Goal: Information Seeking & Learning: Find specific fact

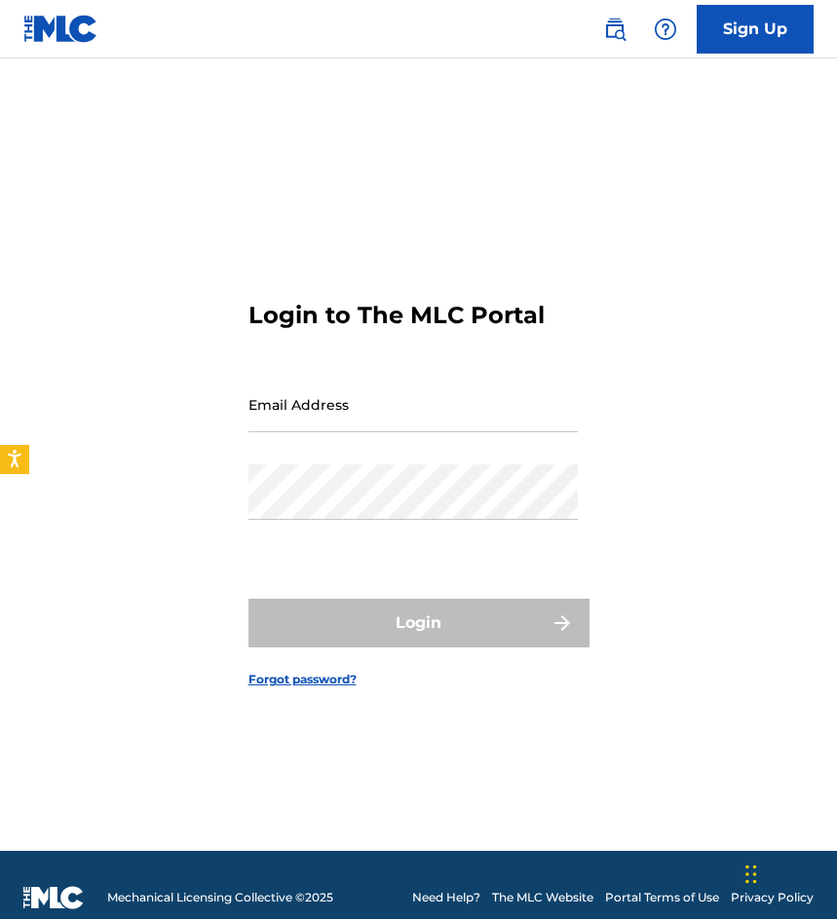
click at [443, 409] on input "Email Address" at bounding box center [412, 405] width 329 height 56
type input "[EMAIL_ADDRESS][DOMAIN_NAME]"
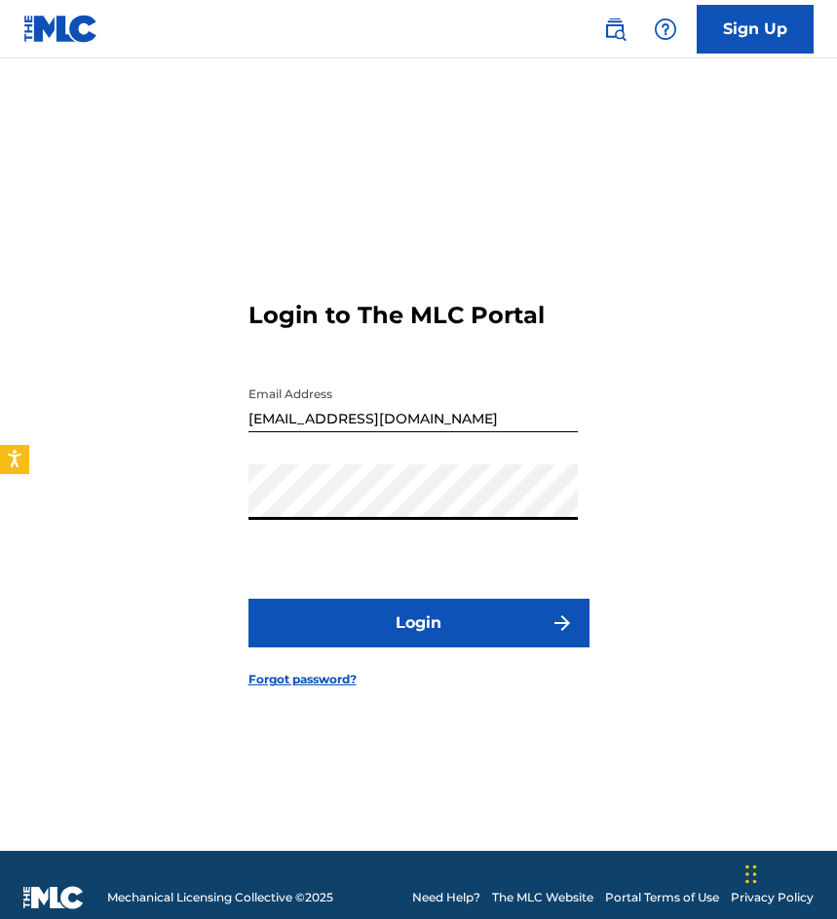
click at [248, 599] on button "Login" at bounding box center [418, 623] width 341 height 49
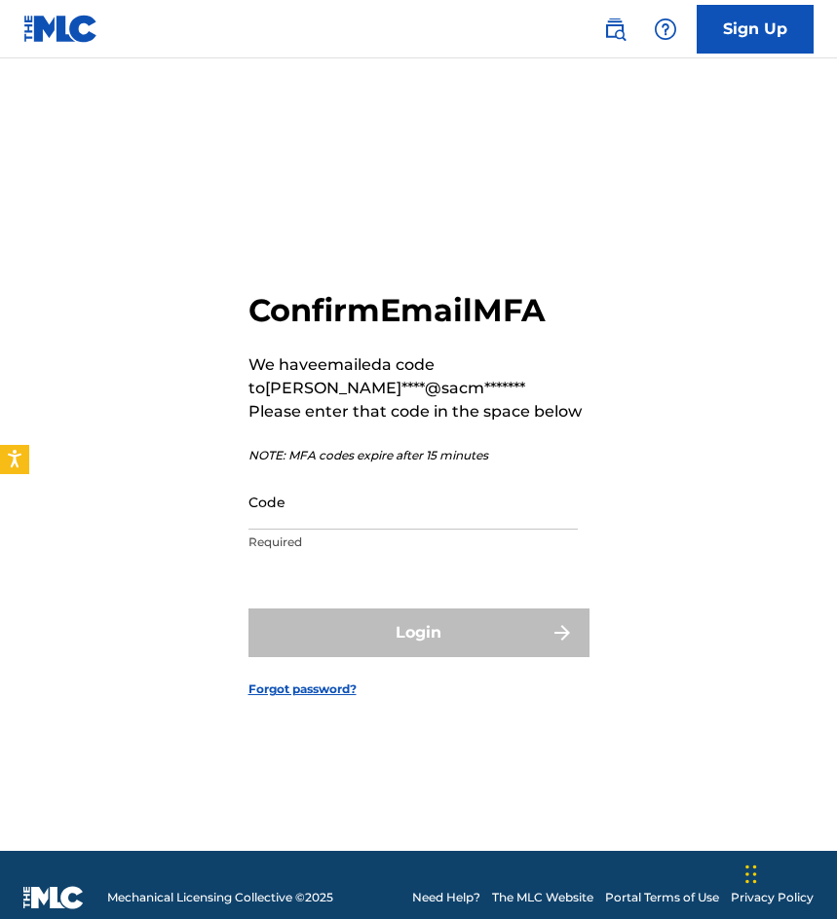
drag, startPoint x: 195, startPoint y: 316, endPoint x: 239, endPoint y: 312, distance: 44.0
click at [195, 316] on div "Confirm Email MFA We have emailed a code to auxi****@sacm******* Please enter t…" at bounding box center [418, 479] width 837 height 744
drag, startPoint x: 399, startPoint y: 525, endPoint x: 385, endPoint y: 520, distance: 15.4
click at [399, 525] on input "Code" at bounding box center [412, 502] width 329 height 56
paste input "751605"
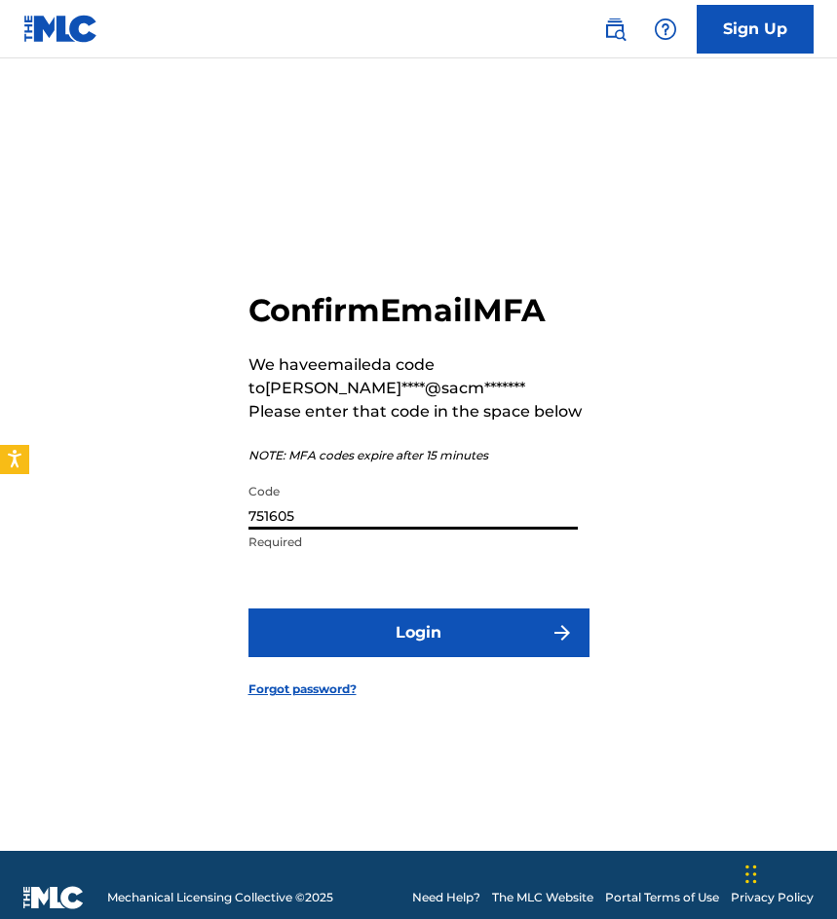
type input "751605"
click at [248, 609] on button "Login" at bounding box center [418, 633] width 341 height 49
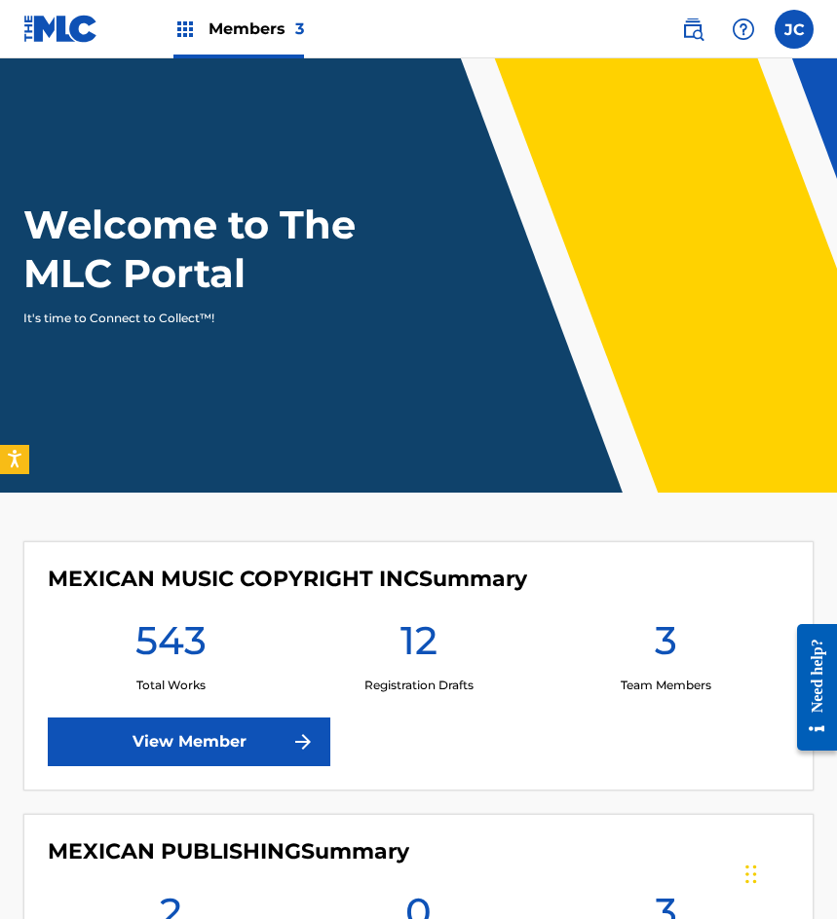
click at [699, 32] on img at bounding box center [692, 29] width 23 height 23
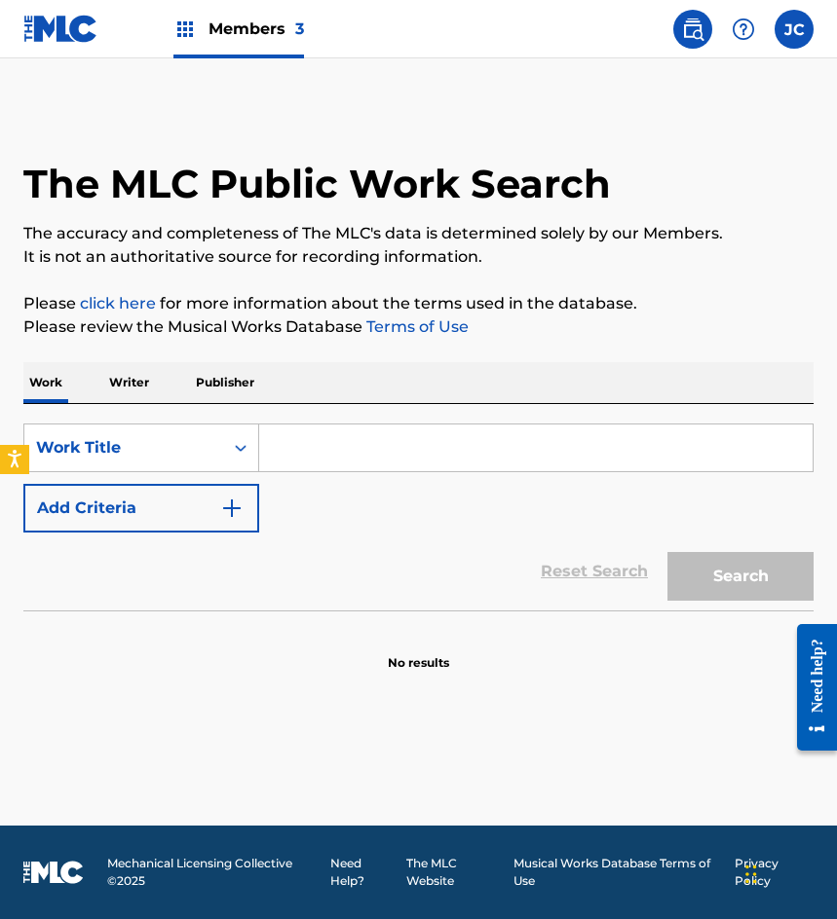
click at [144, 511] on button "Add Criteria" at bounding box center [141, 508] width 236 height 49
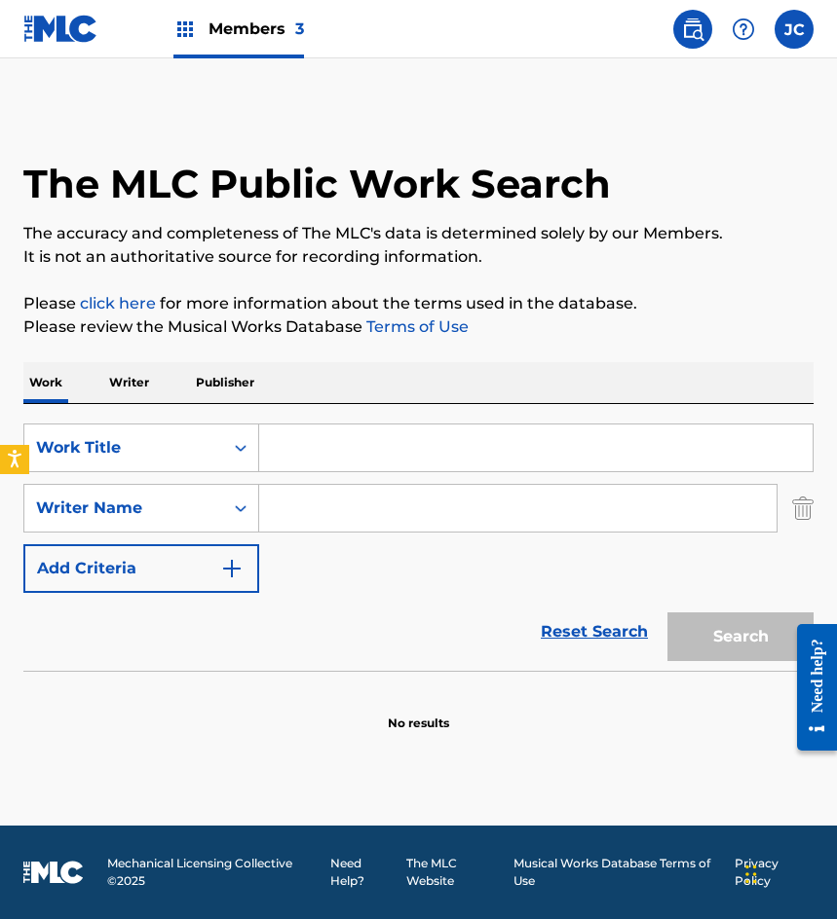
click at [346, 461] on input "Search Form" at bounding box center [535, 448] width 553 height 47
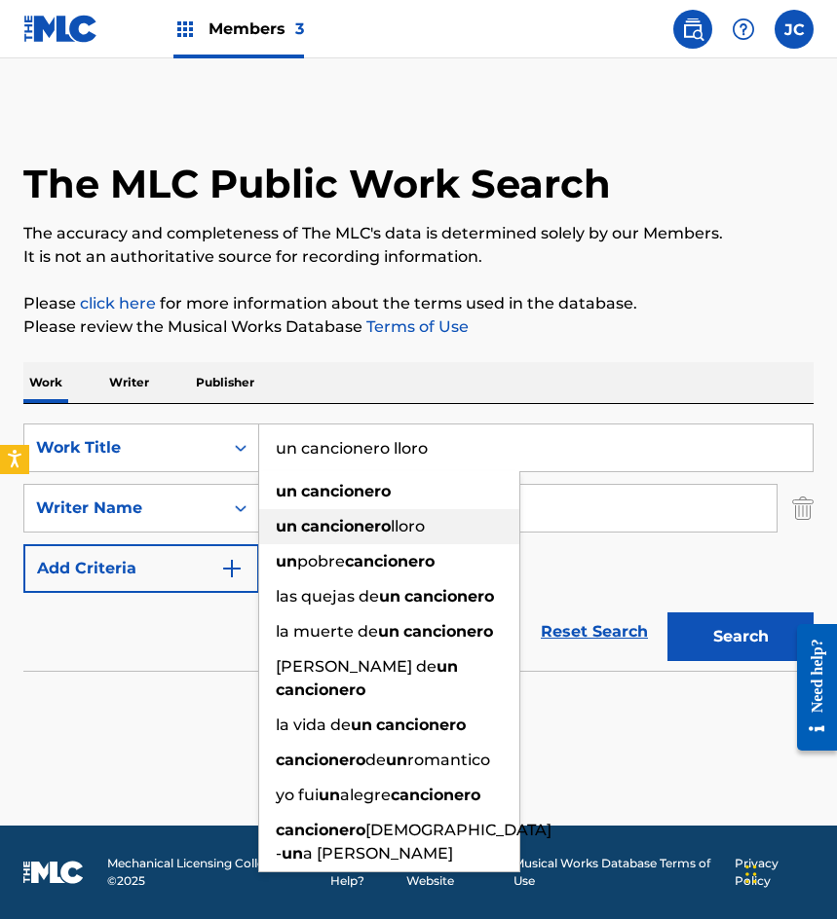
type input "un cancionero lloro"
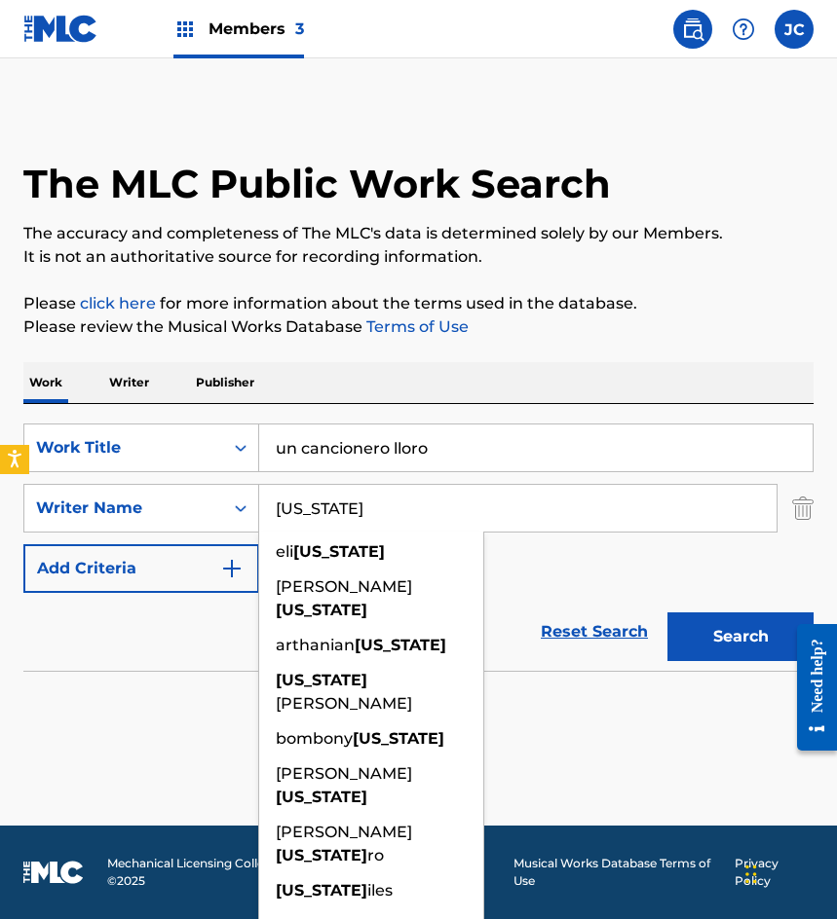
type input "montana"
click at [667, 613] on button "Search" at bounding box center [740, 637] width 146 height 49
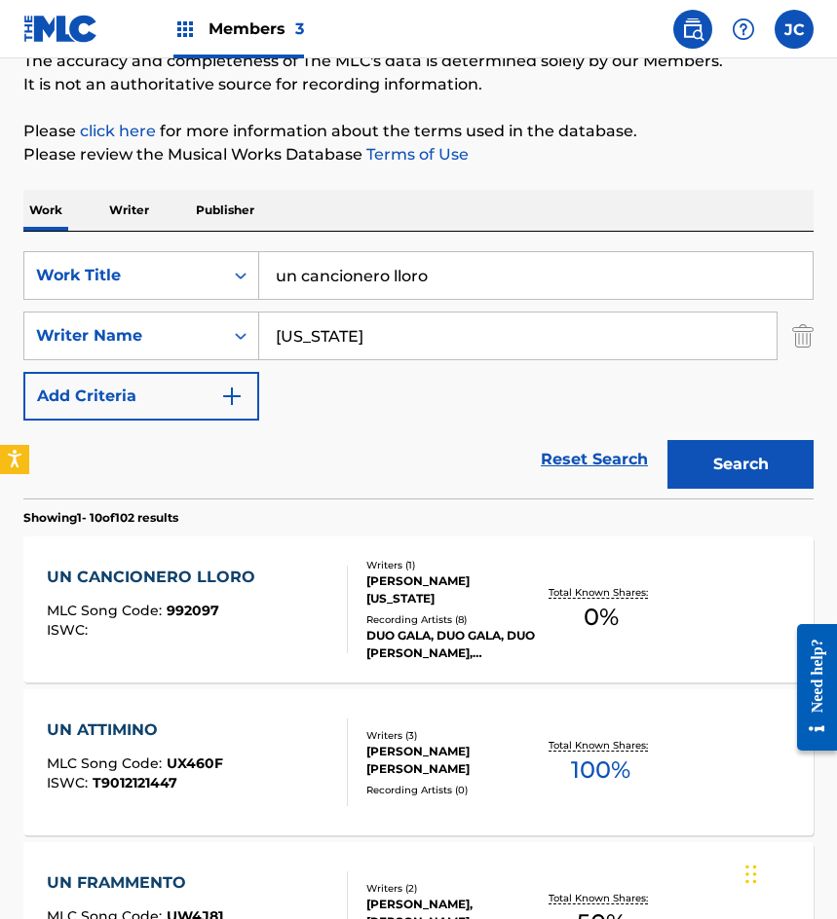
scroll to position [292, 0]
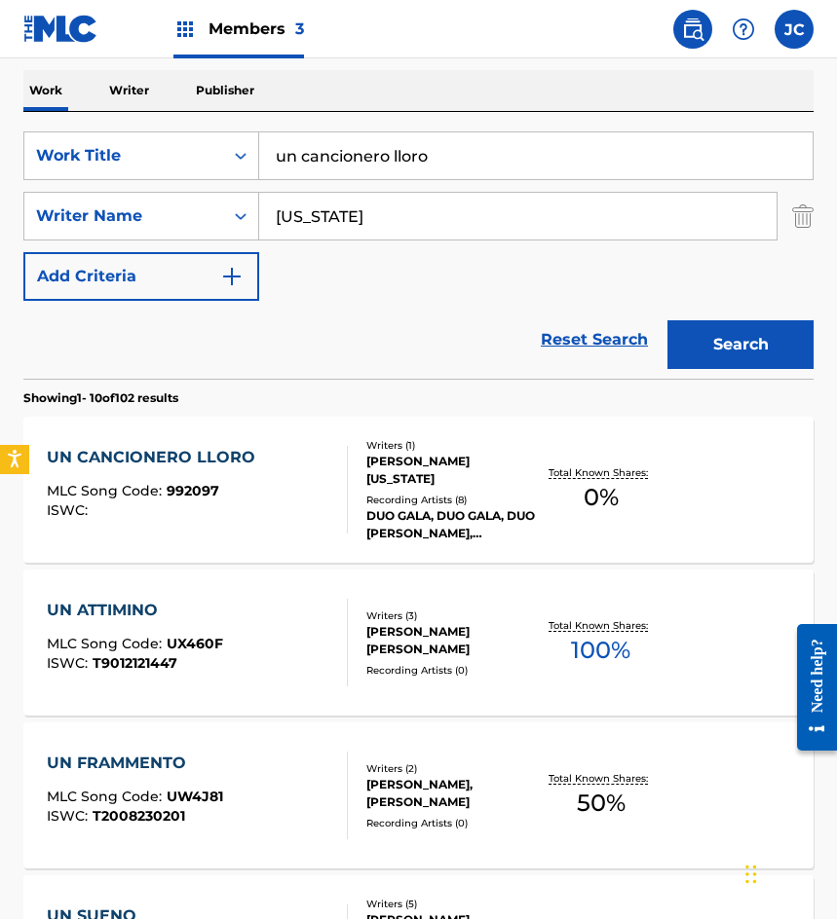
click at [483, 496] on div "Recording Artists ( 8 )" at bounding box center [450, 500] width 169 height 15
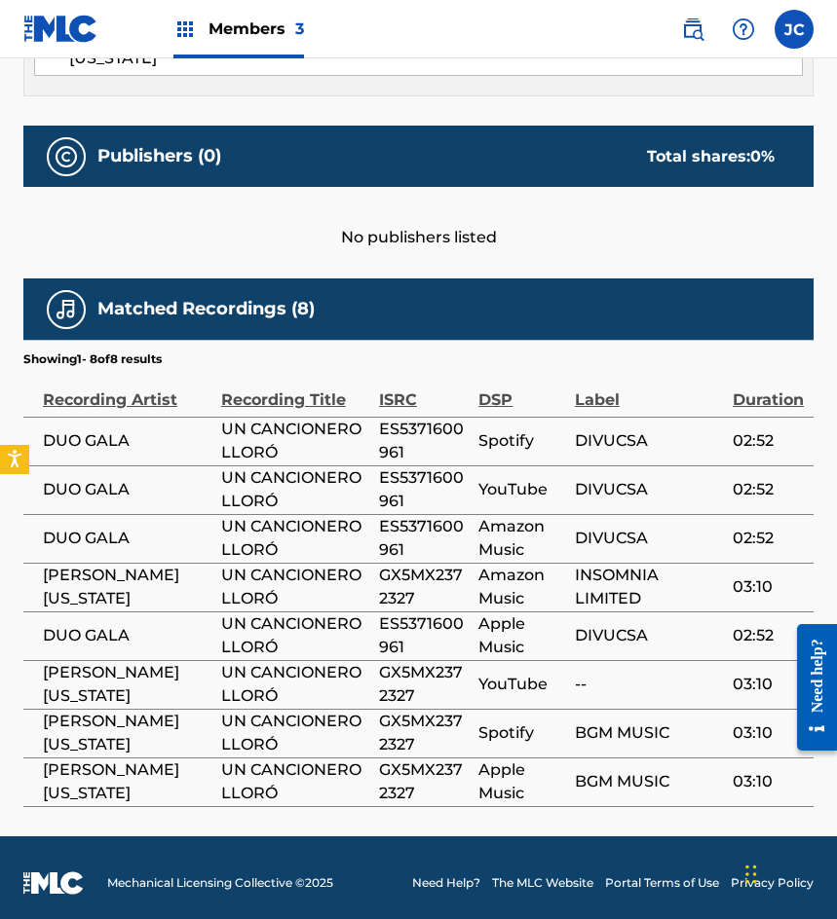
scroll to position [794, 0]
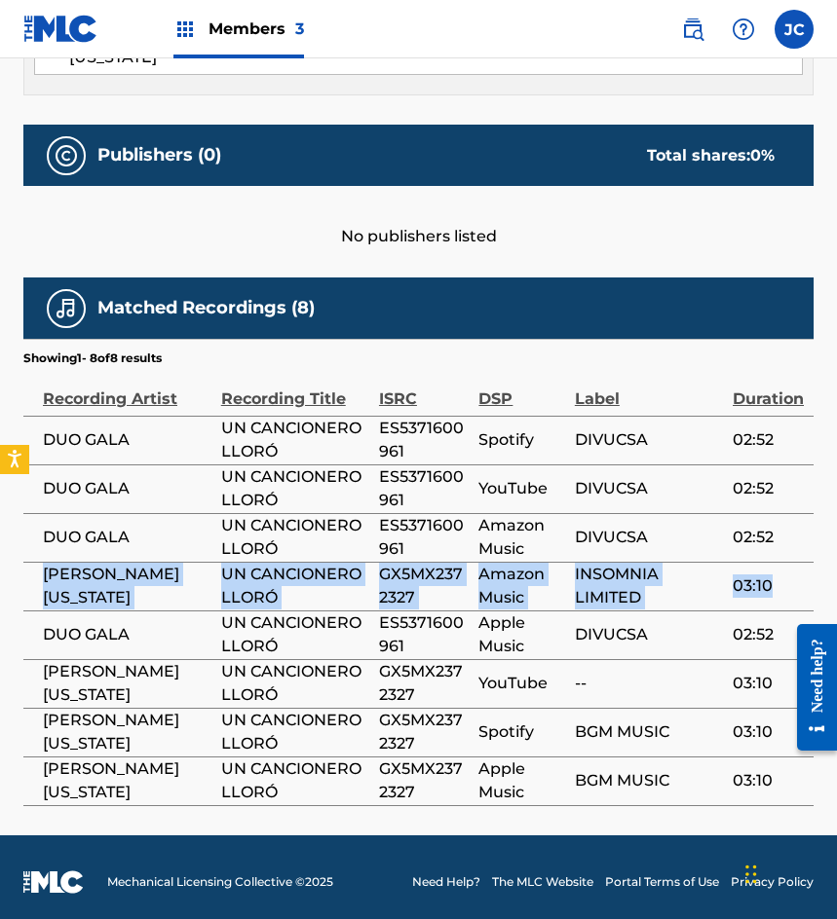
drag, startPoint x: 40, startPoint y: 575, endPoint x: 771, endPoint y: 578, distance: 731.4
click at [771, 578] on tr "JORGE MONTANA UN CANCIONERO LLORÓ GX5MX2372327 Amazon Music INSOMNIA LIMITED 03…" at bounding box center [418, 586] width 790 height 49
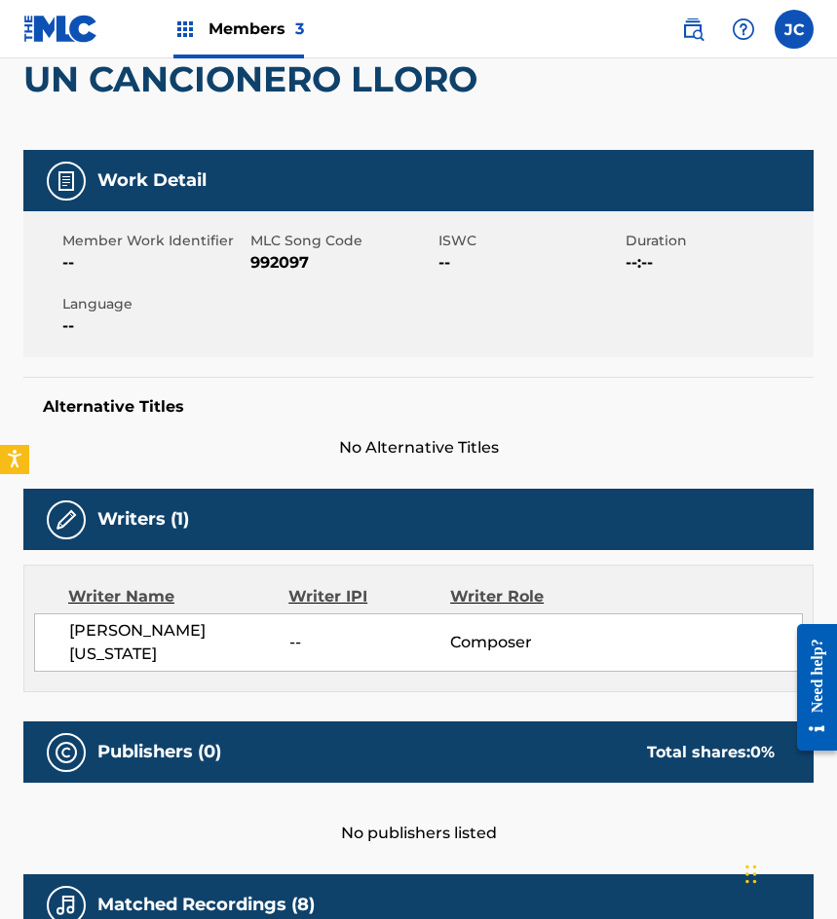
scroll to position [112, 0]
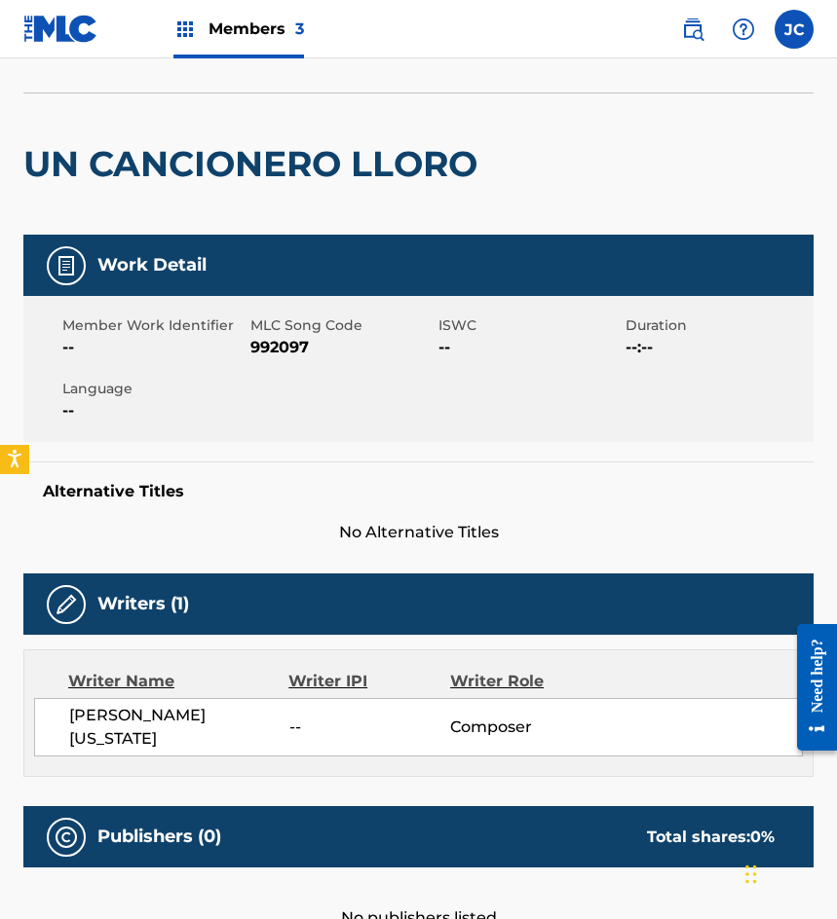
click at [285, 343] on span "992097" at bounding box center [341, 347] width 183 height 23
copy span "992097"
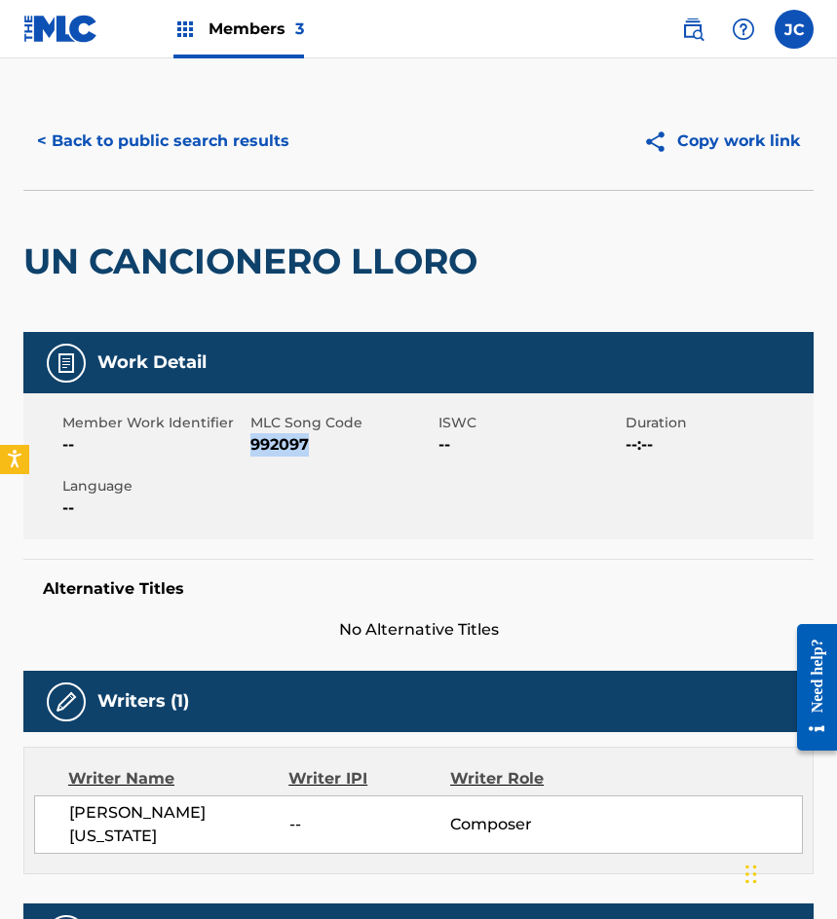
click at [148, 142] on button "< Back to public search results" at bounding box center [163, 141] width 280 height 49
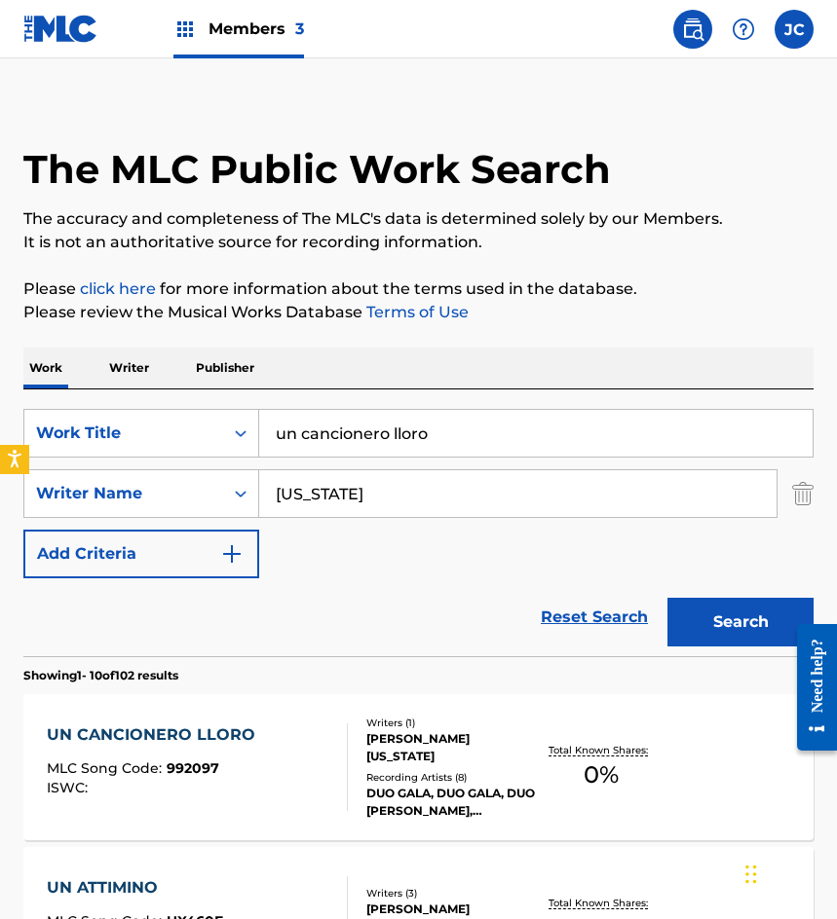
scroll to position [292, 0]
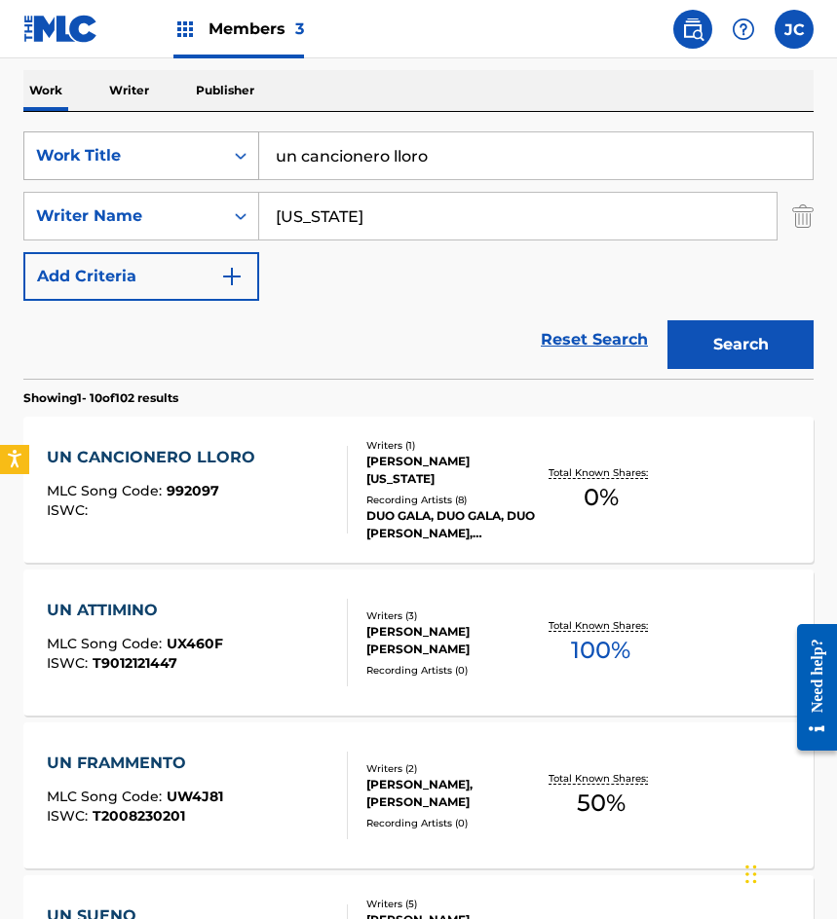
drag, startPoint x: 429, startPoint y: 137, endPoint x: 247, endPoint y: 168, distance: 184.6
click at [247, 168] on div "SearchWithCriteriab9b107e9-eb1b-43a6-9939-da351d890d93 Work Title un cancionero…" at bounding box center [418, 155] width 790 height 49
type input "no hay amor"
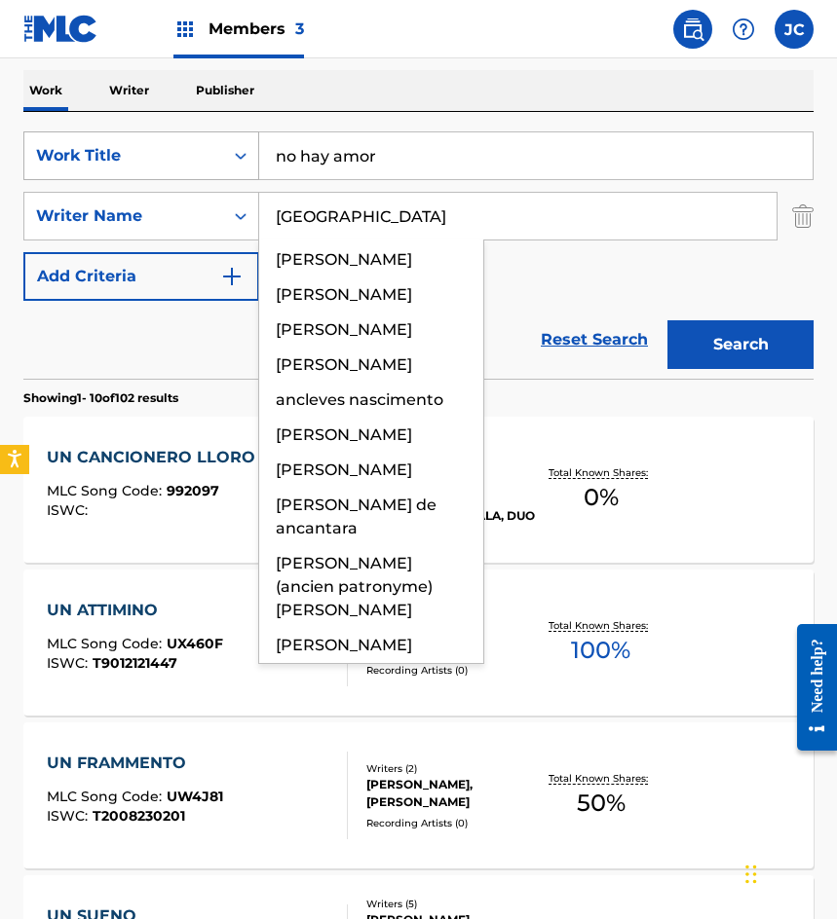
click at [667, 320] on button "Search" at bounding box center [740, 344] width 146 height 49
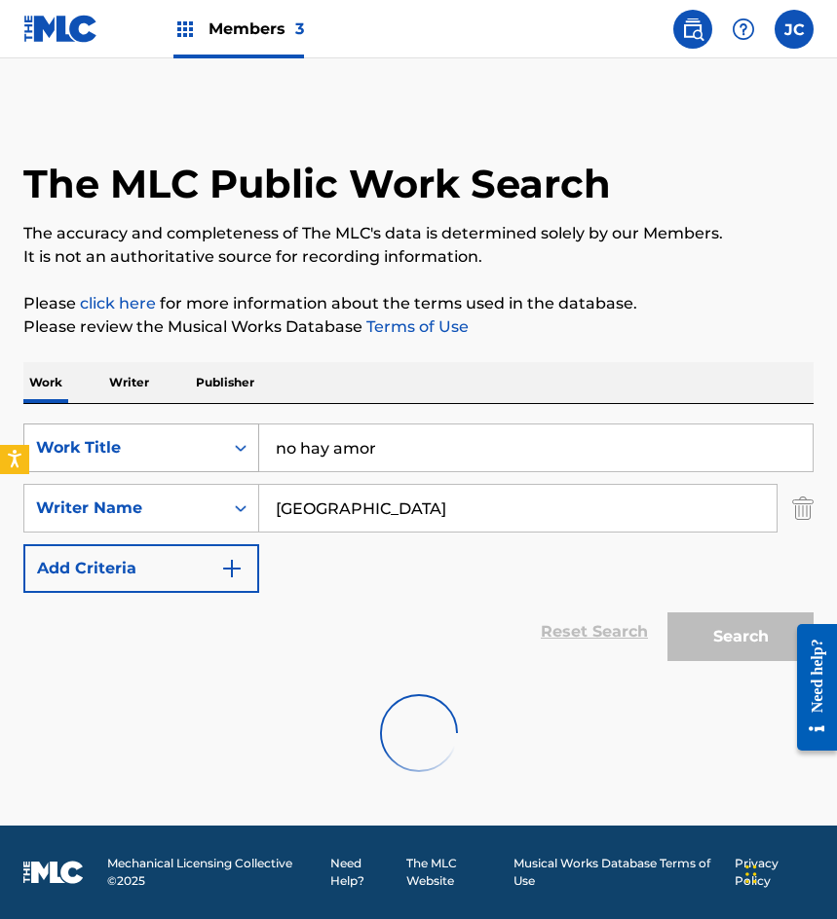
scroll to position [0, 0]
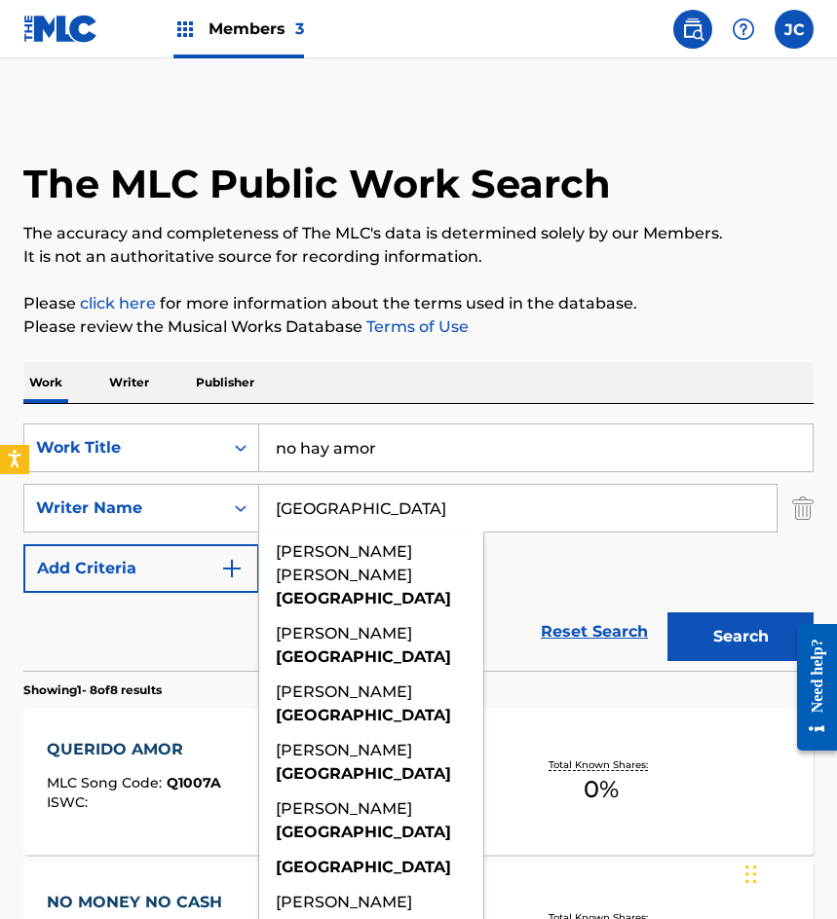
click at [569, 592] on div "SearchWithCriteriab9b107e9-eb1b-43a6-9939-da351d890d93 Work Title no hay amor S…" at bounding box center [418, 508] width 790 height 169
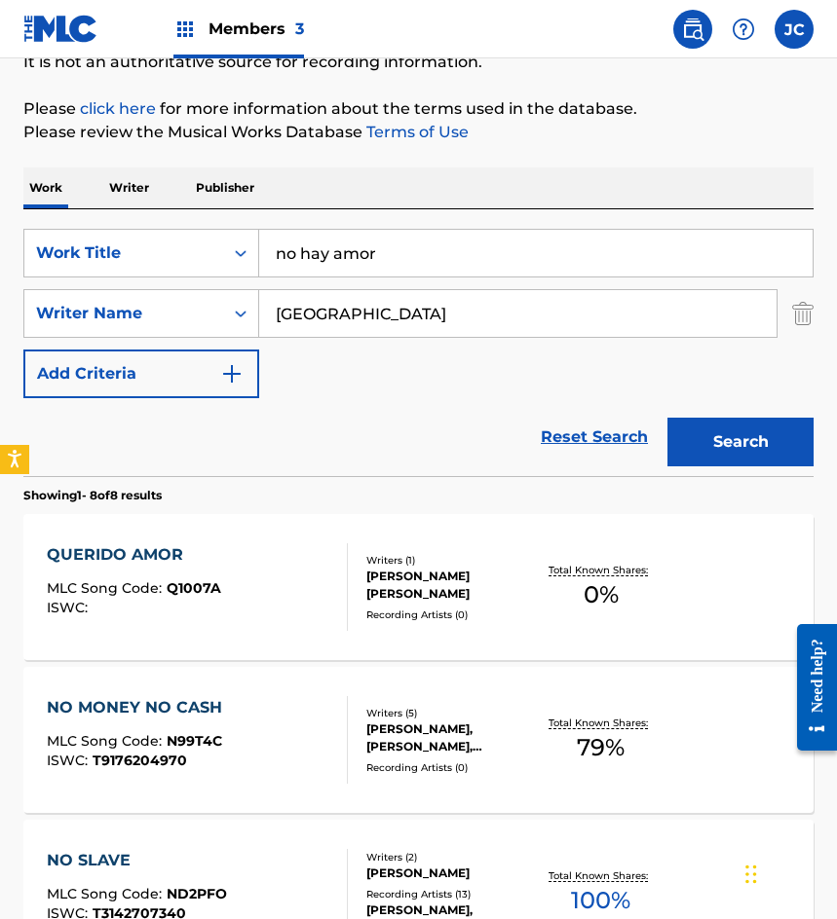
scroll to position [390, 0]
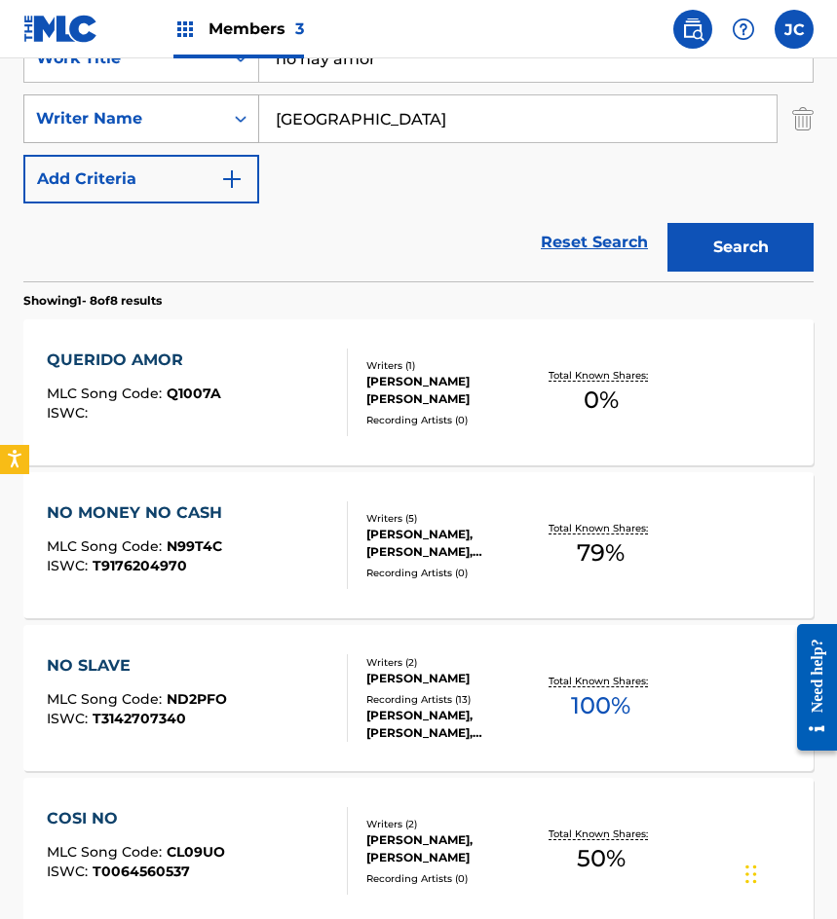
drag, startPoint x: 457, startPoint y: 114, endPoint x: 201, endPoint y: 110, distance: 256.2
click at [201, 110] on div "SearchWithCriteria922647d5-2ed4-466f-b897-9bd1feff572e Writer Name ancona" at bounding box center [418, 118] width 790 height 49
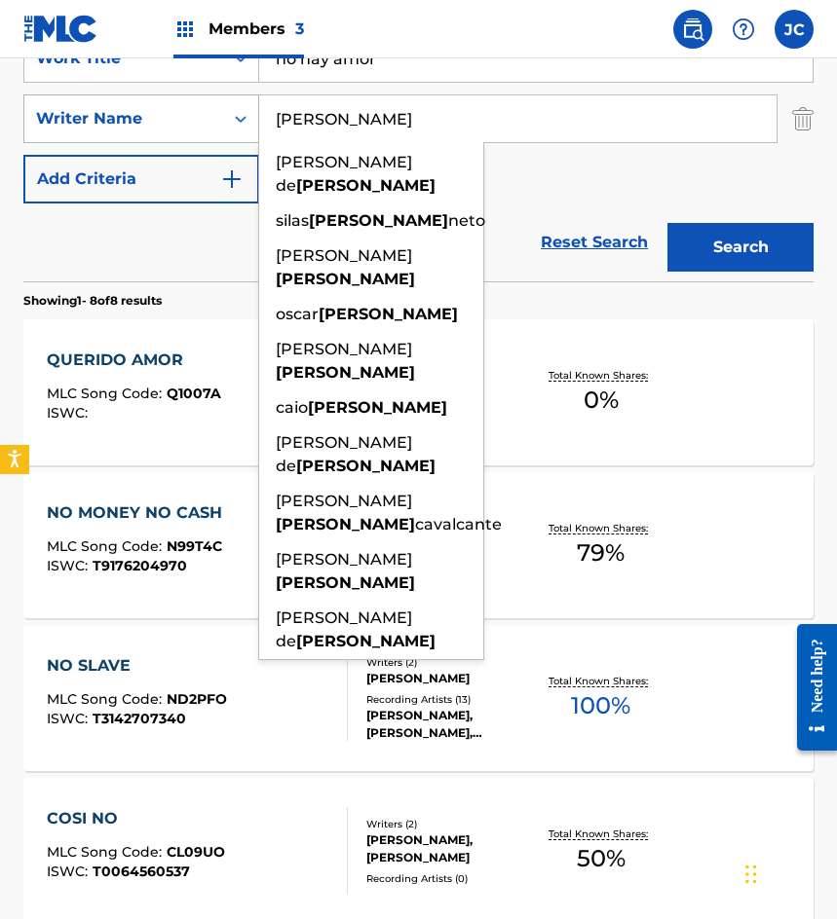
click at [667, 223] on button "Search" at bounding box center [740, 247] width 146 height 49
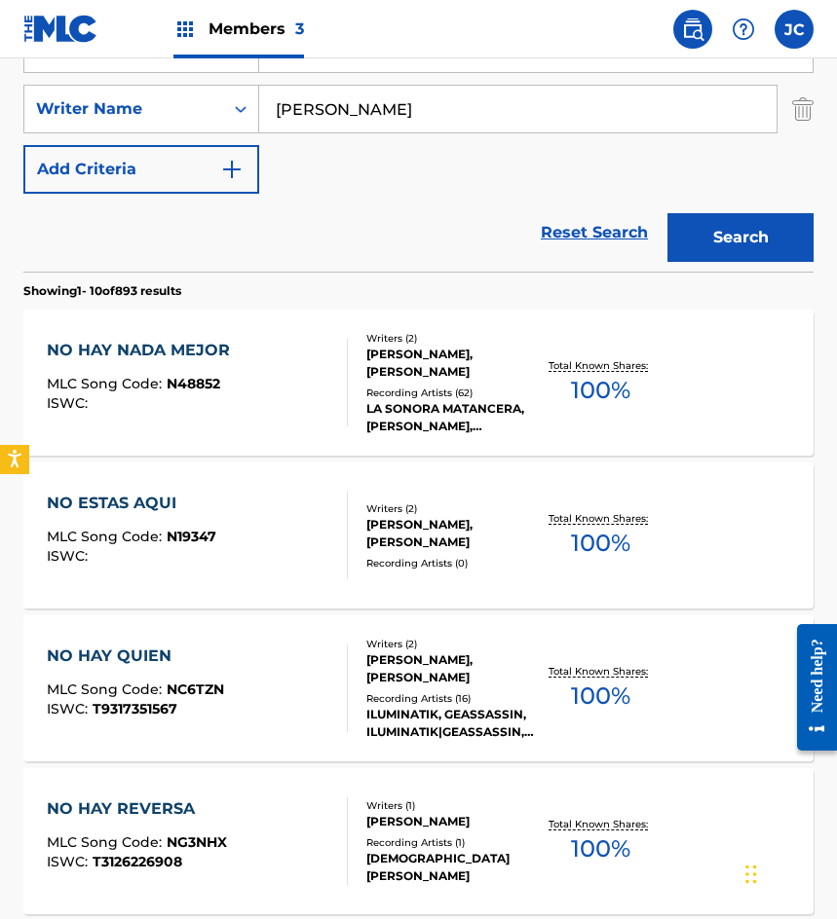
scroll to position [292, 0]
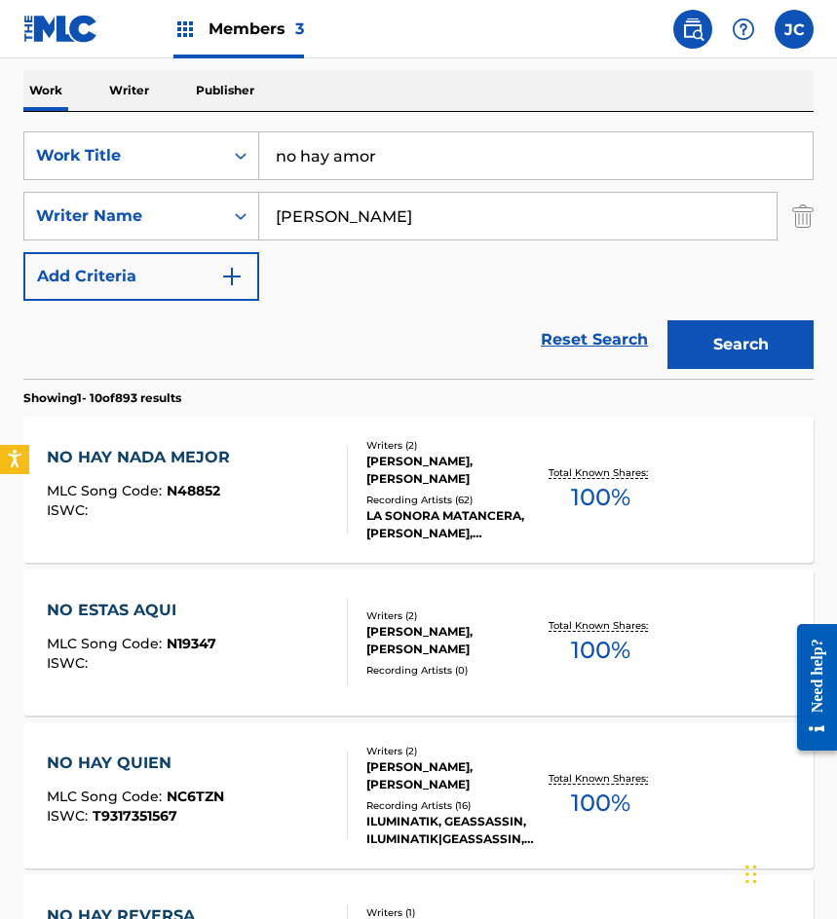
drag, startPoint x: 343, startPoint y: 233, endPoint x: 71, endPoint y: 247, distance: 272.1
click at [83, 248] on div "SearchWithCriteriab9b107e9-eb1b-43a6-9939-da351d890d93 Work Title no hay amor S…" at bounding box center [418, 215] width 790 height 169
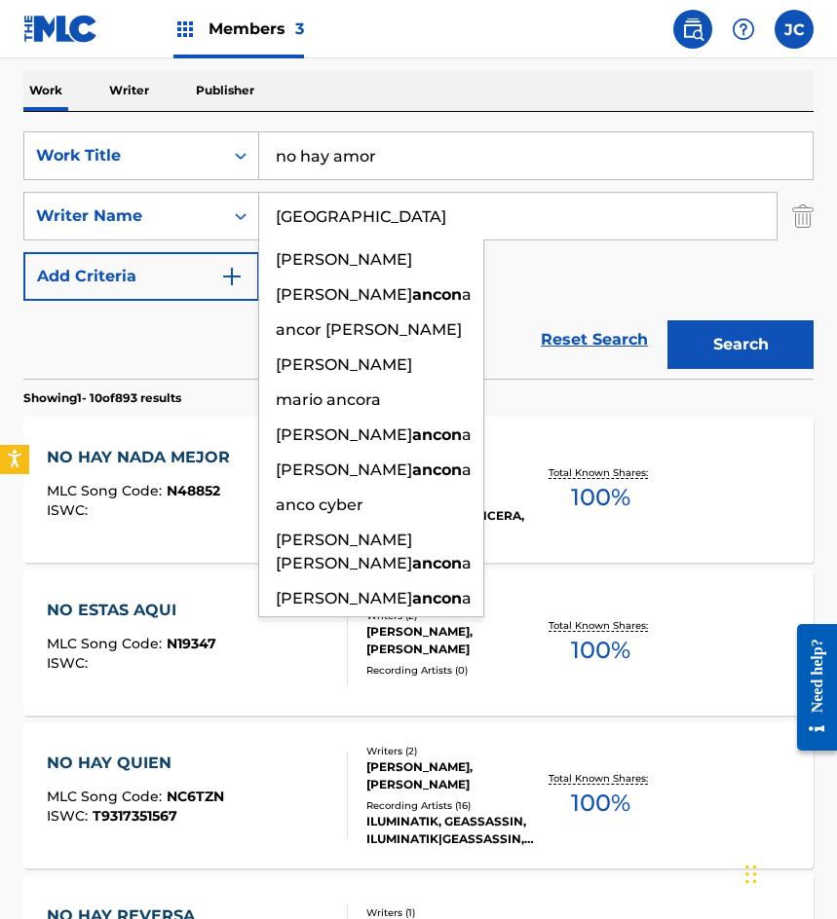
type input "ancona"
click at [667, 320] on button "Search" at bounding box center [740, 344] width 146 height 49
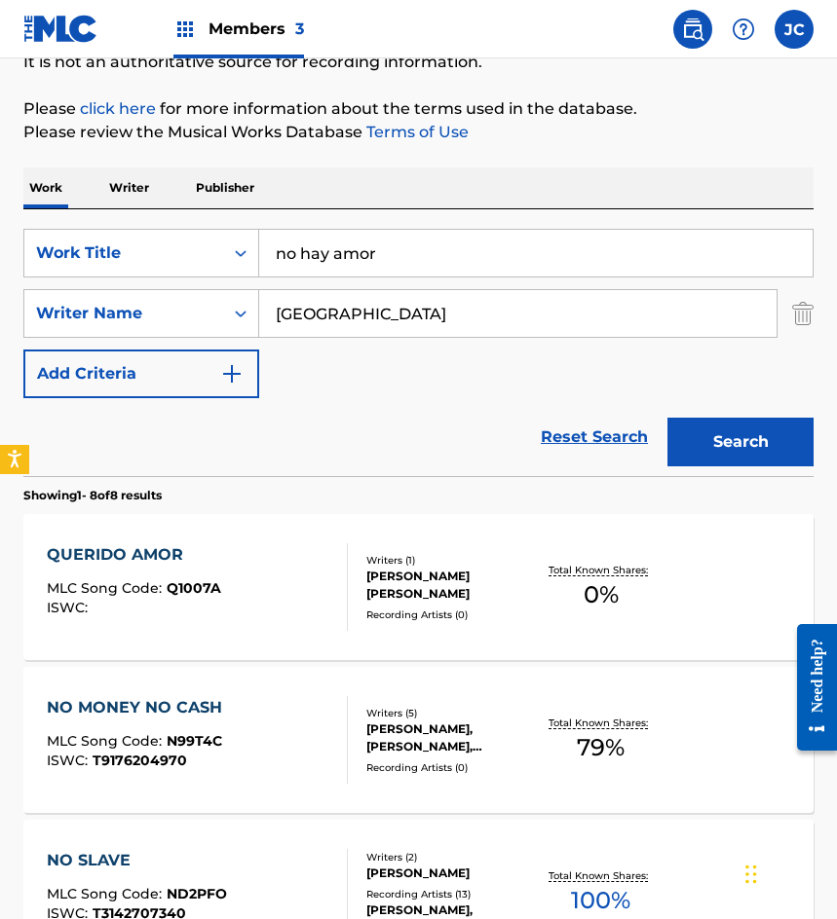
scroll to position [97, 0]
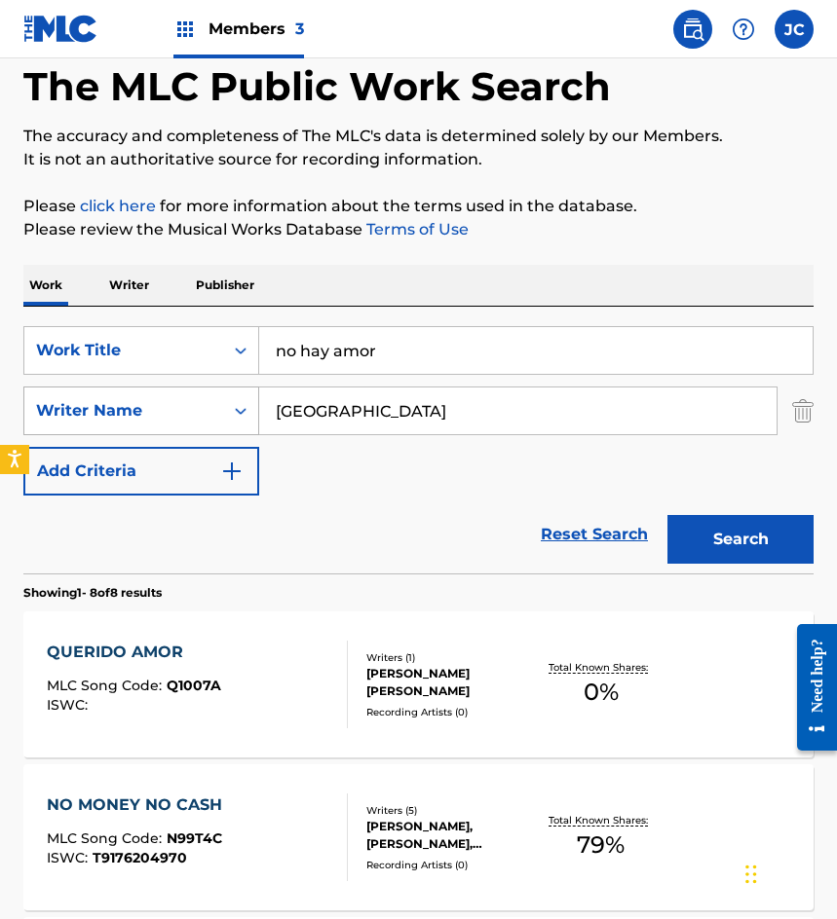
drag, startPoint x: 382, startPoint y: 412, endPoint x: 75, endPoint y: 421, distance: 306.9
click at [77, 423] on div "SearchWithCriteria922647d5-2ed4-466f-b897-9bd1feff572e Writer Name ancona" at bounding box center [418, 411] width 790 height 49
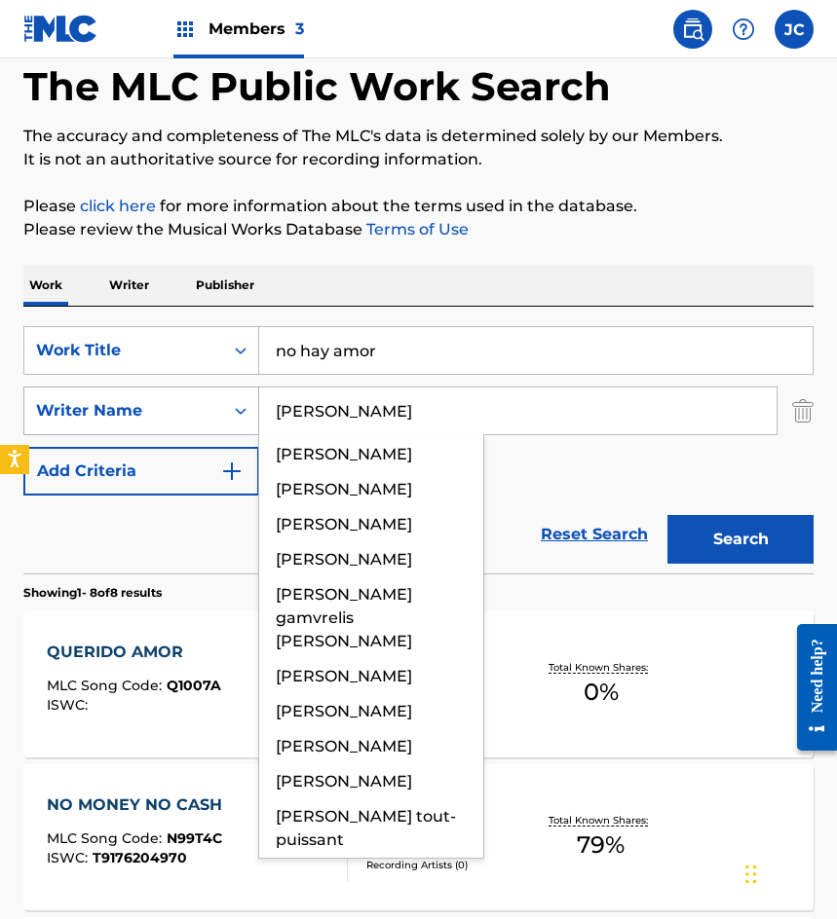
type input "leoncio"
click at [667, 515] on button "Search" at bounding box center [740, 539] width 146 height 49
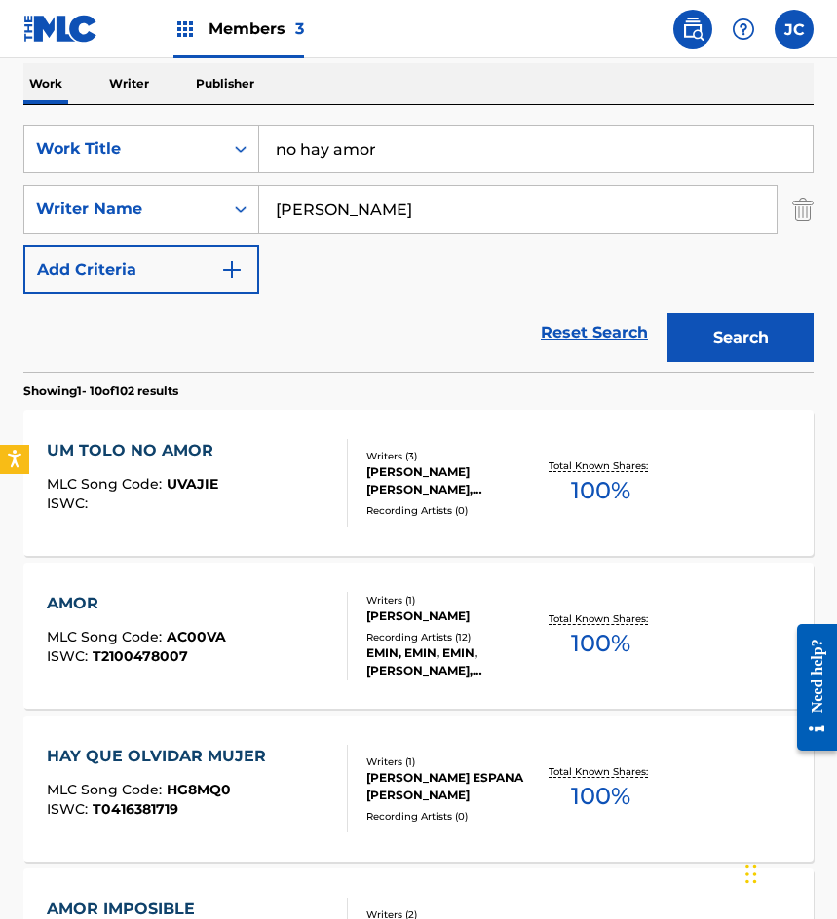
scroll to position [292, 0]
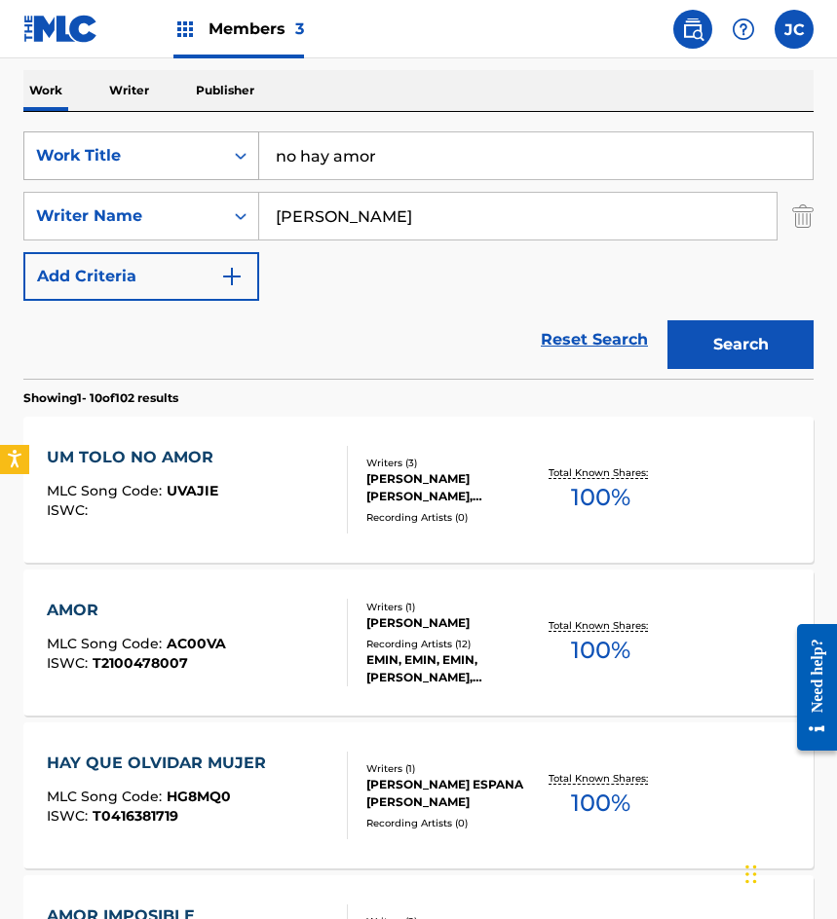
drag, startPoint x: 252, startPoint y: 213, endPoint x: 138, endPoint y: 174, distance: 120.4
click at [179, 197] on div "SearchWithCriteria922647d5-2ed4-466f-b897-9bd1feff572e Writer Name leoncio" at bounding box center [418, 216] width 790 height 49
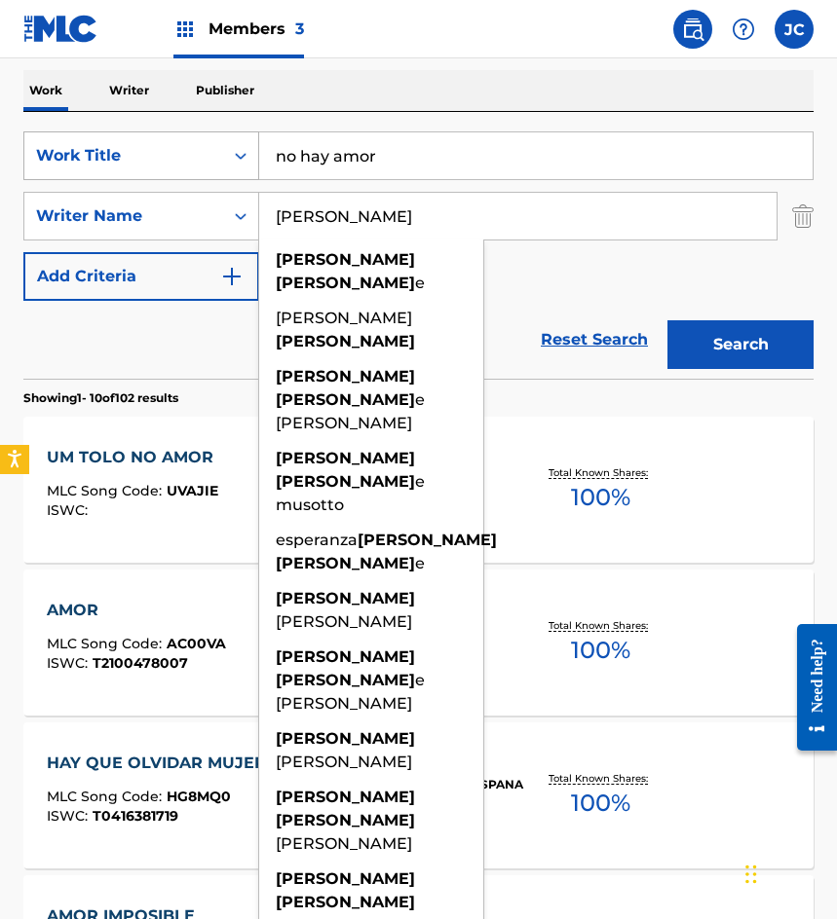
type input "ramiro jose"
click at [667, 320] on button "Search" at bounding box center [740, 344] width 146 height 49
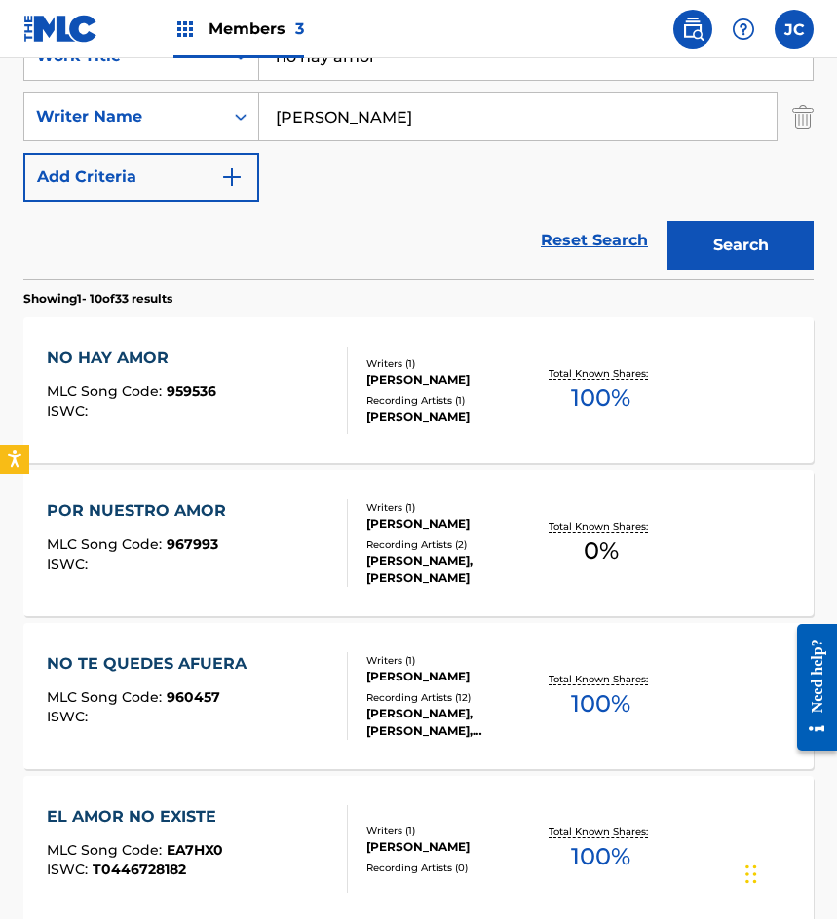
scroll to position [390, 0]
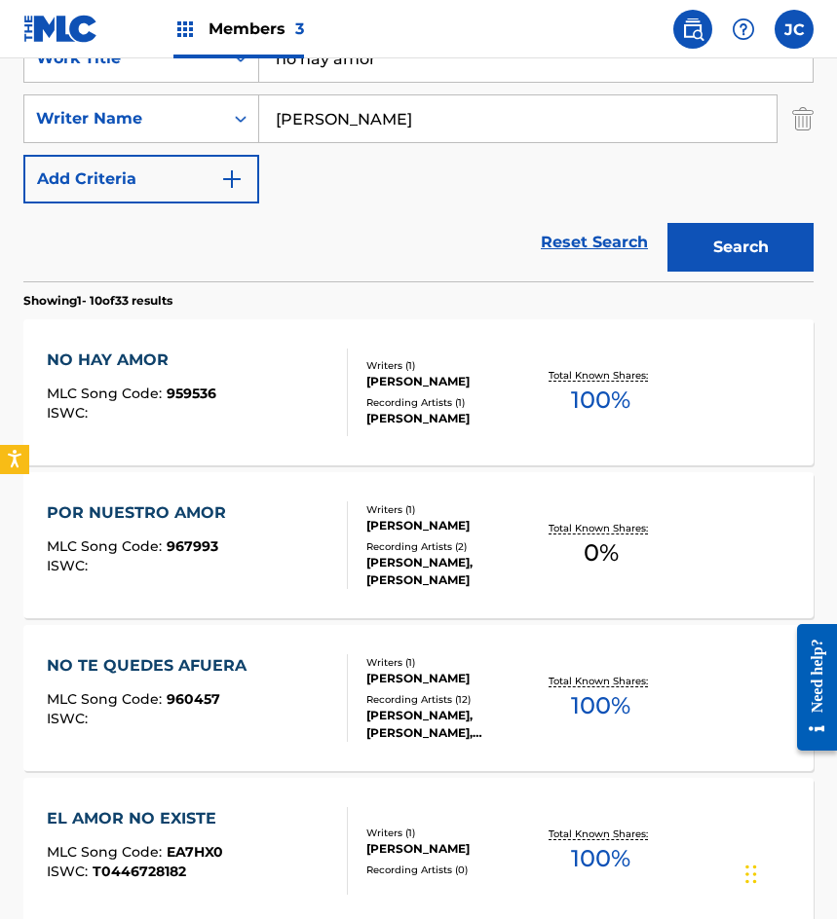
click at [370, 390] on div "RAMIRO JOSE ESPERANZA" at bounding box center [450, 382] width 169 height 18
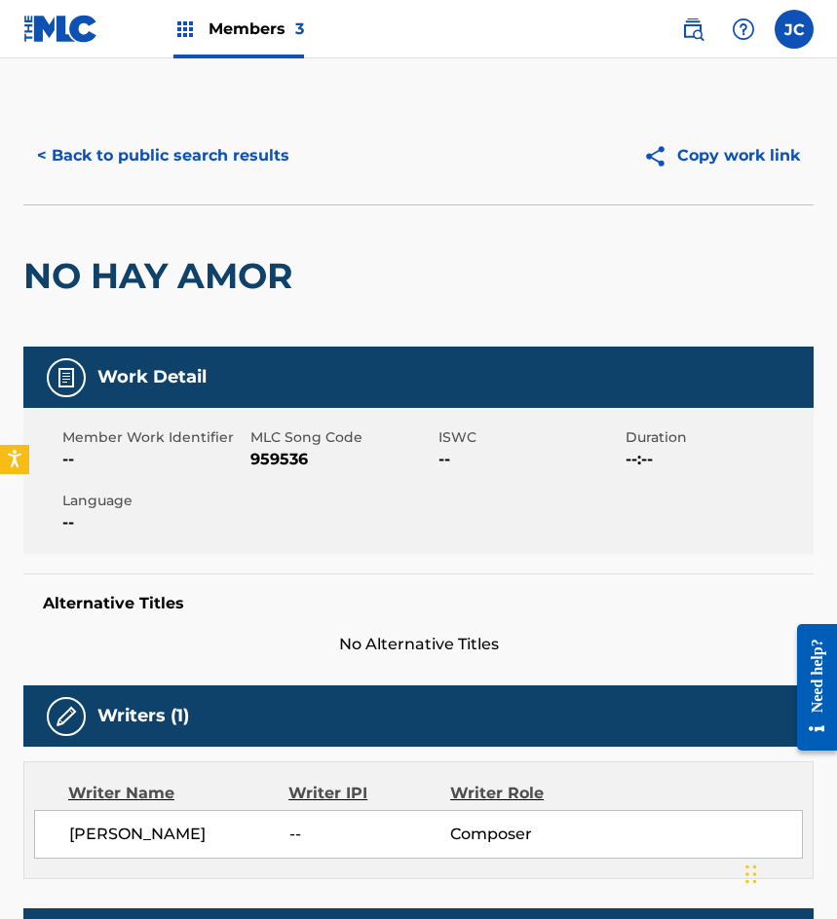
click at [210, 166] on button "< Back to public search results" at bounding box center [163, 155] width 280 height 49
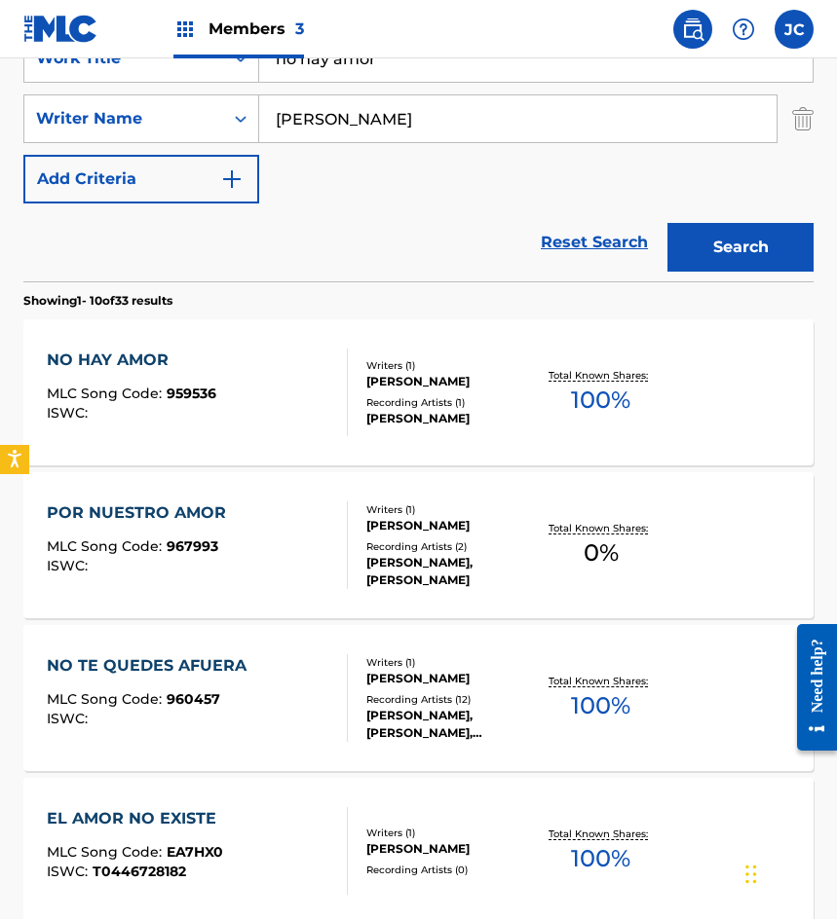
drag, startPoint x: 130, startPoint y: 243, endPoint x: 314, endPoint y: 2, distance: 303.7
click at [130, 243] on div "Reset Search Search" at bounding box center [418, 243] width 790 height 78
drag, startPoint x: 435, startPoint y: 70, endPoint x: 209, endPoint y: 90, distance: 226.8
click at [209, 90] on div "SearchWithCriteriab9b107e9-eb1b-43a6-9939-da351d890d93 Work Title no hay amor S…" at bounding box center [418, 118] width 790 height 169
type input "mira como me traes"
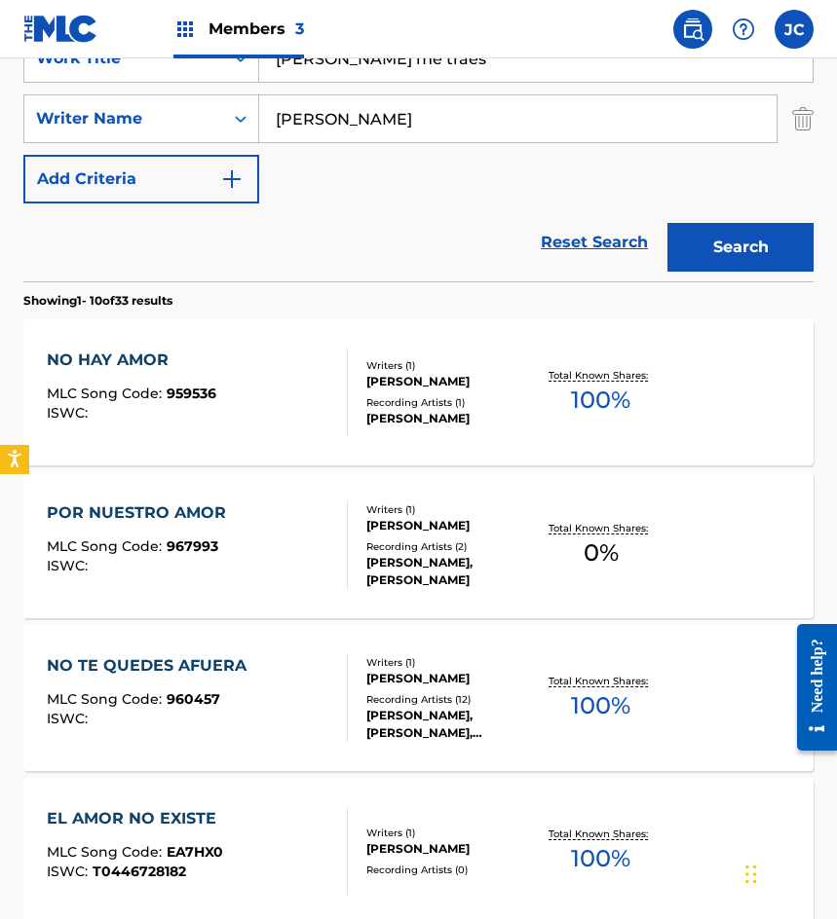
click at [667, 223] on button "Search" at bounding box center [740, 247] width 146 height 49
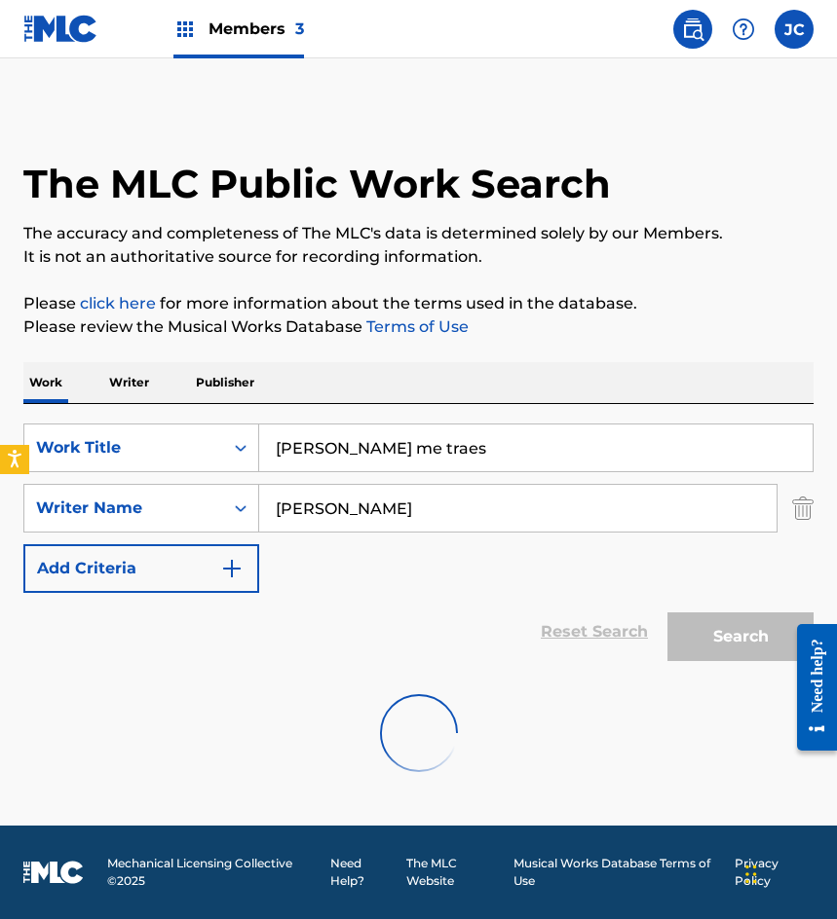
scroll to position [0, 0]
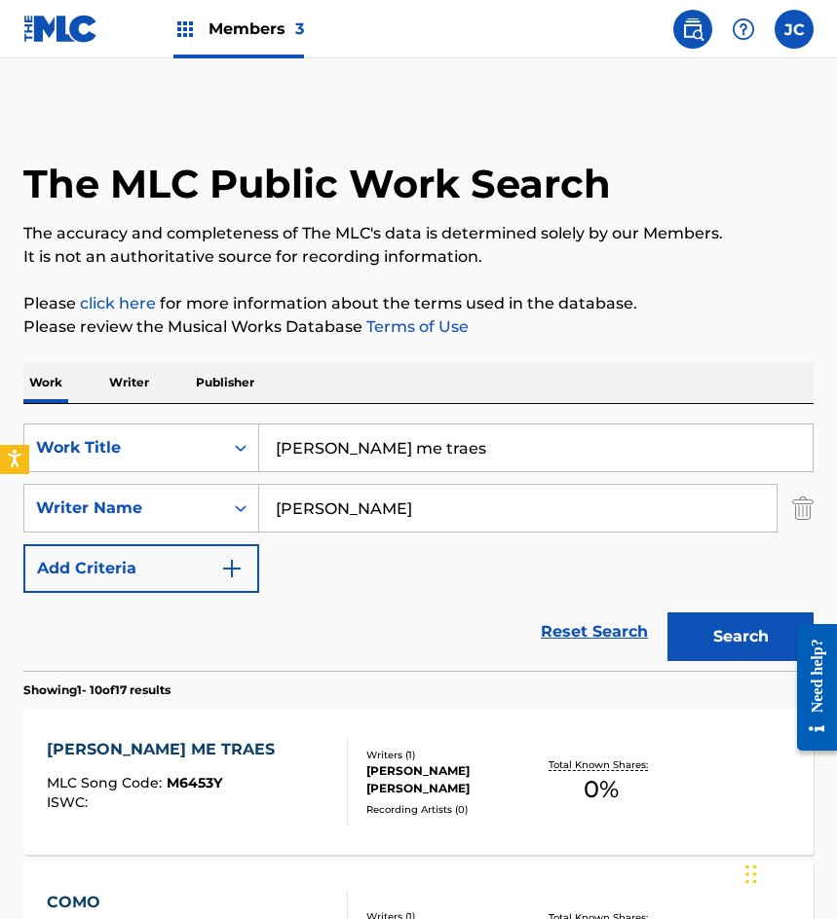
drag, startPoint x: 361, startPoint y: 524, endPoint x: 152, endPoint y: 588, distance: 219.0
click at [152, 588] on div "SearchWithCriteriab9b107e9-eb1b-43a6-9939-da351d890d93 Work Title mira como me …" at bounding box center [418, 508] width 790 height 169
type input "ancona"
click at [667, 613] on button "Search" at bounding box center [740, 637] width 146 height 49
click at [529, 578] on div "SearchWithCriteriab9b107e9-eb1b-43a6-9939-da351d890d93 Work Title mira como me …" at bounding box center [418, 508] width 790 height 169
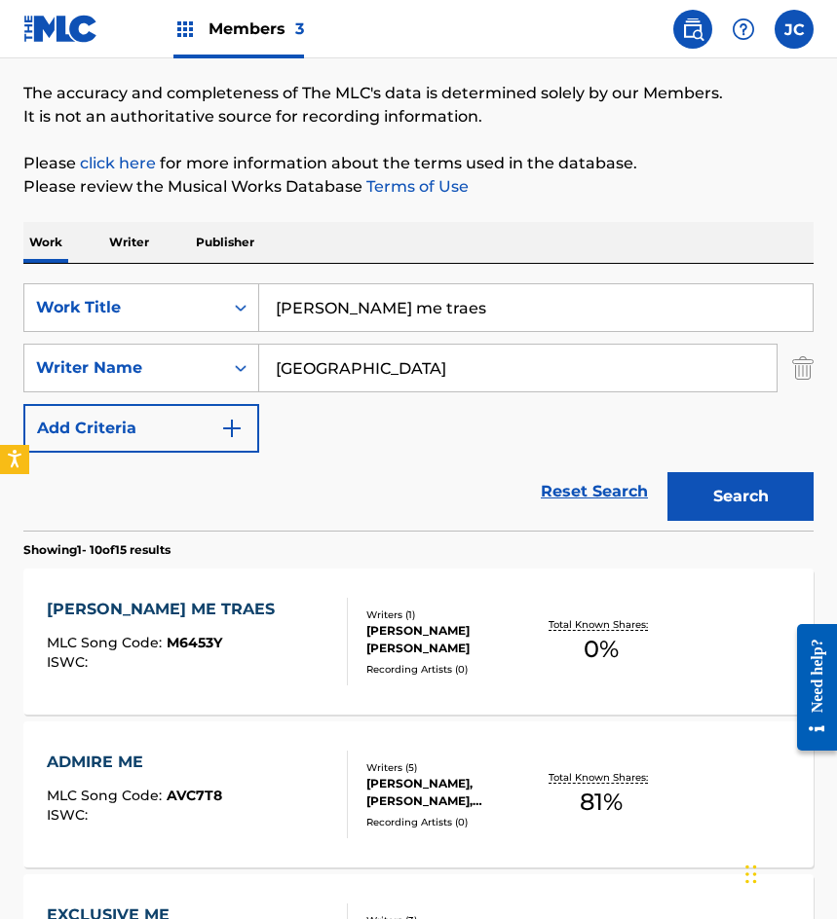
scroll to position [292, 0]
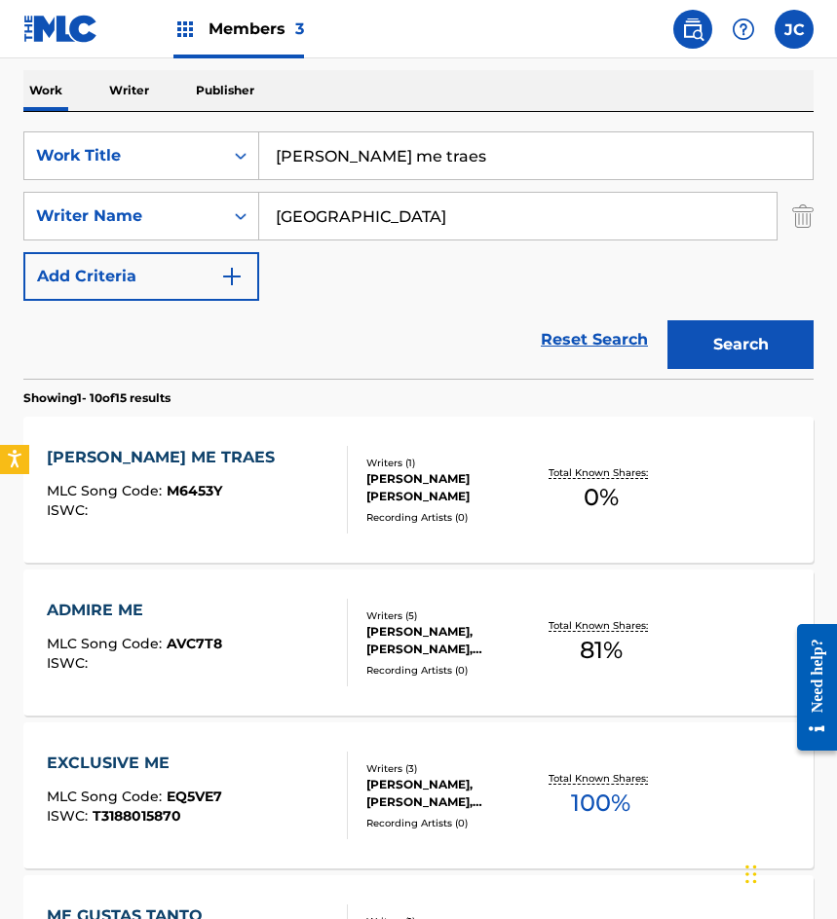
click at [290, 472] on div "MIRA COMO ME TRAES MLC Song Code : M6453Y ISWC :" at bounding box center [197, 490] width 300 height 88
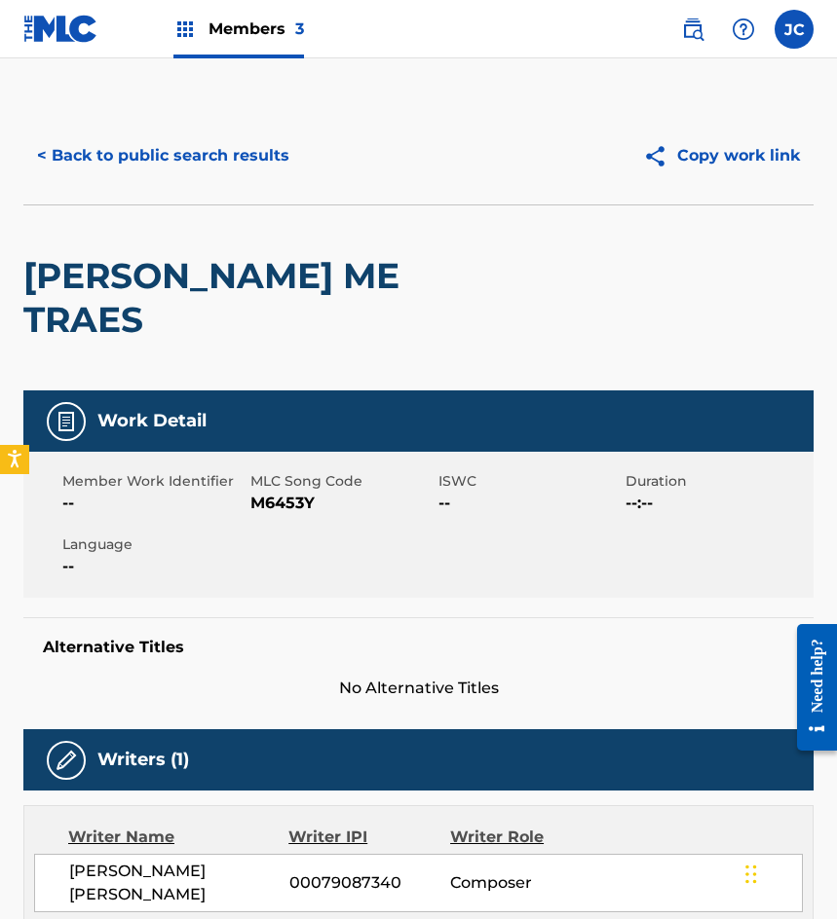
click at [286, 492] on span "M6453Y" at bounding box center [341, 503] width 183 height 23
copy span "M6453Y"
click at [167, 168] on button "< Back to public search results" at bounding box center [163, 155] width 280 height 49
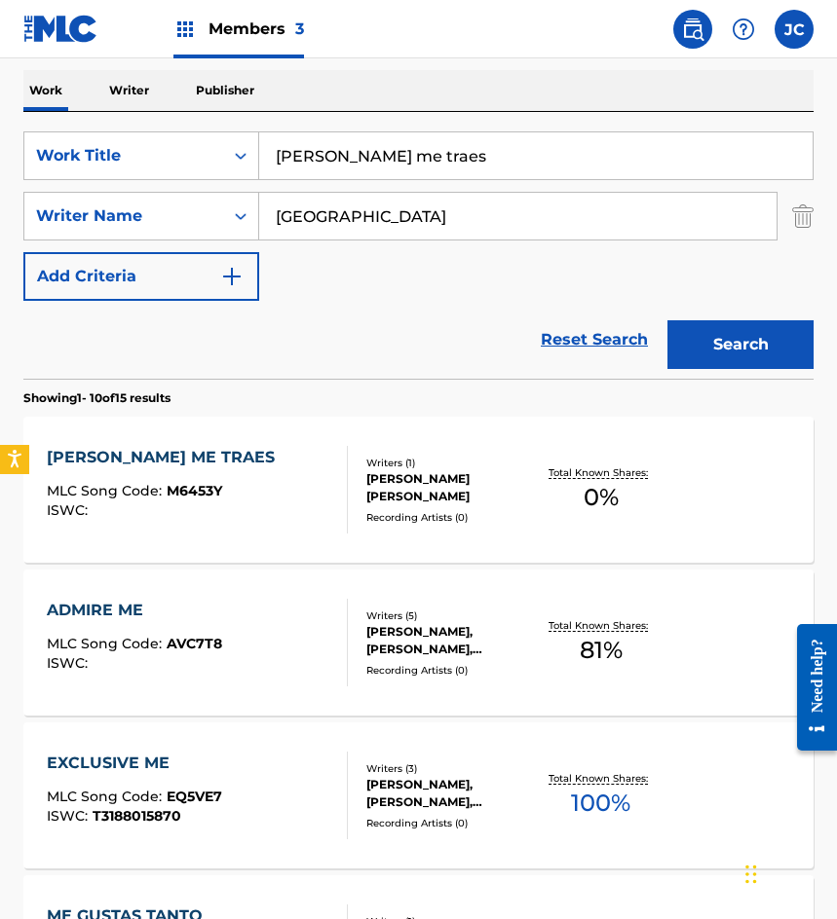
drag, startPoint x: 318, startPoint y: 169, endPoint x: 337, endPoint y: 137, distance: 37.1
click at [213, 168] on div "SearchWithCriteriab9b107e9-eb1b-43a6-9939-da351d890d93 Work Title mira como me …" at bounding box center [418, 155] width 790 height 49
type input "s"
type input "ahora si quiero...que me hagas el amor"
click at [667, 320] on button "Search" at bounding box center [740, 344] width 146 height 49
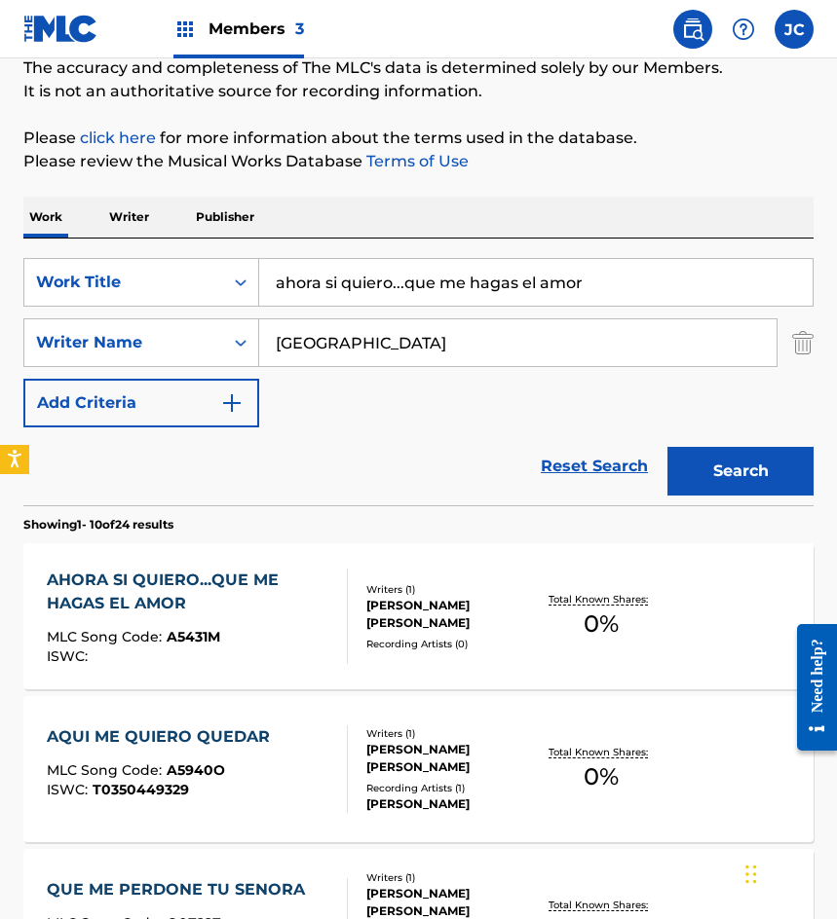
scroll to position [390, 0]
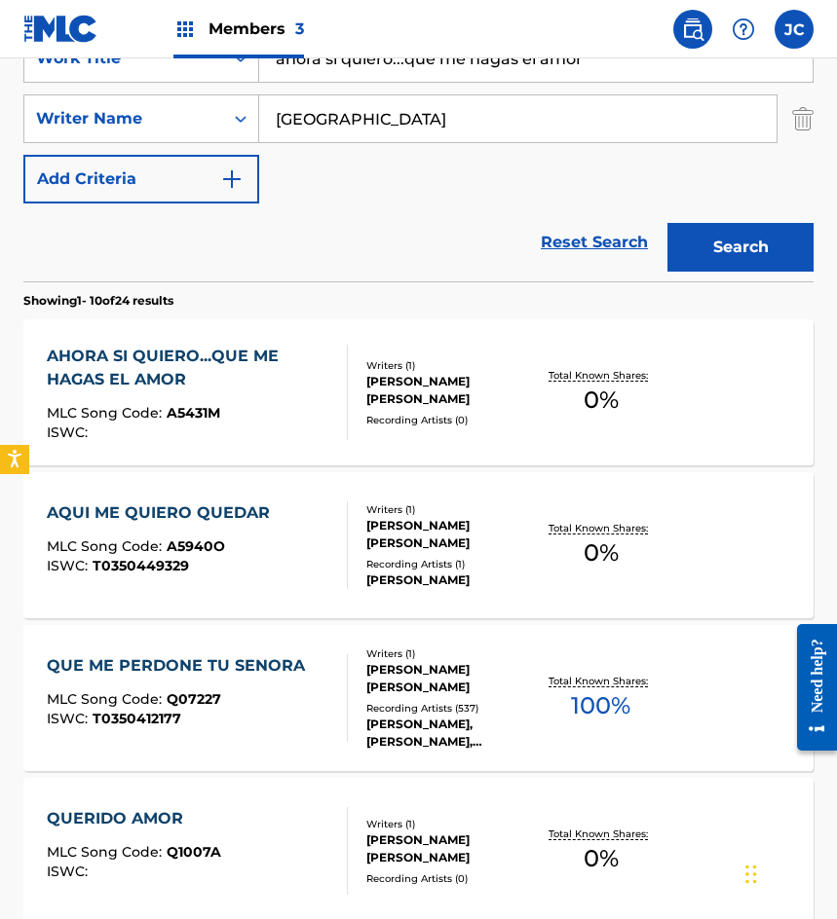
click at [331, 362] on div at bounding box center [339, 392] width 16 height 95
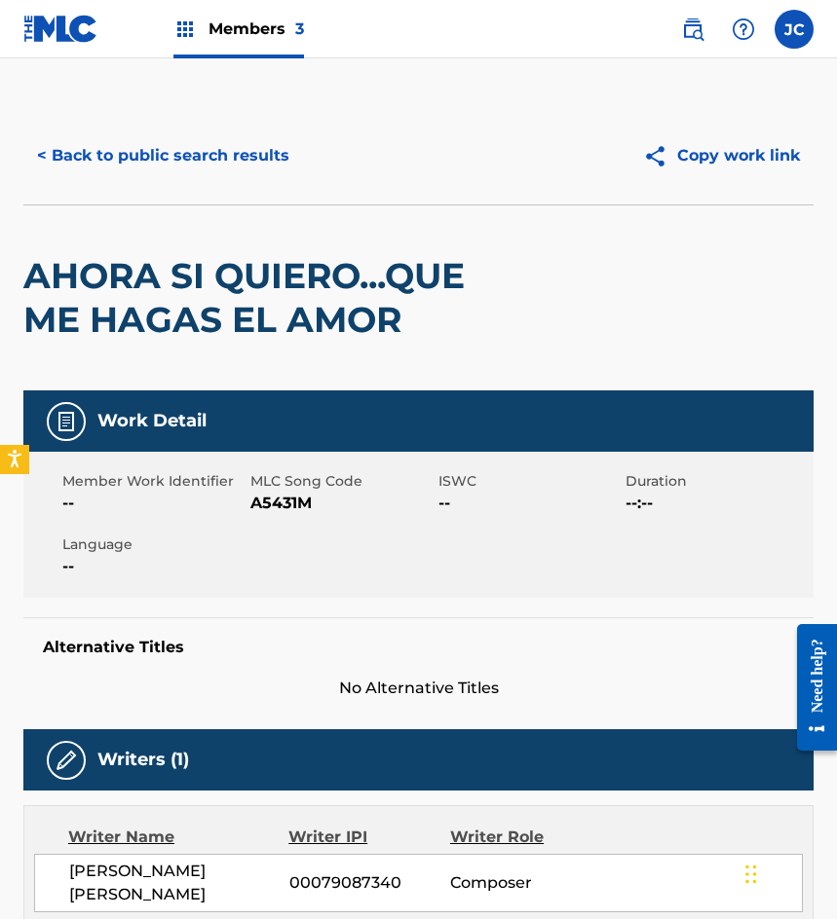
click at [303, 508] on span "A5431M" at bounding box center [341, 503] width 183 height 23
copy span "A5431M"
click at [151, 151] on button "< Back to public search results" at bounding box center [163, 155] width 280 height 49
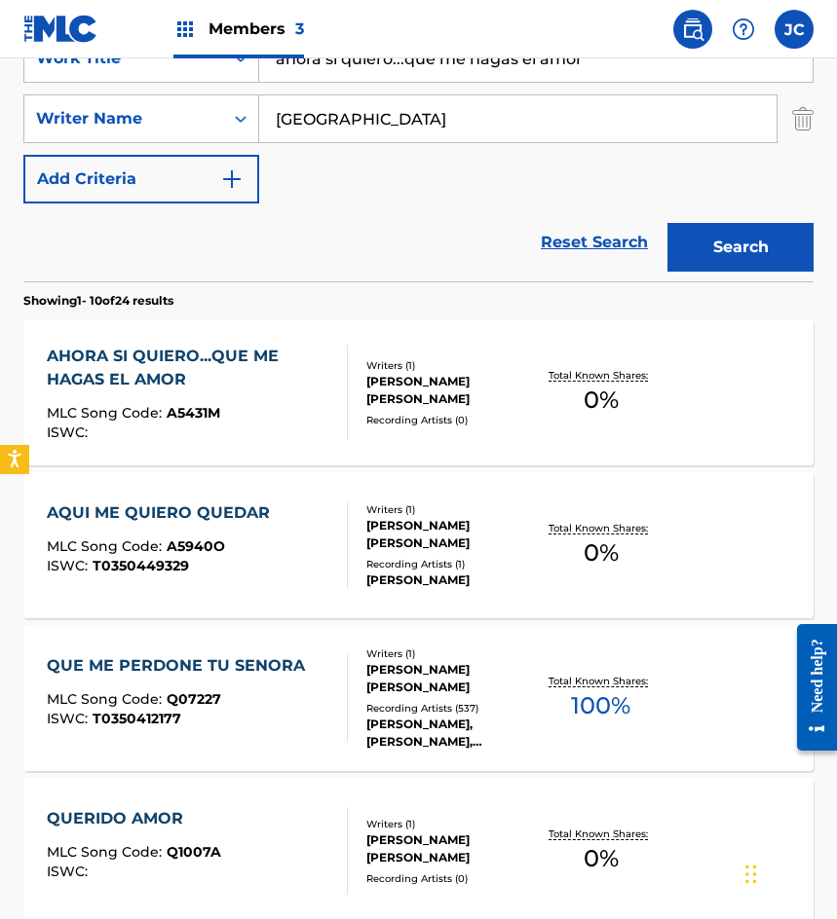
click at [463, 76] on input "ahora si quiero...que me hagas el amor" at bounding box center [535, 58] width 553 height 47
type input "recuerdame"
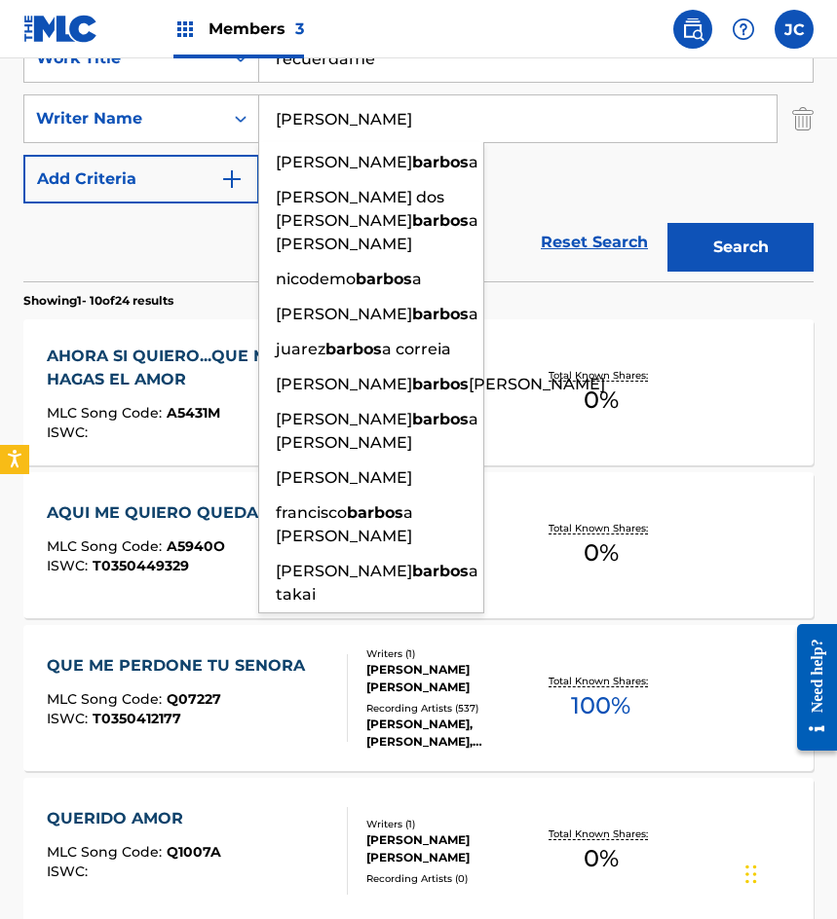
type input "barbosa"
click at [667, 223] on button "Search" at bounding box center [740, 247] width 146 height 49
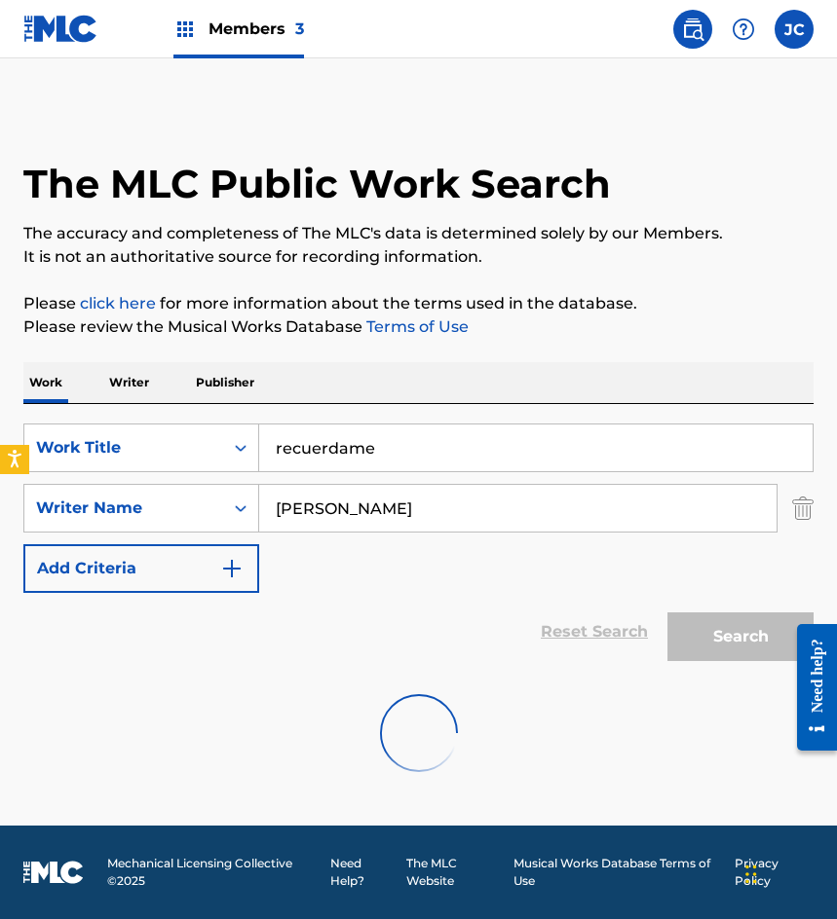
scroll to position [0, 0]
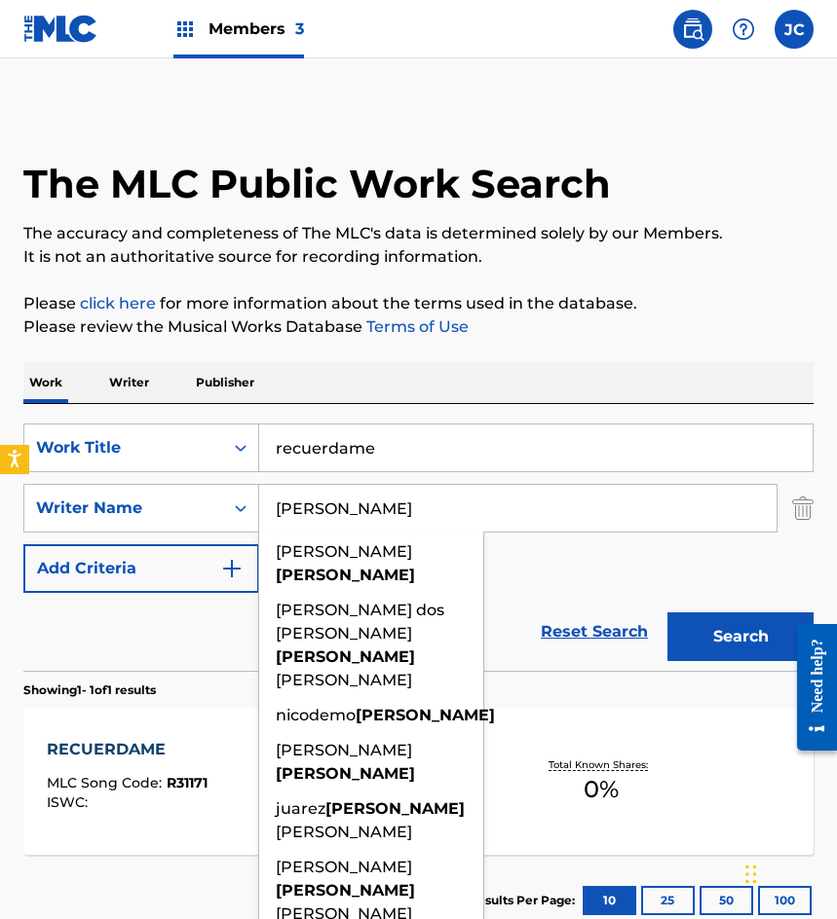
click at [523, 551] on div "SearchWithCriteriab9b107e9-eb1b-43a6-9939-da351d890d93 Work Title recuerdame Se…" at bounding box center [418, 508] width 790 height 169
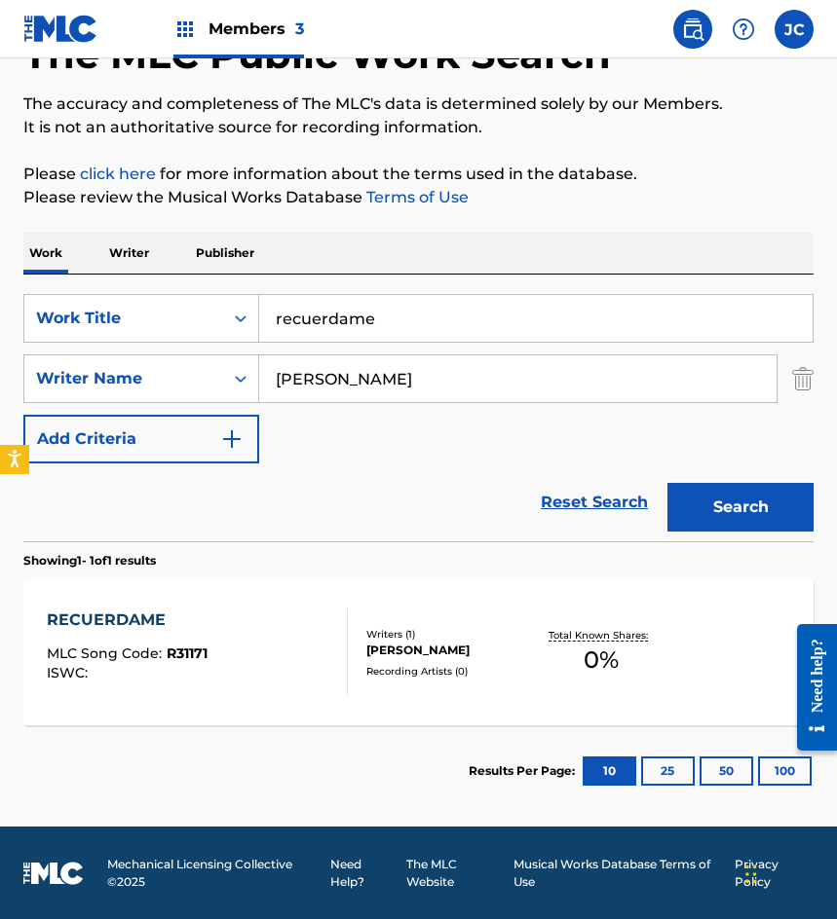
scroll to position [130, 0]
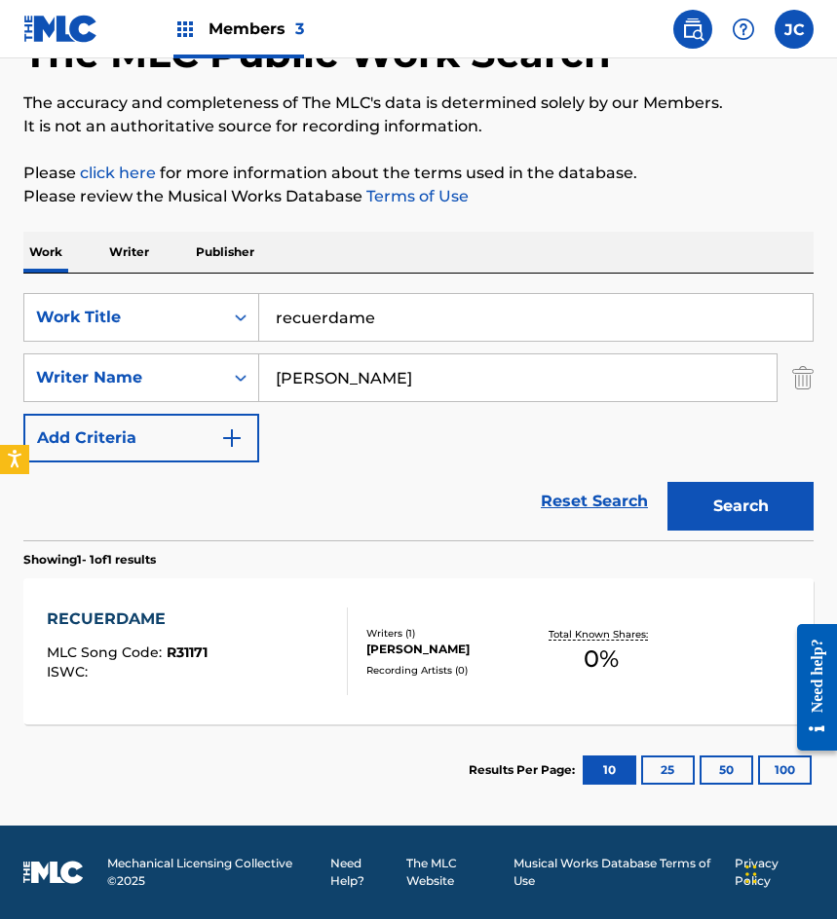
click at [350, 631] on div "Writers ( 1 ) ARTURO BARBOSA NAVARRO Recording Artists ( 0 )" at bounding box center [442, 652] width 188 height 52
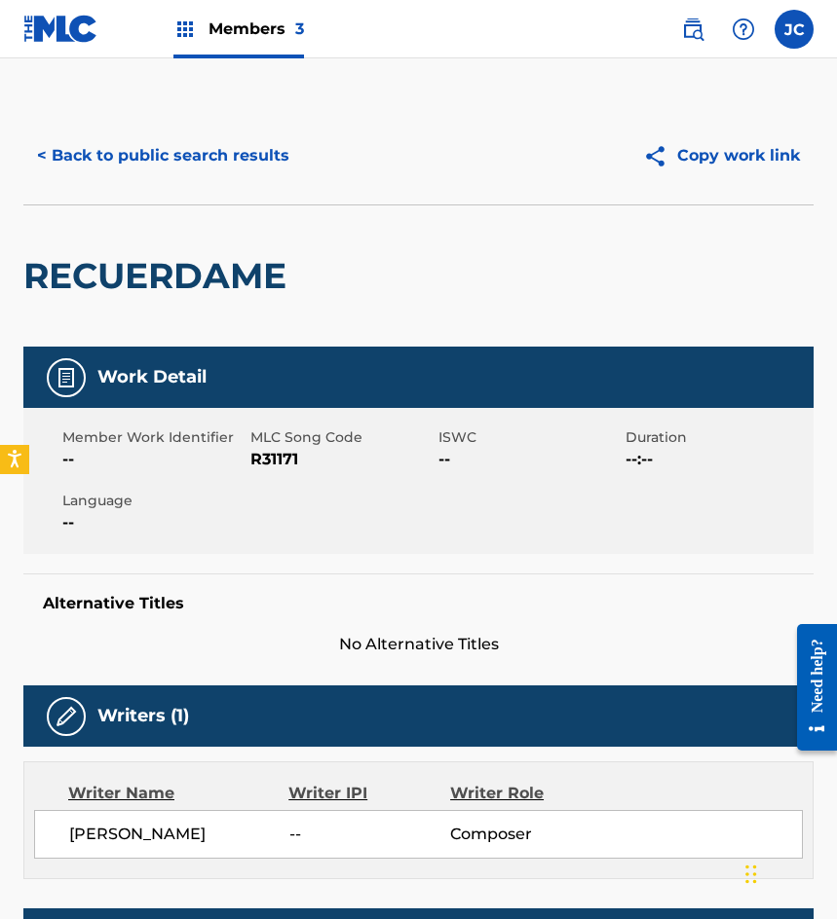
click at [278, 467] on span "R31171" at bounding box center [341, 459] width 183 height 23
copy span "R31171"
click at [164, 149] on button "< Back to public search results" at bounding box center [163, 155] width 280 height 49
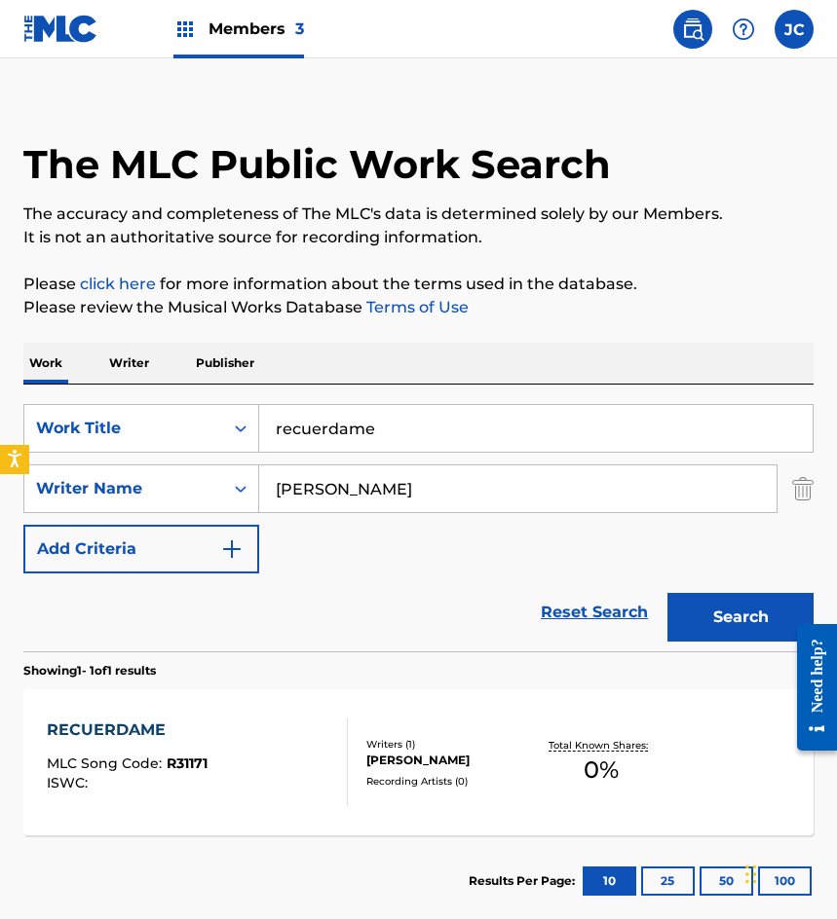
drag, startPoint x: 467, startPoint y: 428, endPoint x: 200, endPoint y: 377, distance: 272.6
click at [183, 387] on div "SearchWithCriteriab9b107e9-eb1b-43a6-9939-da351d890d93 Work Title recuerdame Se…" at bounding box center [418, 518] width 790 height 267
type input "no te hago feliz"
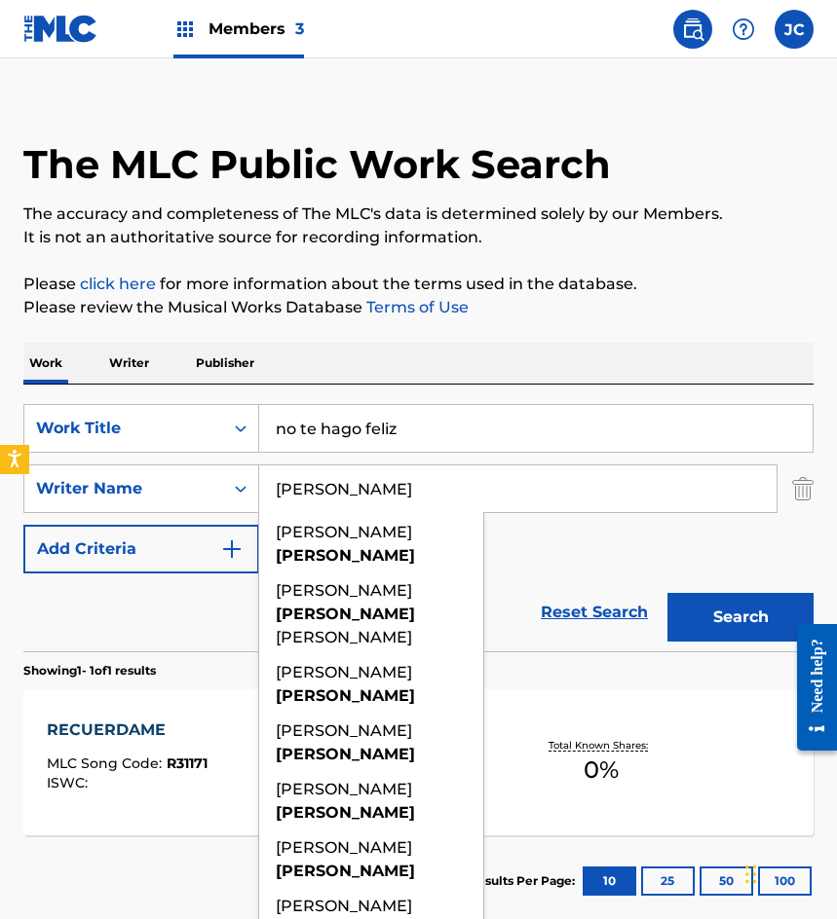
type input "cervantes"
click at [667, 593] on button "Search" at bounding box center [740, 617] width 146 height 49
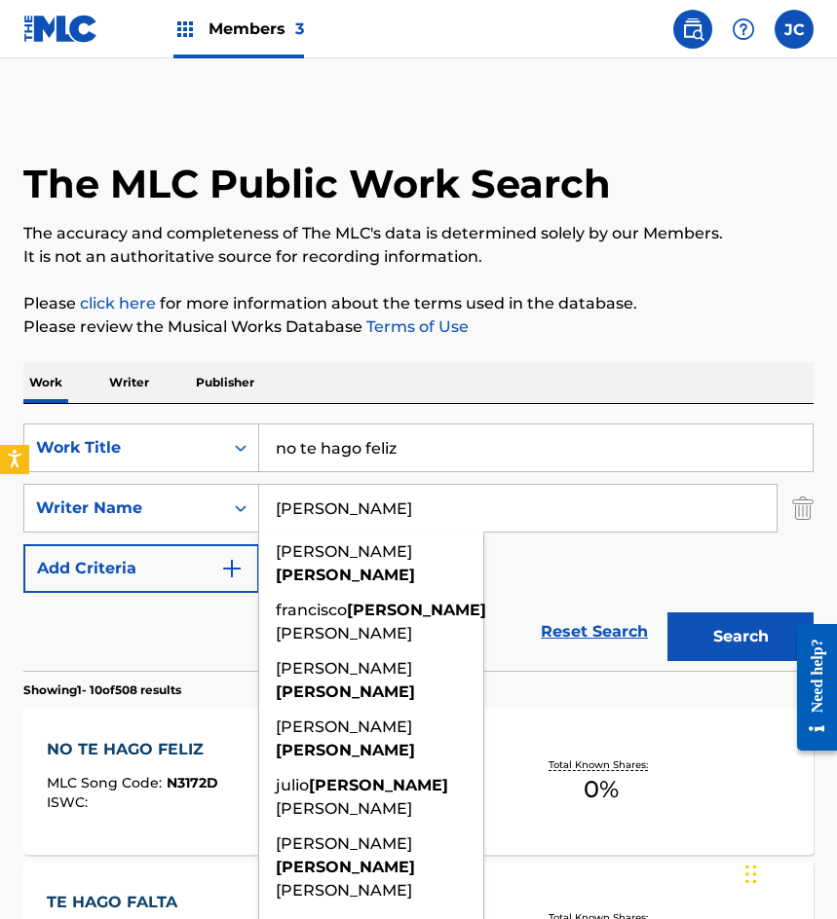
click at [540, 572] on div "SearchWithCriteriab9b107e9-eb1b-43a6-9939-da351d890d93 Work Title no te hago fe…" at bounding box center [418, 508] width 790 height 169
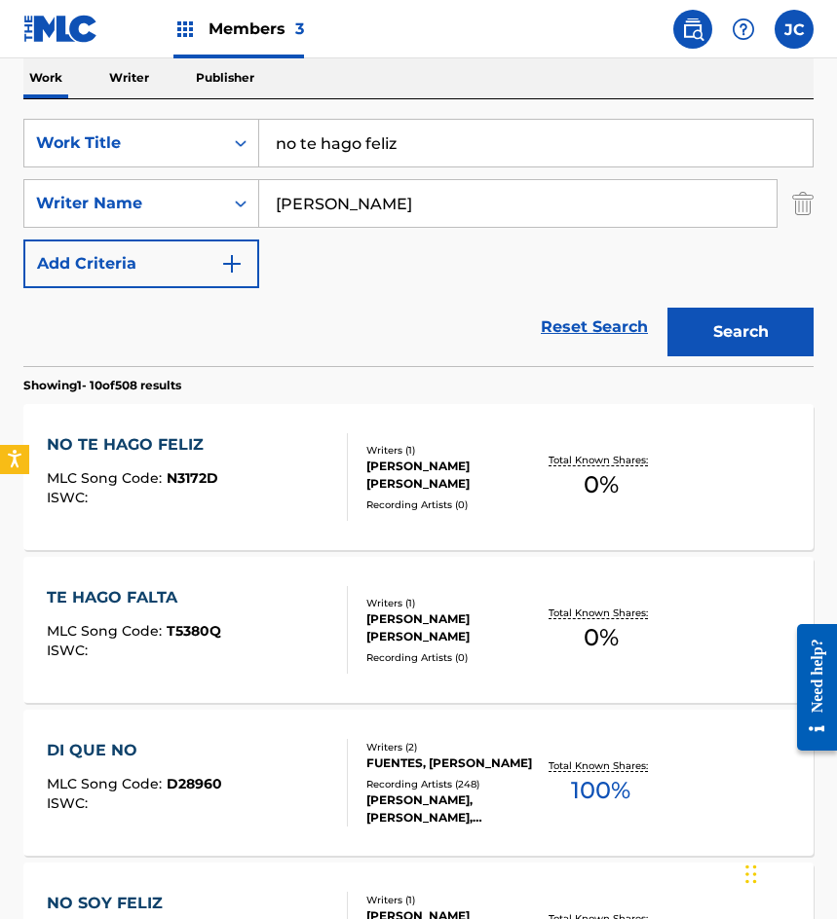
scroll to position [390, 0]
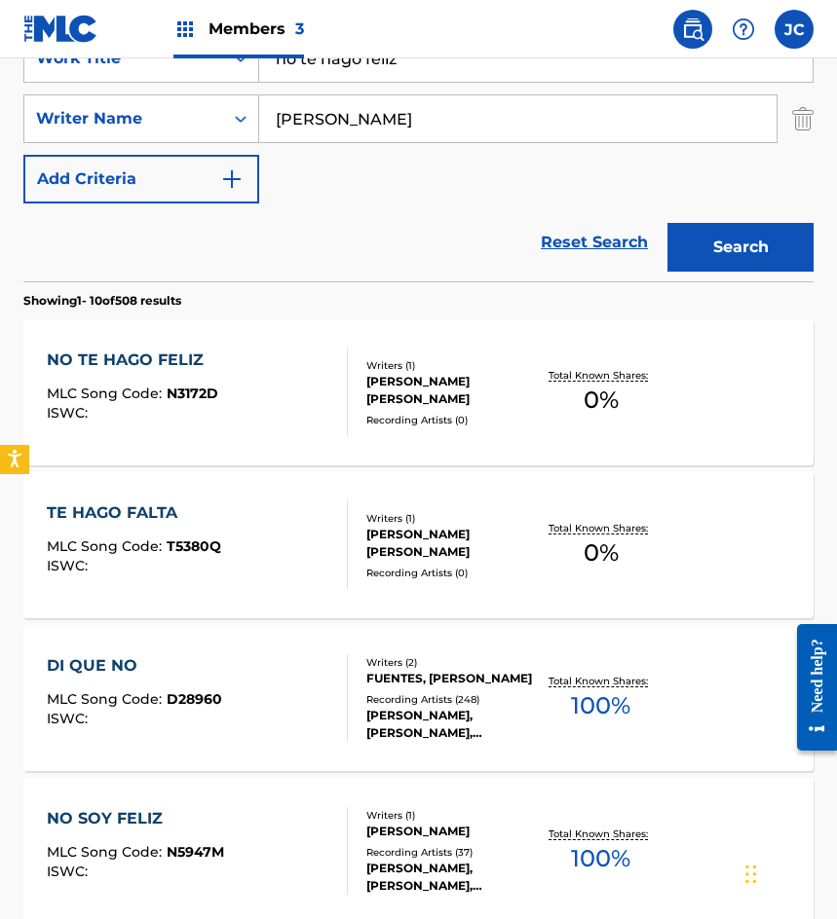
click at [209, 391] on span "N3172D" at bounding box center [193, 394] width 52 height 18
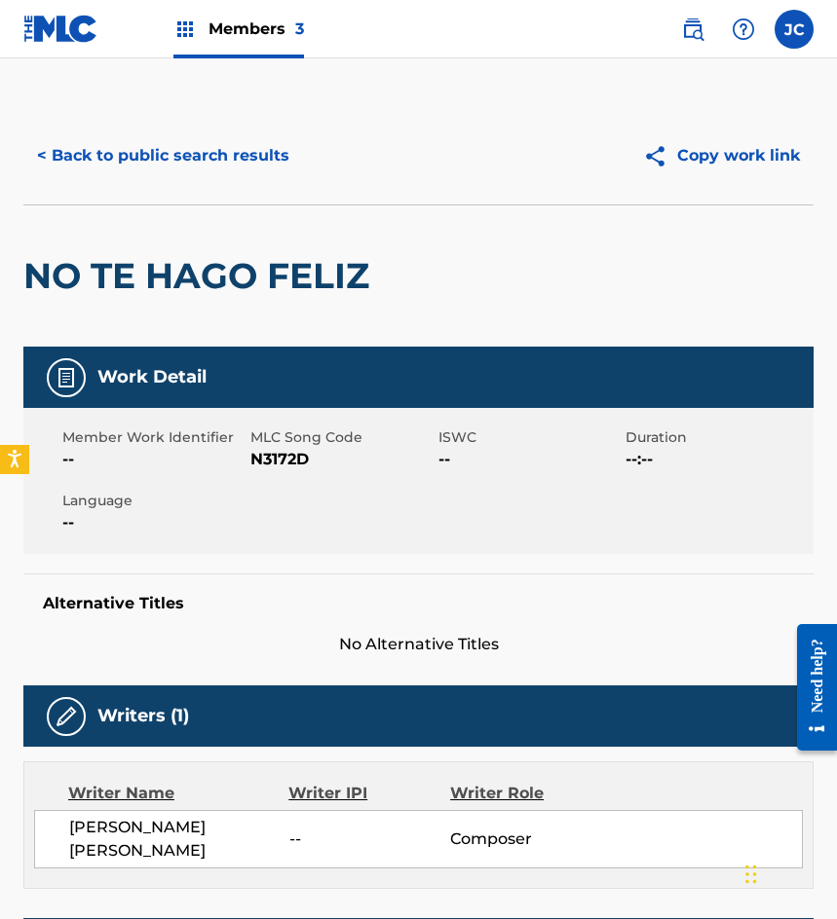
click at [254, 453] on span "N3172D" at bounding box center [341, 459] width 183 height 23
copy span "N3172D"
click at [215, 160] on button "< Back to public search results" at bounding box center [163, 155] width 280 height 49
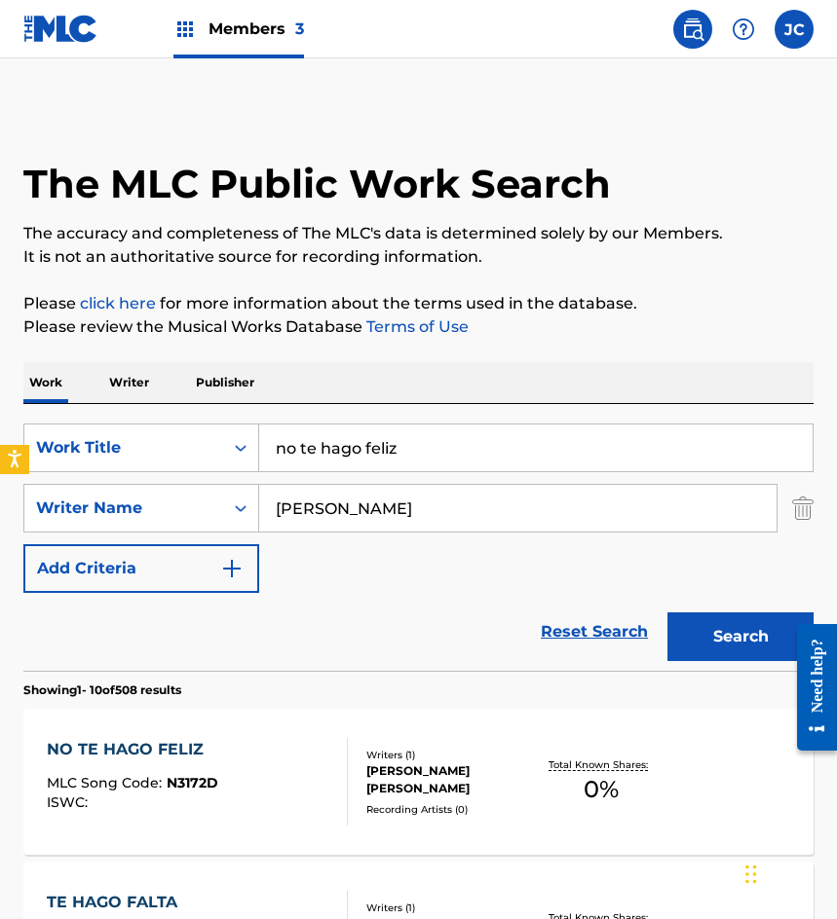
scroll to position [390, 0]
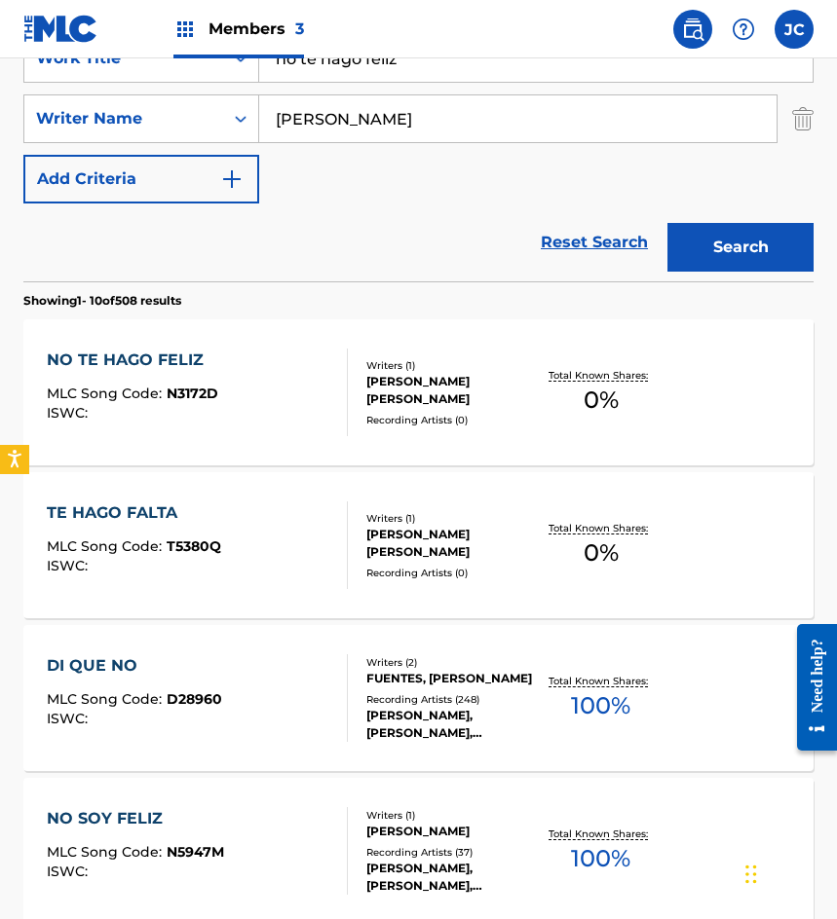
drag, startPoint x: 188, startPoint y: 243, endPoint x: 374, endPoint y: 43, distance: 273.6
click at [188, 243] on div "Reset Search Search" at bounding box center [418, 243] width 790 height 78
click at [426, 61] on input "no te hago feliz" at bounding box center [535, 58] width 553 height 47
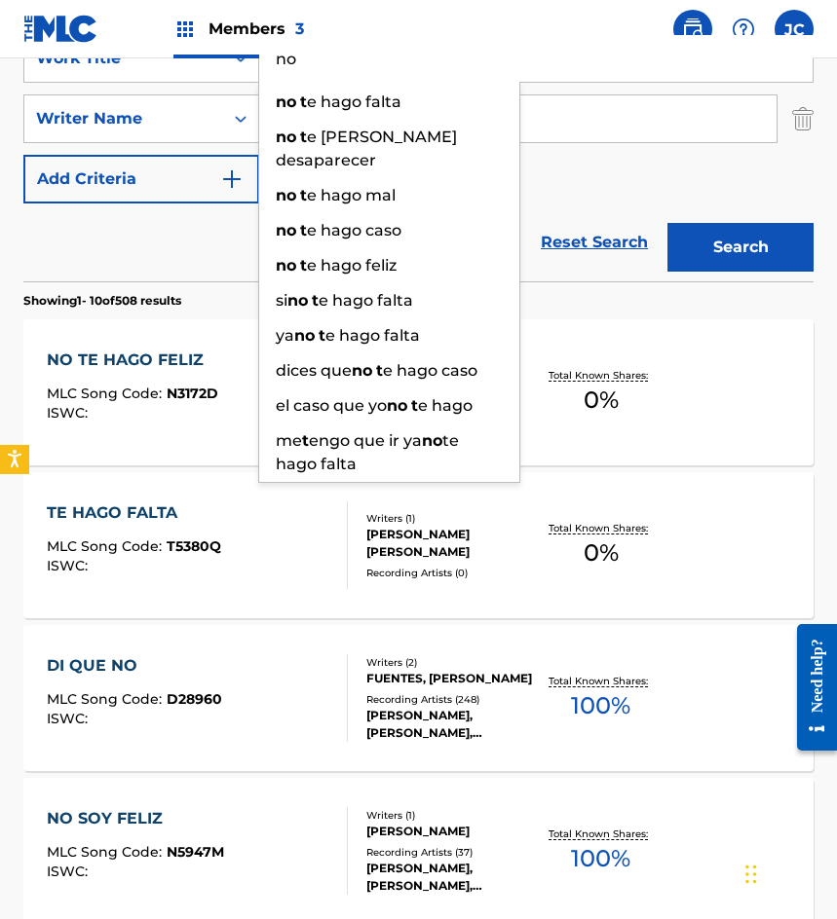
type input "n"
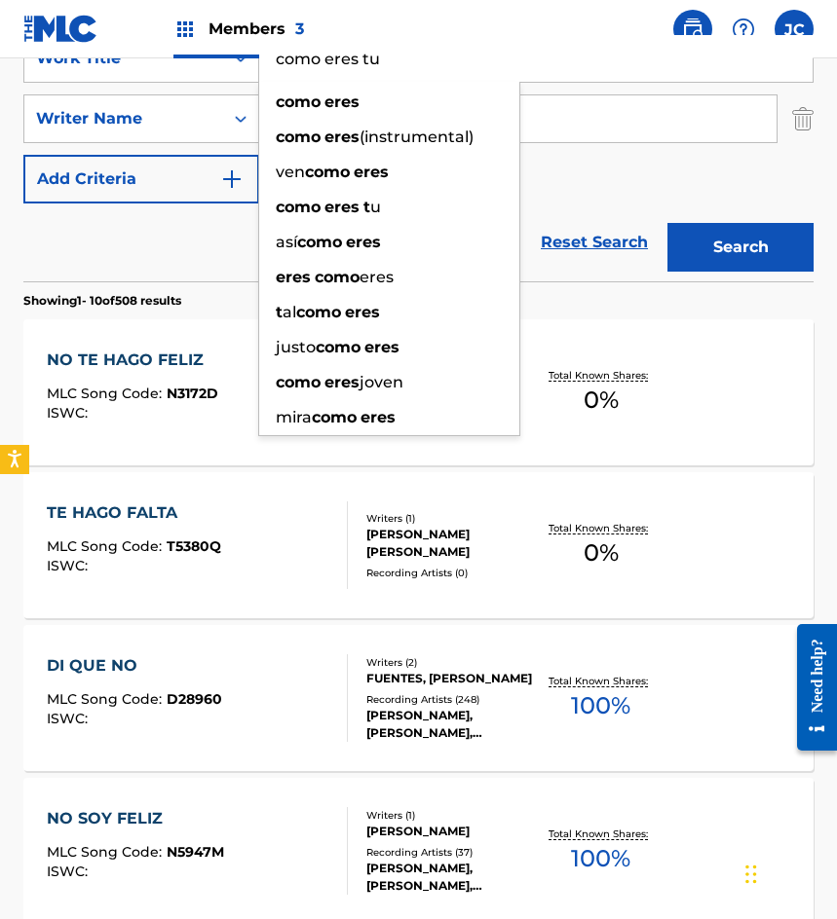
type input "como eres tu"
click at [667, 223] on button "Search" at bounding box center [740, 247] width 146 height 49
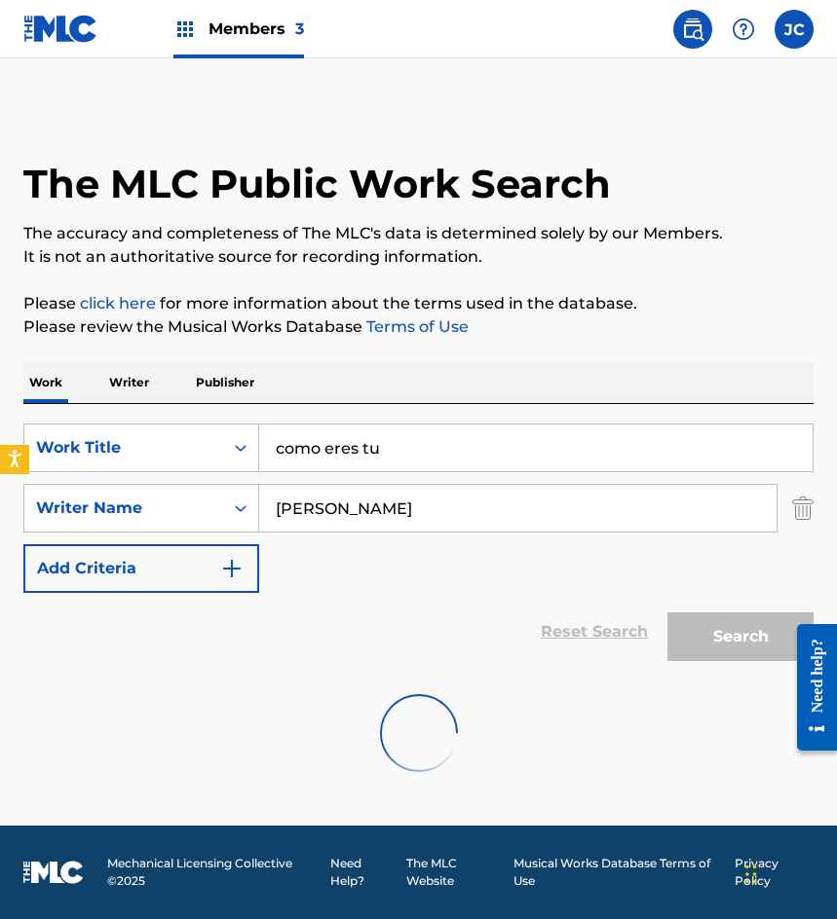
scroll to position [0, 0]
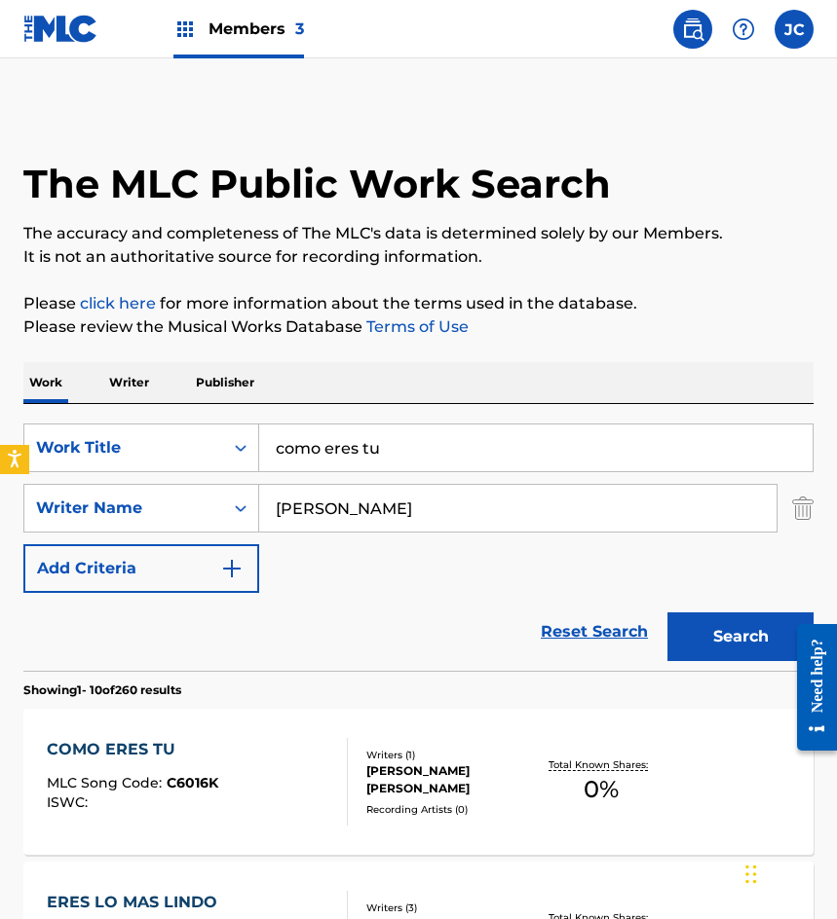
click at [579, 561] on div "SearchWithCriteriab9b107e9-eb1b-43a6-9939-da351d890d93 Work Title como eres tu …" at bounding box center [418, 508] width 790 height 169
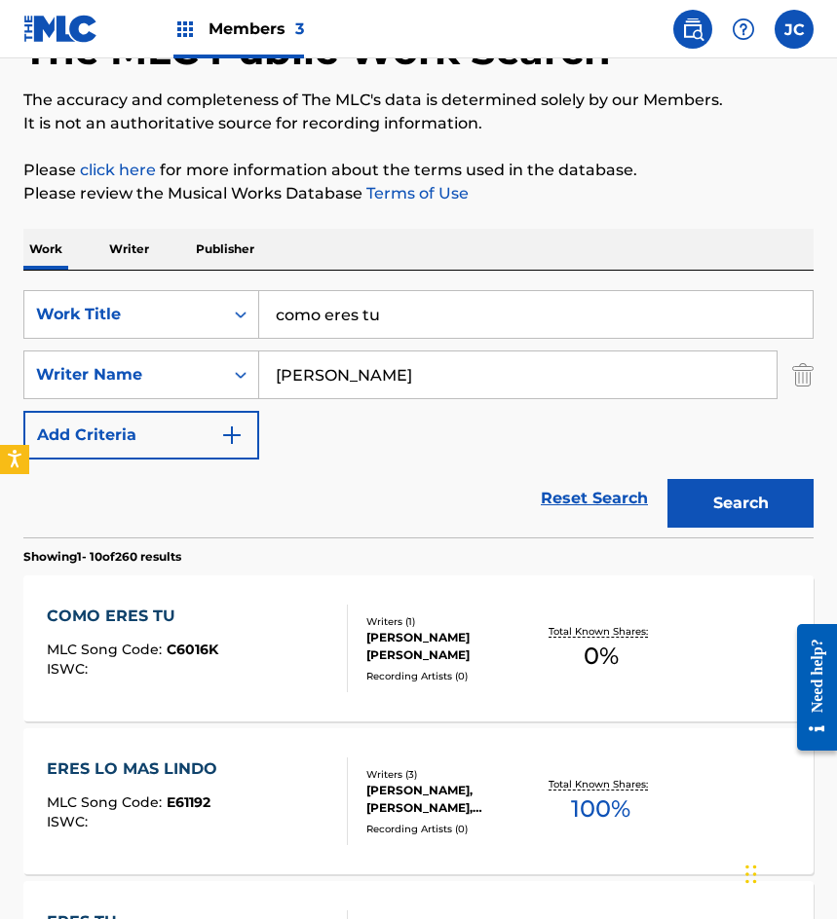
scroll to position [292, 0]
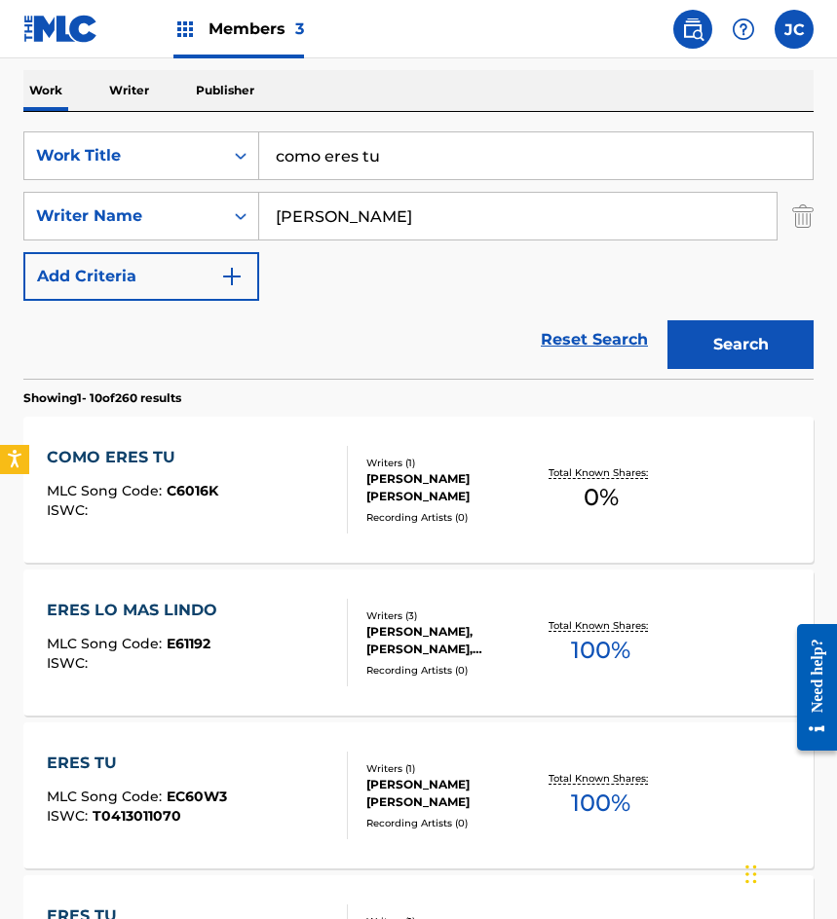
click at [331, 481] on div at bounding box center [339, 490] width 16 height 88
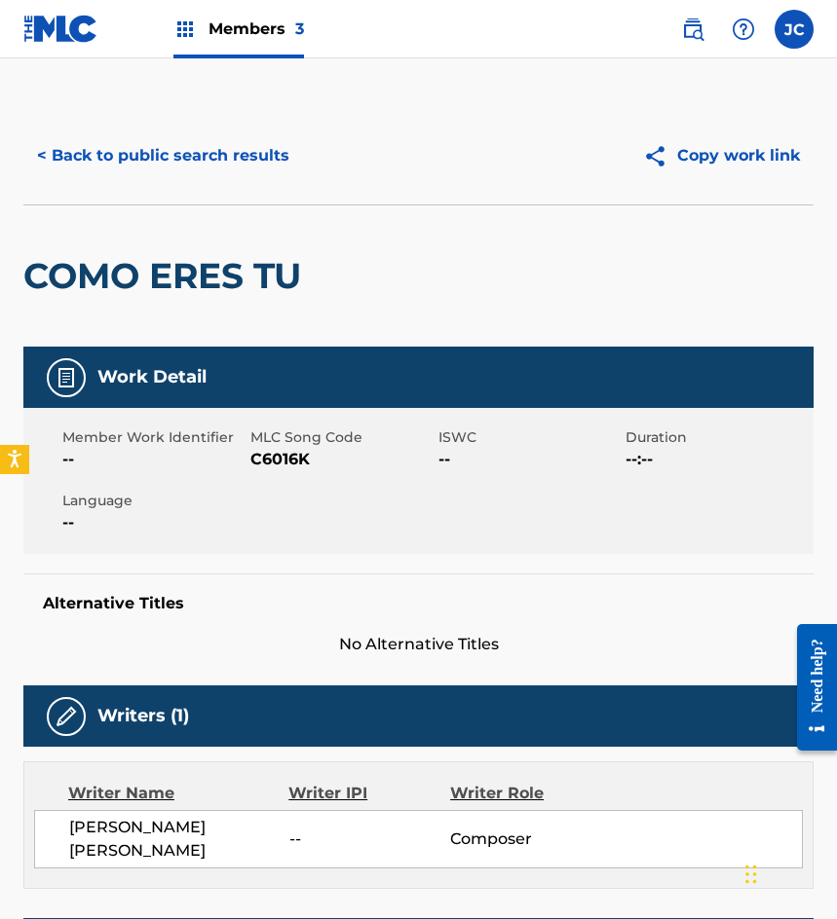
click at [286, 454] on span "C6016K" at bounding box center [341, 459] width 183 height 23
copy span "C6016K"
click at [234, 172] on button "< Back to public search results" at bounding box center [163, 155] width 280 height 49
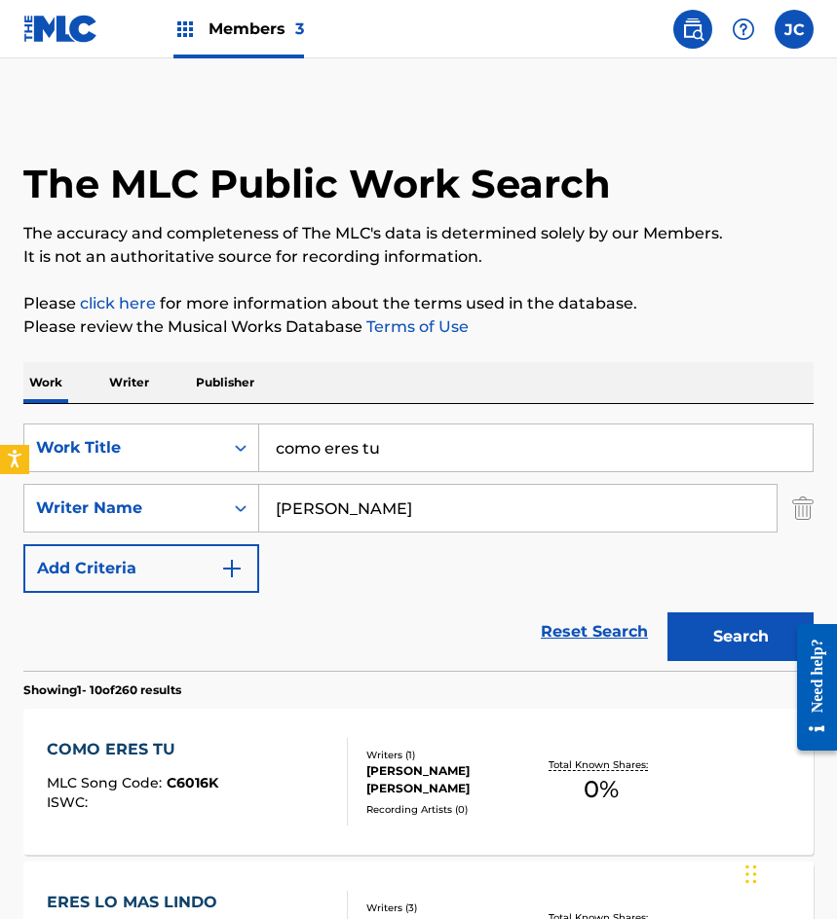
scroll to position [292, 0]
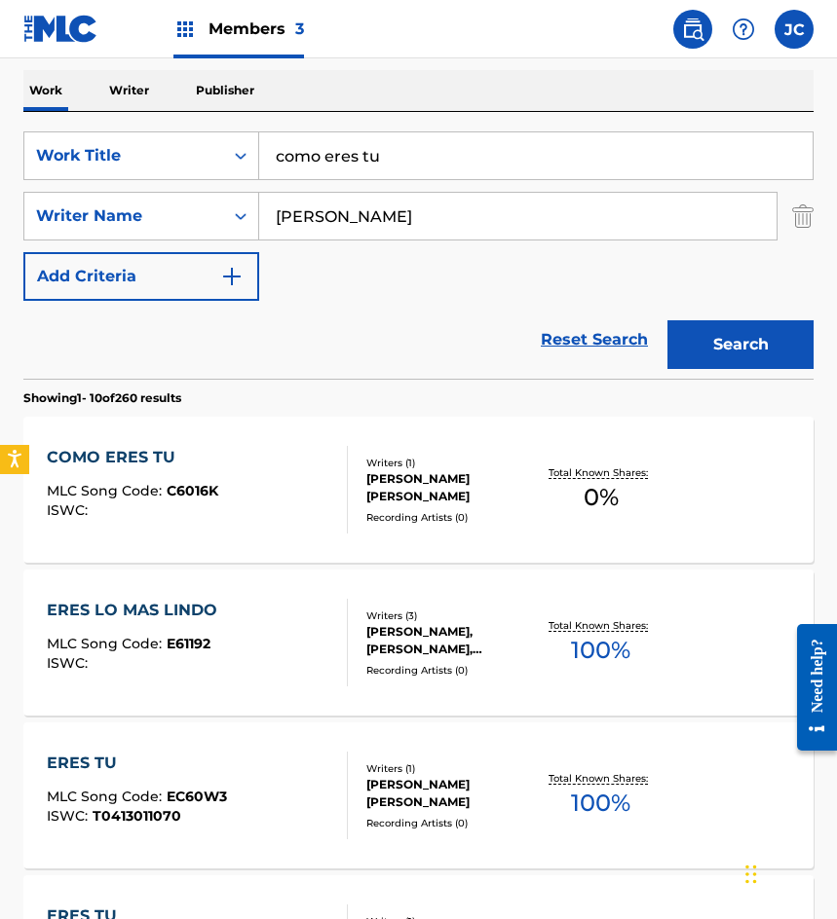
drag, startPoint x: 165, startPoint y: 339, endPoint x: 326, endPoint y: 2, distance: 373.7
click at [165, 339] on div "Reset Search Search" at bounding box center [418, 340] width 790 height 78
drag, startPoint x: 428, startPoint y: 158, endPoint x: 42, endPoint y: 167, distance: 385.8
click at [44, 168] on div "SearchWithCriteriab9b107e9-eb1b-43a6-9939-da351d890d93 Work Title como eres tu" at bounding box center [418, 155] width 790 height 49
type input "prieto, chaparro y feo"
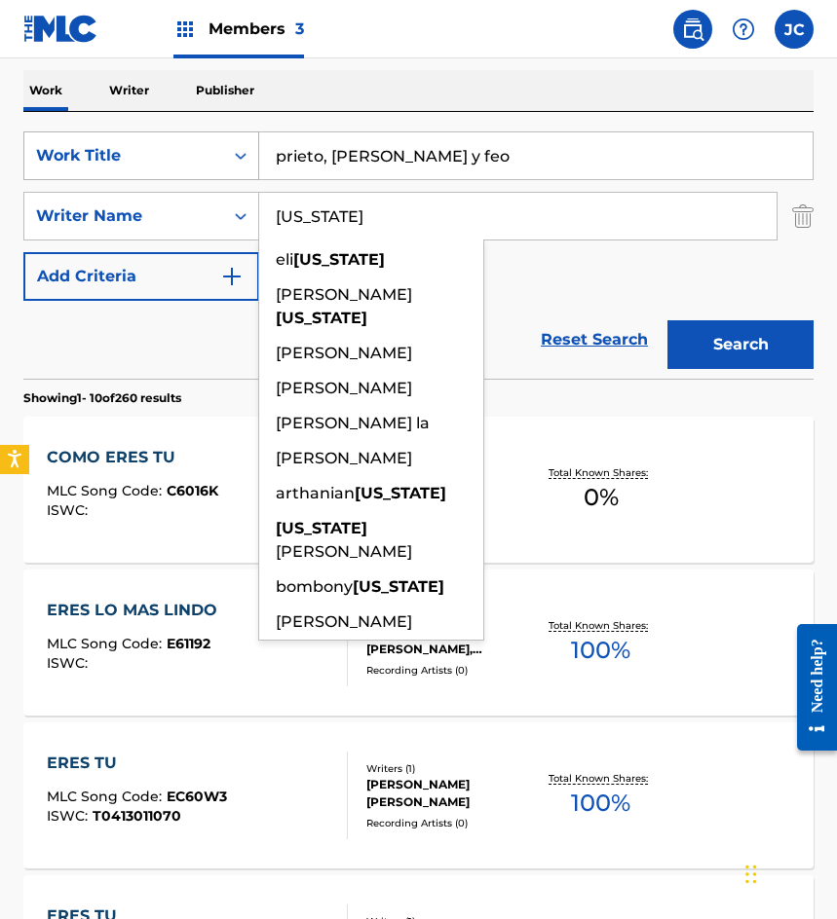
type input "montana"
click at [667, 320] on button "Search" at bounding box center [740, 344] width 146 height 49
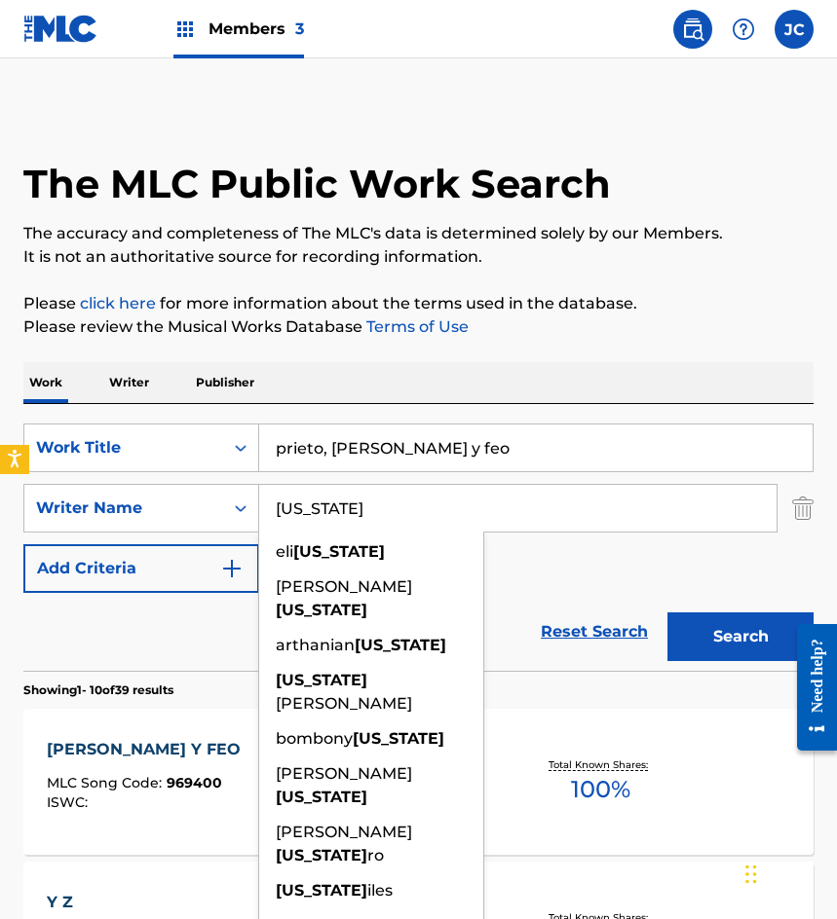
click at [586, 578] on div "SearchWithCriteriab9b107e9-eb1b-43a6-9939-da351d890d93 Work Title prieto, chapa…" at bounding box center [418, 508] width 790 height 169
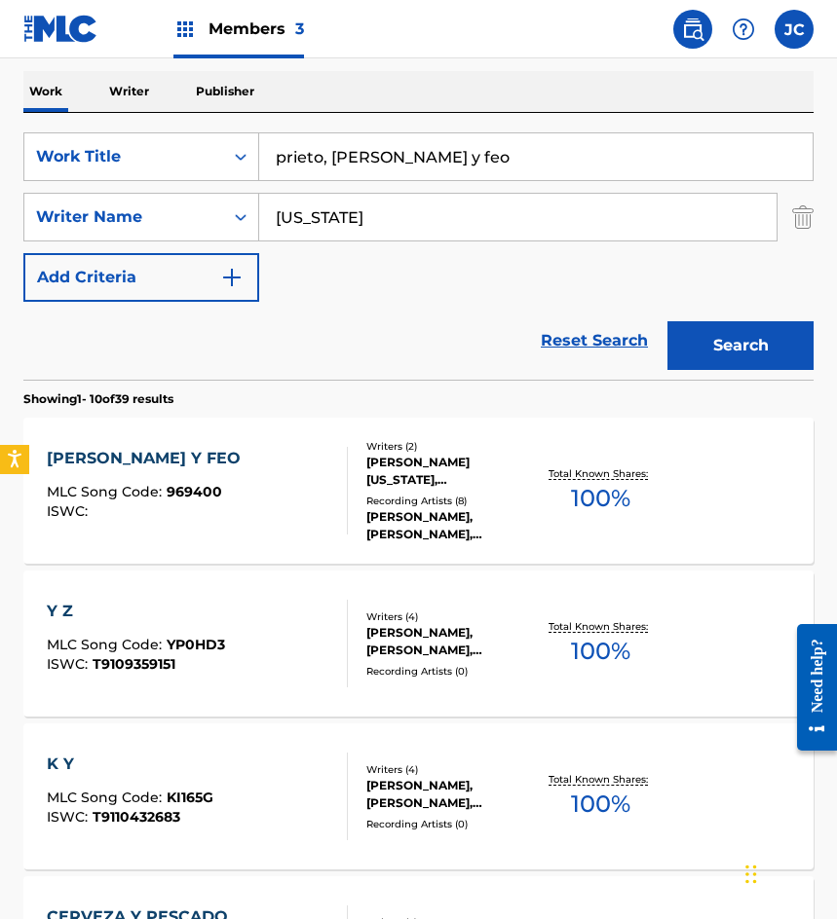
scroll to position [292, 0]
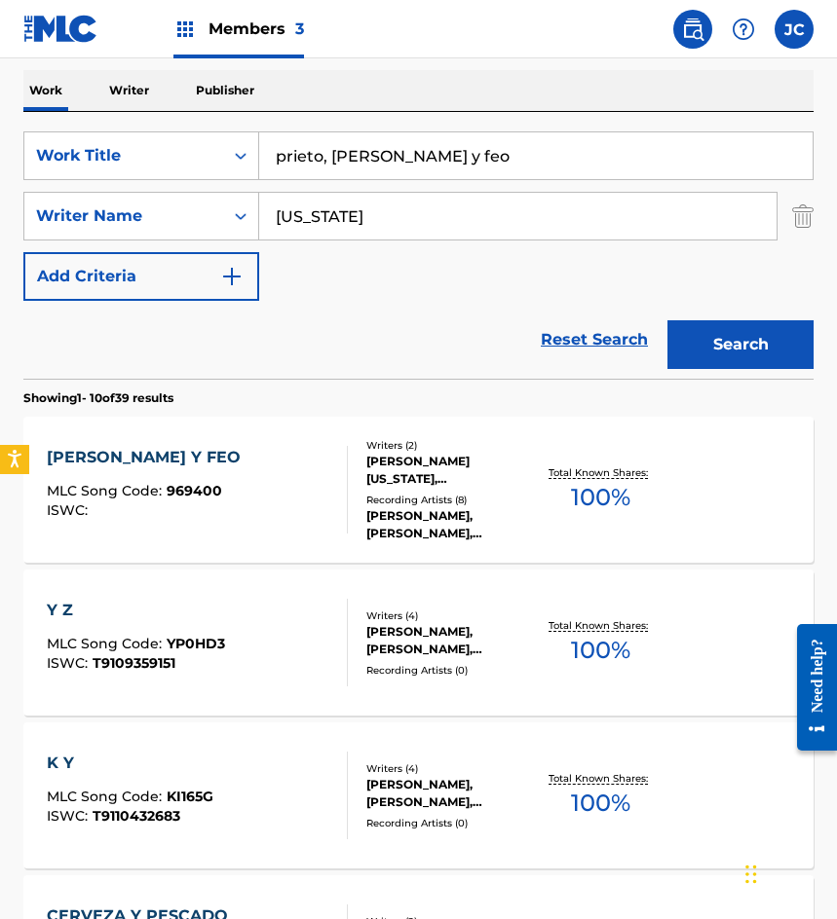
click at [428, 483] on div "JORGE MONTANA SALINAS, JORGE MONTANA" at bounding box center [450, 470] width 169 height 35
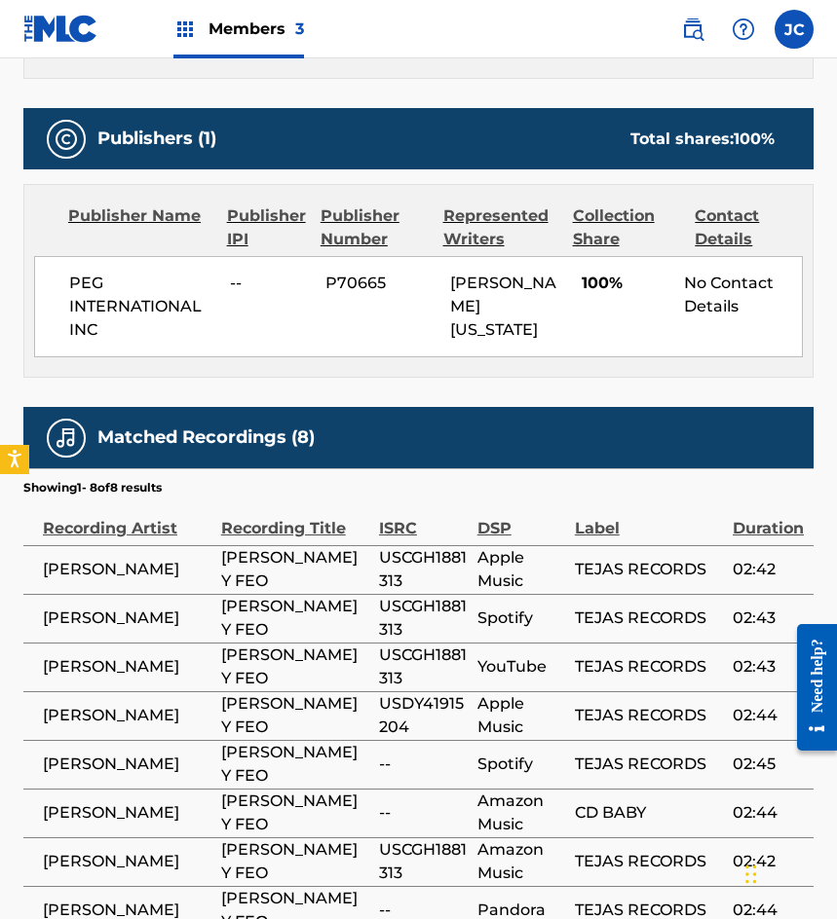
scroll to position [958, 0]
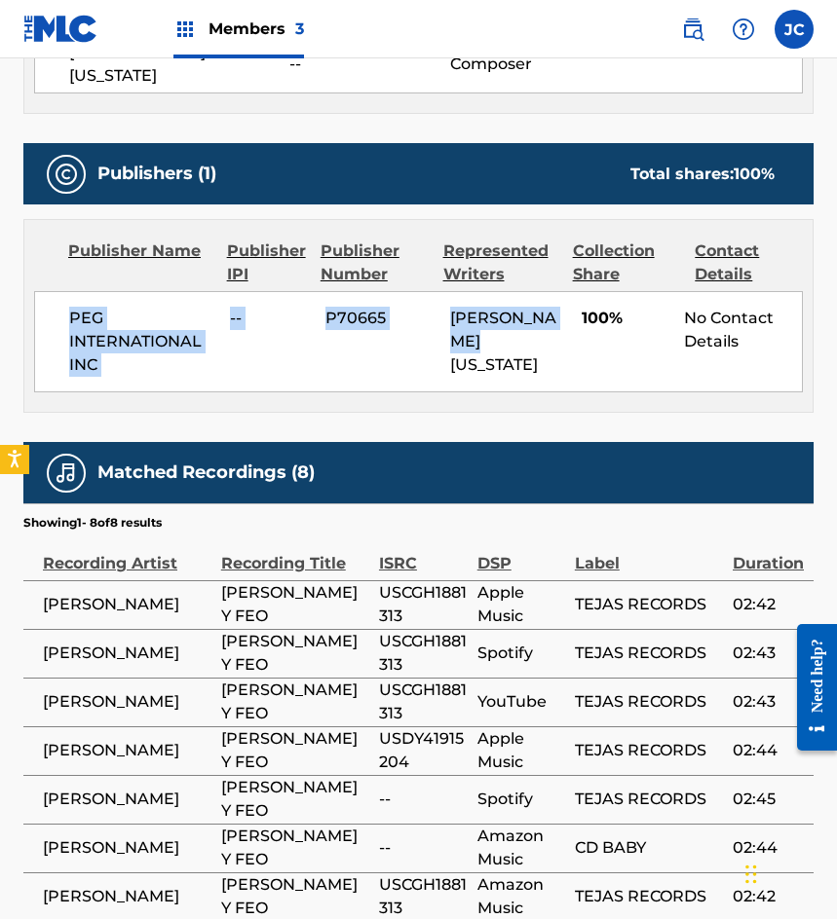
drag, startPoint x: 136, startPoint y: 346, endPoint x: 552, endPoint y: 395, distance: 418.8
click at [552, 392] on div "PEG INTERNATIONAL INC -- P70665 JORGE MONTANA 100% No Contact Details" at bounding box center [418, 341] width 768 height 101
click at [547, 392] on div "PEG INTERNATIONAL INC -- P70665 JORGE MONTANA 100% No Contact Details" at bounding box center [418, 341] width 768 height 101
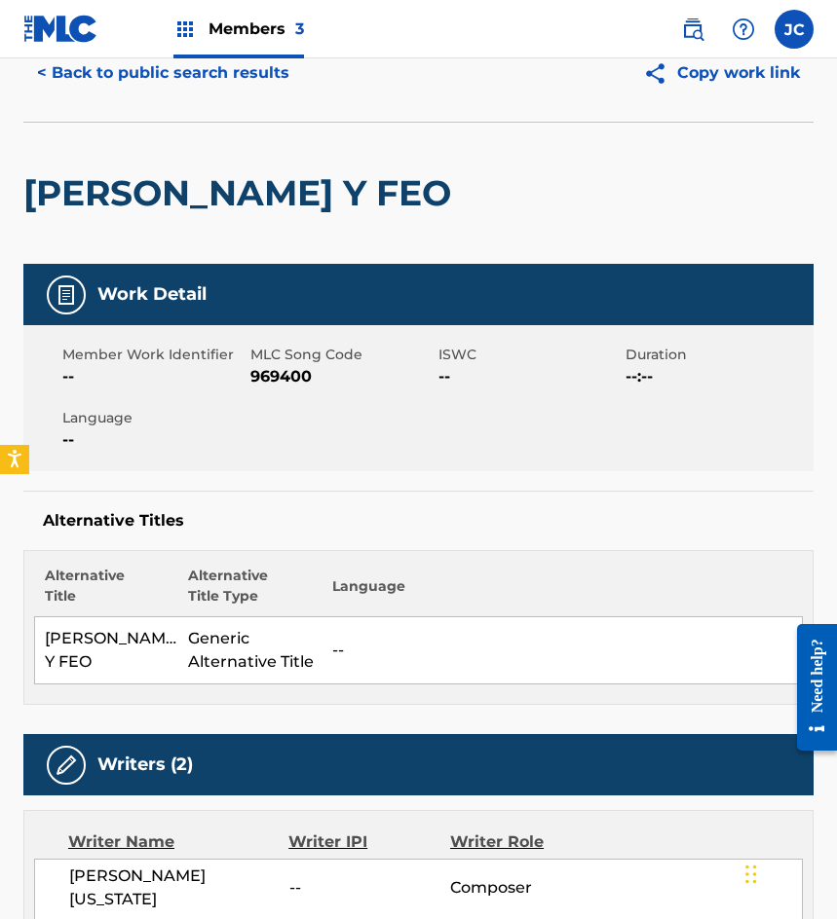
scroll to position [82, 0]
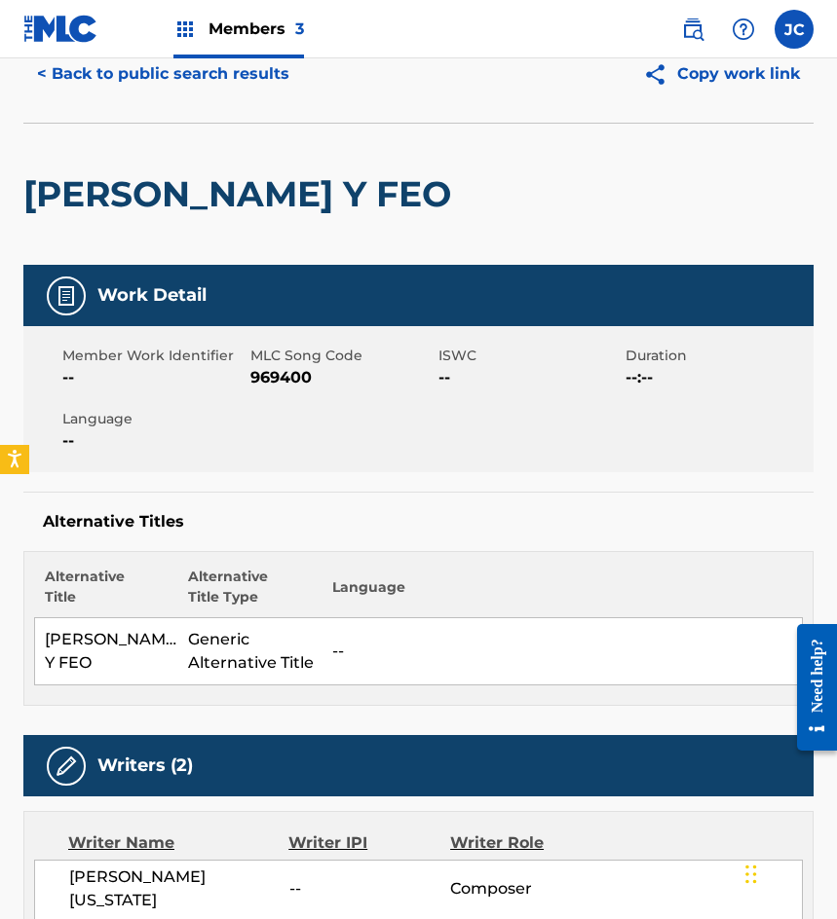
click at [288, 390] on span "969400" at bounding box center [341, 377] width 183 height 23
copy span "969400"
click at [160, 216] on h2 "PRIETO, CHAPARRO Y FEO" at bounding box center [241, 194] width 437 height 44
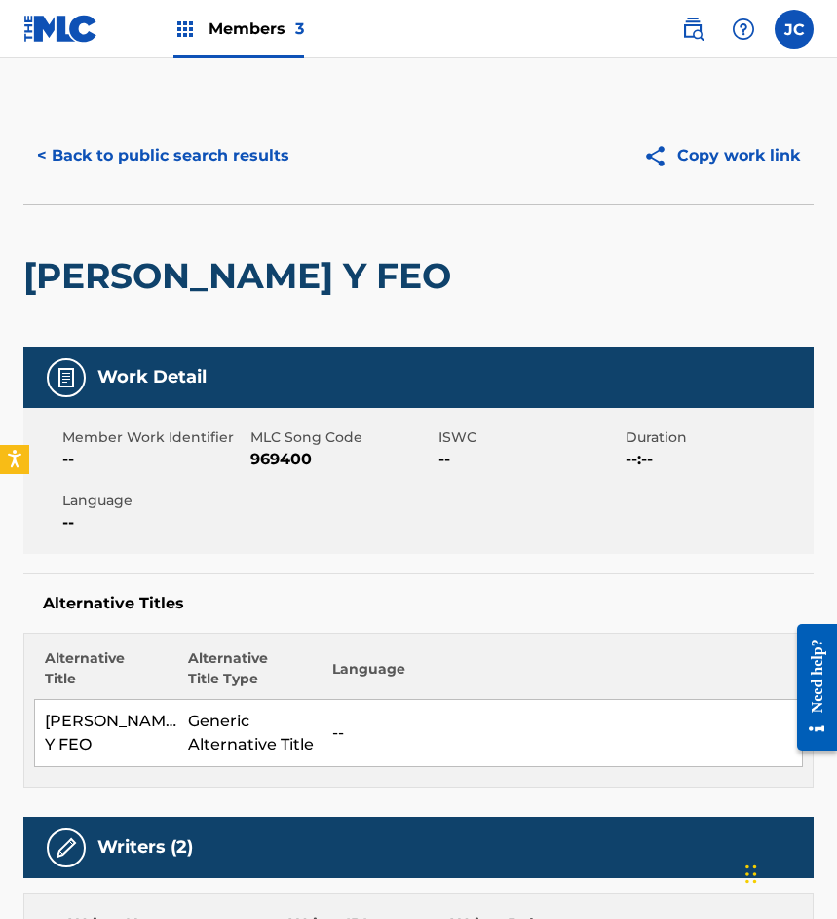
click at [245, 154] on button "< Back to public search results" at bounding box center [163, 155] width 280 height 49
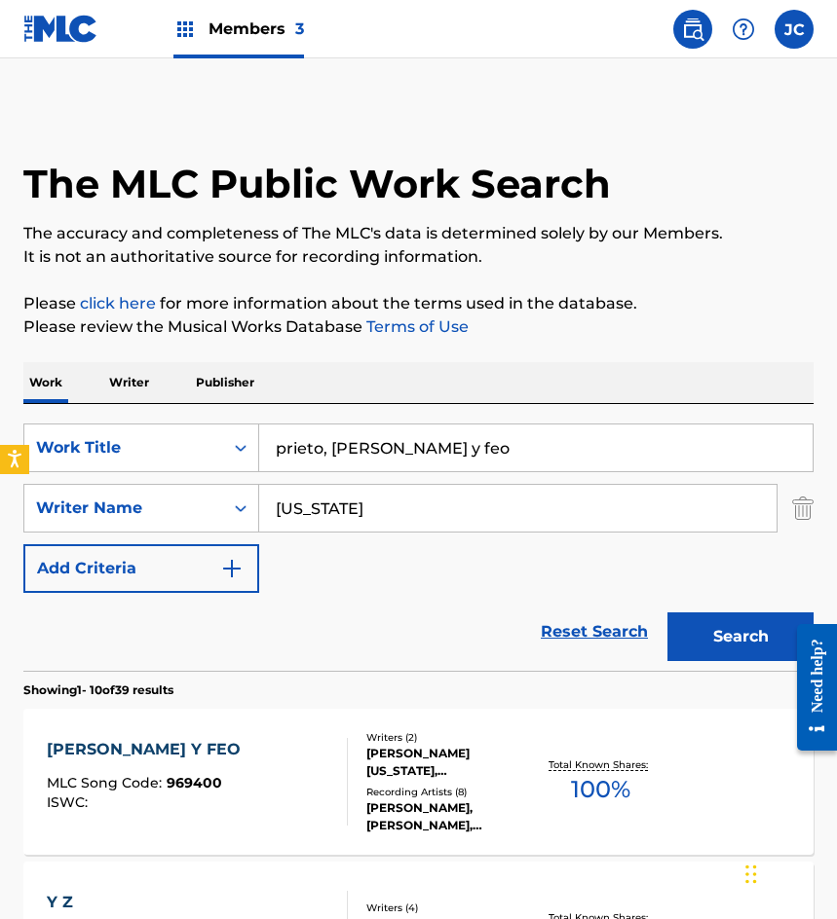
scroll to position [292, 0]
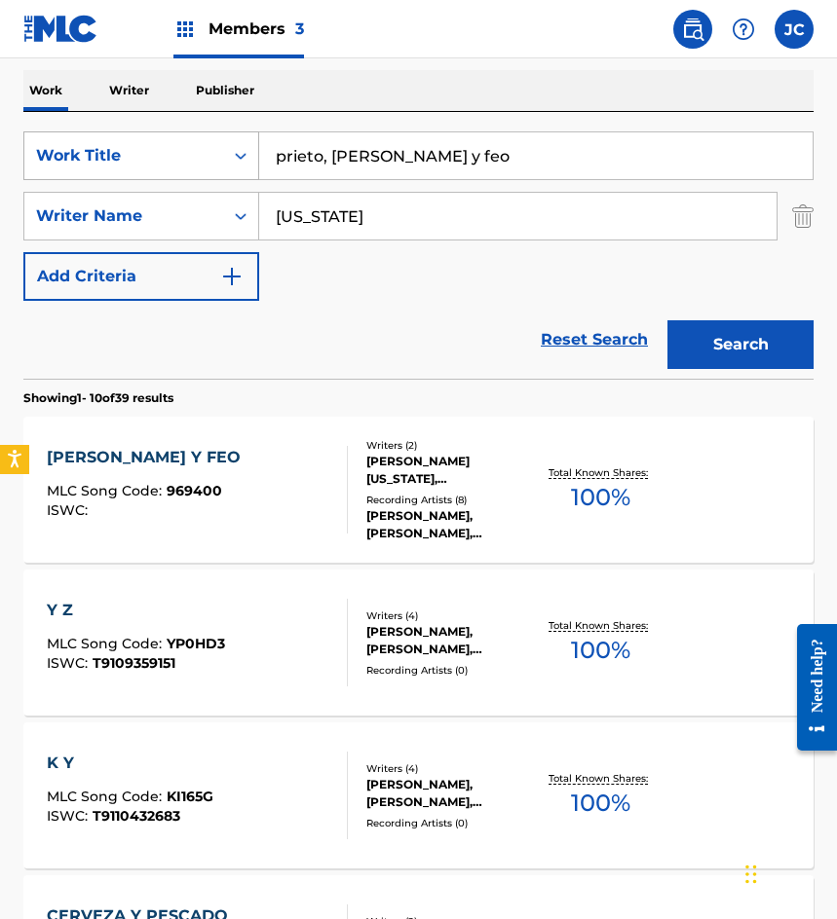
drag, startPoint x: 287, startPoint y: 146, endPoint x: 94, endPoint y: 147, distance: 192.8
click at [102, 147] on div "SearchWithCriteriab9b107e9-eb1b-43a6-9939-da351d890d93 Work Title prieto, chapa…" at bounding box center [418, 155] width 790 height 49
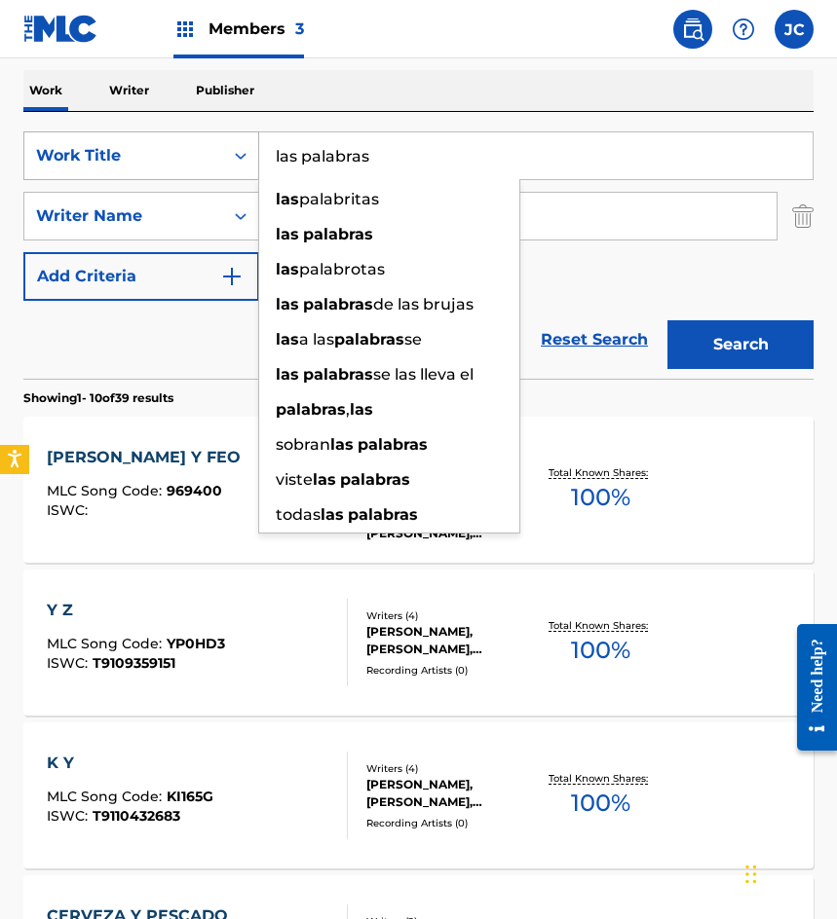
type input "las palabras"
click at [667, 320] on button "Search" at bounding box center [740, 344] width 146 height 49
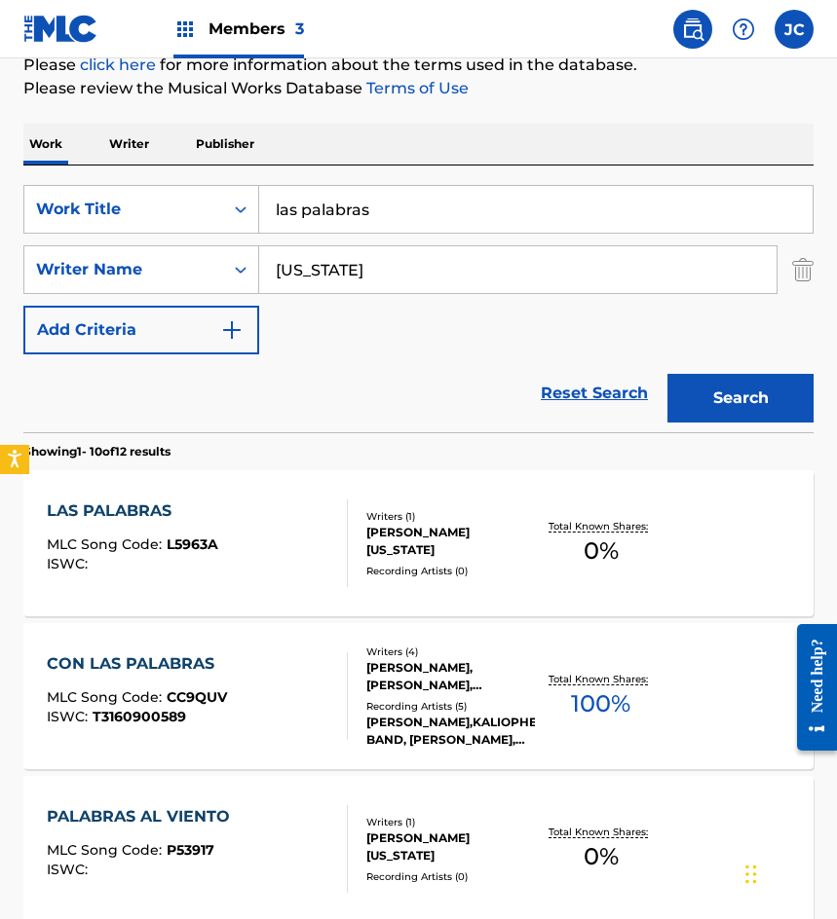
scroll to position [390, 0]
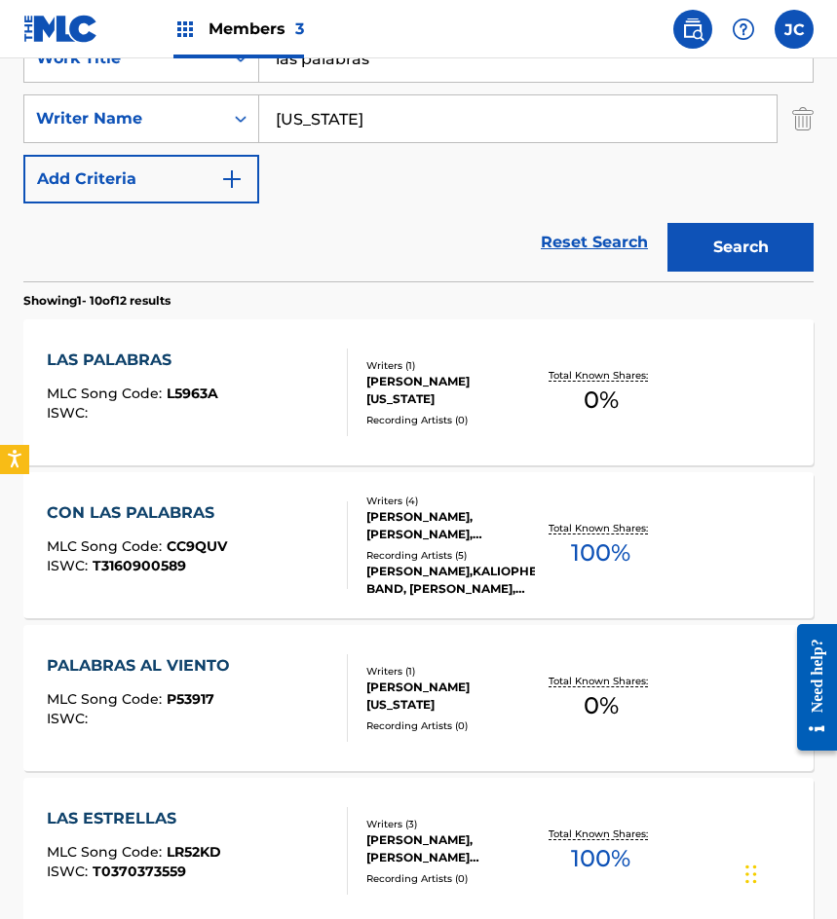
click at [427, 413] on div "Recording Artists ( 0 )" at bounding box center [450, 420] width 169 height 15
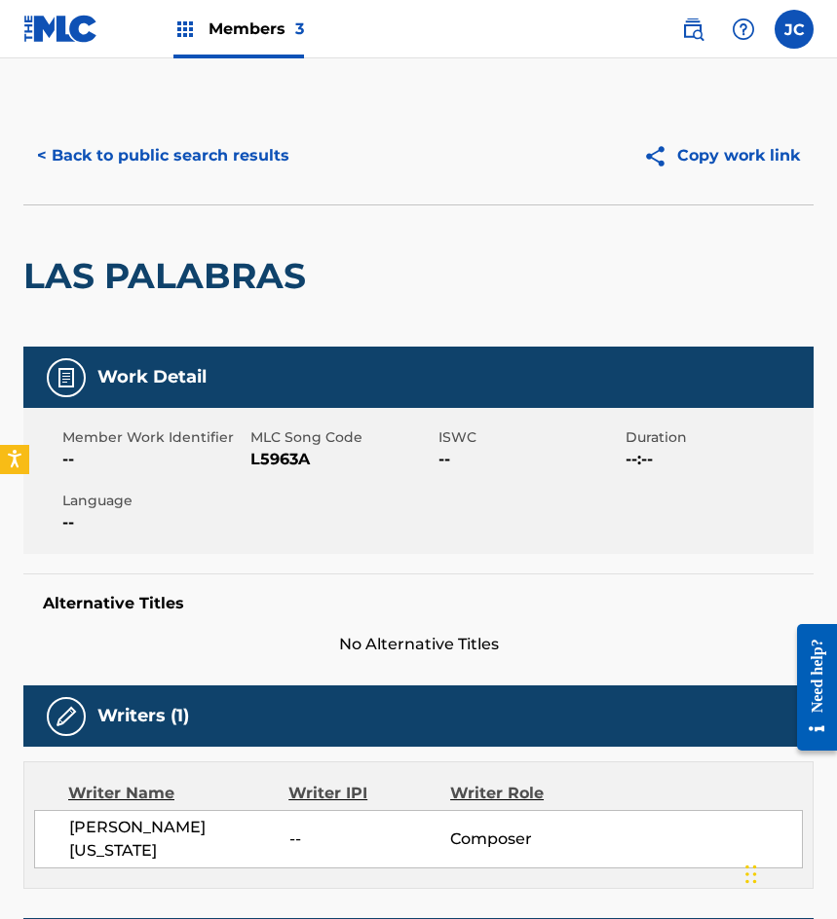
click at [280, 466] on span "L5963A" at bounding box center [341, 459] width 183 height 23
copy span "L5963A"
click at [185, 229] on div "LAS PALABRAS" at bounding box center [169, 275] width 292 height 141
click at [195, 171] on button "< Back to public search results" at bounding box center [163, 155] width 280 height 49
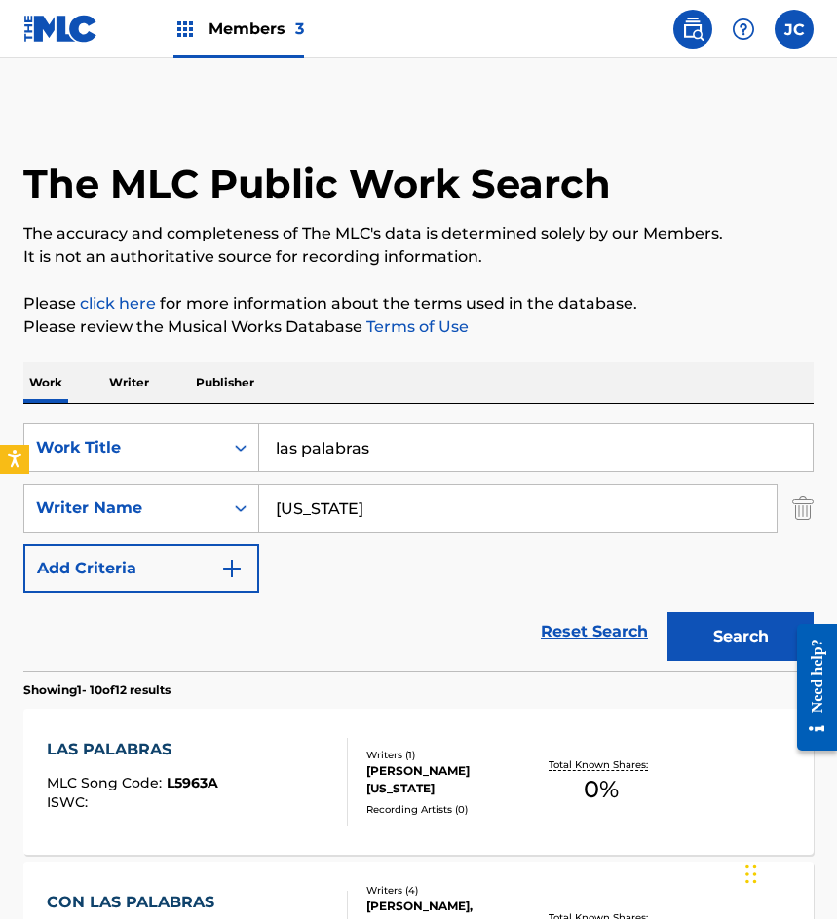
scroll to position [390, 0]
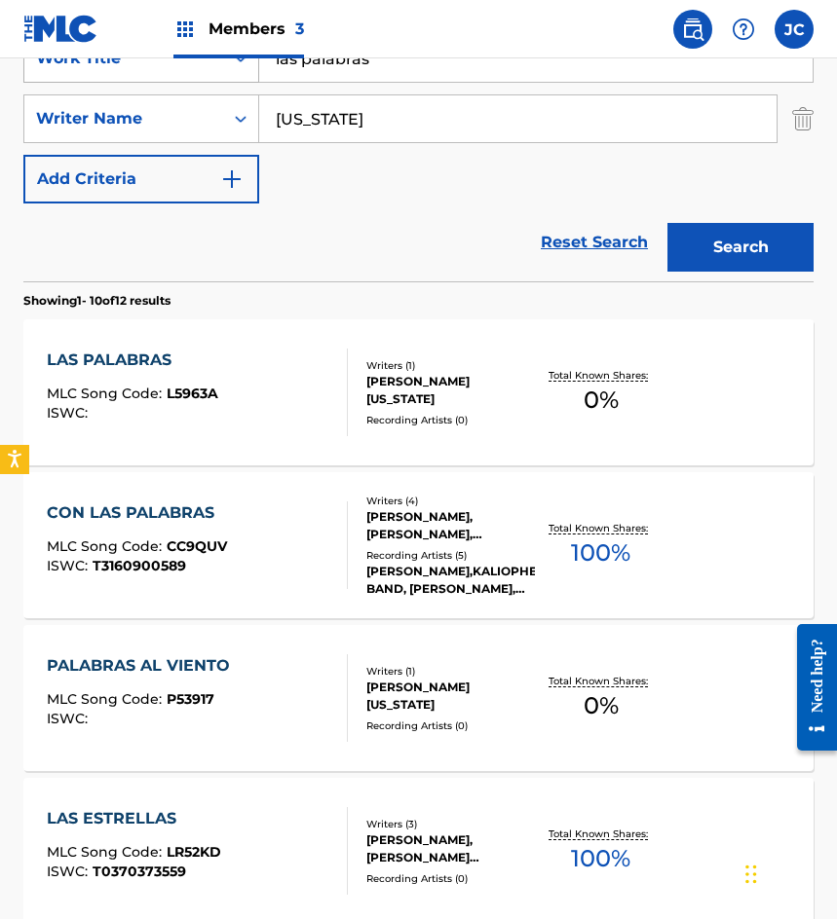
drag, startPoint x: 420, startPoint y: 61, endPoint x: 172, endPoint y: 72, distance: 247.6
click at [174, 72] on div "SearchWithCriteriab9b107e9-eb1b-43a6-9939-da351d890d93 Work Title las palabras" at bounding box center [418, 58] width 790 height 49
type input "nunca podras olvidar"
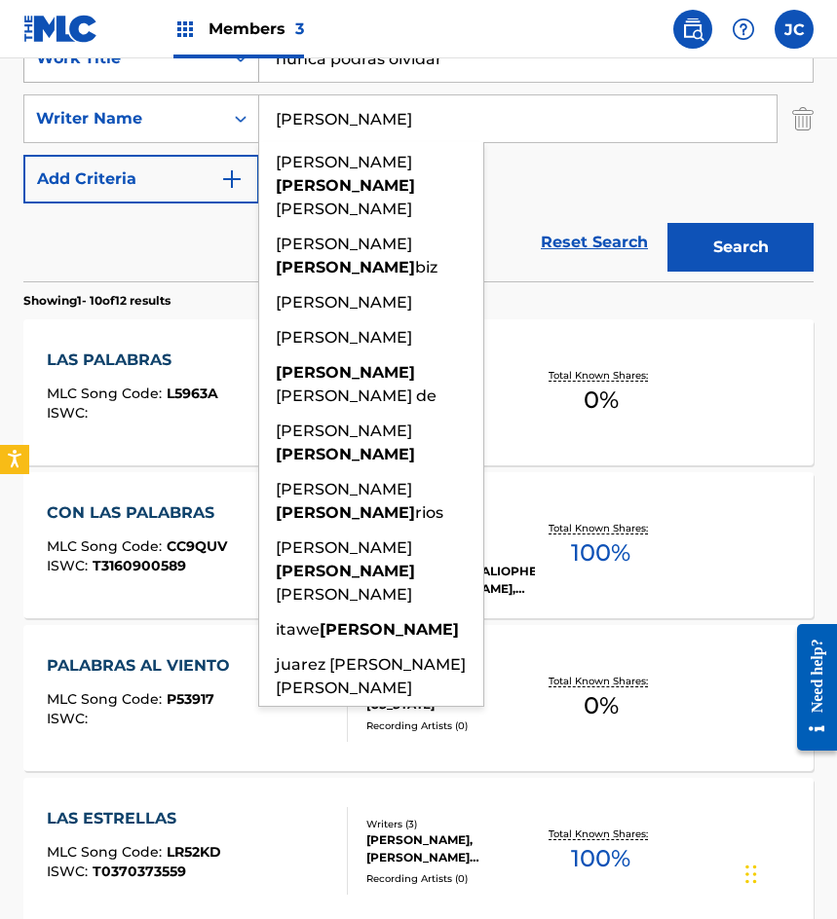
type input "correa"
click at [667, 223] on button "Search" at bounding box center [740, 247] width 146 height 49
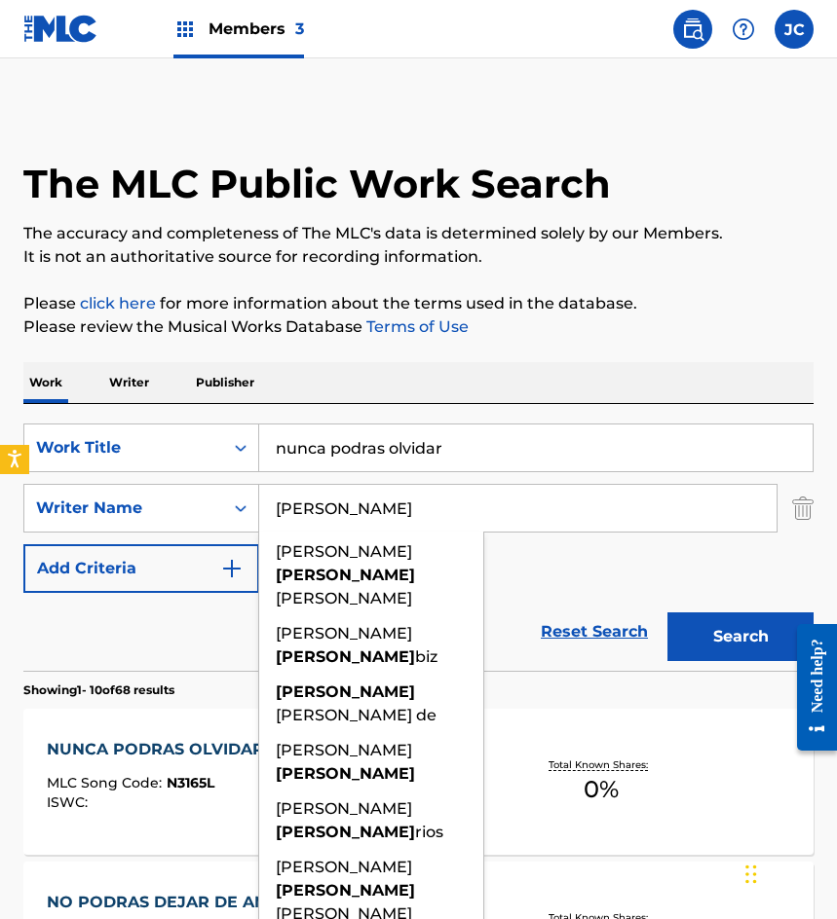
click at [611, 559] on div "SearchWithCriteriab9b107e9-eb1b-43a6-9939-da351d890d93 Work Title nunca podras …" at bounding box center [418, 508] width 790 height 169
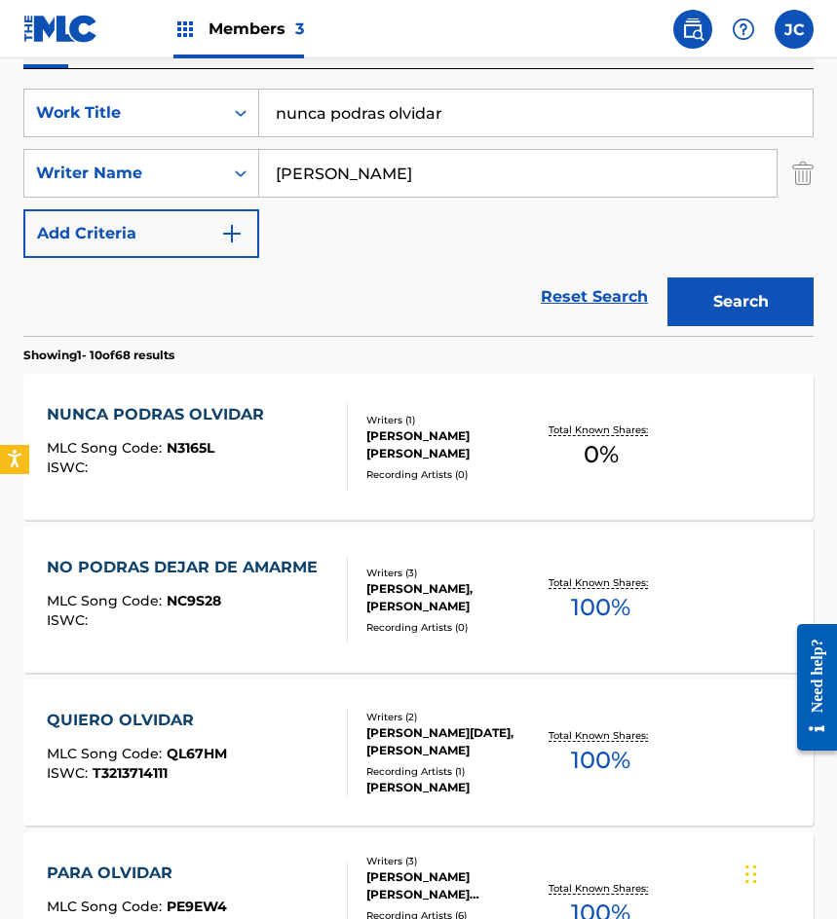
scroll to position [390, 0]
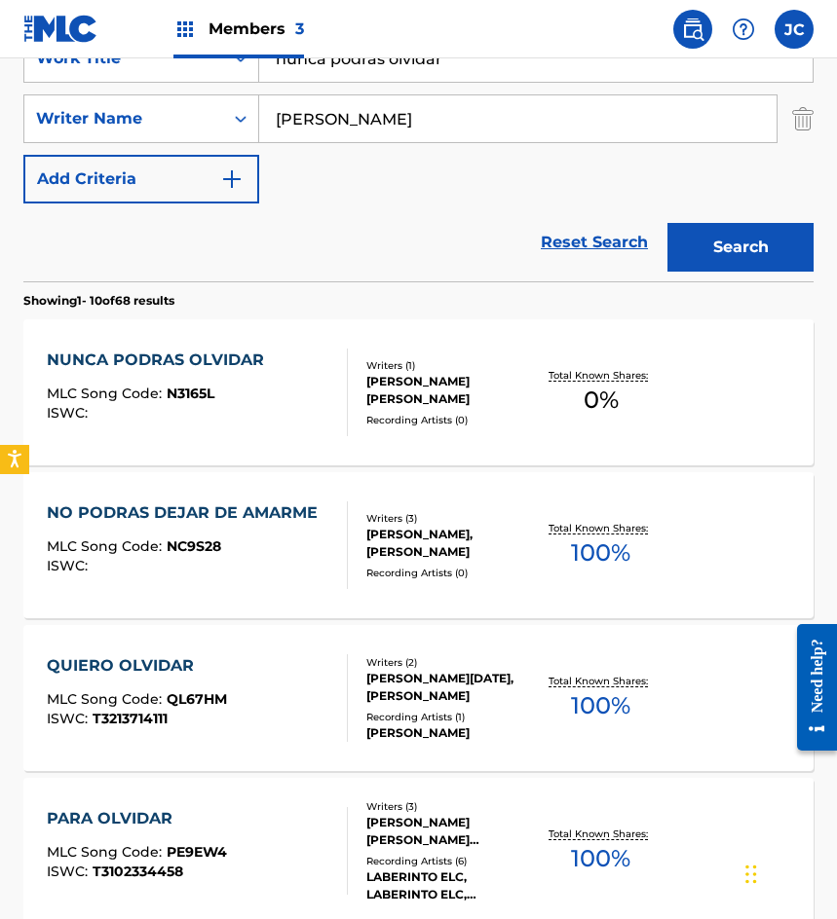
click at [302, 402] on div "NUNCA PODRAS OLVIDAR MLC Song Code : N3165L ISWC :" at bounding box center [197, 393] width 300 height 88
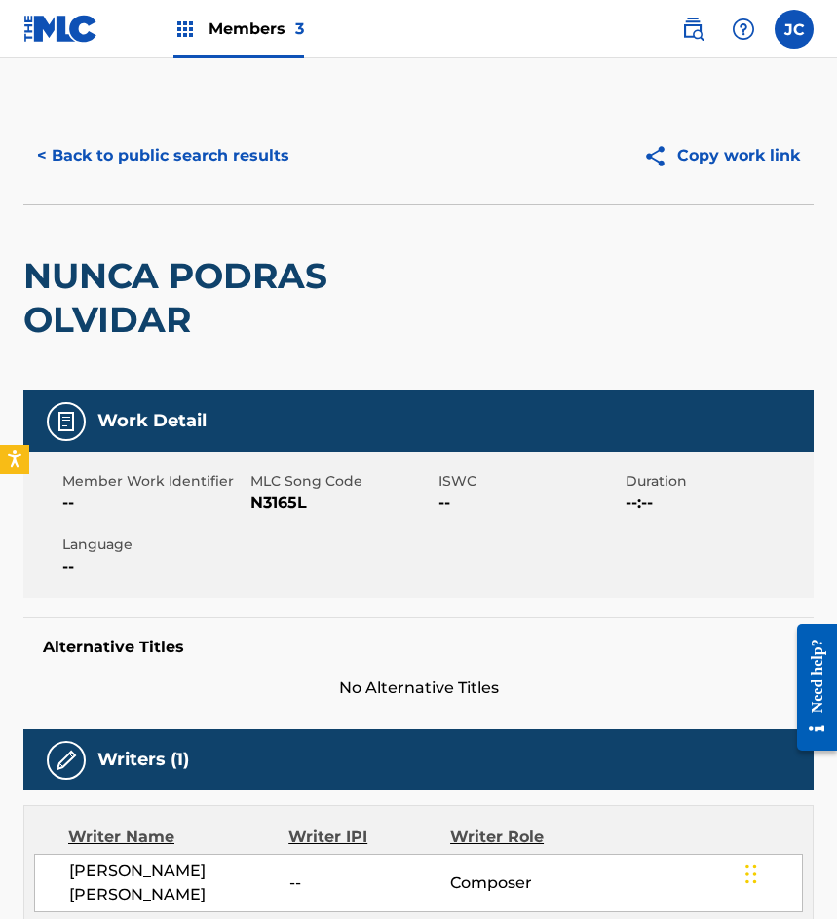
click at [275, 507] on span "N3165L" at bounding box center [341, 503] width 183 height 23
copy span "N3165L"
click at [191, 150] on button "< Back to public search results" at bounding box center [163, 155] width 280 height 49
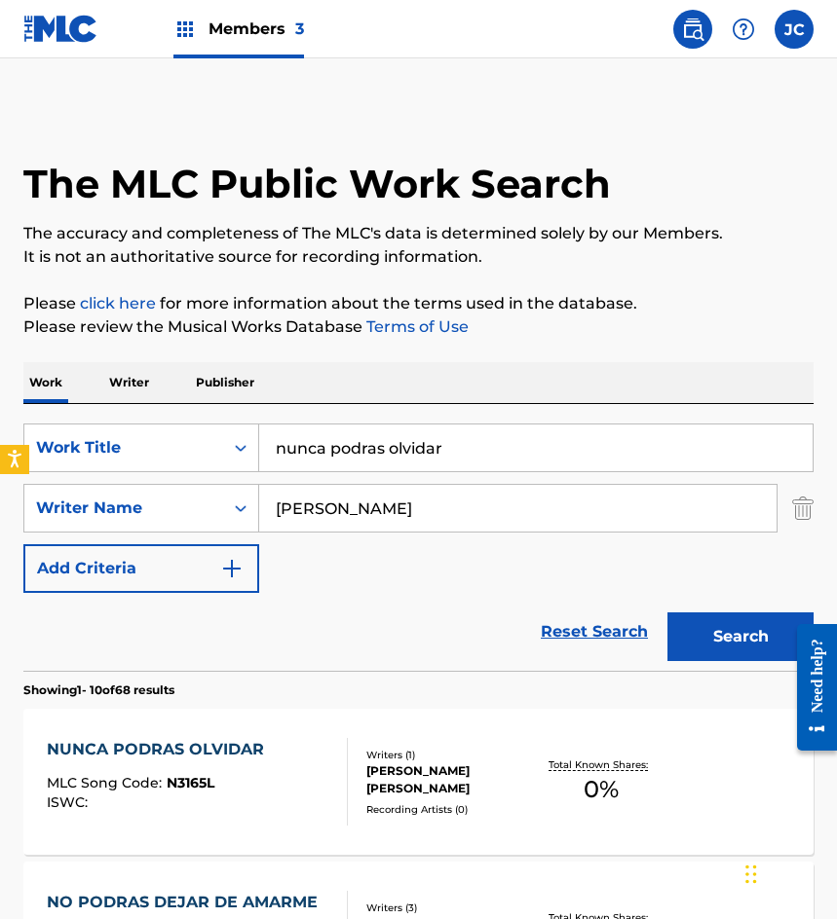
scroll to position [390, 0]
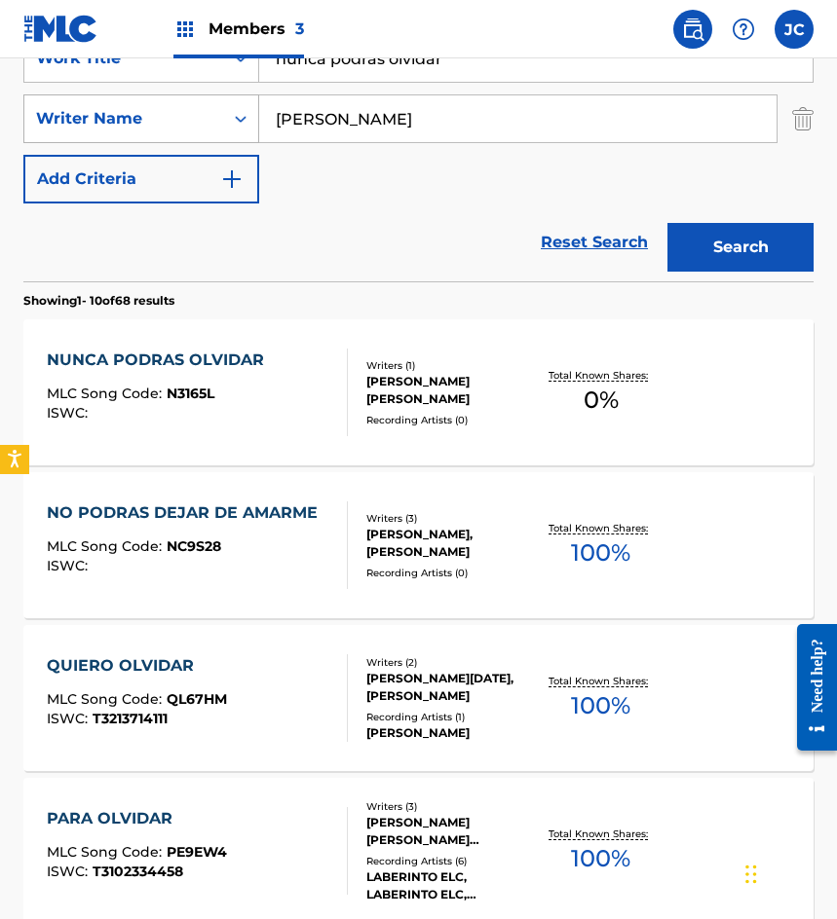
drag, startPoint x: 462, startPoint y: 71, endPoint x: 76, endPoint y: 130, distance: 390.1
click at [93, 134] on div "SearchWithCriteriab9b107e9-eb1b-43a6-9939-da351d890d93 Work Title nunca podras …" at bounding box center [418, 118] width 790 height 169
type input "bellas de noche"
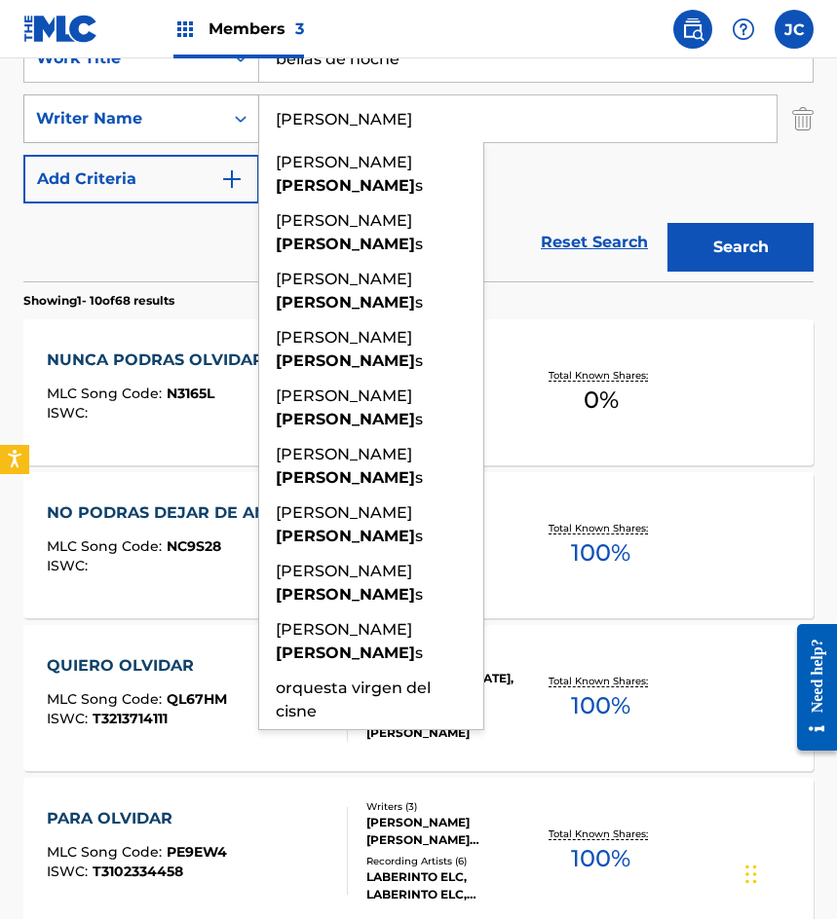
type input "cisneros"
click at [667, 223] on button "Search" at bounding box center [740, 247] width 146 height 49
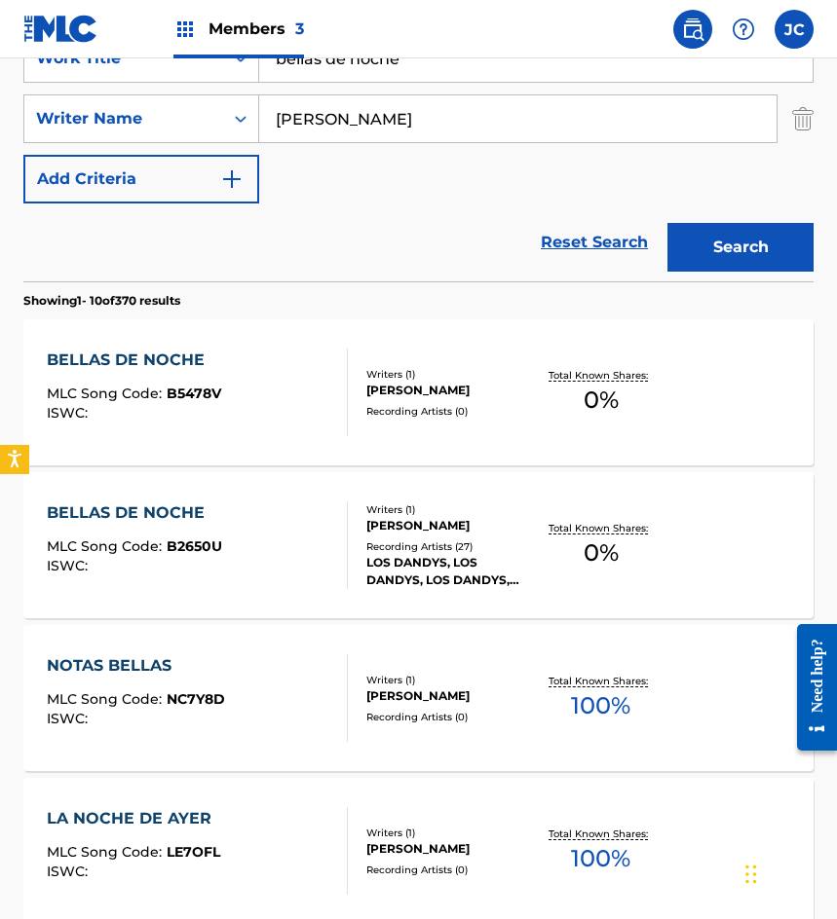
click at [351, 382] on div "Writers ( 1 ) LUIS CISNEROS ALVEAR Recording Artists ( 0 )" at bounding box center [442, 393] width 188 height 52
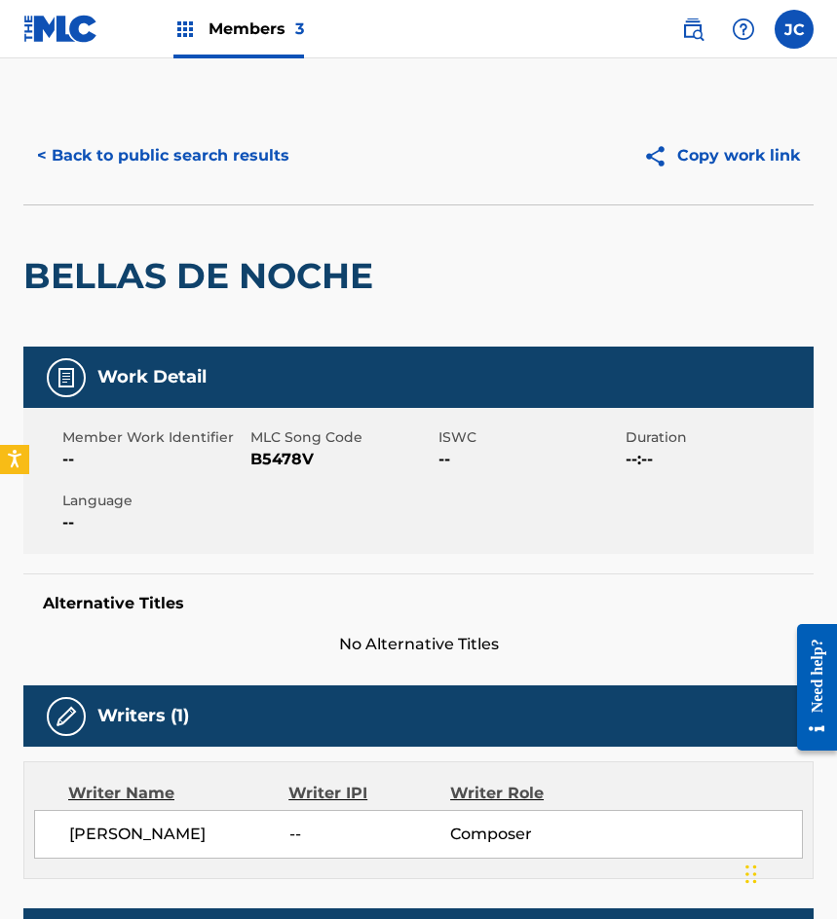
click at [297, 456] on span "B5478V" at bounding box center [341, 459] width 183 height 23
copy span "B5478V"
click at [253, 145] on button "< Back to public search results" at bounding box center [163, 155] width 280 height 49
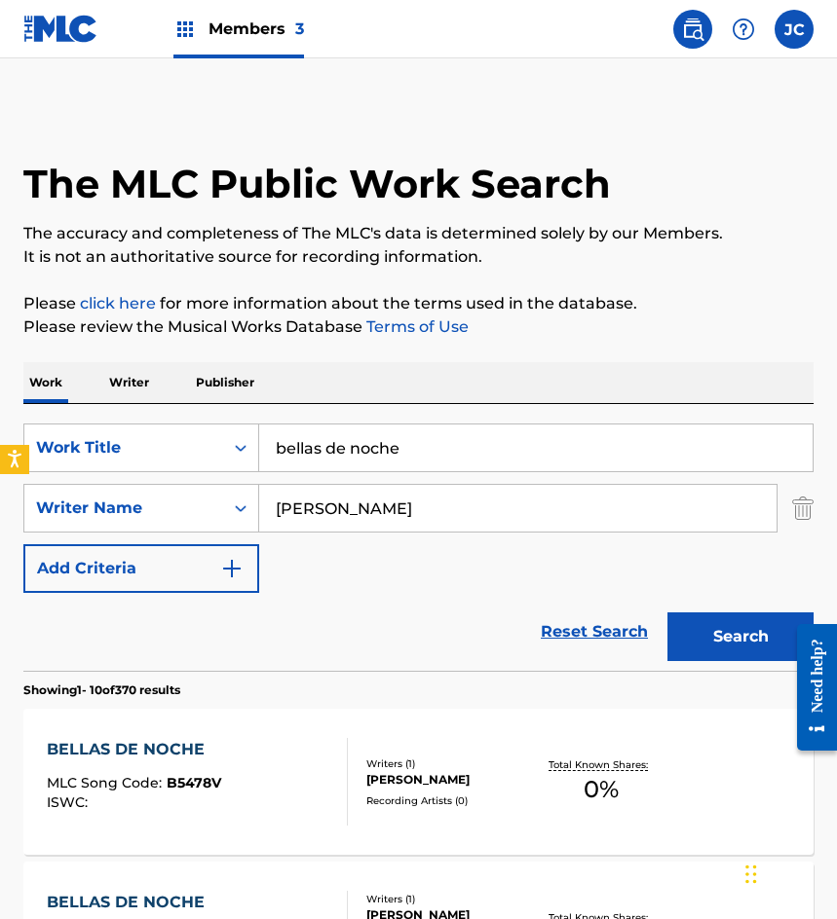
scroll to position [390, 0]
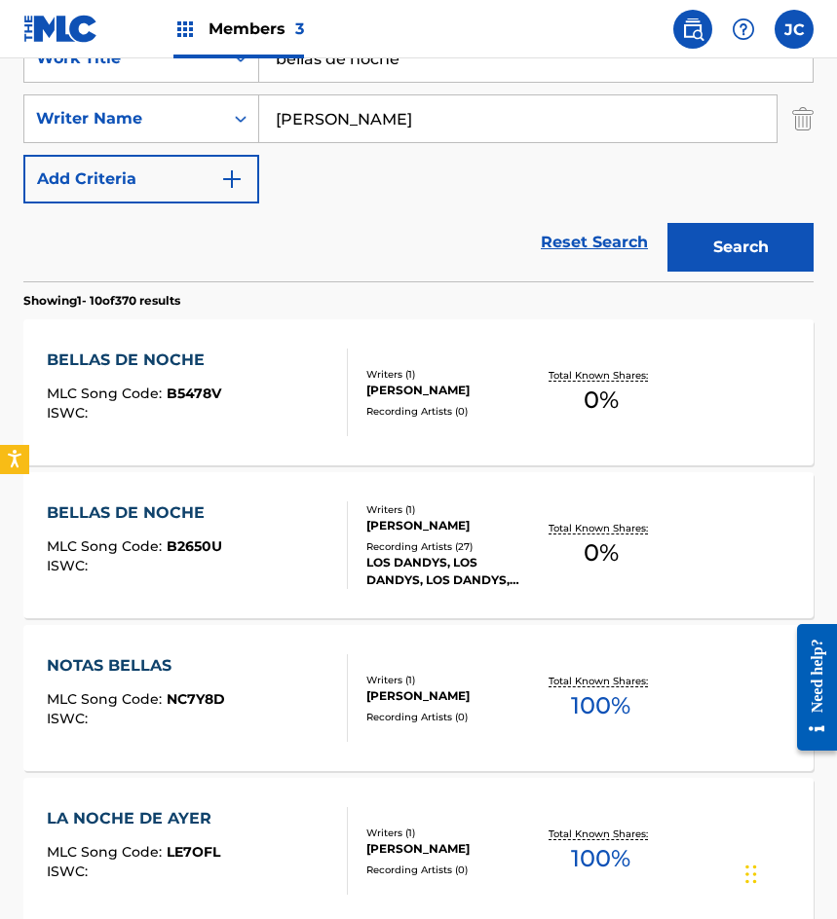
click at [357, 544] on div "Writers ( 1 ) GUICHO CISNEROS Recording Artists ( 27 ) LOS DANDYS, LOS DANDYS, …" at bounding box center [442, 546] width 188 height 87
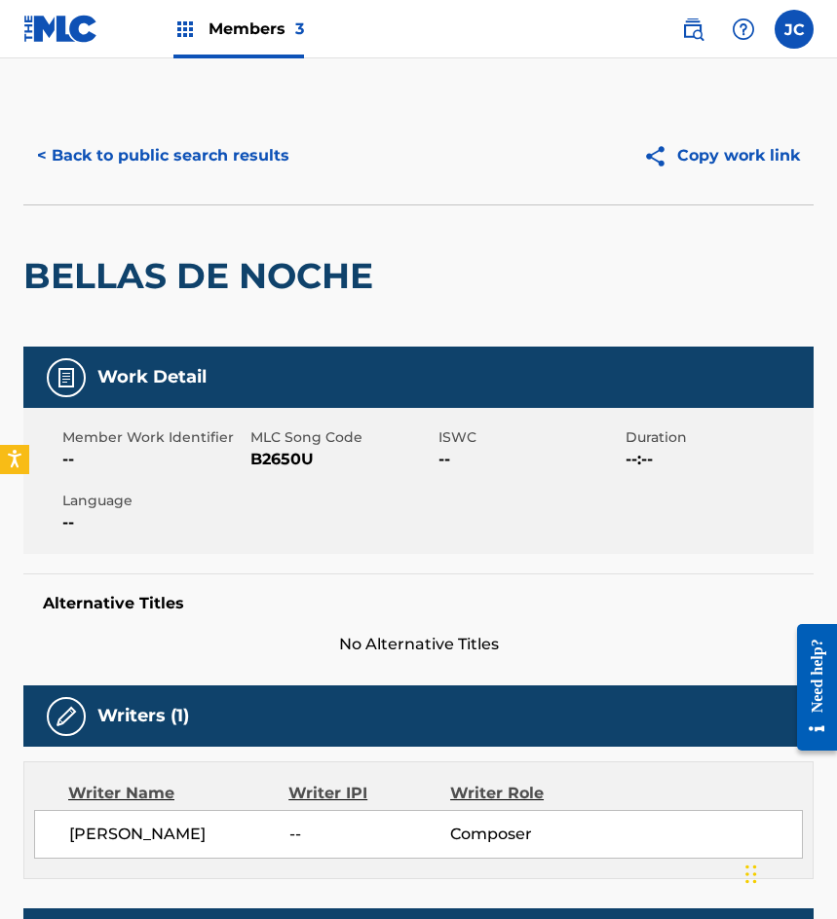
click at [305, 462] on span "B2650U" at bounding box center [341, 459] width 183 height 23
click at [219, 156] on button "< Back to public search results" at bounding box center [163, 155] width 280 height 49
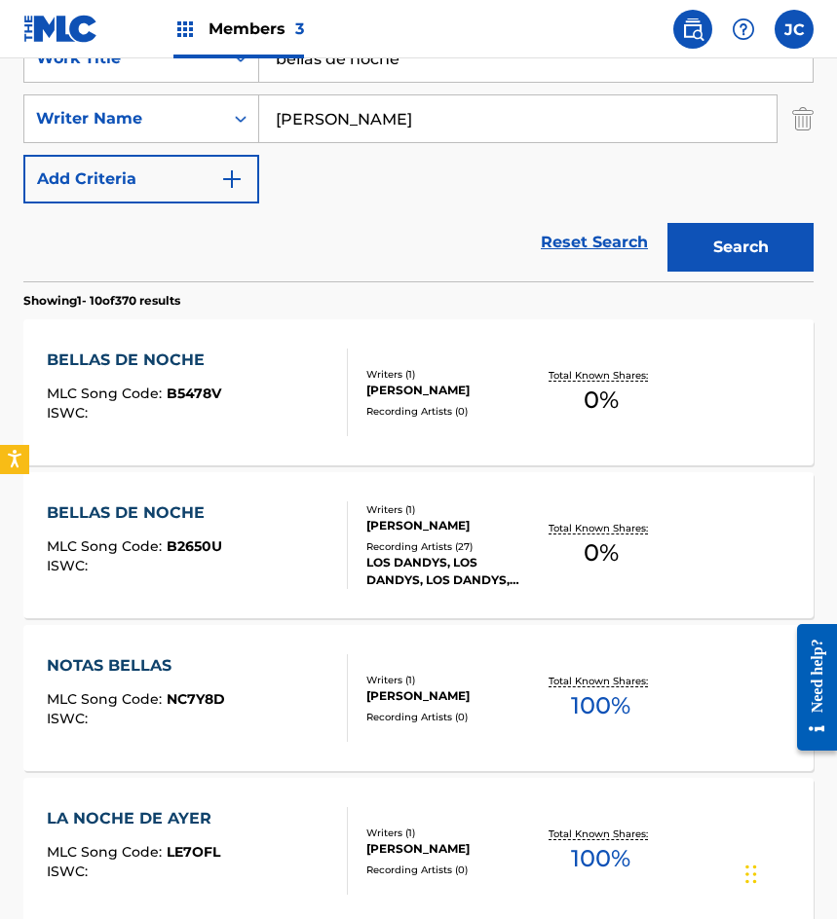
click at [148, 255] on div "Reset Search Search" at bounding box center [418, 243] width 790 height 78
drag, startPoint x: 419, startPoint y: 67, endPoint x: 200, endPoint y: 103, distance: 222.1
click at [207, 102] on div "SearchWithCriteriab9b107e9-eb1b-43a6-9939-da351d890d93 Work Title bellas de noc…" at bounding box center [418, 118] width 790 height 169
type input "la tragedia de un mojado"
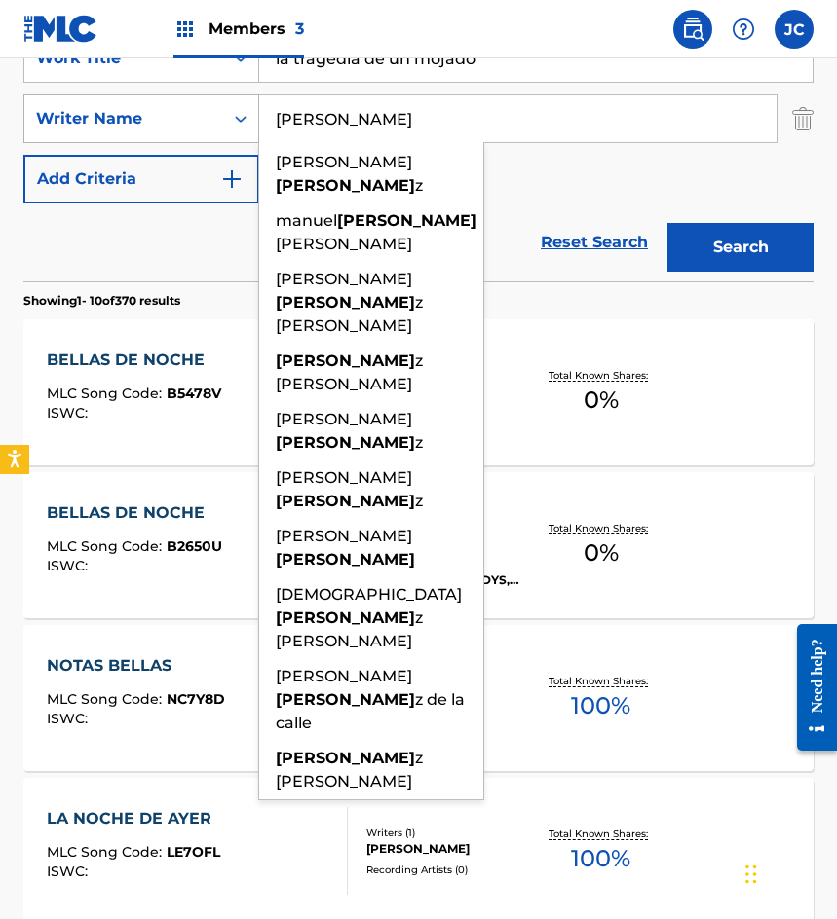
type input "dominguez"
click at [667, 223] on button "Search" at bounding box center [740, 247] width 146 height 49
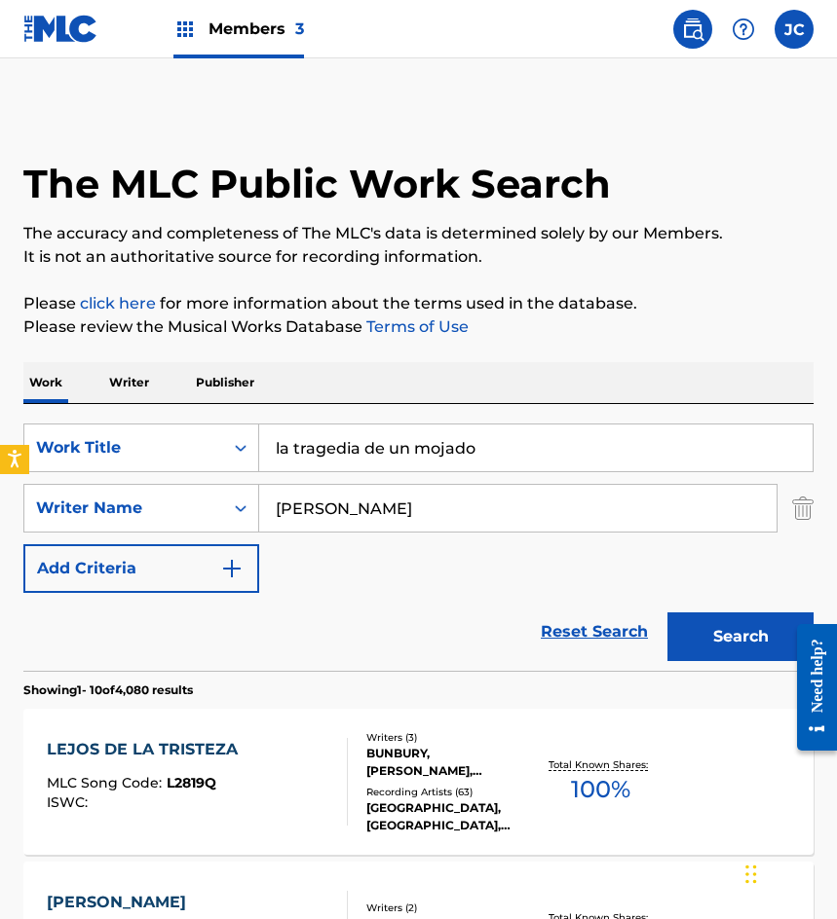
click at [544, 552] on div "SearchWithCriteriab9b107e9-eb1b-43a6-9939-da351d890d93 Work Title la tragedia d…" at bounding box center [418, 508] width 790 height 169
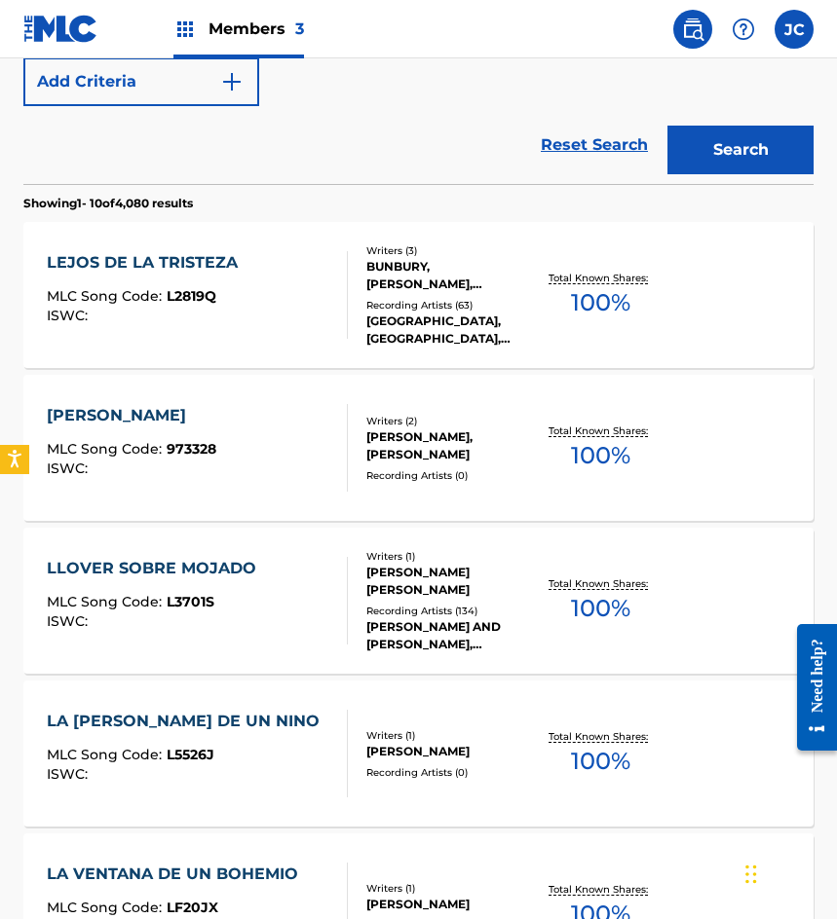
scroll to position [292, 0]
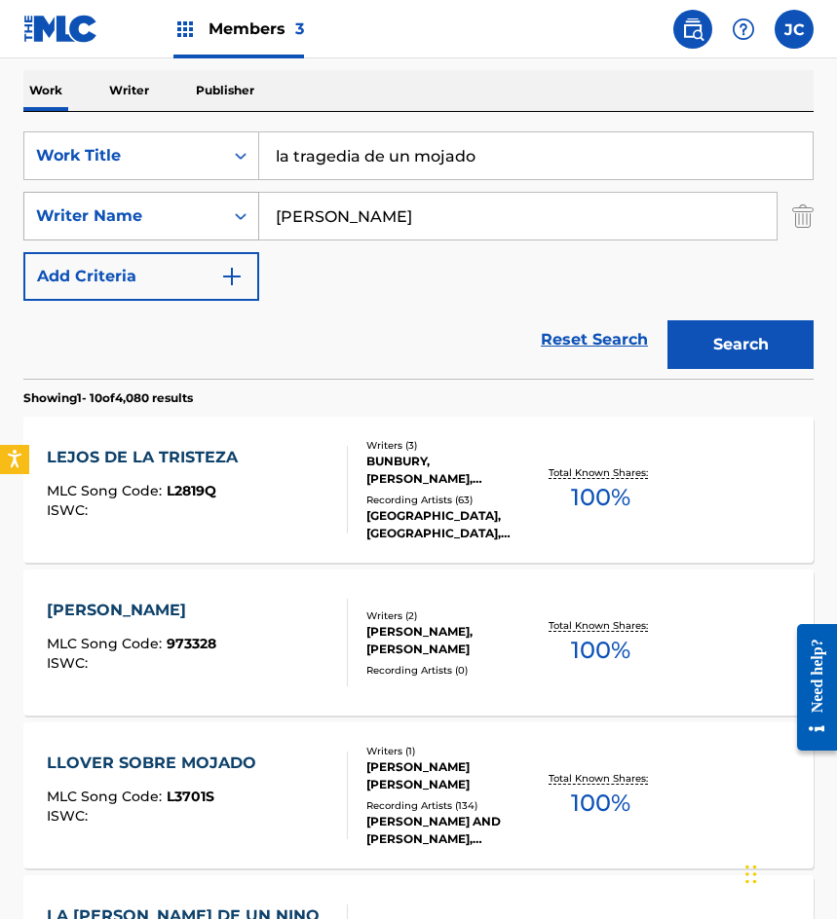
drag, startPoint x: 426, startPoint y: 206, endPoint x: 157, endPoint y: 221, distance: 269.2
click at [157, 221] on div "SearchWithCriteria922647d5-2ed4-466f-b897-9bd1feff572e Writer Name dominguez" at bounding box center [418, 216] width 790 height 49
click at [667, 320] on button "Search" at bounding box center [740, 344] width 146 height 49
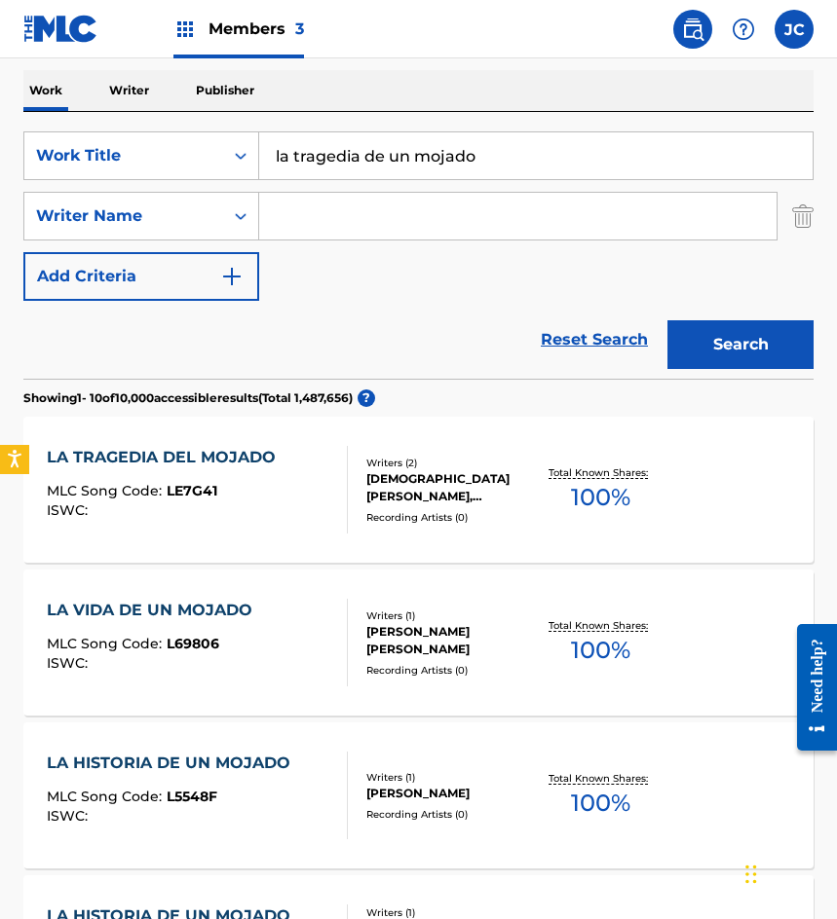
drag, startPoint x: 524, startPoint y: 146, endPoint x: 96, endPoint y: 183, distance: 429.1
click at [97, 183] on div "SearchWithCriteriab9b107e9-eb1b-43a6-9939-da351d890d93 Work Title la tragedia d…" at bounding box center [418, 215] width 790 height 169
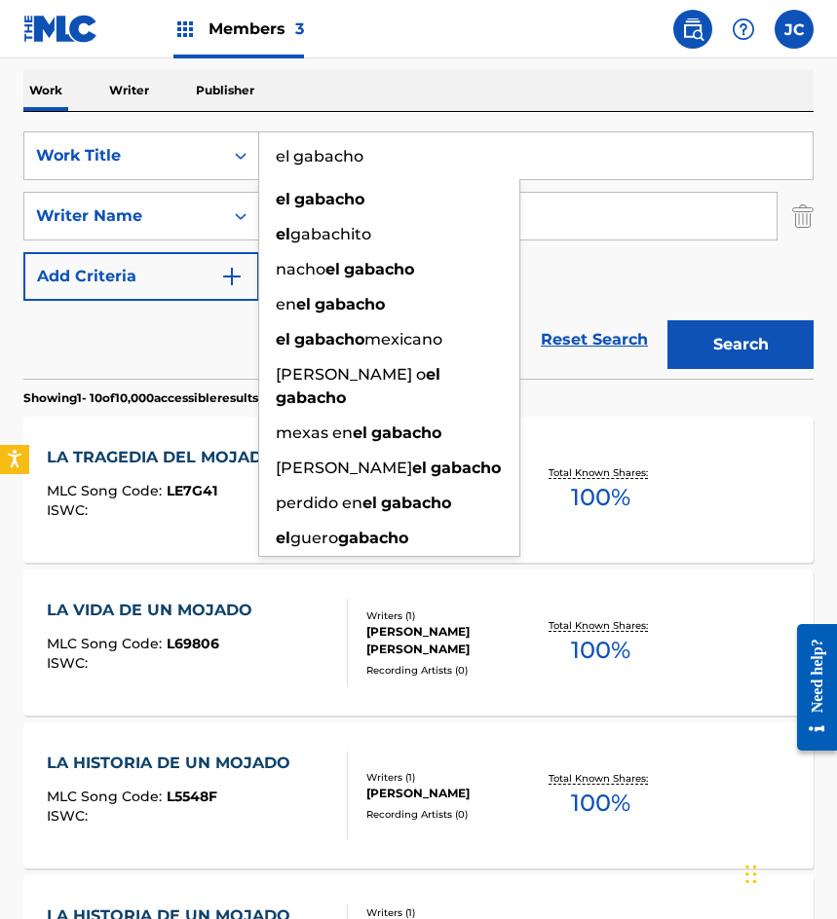
type input "el gabacho"
click at [667, 320] on button "Search" at bounding box center [740, 344] width 146 height 49
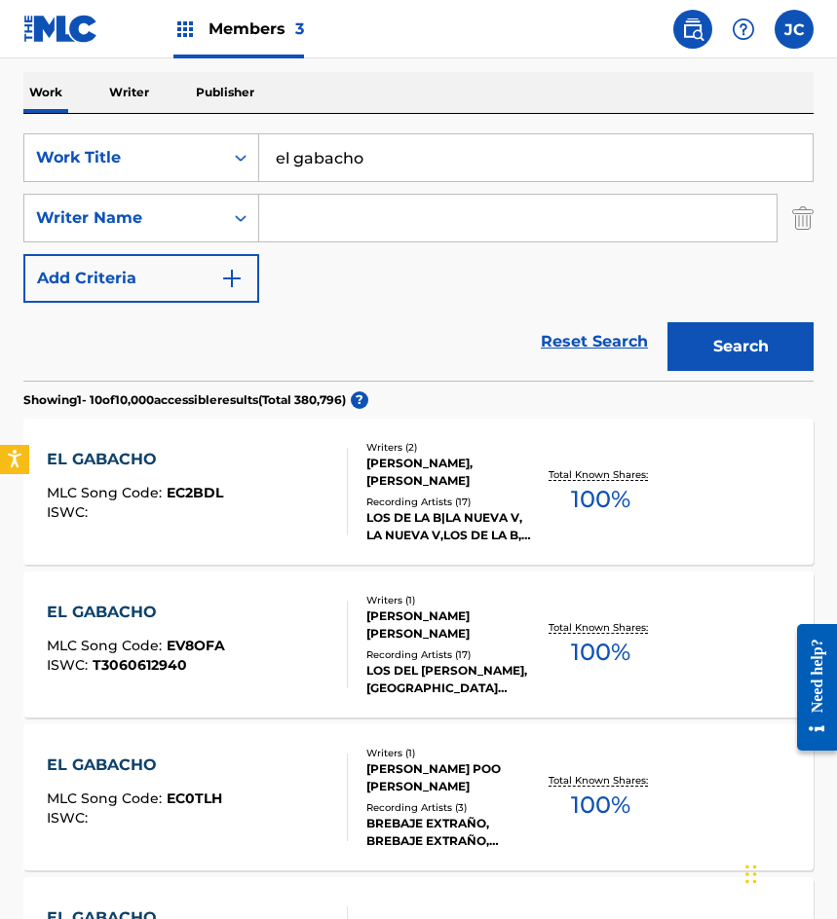
scroll to position [195, 0]
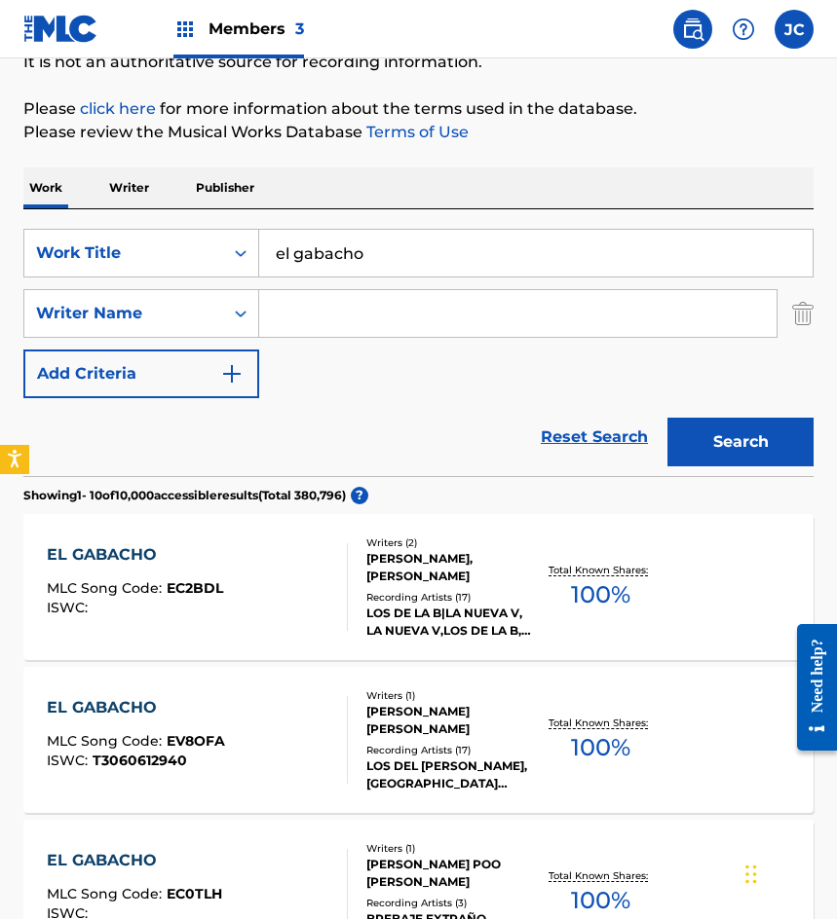
click at [359, 309] on input "Search Form" at bounding box center [517, 313] width 517 height 47
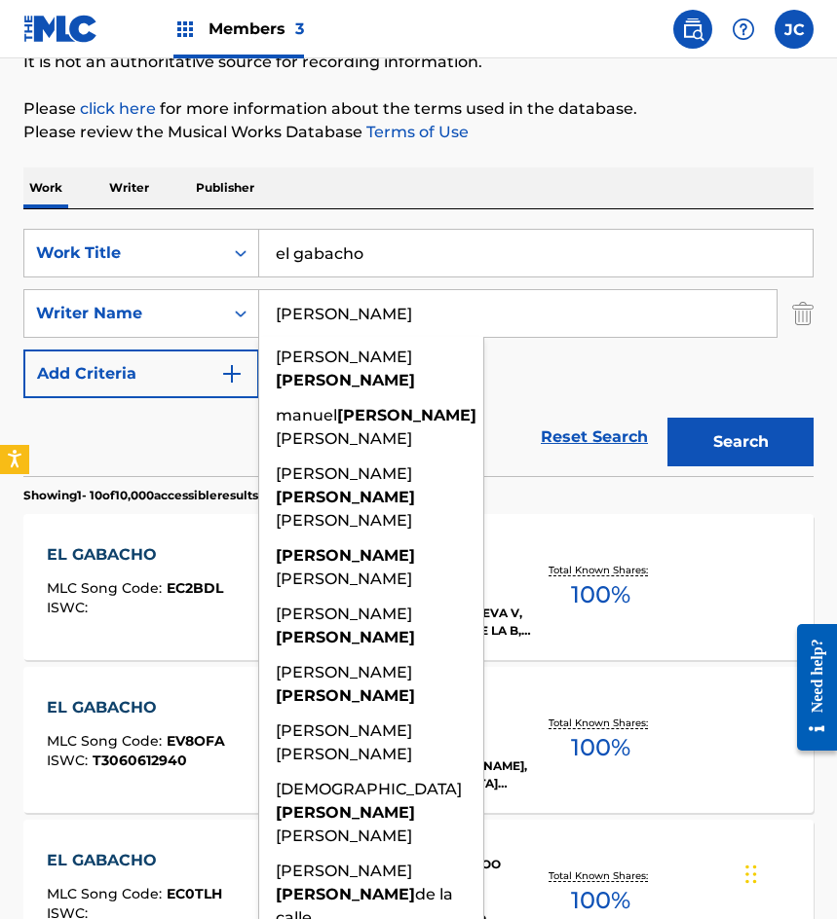
type input "dominguez"
click at [667, 418] on button "Search" at bounding box center [740, 442] width 146 height 49
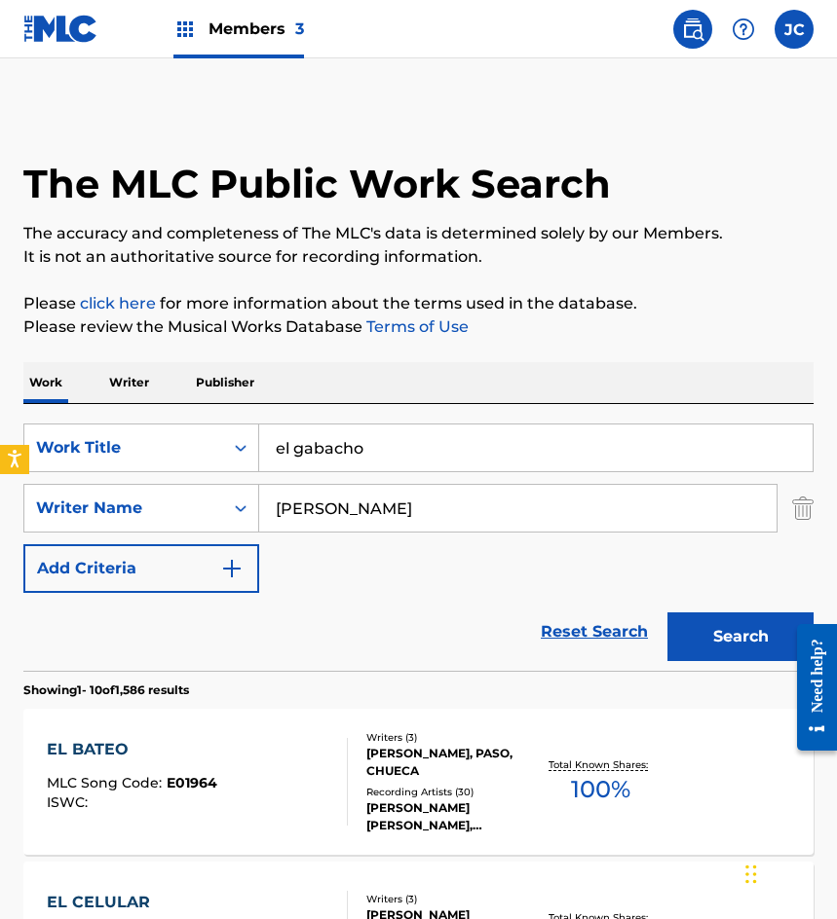
click at [583, 551] on div "SearchWithCriteriab9b107e9-eb1b-43a6-9939-da351d890d93 Work Title el gabacho Se…" at bounding box center [418, 508] width 790 height 169
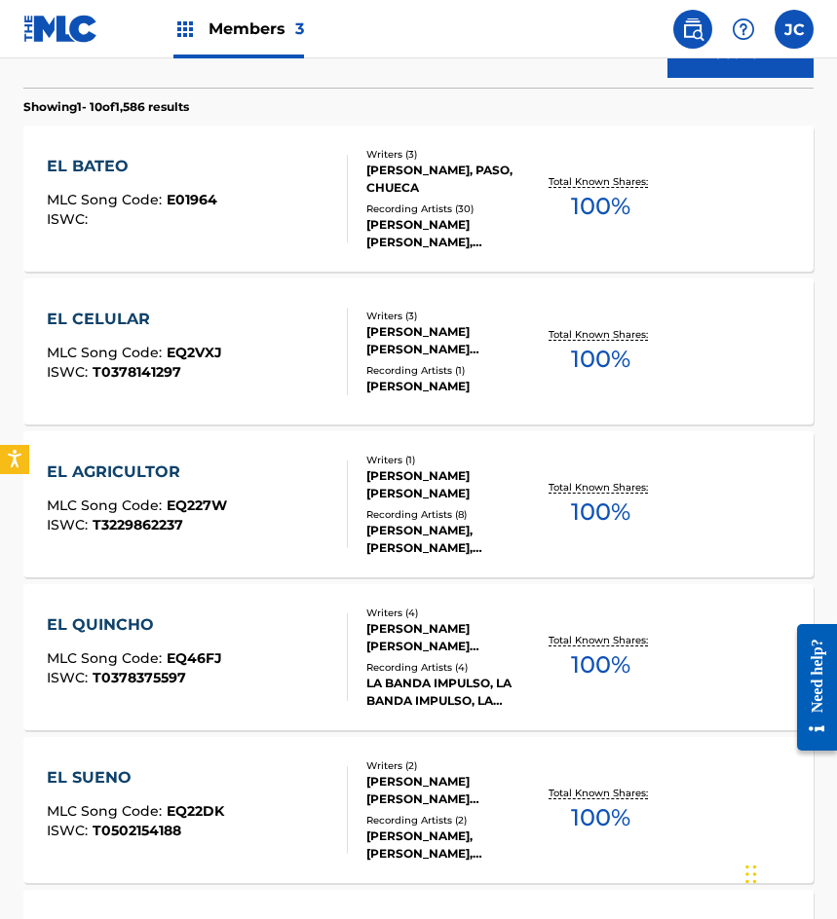
scroll to position [584, 0]
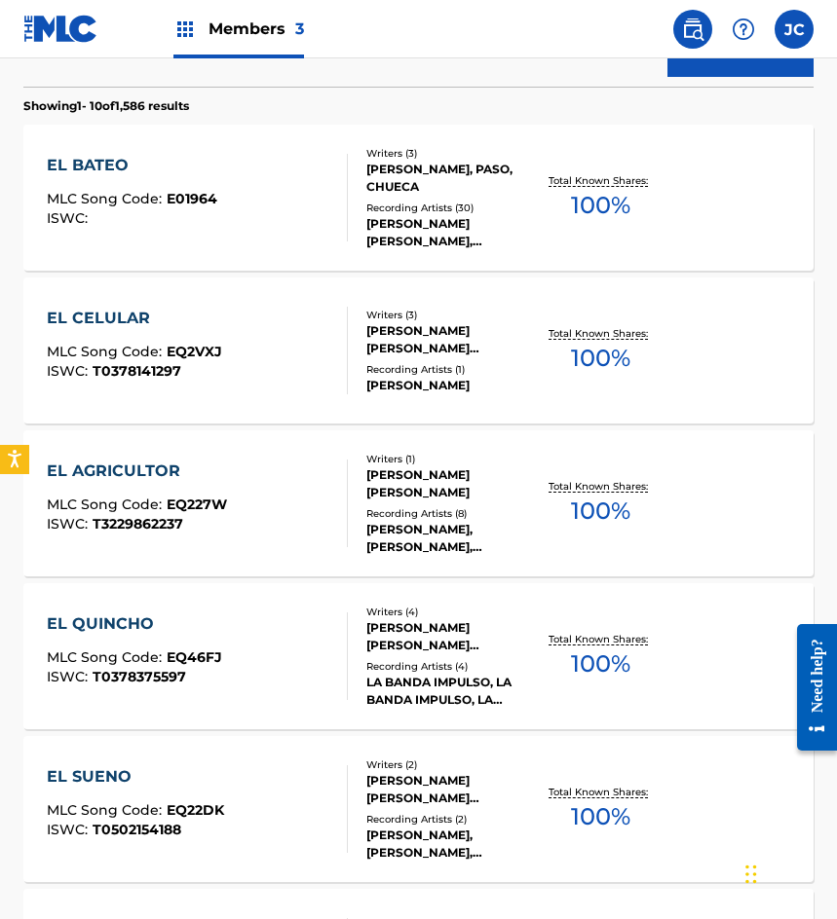
click at [4, 262] on div "The MLC Public Work Search The accuracy and completeness of The MLC's data is d…" at bounding box center [418, 635] width 837 height 2224
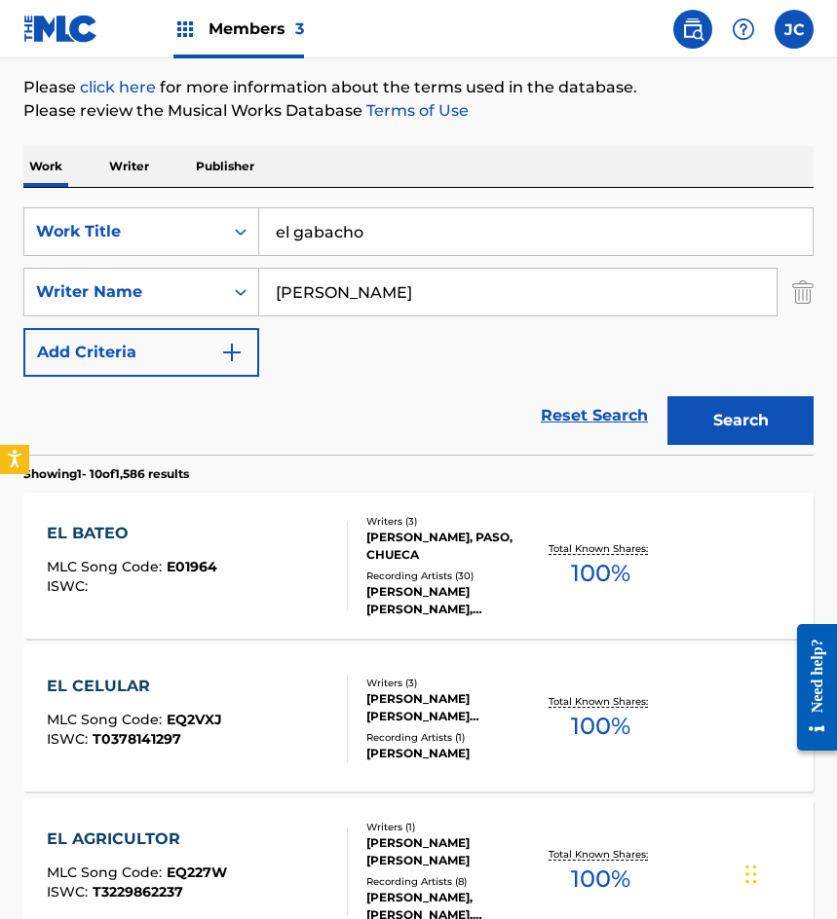
scroll to position [0, 0]
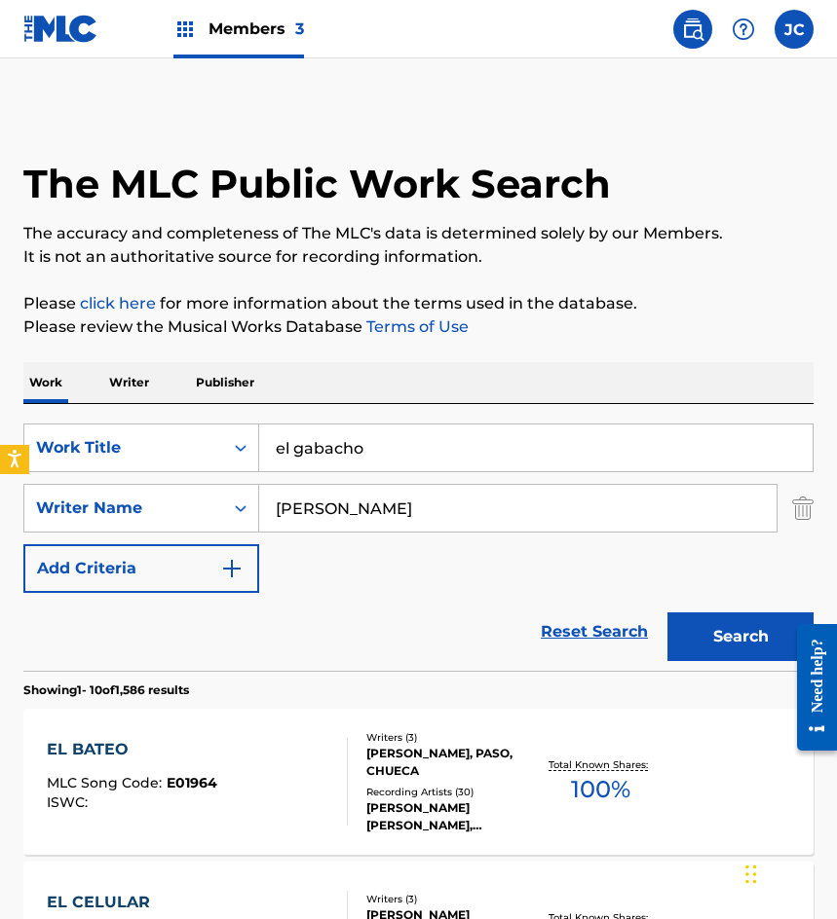
drag, startPoint x: 451, startPoint y: 451, endPoint x: 3, endPoint y: 509, distance: 451.8
type input "soy hidalguense"
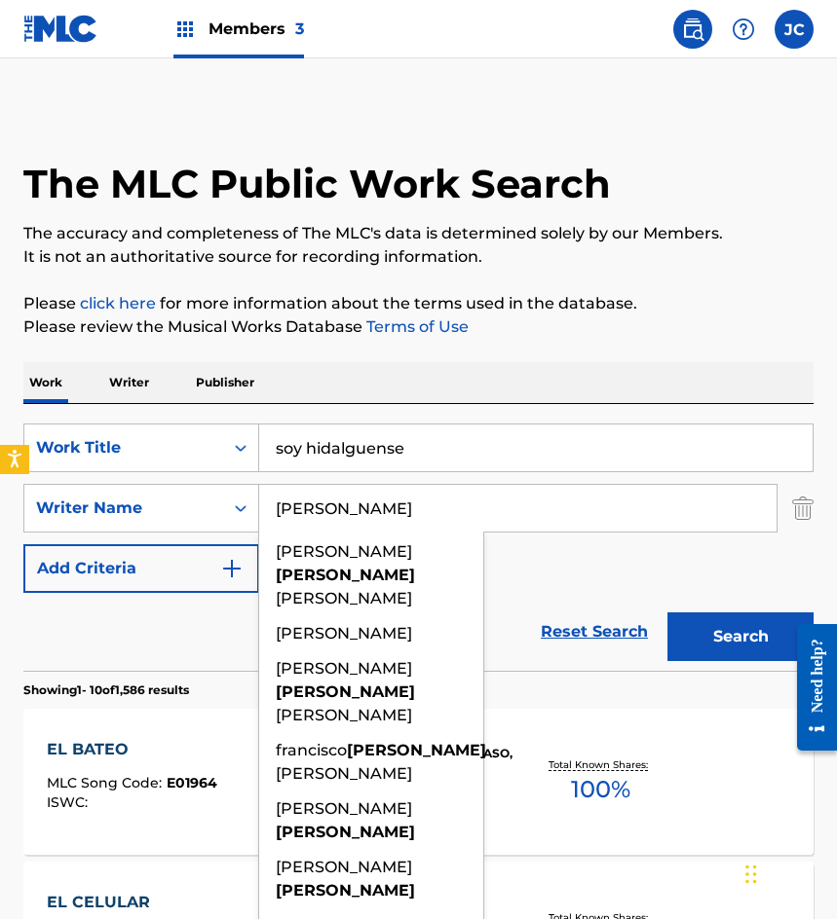
type input "guizar"
click at [667, 613] on button "Search" at bounding box center [740, 637] width 146 height 49
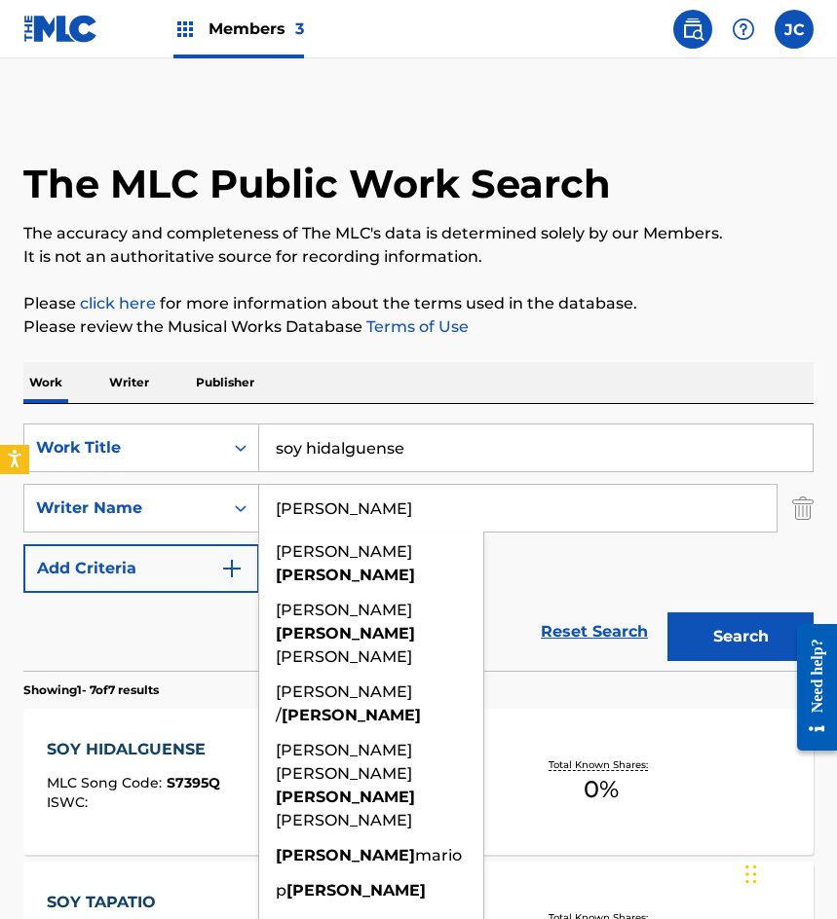
click at [579, 573] on div "SearchWithCriteriab9b107e9-eb1b-43a6-9939-da351d890d93 Work Title soy hidalguen…" at bounding box center [418, 508] width 790 height 169
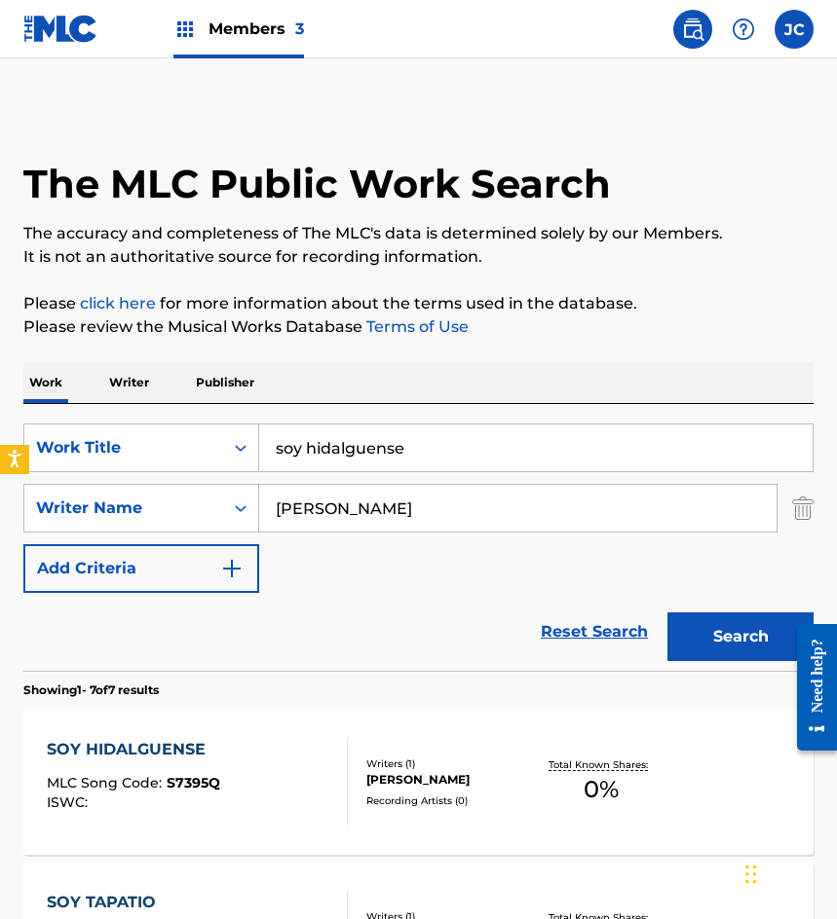
scroll to position [292, 0]
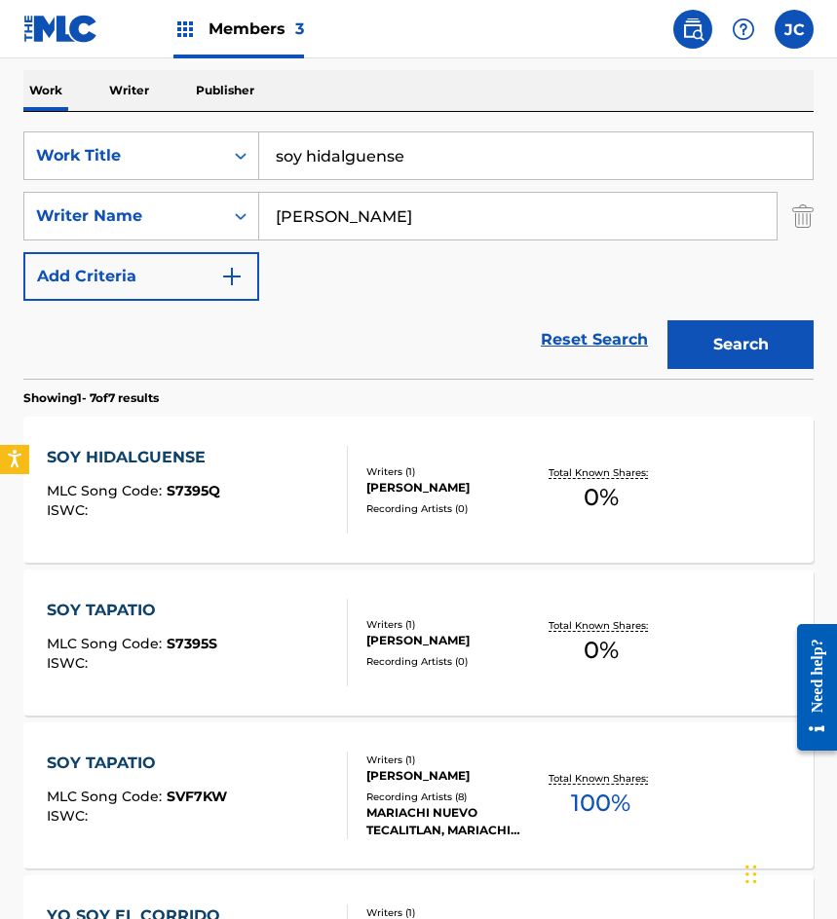
click at [305, 458] on div "SOY HIDALGUENSE MLC Song Code : S7395Q ISWC :" at bounding box center [197, 490] width 300 height 88
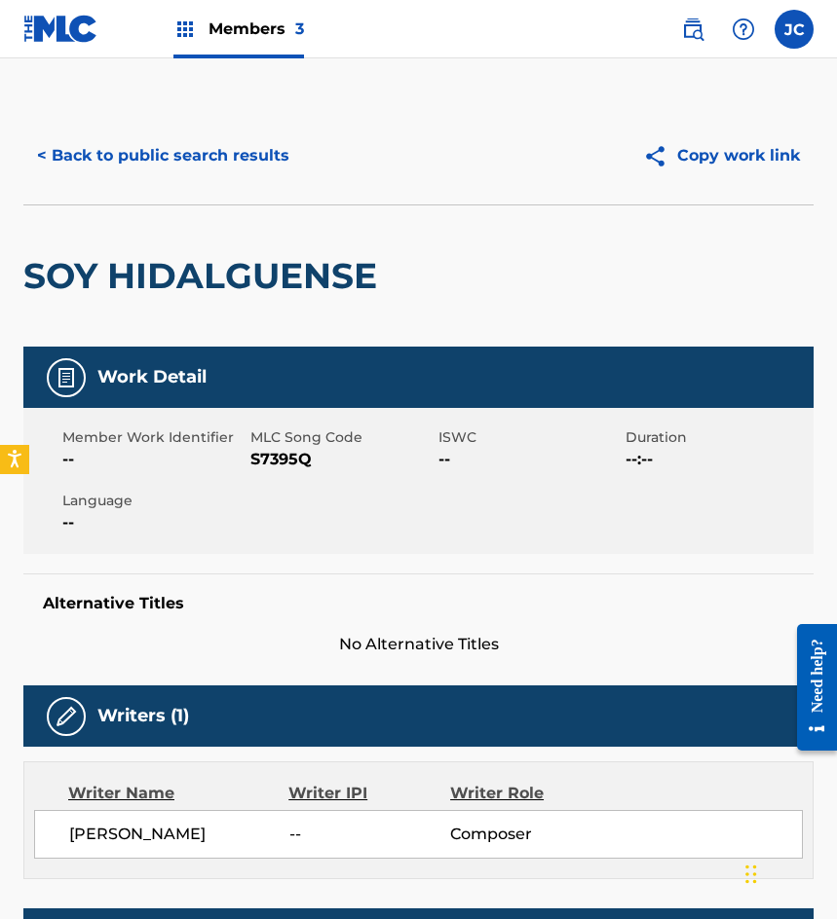
click at [278, 460] on span "S7395Q" at bounding box center [341, 459] width 183 height 23
click at [100, 172] on button "< Back to public search results" at bounding box center [163, 155] width 280 height 49
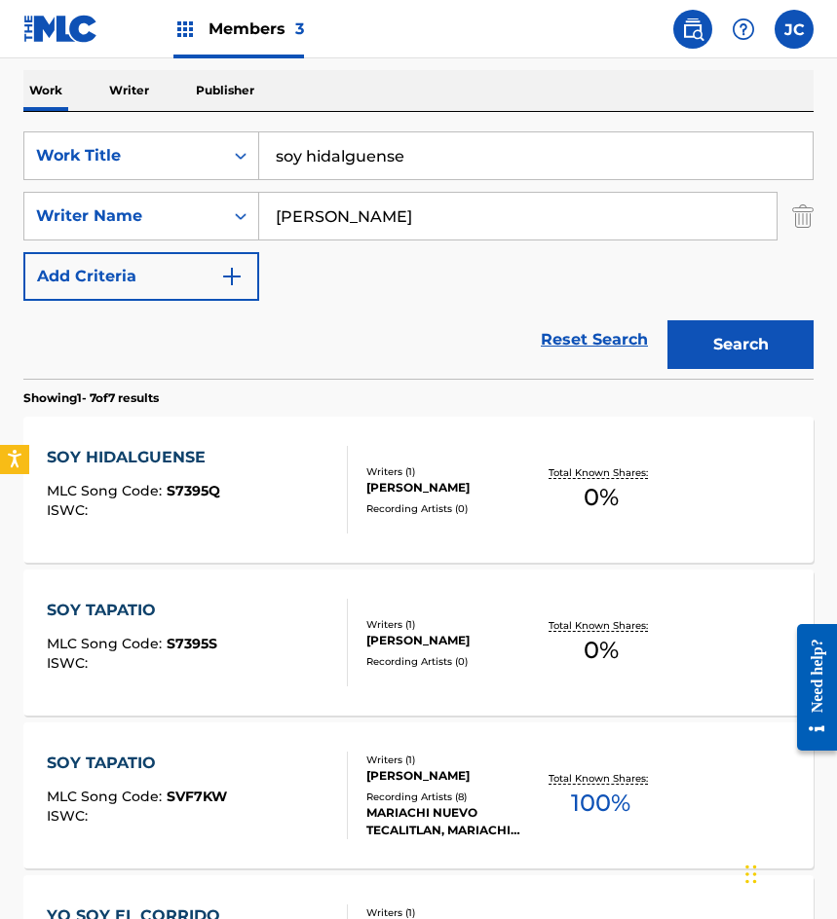
drag, startPoint x: 456, startPoint y: 162, endPoint x: 3, endPoint y: 165, distance: 452.9
click at [3, 188] on div "The MLC Public Work Search The accuracy and completeness of The MLC's data is d…" at bounding box center [418, 693] width 837 height 1757
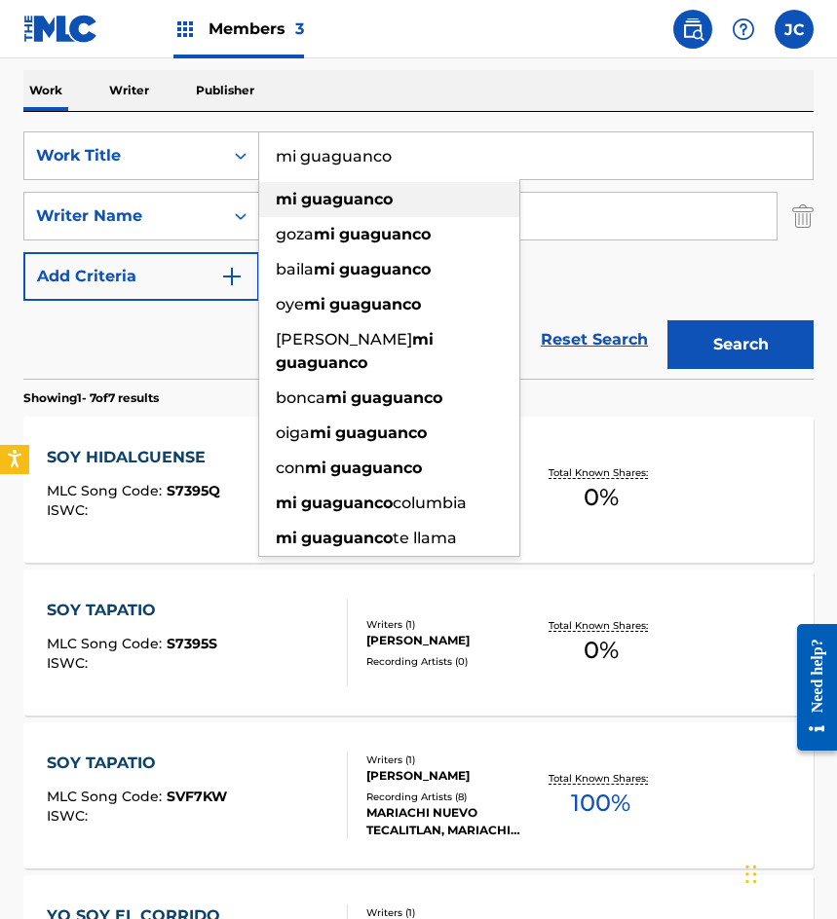
type input "mi guaguanco"
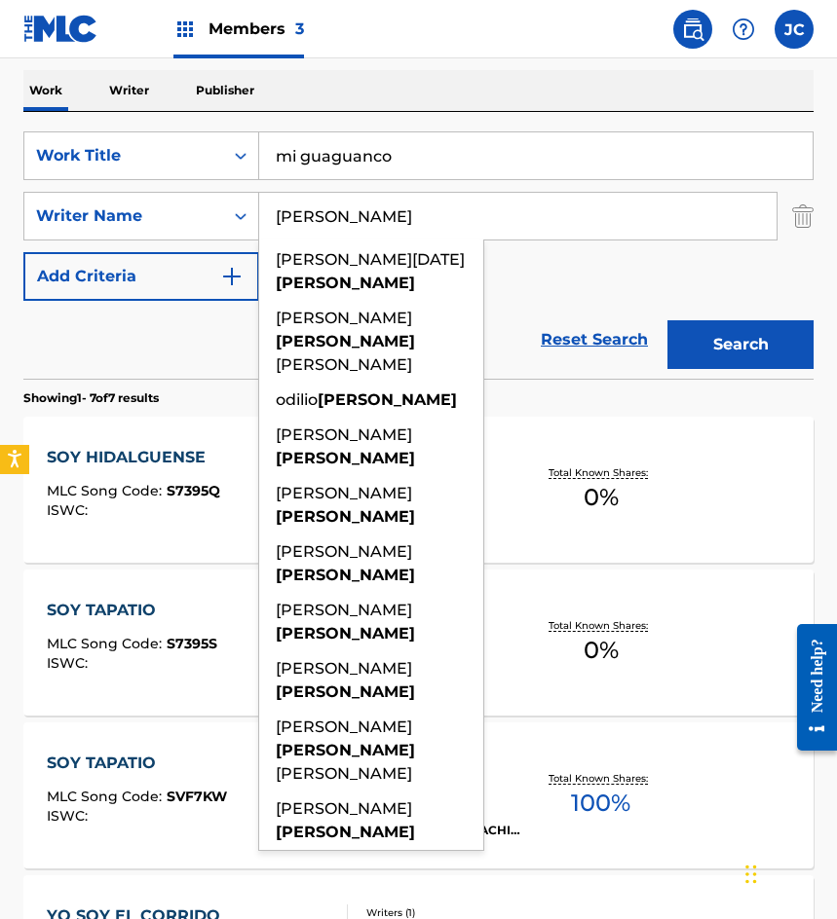
type input "gonzalez"
click at [667, 320] on button "Search" at bounding box center [740, 344] width 146 height 49
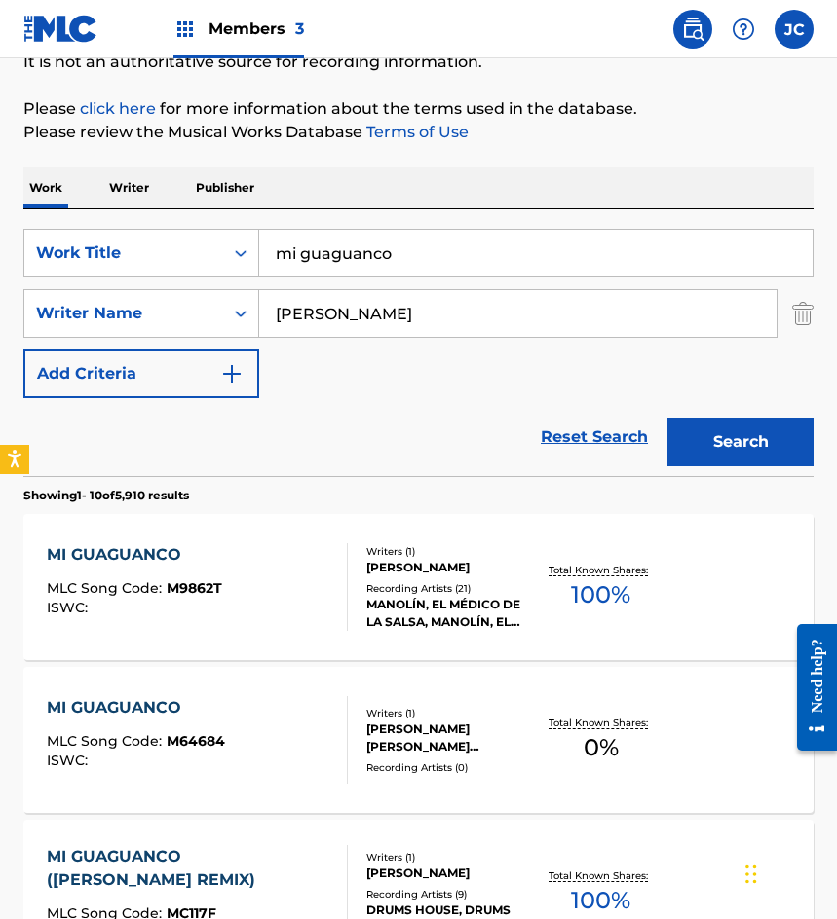
scroll to position [487, 0]
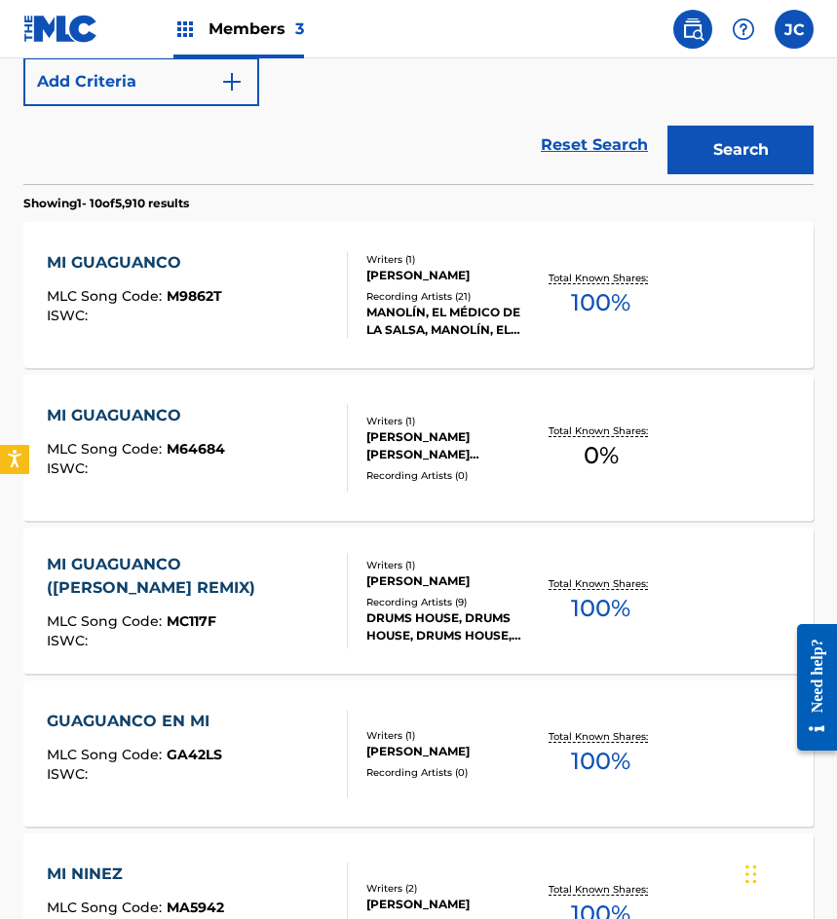
click at [429, 448] on div "JUAN FRANCISCO GONZALEZ ZARRABAL" at bounding box center [450, 446] width 169 height 35
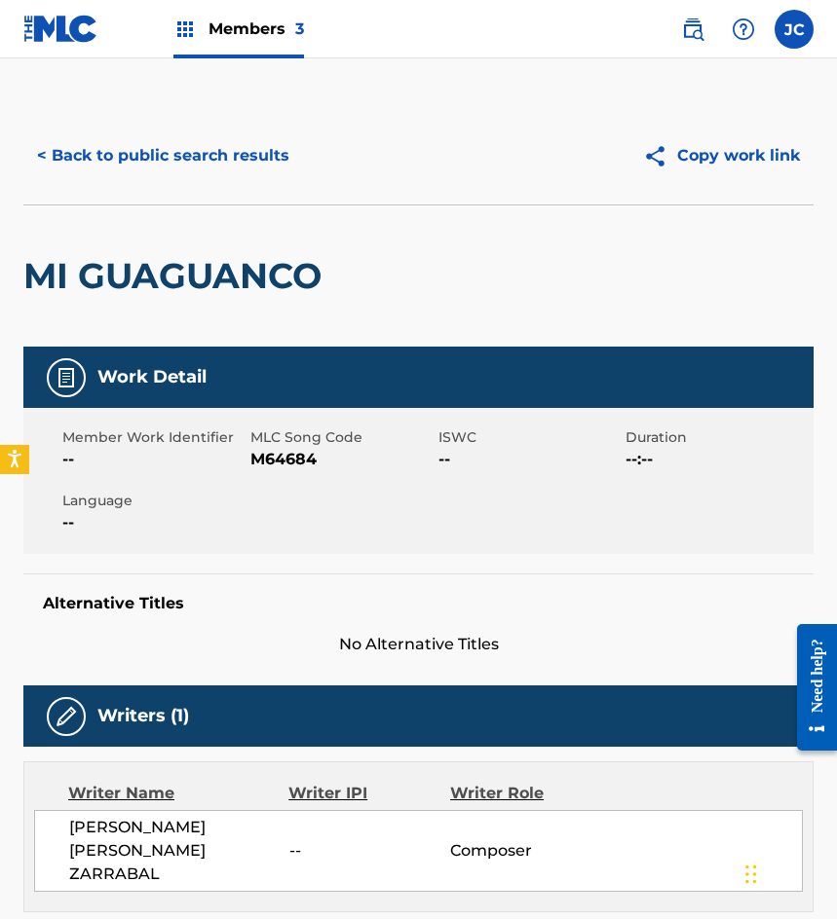
click at [277, 464] on span "M64684" at bounding box center [341, 459] width 183 height 23
click at [156, 157] on button "< Back to public search results" at bounding box center [163, 155] width 280 height 49
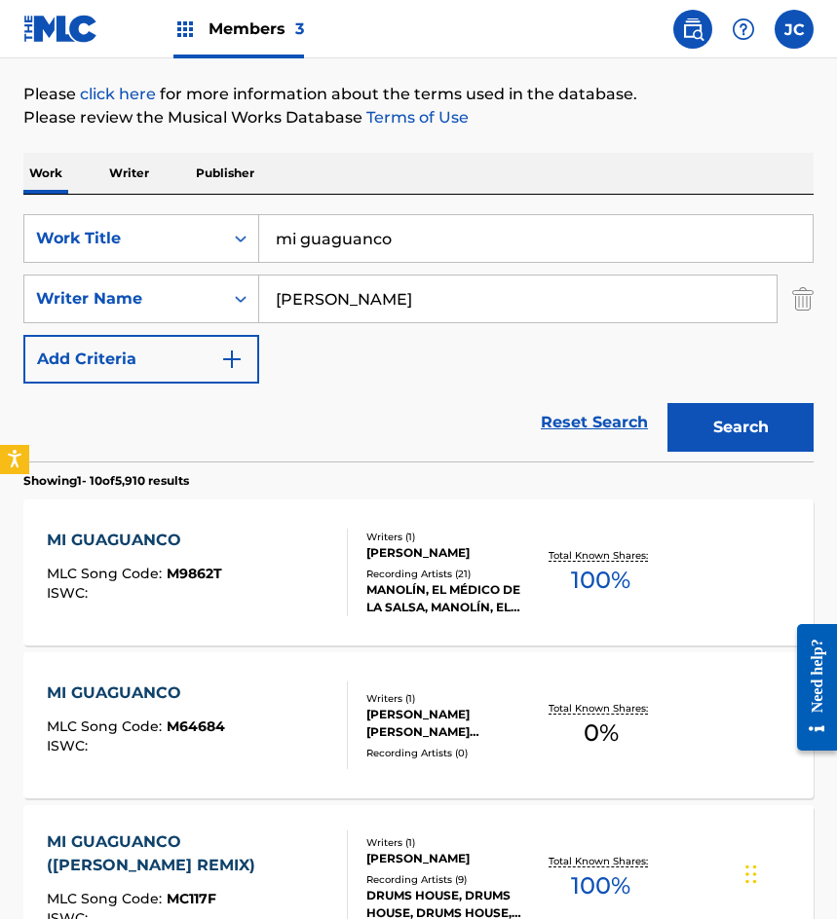
scroll to position [208, 0]
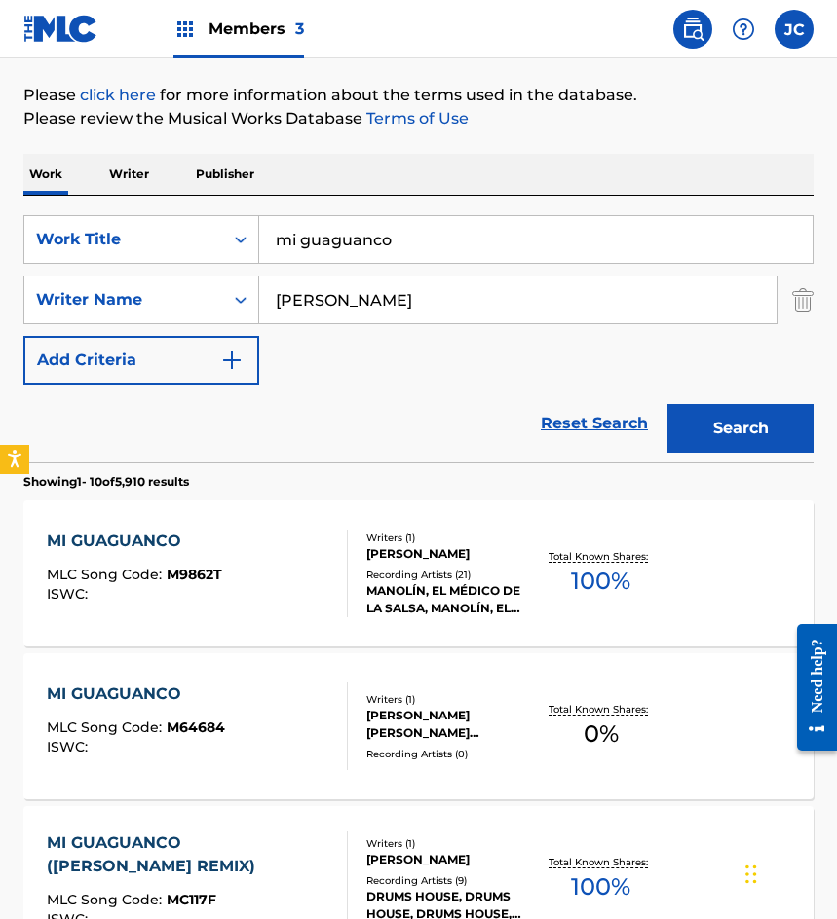
type input "atlacomulco"
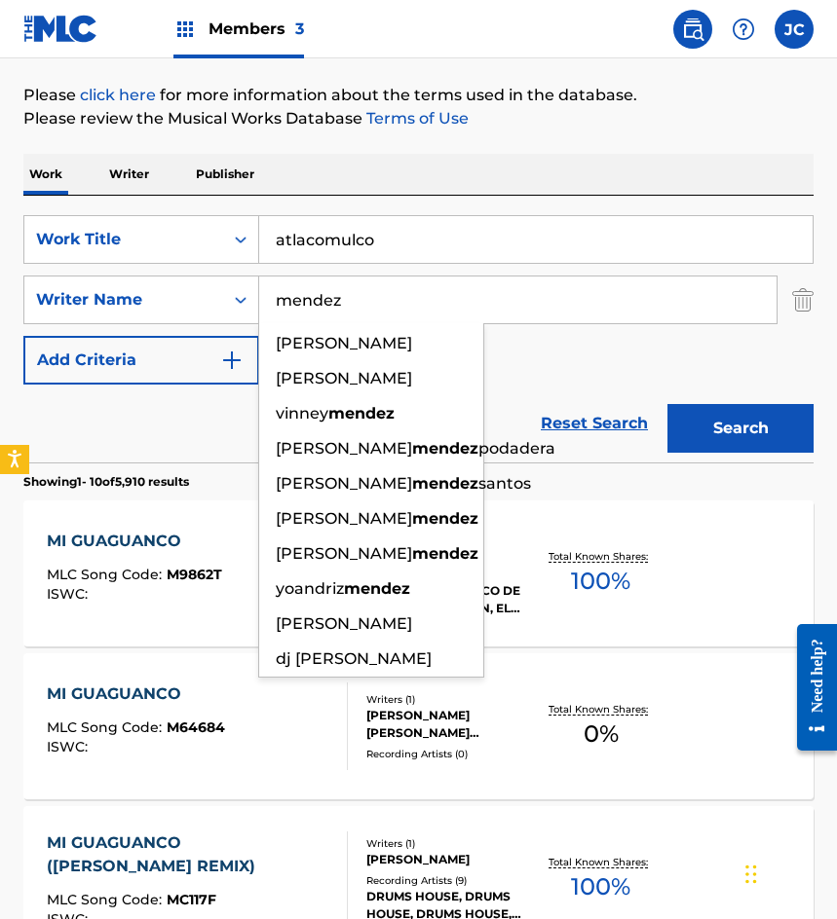
type input "mendez"
click at [667, 404] on button "Search" at bounding box center [740, 428] width 146 height 49
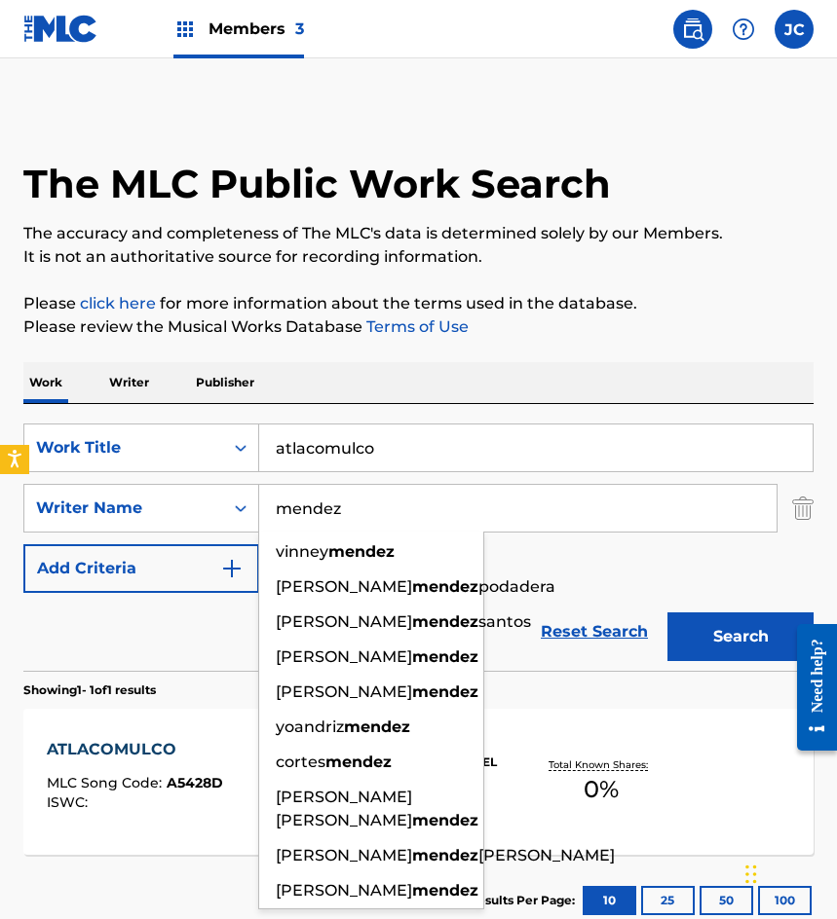
drag, startPoint x: 519, startPoint y: 587, endPoint x: 489, endPoint y: 544, distance: 52.4
click at [519, 587] on div "SearchWithCriteriab9b107e9-eb1b-43a6-9939-da351d890d93 Work Title atlacomulco S…" at bounding box center [418, 508] width 790 height 169
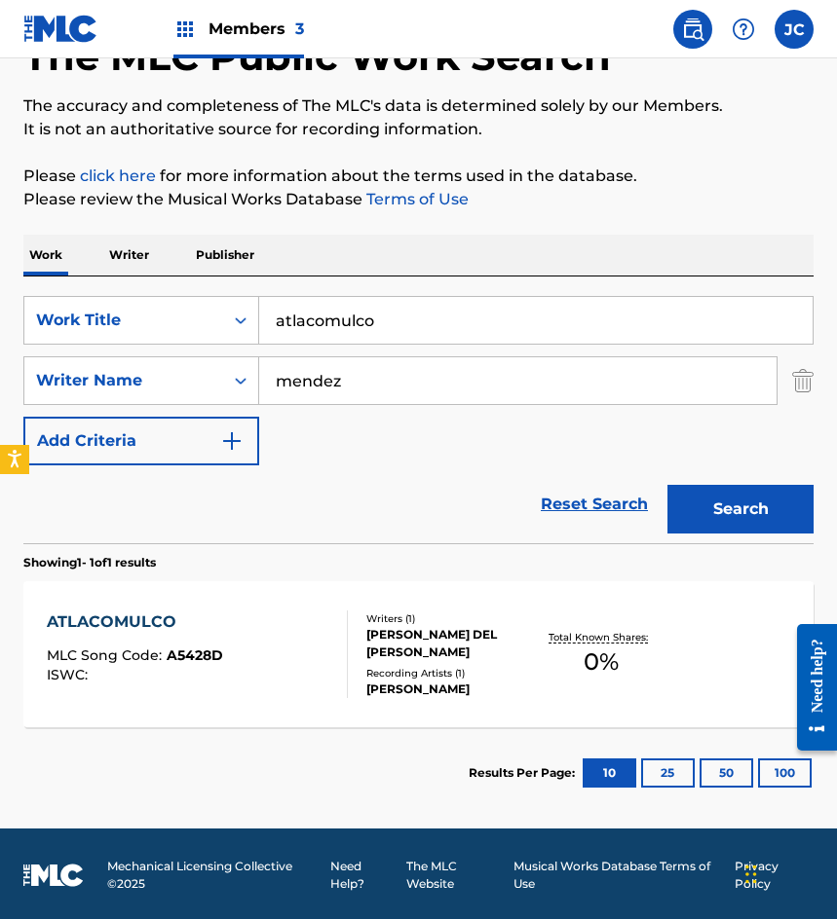
scroll to position [130, 0]
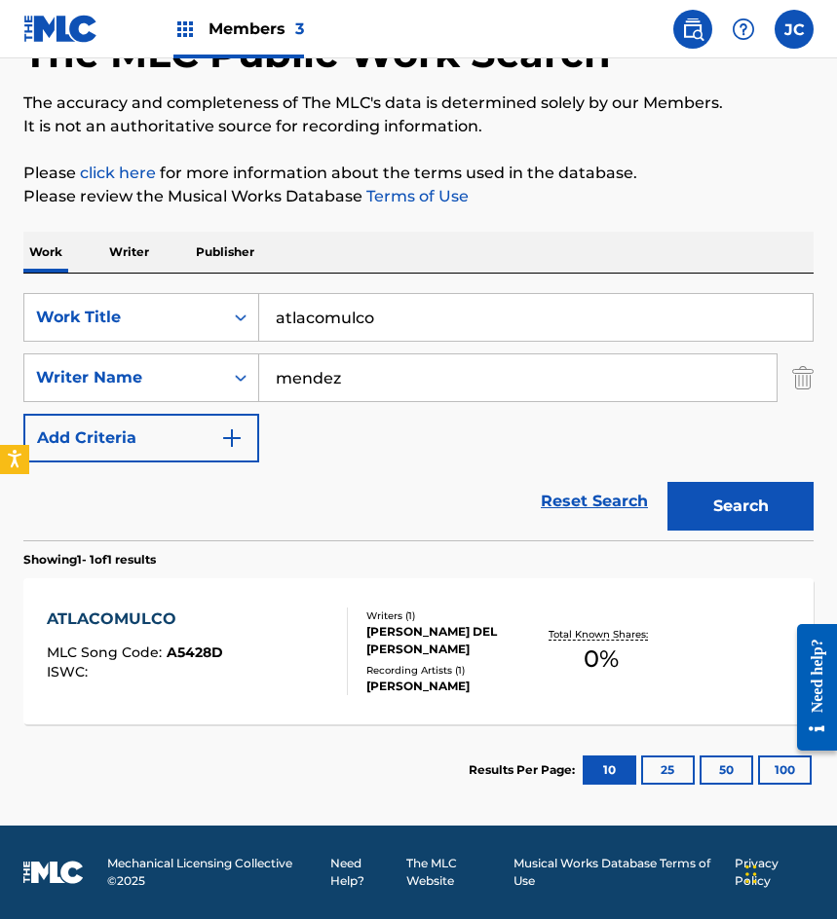
click at [444, 642] on div "RUBEN MENDEZ DEL CASTILLO" at bounding box center [450, 640] width 169 height 35
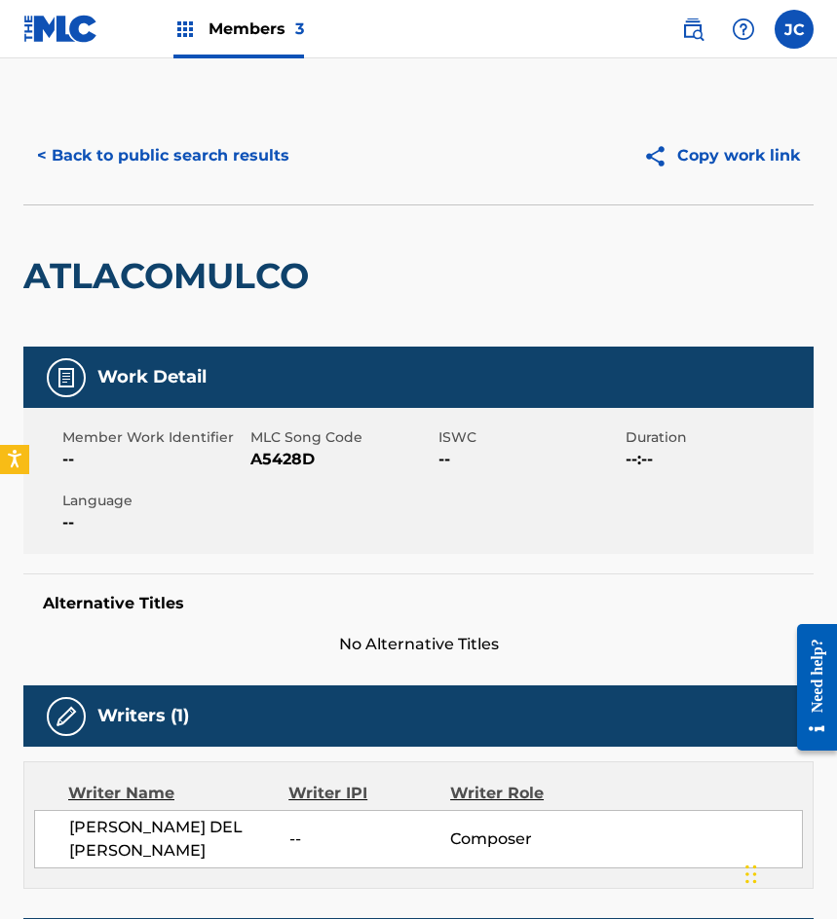
click at [450, 910] on div "Work Detail Member Work Identifier -- MLC Song Code A5428D ISWC -- Duration --:…" at bounding box center [418, 803] width 790 height 913
click at [274, 461] on span "A5428D" at bounding box center [341, 459] width 183 height 23
click at [156, 160] on button "< Back to public search results" at bounding box center [163, 155] width 280 height 49
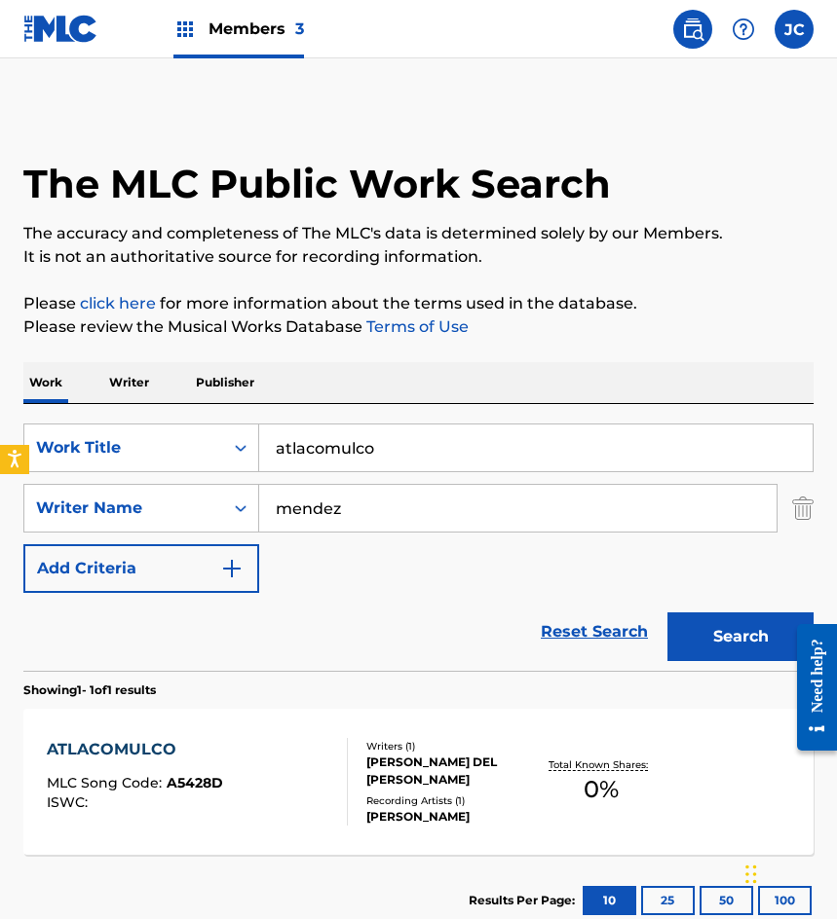
scroll to position [19, 0]
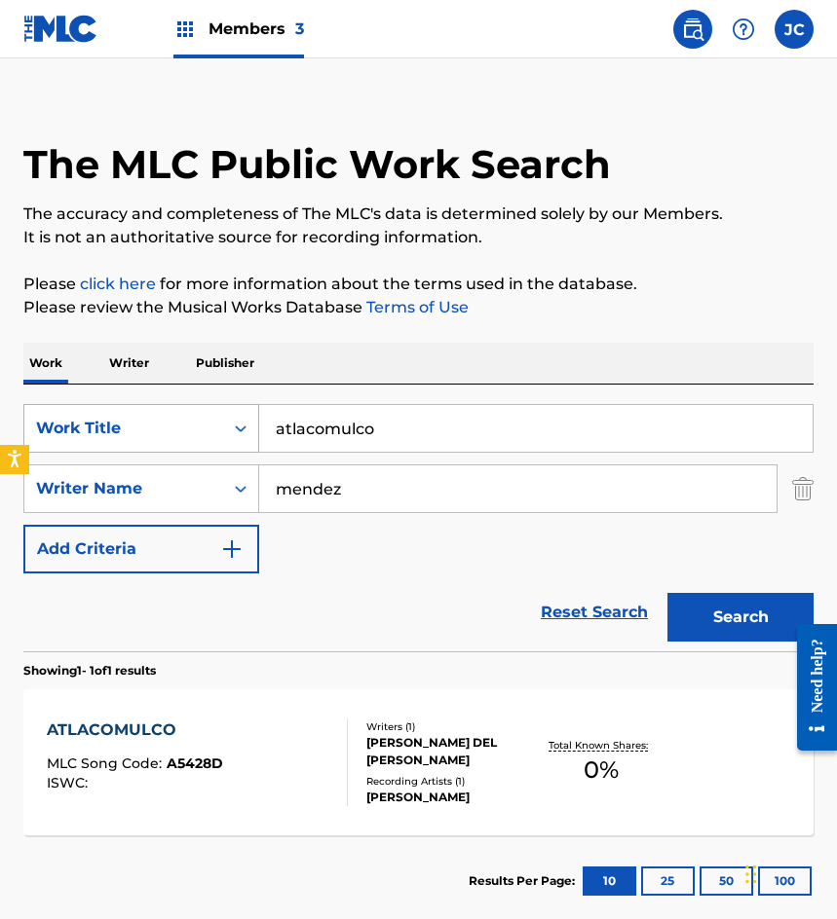
drag, startPoint x: 382, startPoint y: 413, endPoint x: 213, endPoint y: 410, distance: 168.5
click at [213, 410] on div "SearchWithCriteriab9b107e9-eb1b-43a6-9939-da351d890d93 Work Title atlacomulco" at bounding box center [418, 428] width 790 height 49
type input "en el cabaret"
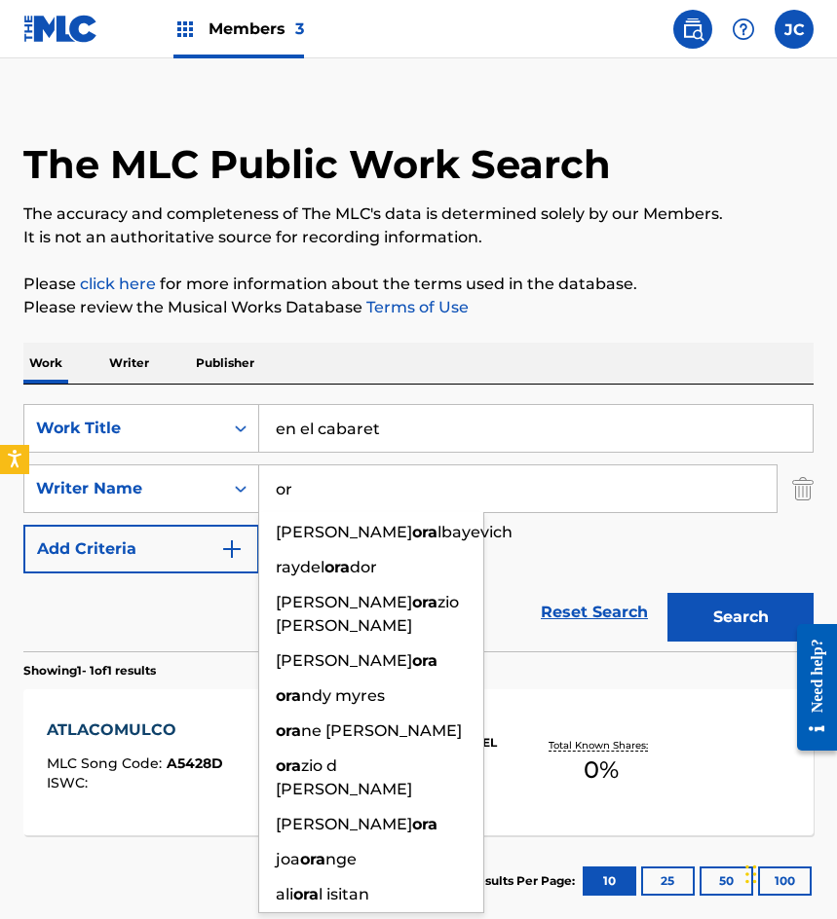
type input "o"
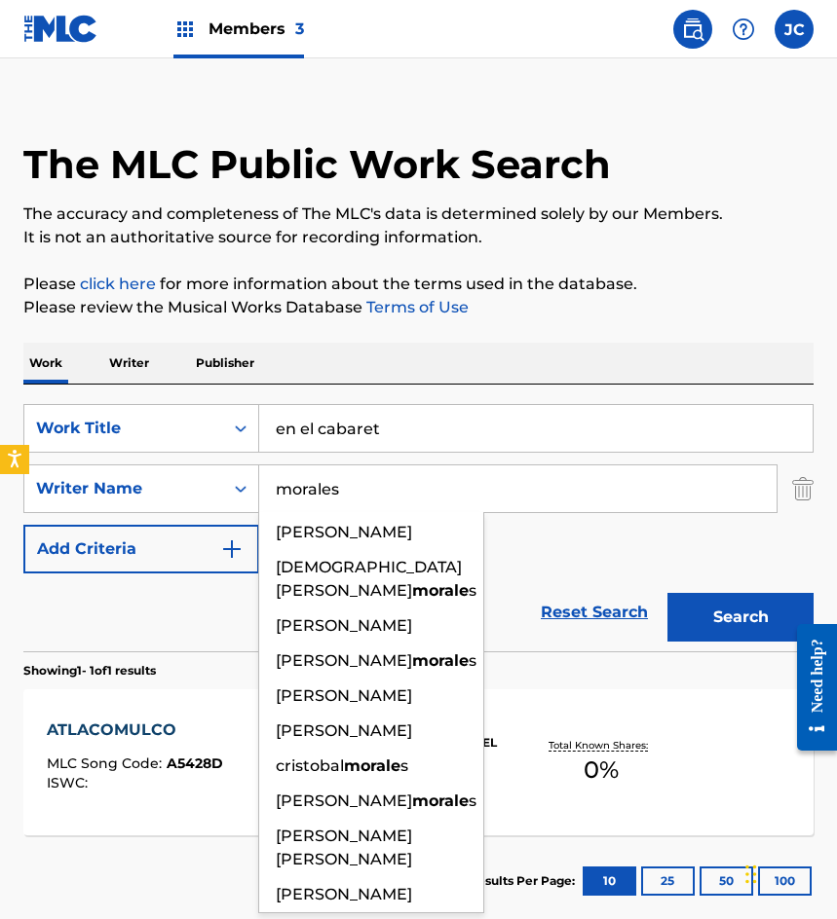
type input "morales"
click at [667, 593] on button "Search" at bounding box center [740, 617] width 146 height 49
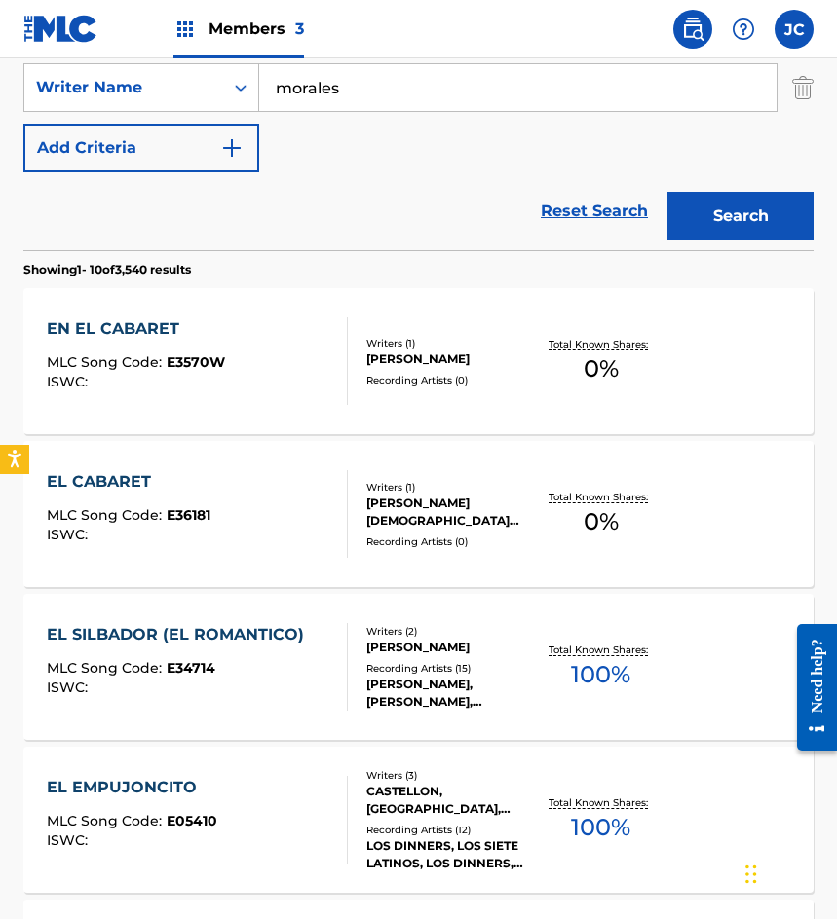
scroll to position [390, 0]
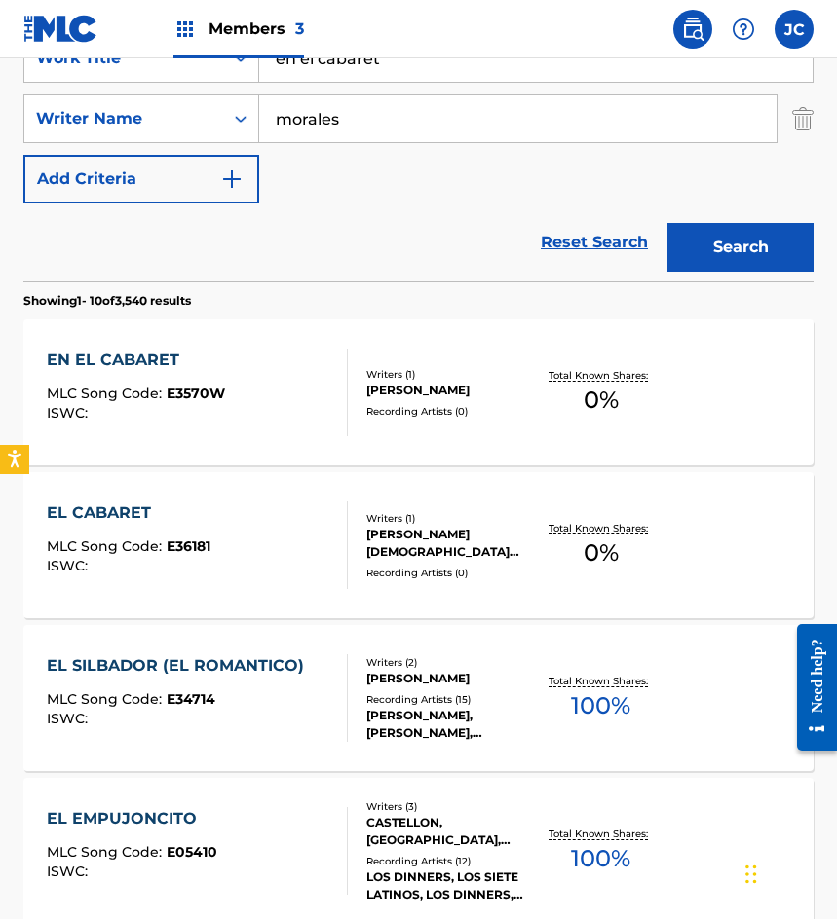
click at [207, 390] on span "E3570W" at bounding box center [196, 394] width 58 height 18
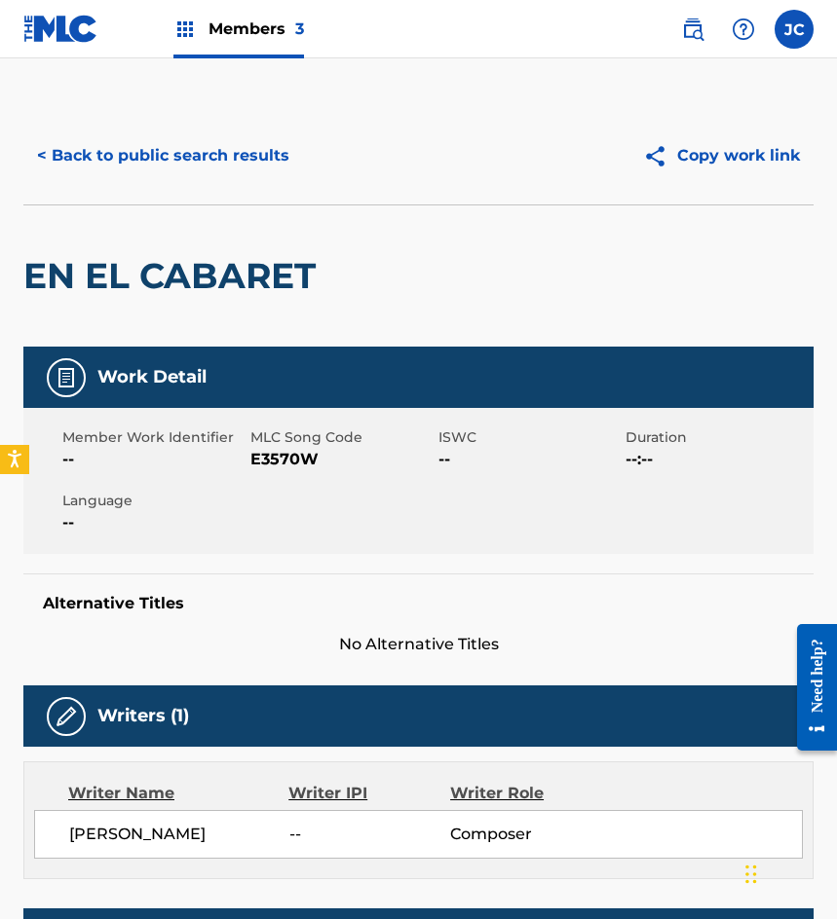
click at [282, 453] on span "E3570W" at bounding box center [341, 459] width 183 height 23
click at [280, 454] on span "E3570W" at bounding box center [341, 459] width 183 height 23
click at [147, 164] on button "< Back to public search results" at bounding box center [163, 155] width 280 height 49
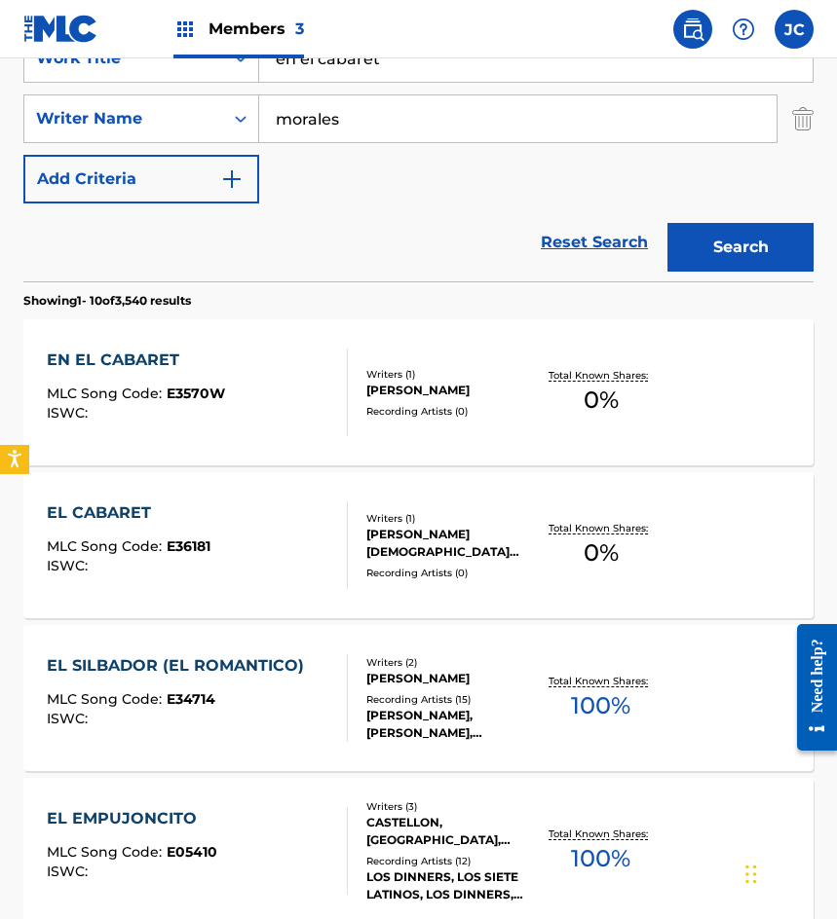
drag, startPoint x: 312, startPoint y: 68, endPoint x: 81, endPoint y: 50, distance: 231.5
click at [92, 56] on div "Members 3 JC JC Jesús Cervantes auxint01@sacm.org.mx Notification Preferences P…" at bounding box center [418, 827] width 837 height 2435
type input "tu despedida"
click at [667, 223] on button "Search" at bounding box center [740, 247] width 146 height 49
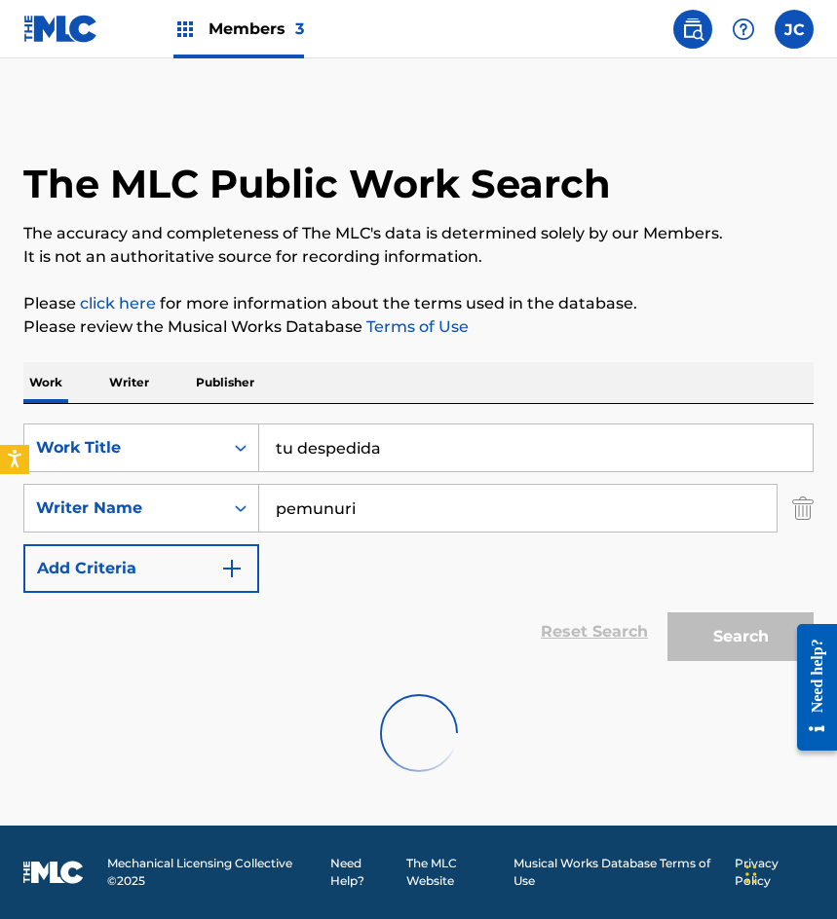
scroll to position [0, 0]
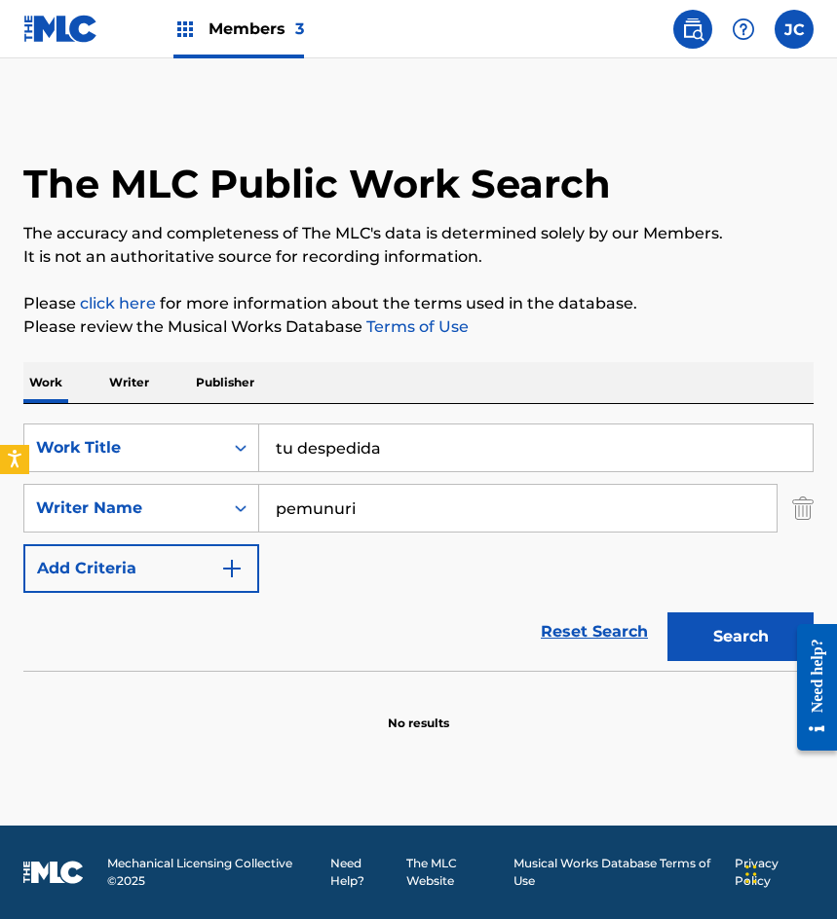
click at [308, 512] on input "pemunuri" at bounding box center [517, 508] width 517 height 47
type input "penunuri"
click at [667, 613] on button "Search" at bounding box center [740, 637] width 146 height 49
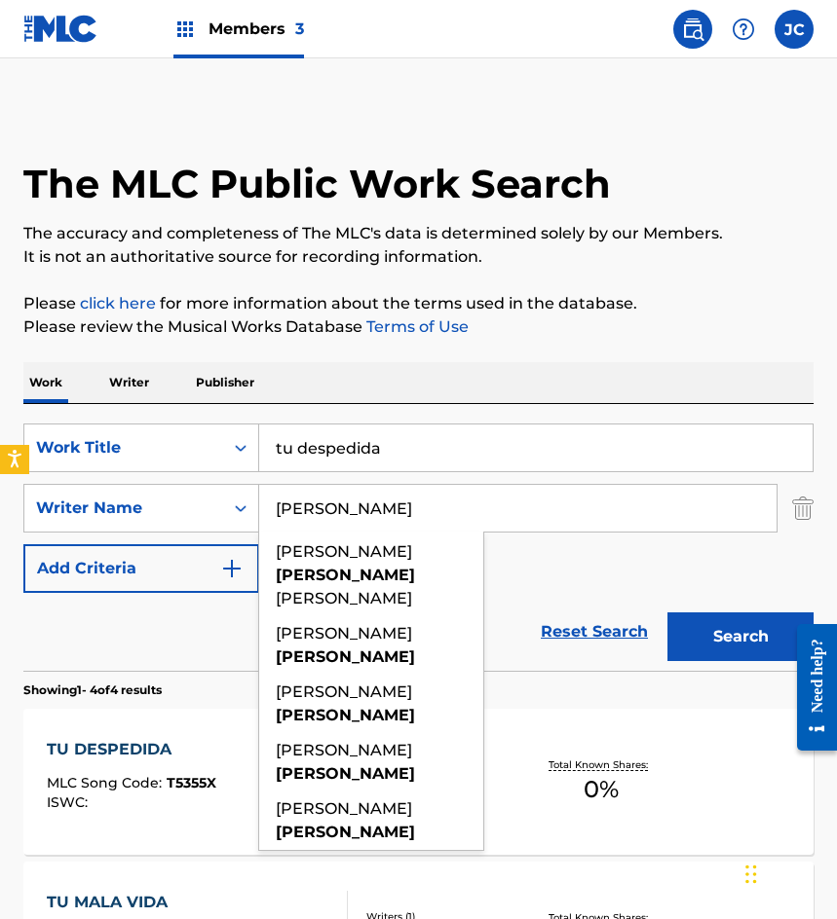
click at [554, 581] on div "SearchWithCriteriab9b107e9-eb1b-43a6-9939-da351d890d93 Work Title tu despedida …" at bounding box center [418, 508] width 790 height 169
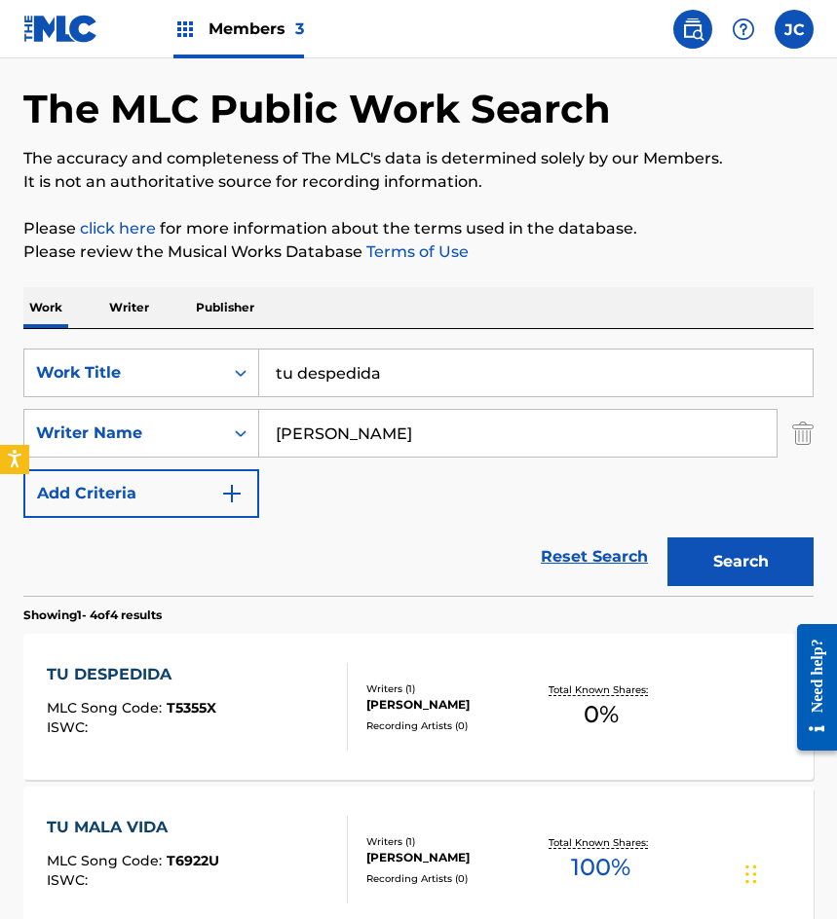
scroll to position [292, 0]
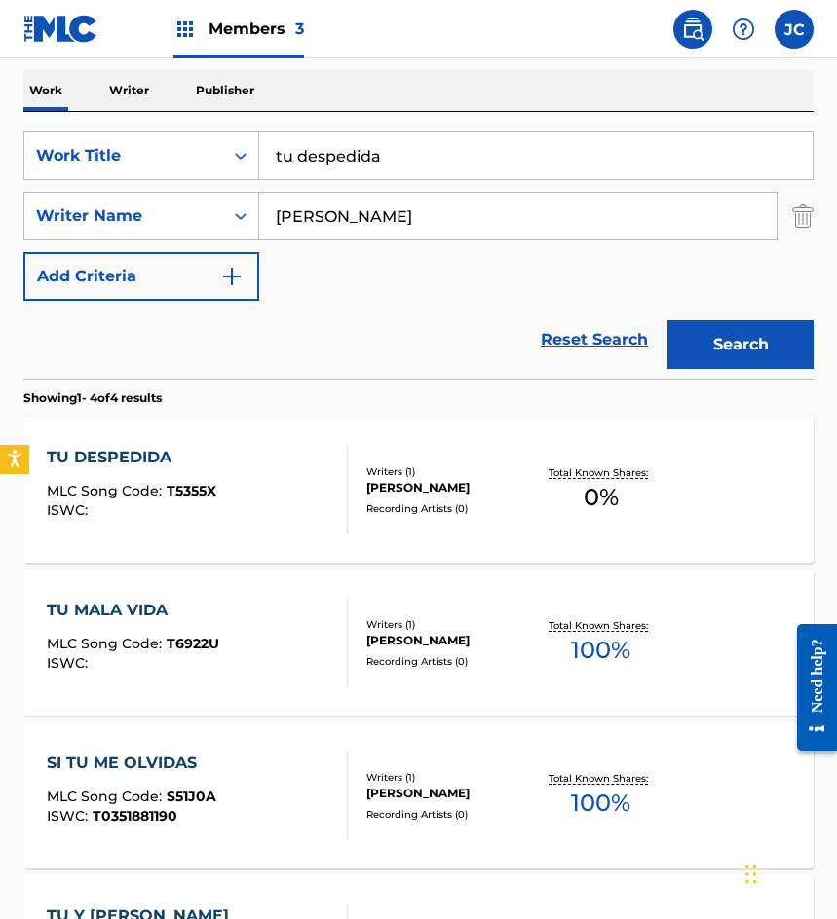
click at [124, 481] on div "TU DESPEDIDA MLC Song Code : T5355X ISWC :" at bounding box center [131, 490] width 169 height 88
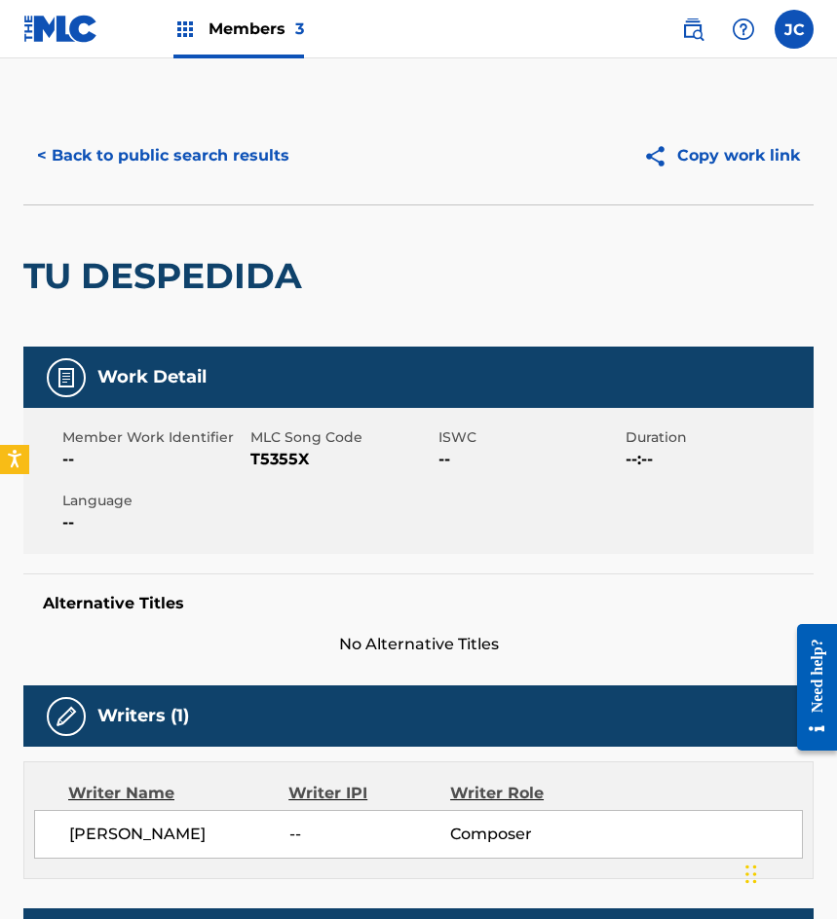
click at [285, 462] on span "T5355X" at bounding box center [341, 459] width 183 height 23
drag, startPoint x: 191, startPoint y: 168, endPoint x: 257, endPoint y: 53, distance: 132.6
click at [191, 168] on button "< Back to public search results" at bounding box center [163, 155] width 280 height 49
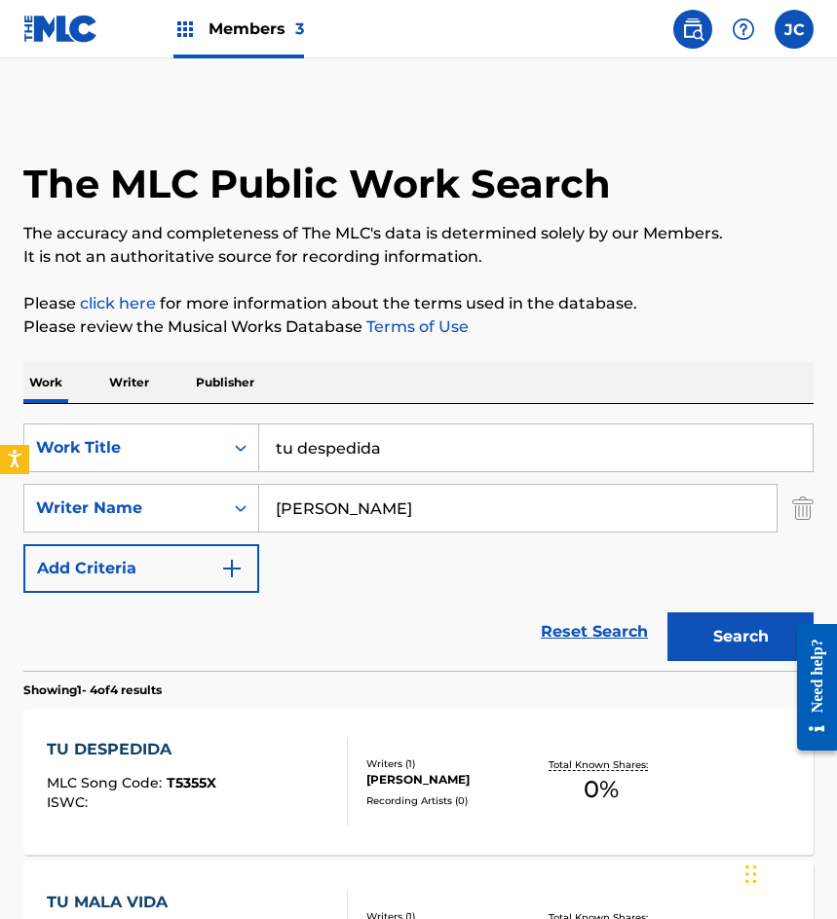
scroll to position [292, 0]
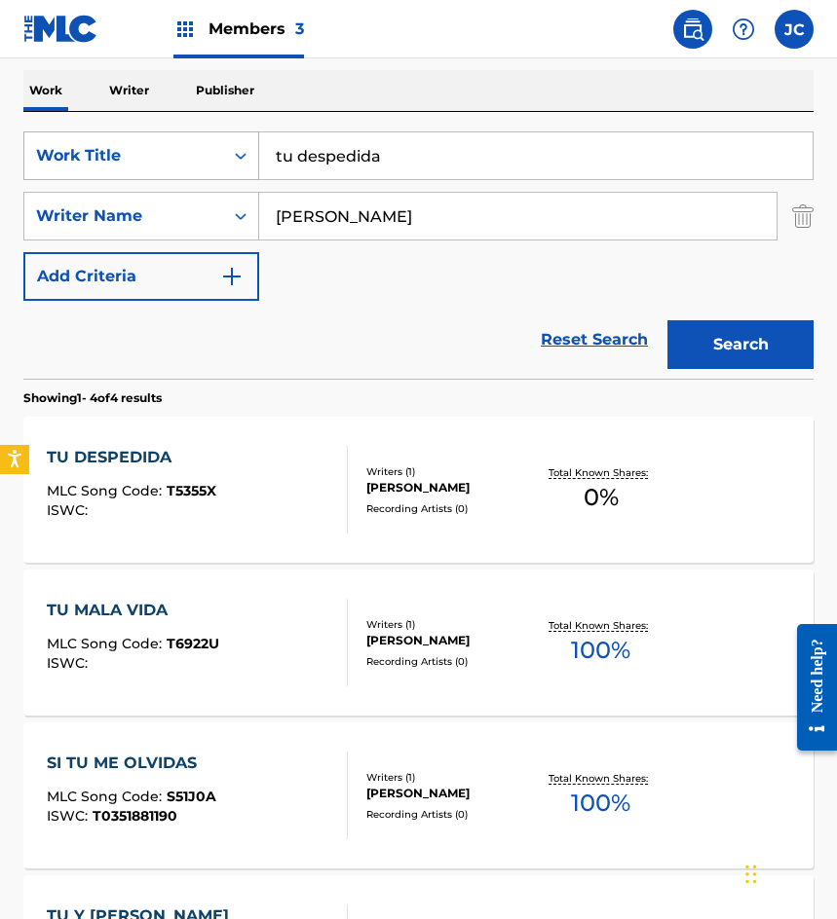
drag, startPoint x: 263, startPoint y: 148, endPoint x: 94, endPoint y: 149, distance: 168.5
click at [98, 150] on div "SearchWithCriteriab9b107e9-eb1b-43a6-9939-da351d890d93 Work Title tu despedida" at bounding box center [418, 155] width 790 height 49
type input "te contaria mi vida"
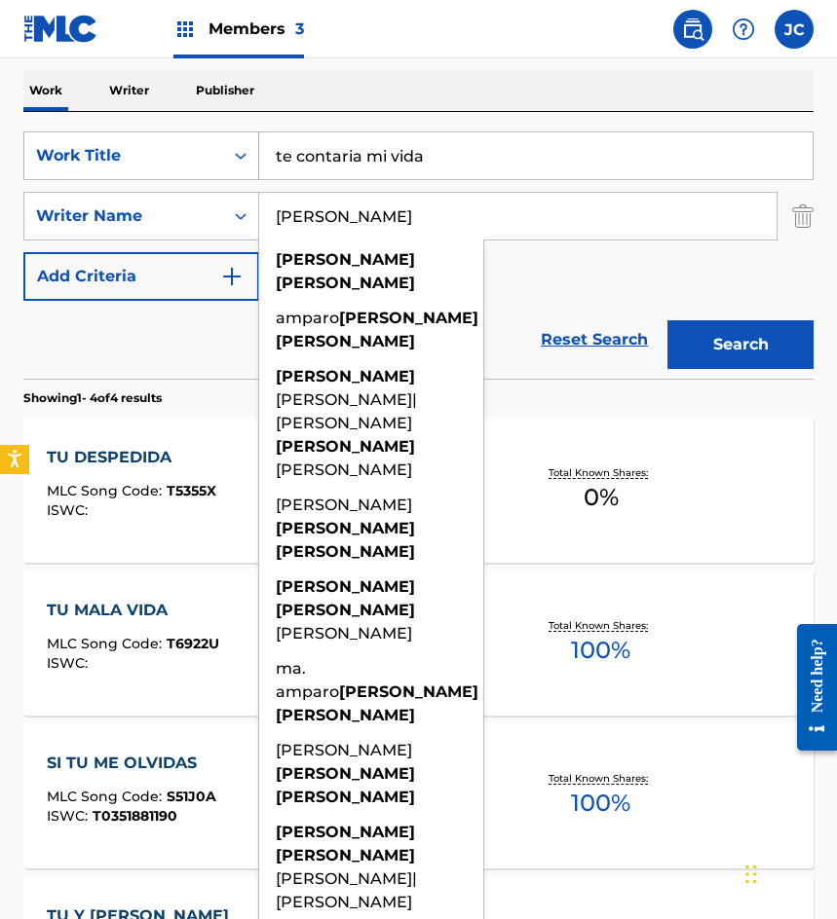
type input "rubin tagle"
click at [667, 320] on button "Search" at bounding box center [740, 344] width 146 height 49
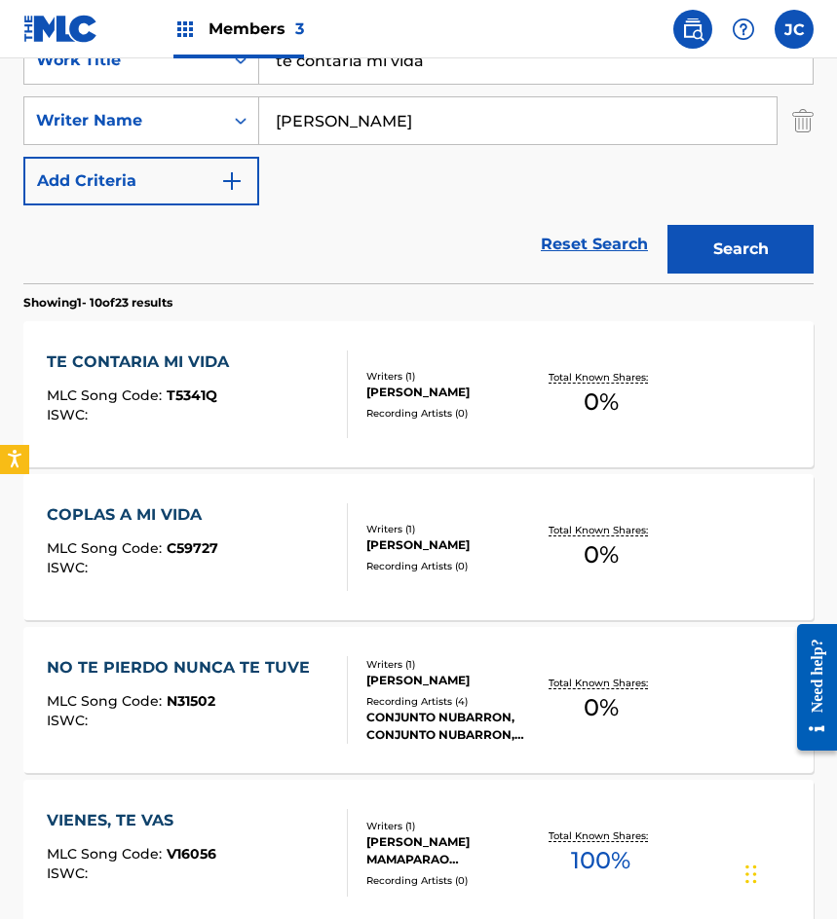
scroll to position [390, 0]
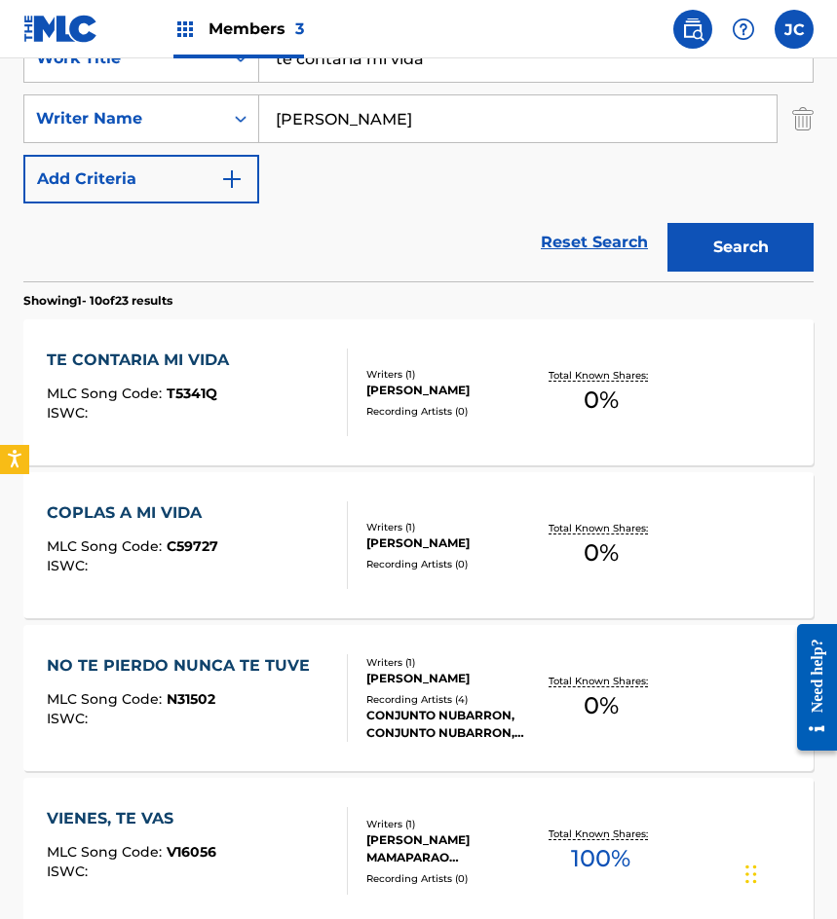
click at [122, 382] on div "TE CONTARIA MI VIDA MLC Song Code : T5341Q ISWC :" at bounding box center [143, 393] width 192 height 88
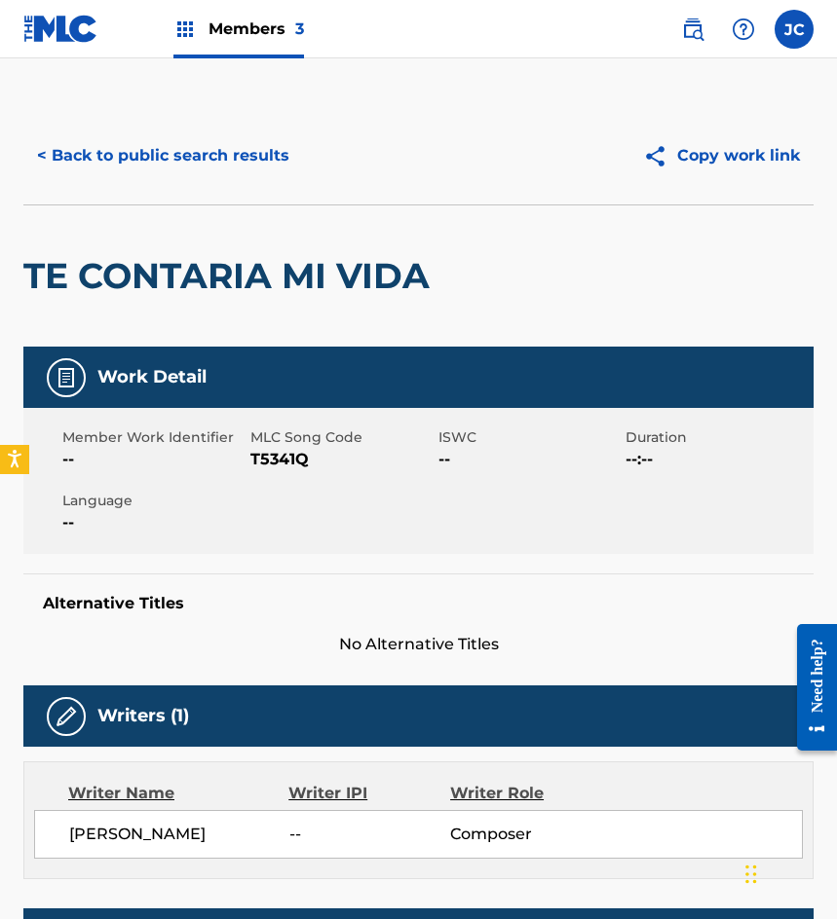
click at [288, 456] on span "T5341Q" at bounding box center [341, 459] width 183 height 23
click at [160, 170] on button "< Back to public search results" at bounding box center [163, 155] width 280 height 49
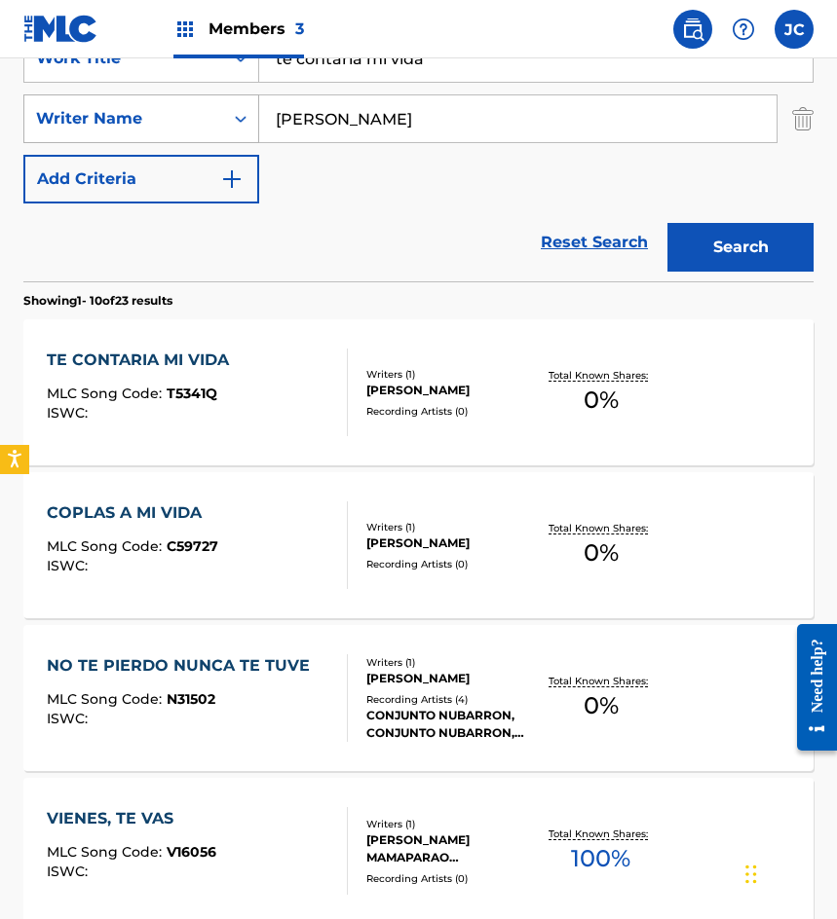
click at [147, 101] on div "SearchWithCriteriab9b107e9-eb1b-43a6-9939-da351d890d93 Work Title te contaria m…" at bounding box center [418, 118] width 790 height 169
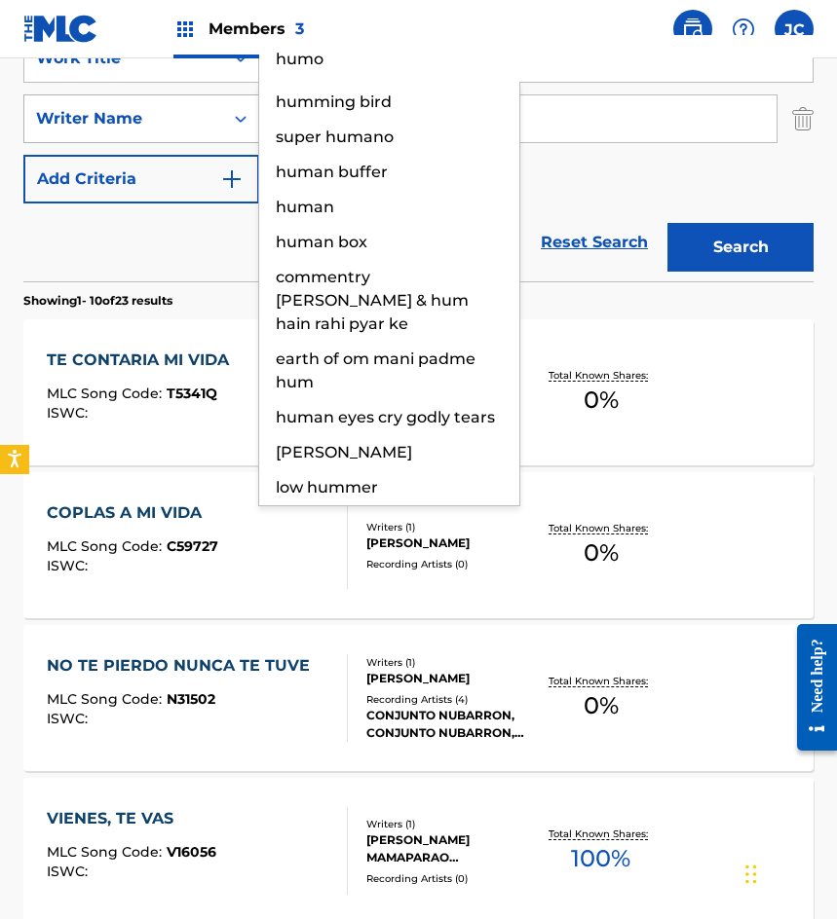
type input "humo"
click at [667, 223] on button "Search" at bounding box center [740, 247] width 146 height 49
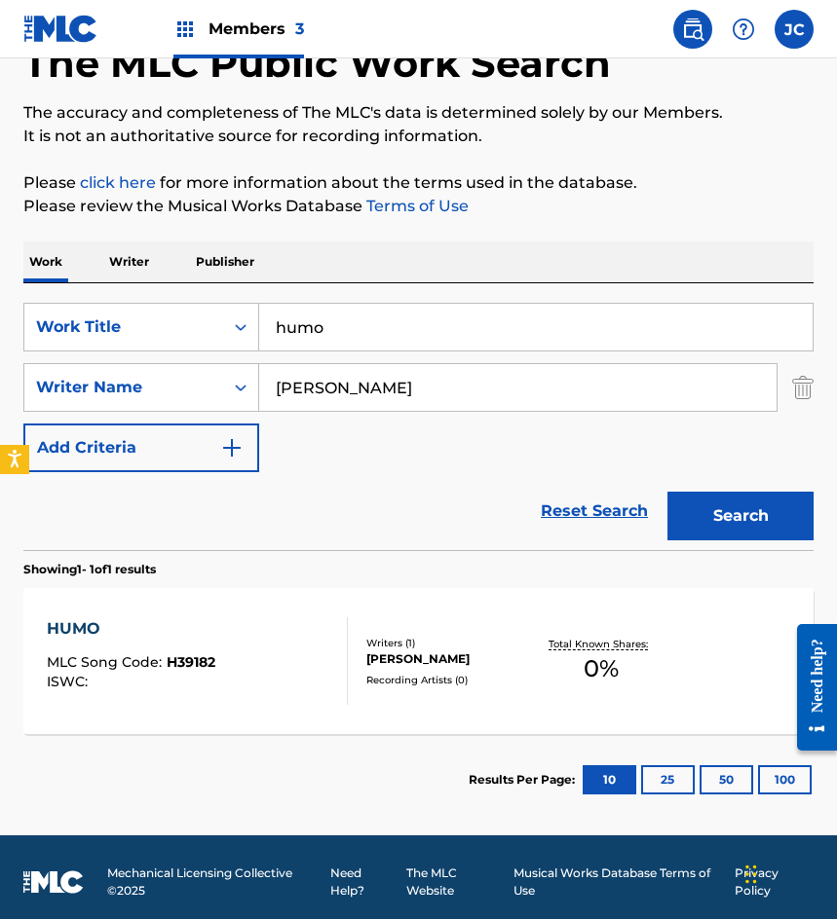
scroll to position [130, 0]
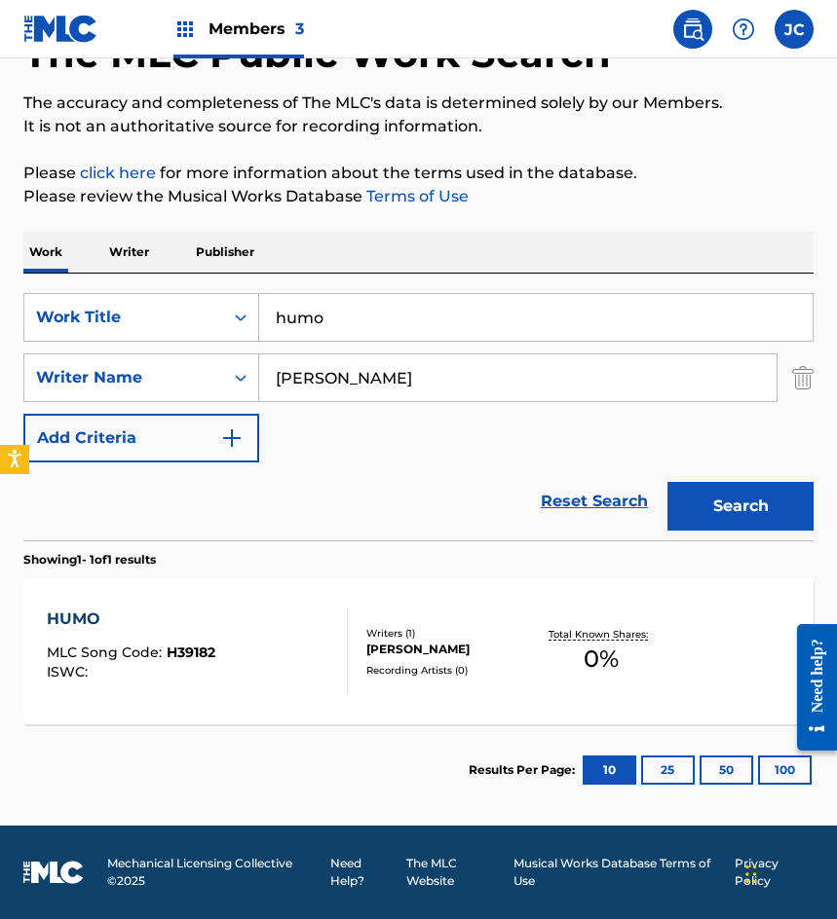
click at [417, 626] on div "Writers ( 1 )" at bounding box center [450, 633] width 169 height 15
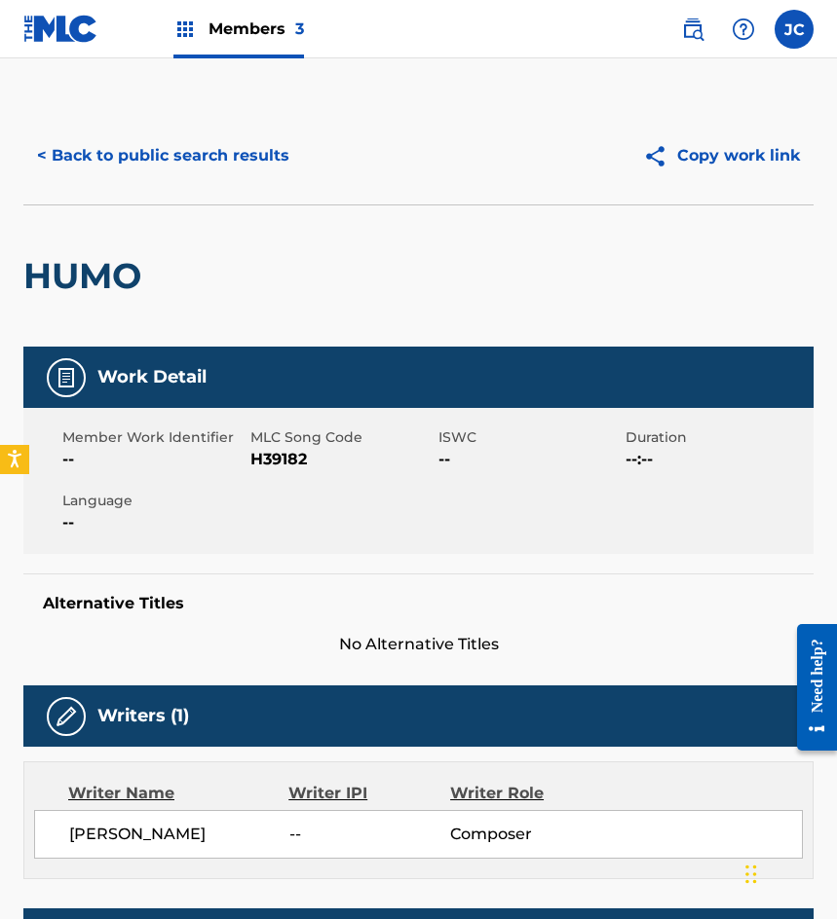
click at [244, 465] on span "--" at bounding box center [153, 459] width 183 height 23
click at [276, 458] on span "H39182" at bounding box center [341, 459] width 183 height 23
click at [151, 137] on button "< Back to public search results" at bounding box center [163, 155] width 280 height 49
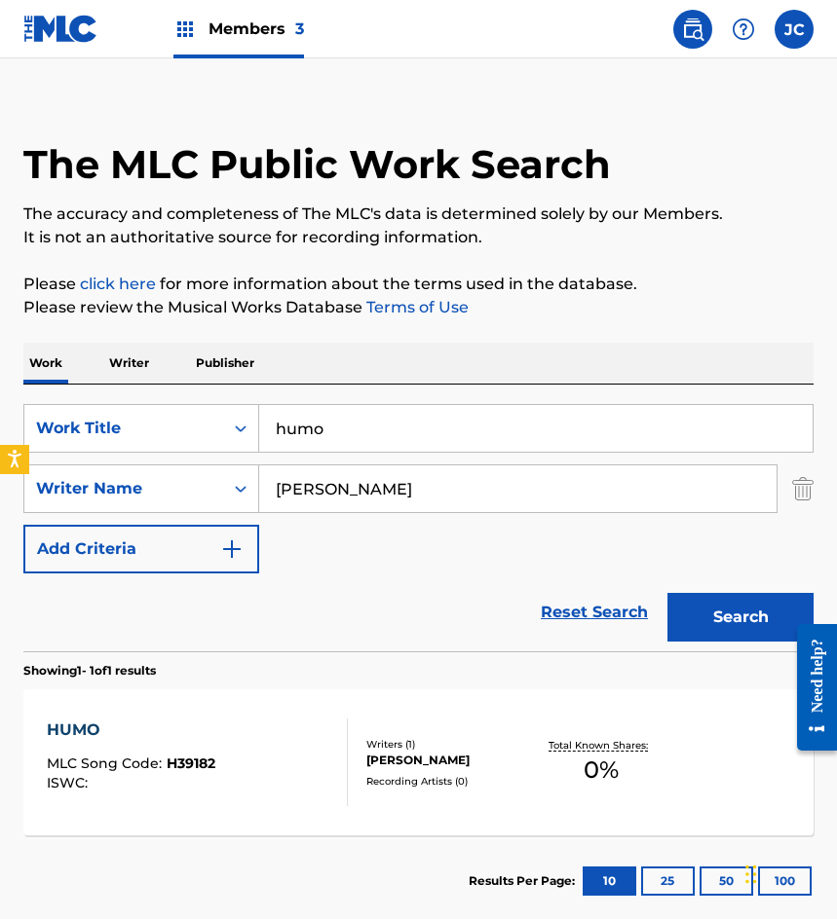
click at [181, 464] on div "SearchWithCriteriab9b107e9-eb1b-43a6-9939-da351d890d93 Work Title humo SearchWi…" at bounding box center [418, 488] width 790 height 169
type input "dime que viento"
click at [667, 593] on button "Search" at bounding box center [740, 617] width 146 height 49
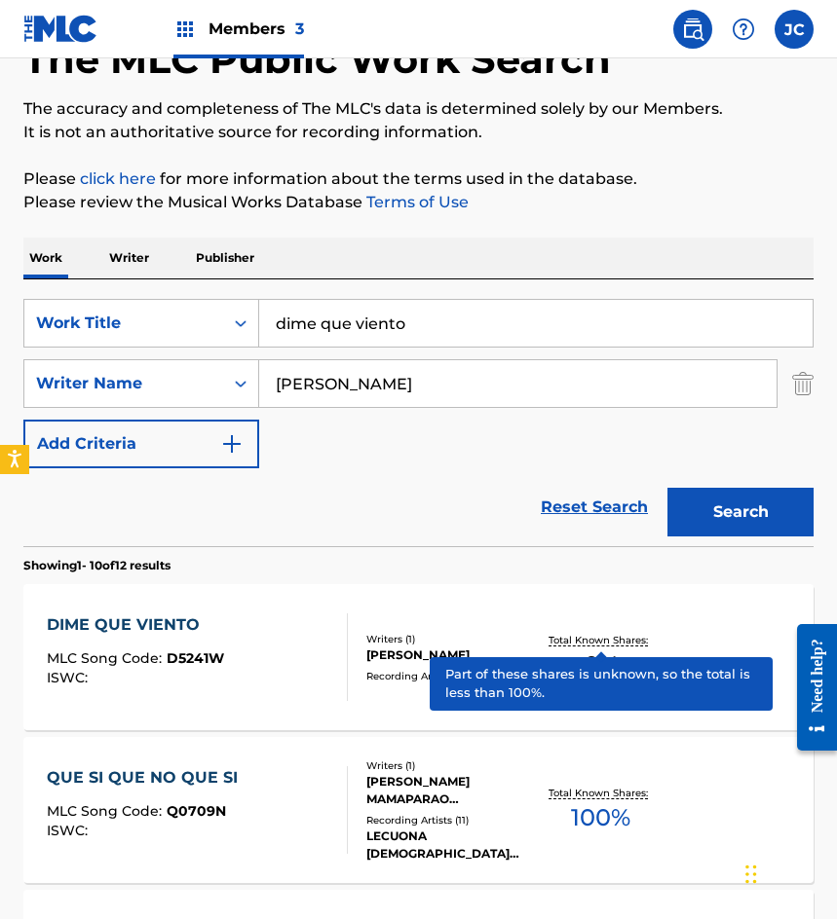
scroll to position [292, 0]
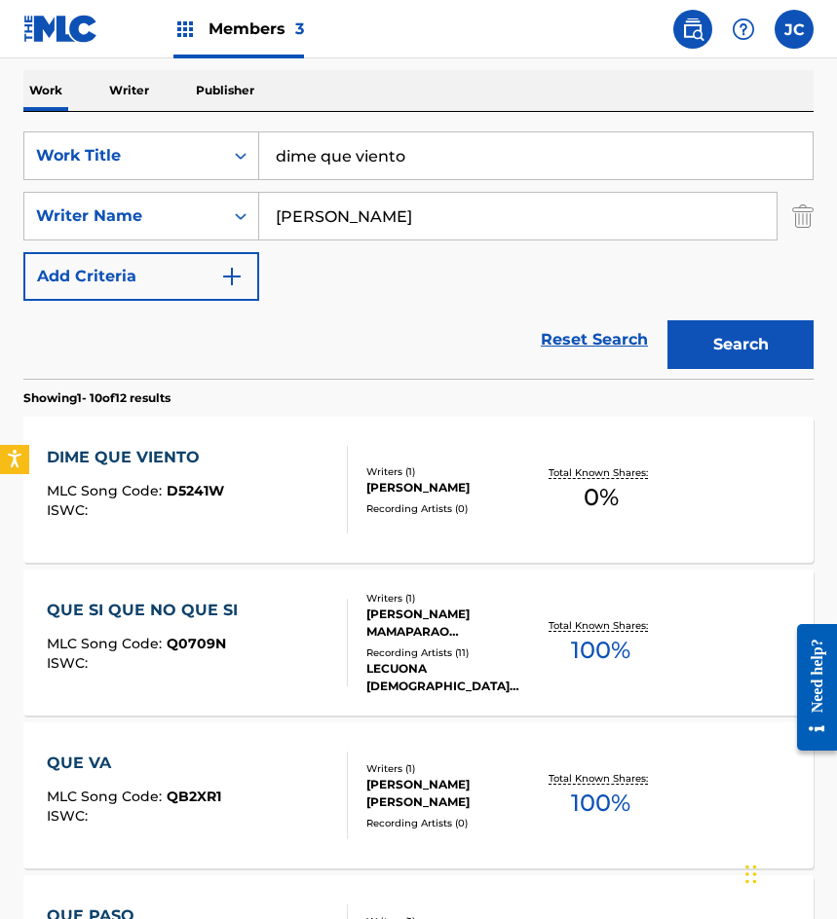
click at [206, 480] on div "DIME QUE VIENTO MLC Song Code : D5241W ISWC :" at bounding box center [135, 490] width 177 height 88
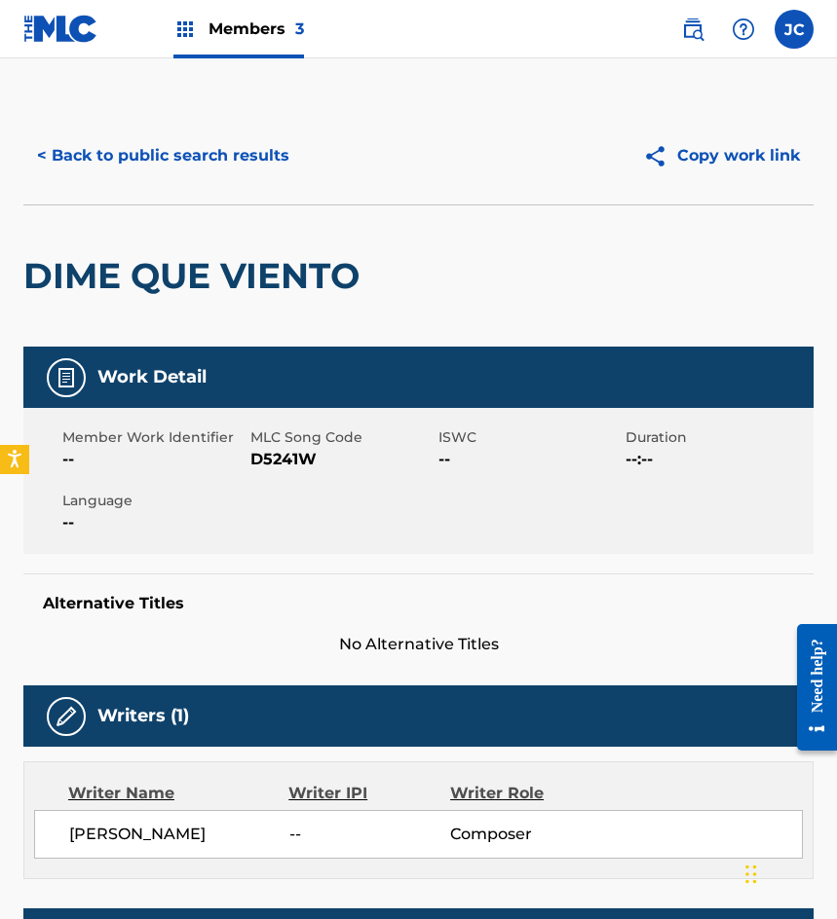
click at [271, 460] on span "D5241W" at bounding box center [341, 459] width 183 height 23
click at [160, 165] on button "< Back to public search results" at bounding box center [163, 155] width 280 height 49
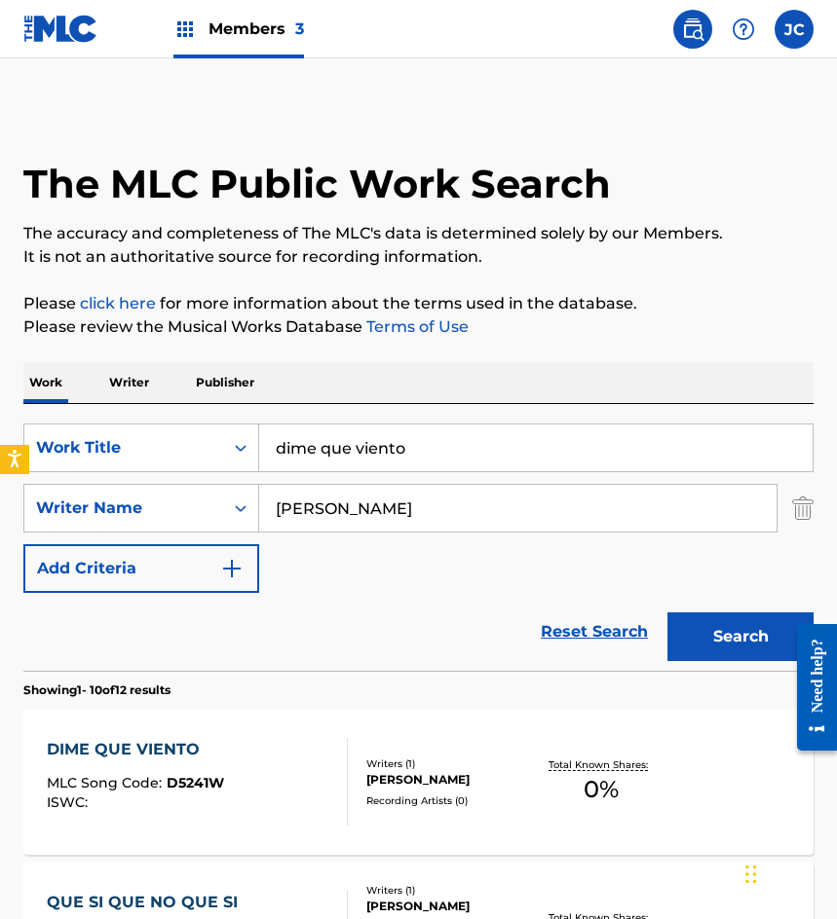
scroll to position [292, 0]
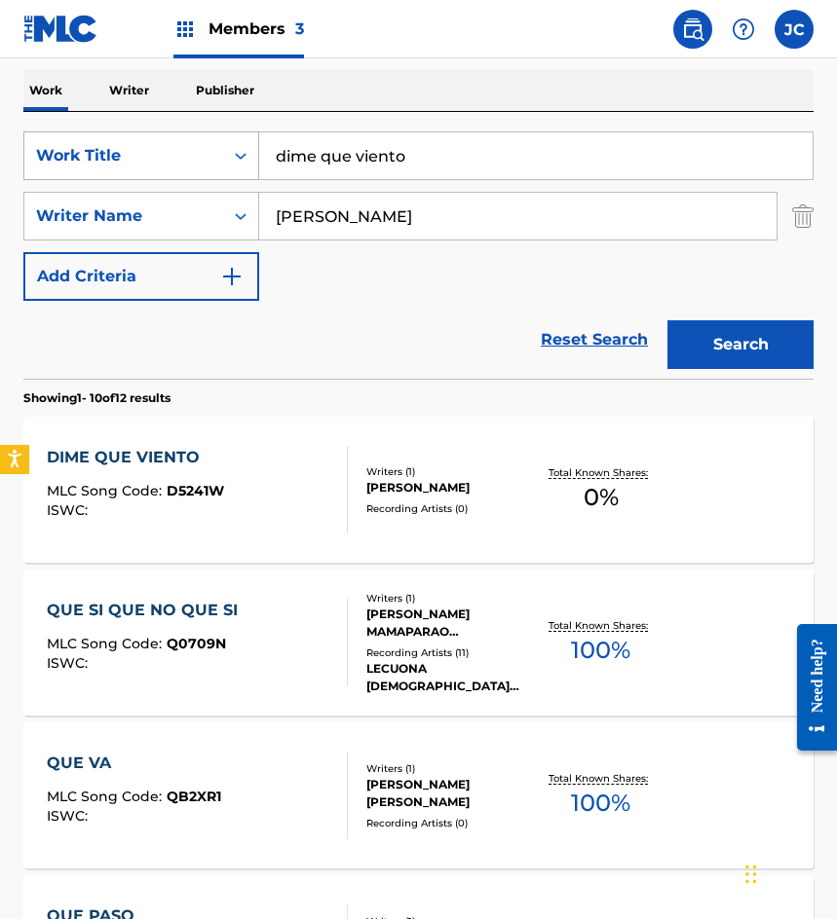
drag, startPoint x: 183, startPoint y: 166, endPoint x: 128, endPoint y: 167, distance: 55.5
click at [129, 168] on div "SearchWithCriteriab9b107e9-eb1b-43a6-9939-da351d890d93 Work Title dime que vien…" at bounding box center [418, 155] width 790 height 49
type input "dame la oportunidad"
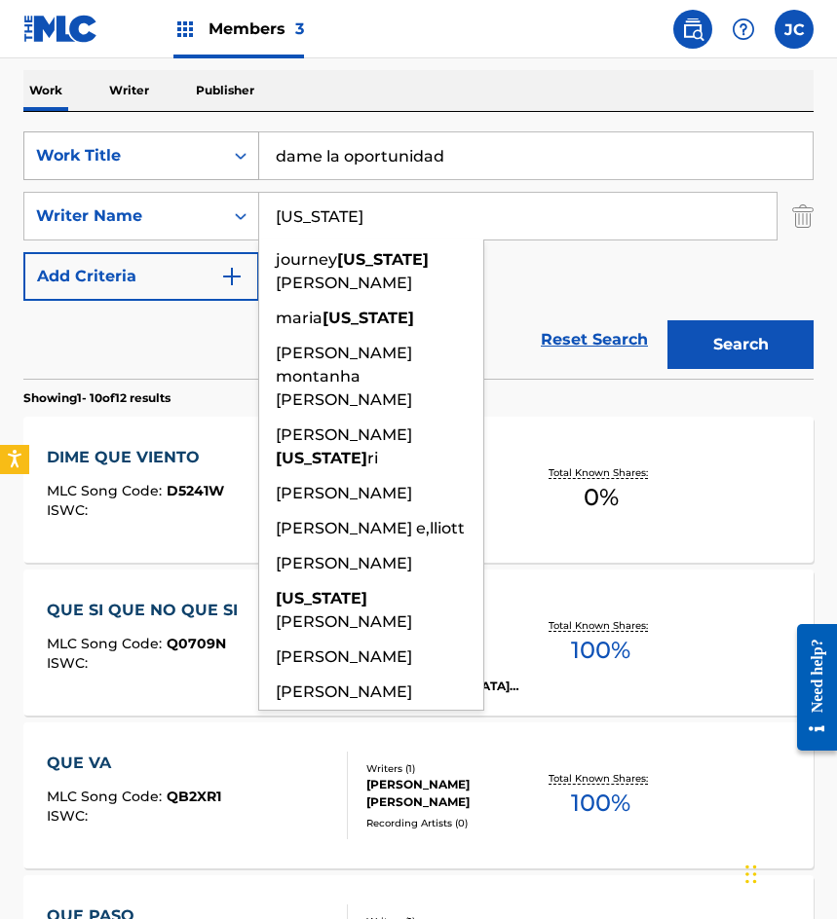
type input "montana"
click at [667, 320] on button "Search" at bounding box center [740, 344] width 146 height 49
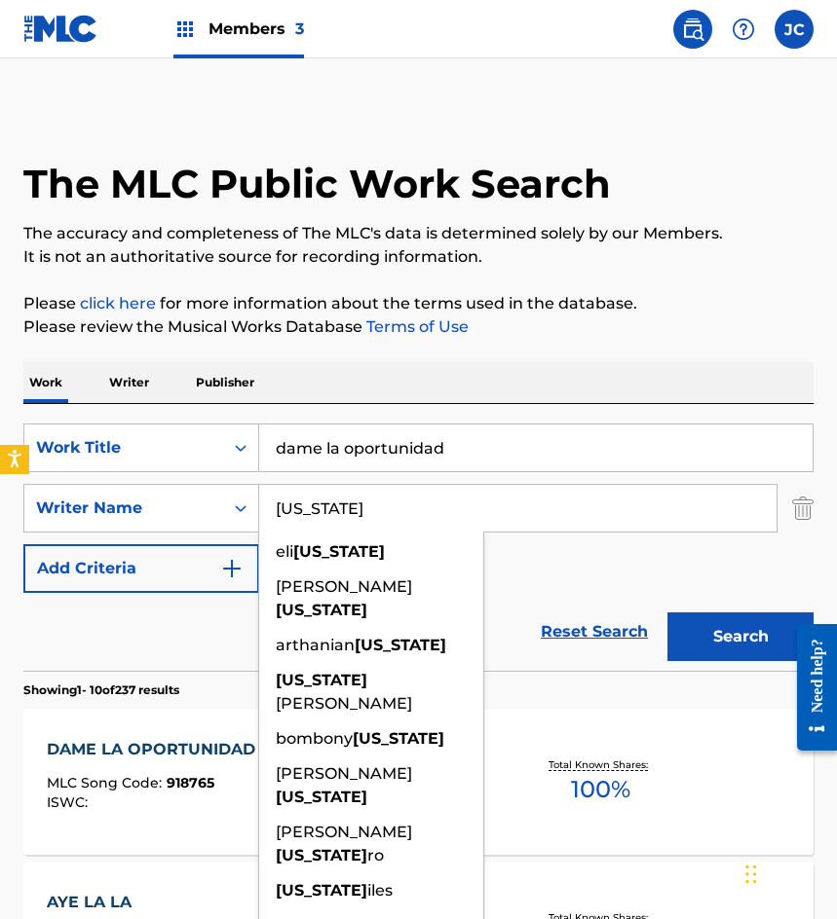
click at [555, 569] on div "SearchWithCriteriab9b107e9-eb1b-43a6-9939-da351d890d93 Work Title dame la oport…" at bounding box center [418, 508] width 790 height 169
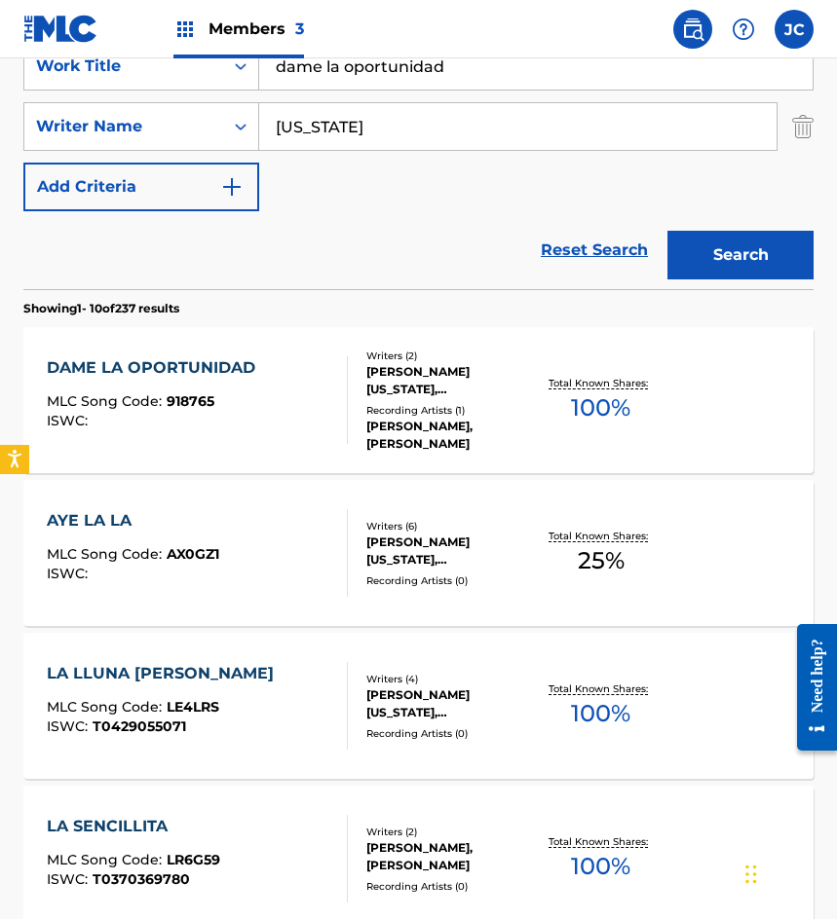
scroll to position [390, 0]
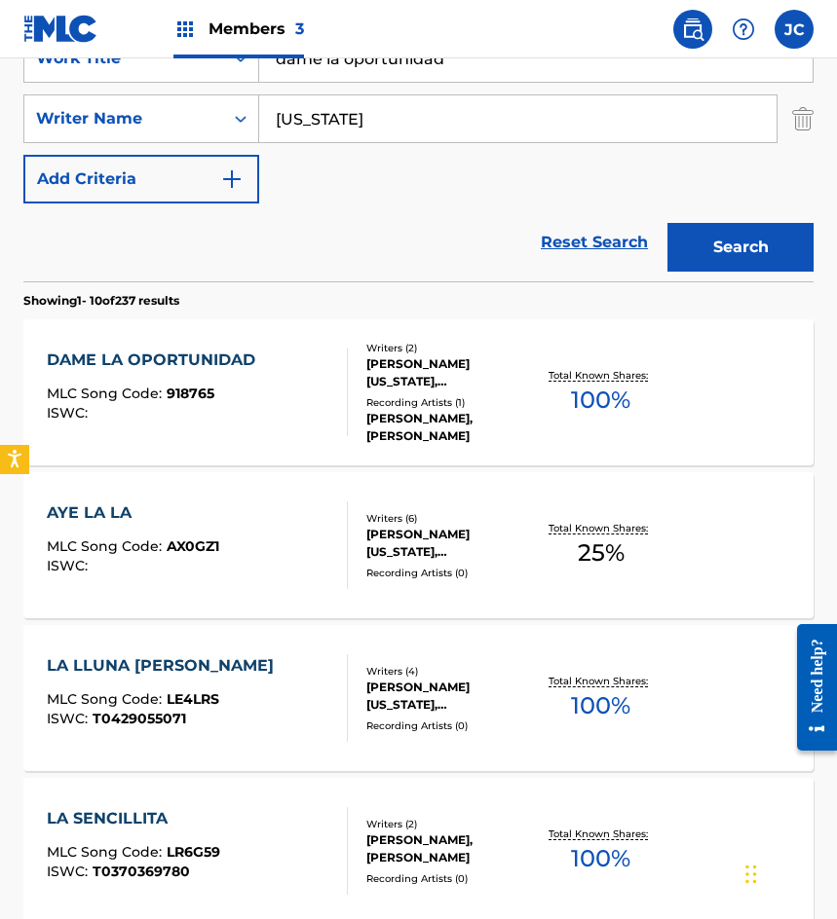
click at [215, 365] on div "DAME LA OPORTUNIDAD" at bounding box center [156, 360] width 218 height 23
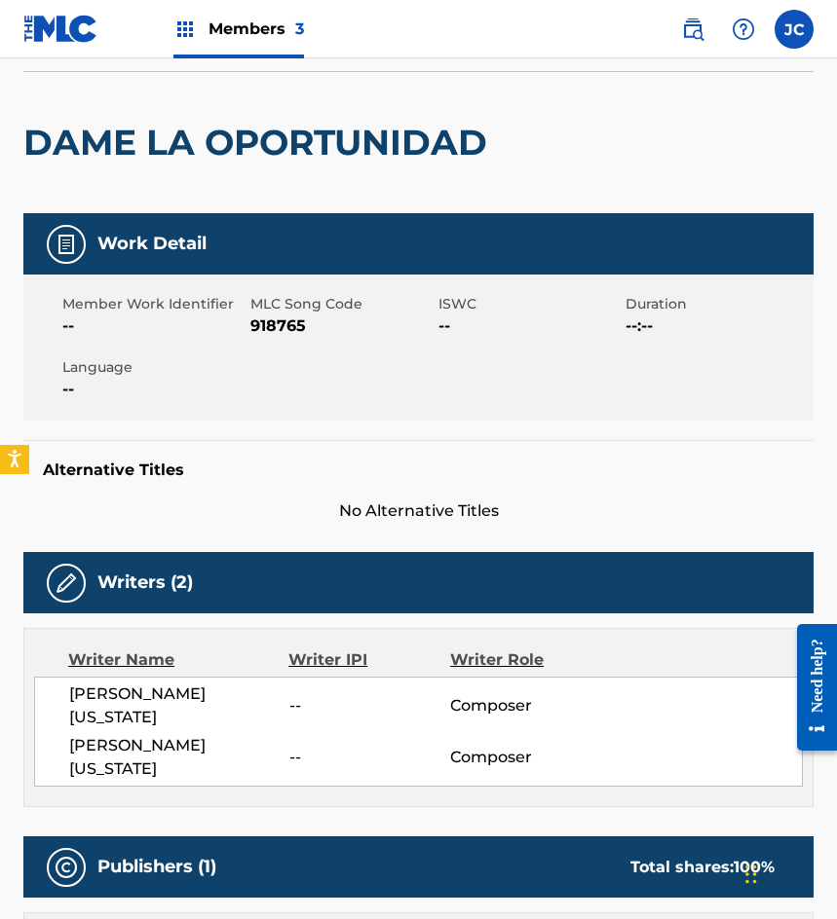
scroll to position [29, 0]
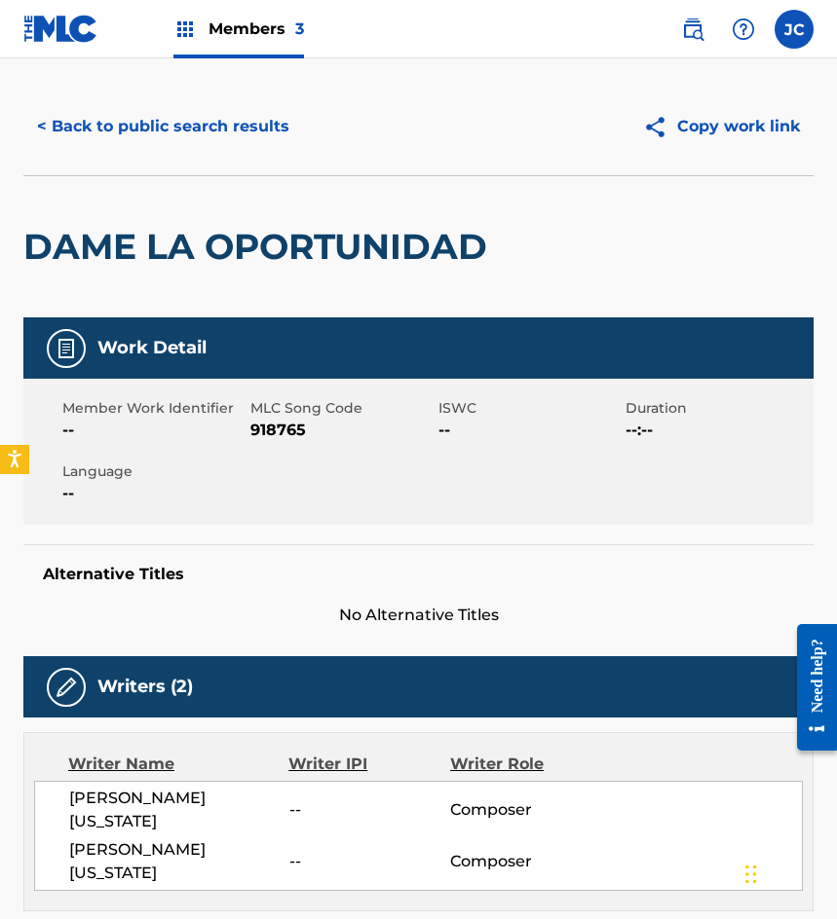
click at [285, 427] on span "918765" at bounding box center [341, 430] width 183 height 23
click at [126, 126] on button "< Back to public search results" at bounding box center [163, 126] width 280 height 49
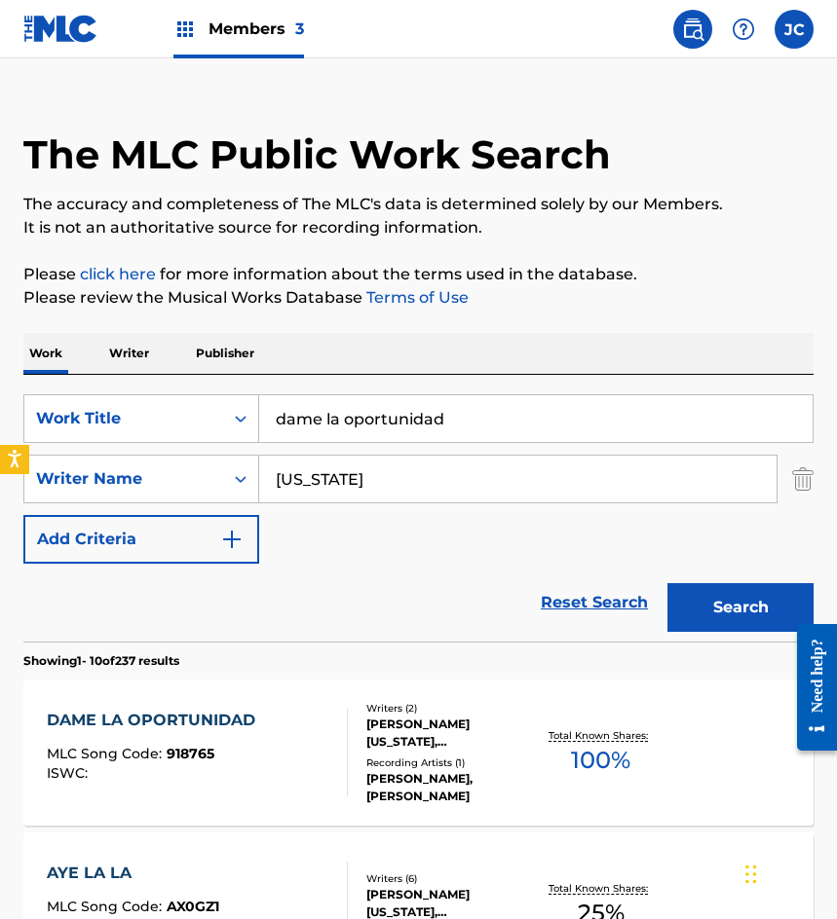
scroll to position [390, 0]
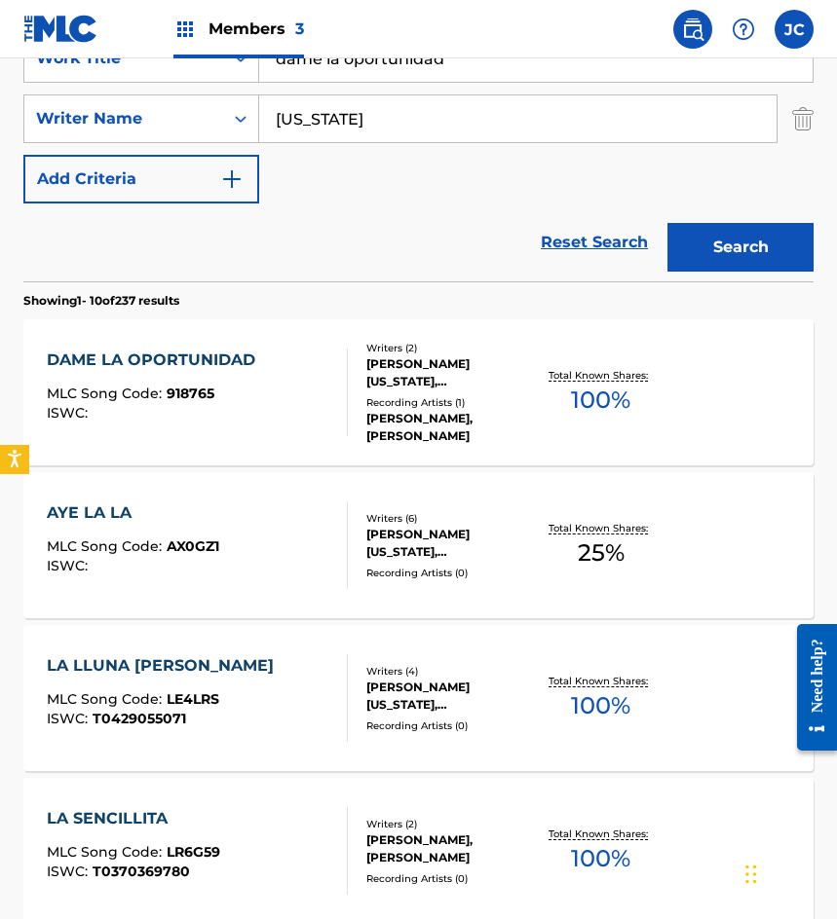
click at [449, 78] on input "dame la oportunidad" at bounding box center [535, 58] width 553 height 47
type input "aldeana de madera"
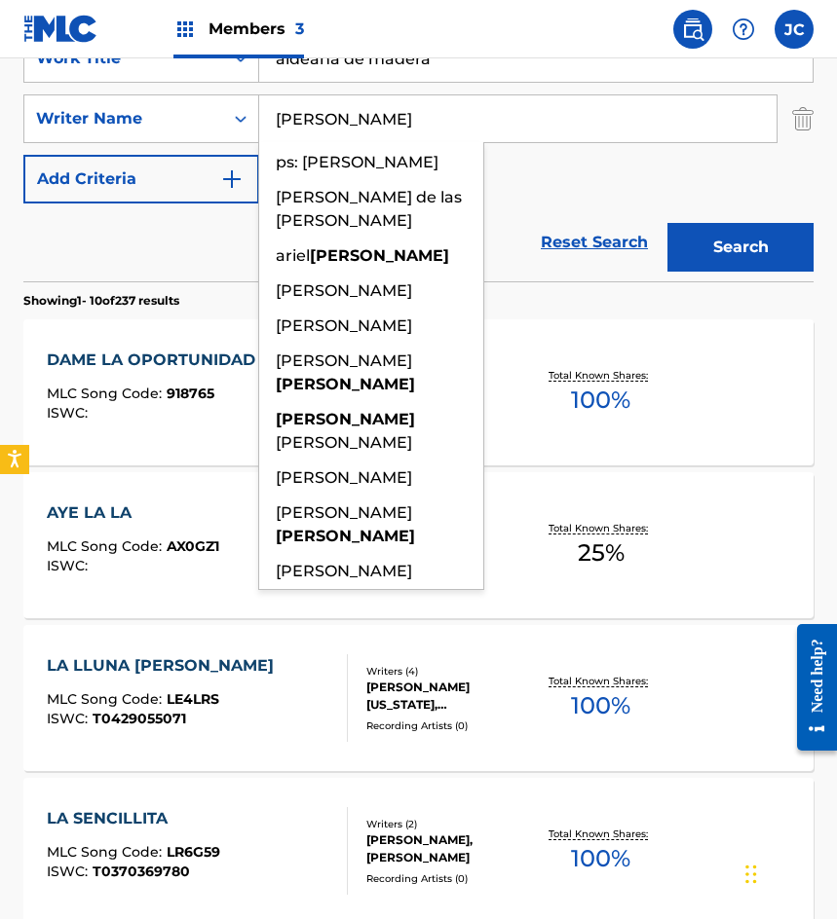
type input "rubin"
click at [667, 223] on button "Search" at bounding box center [740, 247] width 146 height 49
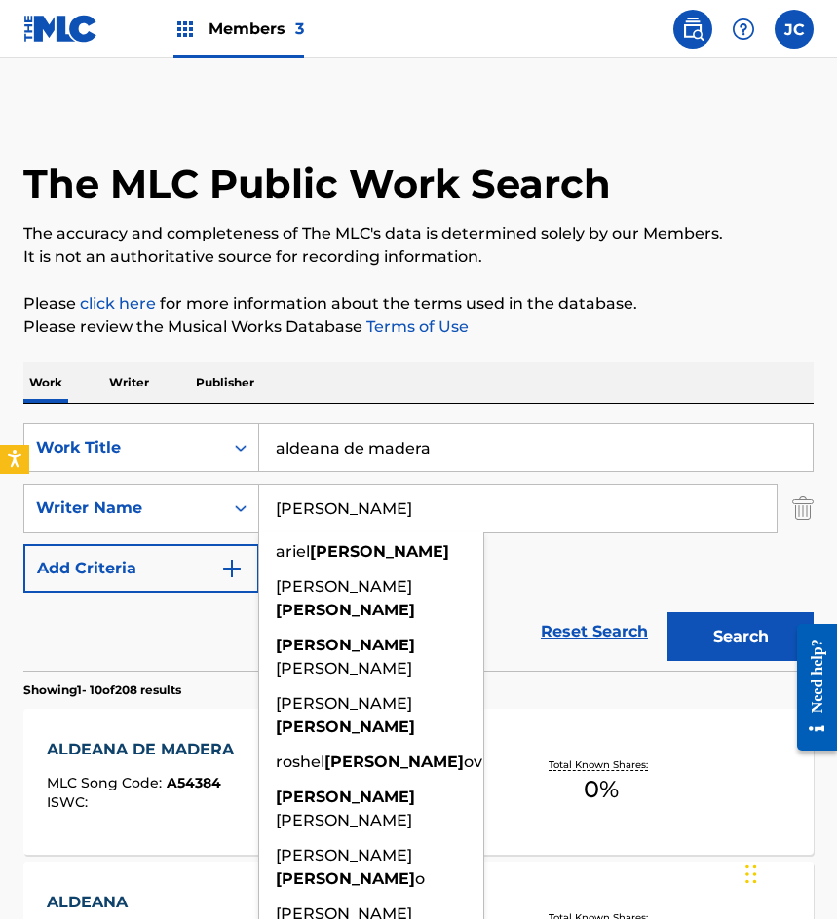
click at [590, 629] on link "Reset Search" at bounding box center [594, 632] width 127 height 43
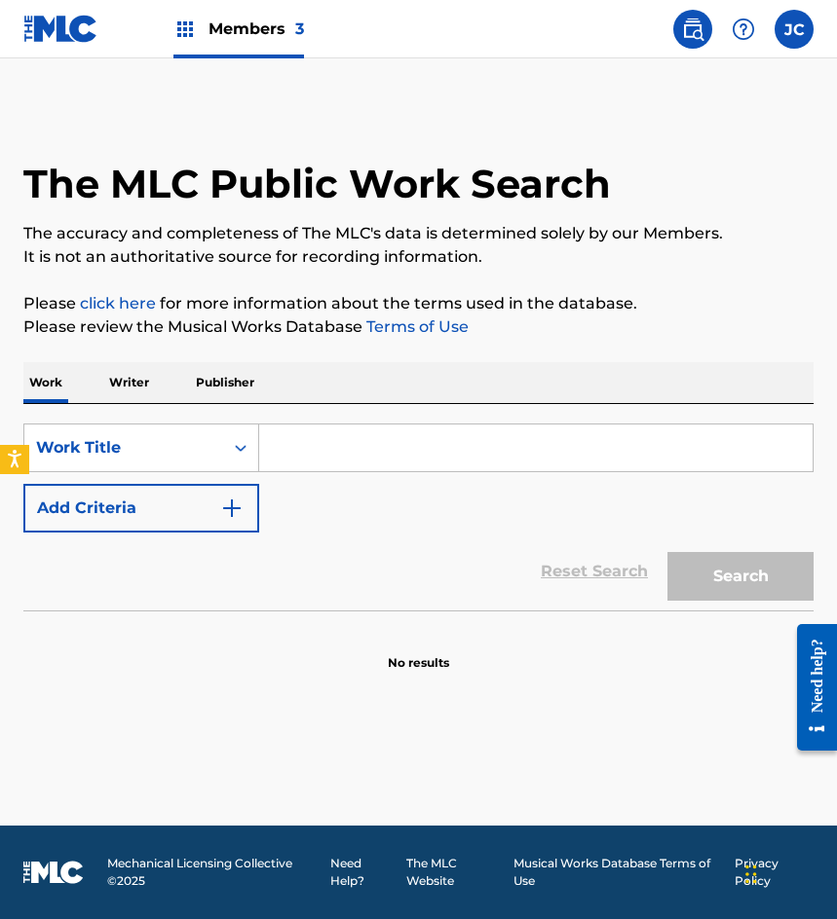
drag, startPoint x: 202, startPoint y: 499, endPoint x: 219, endPoint y: 495, distance: 18.0
click at [203, 499] on button "Add Criteria" at bounding box center [141, 508] width 236 height 49
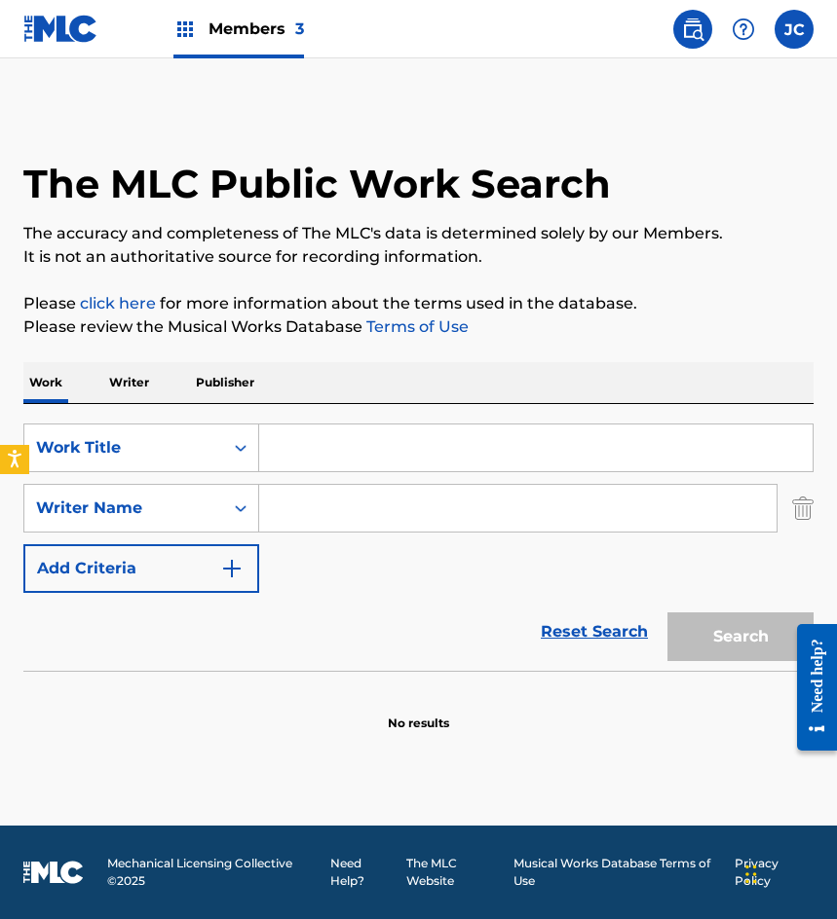
click at [384, 441] on input "Search Form" at bounding box center [535, 448] width 553 height 47
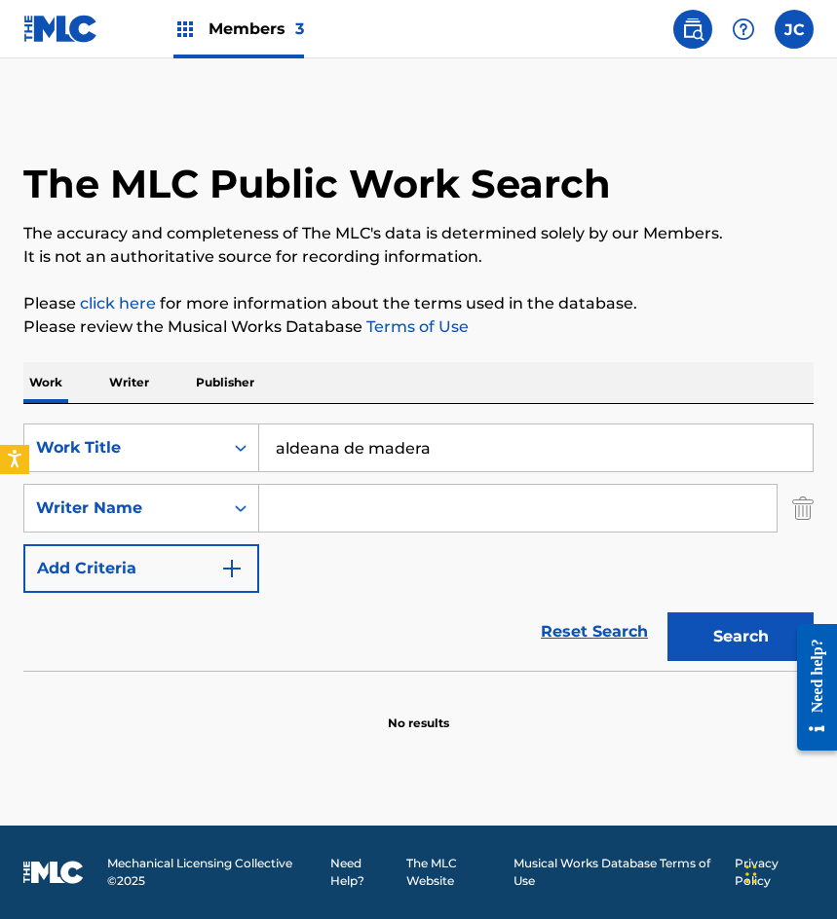
type input "aldeana de madera"
type input "rubin"
click at [667, 613] on button "Search" at bounding box center [740, 637] width 146 height 49
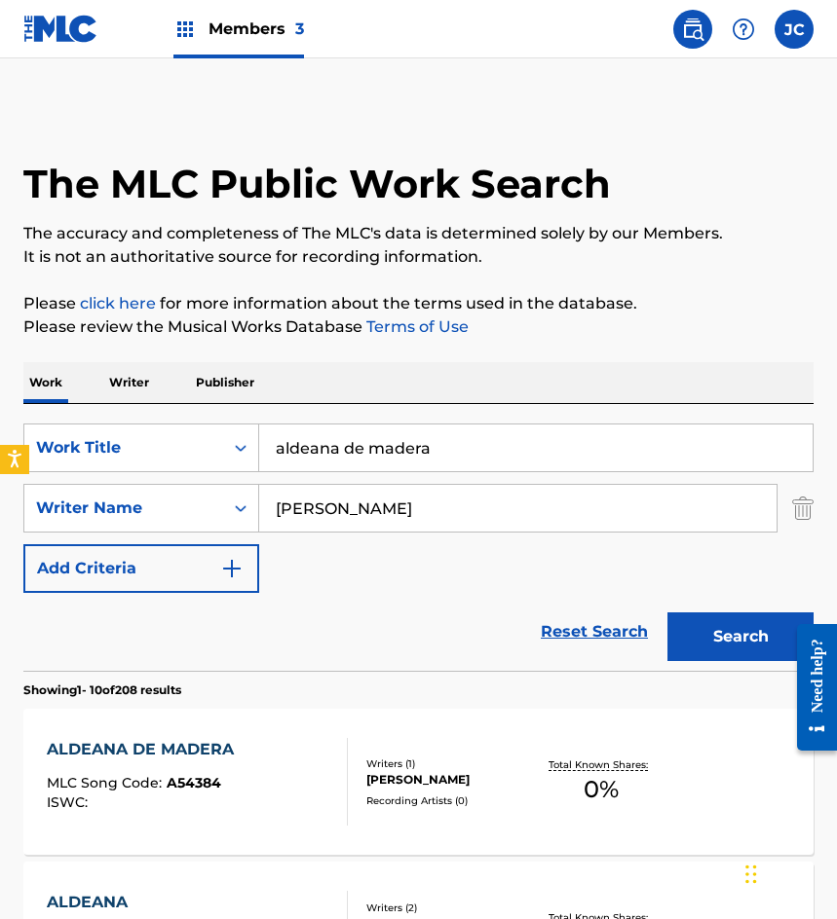
scroll to position [292, 0]
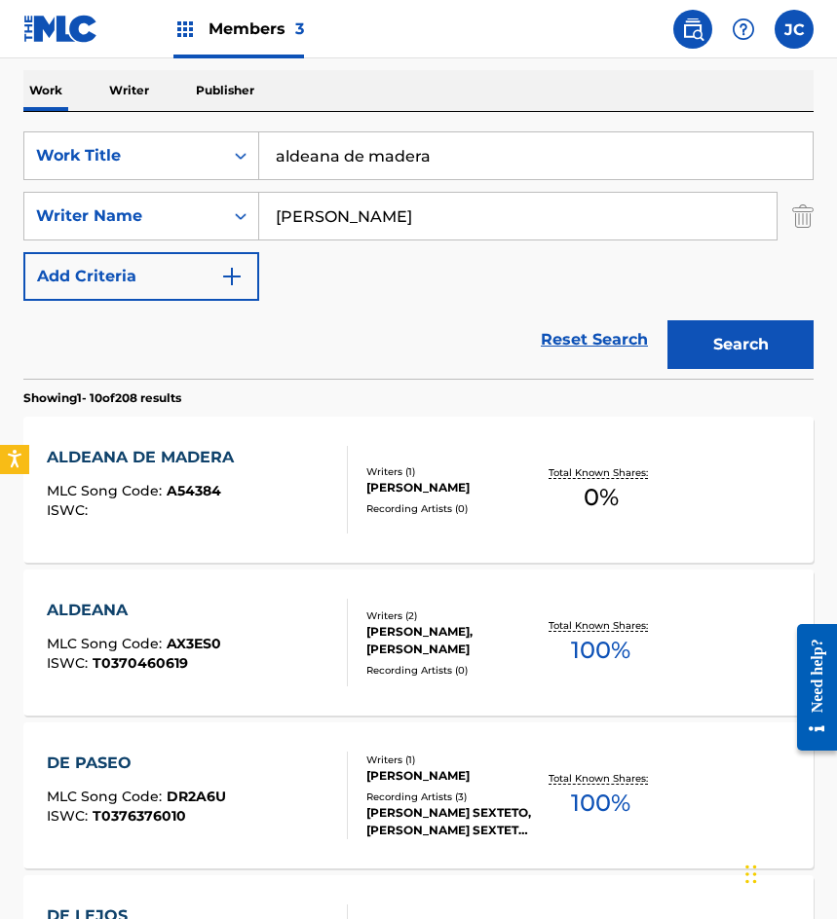
click at [211, 501] on div "MLC Song Code : A54384" at bounding box center [145, 493] width 197 height 19
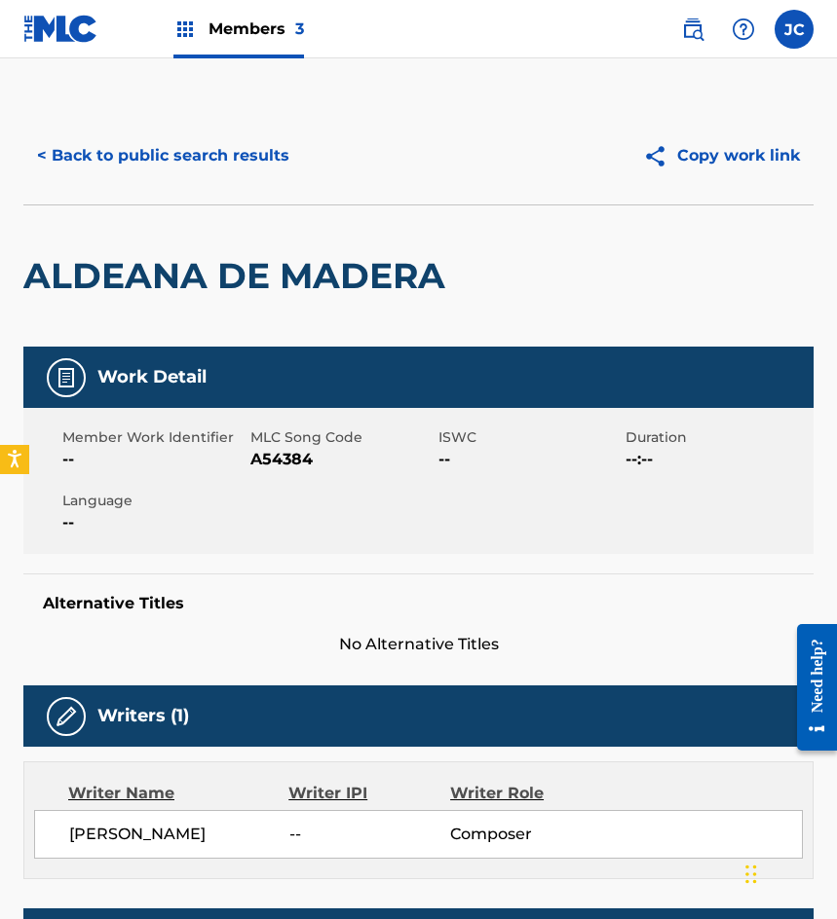
click at [284, 467] on span "A54384" at bounding box center [341, 459] width 183 height 23
click at [196, 162] on button "< Back to public search results" at bounding box center [163, 155] width 280 height 49
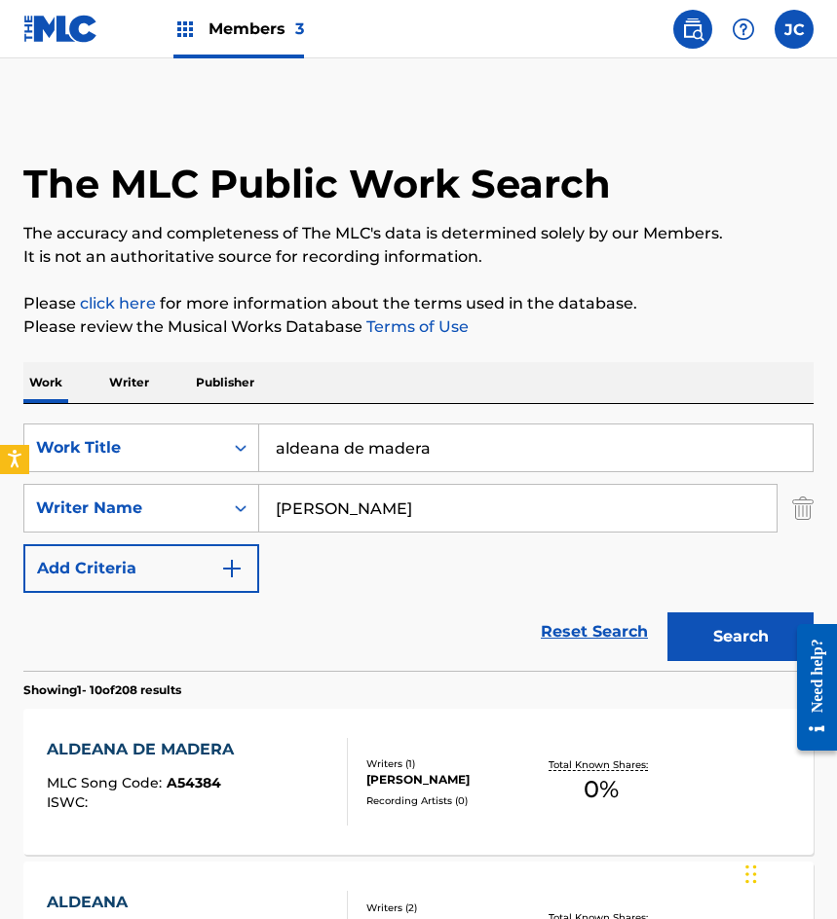
scroll to position [292, 0]
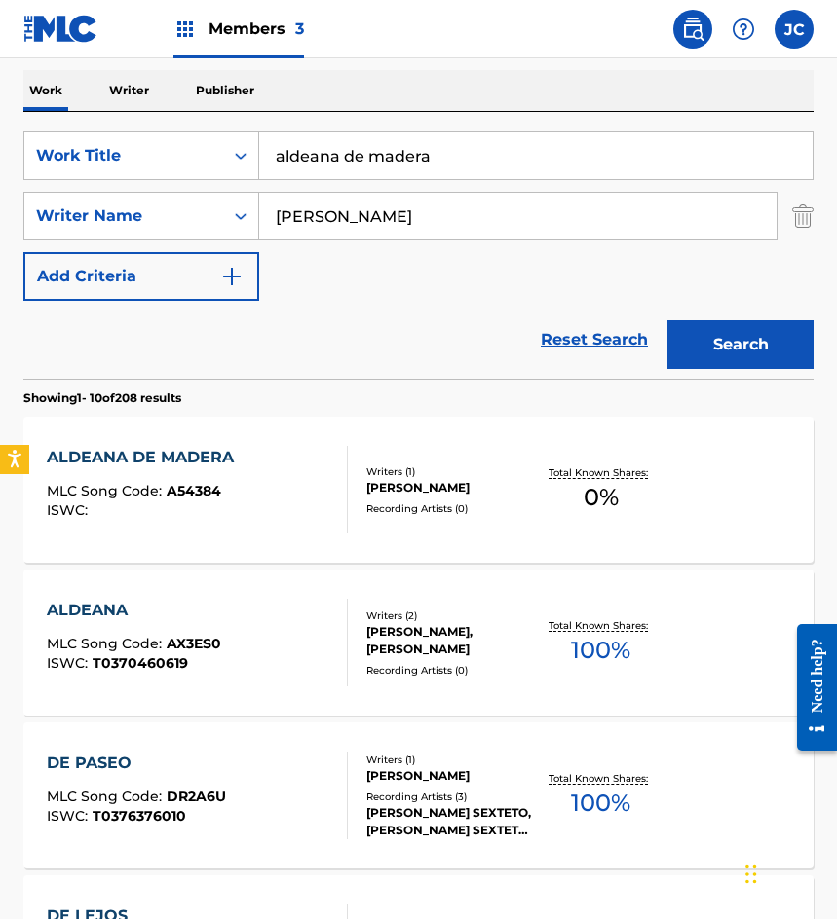
drag, startPoint x: 415, startPoint y: 154, endPoint x: 259, endPoint y: 177, distance: 157.6
click at [259, 177] on input "aldeana de madera" at bounding box center [535, 155] width 553 height 47
type input "a"
type input "y despues de todo"
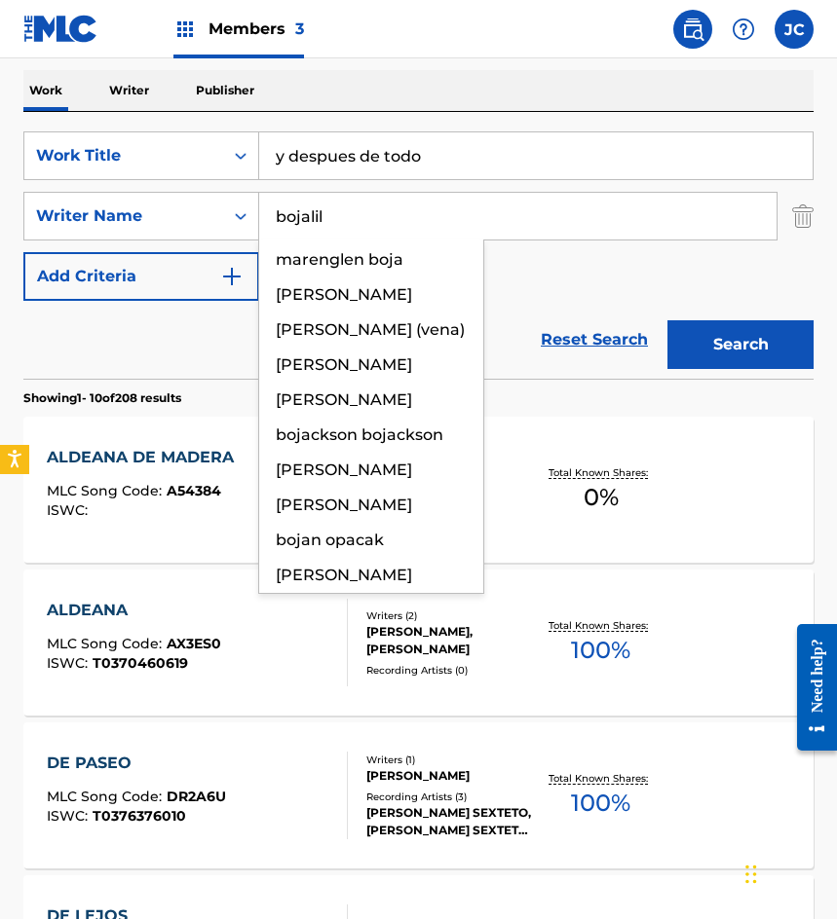
type input "bojalil"
click at [667, 320] on button "Search" at bounding box center [740, 344] width 146 height 49
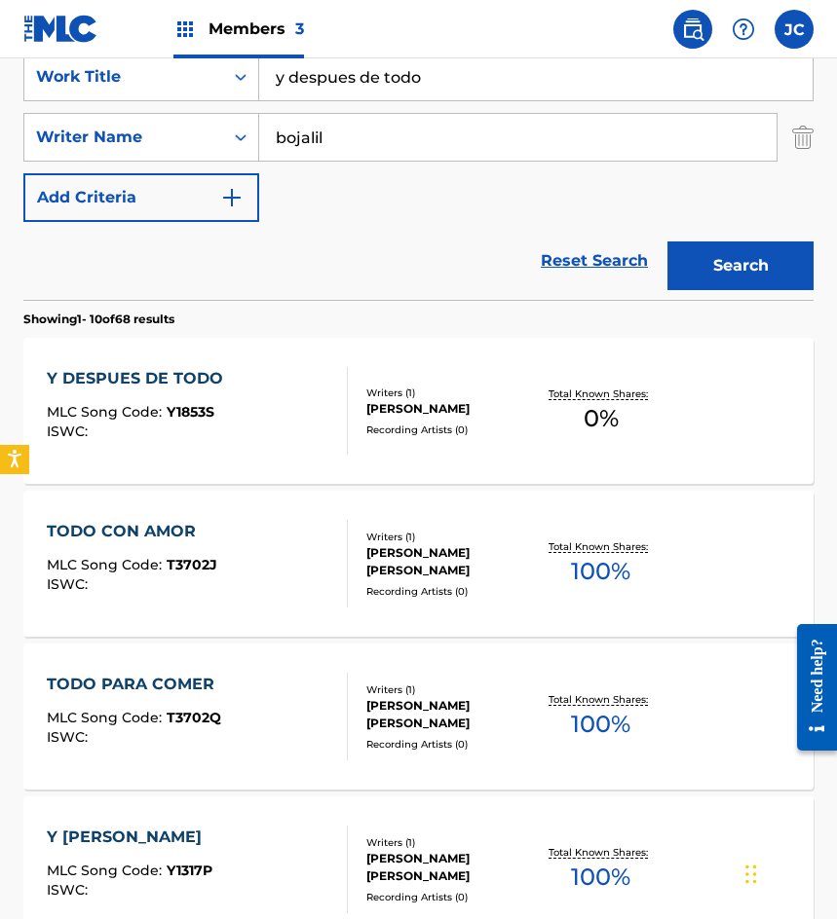
scroll to position [390, 0]
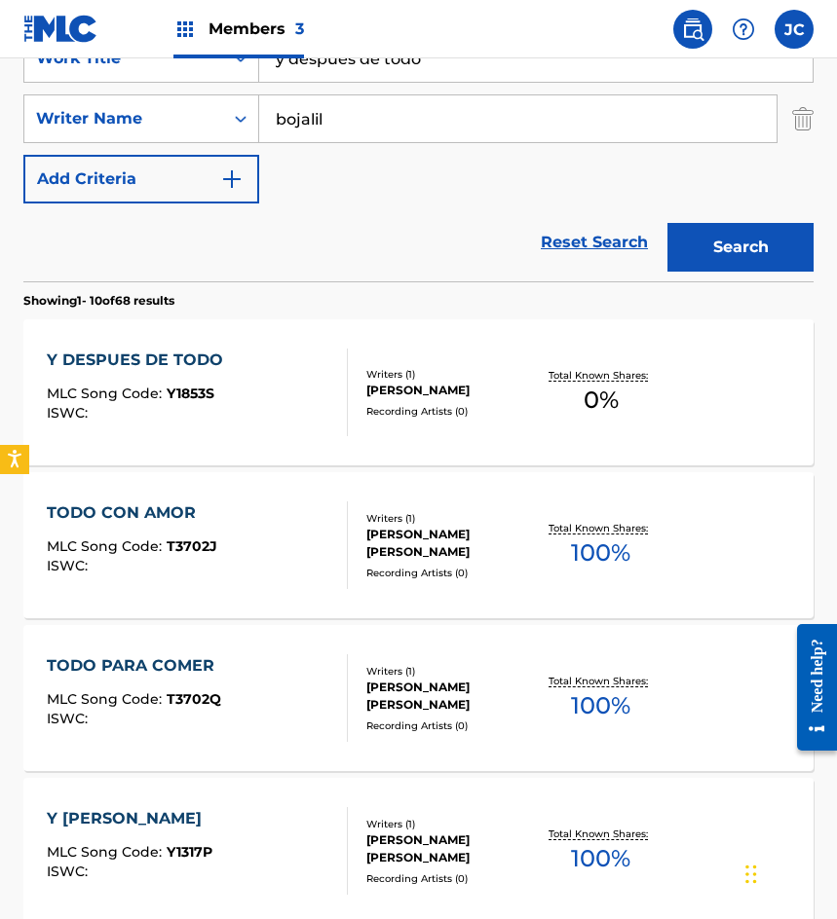
click at [134, 399] on span "MLC Song Code :" at bounding box center [107, 394] width 120 height 18
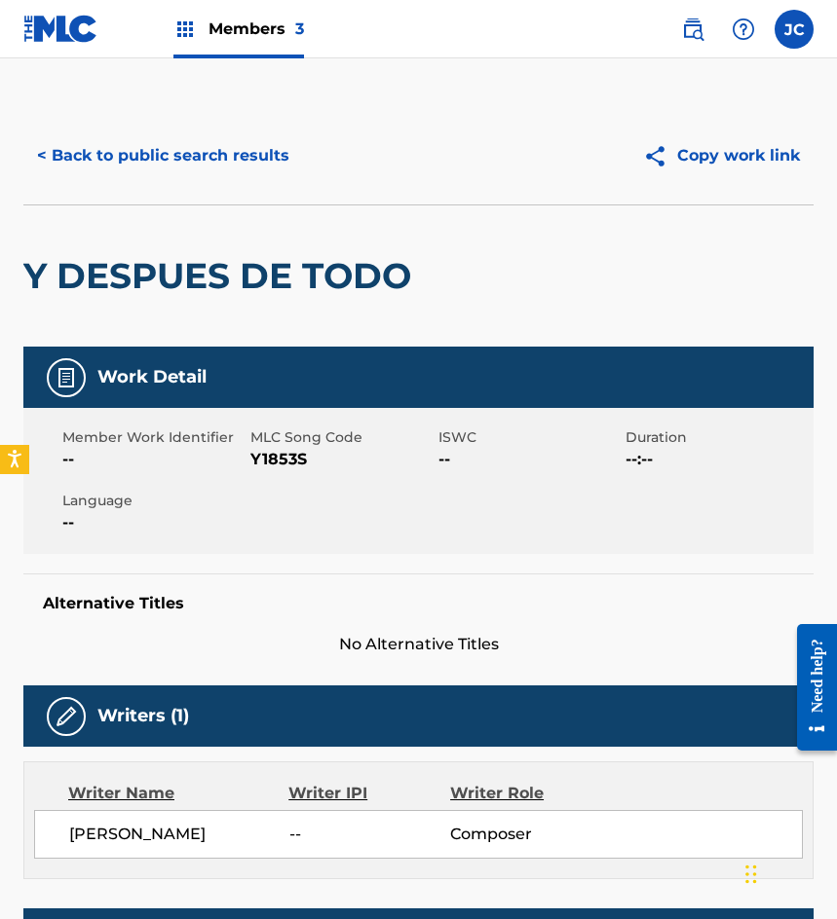
click at [290, 453] on span "Y1853S" at bounding box center [341, 459] width 183 height 23
click at [188, 167] on button "< Back to public search results" at bounding box center [163, 155] width 280 height 49
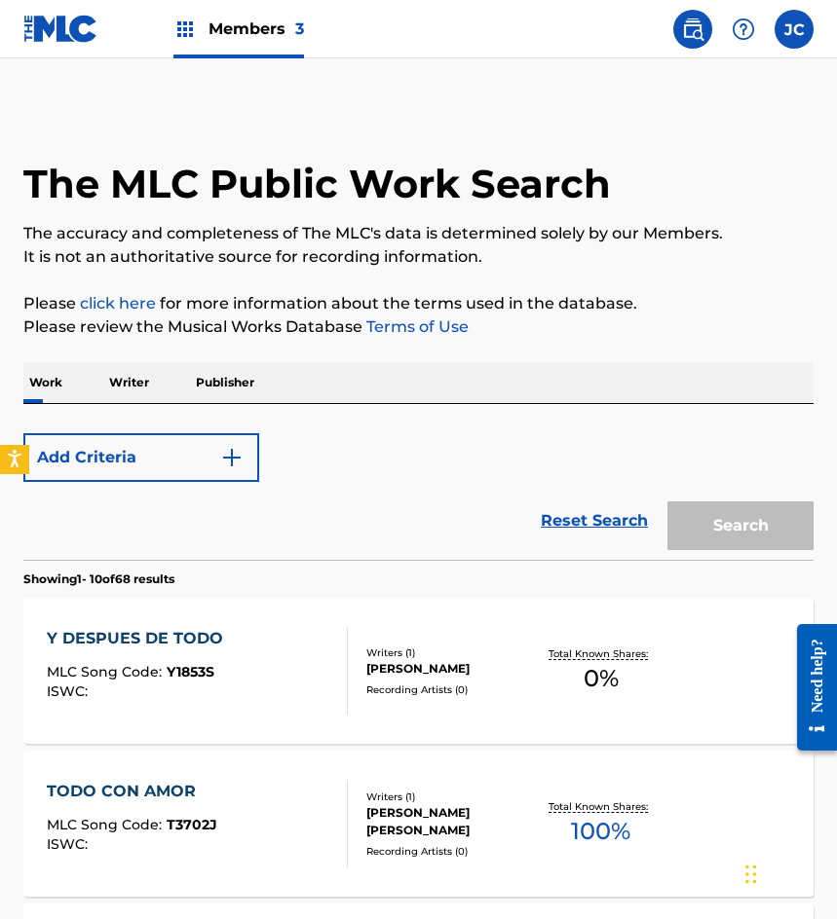
scroll to position [390, 0]
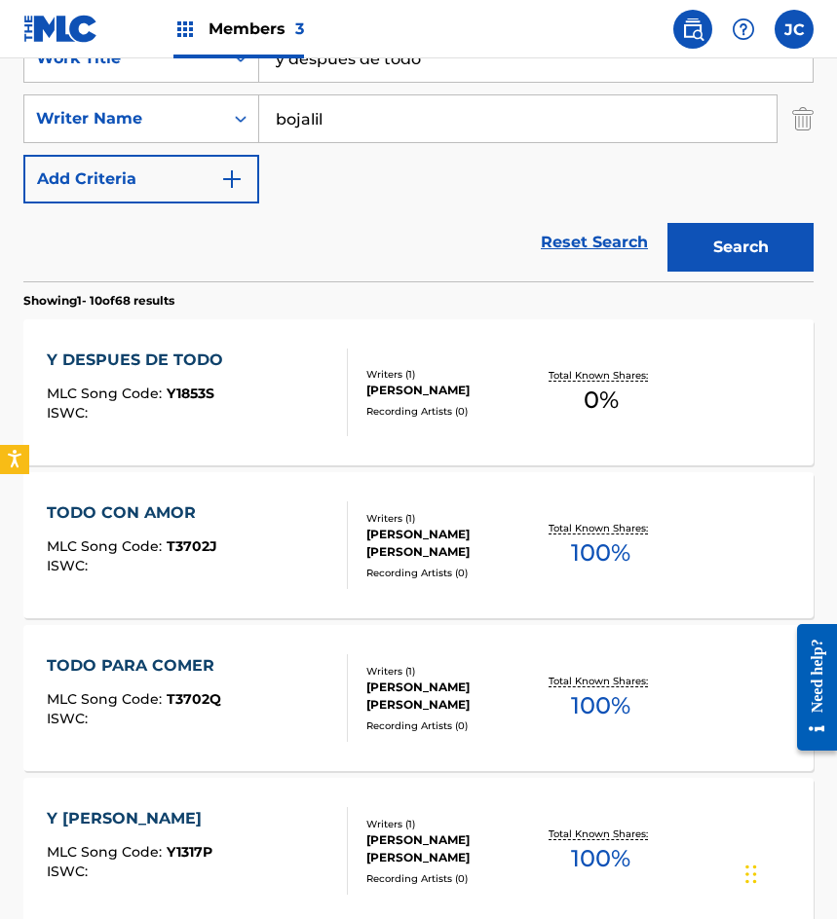
drag, startPoint x: 413, startPoint y: 70, endPoint x: 272, endPoint y: 80, distance: 141.5
click at [292, 78] on input "y despues de todo" at bounding box center [535, 58] width 553 height 47
type input "y"
type input "mi mas querido imposible"
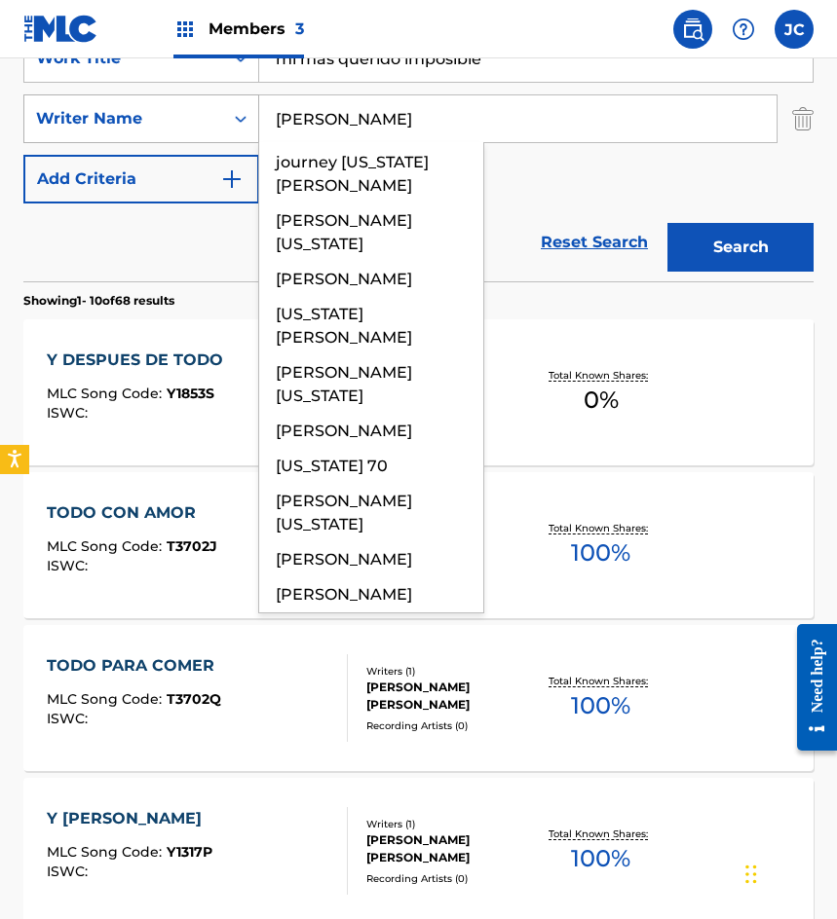
drag, startPoint x: 388, startPoint y: 123, endPoint x: 173, endPoint y: 140, distance: 215.0
click at [173, 140] on div "SearchWithCriteria922647d5-2ed4-466f-b897-9bd1feff572e Writer Name ivano montan…" at bounding box center [418, 118] width 790 height 49
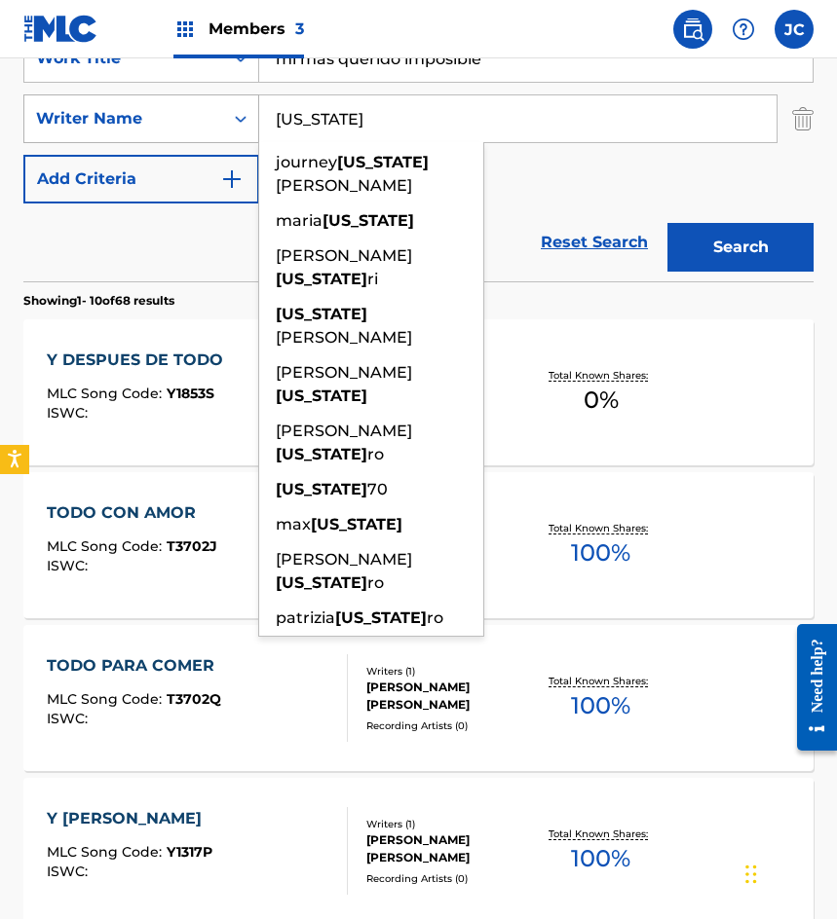
type input "montana"
click at [667, 223] on button "Search" at bounding box center [740, 247] width 146 height 49
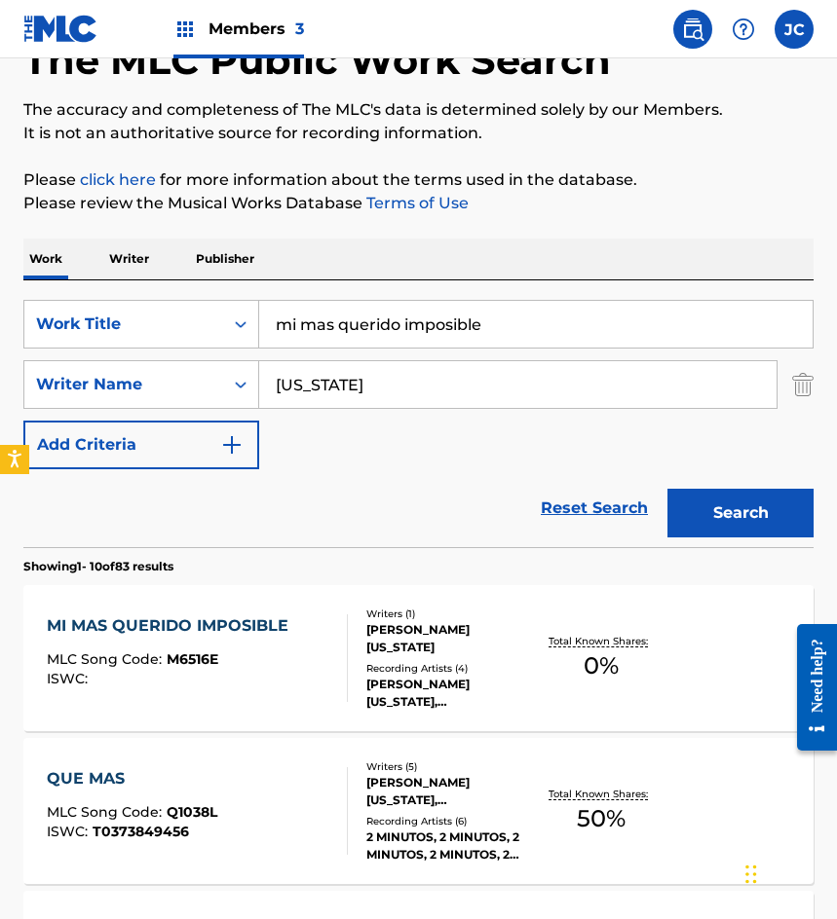
scroll to position [292, 0]
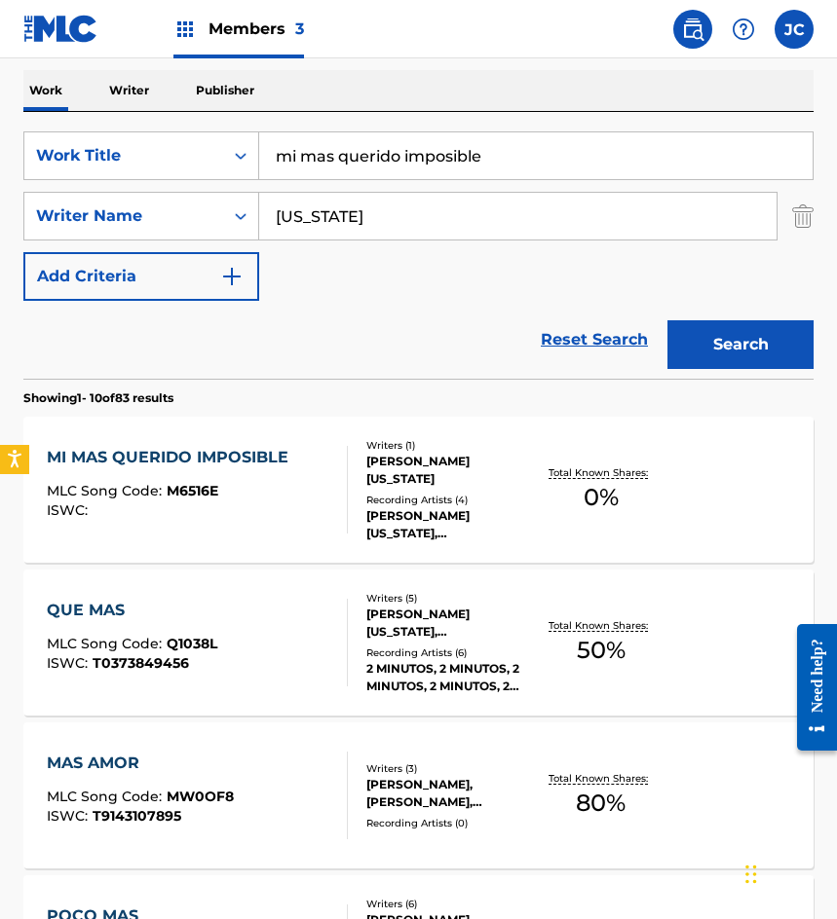
click at [113, 476] on div "MI MAS QUERIDO IMPOSIBLE MLC Song Code : M6516E ISWC :" at bounding box center [172, 490] width 251 height 88
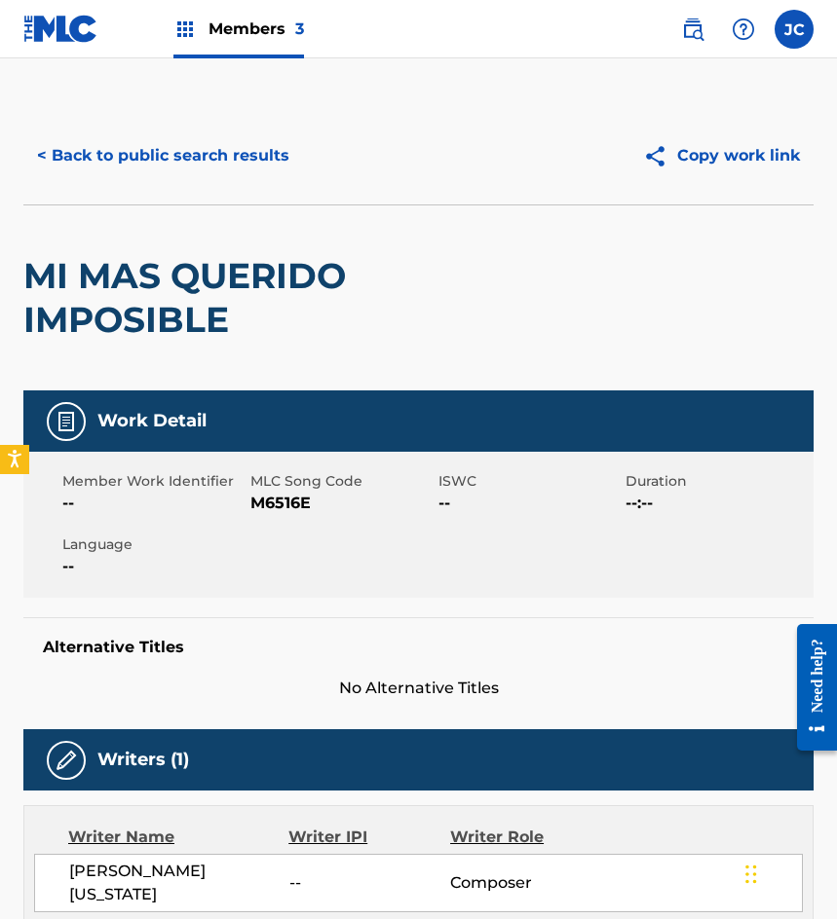
click at [301, 499] on span "M6516E" at bounding box center [341, 503] width 183 height 23
click at [170, 141] on button "< Back to public search results" at bounding box center [163, 155] width 280 height 49
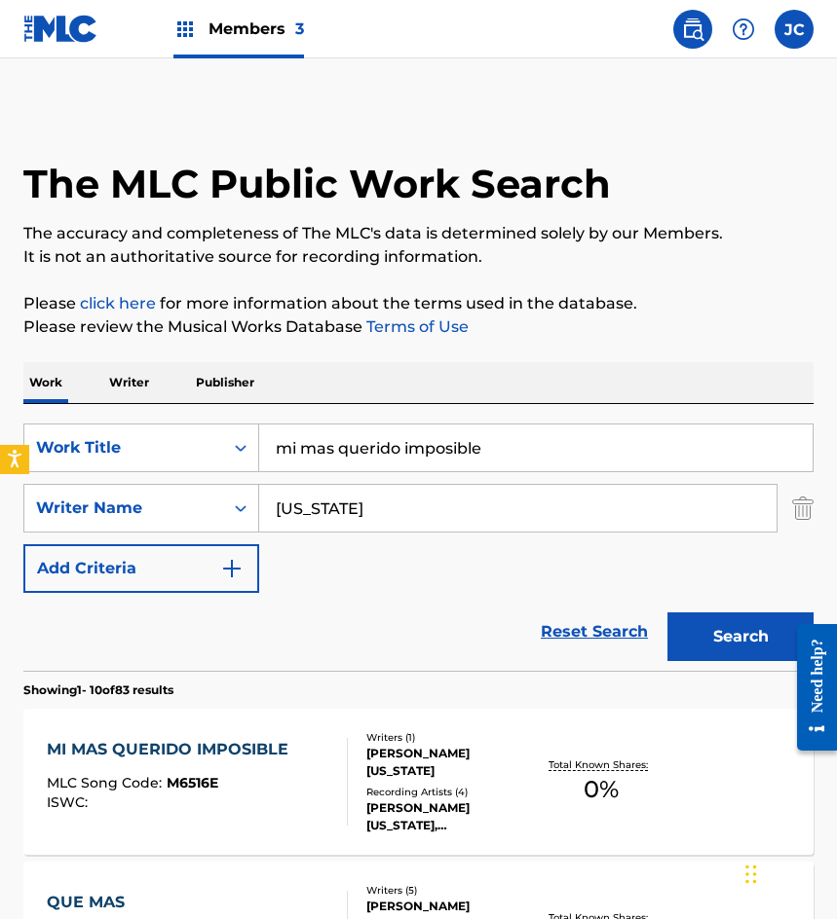
scroll to position [292, 0]
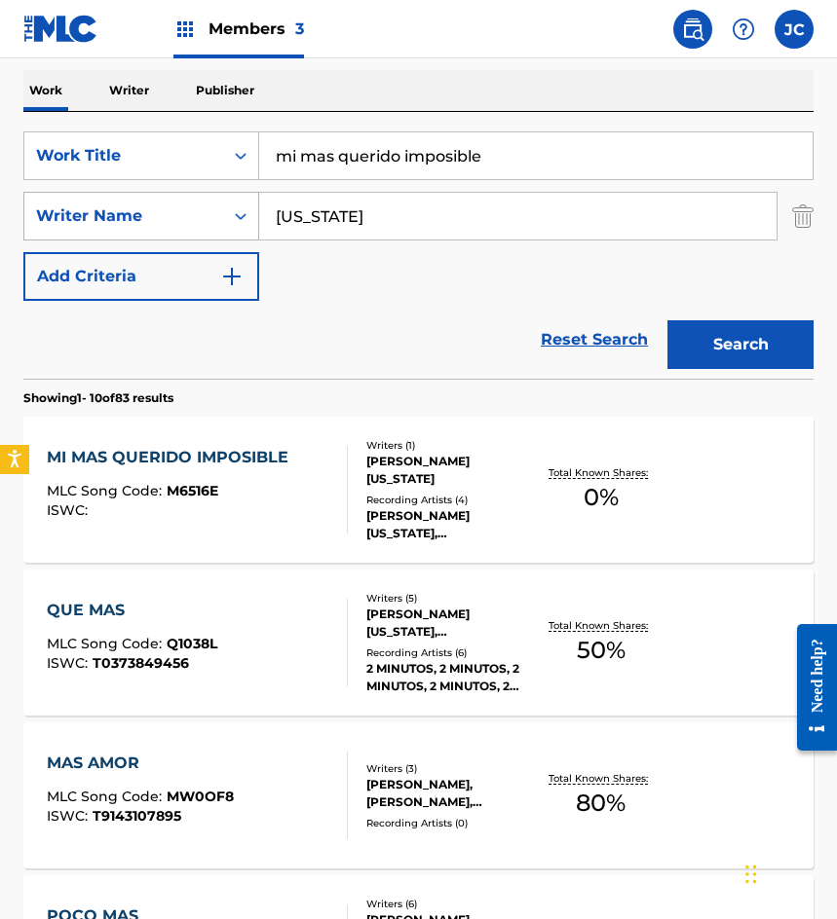
click at [126, 192] on div "SearchWithCriteriab9b107e9-eb1b-43a6-9939-da351d890d93 Work Title mi mas querid…" at bounding box center [418, 215] width 790 height 169
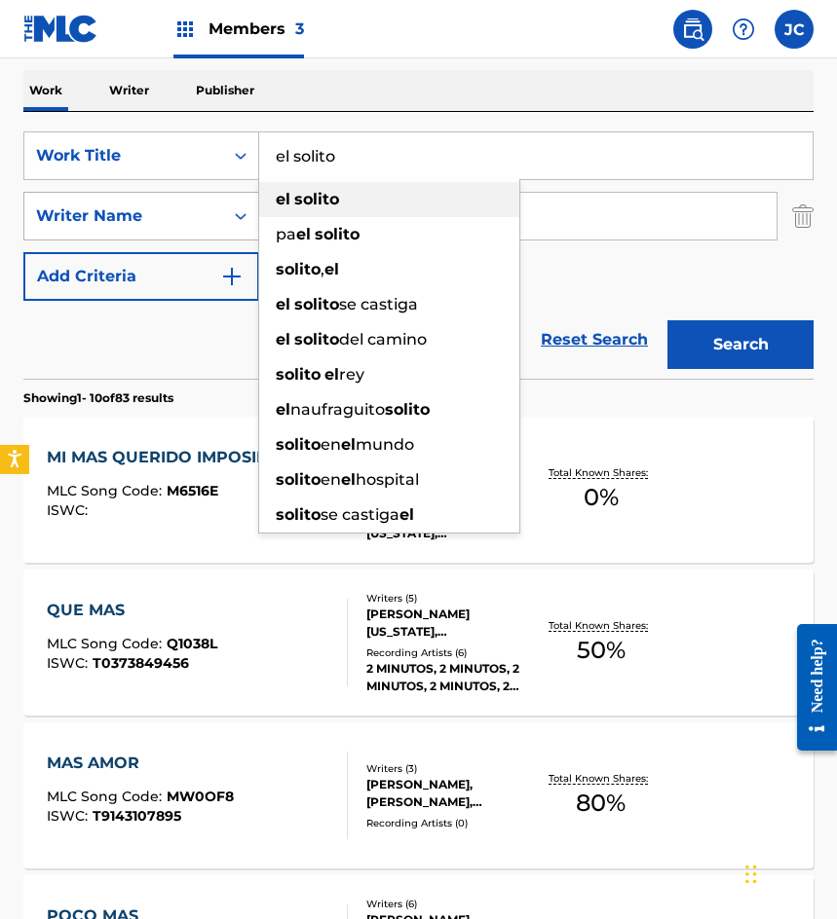
type input "el solito"
click at [667, 320] on button "Search" at bounding box center [740, 344] width 146 height 49
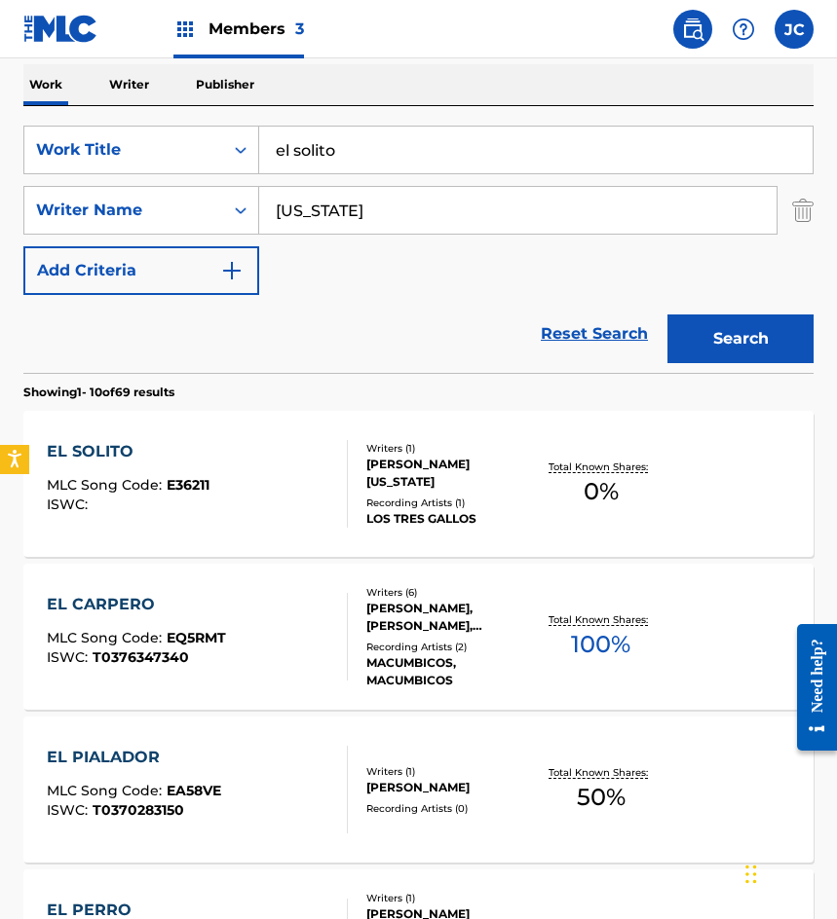
scroll to position [390, 0]
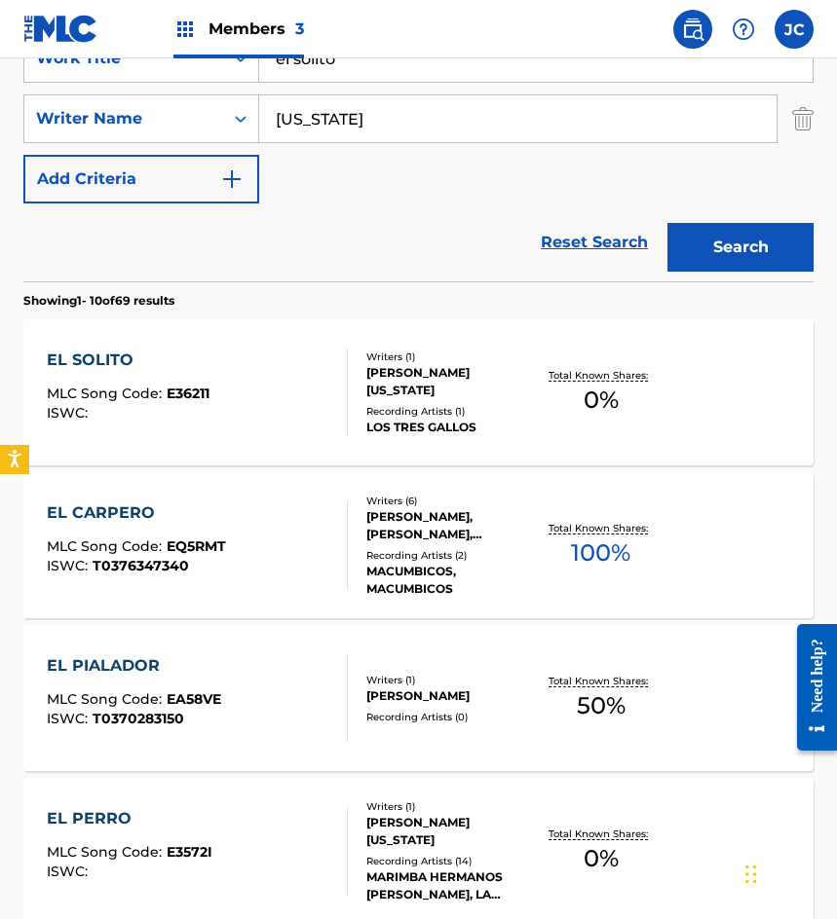
click at [366, 404] on div "Recording Artists ( 1 )" at bounding box center [450, 411] width 169 height 15
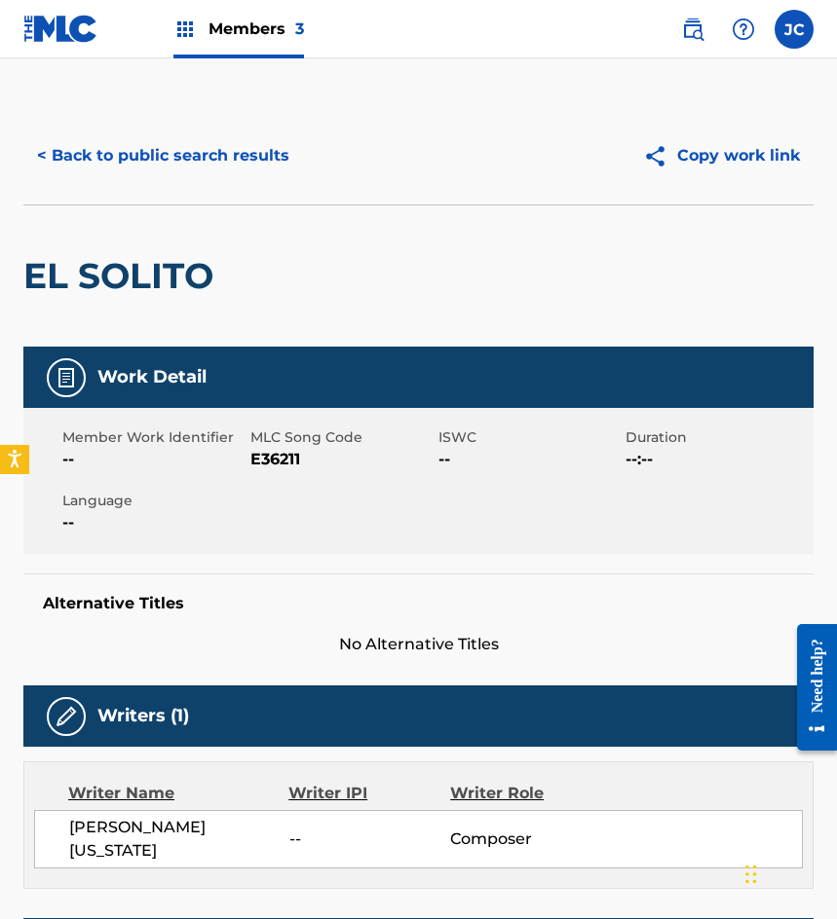
click at [291, 457] on span "E36211" at bounding box center [341, 459] width 183 height 23
click at [154, 167] on button "< Back to public search results" at bounding box center [163, 155] width 280 height 49
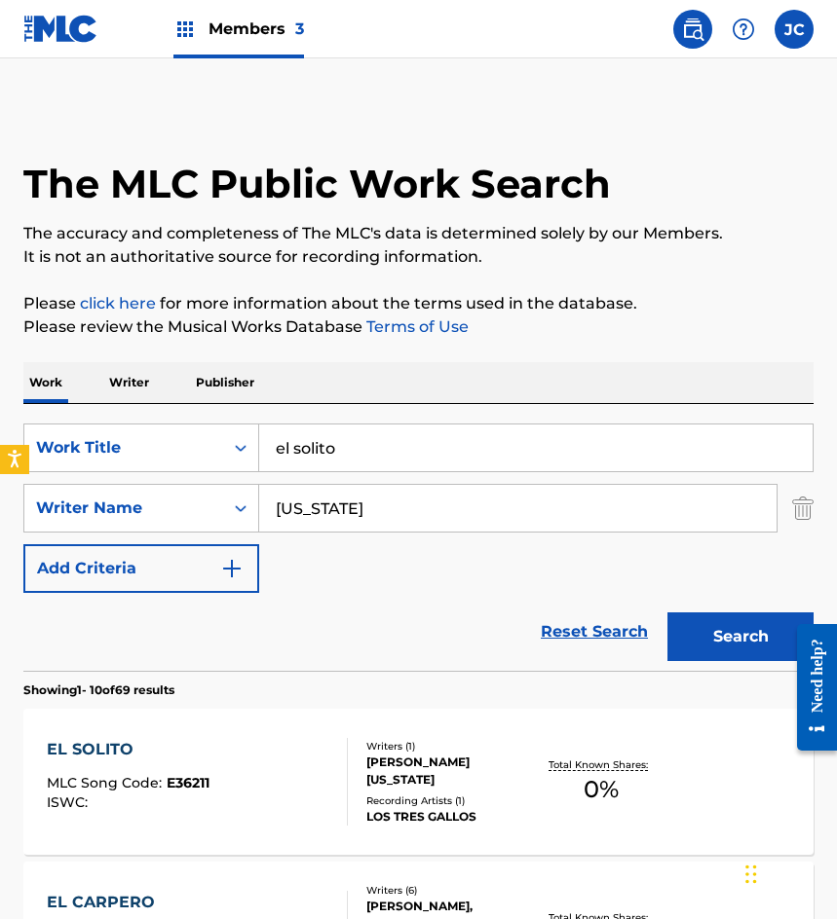
scroll to position [390, 0]
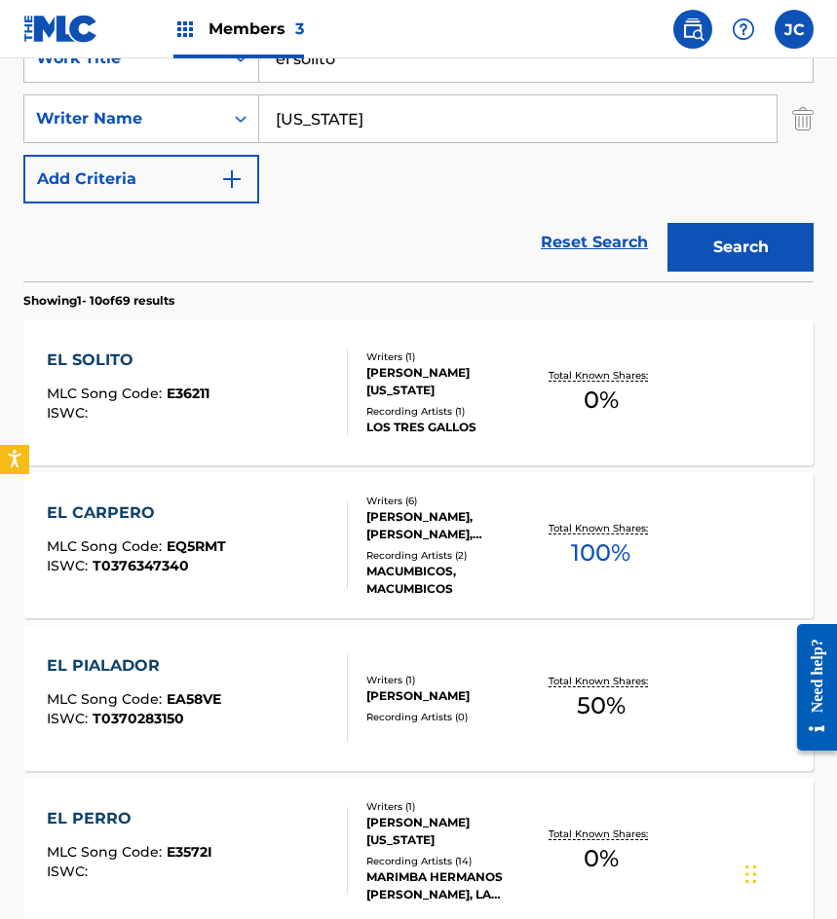
click at [399, 64] on input "el solito" at bounding box center [535, 58] width 553 height 47
paste input "EL DIA QUE TE CRUCE LA CARA CON MIS MANOS"
click at [712, 66] on input "EL DIA QUE TE CRUCE LA CARA CON MIS MANOS" at bounding box center [535, 58] width 553 height 47
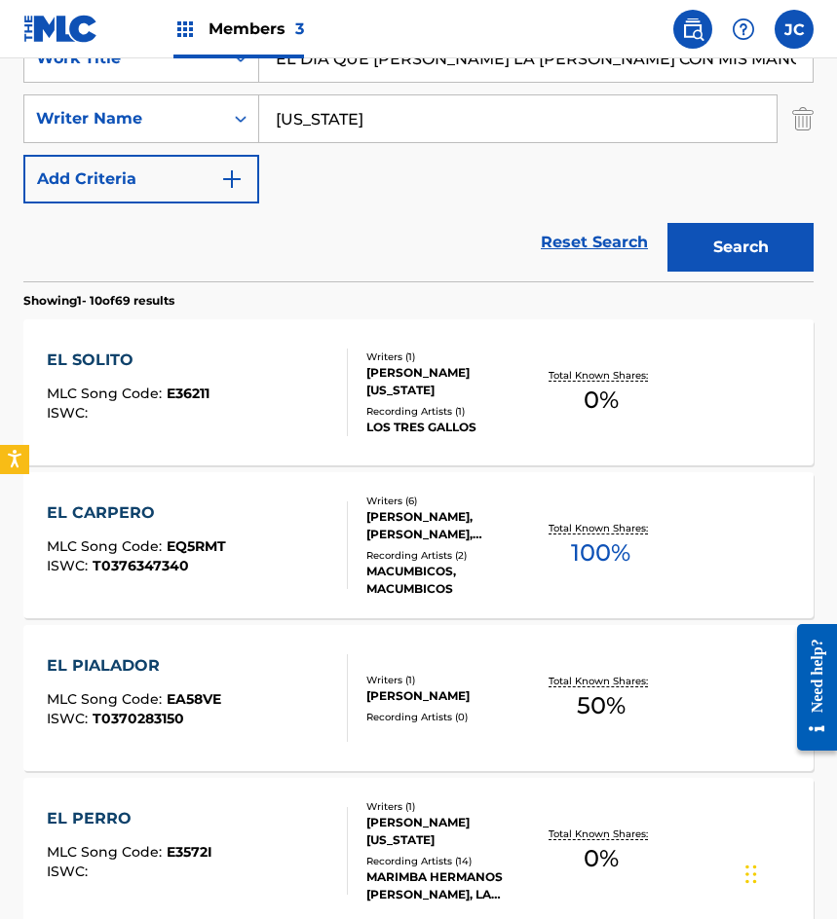
type input "EL DIA QUE TE CRUCE LA CARA CON MIS MANOS"
click at [723, 242] on button "Search" at bounding box center [740, 247] width 146 height 49
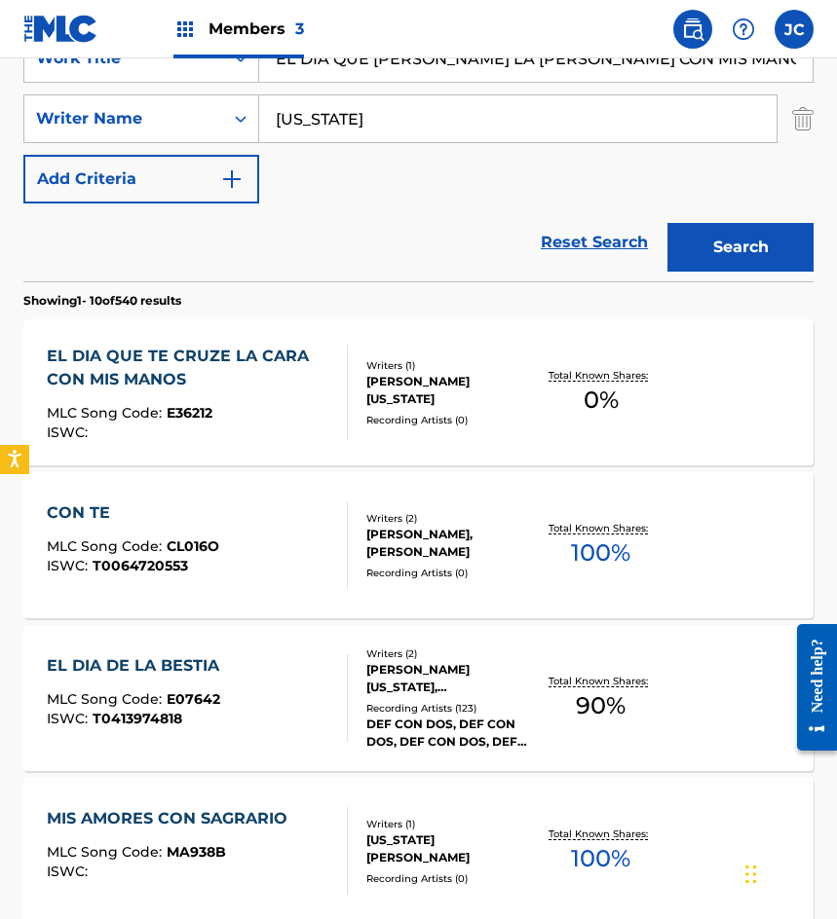
click at [256, 373] on div "EL DIA QUE TE CRUZE LA CARA CON MIS MANOS" at bounding box center [188, 368] width 283 height 47
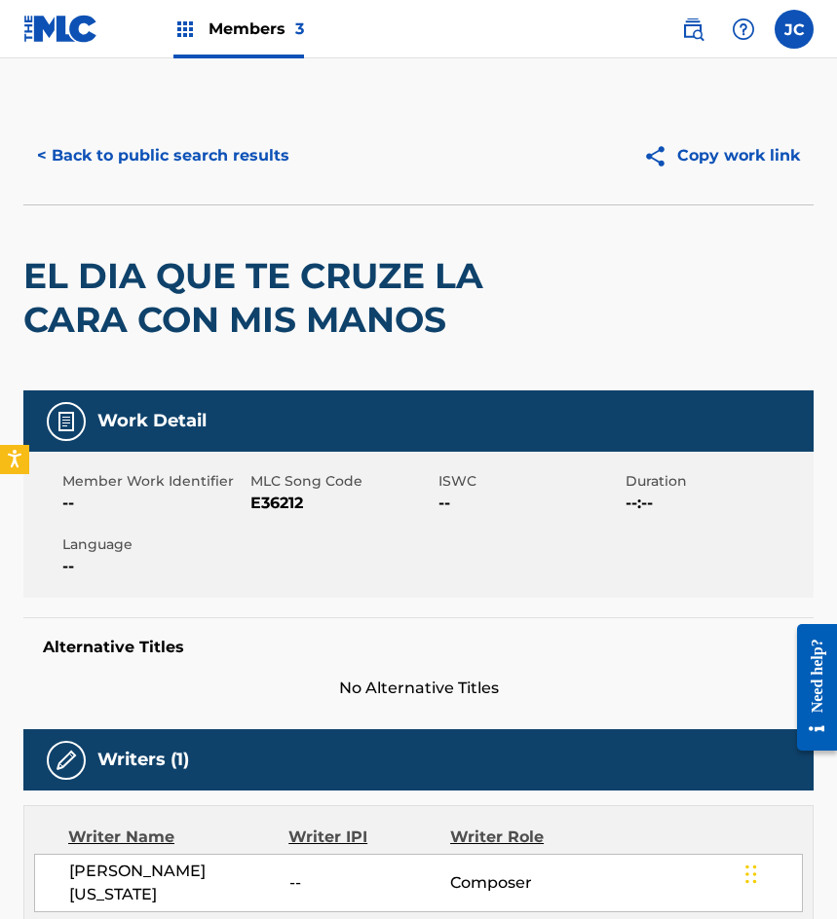
click at [288, 505] on span "E36212" at bounding box center [341, 503] width 183 height 23
click at [151, 275] on h2 "EL DIA QUE TE CRUZE LA CARA CON MIS MANOS" at bounding box center [260, 298] width 474 height 88
drag, startPoint x: 170, startPoint y: 182, endPoint x: 265, endPoint y: 56, distance: 157.2
click at [171, 182] on div "< Back to public search results Copy work link" at bounding box center [418, 155] width 790 height 97
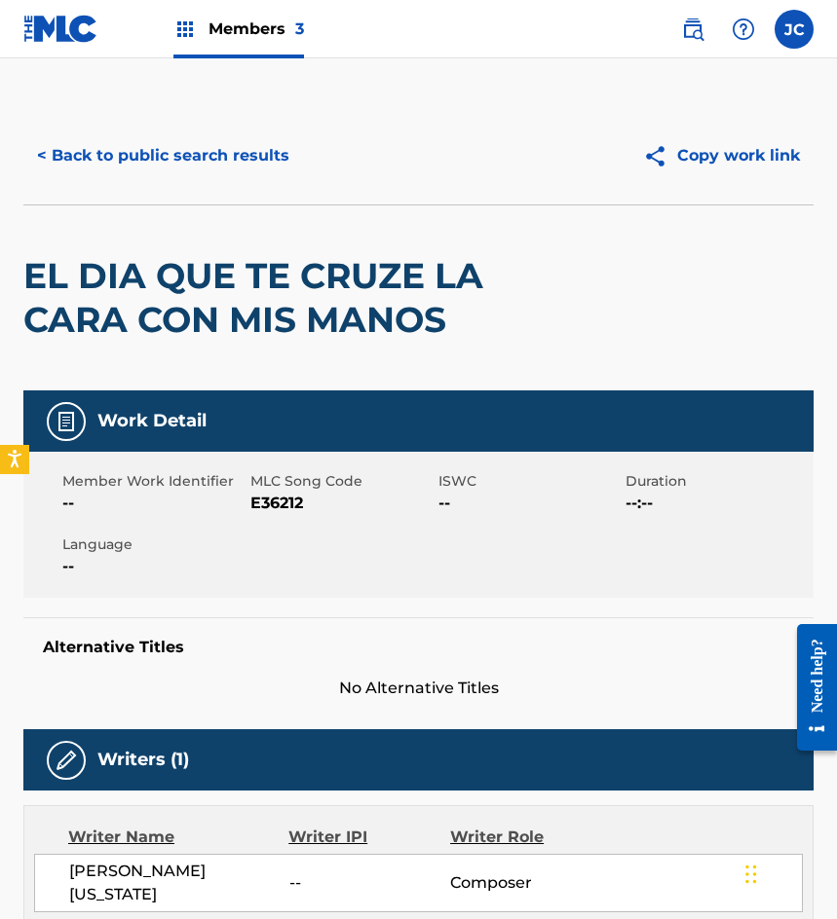
click at [245, 174] on button "< Back to public search results" at bounding box center [163, 155] width 280 height 49
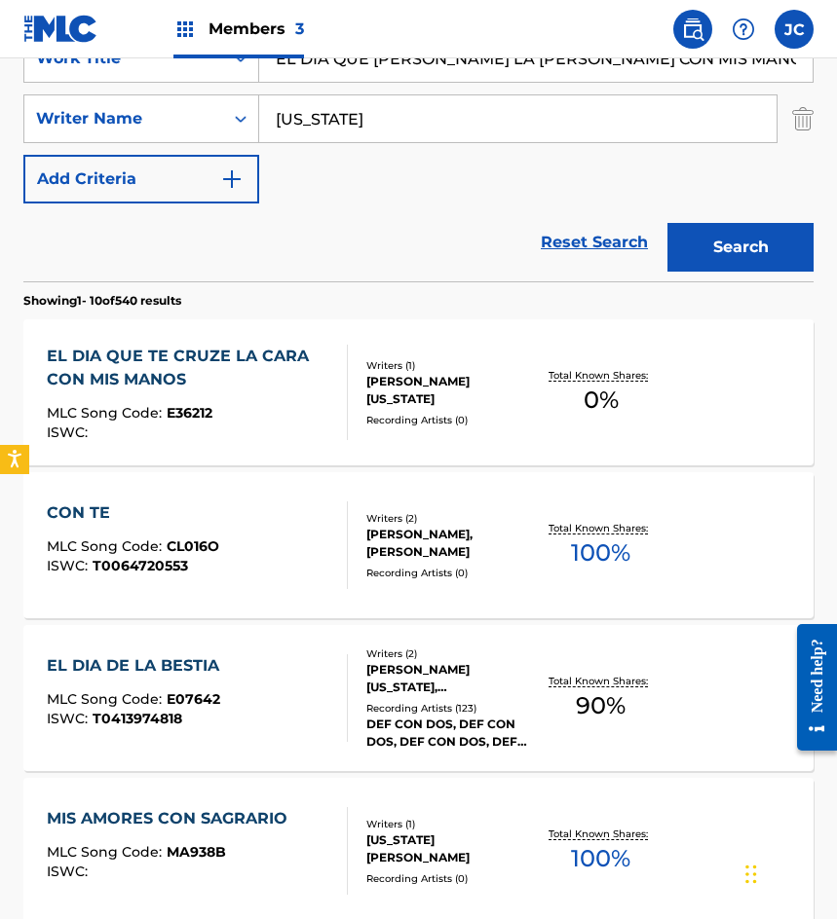
scroll to position [292, 0]
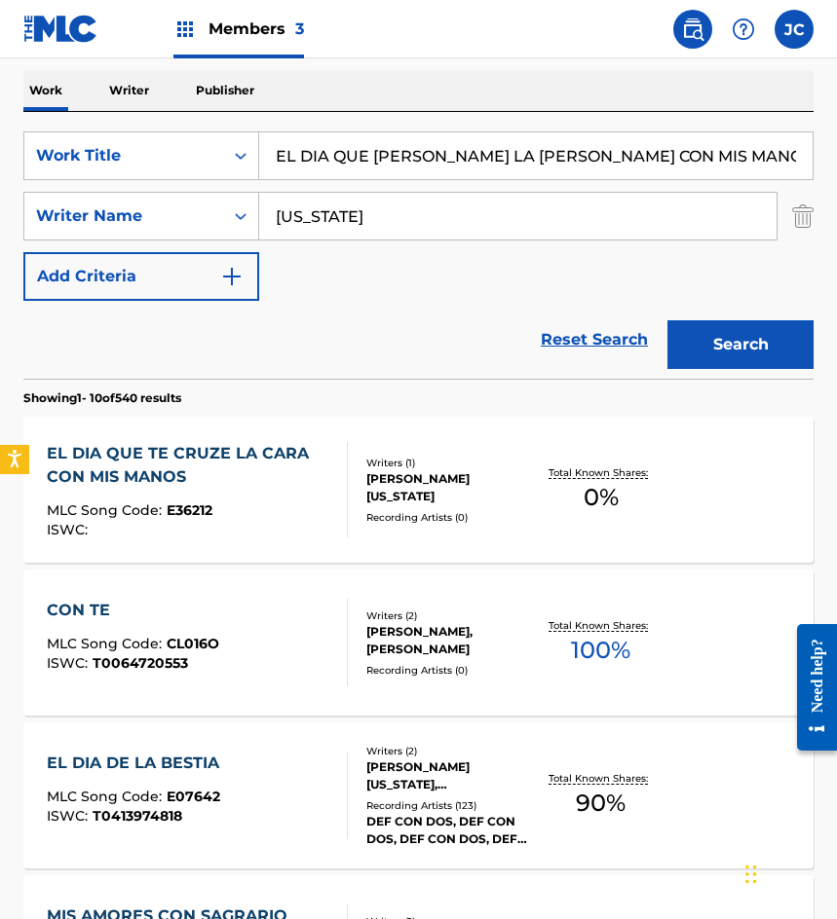
click at [689, 162] on input "EL DIA QUE TE CRUCE LA CARA CON MIS MANOS" at bounding box center [535, 155] width 553 height 47
type input "porque tu me quieres verdad que si?"
click at [667, 320] on button "Search" at bounding box center [740, 344] width 146 height 49
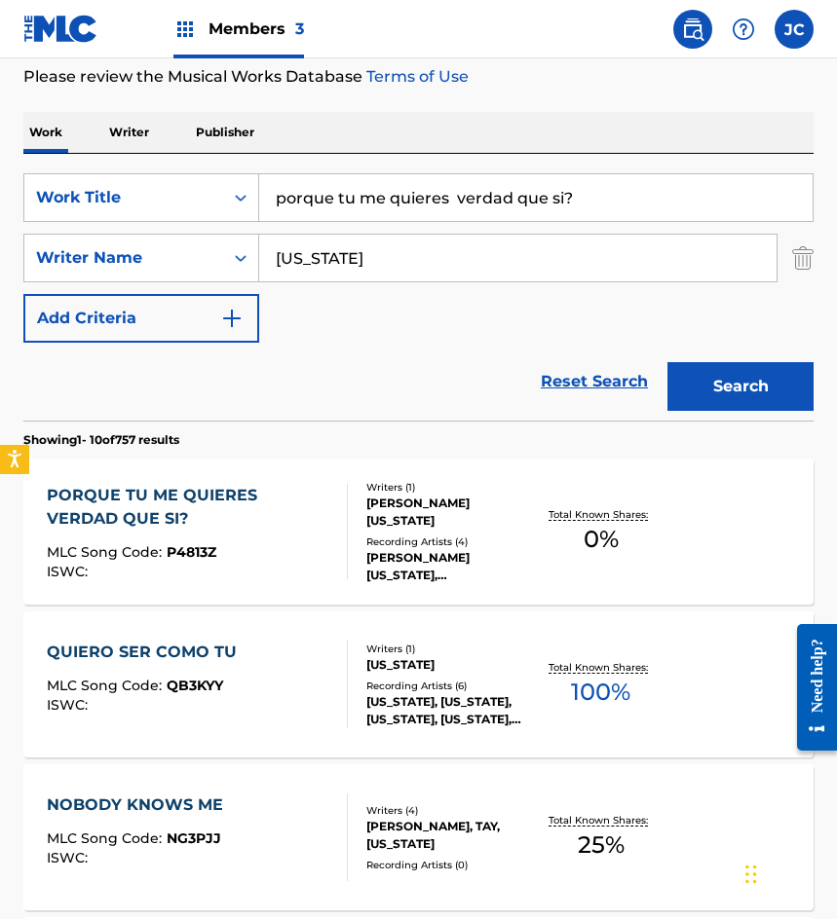
scroll to position [390, 0]
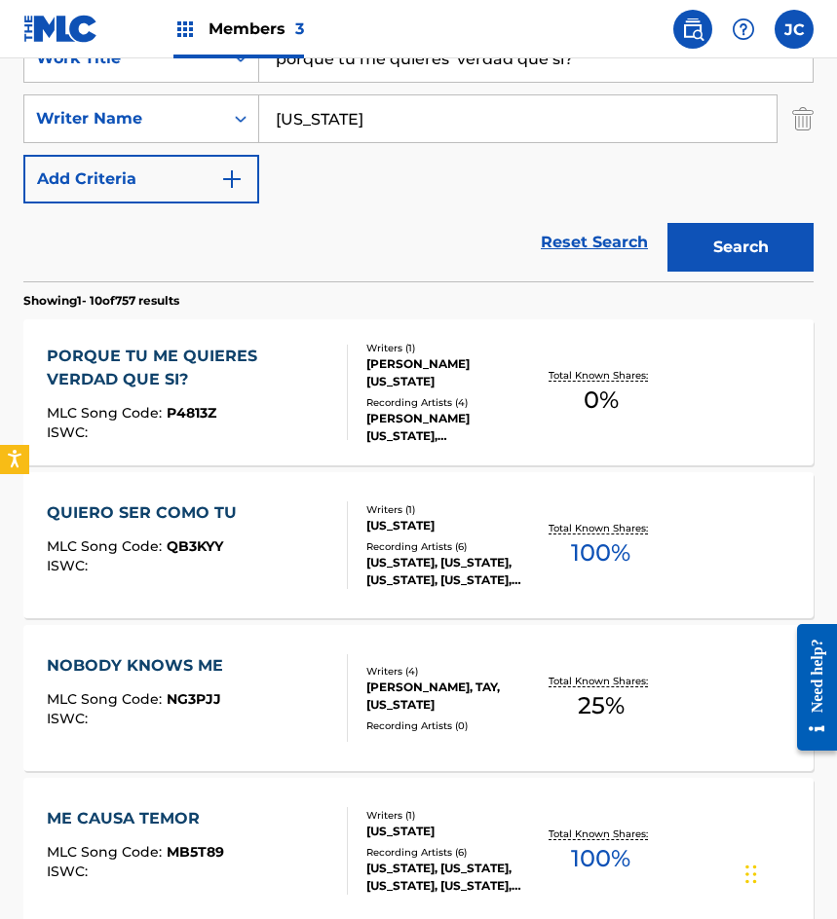
click at [367, 395] on div "Recording Artists ( 4 )" at bounding box center [450, 402] width 169 height 15
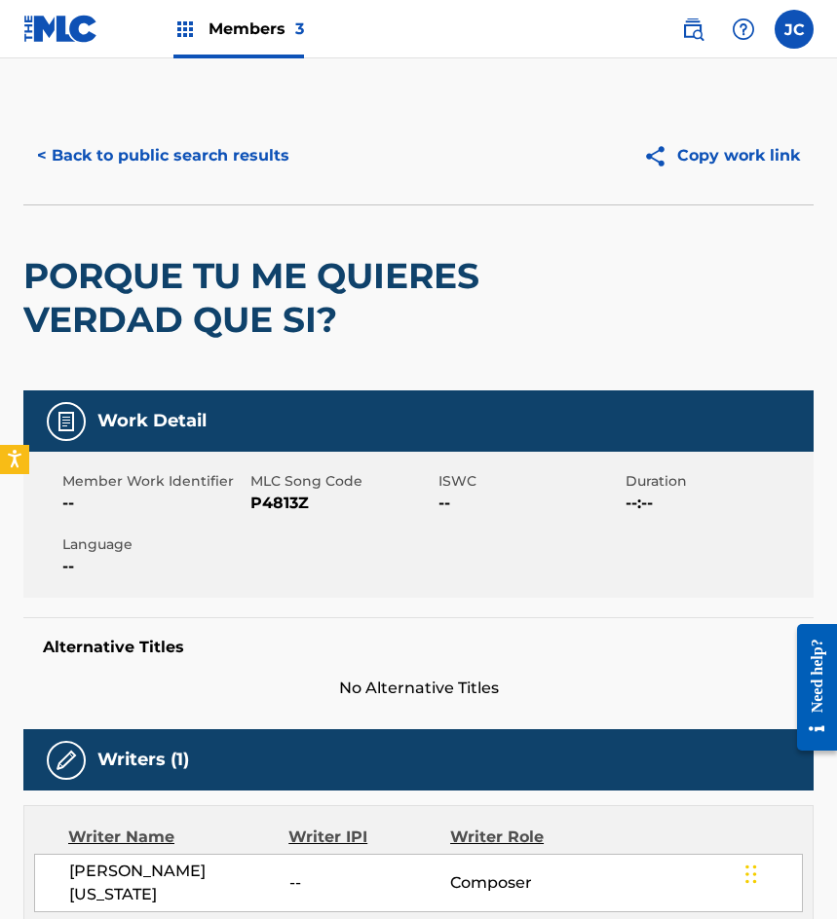
click at [289, 506] on span "P4813Z" at bounding box center [341, 503] width 183 height 23
click at [151, 158] on button "< Back to public search results" at bounding box center [163, 155] width 280 height 49
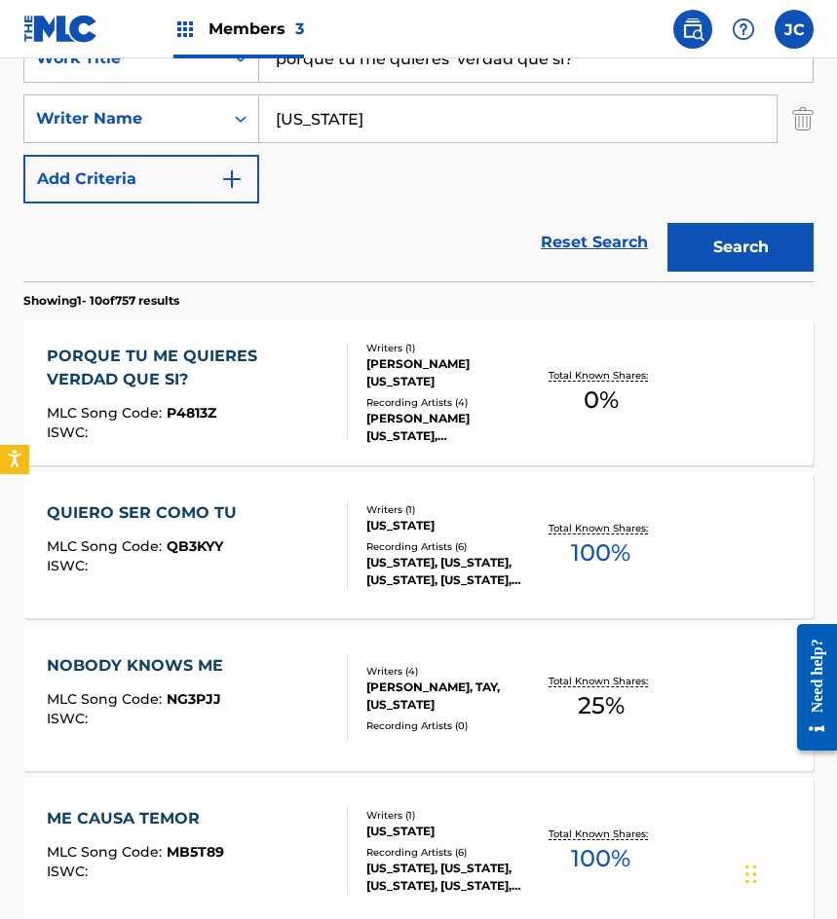
click at [604, 75] on input "porque tu me quieres verdad que si?" at bounding box center [535, 58] width 553 height 47
click at [603, 74] on input "porque tu me quieres verdad que si?" at bounding box center [535, 58] width 553 height 47
type input "a punto de rogarte"
click at [667, 223] on button "Search" at bounding box center [740, 247] width 146 height 49
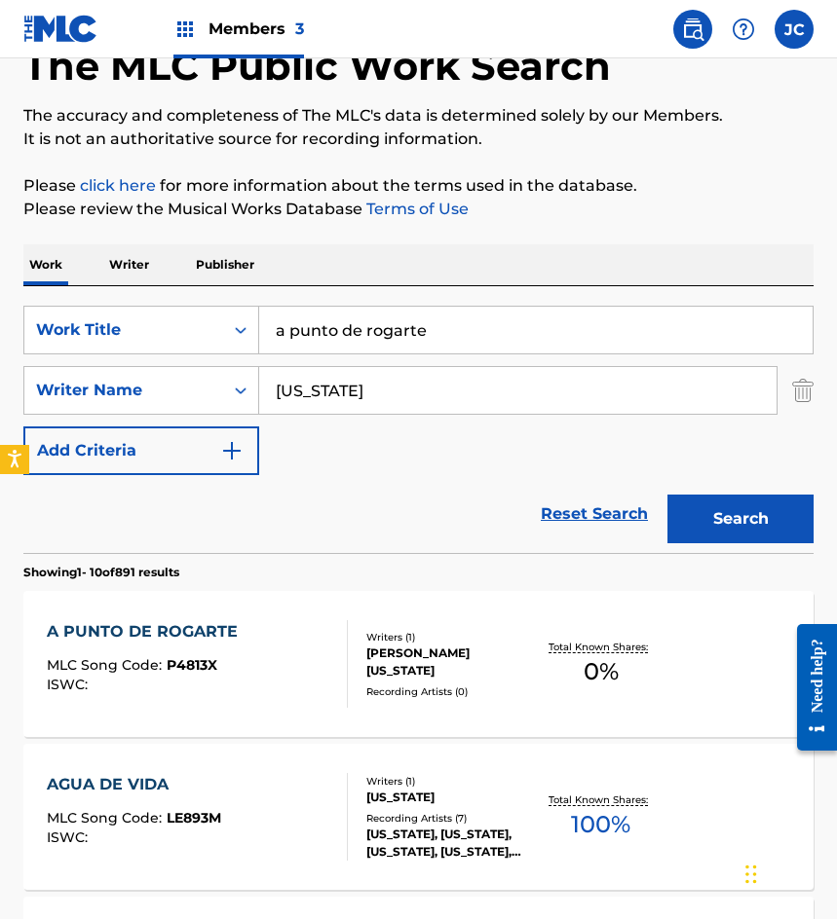
scroll to position [292, 0]
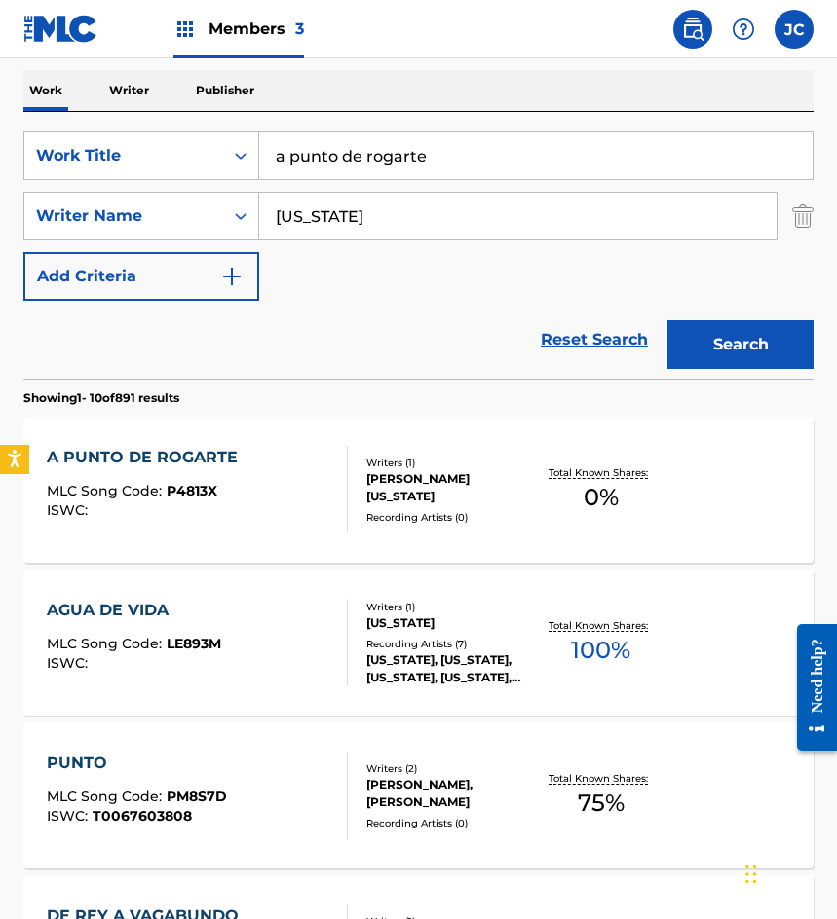
click at [351, 521] on div "A PUNTO DE ROGARTE MLC Song Code : P4813X ISWC : Writers ( 1 ) JORGE MONTANA SA…" at bounding box center [418, 490] width 790 height 146
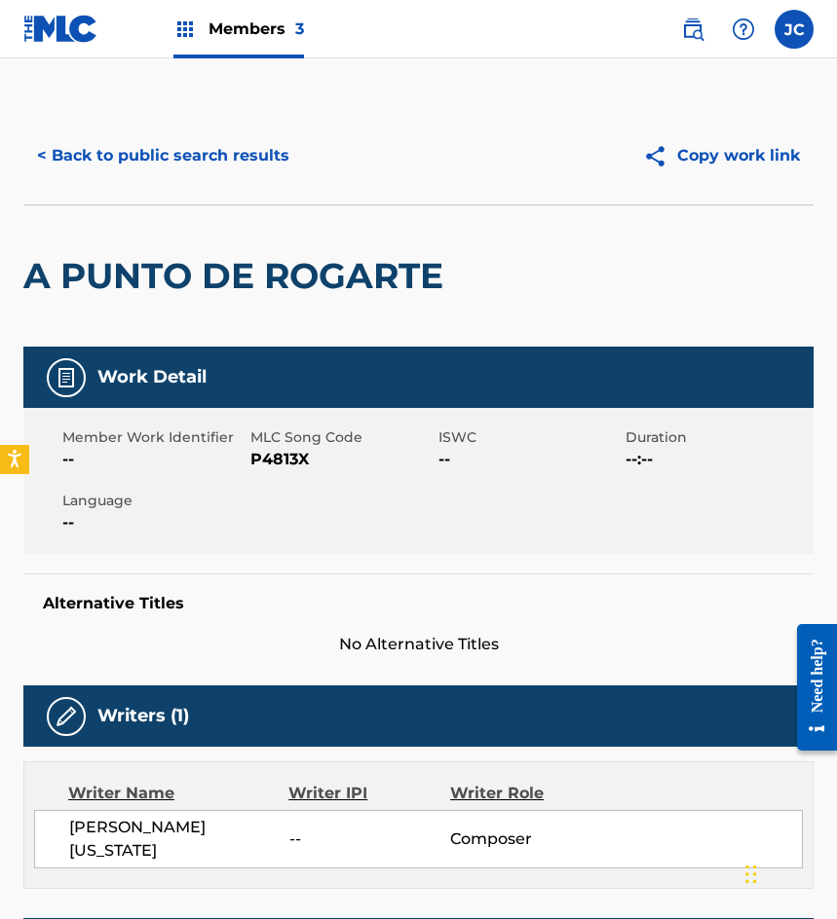
click at [255, 466] on span "P4813X" at bounding box center [341, 459] width 183 height 23
click at [153, 166] on button "< Back to public search results" at bounding box center [163, 155] width 280 height 49
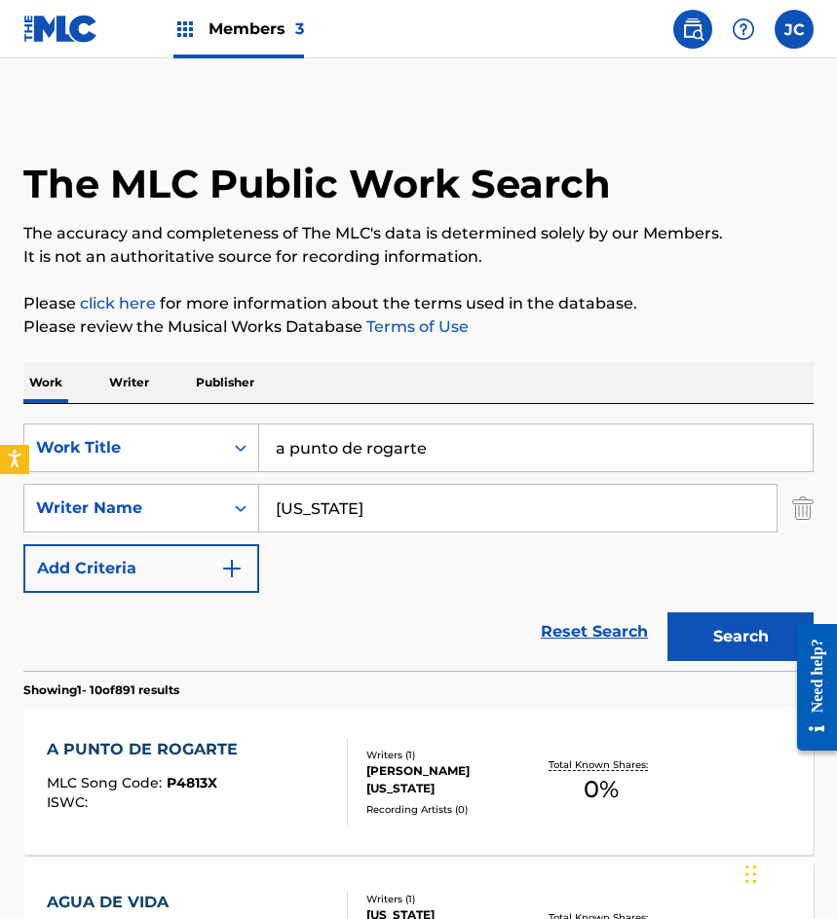
scroll to position [292, 0]
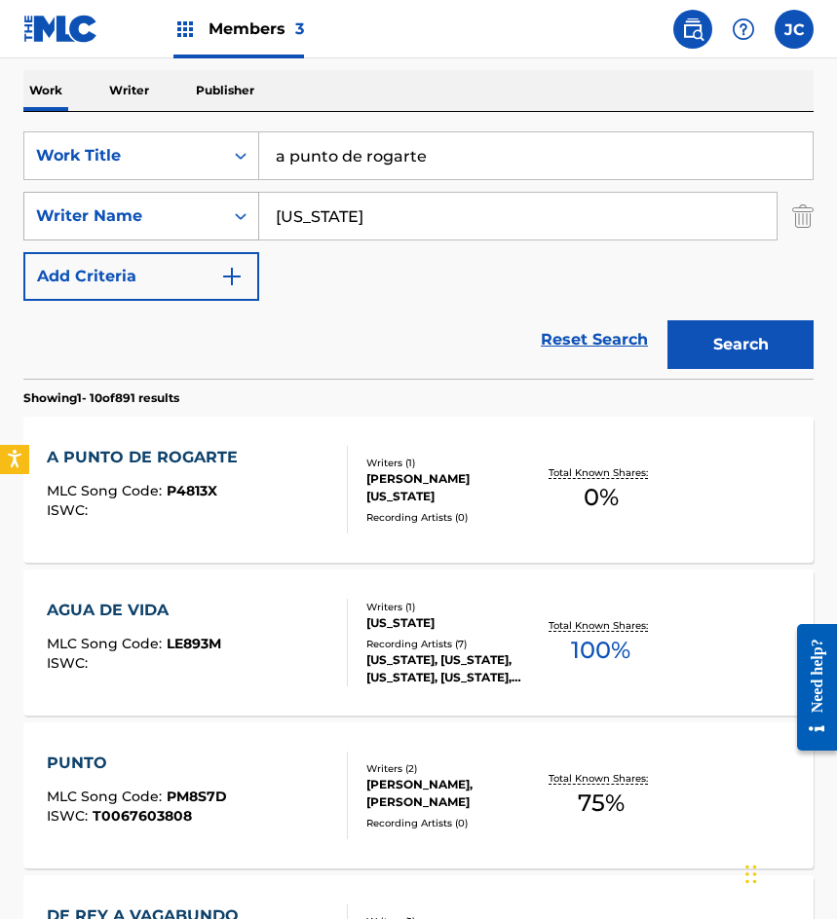
drag, startPoint x: 406, startPoint y: 159, endPoint x: 212, endPoint y: 205, distance: 199.4
click at [218, 205] on div "SearchWithCriteriab9b107e9-eb1b-43a6-9939-da351d890d93 Work Title a punto de ro…" at bounding box center [418, 215] width 790 height 169
type input "con permiso de quien"
click at [667, 320] on button "Search" at bounding box center [740, 344] width 146 height 49
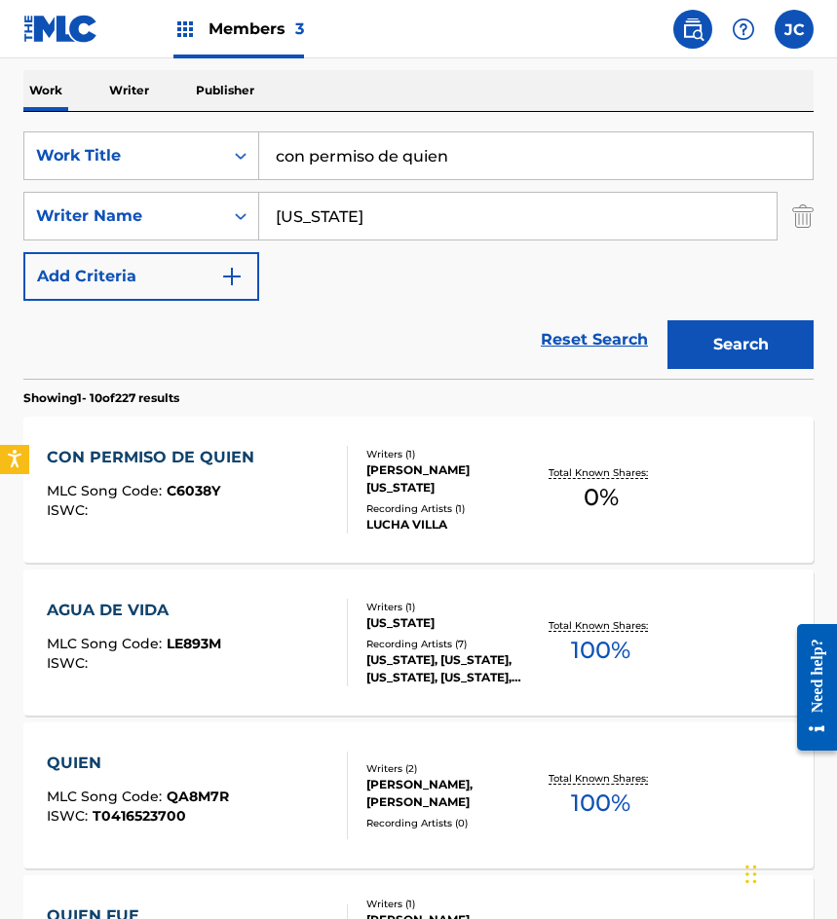
click at [356, 488] on div "Writers ( 1 ) JORGE MONTANA SALINAS Recording Artists ( 1 ) LUCHA VILLA" at bounding box center [442, 490] width 188 height 87
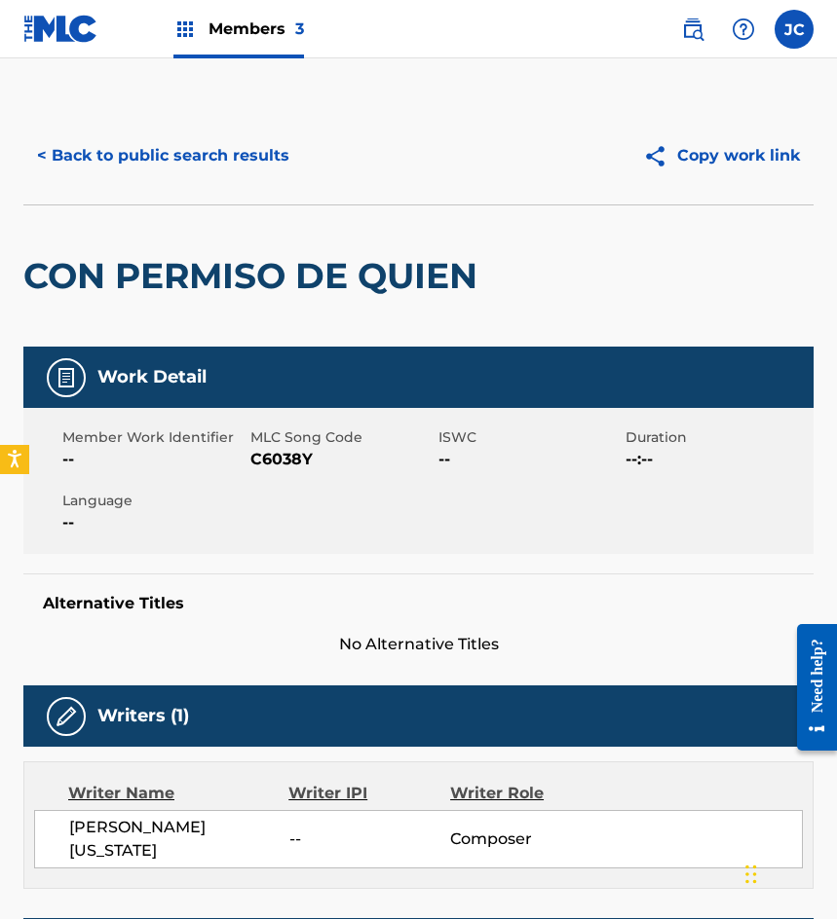
click at [292, 458] on span "C6038Y" at bounding box center [341, 459] width 183 height 23
click at [163, 168] on button "< Back to public search results" at bounding box center [163, 155] width 280 height 49
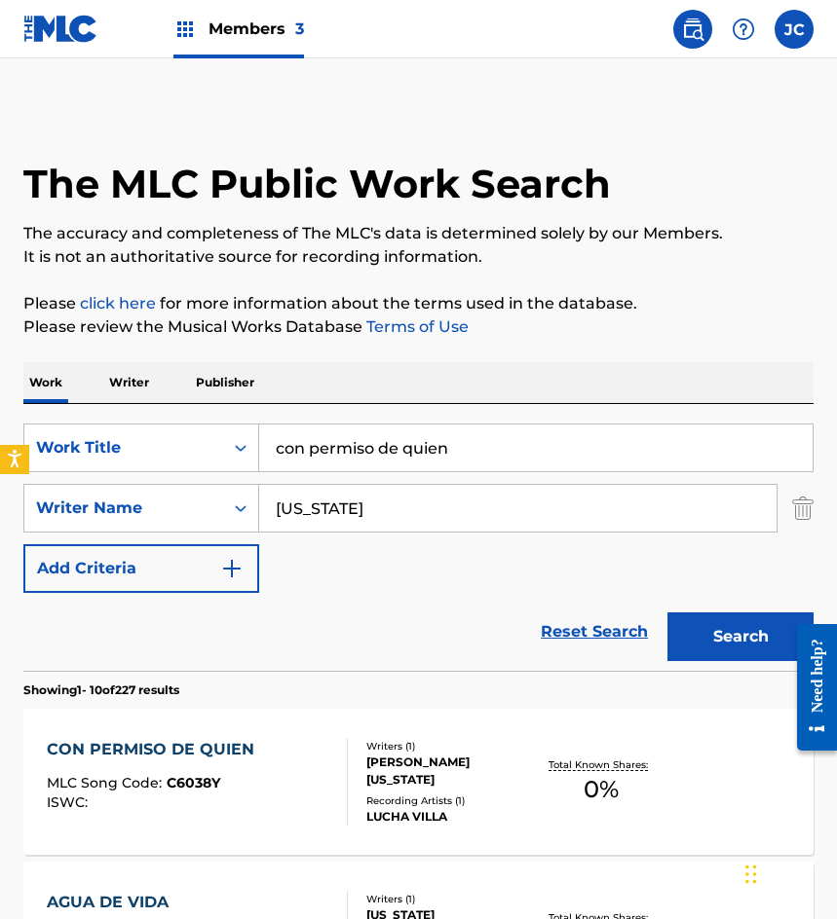
scroll to position [292, 0]
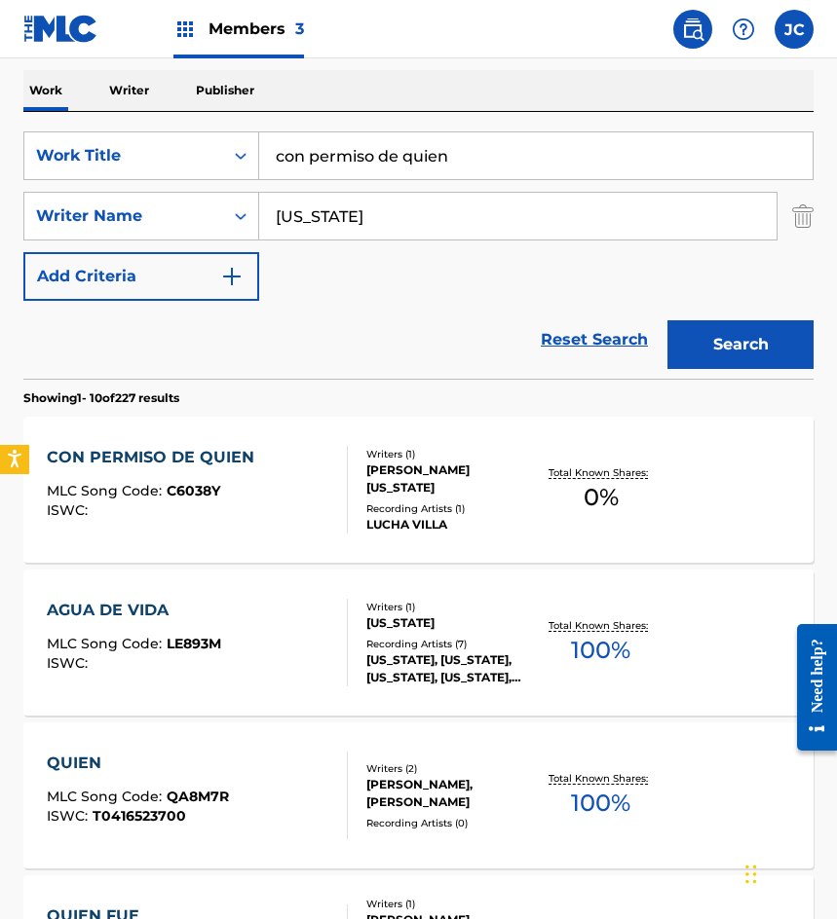
drag, startPoint x: 337, startPoint y: 156, endPoint x: 16, endPoint y: 158, distance: 321.4
click at [44, 158] on div "SearchWithCriteriab9b107e9-eb1b-43a6-9939-da351d890d93 Work Title con permiso d…" at bounding box center [418, 155] width 790 height 49
type input "tu apestoso amor"
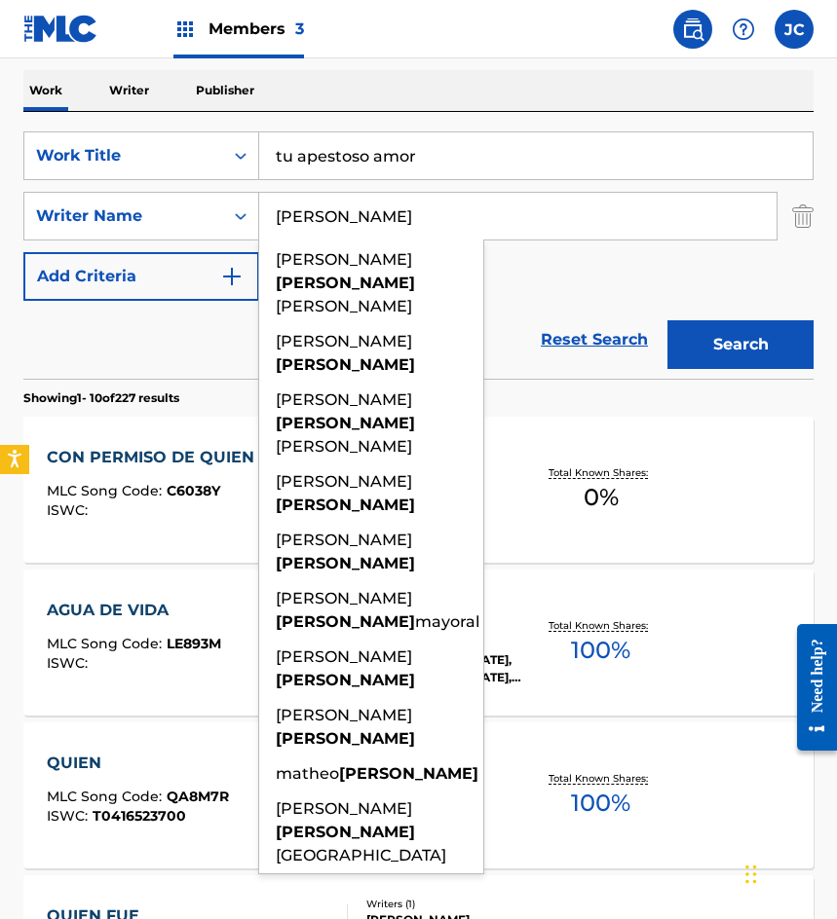
type input "sanchez"
click at [667, 320] on button "Search" at bounding box center [740, 344] width 146 height 49
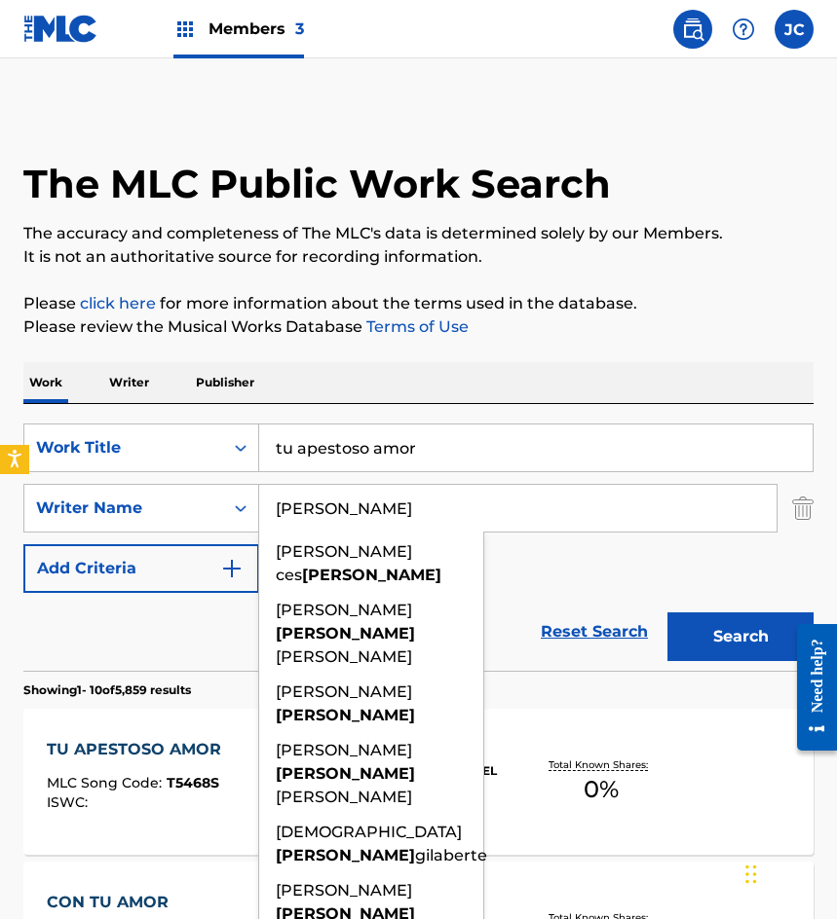
click at [548, 557] on div "SearchWithCriteriab9b107e9-eb1b-43a6-9939-da351d890d93 Work Title tu apestoso a…" at bounding box center [418, 508] width 790 height 169
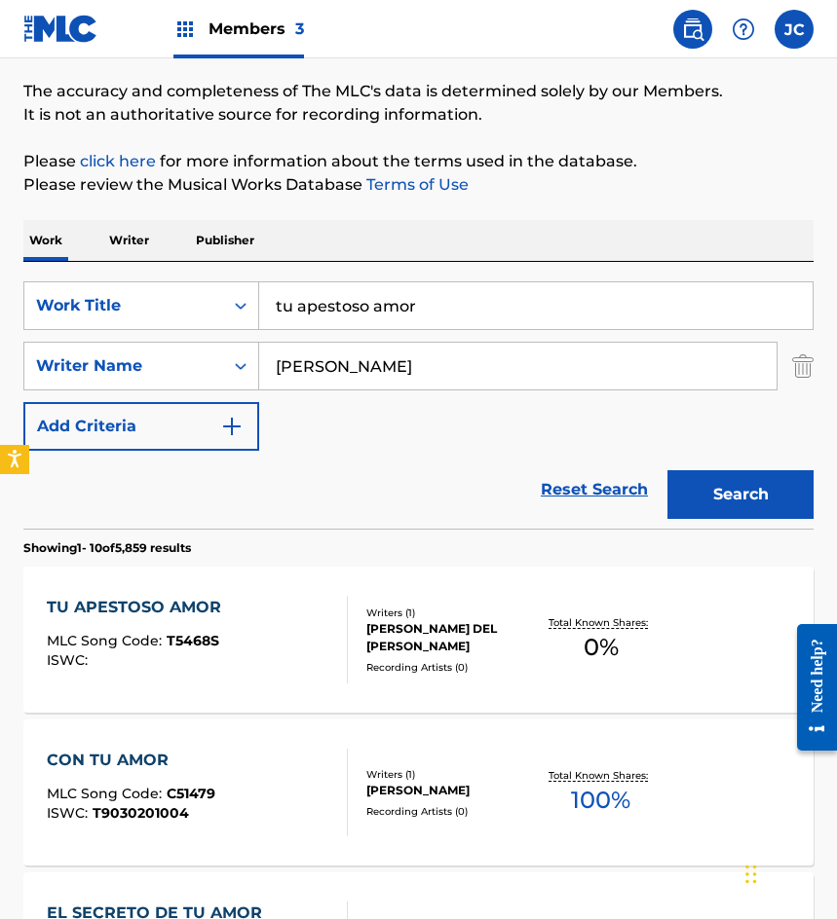
scroll to position [292, 0]
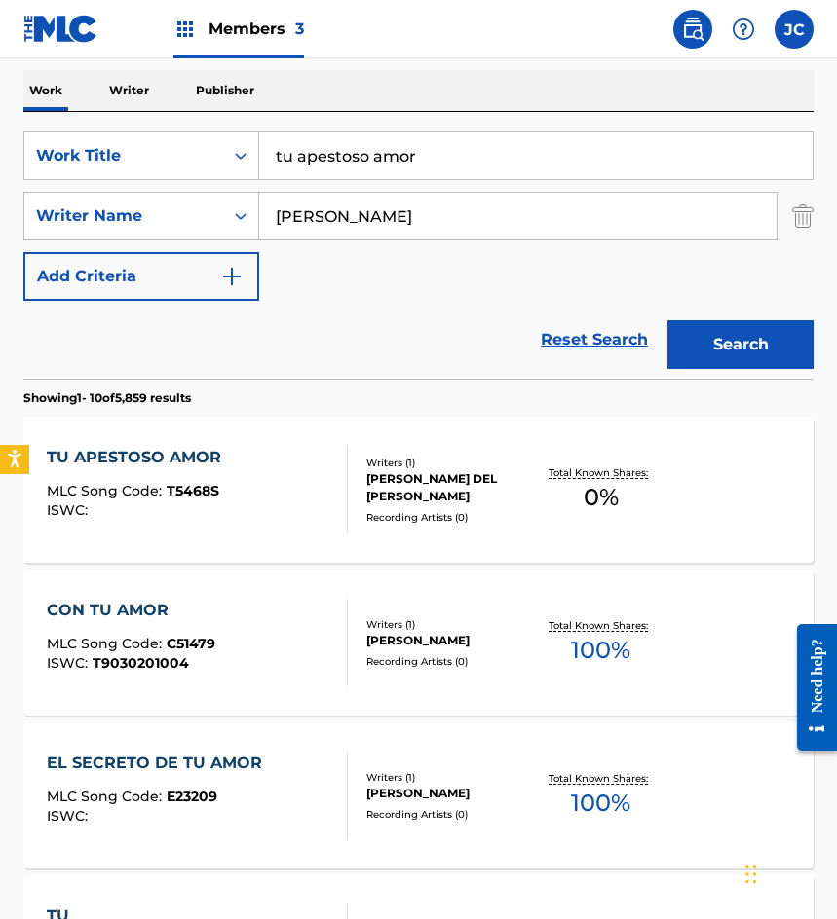
click at [292, 480] on div "TU APESTOSO AMOR MLC Song Code : T5468S ISWC :" at bounding box center [197, 490] width 300 height 88
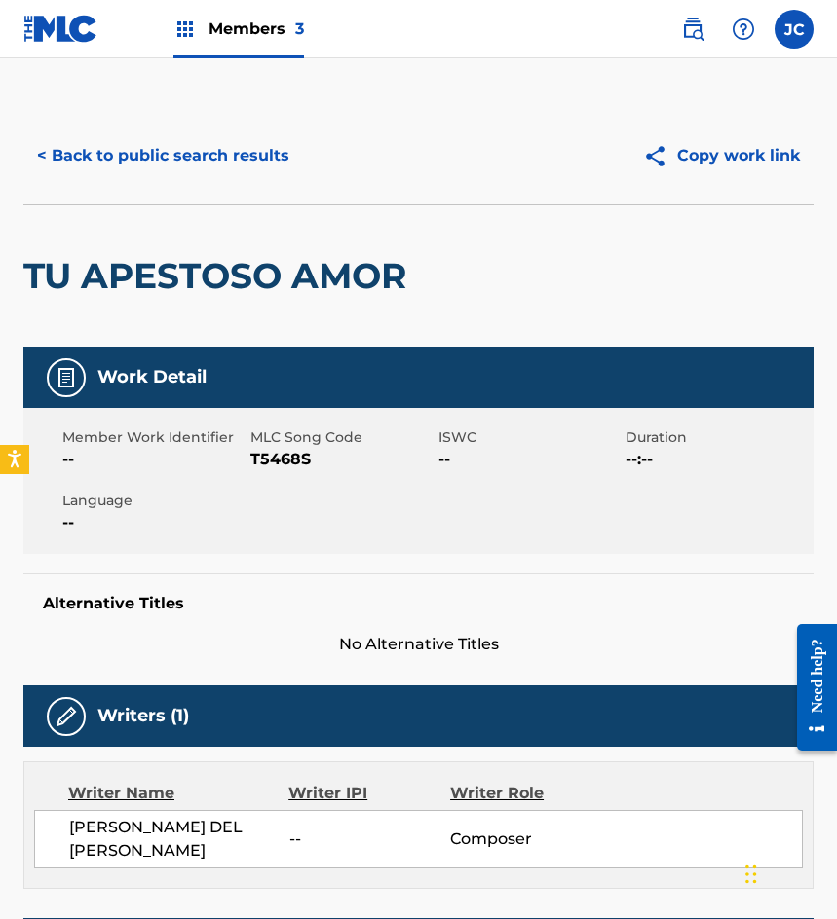
click at [295, 464] on span "T5468S" at bounding box center [341, 459] width 183 height 23
click at [104, 160] on button "< Back to public search results" at bounding box center [163, 155] width 280 height 49
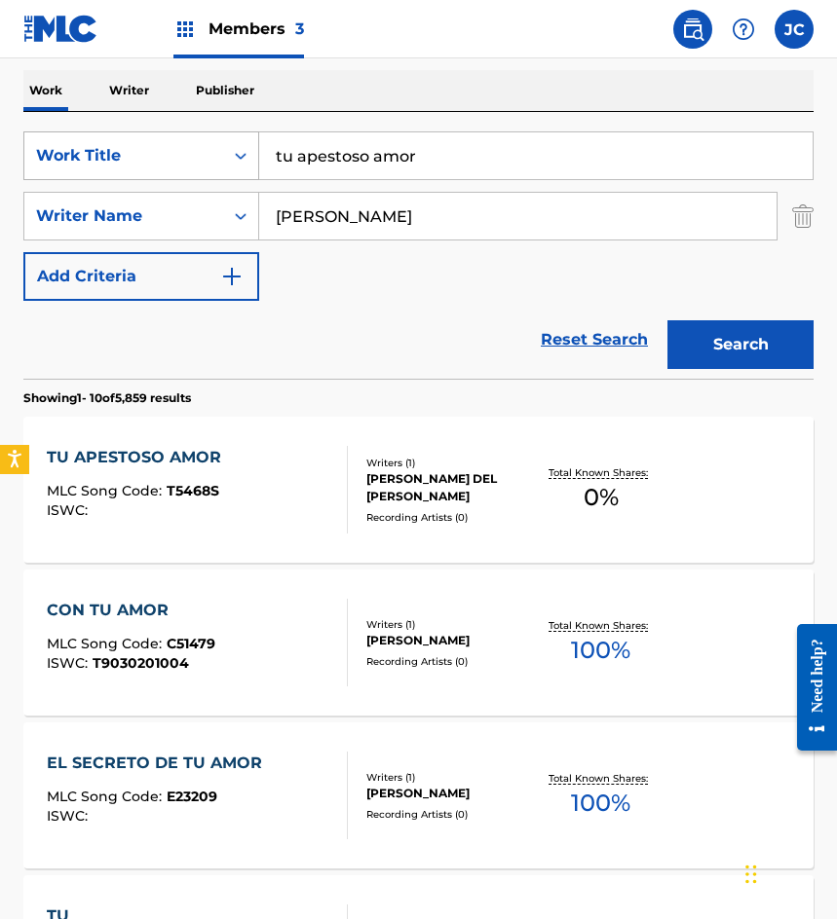
drag, startPoint x: 428, startPoint y: 162, endPoint x: 258, endPoint y: 173, distance: 169.9
click at [258, 173] on div "SearchWithCriteriab9b107e9-eb1b-43a6-9939-da351d890d93 Work Title tu apestoso a…" at bounding box center [418, 155] width 790 height 49
type input "pideme lo que quieras"
click at [667, 320] on button "Search" at bounding box center [740, 344] width 146 height 49
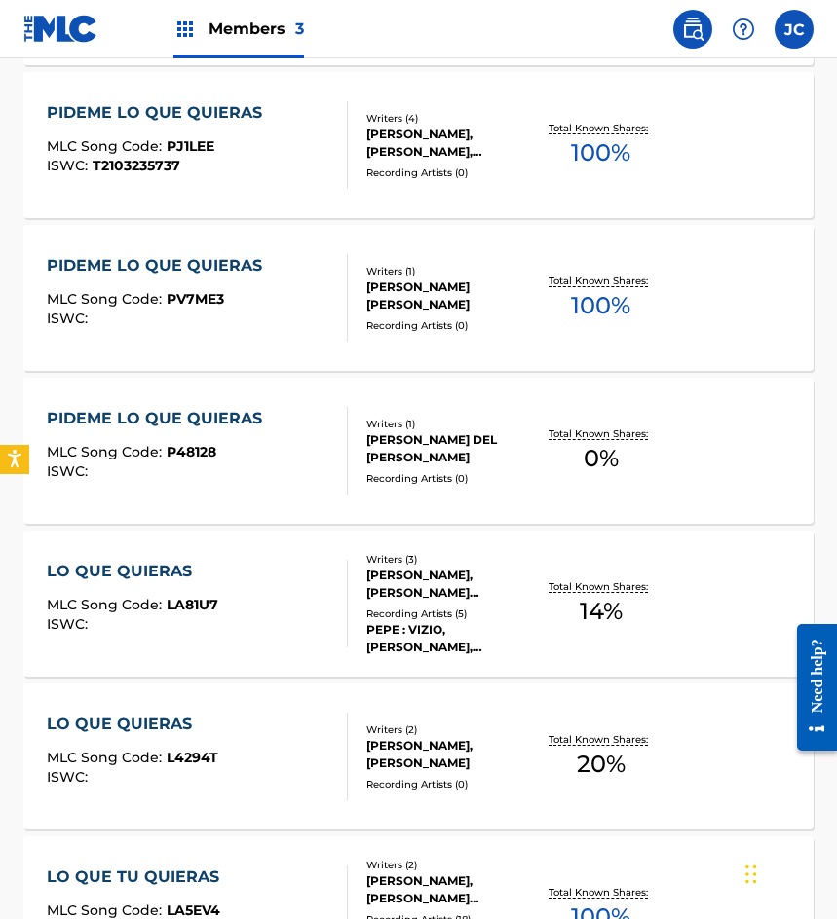
scroll to position [974, 0]
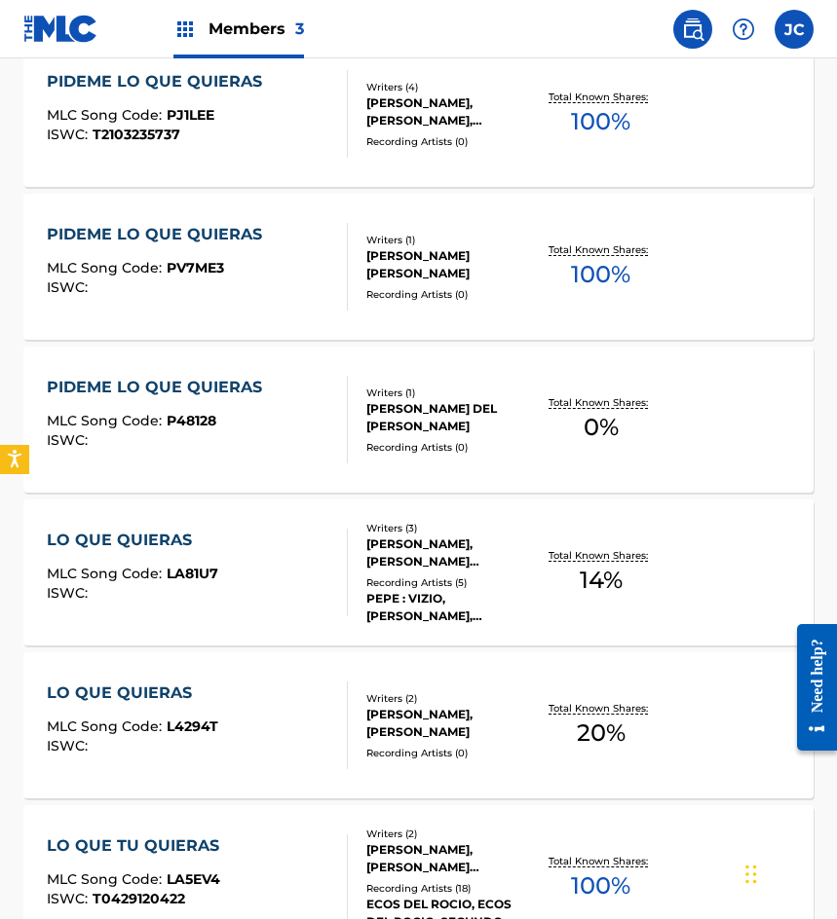
click at [238, 406] on div "PIDEME LO QUE QUIERAS MLC Song Code : P48128 ISWC :" at bounding box center [159, 420] width 225 height 88
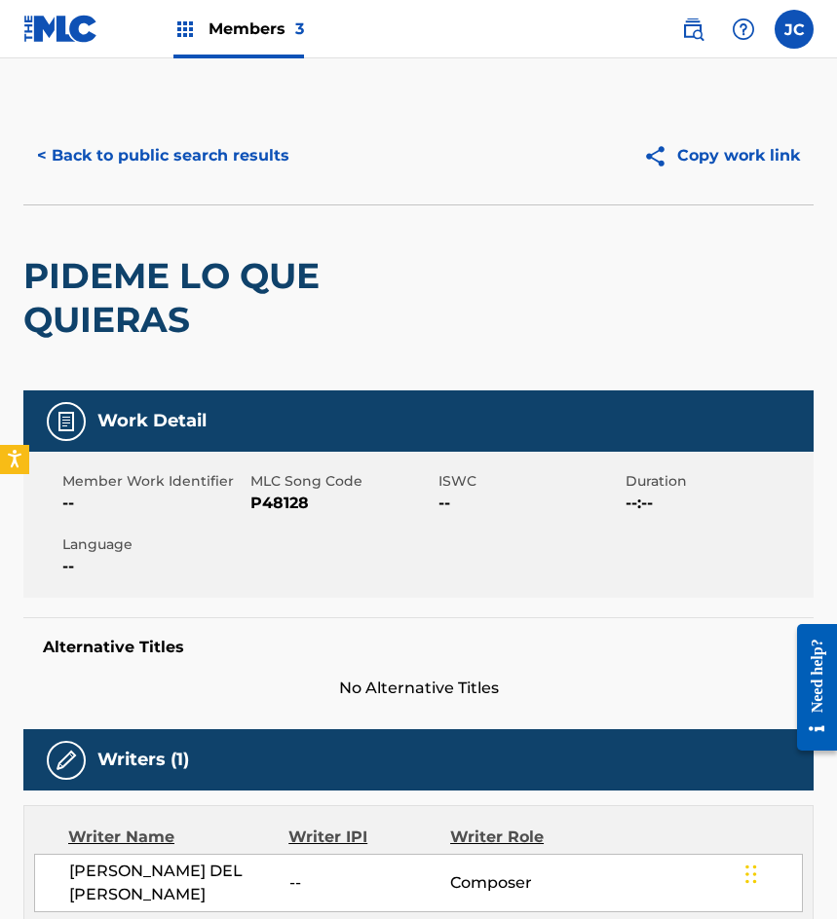
click at [280, 516] on div "Member Work Identifier -- MLC Song Code P48128 ISWC -- Duration --:-- Language …" at bounding box center [418, 525] width 790 height 146
click at [279, 512] on span "P48128" at bounding box center [341, 503] width 183 height 23
click at [279, 503] on span "P48128" at bounding box center [341, 503] width 183 height 23
click at [103, 151] on button "< Back to public search results" at bounding box center [163, 155] width 280 height 49
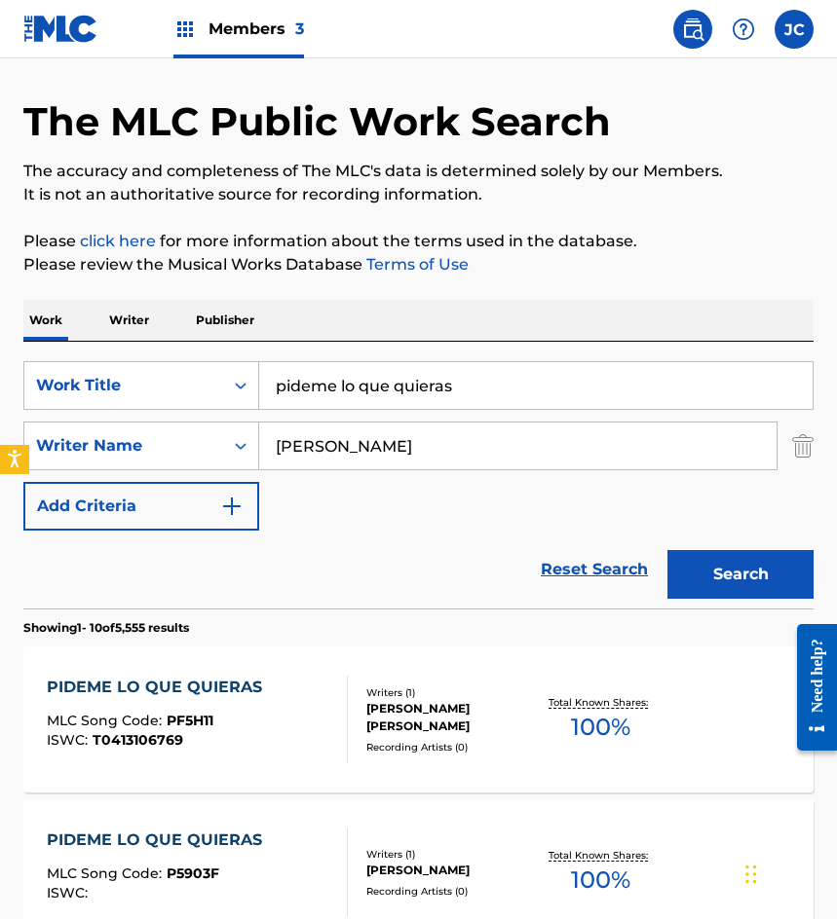
scroll to position [14, 0]
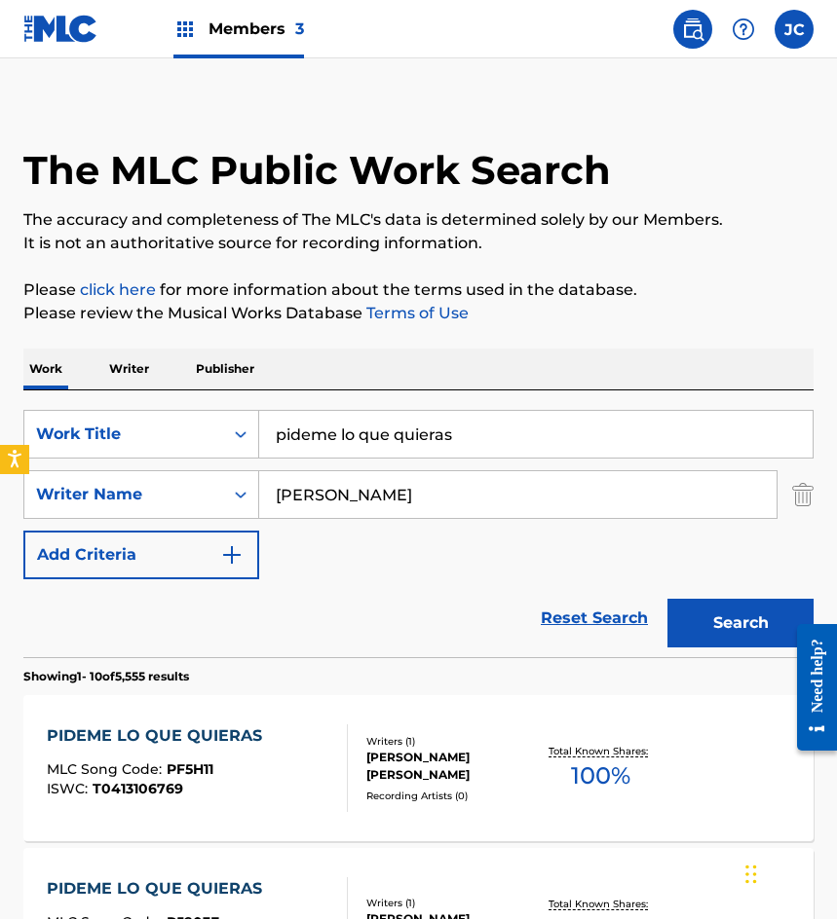
click at [512, 423] on input "pideme lo que quieras" at bounding box center [535, 434] width 553 height 47
type input "el rey del mundo"
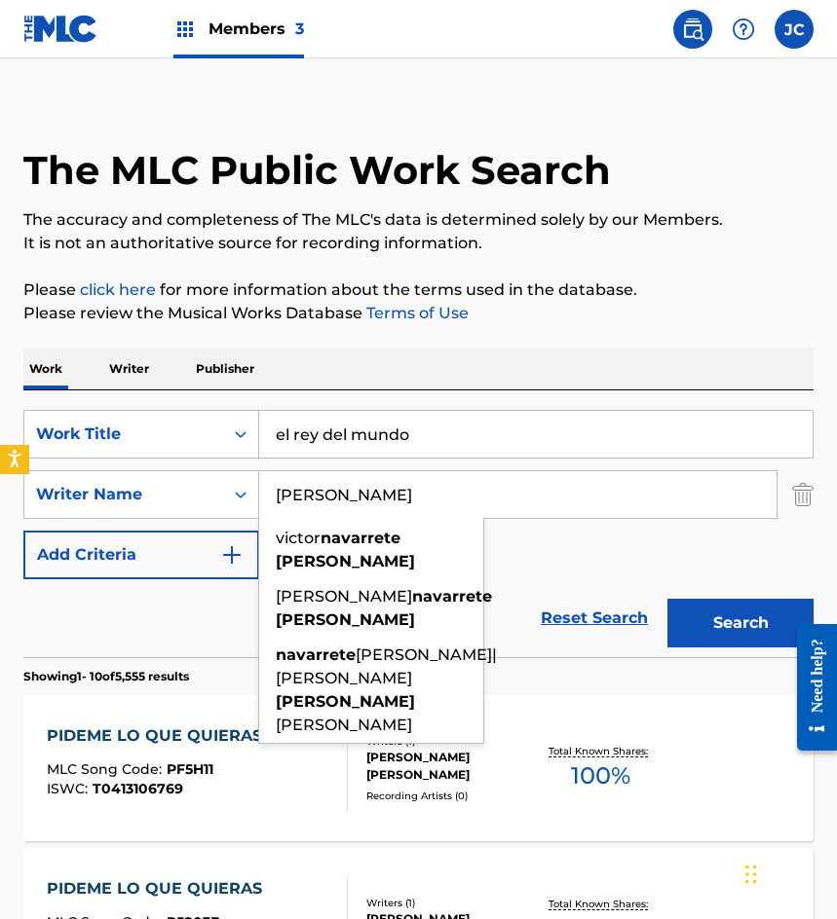
type input "navarrete gomez"
click at [667, 599] on button "Search" at bounding box center [740, 623] width 146 height 49
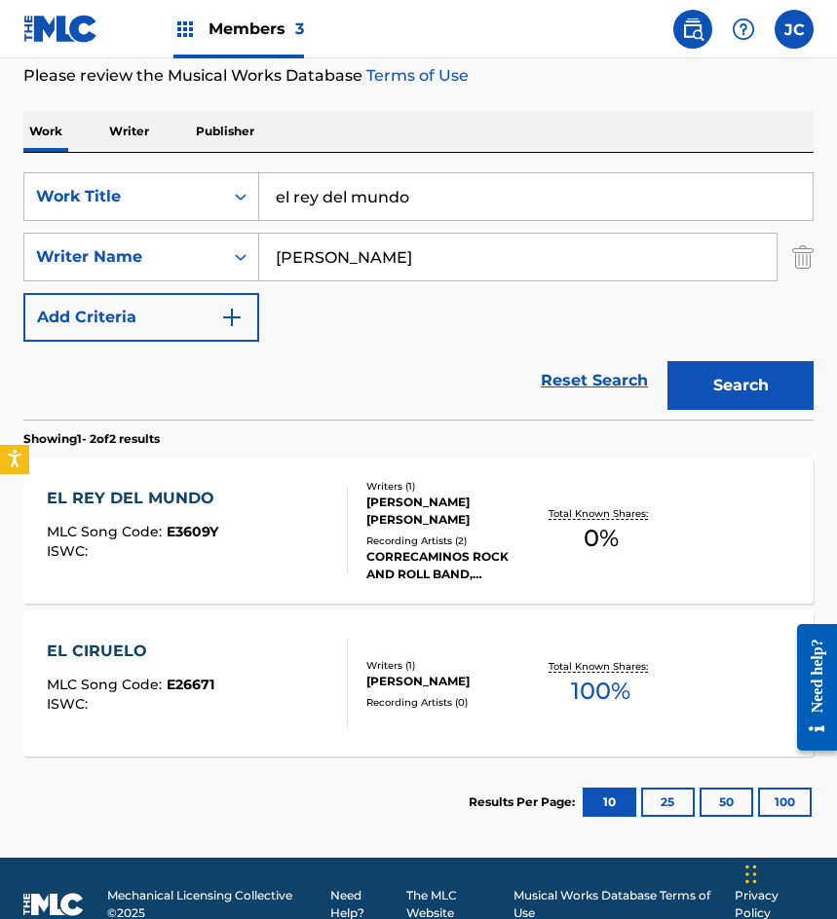
scroll to position [283, 0]
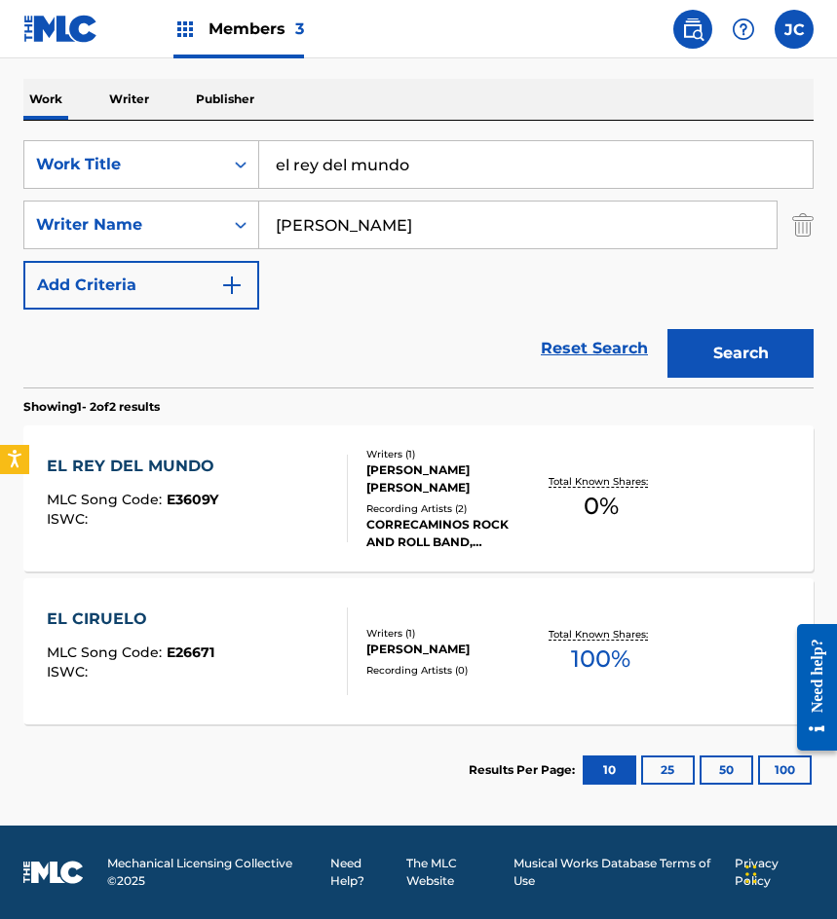
click at [307, 502] on div "EL REY DEL MUNDO MLC Song Code : E3609Y ISWC :" at bounding box center [197, 499] width 300 height 88
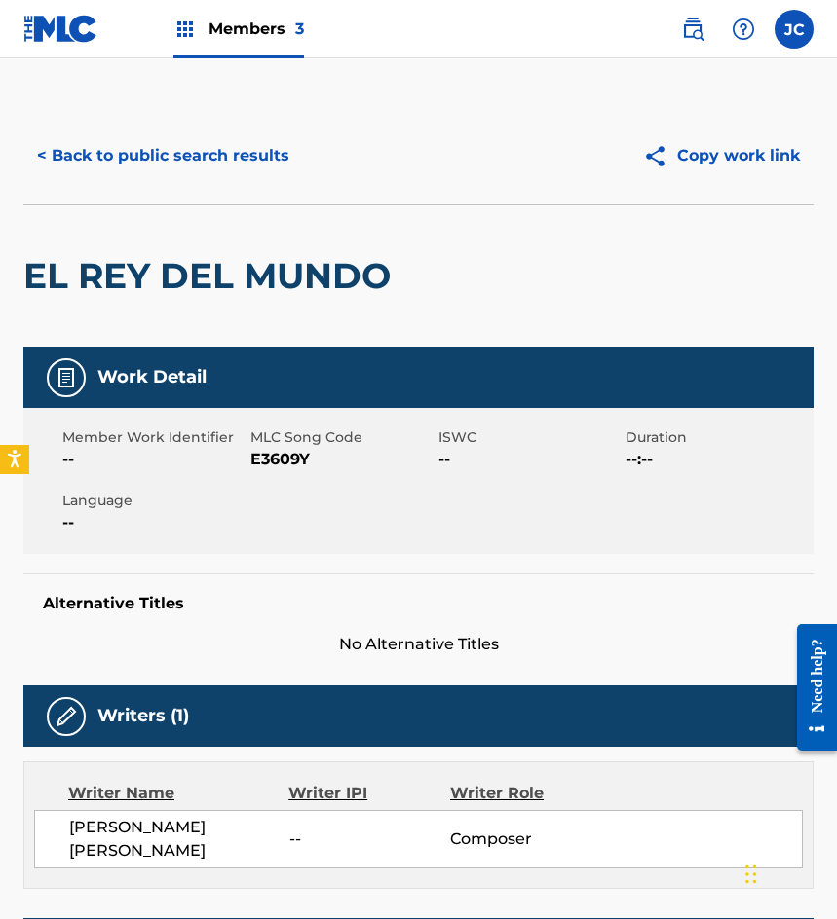
click at [296, 454] on span "E3609Y" at bounding box center [341, 459] width 183 height 23
click at [191, 138] on button "< Back to public search results" at bounding box center [163, 155] width 280 height 49
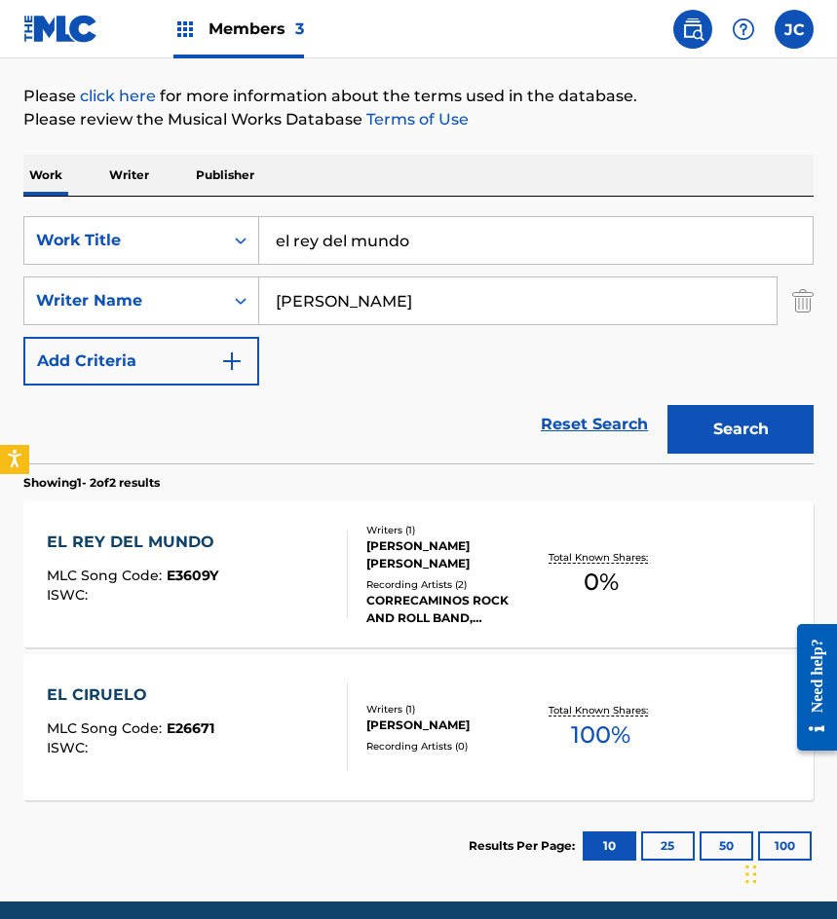
scroll to position [172, 0]
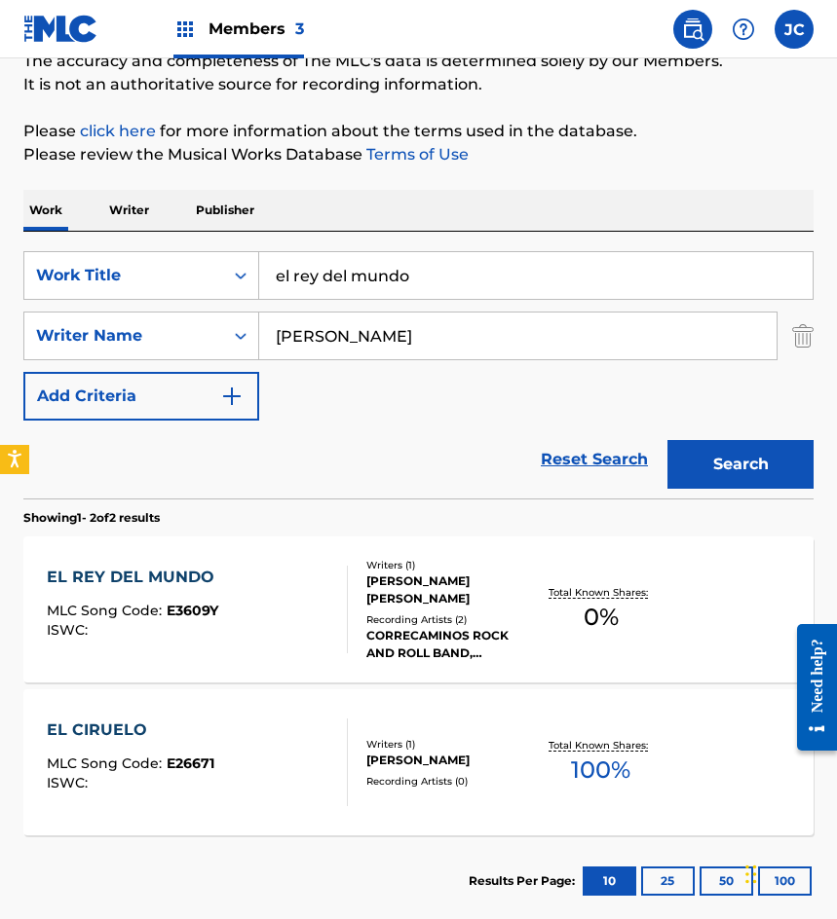
click at [387, 565] on div "Writers ( 1 )" at bounding box center [450, 565] width 169 height 15
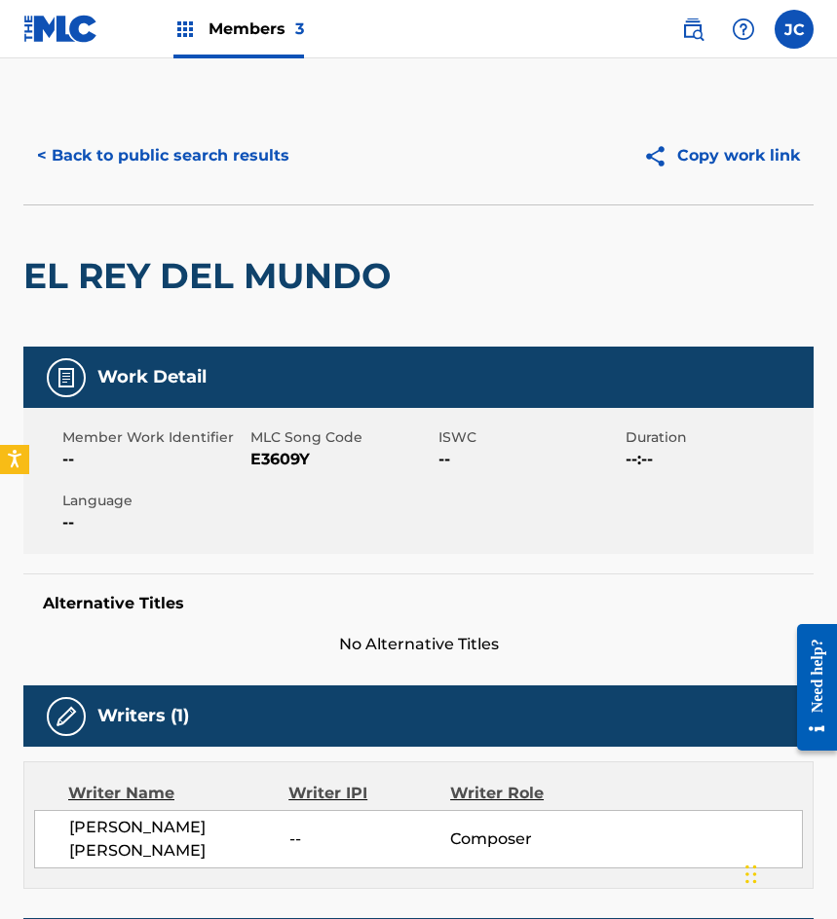
click at [295, 465] on span "E3609Y" at bounding box center [341, 459] width 183 height 23
click at [183, 108] on div "< Back to public search results Copy work link" at bounding box center [418, 155] width 790 height 97
click at [219, 168] on button "< Back to public search results" at bounding box center [163, 155] width 280 height 49
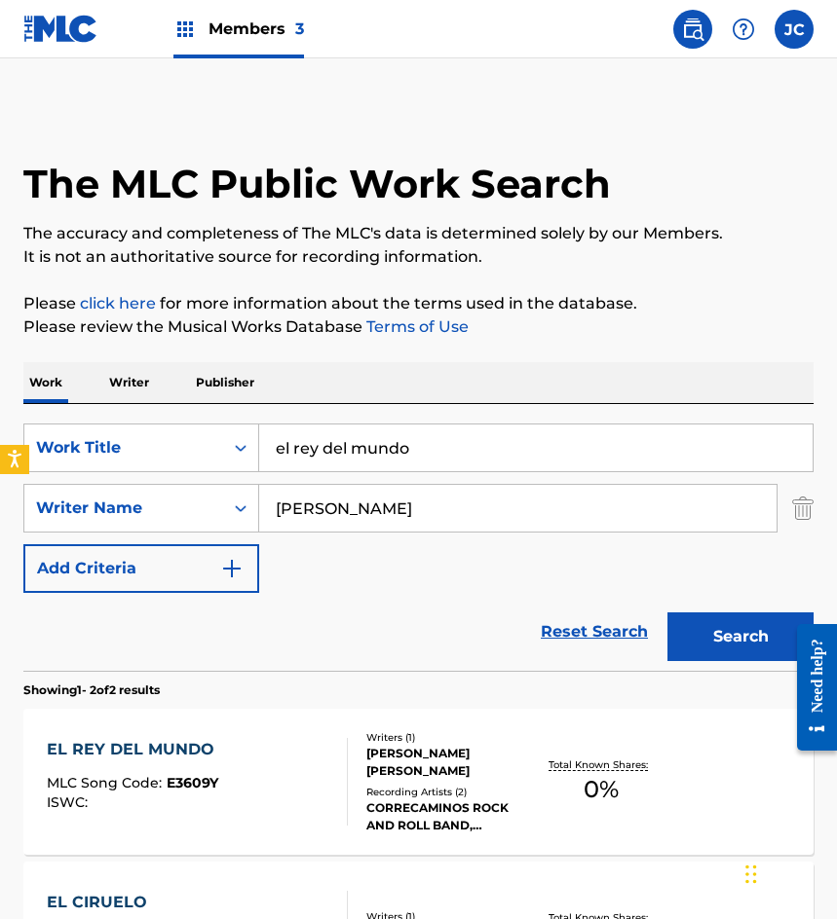
scroll to position [172, 0]
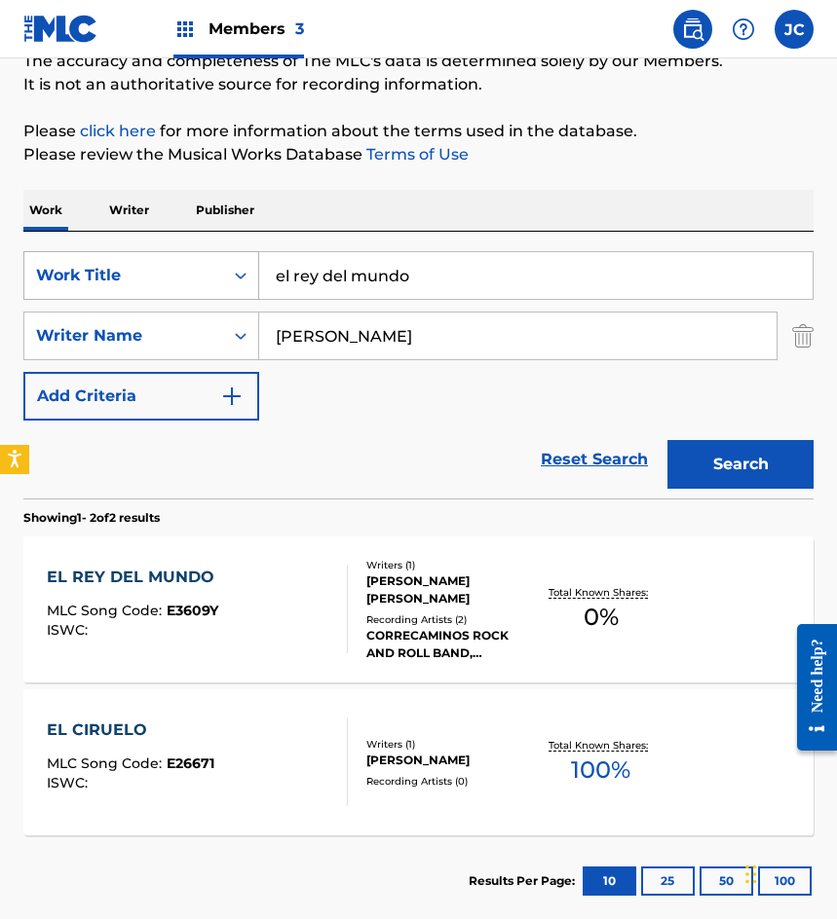
drag, startPoint x: 487, startPoint y: 294, endPoint x: 54, endPoint y: 261, distance: 434.6
click at [82, 268] on div "SearchWithCriteriab9b107e9-eb1b-43a6-9939-da351d890d93 Work Title el rey del mu…" at bounding box center [418, 275] width 790 height 49
type input "mas alla del deseo"
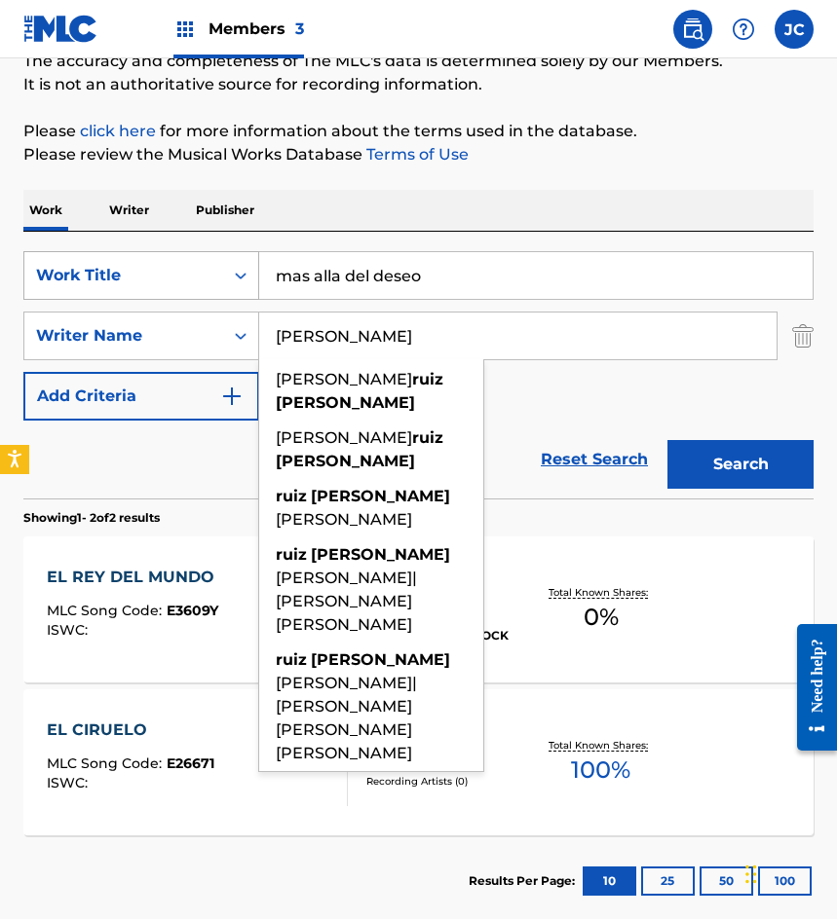
type input "ruiz galindo"
click at [667, 440] on button "Search" at bounding box center [740, 464] width 146 height 49
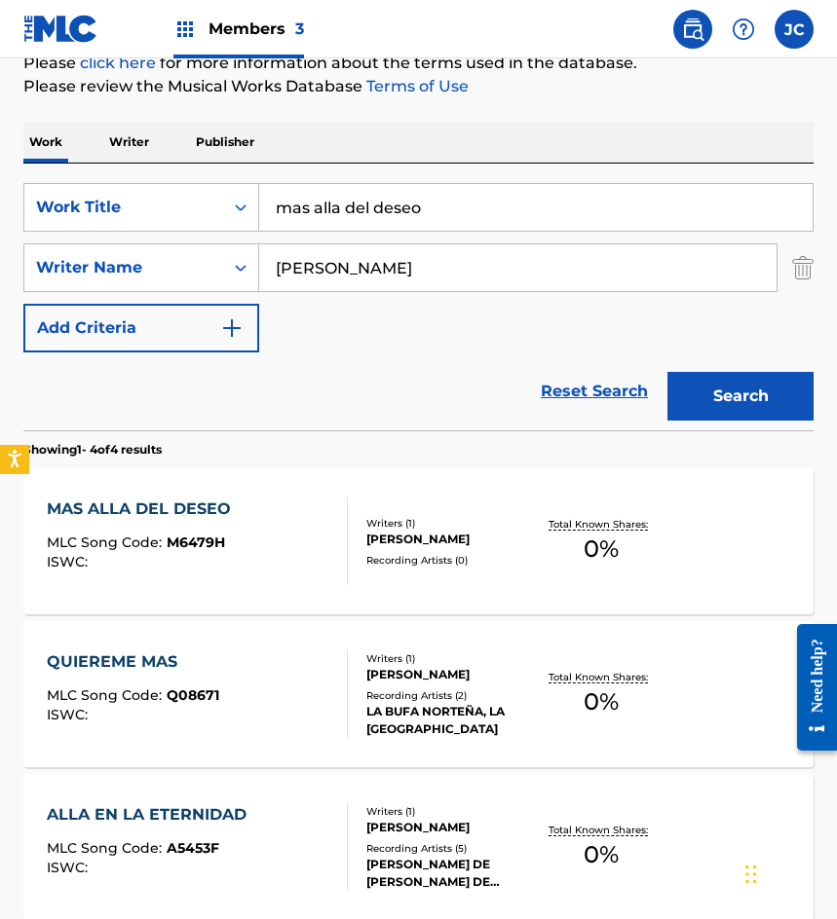
scroll to position [390, 0]
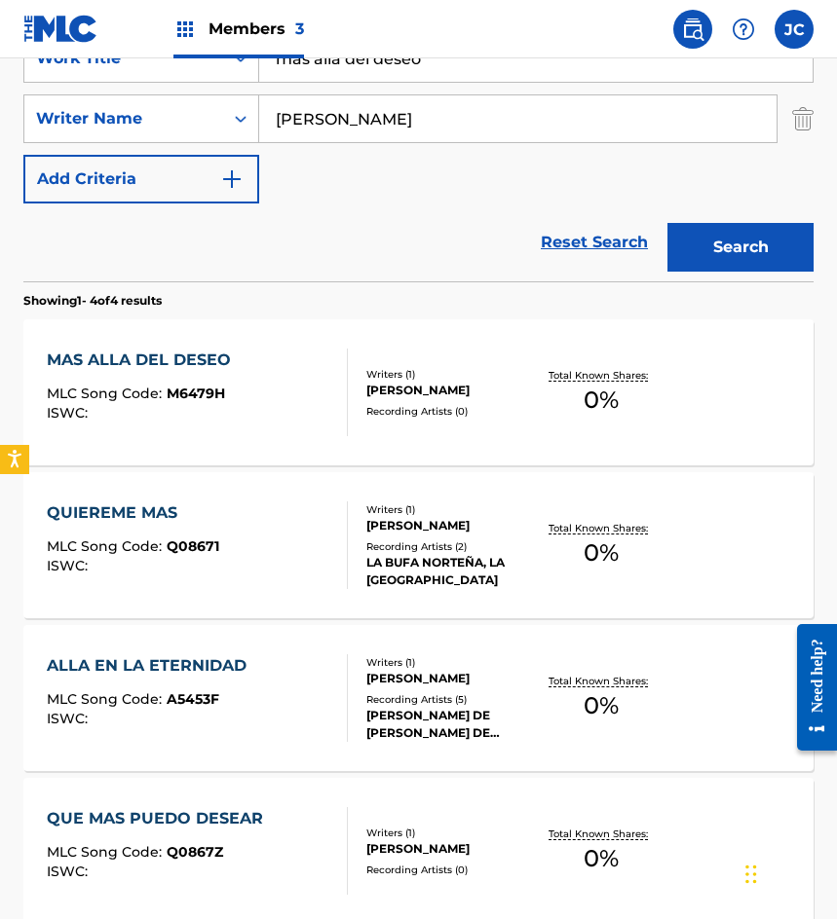
click at [387, 404] on div "Recording Artists ( 0 )" at bounding box center [450, 411] width 169 height 15
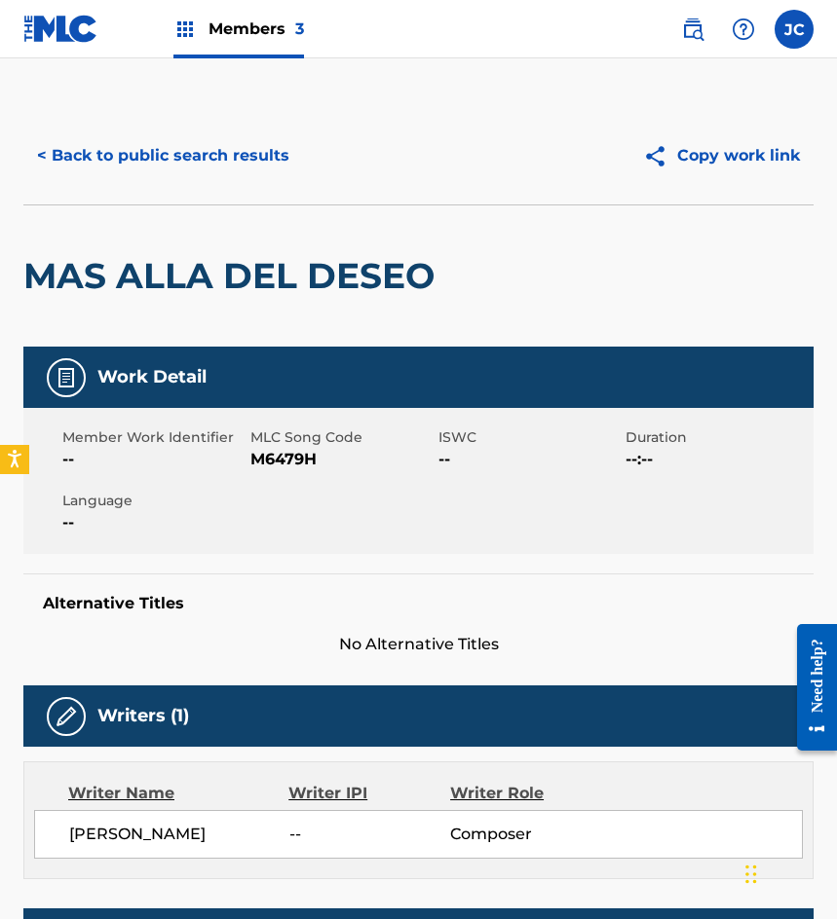
click at [280, 460] on span "M6479H" at bounding box center [341, 459] width 183 height 23
click at [202, 170] on button "< Back to public search results" at bounding box center [163, 155] width 280 height 49
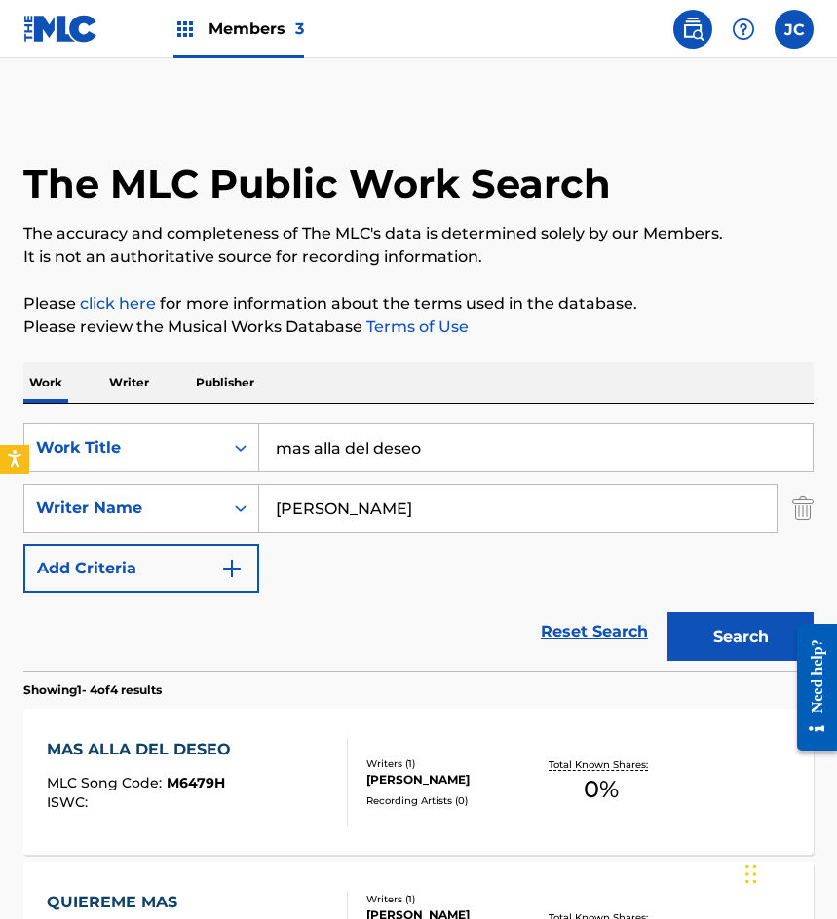
scroll to position [390, 0]
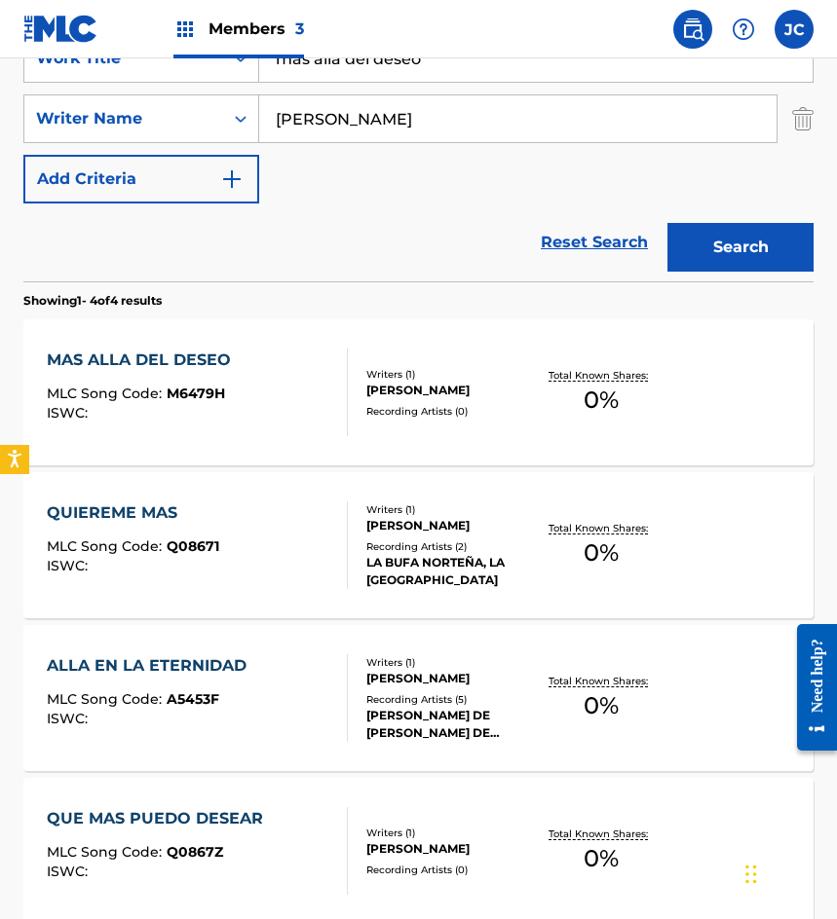
click at [455, 66] on input "mas alla del deseo" at bounding box center [535, 58] width 553 height 47
type input "querido padre mio"
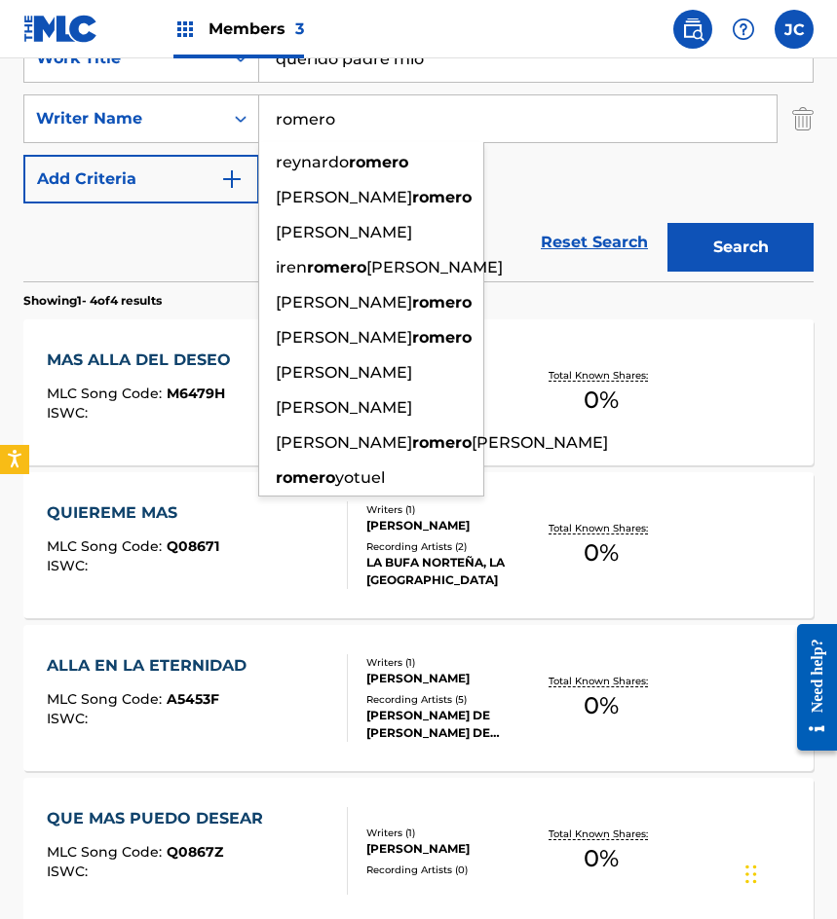
type input "romero"
click at [667, 223] on button "Search" at bounding box center [740, 247] width 146 height 49
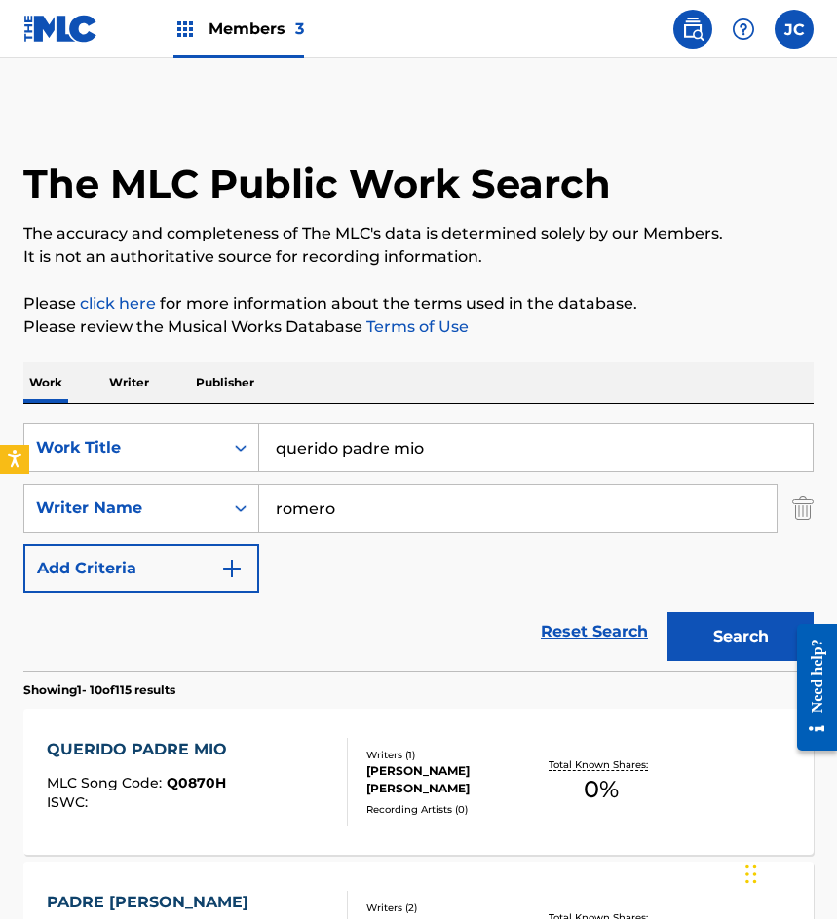
scroll to position [292, 0]
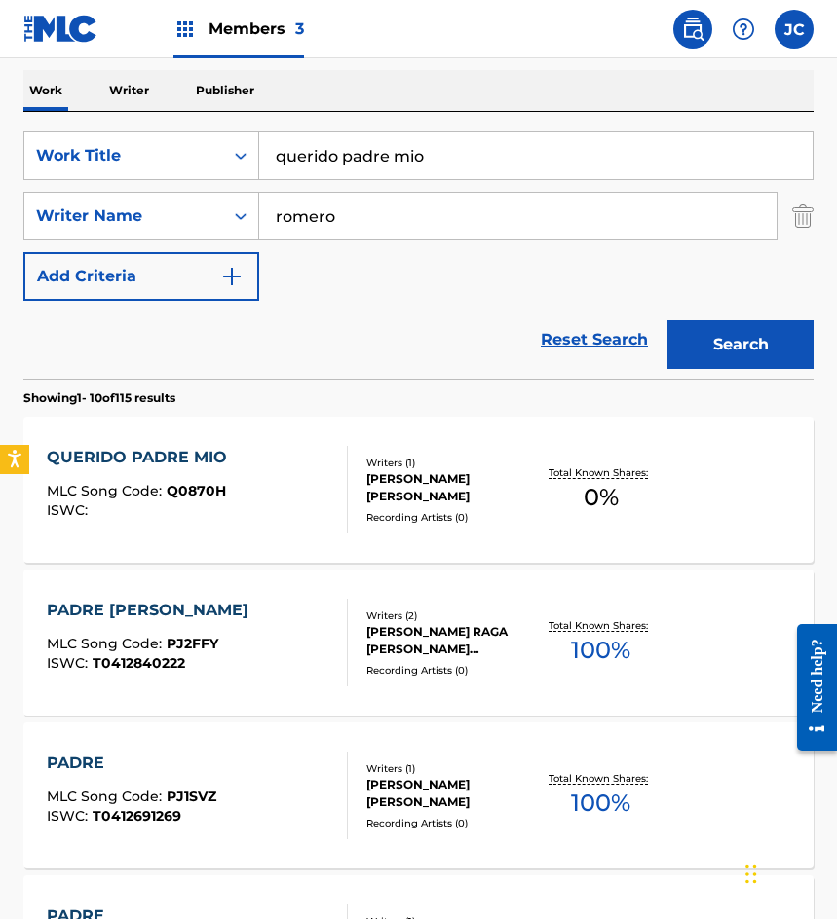
click at [207, 487] on span "Q0870H" at bounding box center [196, 491] width 59 height 18
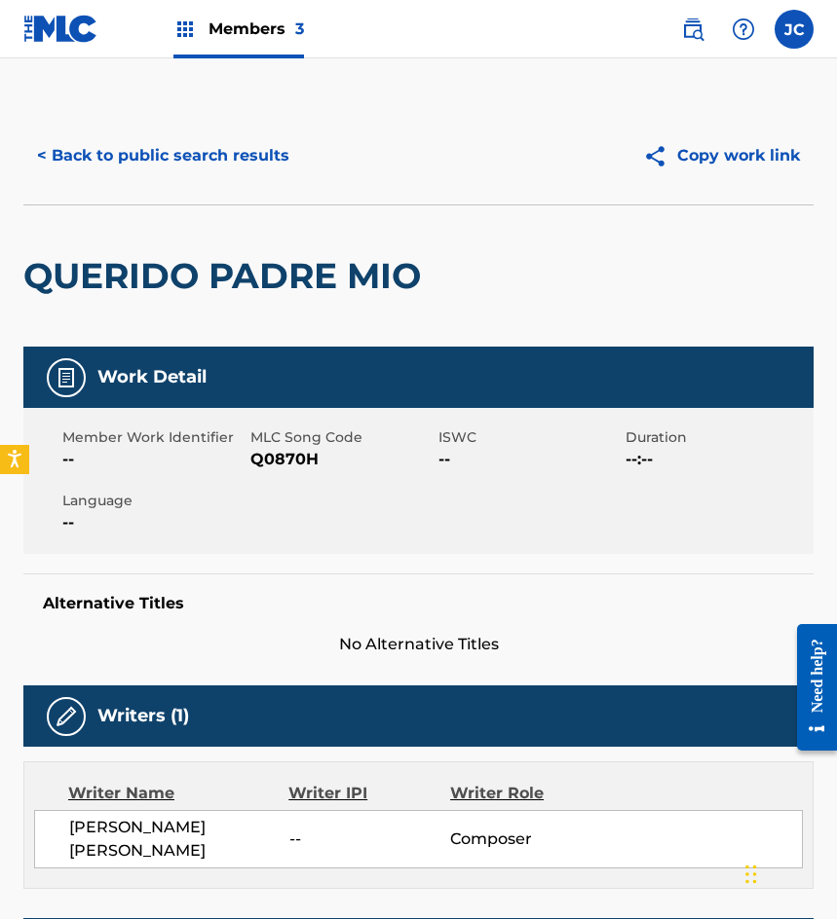
click at [276, 459] on span "Q0870H" at bounding box center [341, 459] width 183 height 23
drag, startPoint x: 95, startPoint y: 238, endPoint x: 187, endPoint y: 131, distance: 140.2
click at [97, 237] on div "QUERIDO PADRE MIO" at bounding box center [226, 275] width 407 height 141
click at [188, 129] on div "< Back to public search results Copy work link" at bounding box center [418, 155] width 790 height 97
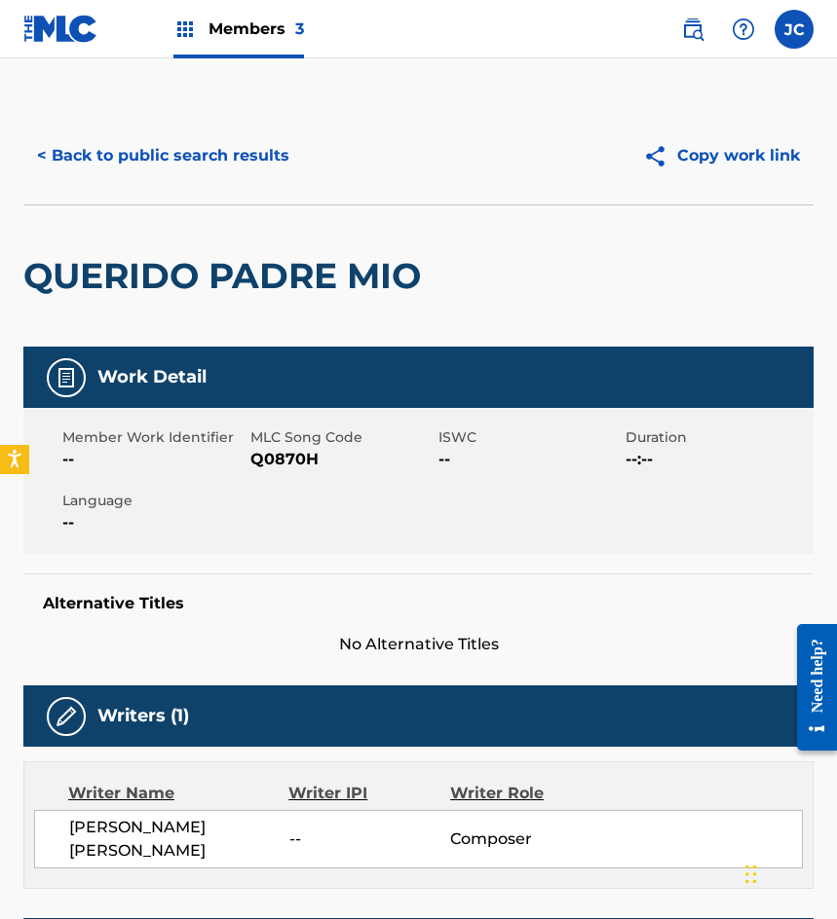
click at [201, 156] on button "< Back to public search results" at bounding box center [163, 155] width 280 height 49
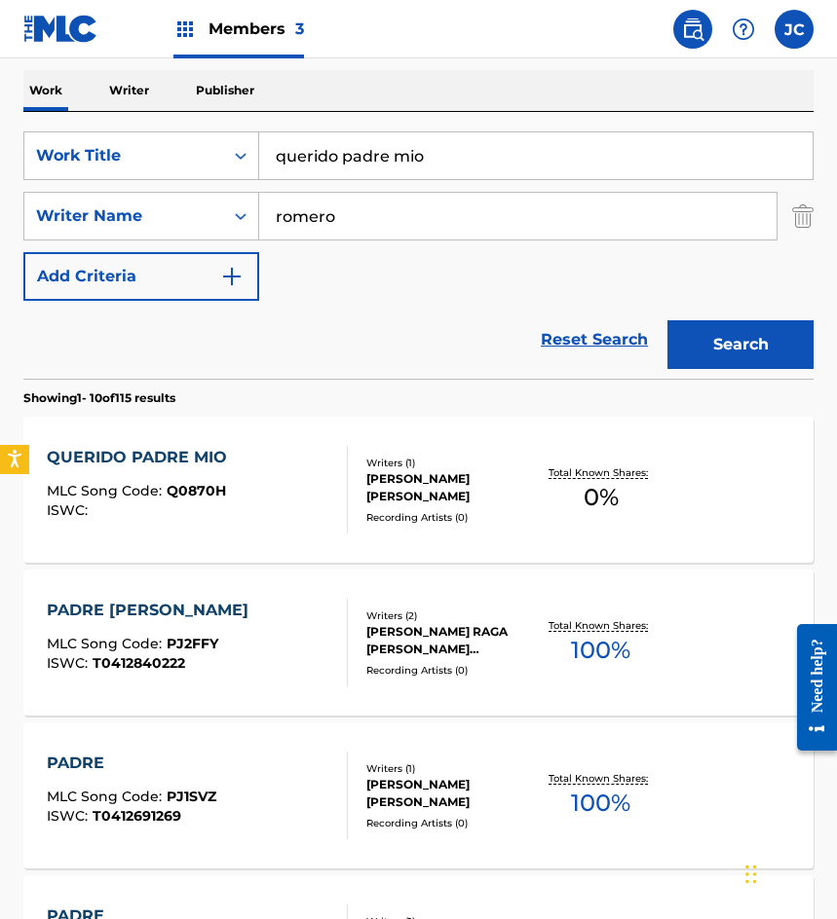
click at [490, 157] on input "querido padre mio" at bounding box center [535, 155] width 553 height 47
type input "la demanda"
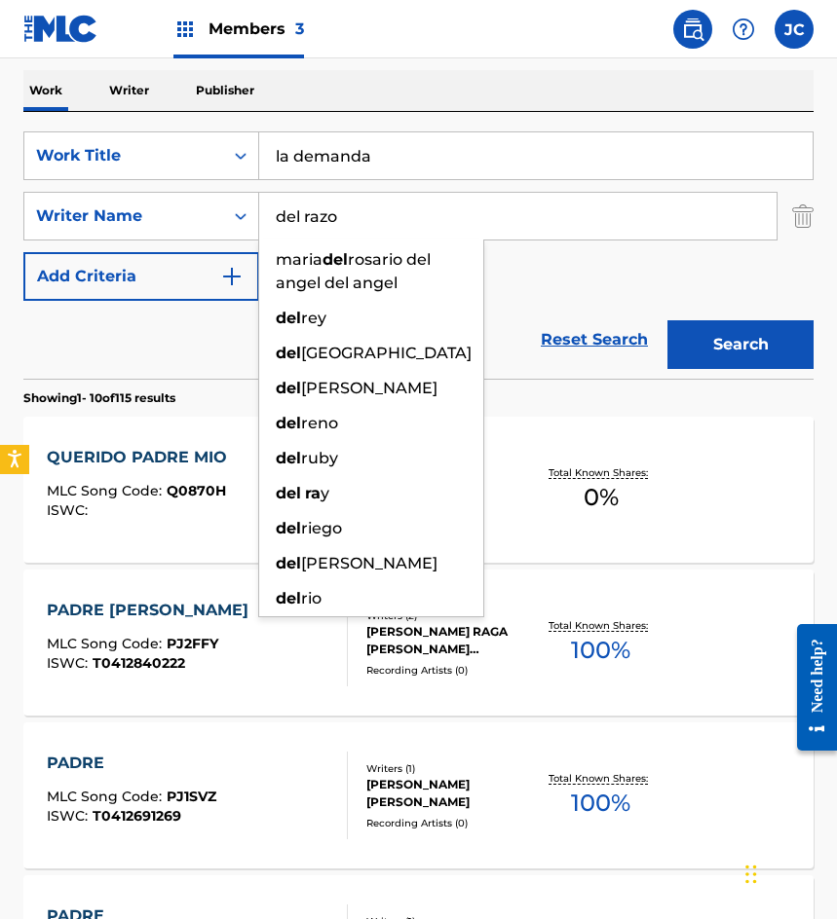
type input "del razo"
click at [667, 320] on button "Search" at bounding box center [740, 344] width 146 height 49
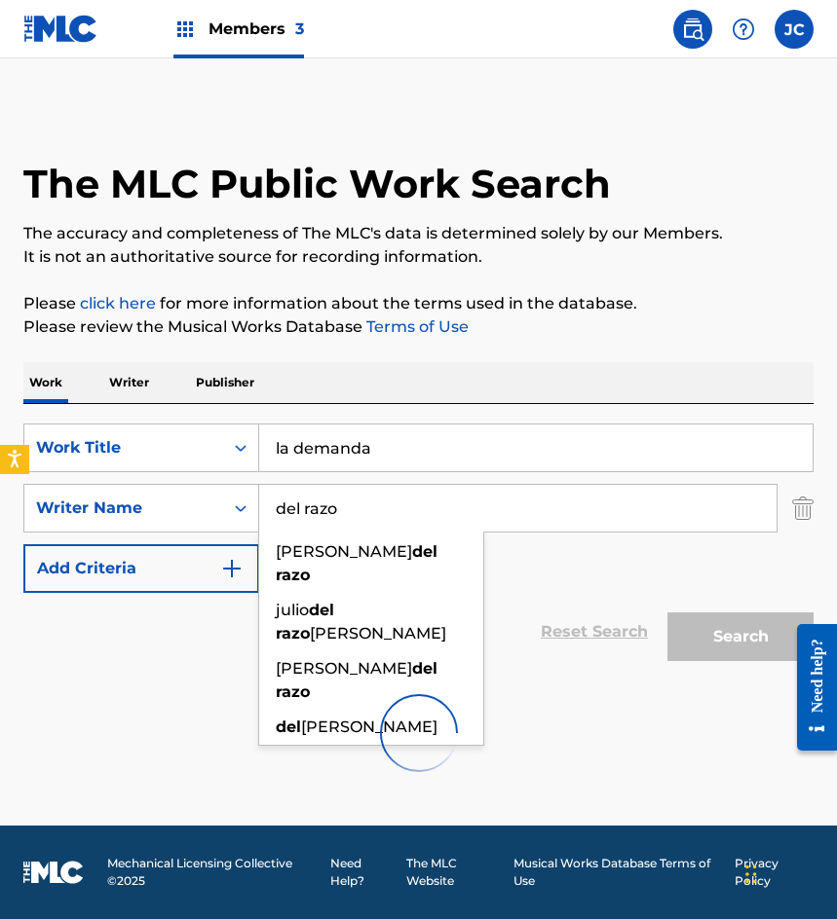
scroll to position [0, 0]
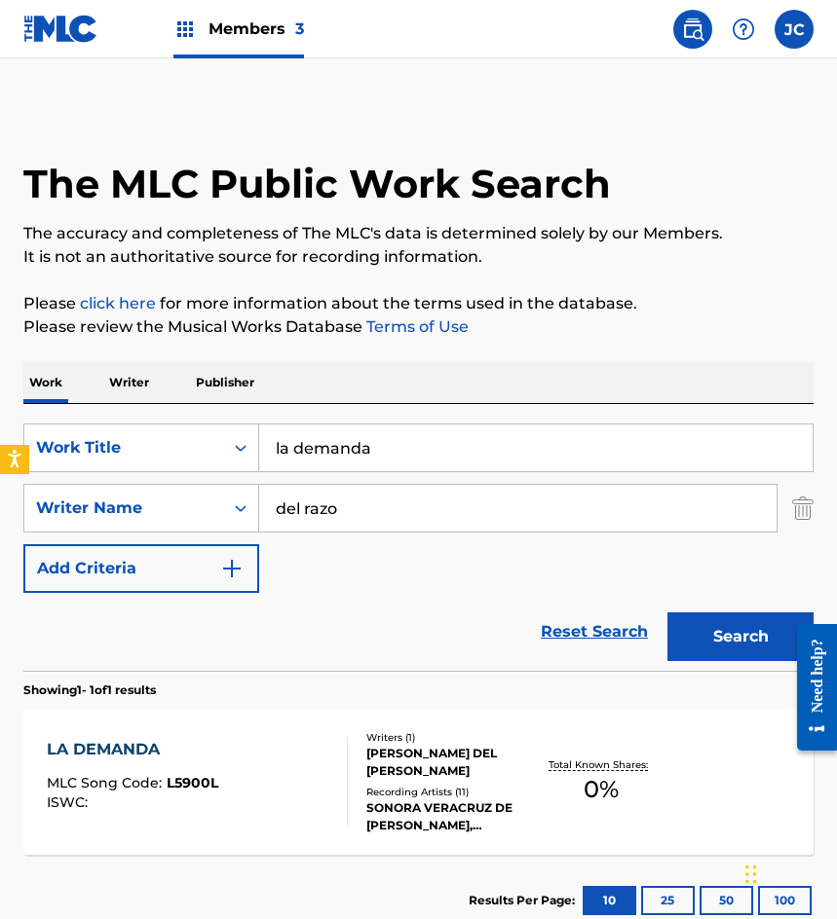
click at [585, 557] on div "SearchWithCriteriab9b107e9-eb1b-43a6-9939-da351d890d93 Work Title la demanda Se…" at bounding box center [418, 508] width 790 height 169
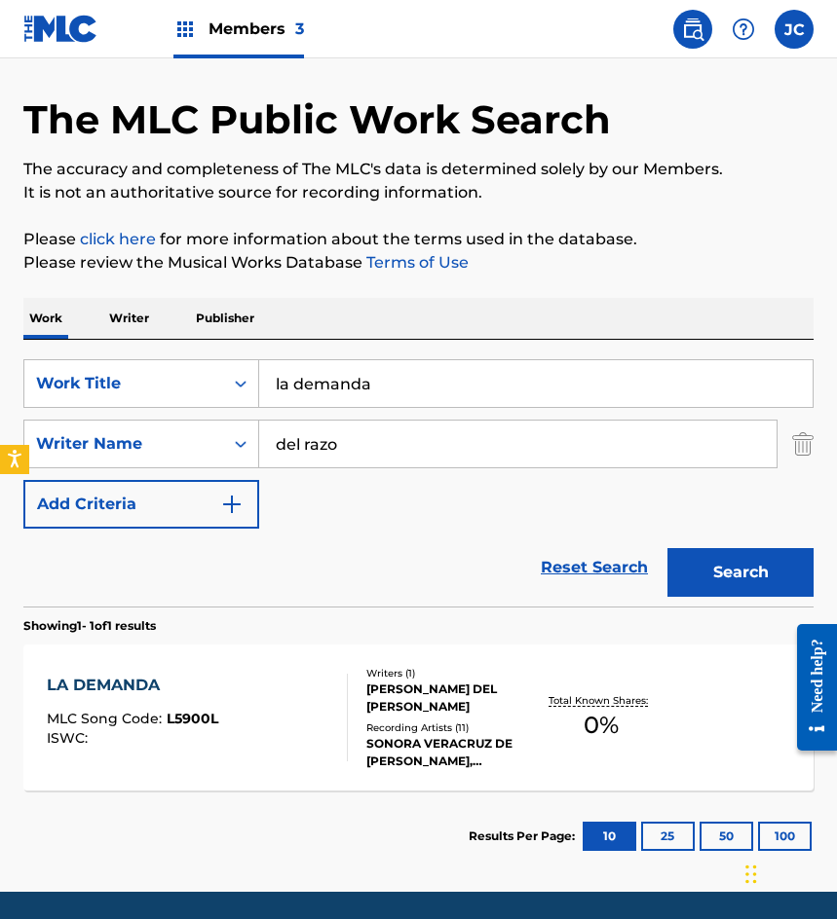
scroll to position [130, 0]
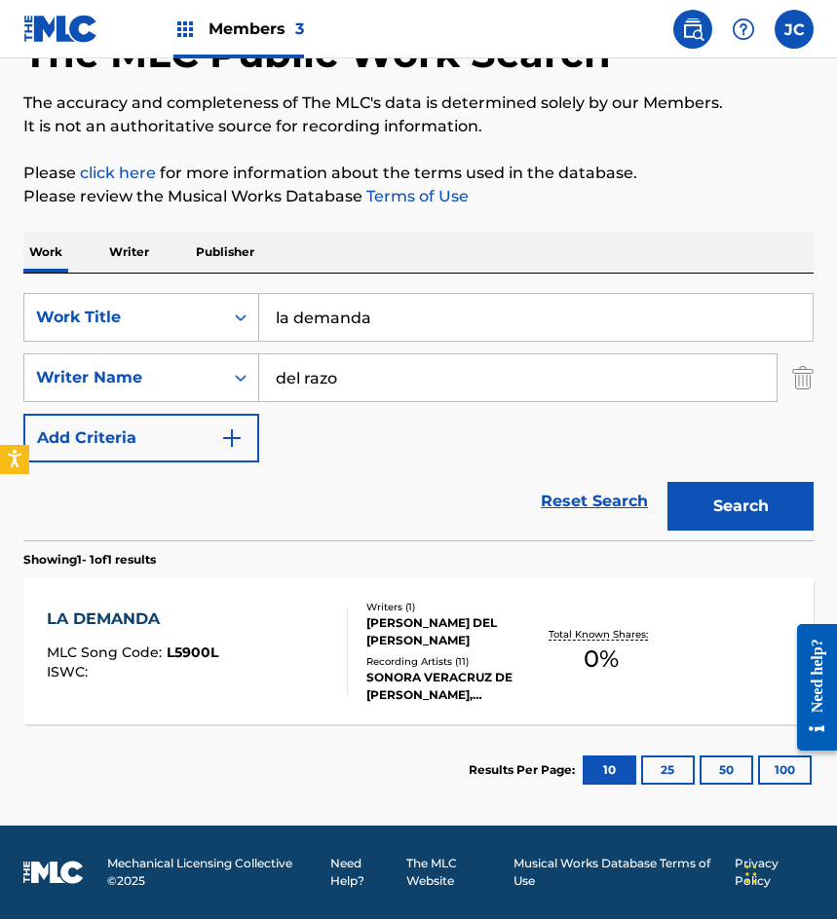
click at [292, 632] on div "LA DEMANDA MLC Song Code : L5900L ISWC :" at bounding box center [197, 652] width 300 height 88
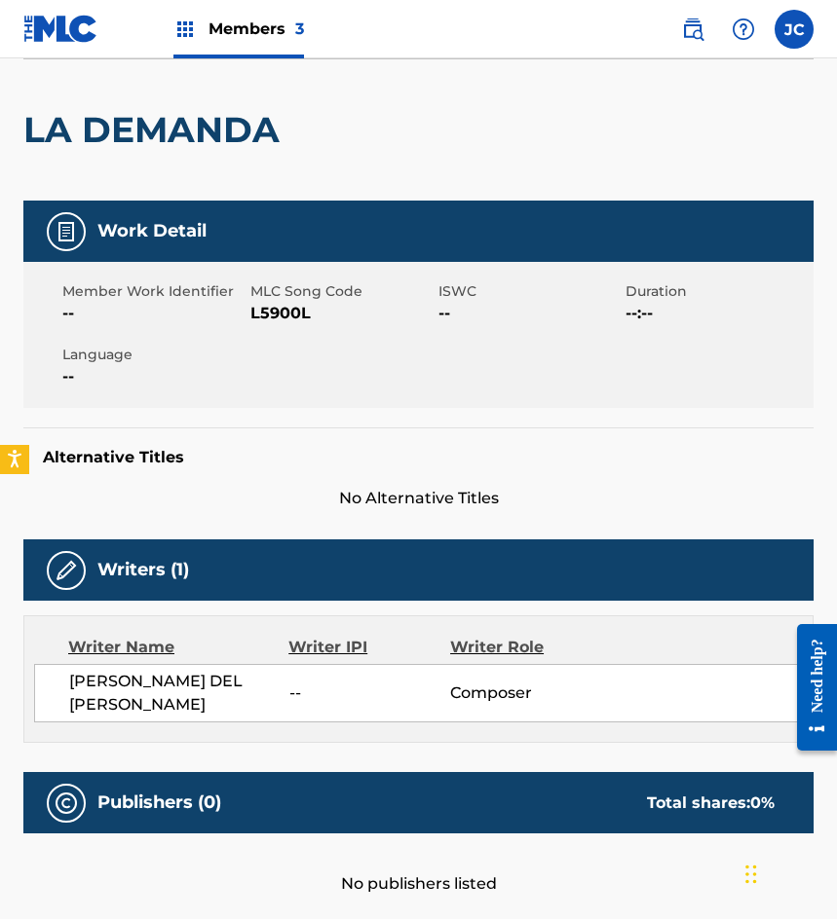
scroll to position [390, 0]
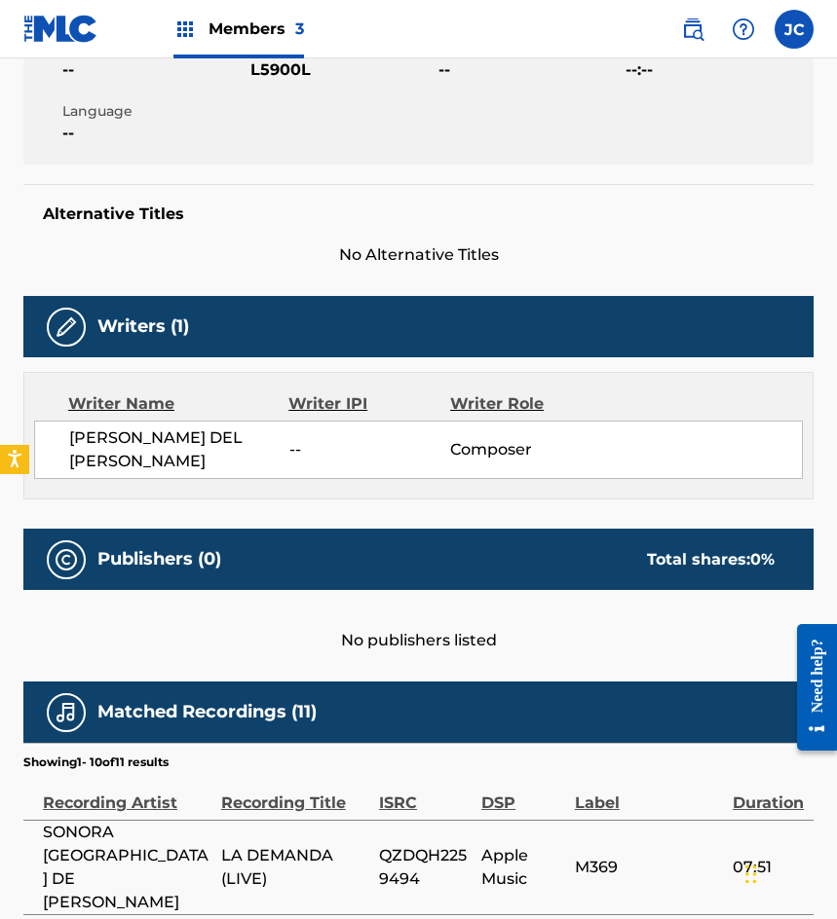
click at [285, 72] on span "L5900L" at bounding box center [341, 69] width 183 height 23
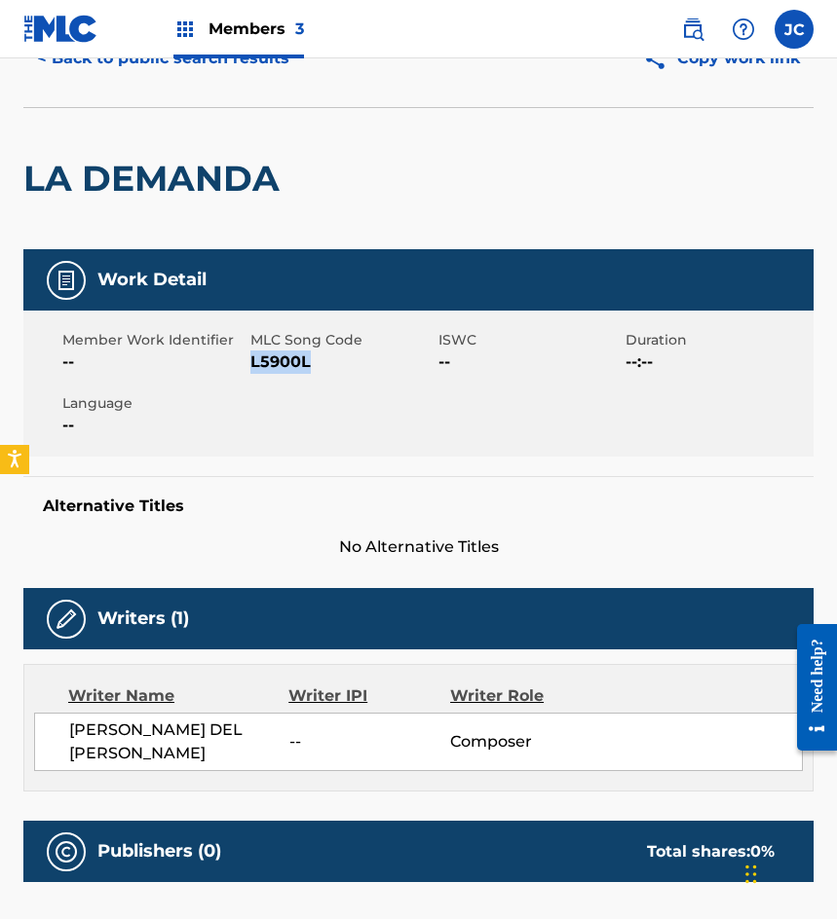
scroll to position [0, 0]
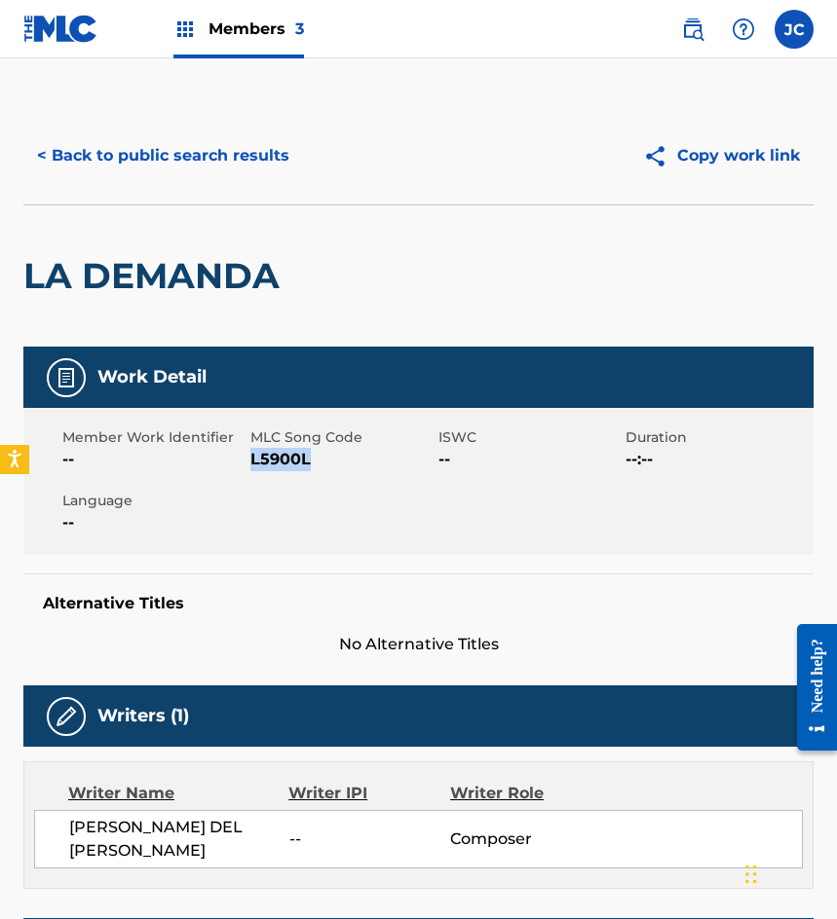
click at [93, 143] on button "< Back to public search results" at bounding box center [163, 155] width 280 height 49
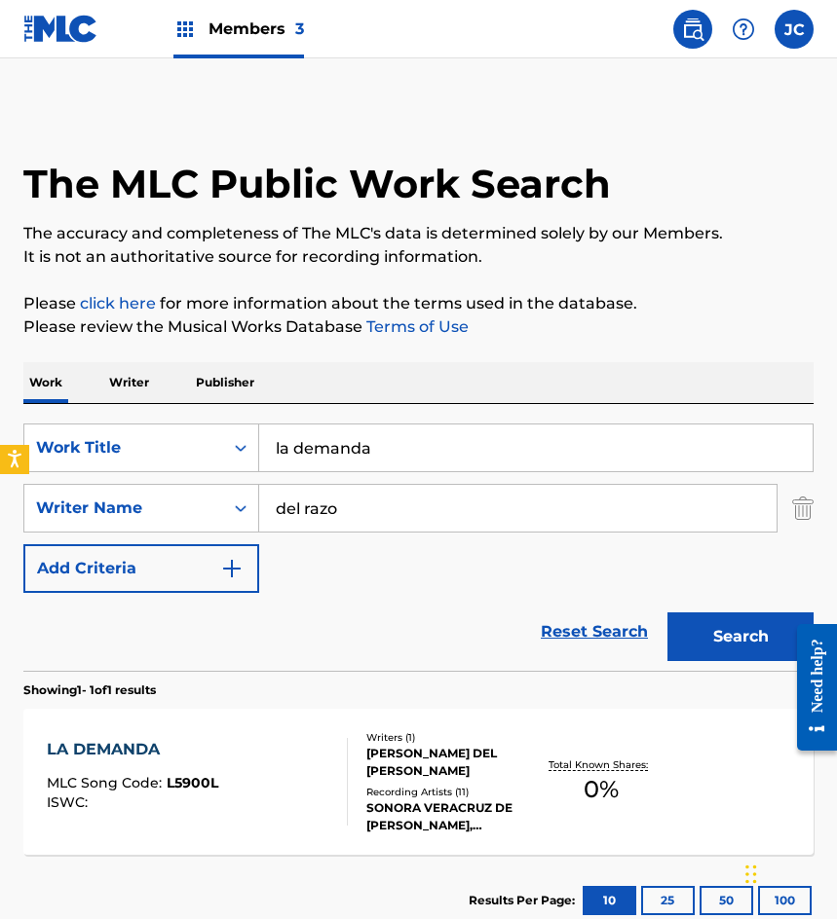
scroll to position [19, 0]
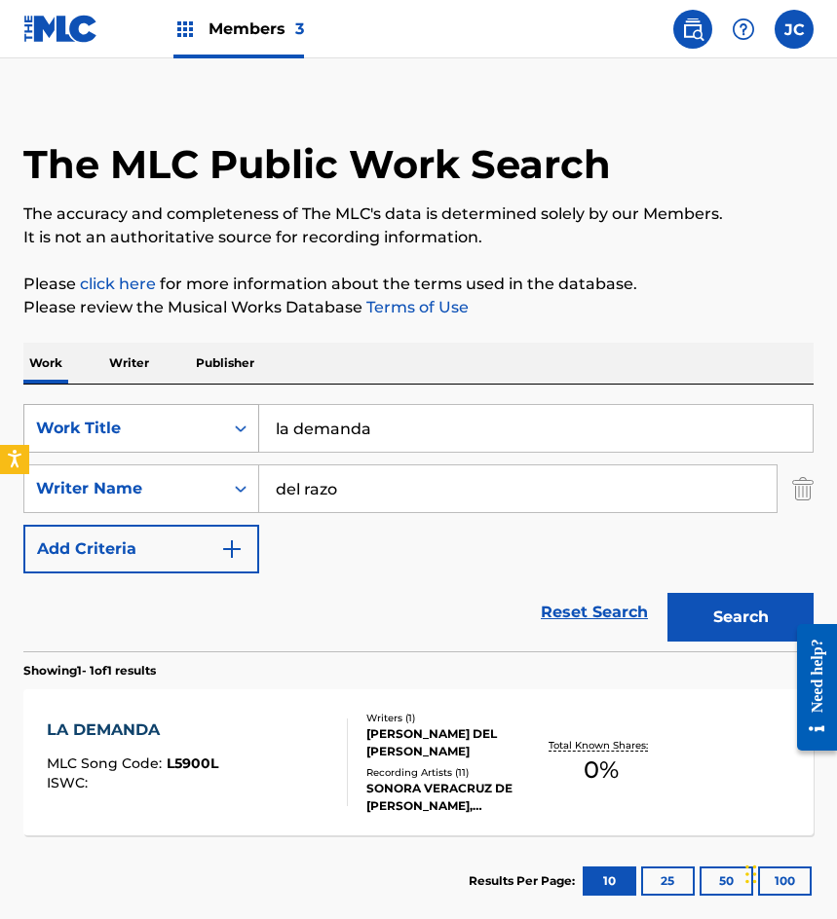
drag, startPoint x: 433, startPoint y: 418, endPoint x: 73, endPoint y: 414, distance: 360.4
click at [86, 422] on div "SearchWithCriteriab9b107e9-eb1b-43a6-9939-da351d890d93 Work Title la demanda" at bounding box center [418, 428] width 790 height 49
type input "tu"
type input "kalaf"
click at [667, 593] on button "Search" at bounding box center [740, 617] width 146 height 49
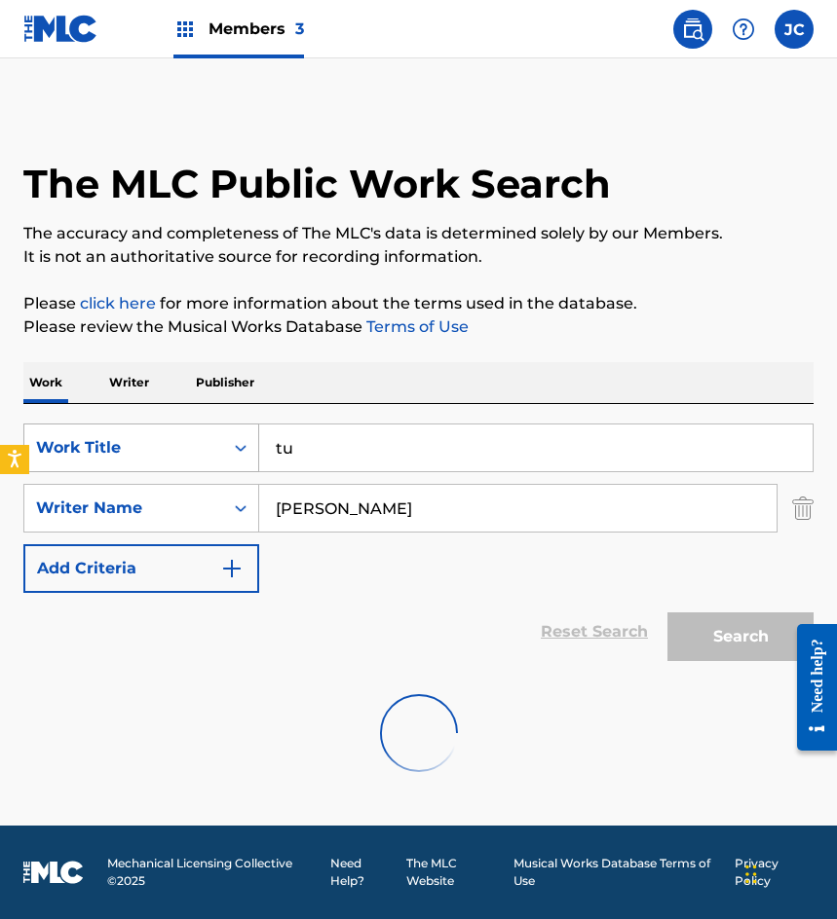
scroll to position [0, 0]
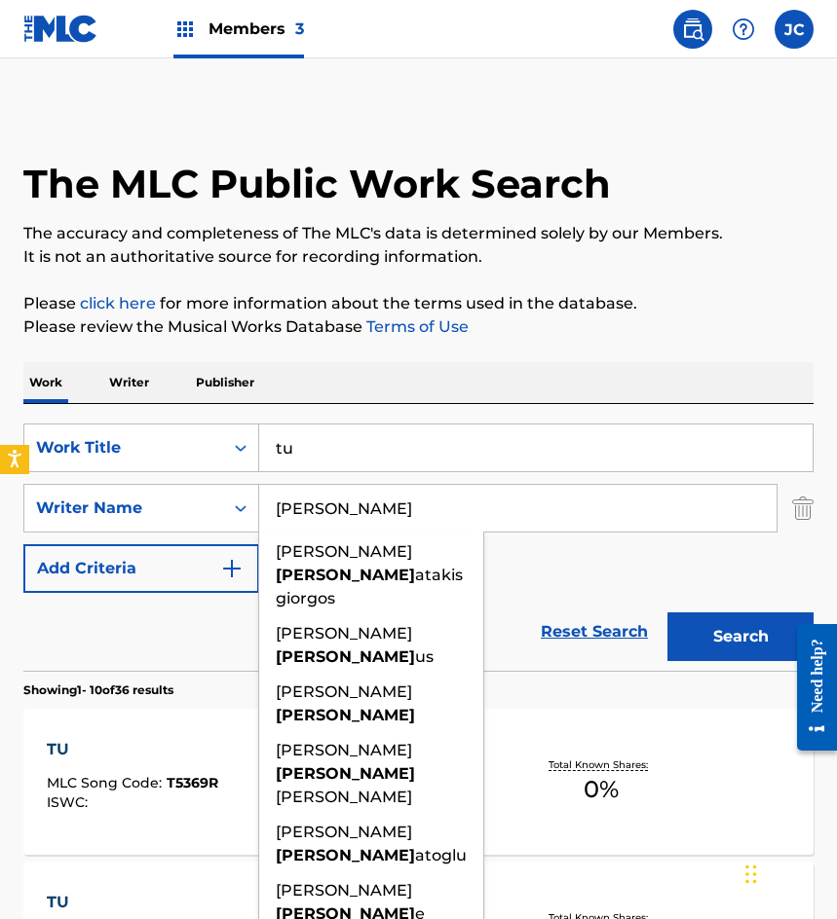
click at [593, 599] on div "Reset Search Search" at bounding box center [418, 632] width 790 height 78
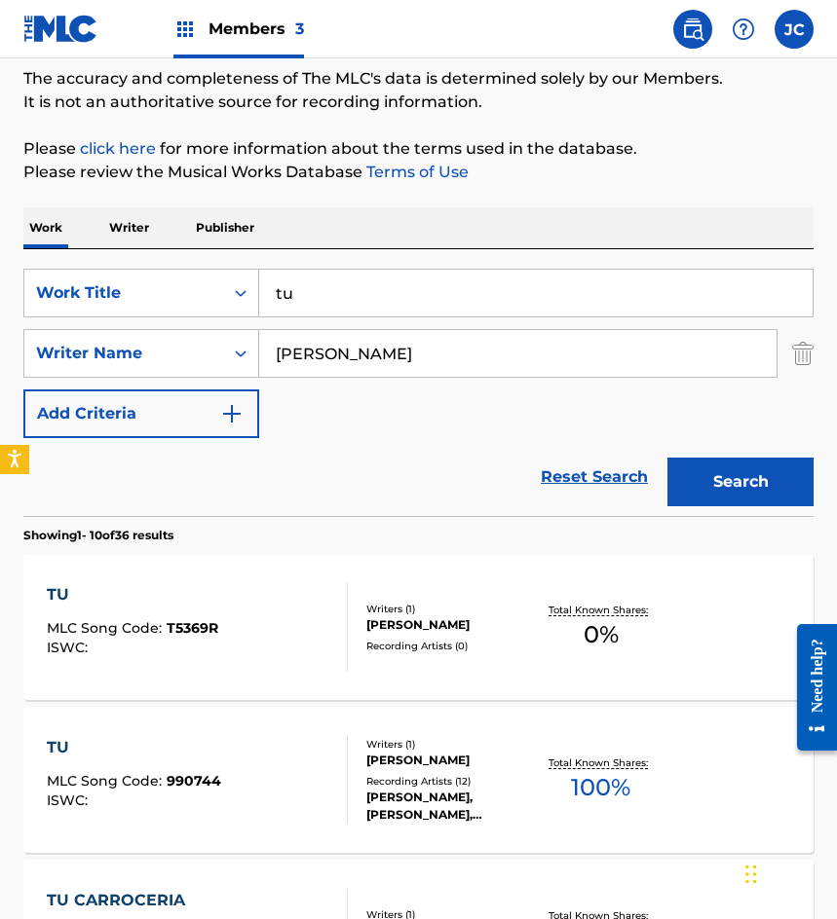
scroll to position [390, 0]
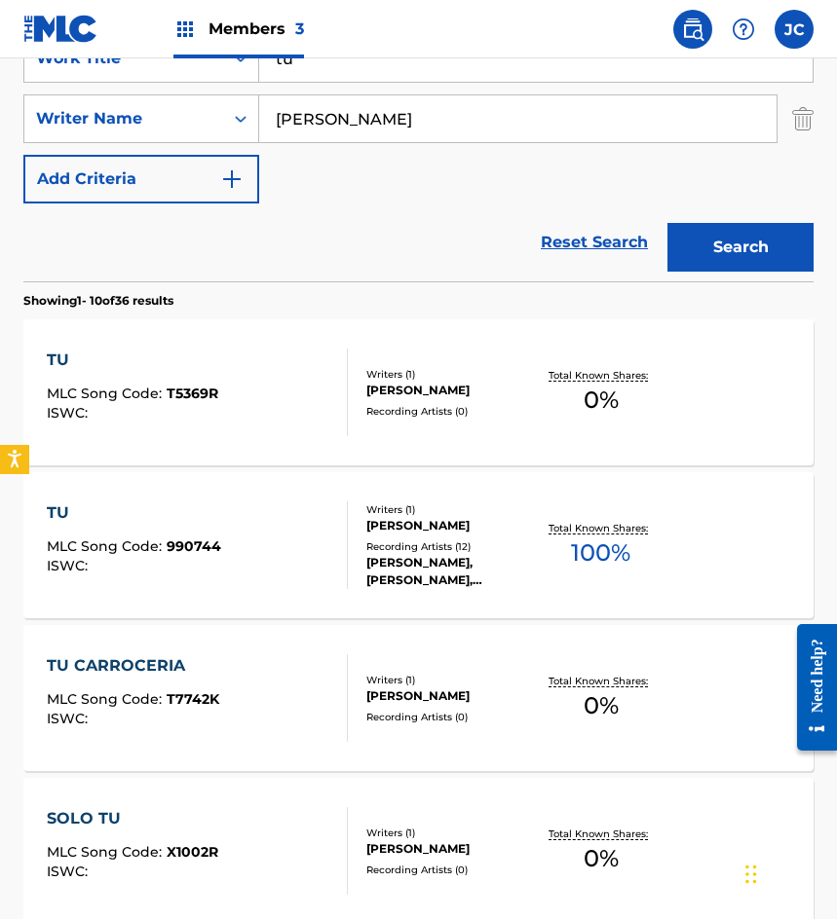
click at [394, 546] on div "Recording Artists ( 12 )" at bounding box center [450, 547] width 169 height 15
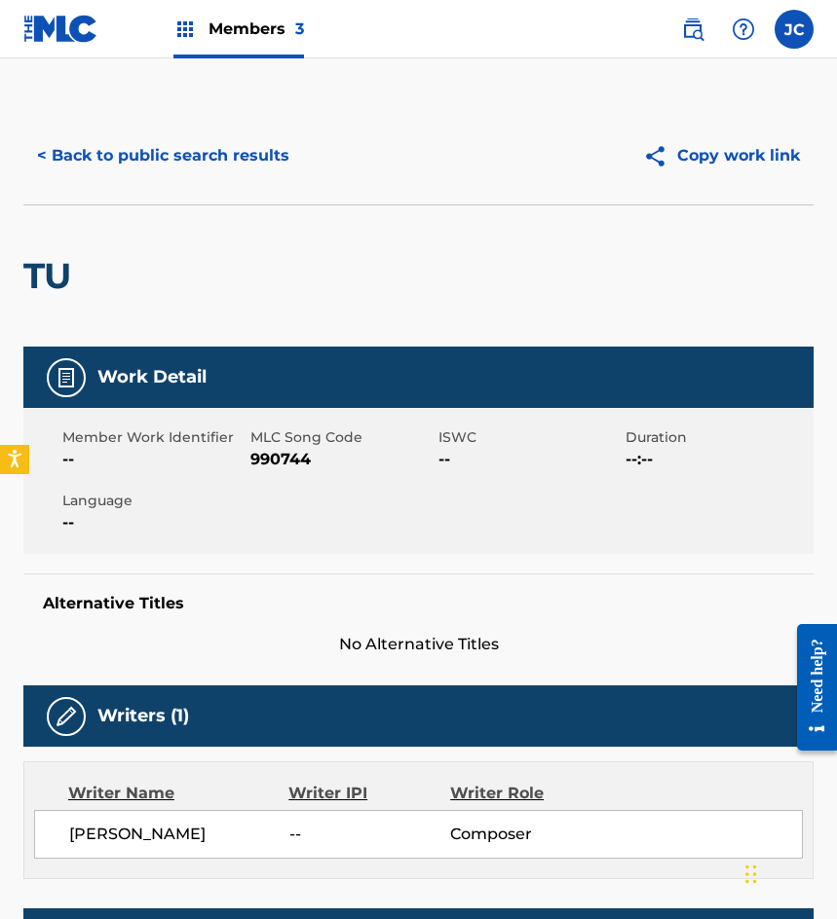
click at [190, 179] on div "< Back to public search results Copy work link" at bounding box center [418, 155] width 790 height 97
click at [206, 181] on div "< Back to public search results Copy work link" at bounding box center [418, 155] width 790 height 97
click at [215, 168] on button "< Back to public search results" at bounding box center [163, 155] width 280 height 49
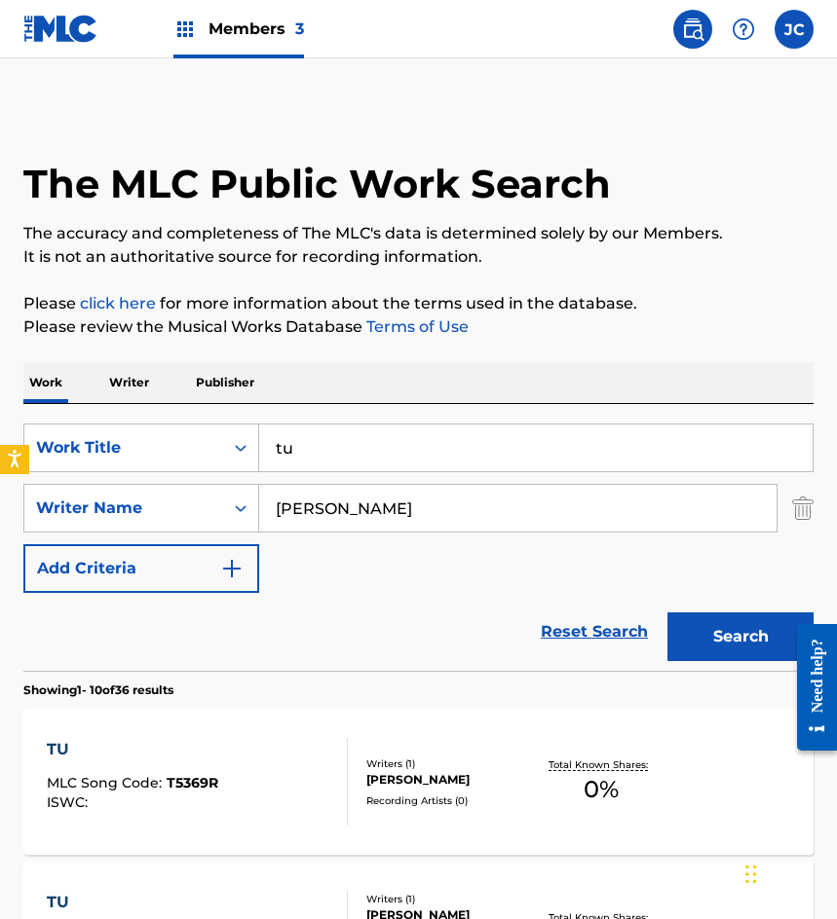
scroll to position [390, 0]
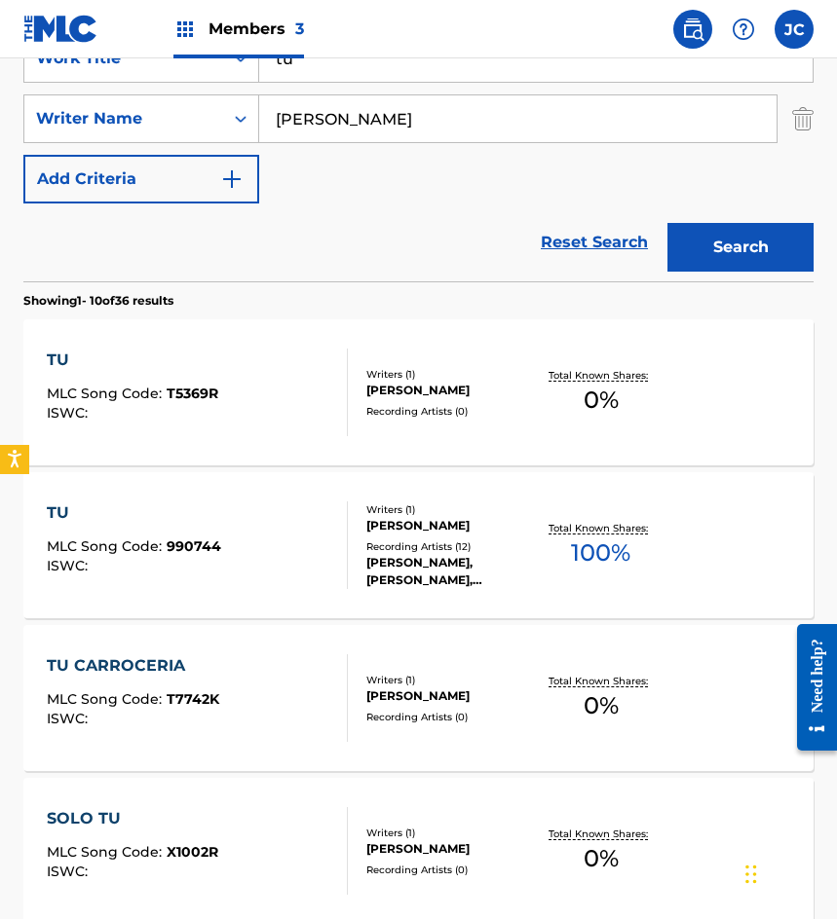
click at [339, 391] on div at bounding box center [339, 393] width 16 height 88
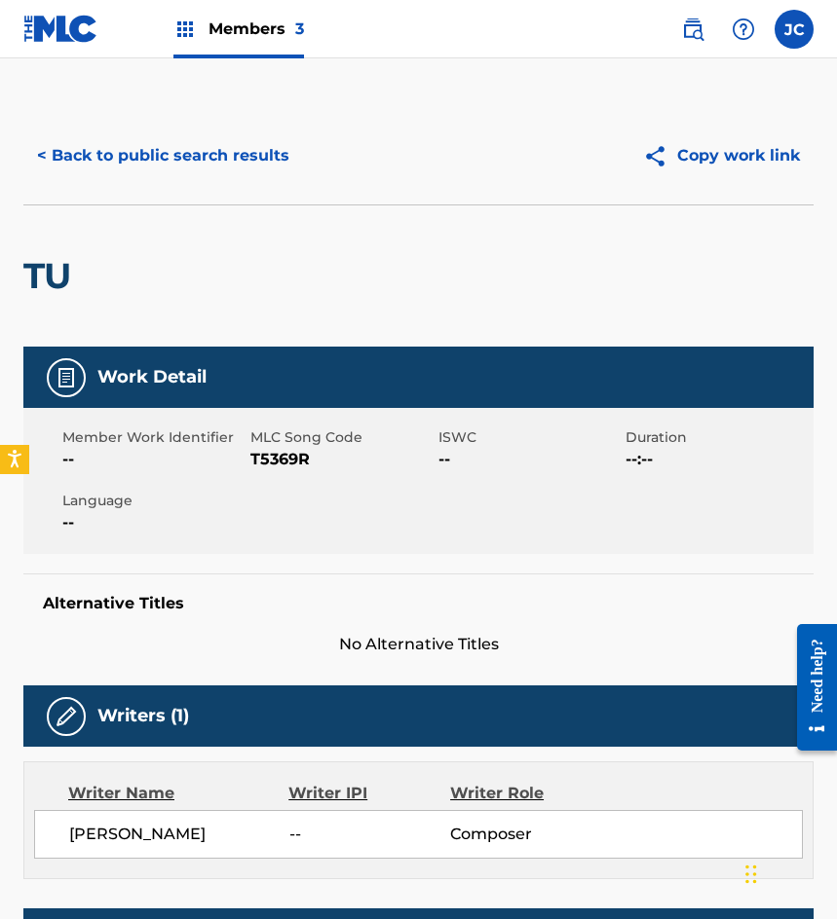
click at [286, 468] on span "T5369R" at bounding box center [341, 459] width 183 height 23
click at [177, 163] on button "< Back to public search results" at bounding box center [163, 155] width 280 height 49
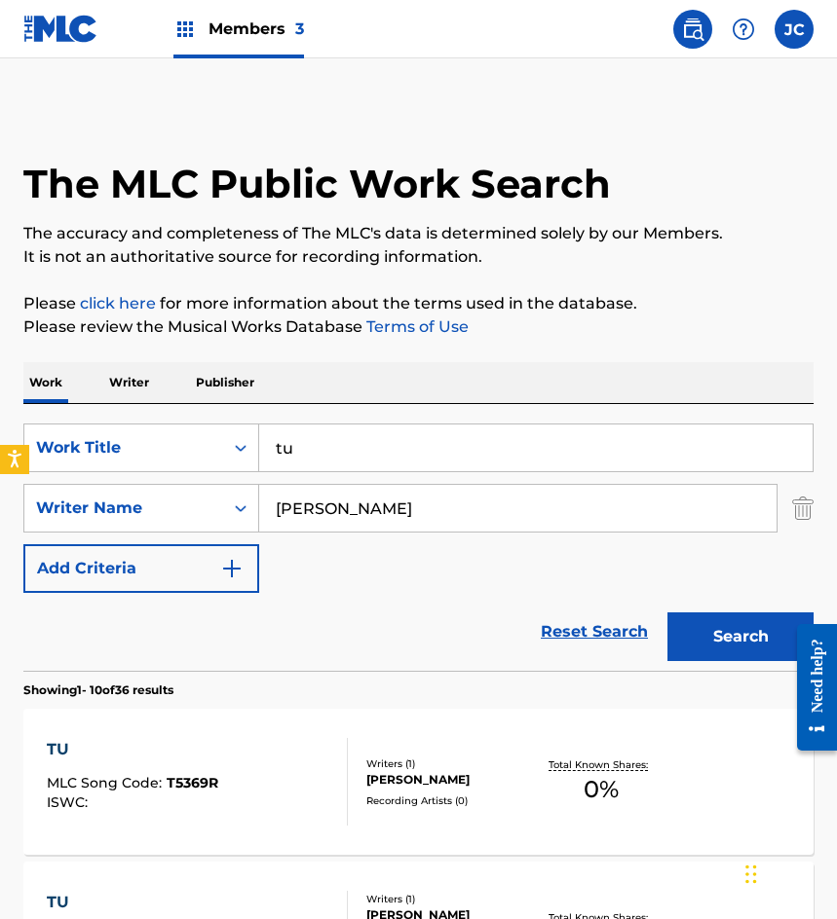
scroll to position [390, 0]
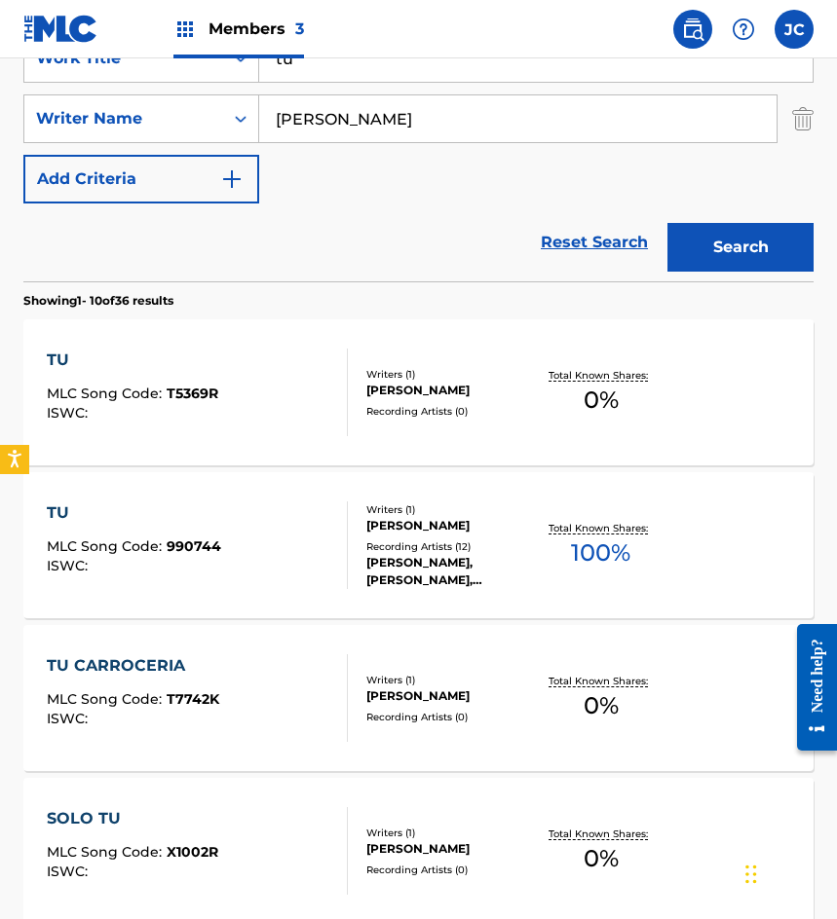
click at [404, 519] on div "DENISE DE KALAFE" at bounding box center [450, 526] width 169 height 18
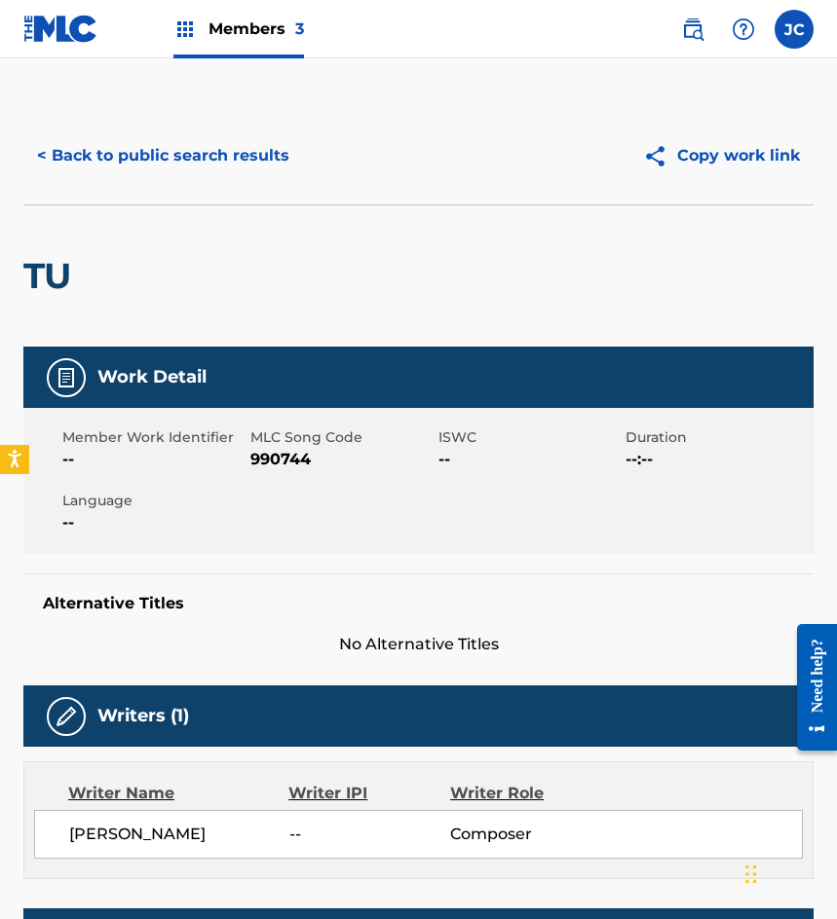
click at [279, 466] on span "990744" at bounding box center [341, 459] width 183 height 23
click at [150, 153] on button "< Back to public search results" at bounding box center [163, 155] width 280 height 49
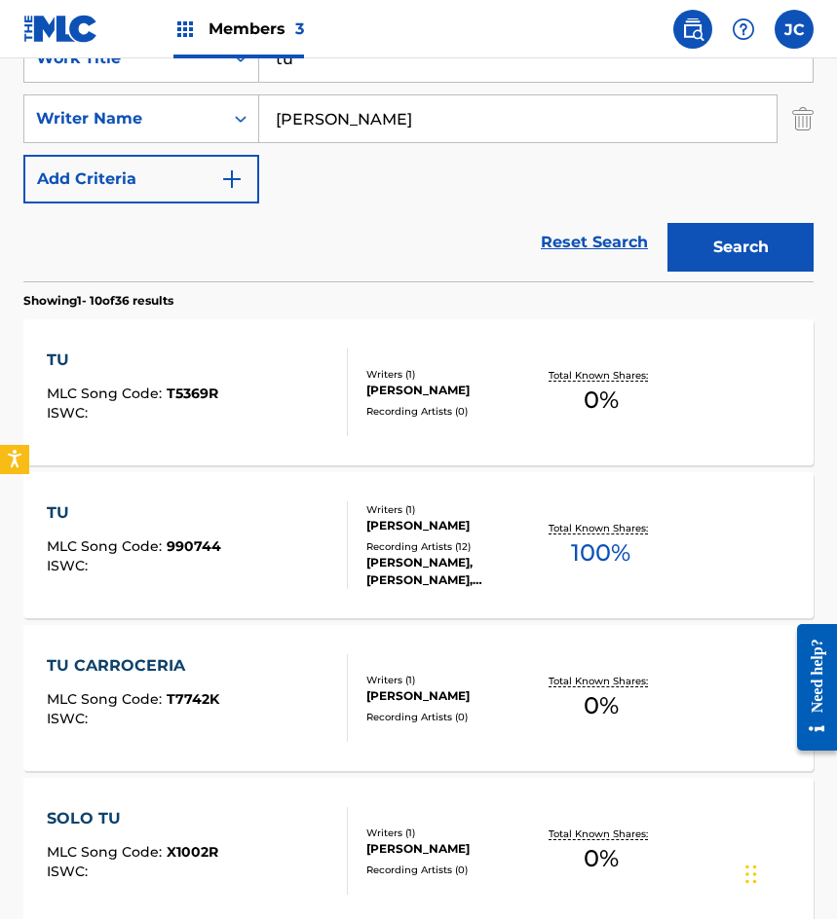
drag, startPoint x: 74, startPoint y: 236, endPoint x: 214, endPoint y: 150, distance: 164.4
click at [74, 236] on div "Reset Search Search" at bounding box center [418, 243] width 790 height 78
drag, startPoint x: 393, startPoint y: 76, endPoint x: 238, endPoint y: 68, distance: 156.0
click at [242, 69] on div "SearchWithCriteriab9b107e9-eb1b-43a6-9939-da351d890d93 Work Title tu" at bounding box center [418, 58] width 790 height 49
type input "encuentros"
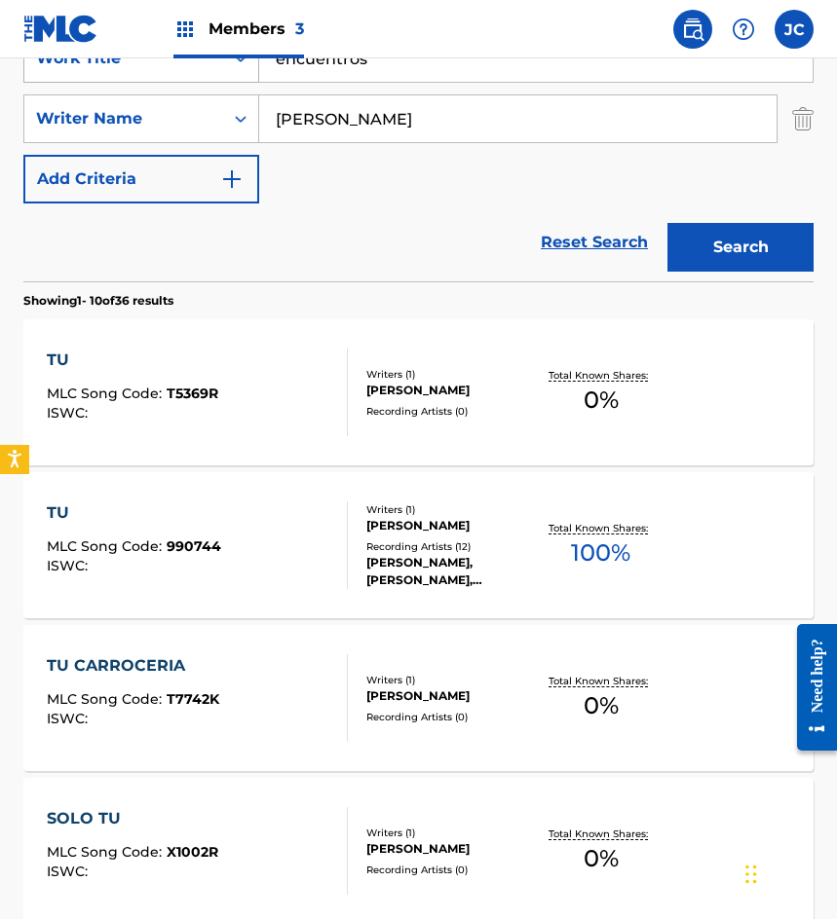
click at [667, 223] on button "Search" at bounding box center [740, 247] width 146 height 49
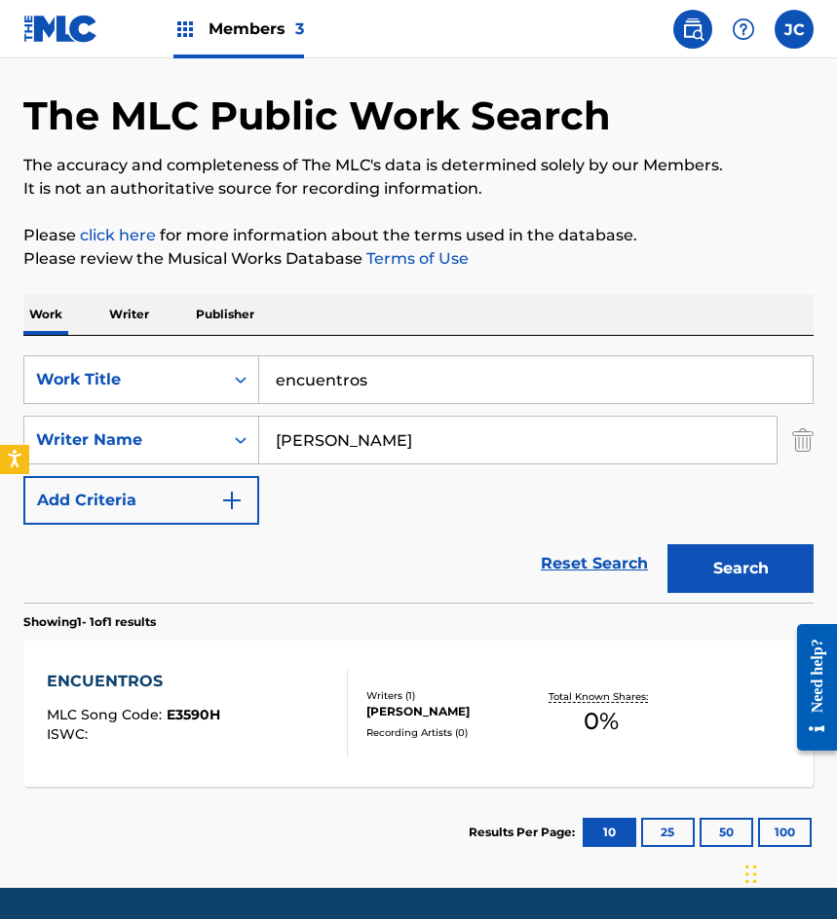
scroll to position [130, 0]
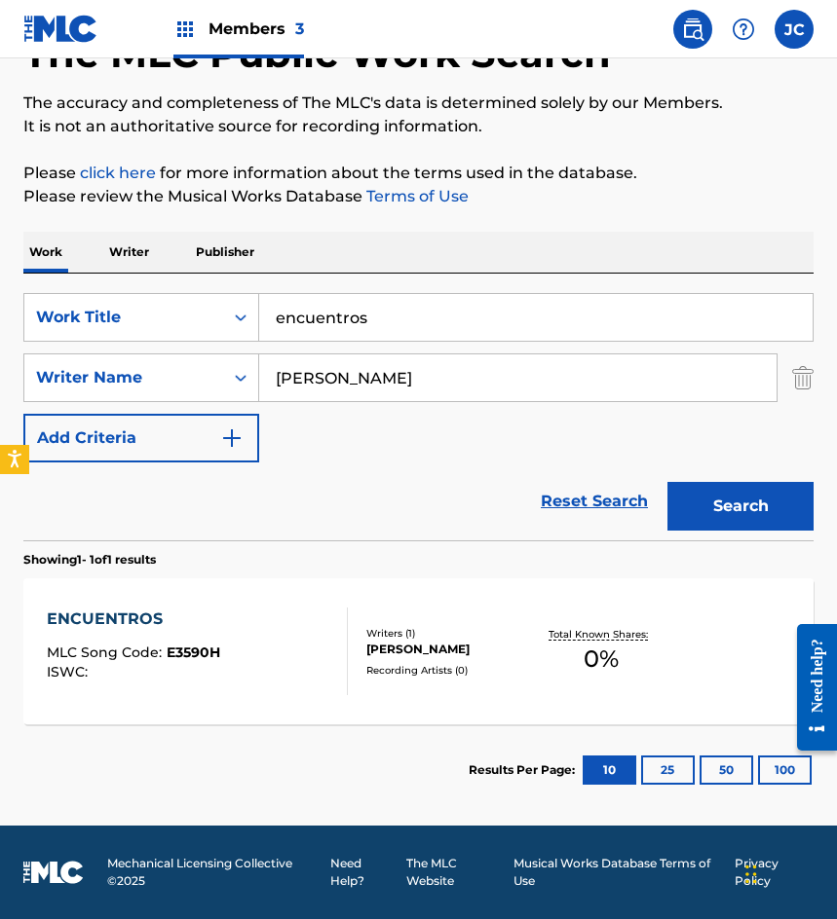
click at [281, 630] on div "ENCUENTROS MLC Song Code : E3590H ISWC :" at bounding box center [197, 652] width 300 height 88
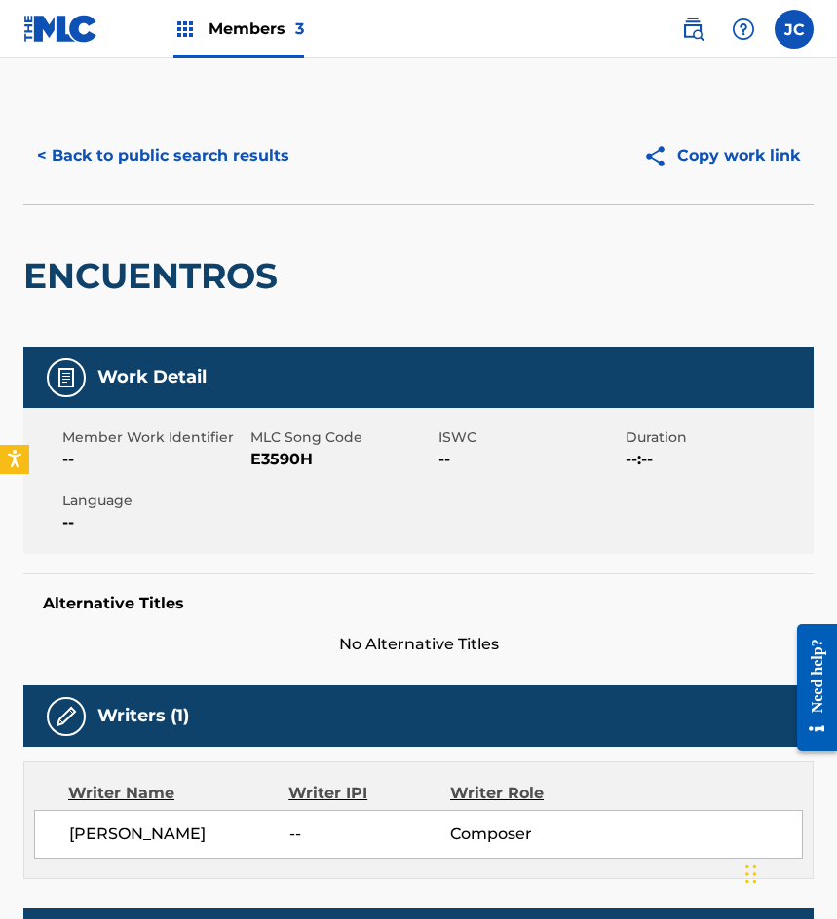
click at [268, 450] on span "E3590H" at bounding box center [341, 459] width 183 height 23
click at [139, 155] on button "< Back to public search results" at bounding box center [163, 155] width 280 height 49
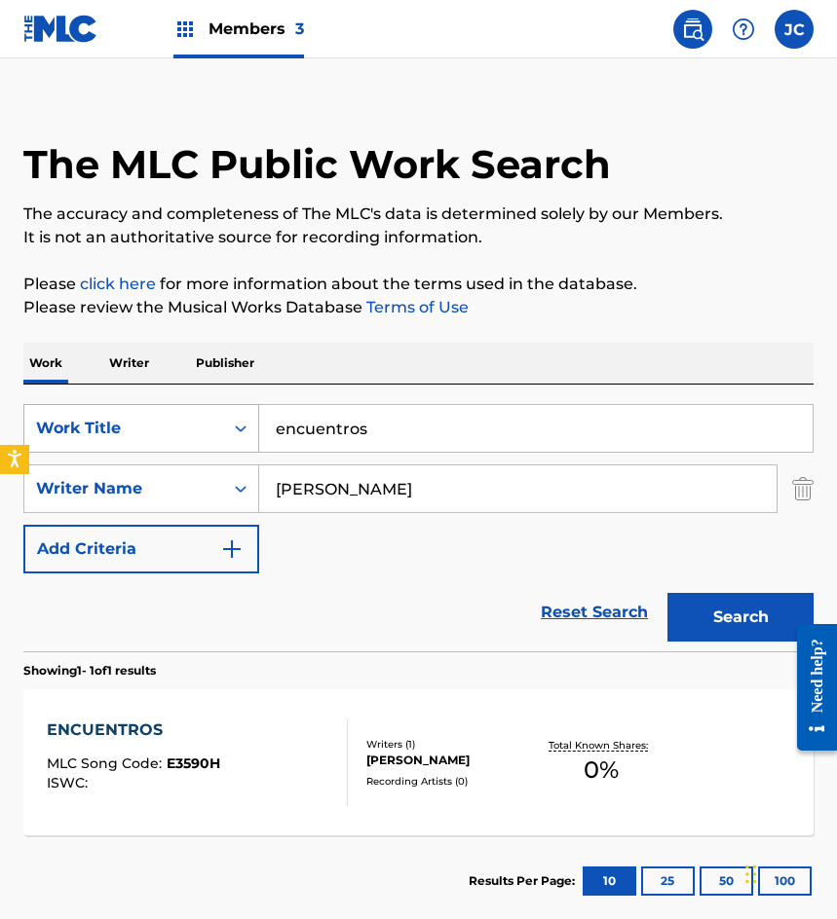
click at [219, 431] on div "SearchWithCriteriab9b107e9-eb1b-43a6-9939-da351d890d93 Work Title encuentros" at bounding box center [418, 428] width 790 height 49
type input "guitarra poema"
click at [667, 593] on button "Search" at bounding box center [740, 617] width 146 height 49
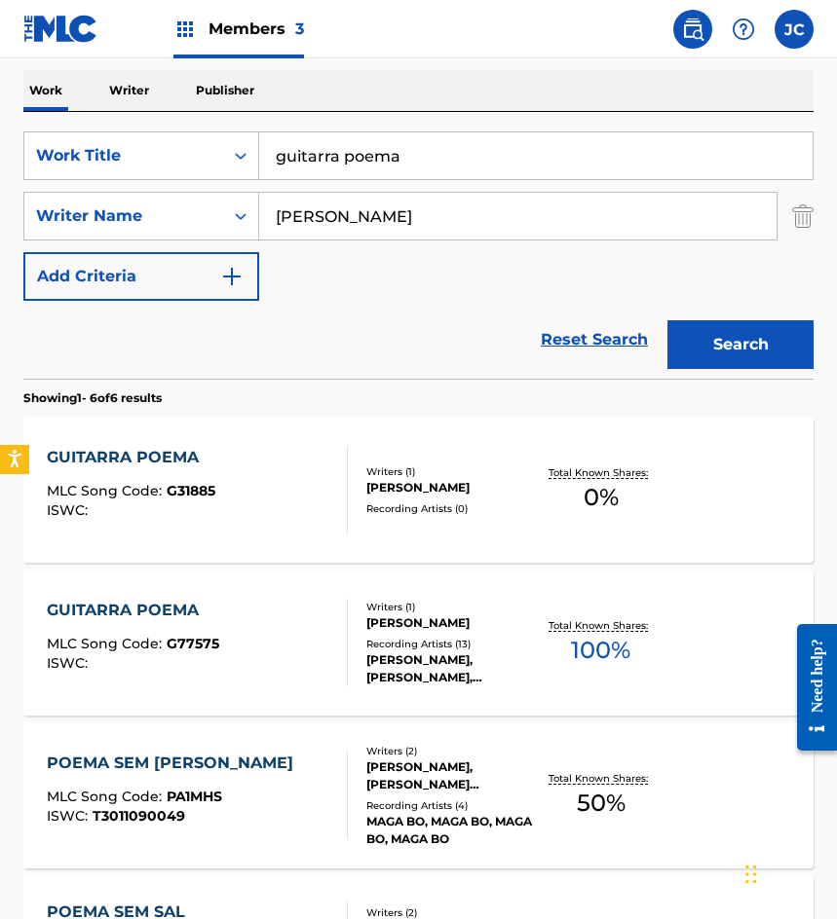
scroll to position [390, 0]
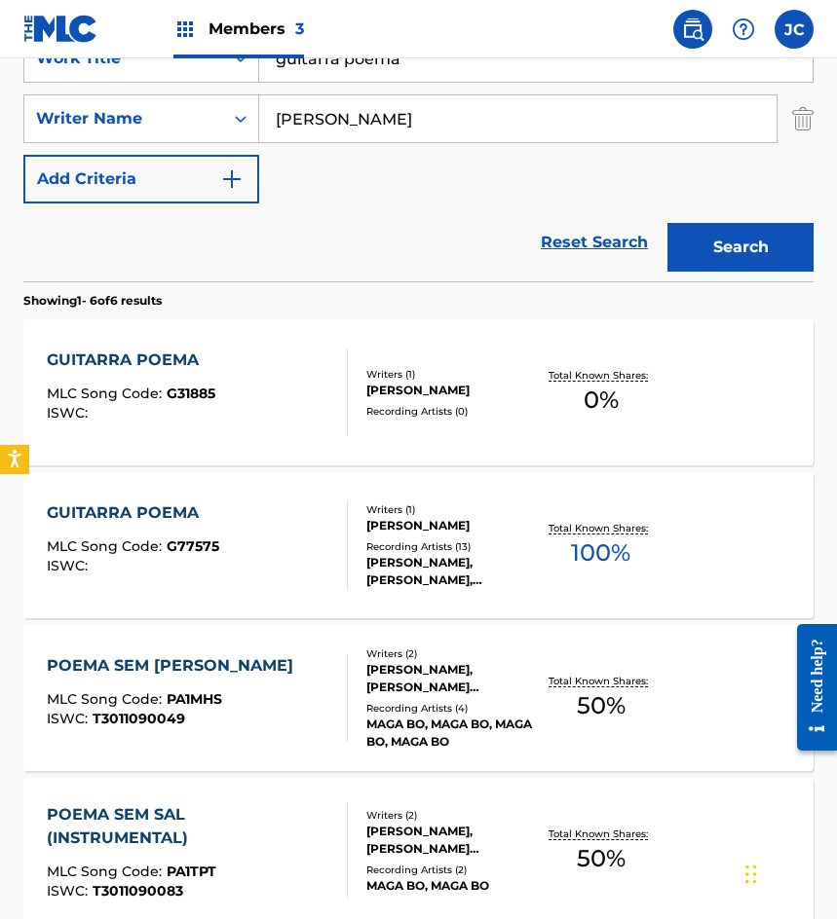
click at [460, 547] on div "Recording Artists ( 13 )" at bounding box center [450, 547] width 169 height 15
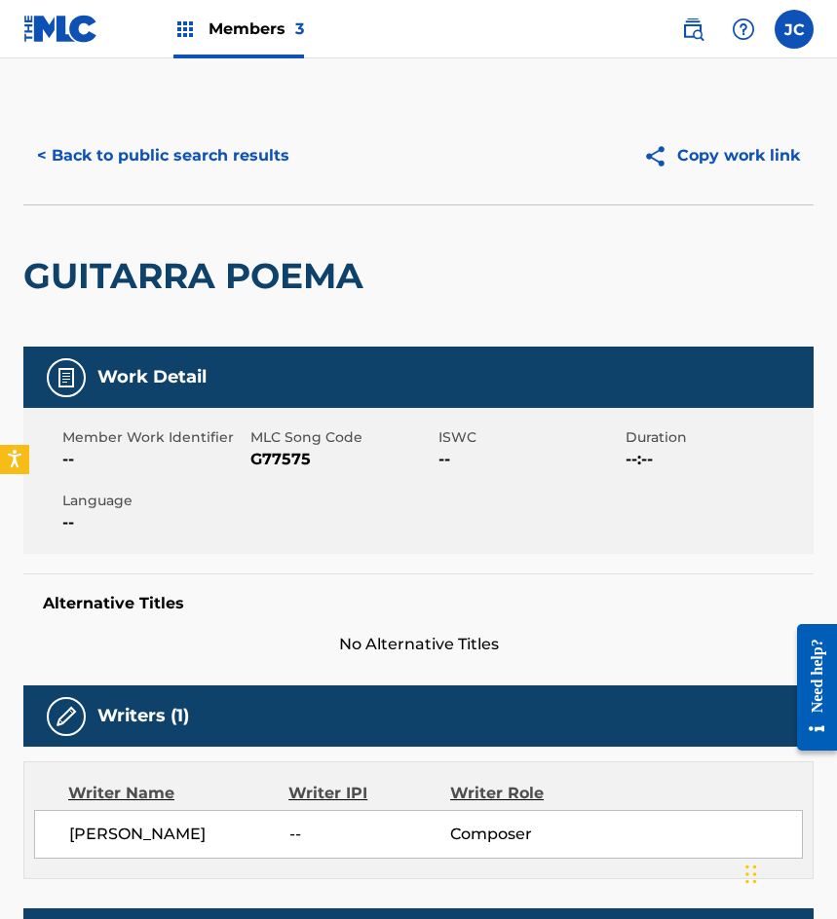
click at [196, 131] on button "< Back to public search results" at bounding box center [163, 155] width 280 height 49
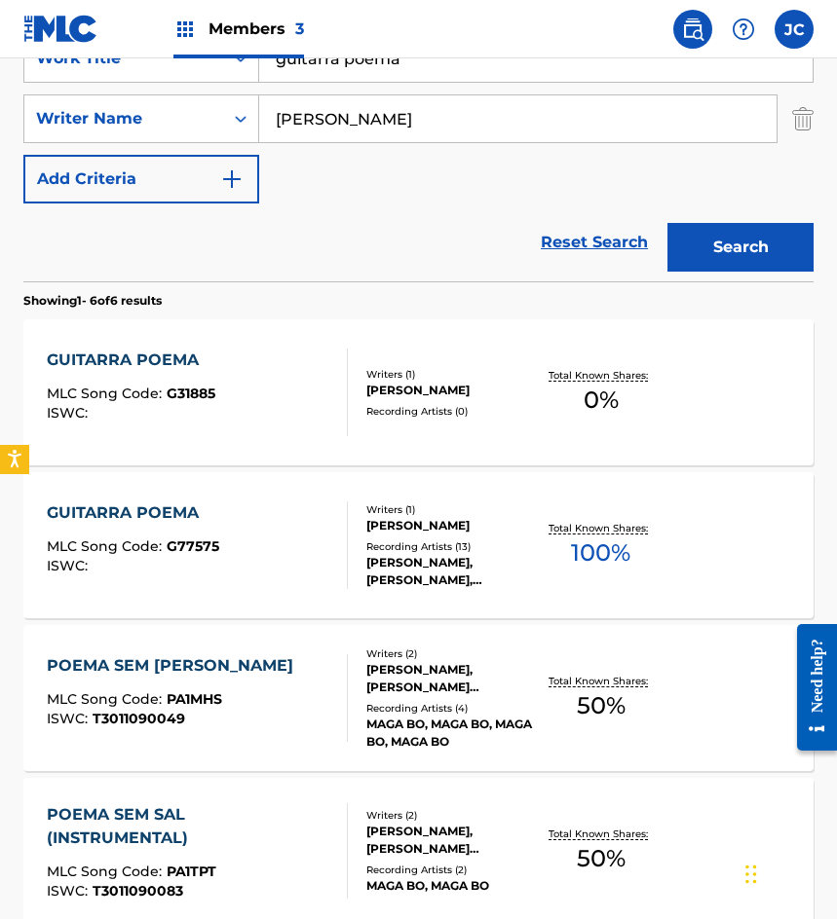
scroll to position [487, 0]
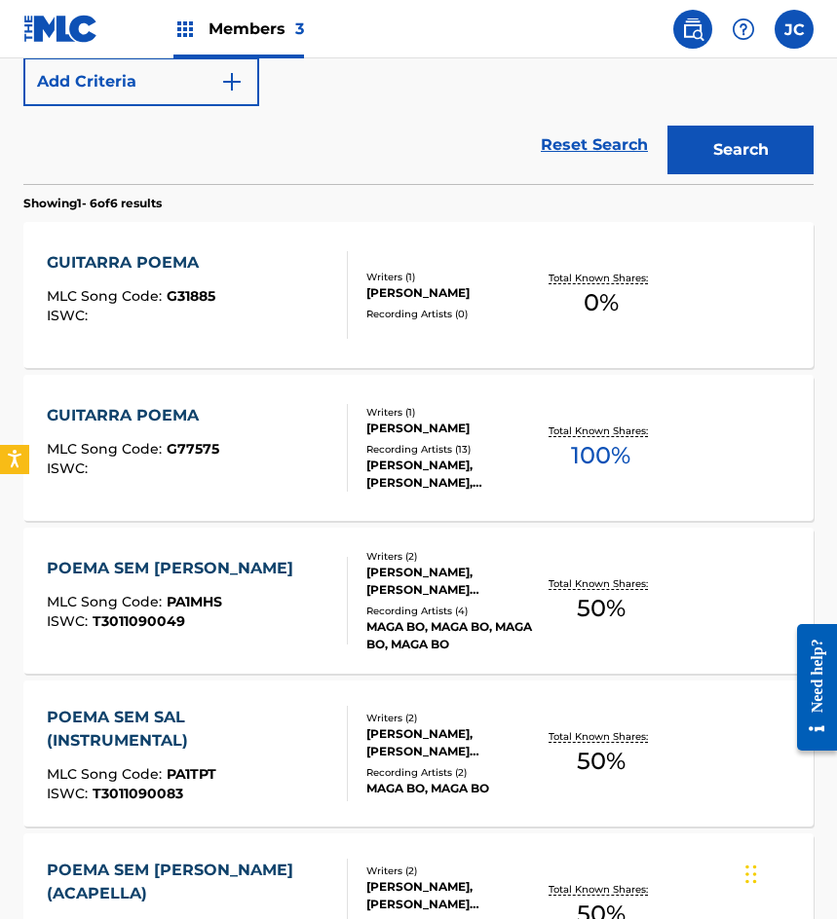
click at [234, 324] on div "GUITARRA POEMA MLC Song Code : G31885 ISWC :" at bounding box center [197, 295] width 300 height 88
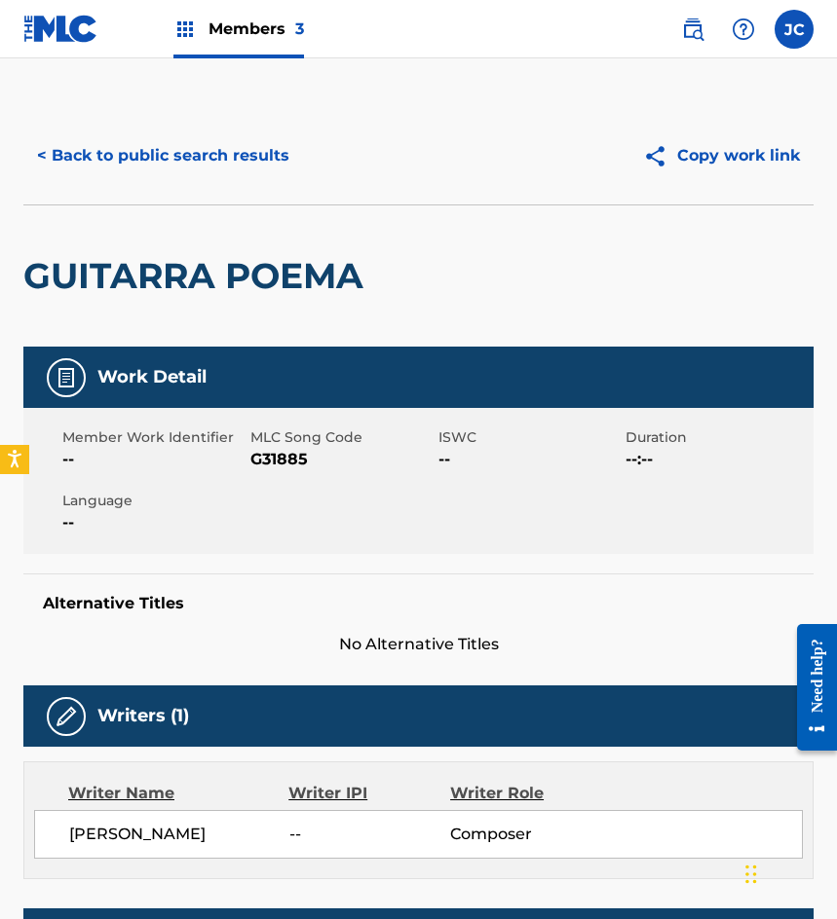
click at [291, 457] on span "G31885" at bounding box center [341, 459] width 183 height 23
click at [194, 163] on button "< Back to public search results" at bounding box center [163, 155] width 280 height 49
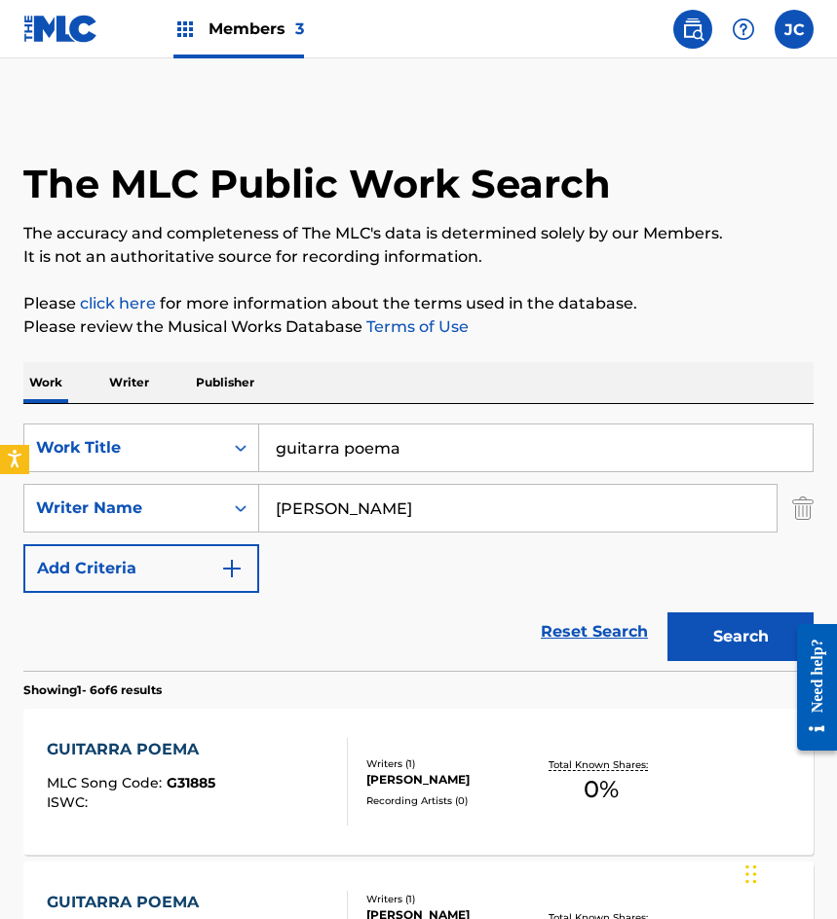
scroll to position [598, 0]
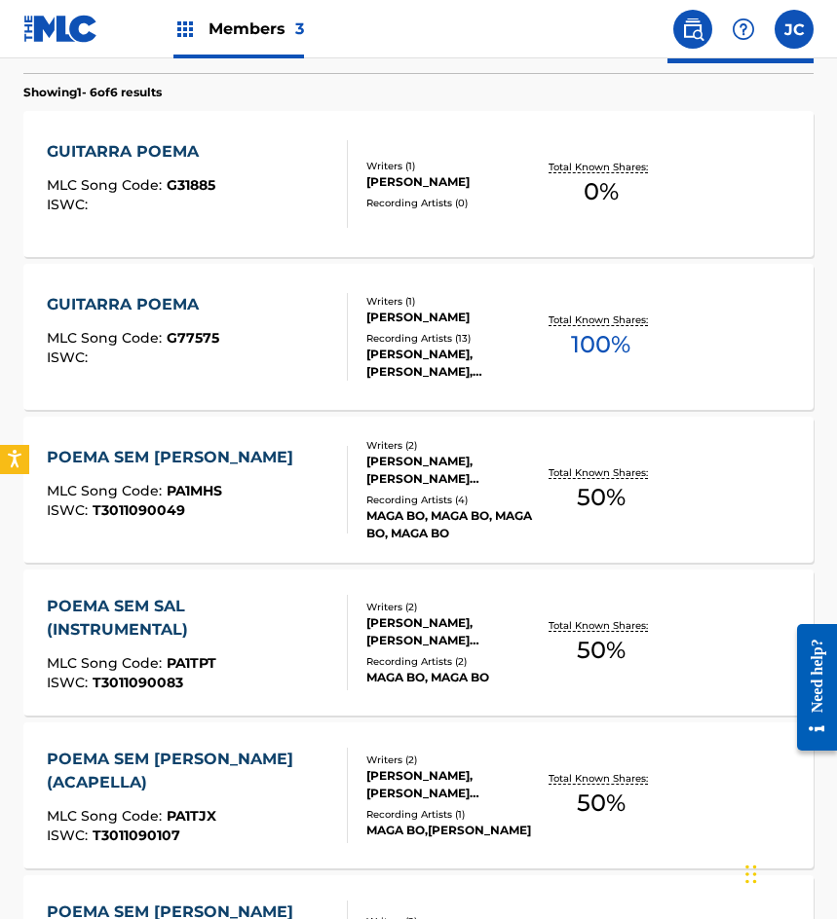
click at [164, 337] on span "MLC Song Code :" at bounding box center [107, 338] width 120 height 18
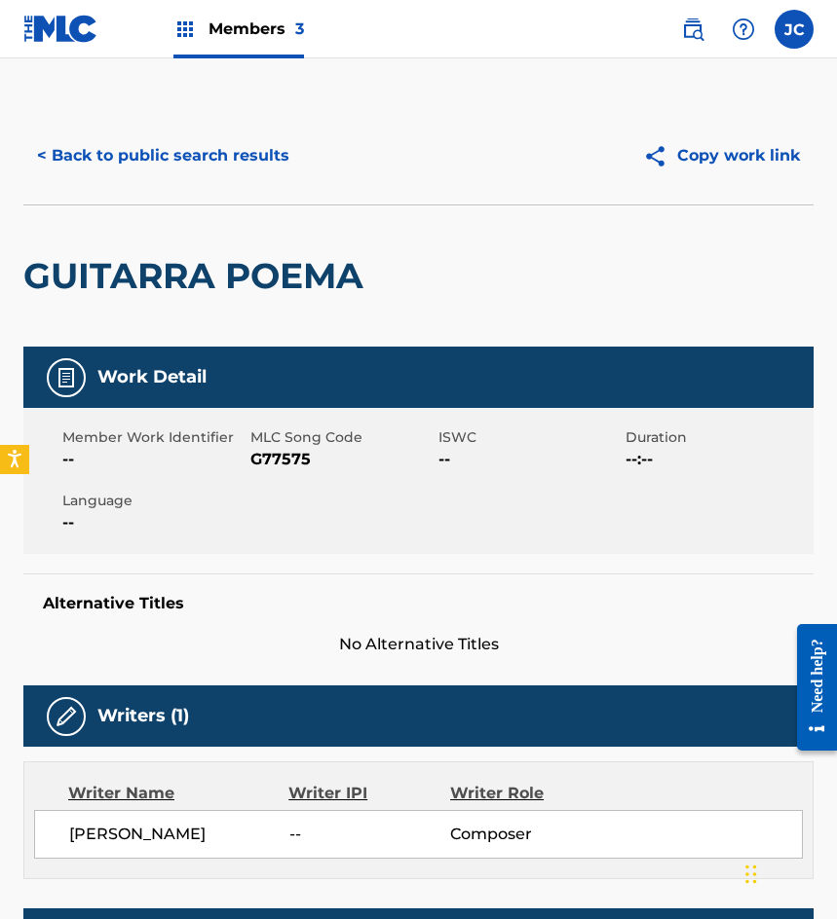
click at [311, 447] on span "MLC Song Code" at bounding box center [341, 438] width 183 height 20
click at [281, 466] on span "G77575" at bounding box center [341, 459] width 183 height 23
click at [140, 162] on button "< Back to public search results" at bounding box center [163, 155] width 280 height 49
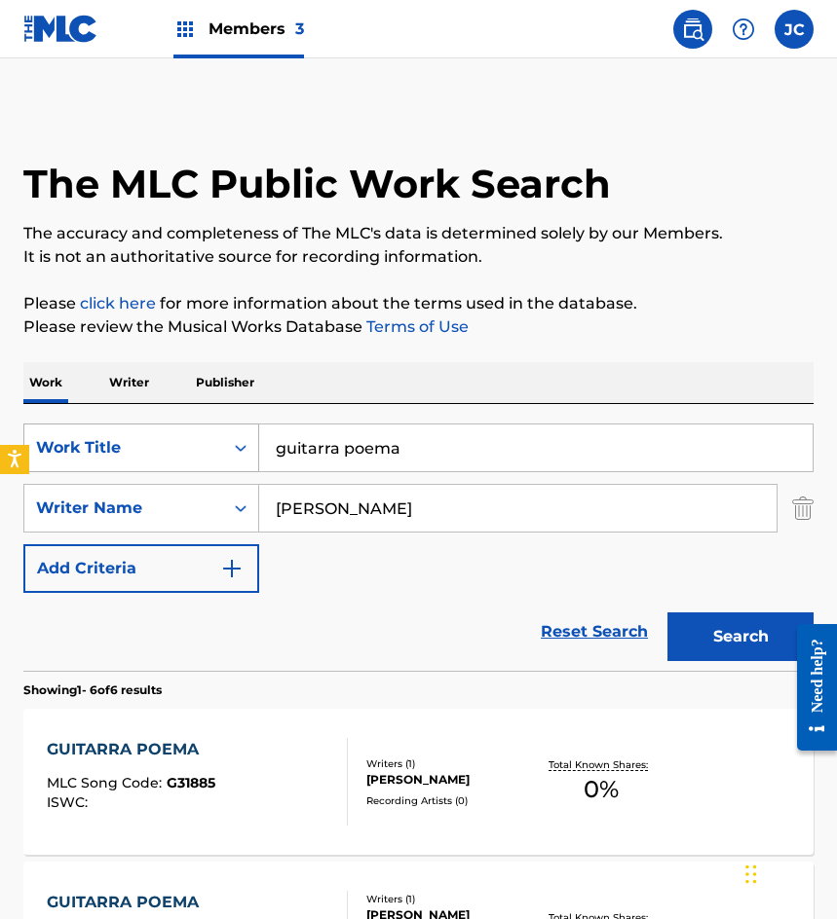
drag, startPoint x: 213, startPoint y: 444, endPoint x: 200, endPoint y: 440, distance: 14.2
click at [205, 442] on div "SearchWithCriteriab9b107e9-eb1b-43a6-9939-da351d890d93 Work Title guitarra poema" at bounding box center [418, 448] width 790 height 49
type input "cuambia dle iva"
type input "m"
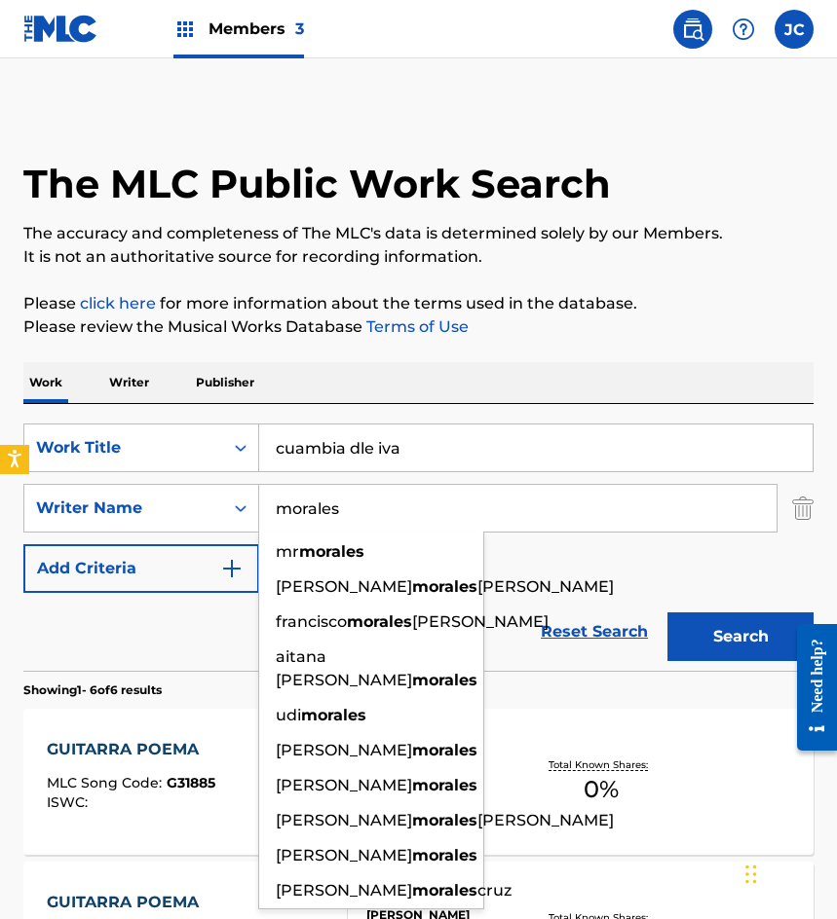
type input "morales"
click at [377, 451] on input "cuambia dle iva" at bounding box center [535, 448] width 553 height 47
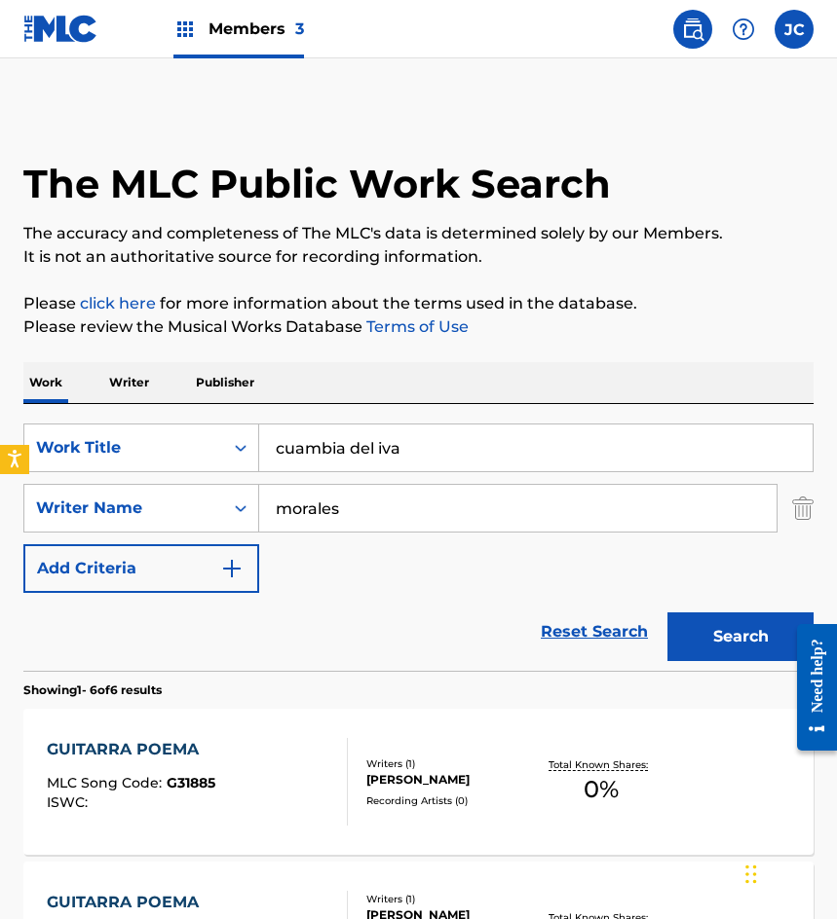
click at [667, 613] on button "Search" at bounding box center [740, 637] width 146 height 49
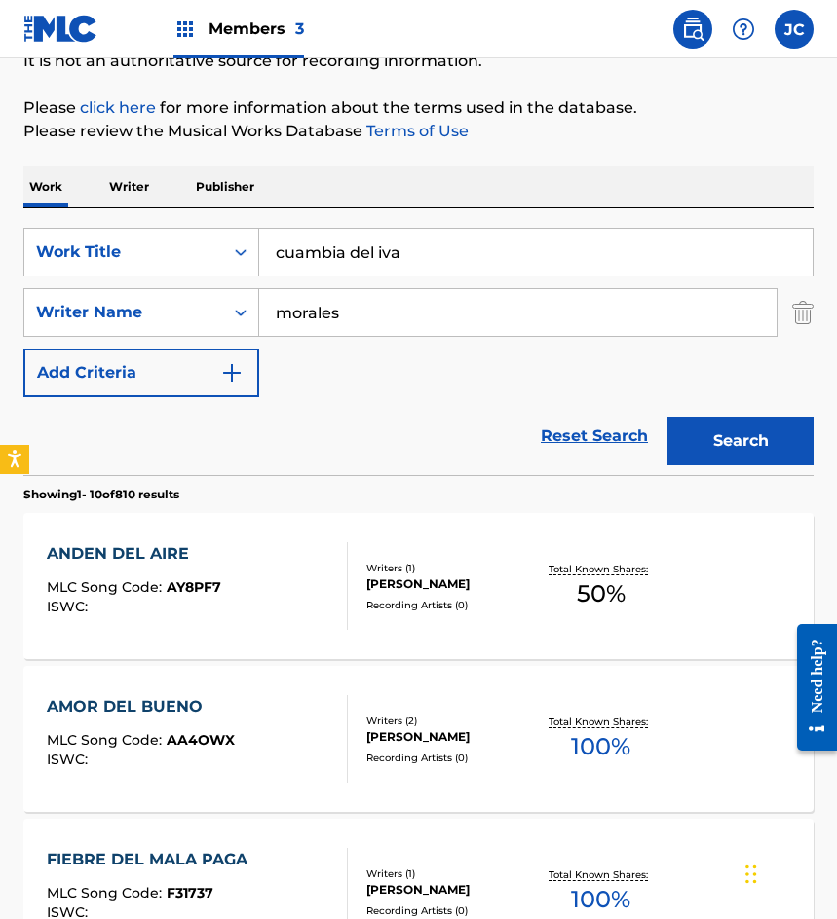
scroll to position [195, 0]
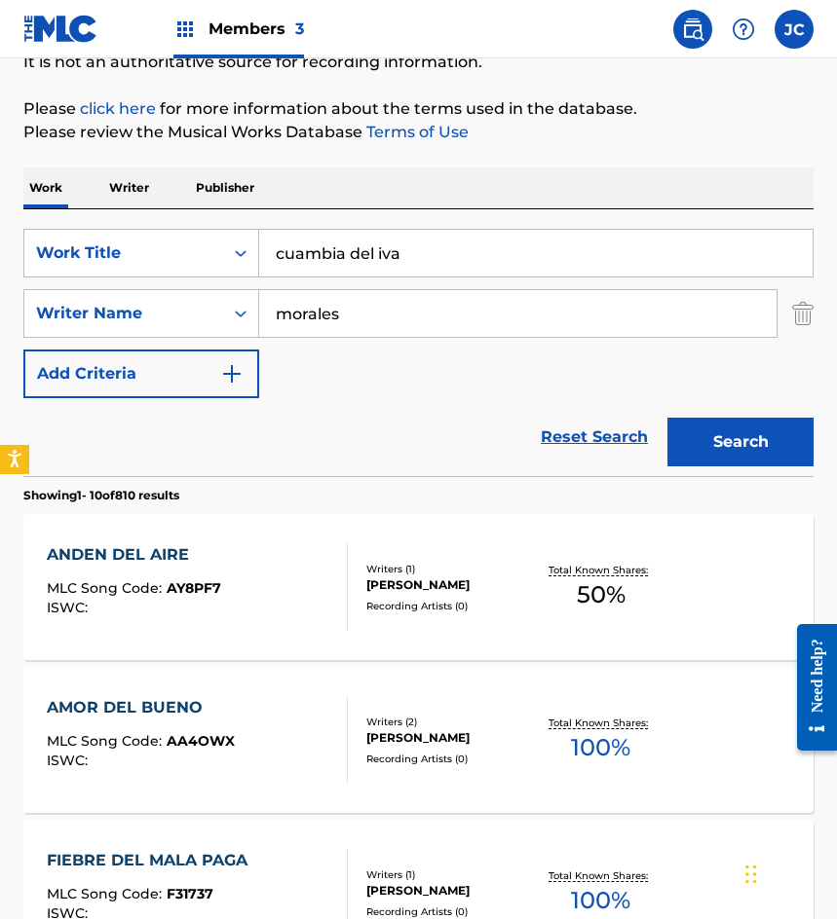
click at [386, 257] on input "cuambia del iva" at bounding box center [535, 253] width 553 height 47
click at [295, 261] on input "cuambia del iva" at bounding box center [535, 253] width 553 height 47
click at [302, 257] on input "cuambia del iva" at bounding box center [535, 253] width 553 height 47
type input "cumbia del iva"
click at [667, 418] on button "Search" at bounding box center [740, 442] width 146 height 49
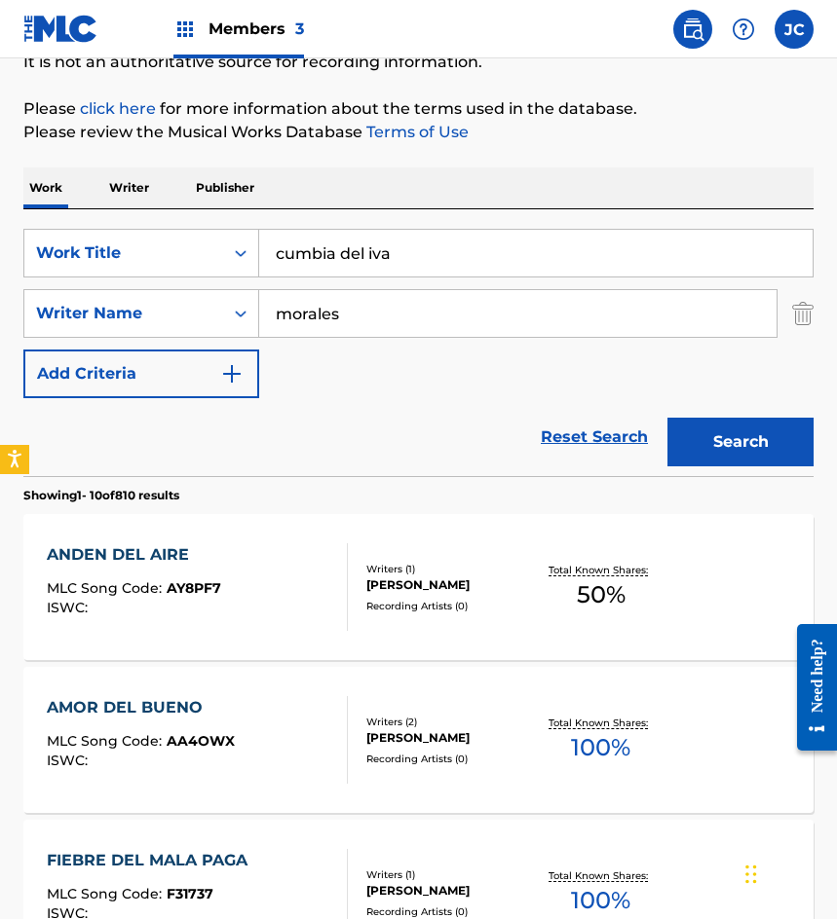
scroll to position [0, 0]
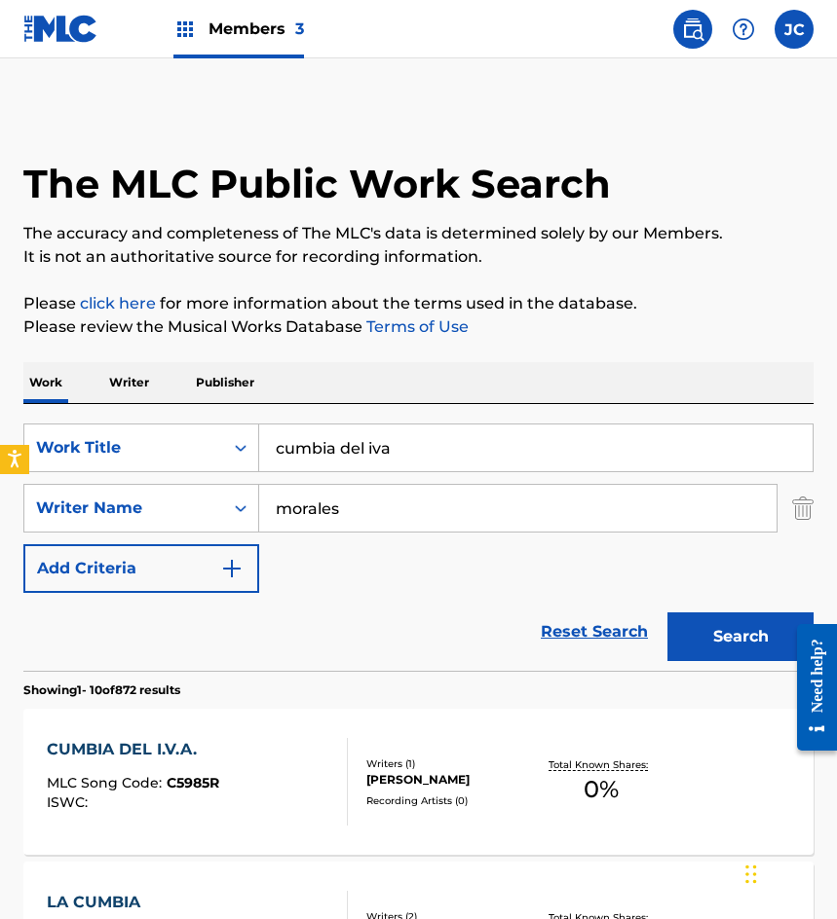
click at [364, 603] on div "Reset Search Search" at bounding box center [418, 632] width 790 height 78
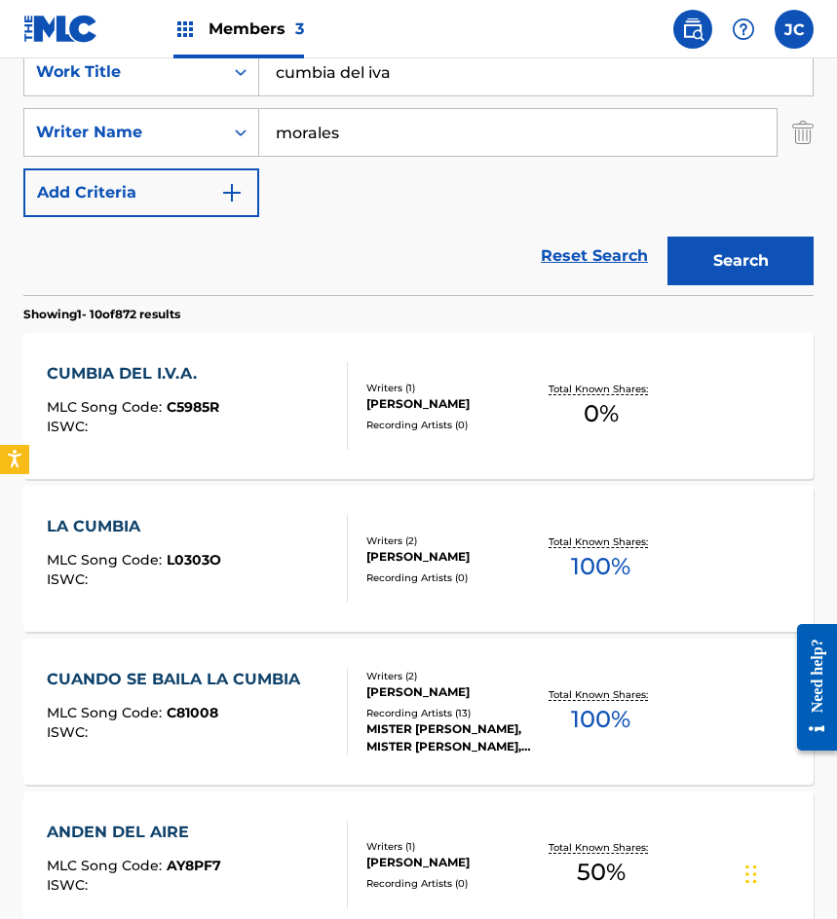
scroll to position [390, 0]
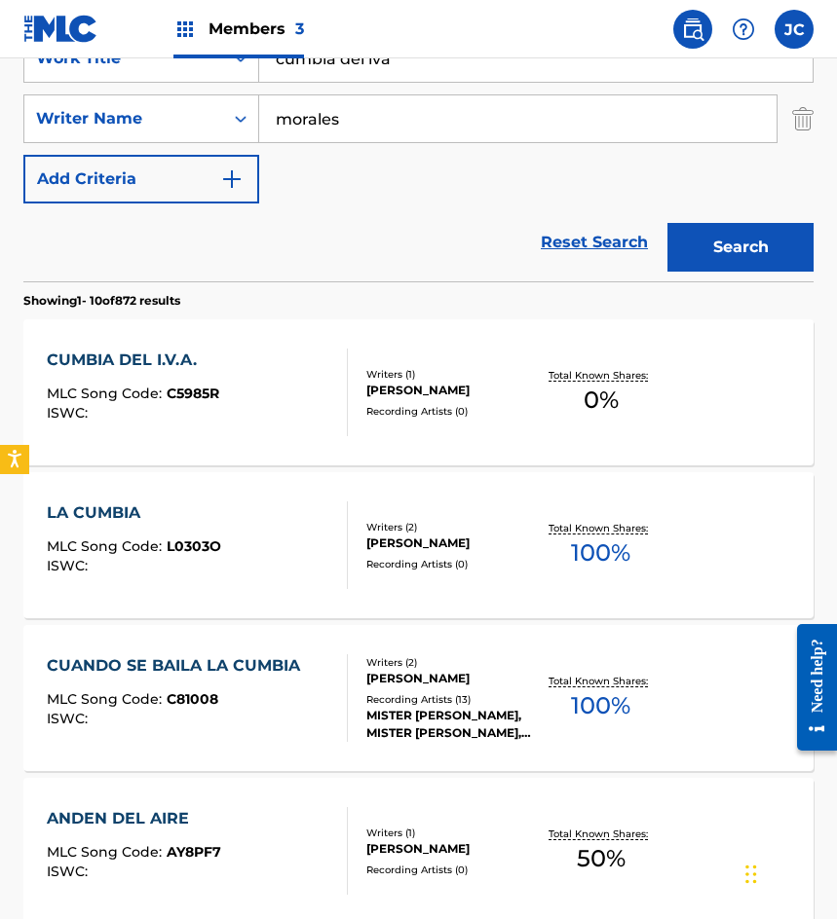
click at [311, 396] on div "CUMBIA DEL I.V.A. MLC Song Code : C5985R ISWC :" at bounding box center [197, 393] width 300 height 88
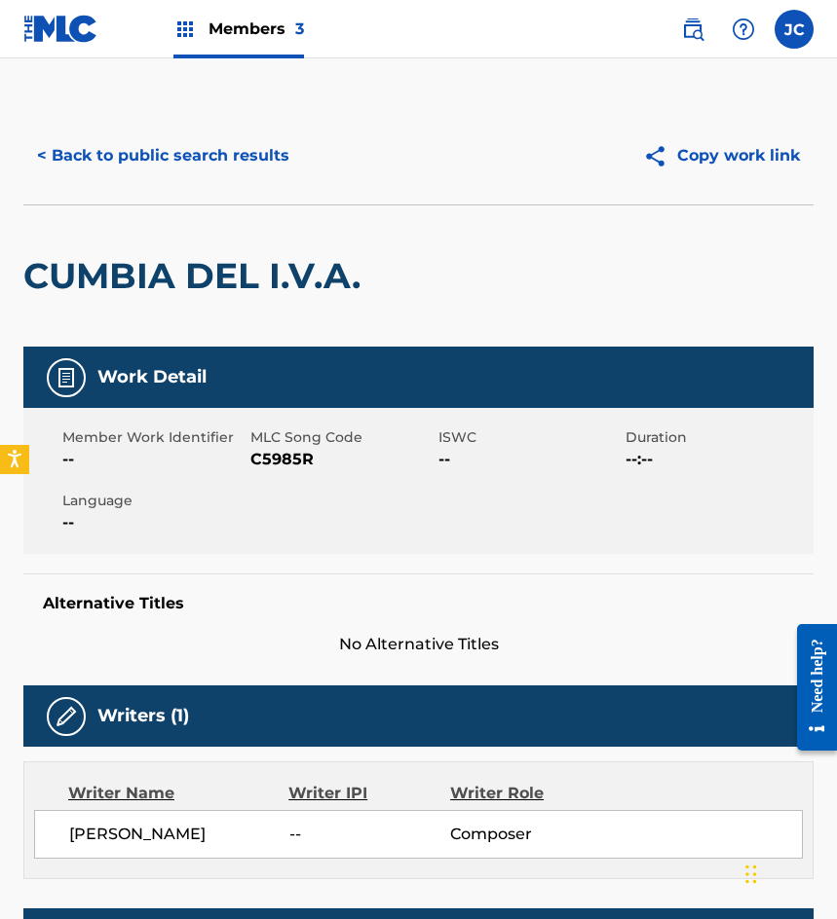
click at [287, 449] on span "C5985R" at bounding box center [341, 459] width 183 height 23
click at [286, 452] on span "C5985R" at bounding box center [341, 459] width 183 height 23
drag, startPoint x: 105, startPoint y: 163, endPoint x: 223, endPoint y: 47, distance: 165.3
click at [105, 163] on button "< Back to public search results" at bounding box center [163, 155] width 280 height 49
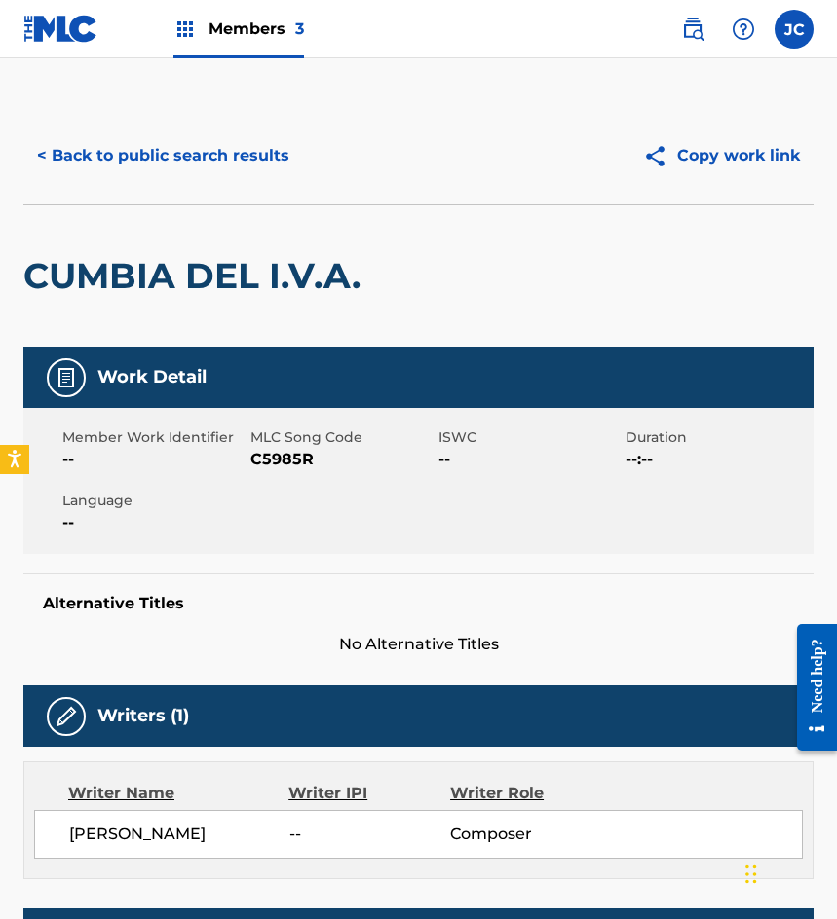
scroll to position [390, 0]
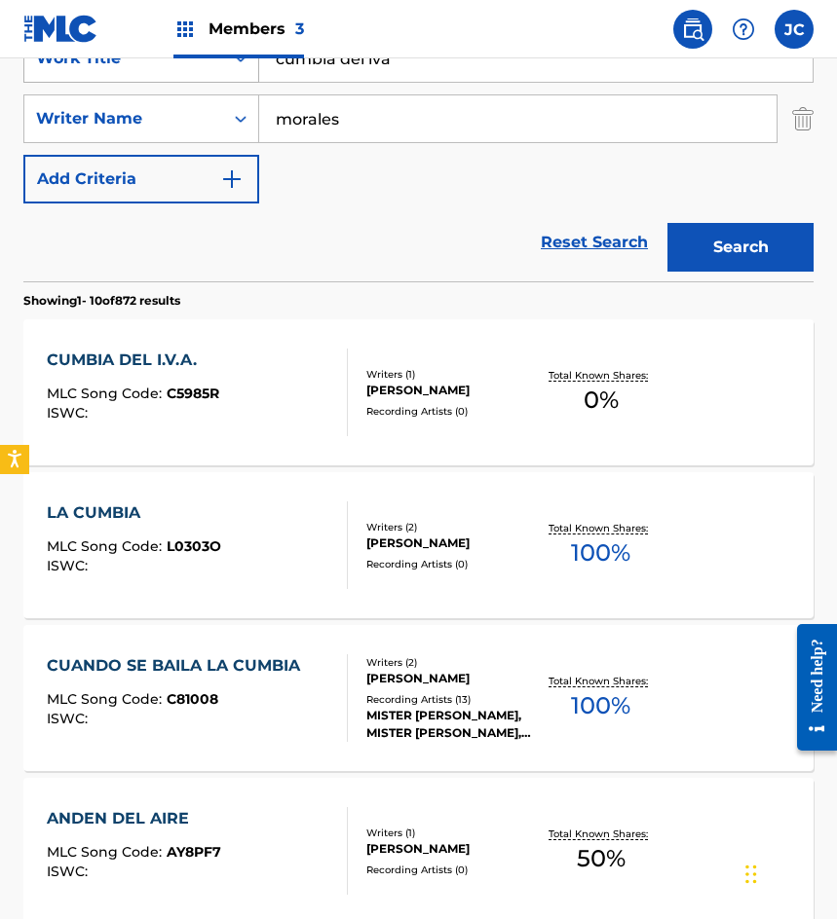
drag, startPoint x: 434, startPoint y: 65, endPoint x: 168, endPoint y: 76, distance: 266.1
click at [169, 76] on div "SearchWithCriteriab9b107e9-eb1b-43a6-9939-da351d890d93 Work Title cumbia del iva" at bounding box center [418, 58] width 790 height 49
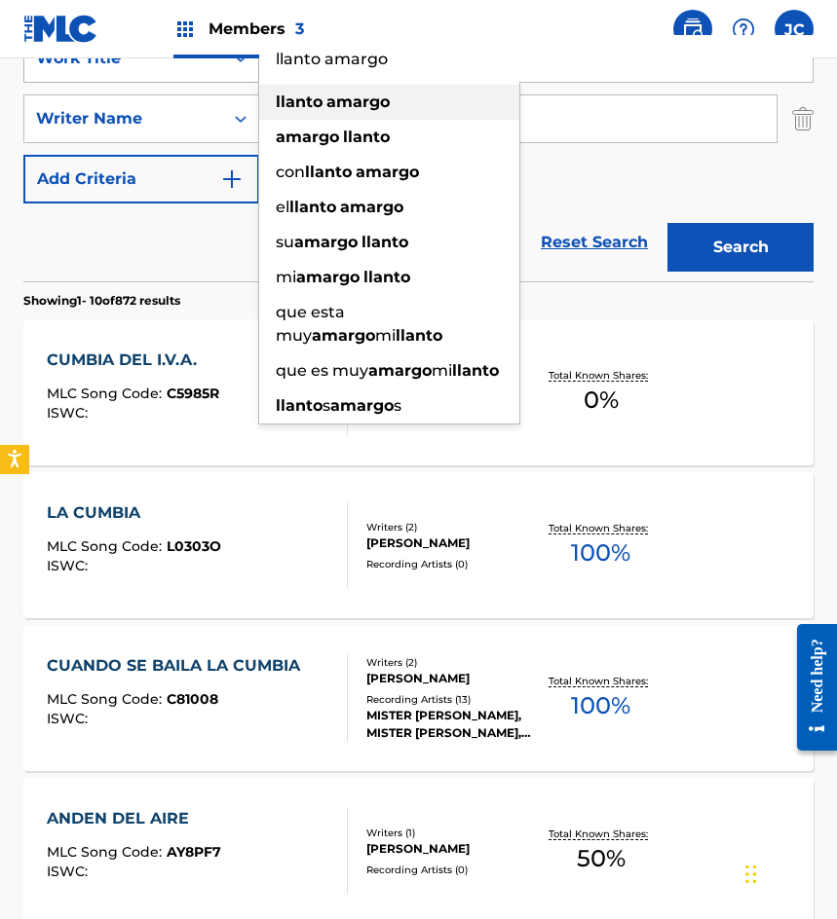
type input "llanto amargo"
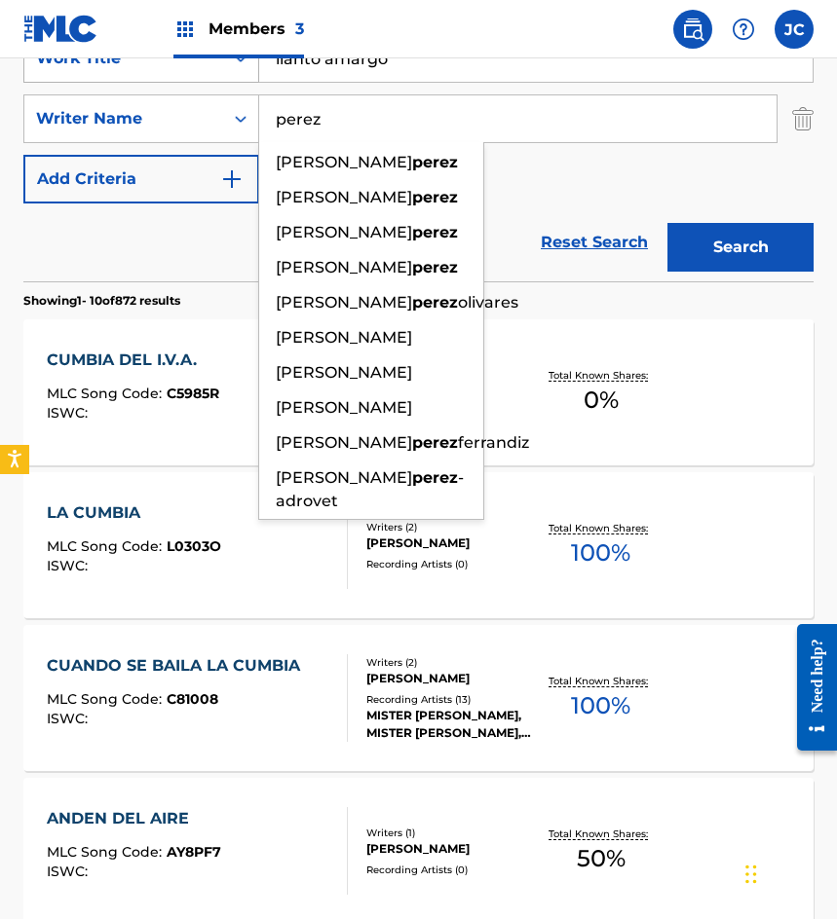
type input "perez"
click at [667, 223] on button "Search" at bounding box center [740, 247] width 146 height 49
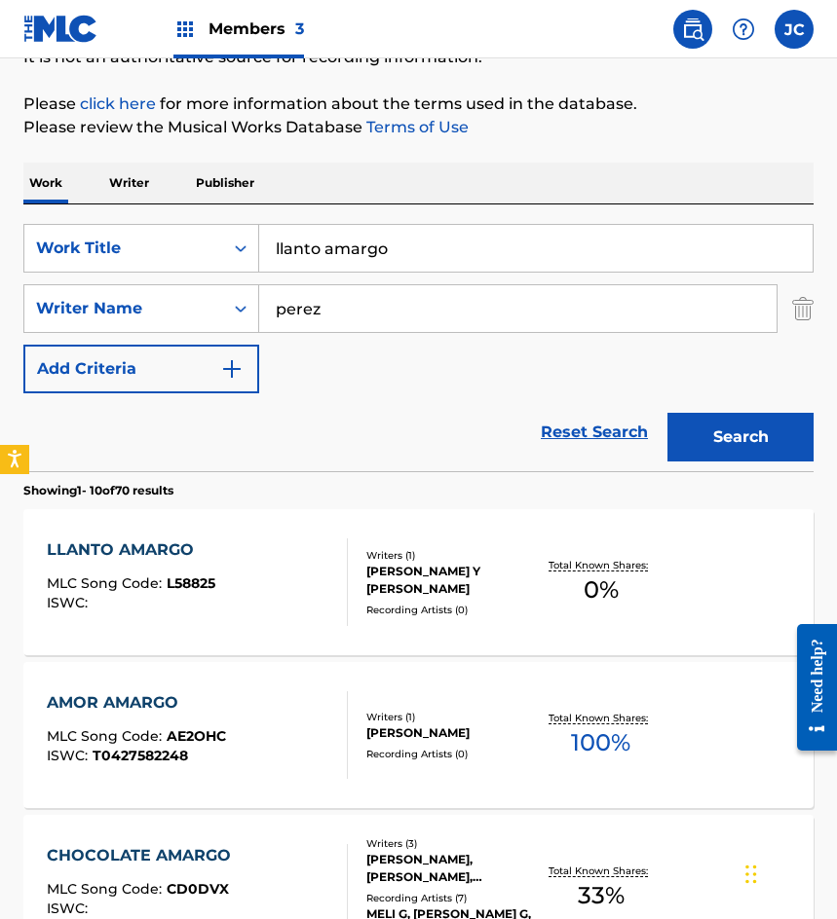
scroll to position [292, 0]
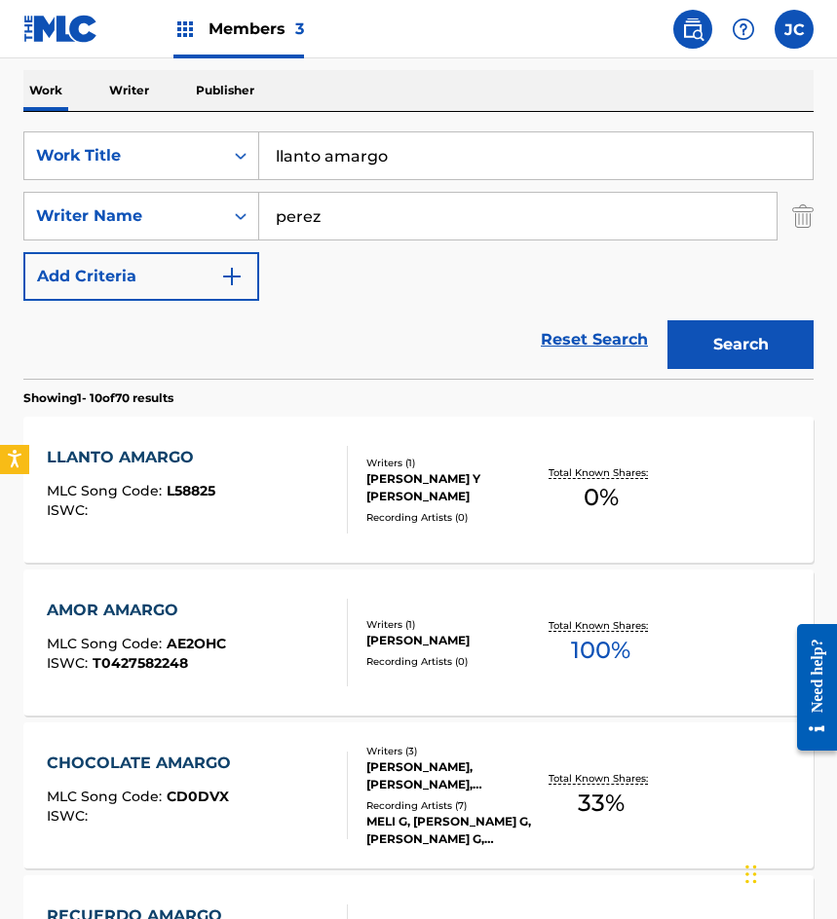
click at [348, 491] on div "Writers ( 1 ) RAYMUNDO PEREZ Y SOTO Recording Artists ( 0 )" at bounding box center [442, 490] width 188 height 69
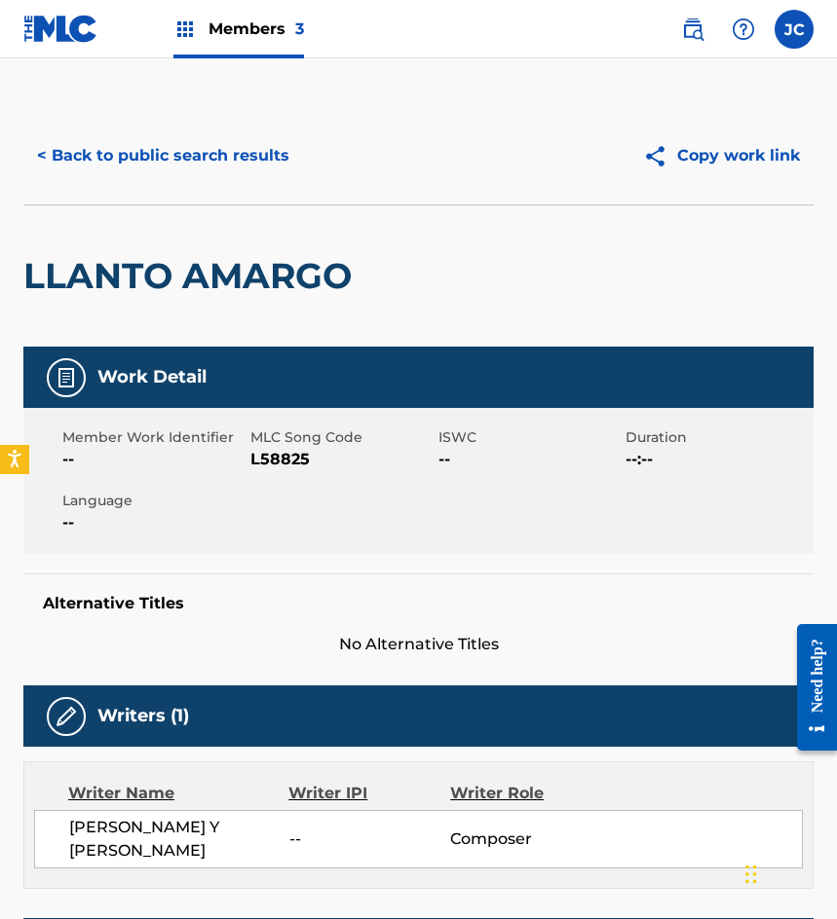
click at [262, 454] on span "L58825" at bounding box center [341, 459] width 183 height 23
click at [201, 170] on button "< Back to public search results" at bounding box center [163, 155] width 280 height 49
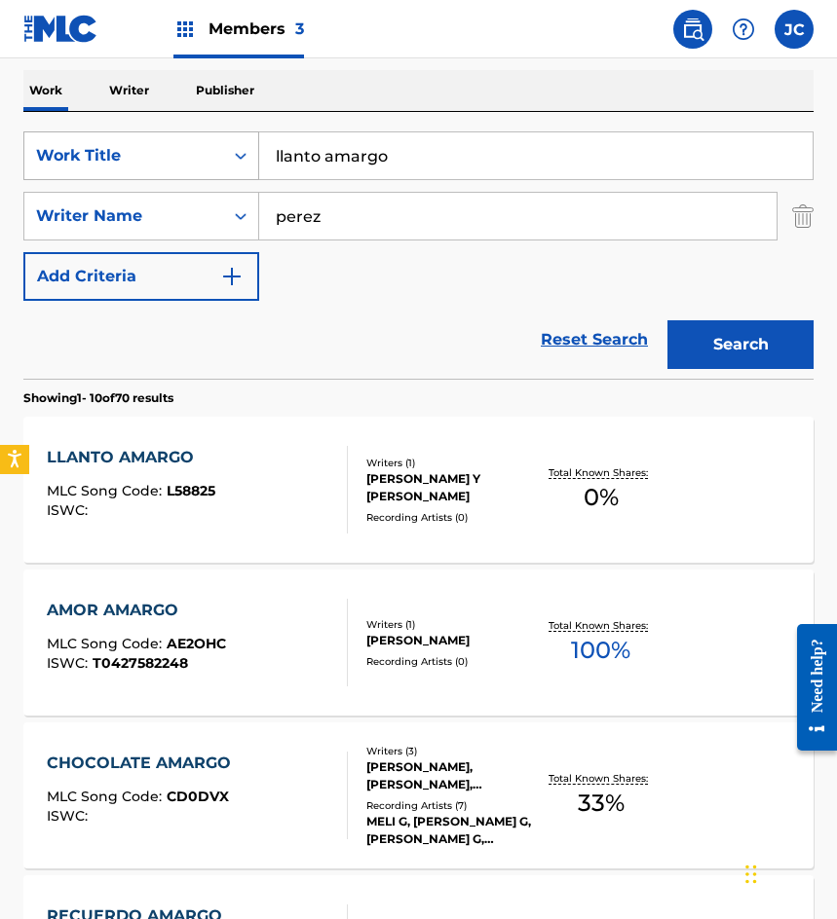
drag, startPoint x: 414, startPoint y: 148, endPoint x: 157, endPoint y: 167, distance: 257.8
click at [157, 167] on div "SearchWithCriteriab9b107e9-eb1b-43a6-9939-da351d890d93 Work Title llanto amargo" at bounding box center [418, 155] width 790 height 49
click at [667, 320] on button "Search" at bounding box center [740, 344] width 146 height 49
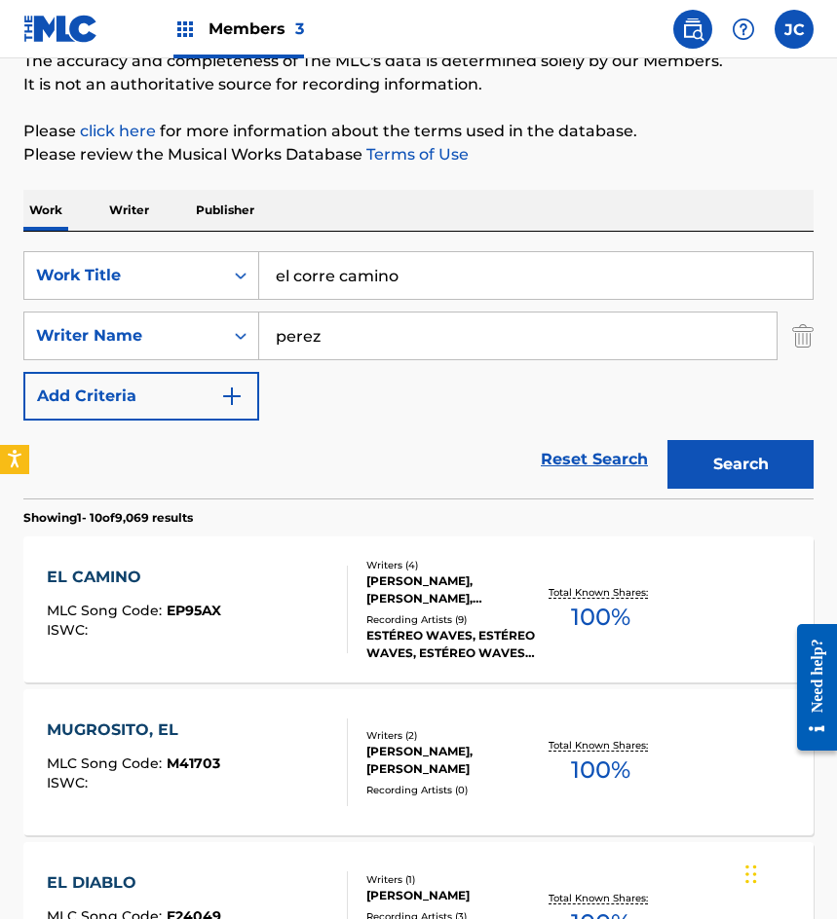
scroll to position [195, 0]
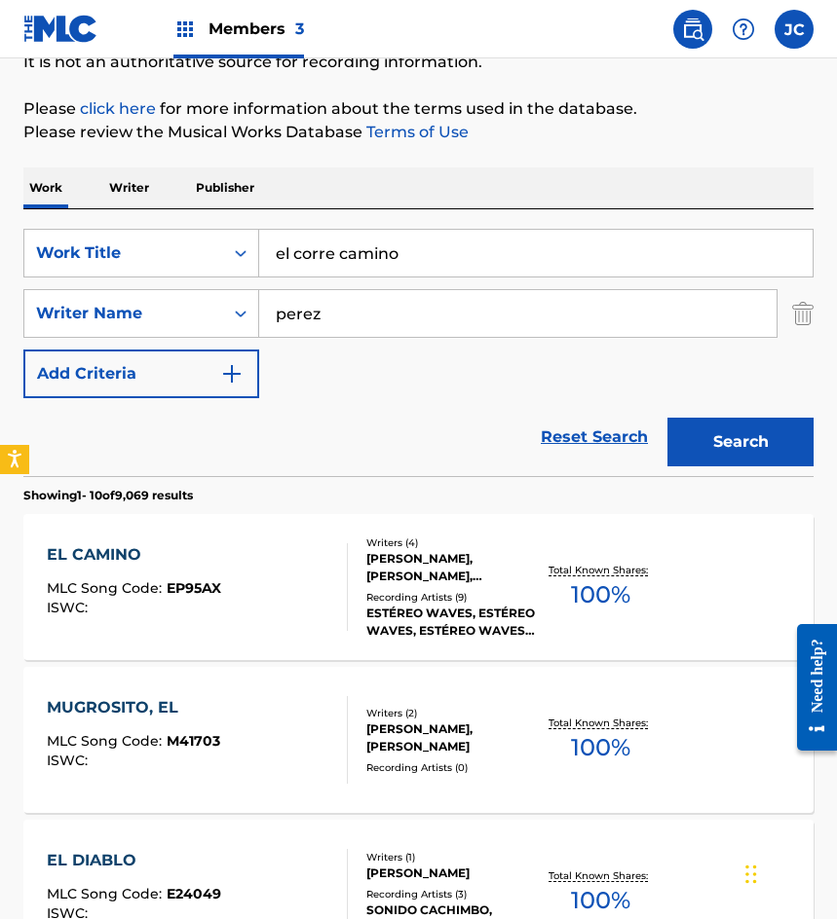
click at [338, 250] on input "el corre camino" at bounding box center [535, 253] width 553 height 47
type input "el correcaminos"
click at [667, 418] on button "Search" at bounding box center [740, 442] width 146 height 49
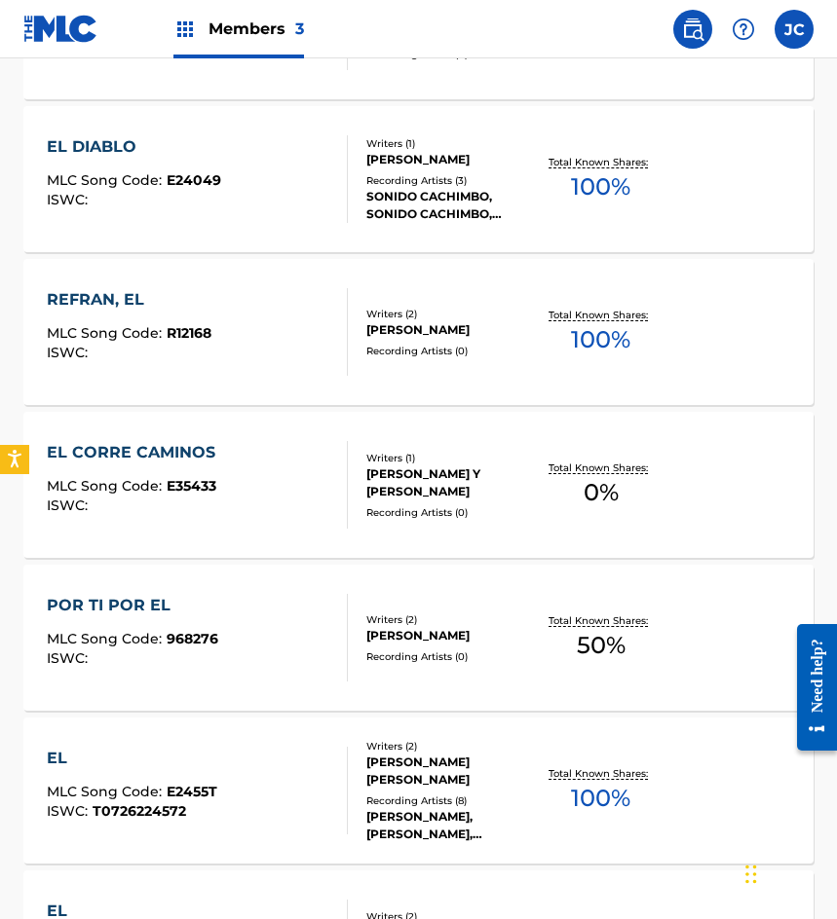
scroll to position [1363, 0]
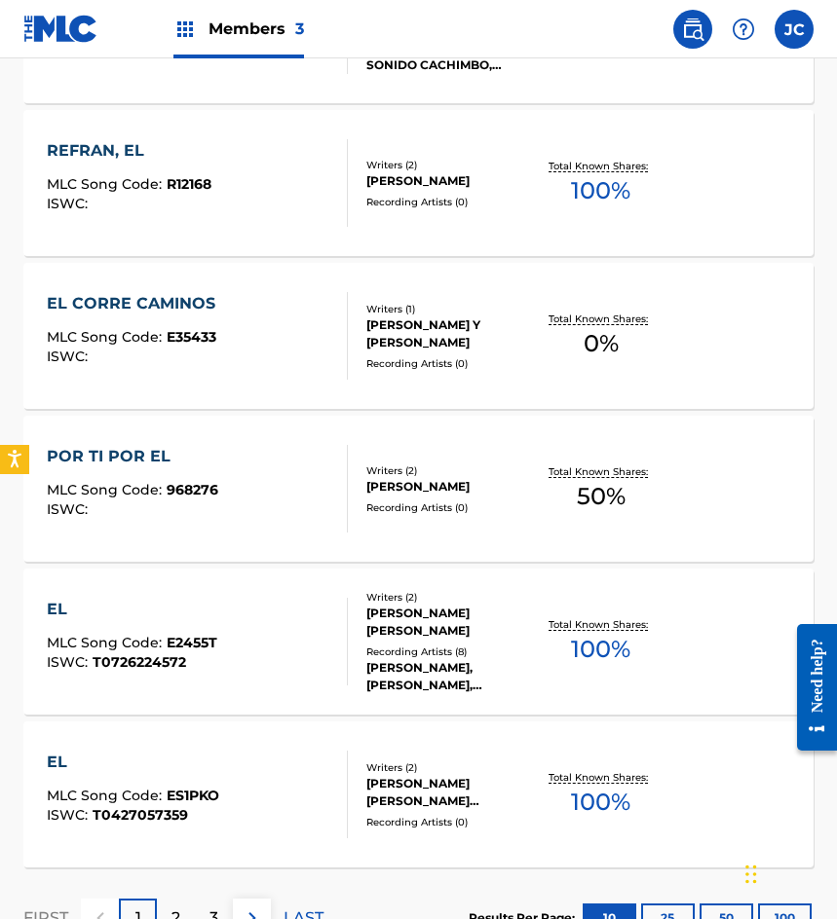
click at [145, 312] on div "EL CORRE CAMINOS" at bounding box center [136, 303] width 178 height 23
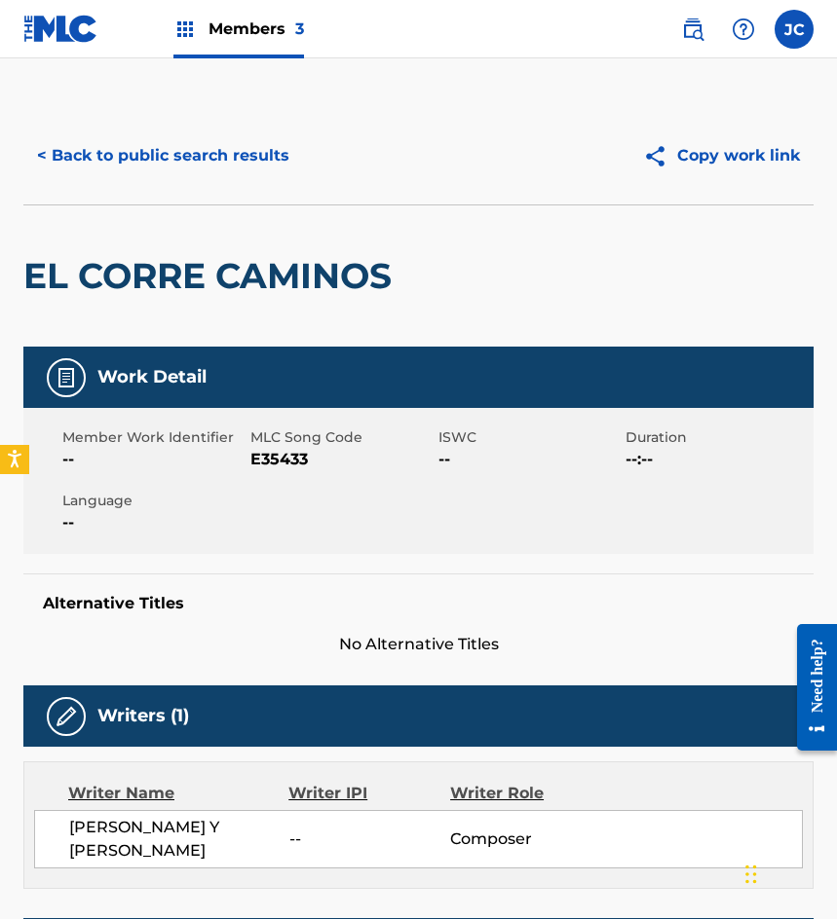
click at [271, 458] on span "E35433" at bounding box center [341, 459] width 183 height 23
click at [85, 149] on button "< Back to public search results" at bounding box center [163, 155] width 280 height 49
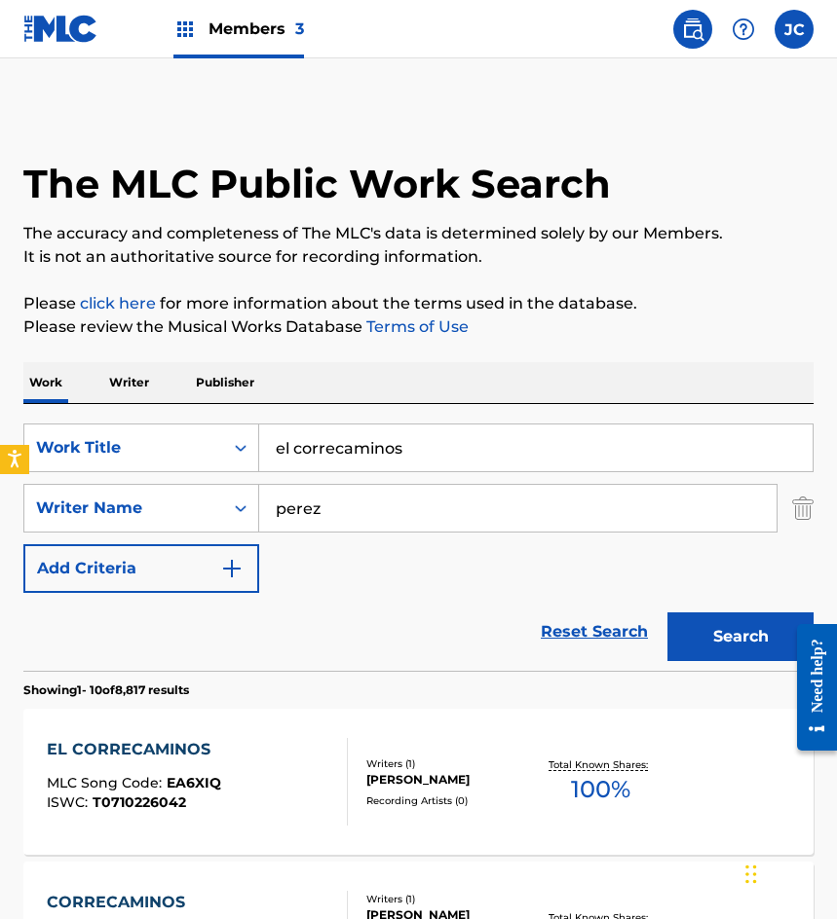
drag, startPoint x: 278, startPoint y: 456, endPoint x: 274, endPoint y: 443, distance: 13.2
click at [238, 459] on div "SearchWithCriteriab9b107e9-eb1b-43a6-9939-da351d890d93 Work Title el correcamin…" at bounding box center [418, 448] width 790 height 49
type input "asi me ire"
click at [667, 613] on button "Search" at bounding box center [740, 637] width 146 height 49
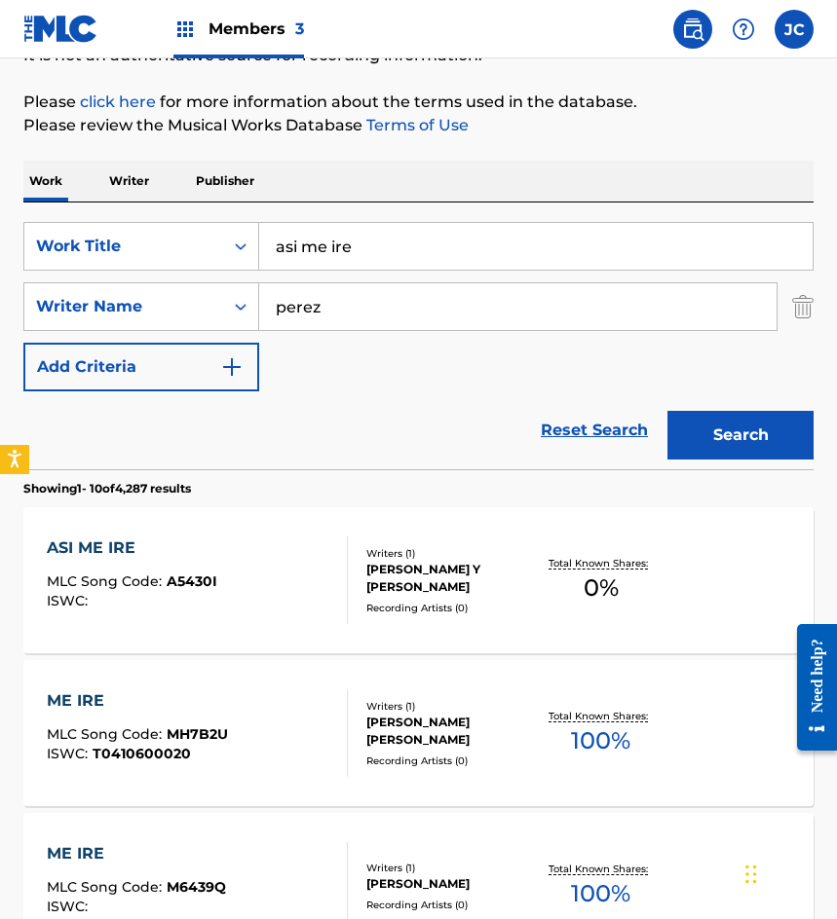
scroll to position [390, 0]
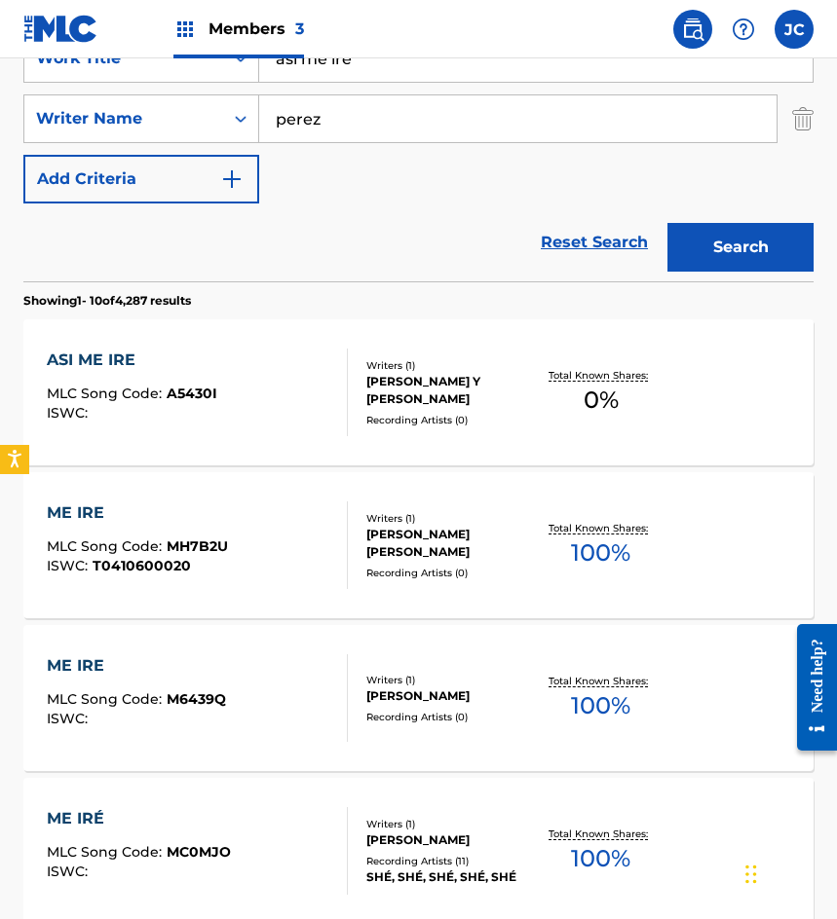
click at [223, 367] on div "ASI ME IRE MLC Song Code : A5430I ISWC :" at bounding box center [197, 393] width 300 height 88
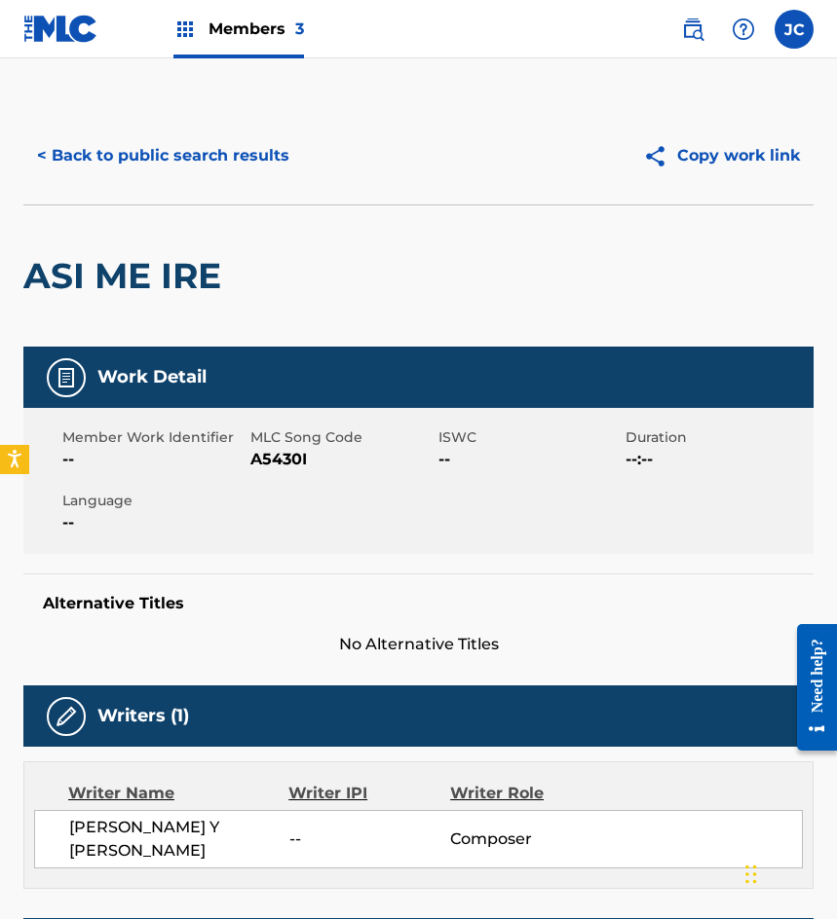
click at [283, 462] on span "A5430I" at bounding box center [341, 459] width 183 height 23
click at [281, 462] on span "A5430I" at bounding box center [341, 459] width 183 height 23
click at [151, 164] on button "< Back to public search results" at bounding box center [163, 155] width 280 height 49
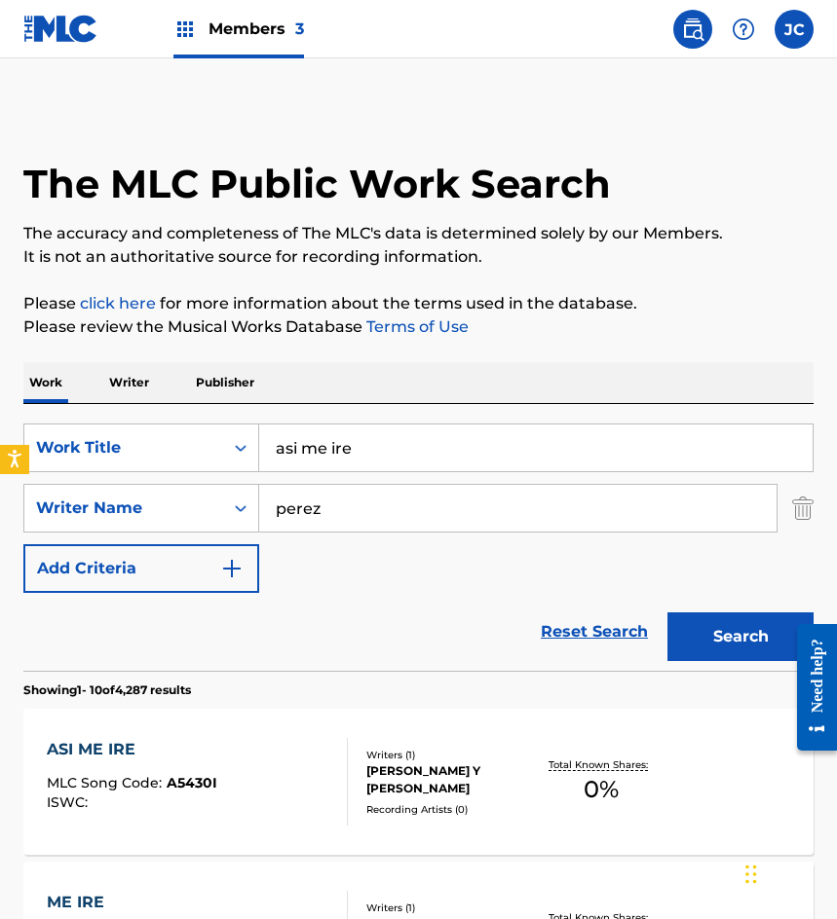
scroll to position [390, 0]
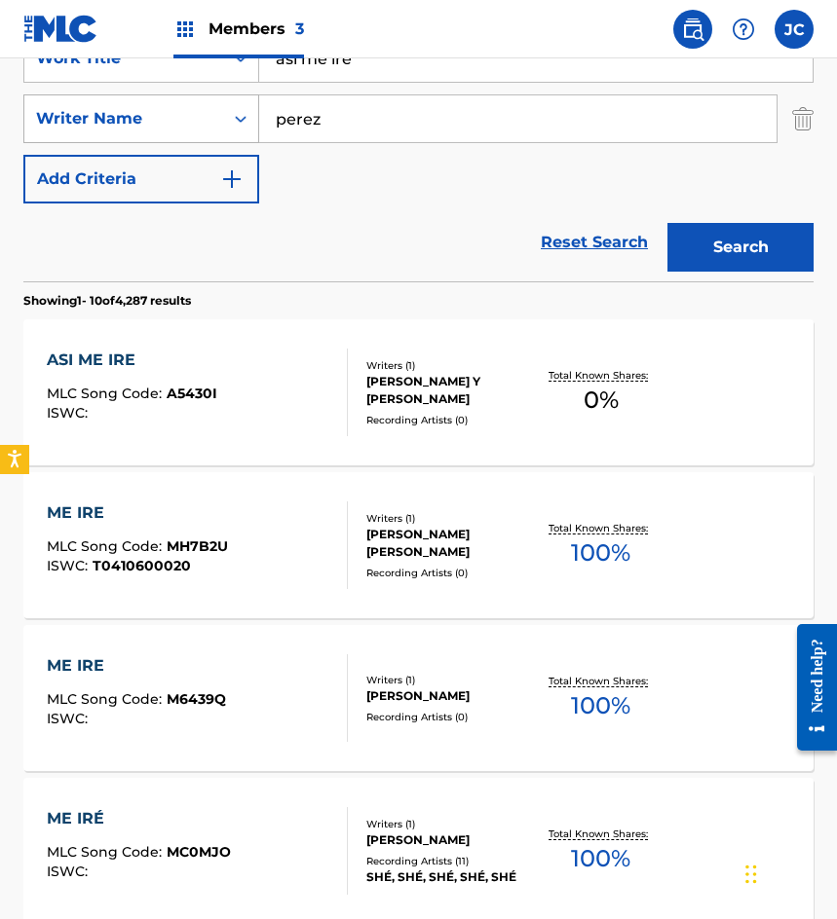
drag, startPoint x: 413, startPoint y: 66, endPoint x: 203, endPoint y: 94, distance: 212.2
click at [209, 94] on div "SearchWithCriteriab9b107e9-eb1b-43a6-9939-da351d890d93 Work Title asi me ire Se…" at bounding box center [418, 118] width 790 height 169
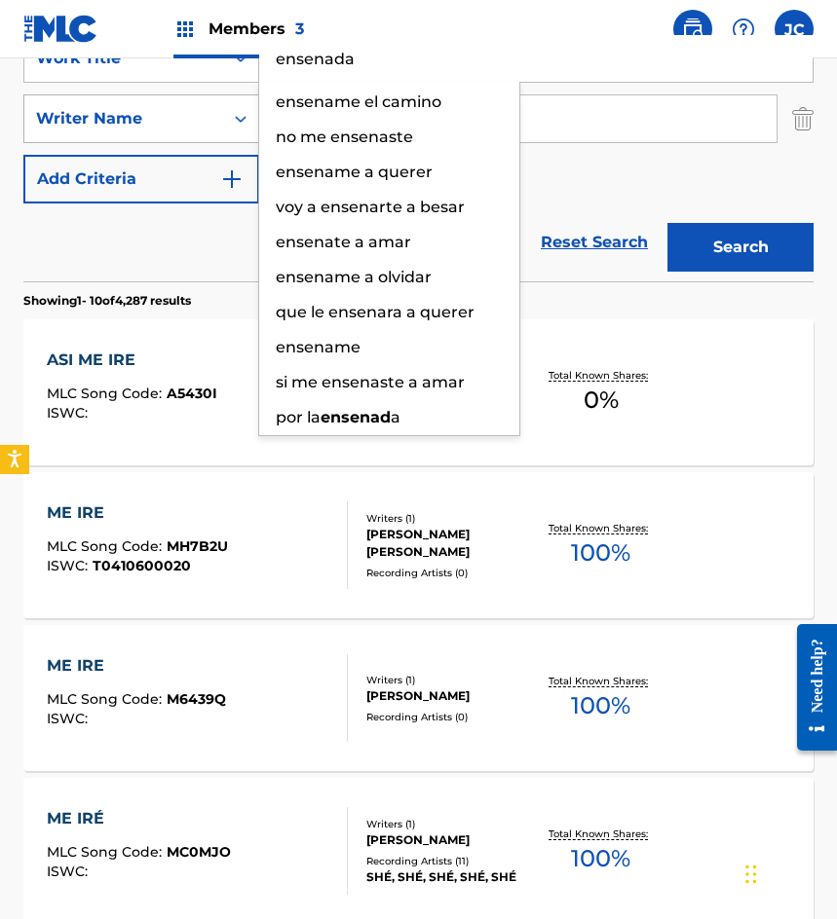
type input "ensenada"
click at [667, 223] on button "Search" at bounding box center [740, 247] width 146 height 49
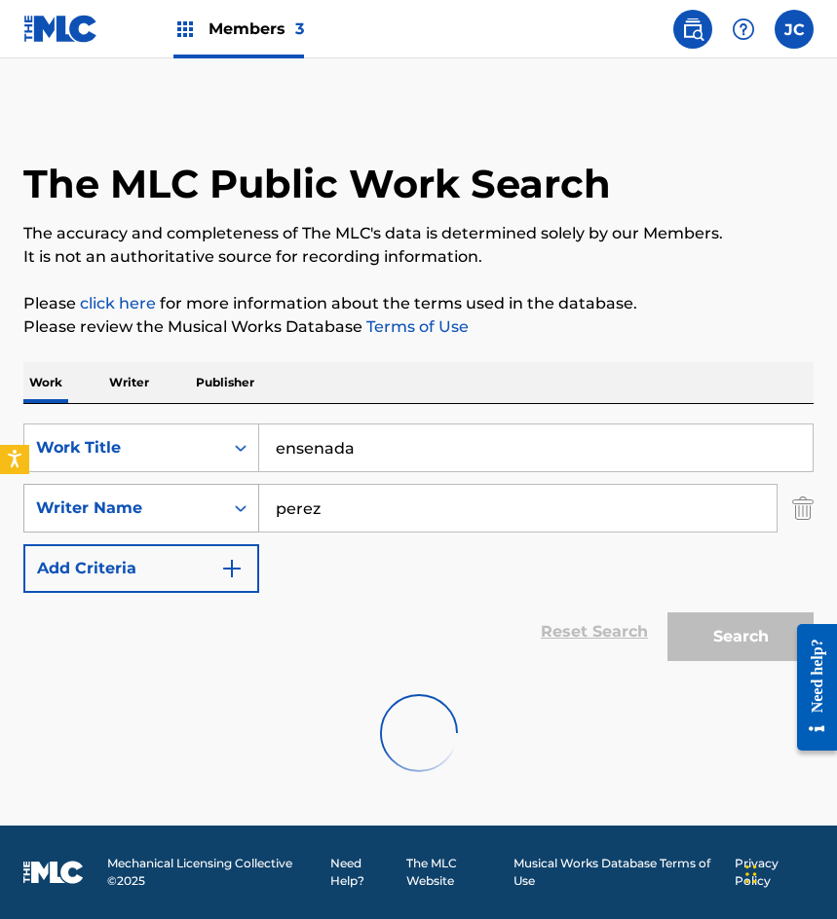
scroll to position [0, 0]
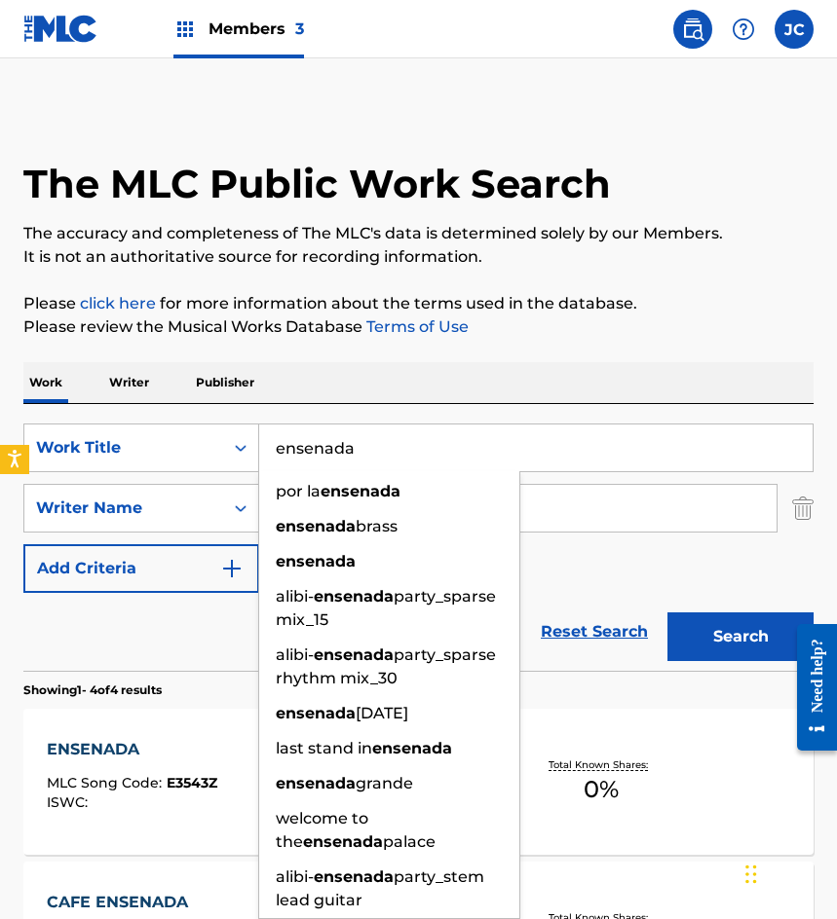
click at [663, 364] on div "Work Writer Publisher" at bounding box center [418, 382] width 790 height 41
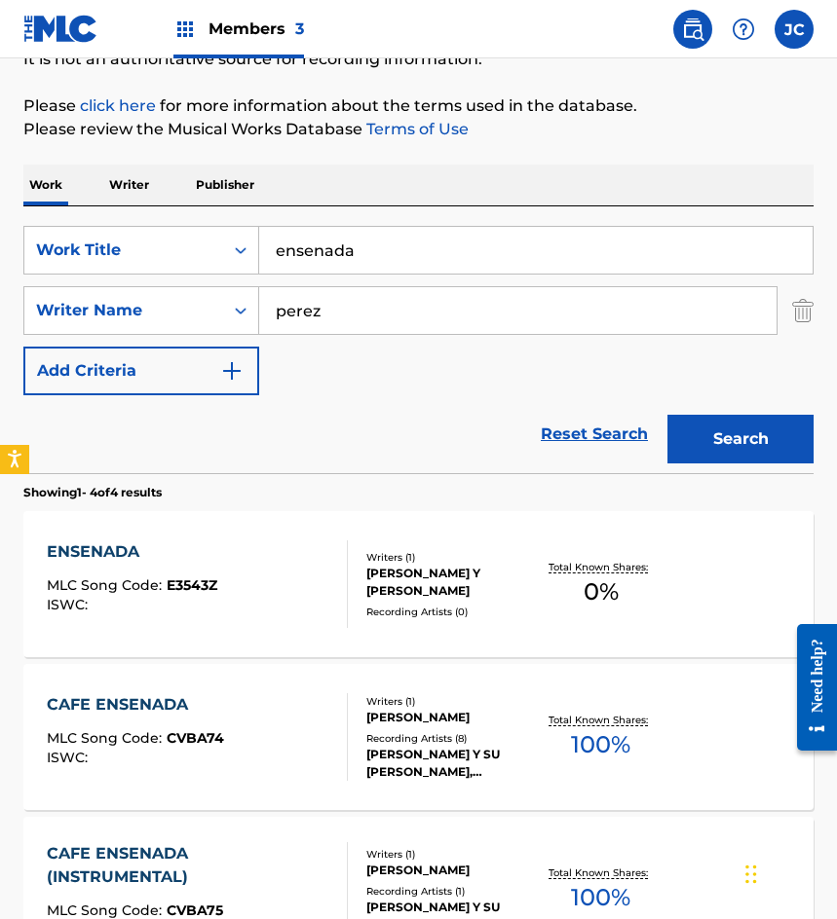
scroll to position [292, 0]
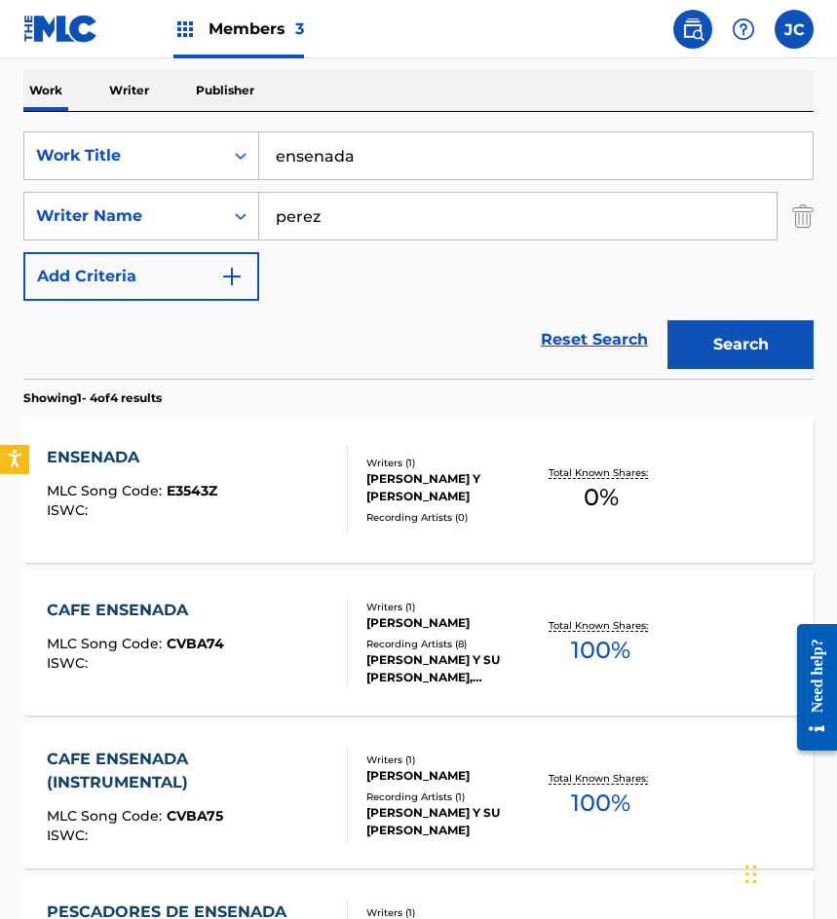
click at [457, 483] on div "RAYMUNDO PEREZ Y SOTO" at bounding box center [450, 487] width 169 height 35
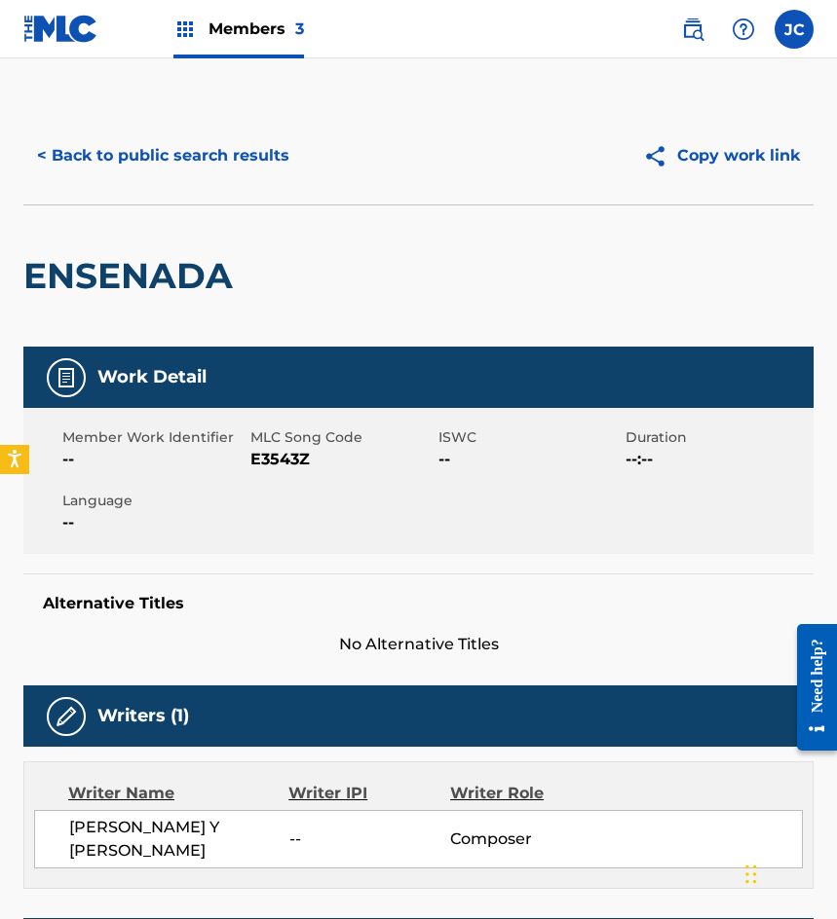
click at [287, 458] on span "E3543Z" at bounding box center [341, 459] width 183 height 23
click at [135, 138] on button "< Back to public search results" at bounding box center [163, 155] width 280 height 49
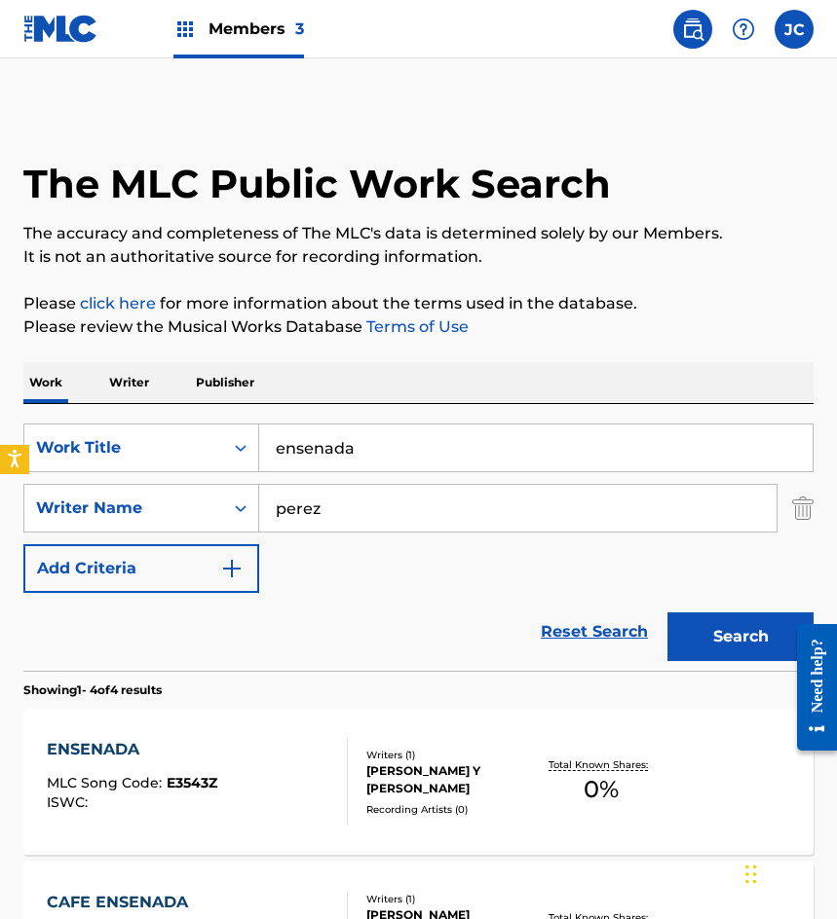
scroll to position [292, 0]
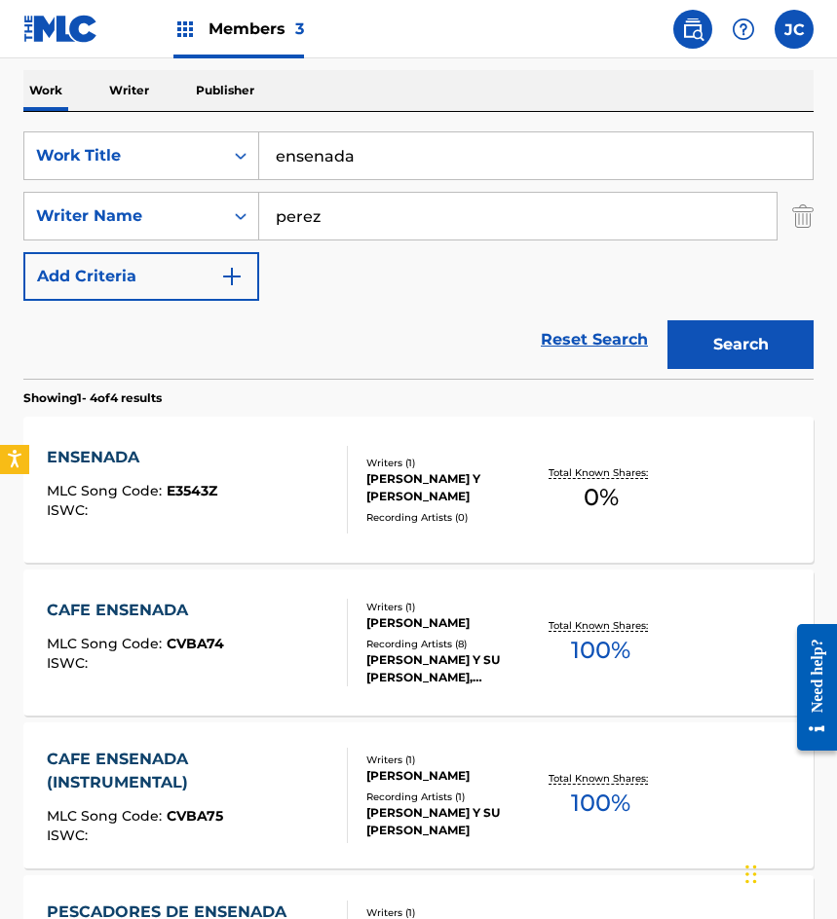
drag, startPoint x: 405, startPoint y: 146, endPoint x: 305, endPoint y: 167, distance: 102.4
click at [305, 167] on input "ensenada" at bounding box center [535, 155] width 553 height 47
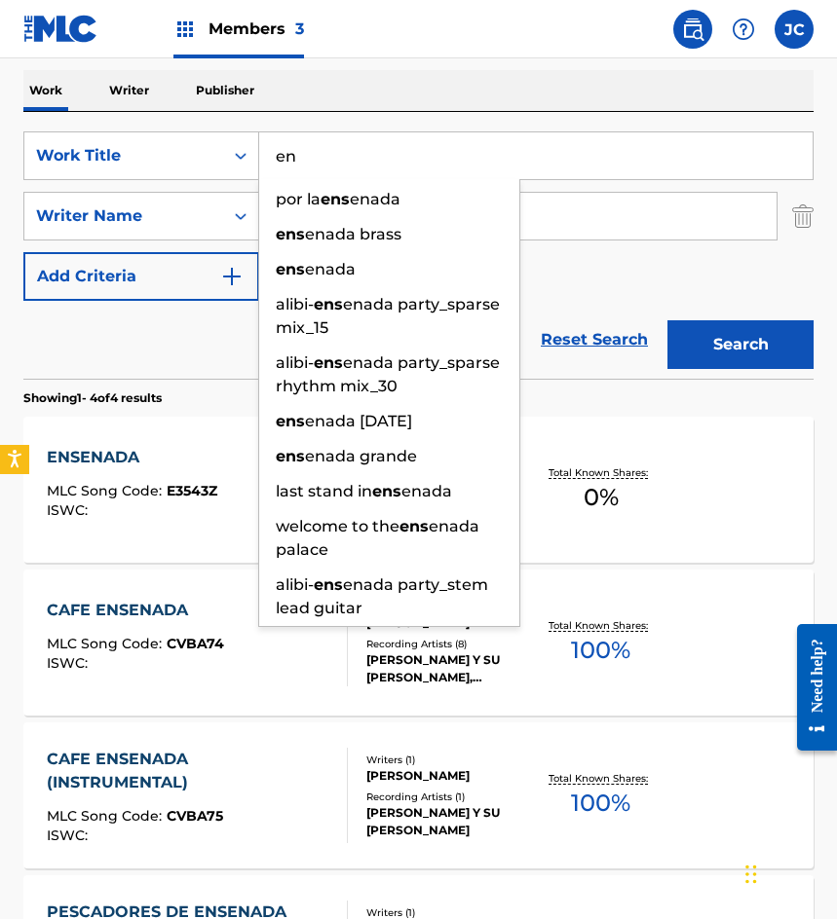
type input "e"
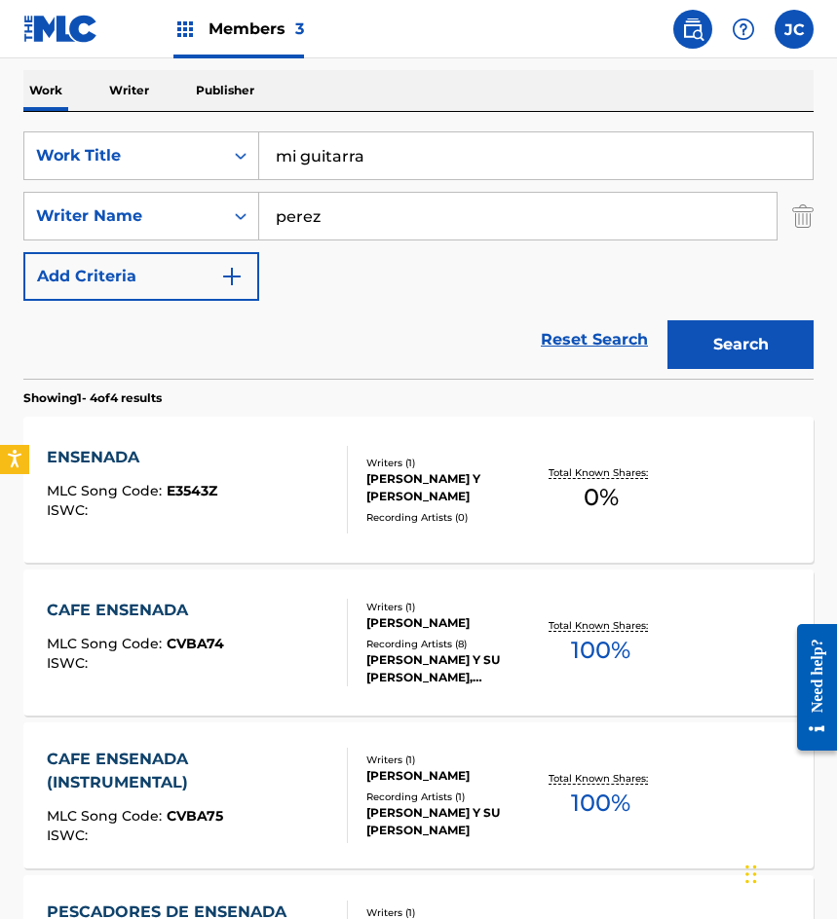
type input "mi guitarra"
click at [744, 332] on button "Search" at bounding box center [740, 344] width 146 height 49
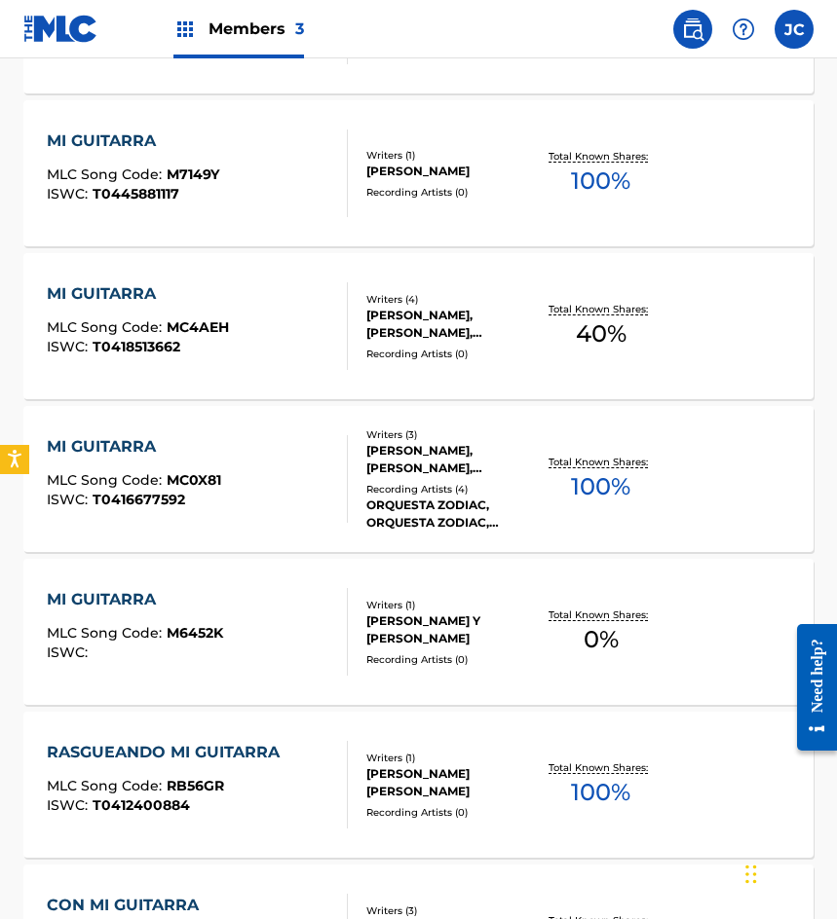
scroll to position [876, 0]
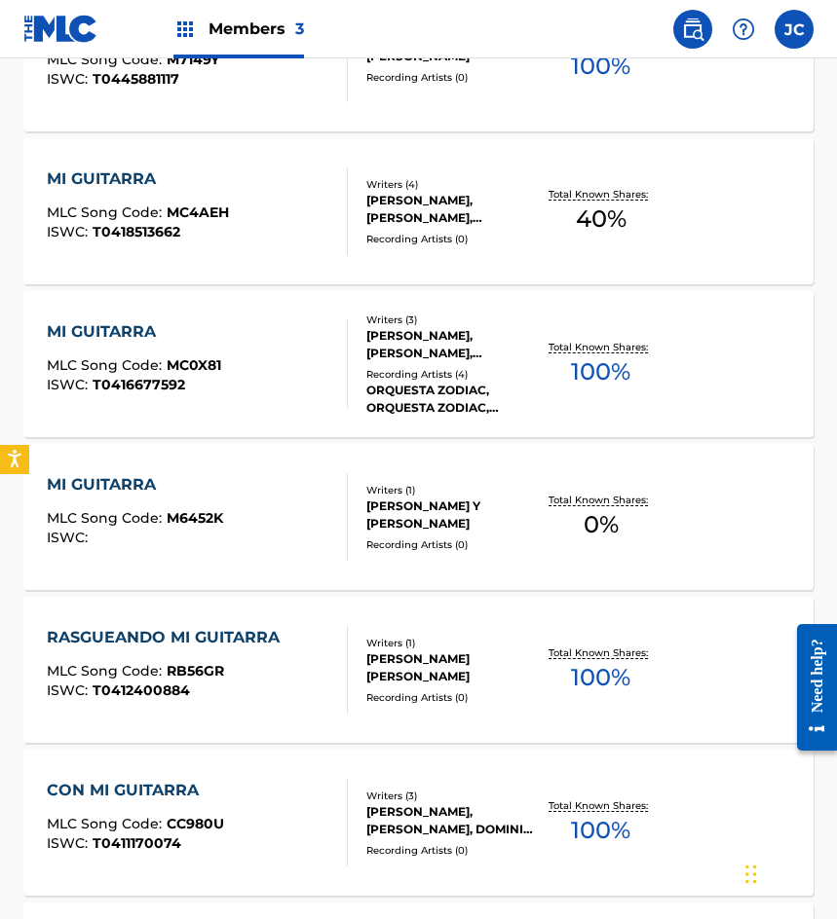
click at [111, 501] on div "MI GUITARRA MLC Song Code : M6452K ISWC :" at bounding box center [135, 517] width 176 height 88
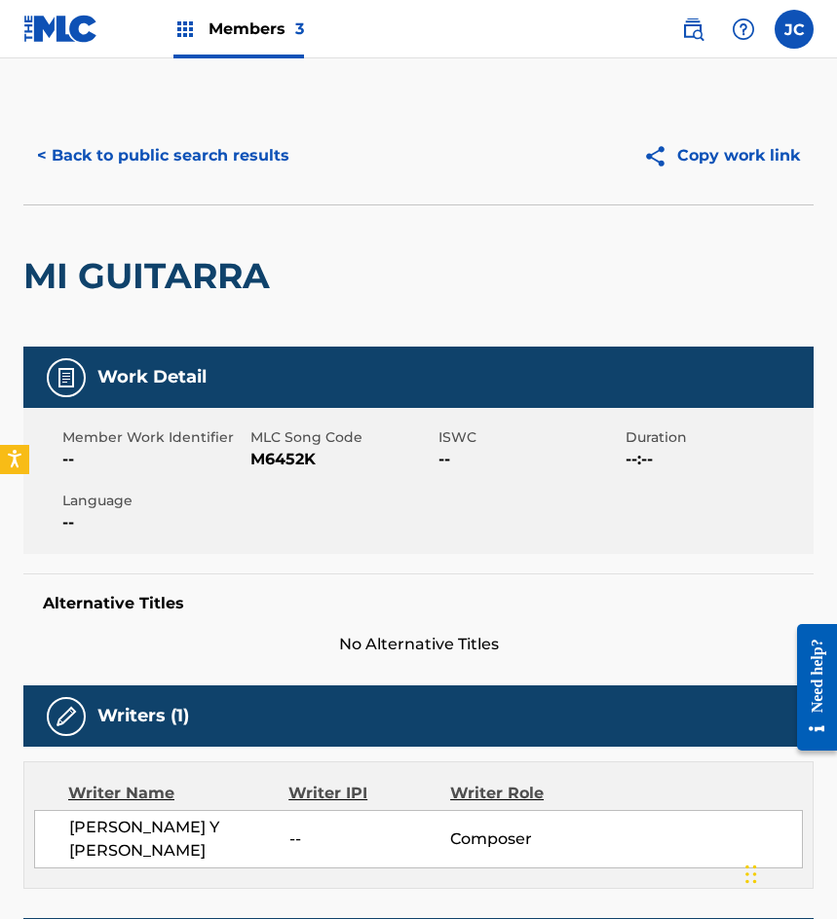
click at [292, 459] on span "M6452K" at bounding box center [341, 459] width 183 height 23
drag, startPoint x: 143, startPoint y: 164, endPoint x: 347, endPoint y: 28, distance: 244.4
click at [148, 164] on button "< Back to public search results" at bounding box center [163, 155] width 280 height 49
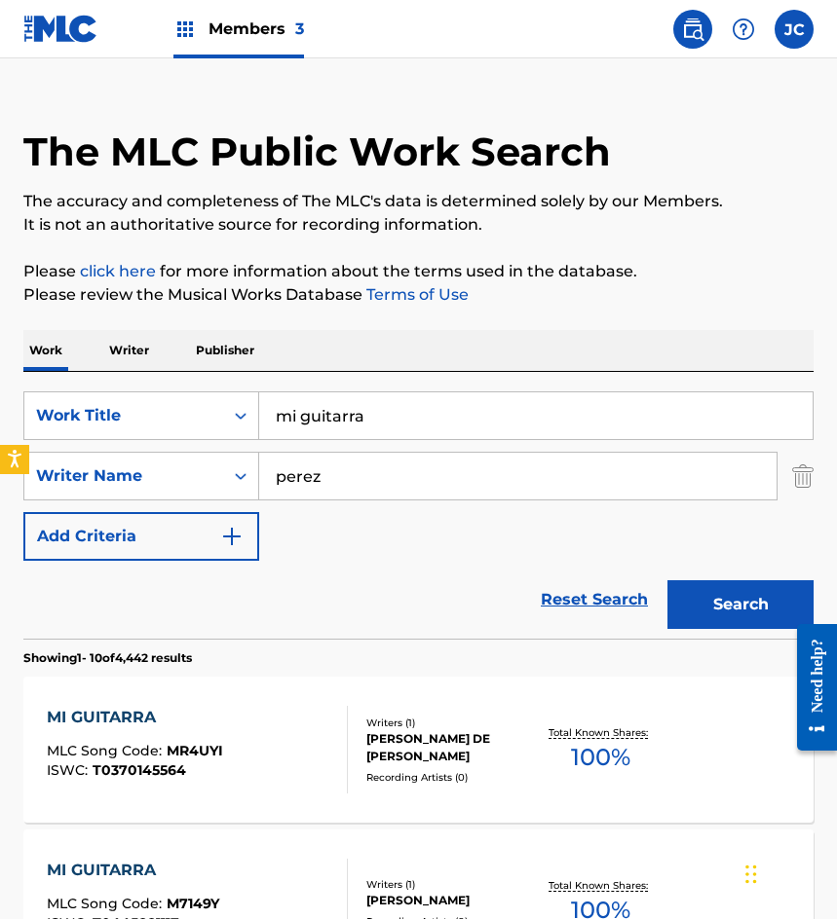
scroll to position [14, 0]
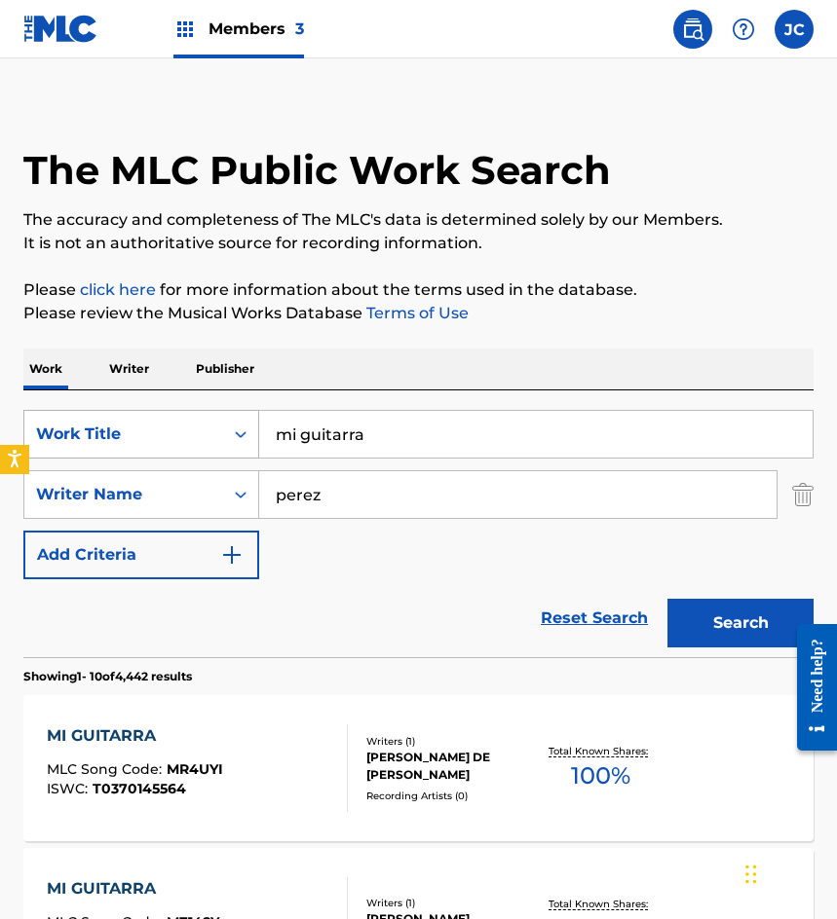
click at [219, 437] on div "SearchWithCriteriab9b107e9-eb1b-43a6-9939-da351d890d93 Work Title mi guitarra" at bounding box center [418, 434] width 790 height 49
type input "a quien voy a culpar"
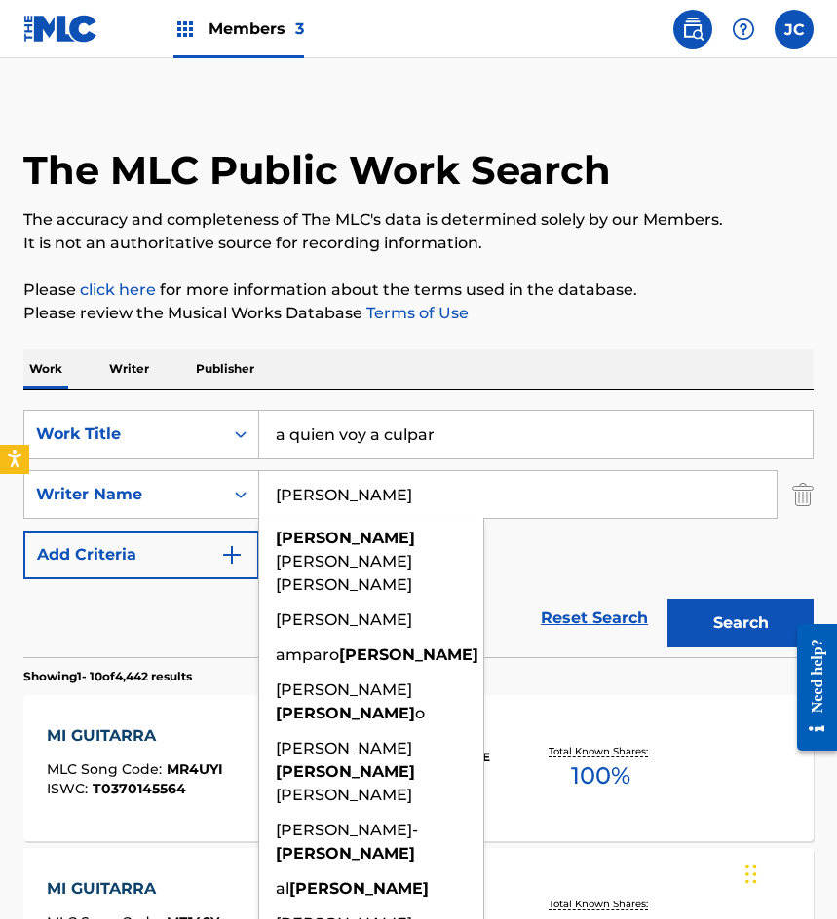
type input "rubin"
click at [667, 599] on button "Search" at bounding box center [740, 623] width 146 height 49
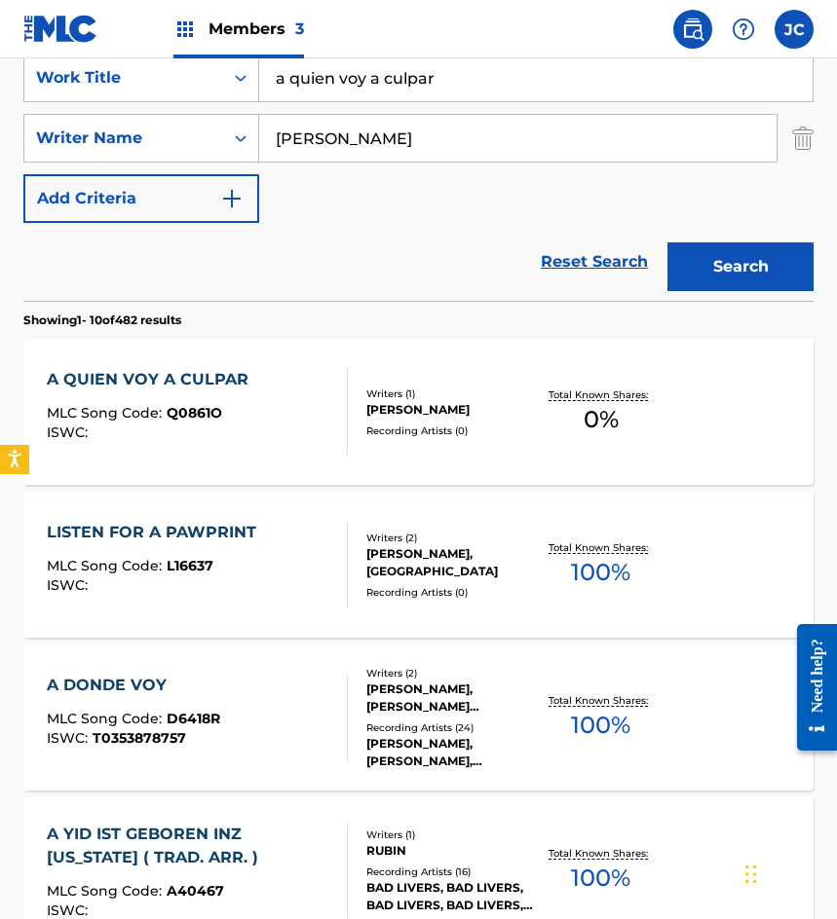
scroll to position [487, 0]
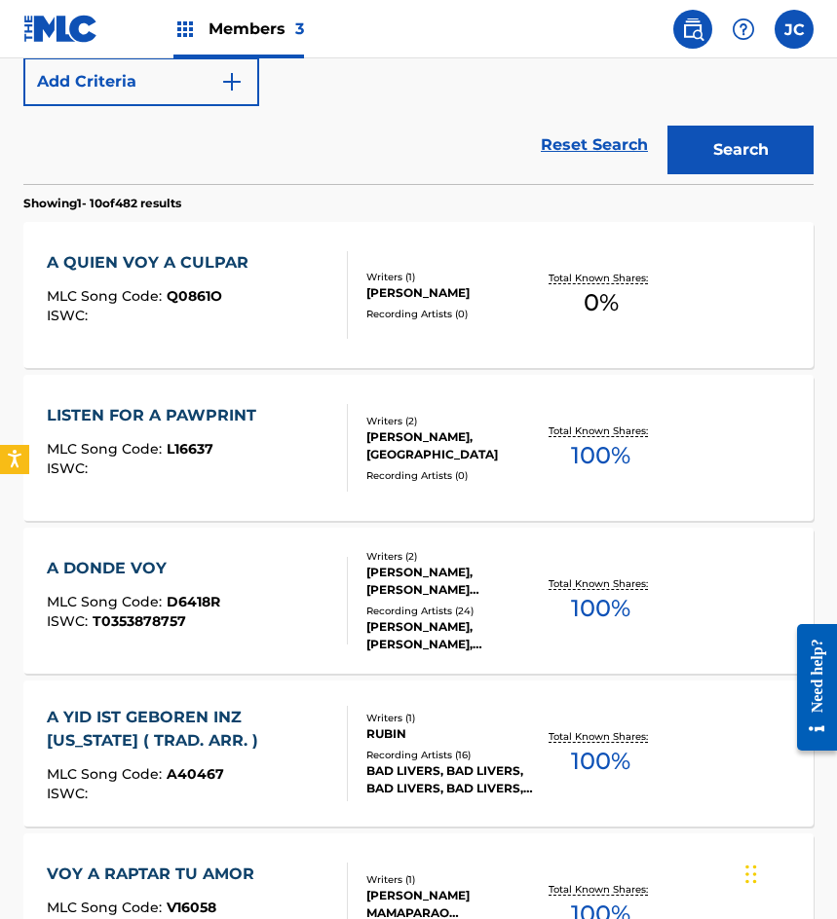
click at [348, 586] on div "Writers ( 2 ) ERIK RUBIN MILANSZENKO, ALGER HALEY EROSA ROSADO Recording Artist…" at bounding box center [442, 601] width 188 height 104
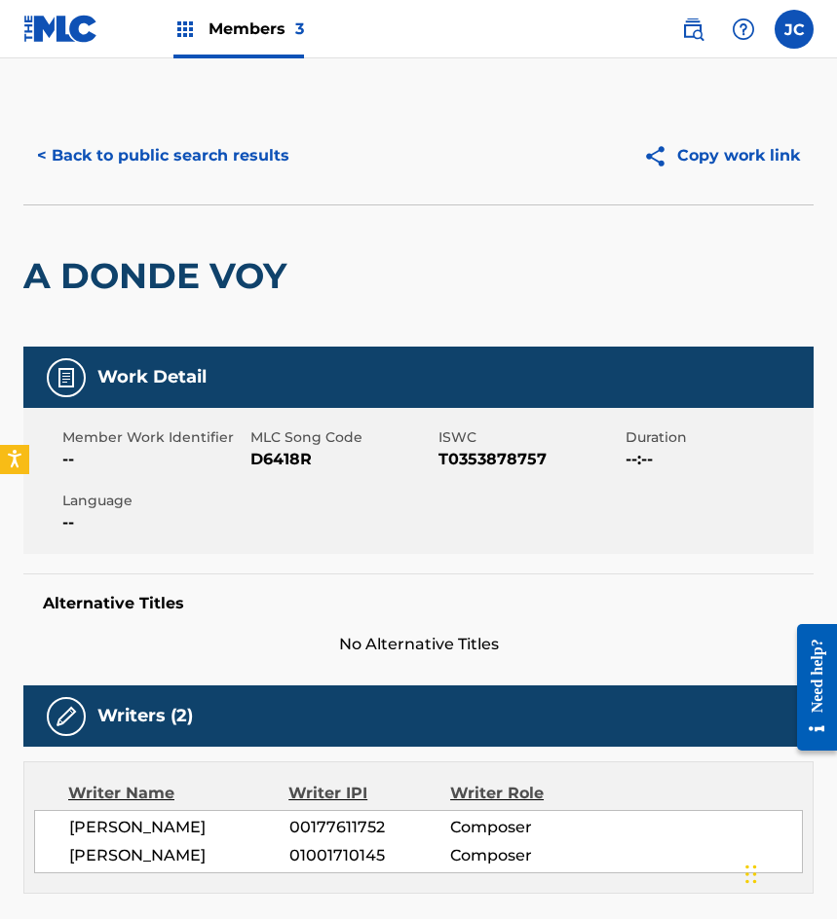
click at [171, 156] on button "< Back to public search results" at bounding box center [163, 155] width 280 height 49
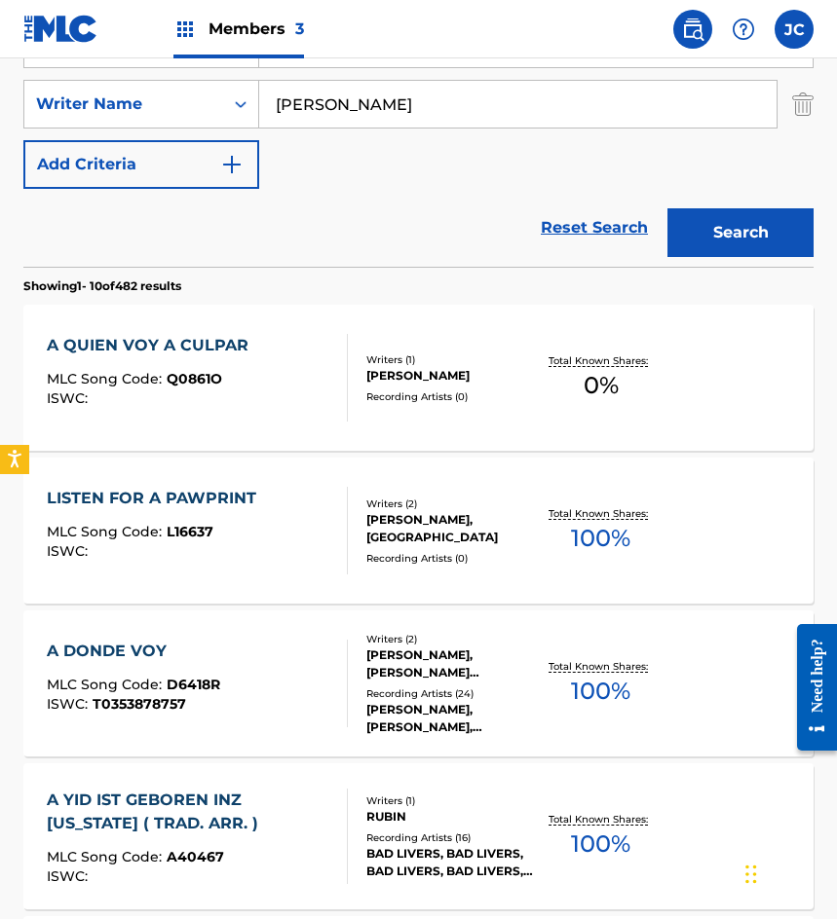
scroll to position [403, 0]
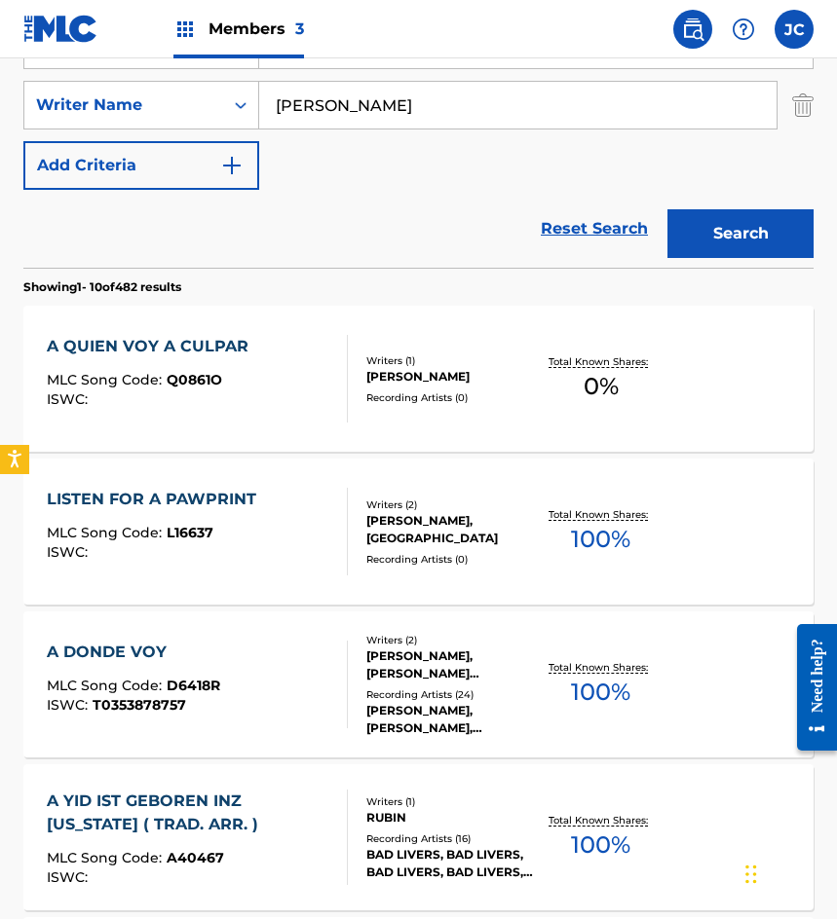
click at [224, 383] on div "MLC Song Code : Q0861O" at bounding box center [152, 382] width 211 height 19
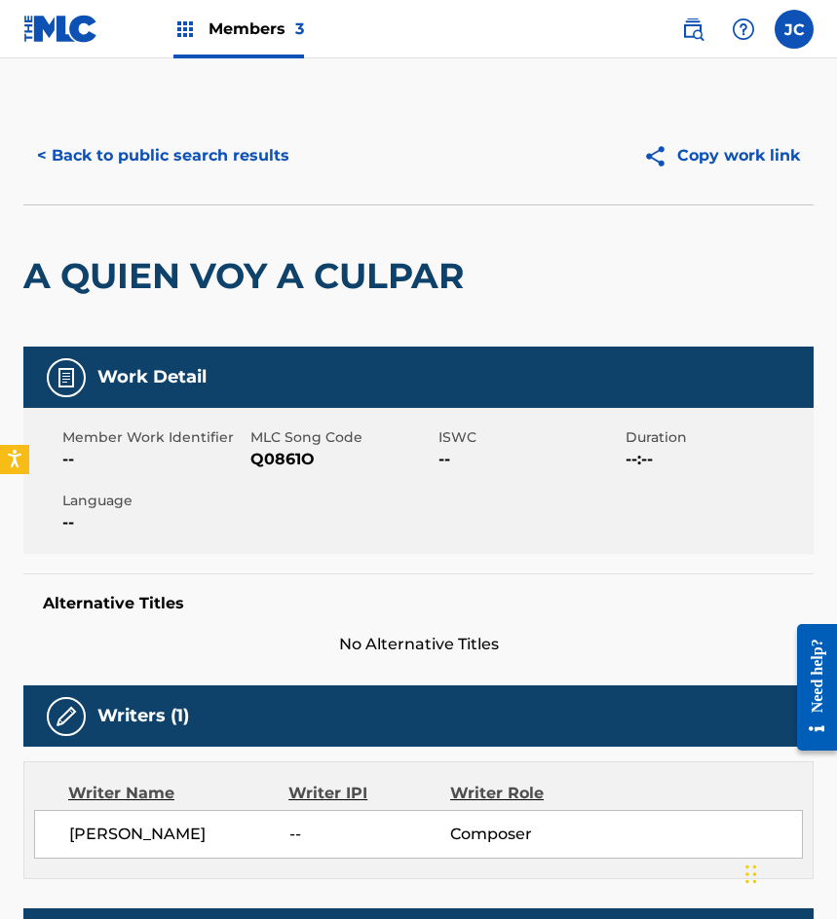
click at [282, 463] on span "Q0861O" at bounding box center [341, 459] width 183 height 23
click at [142, 149] on button "< Back to public search results" at bounding box center [163, 155] width 280 height 49
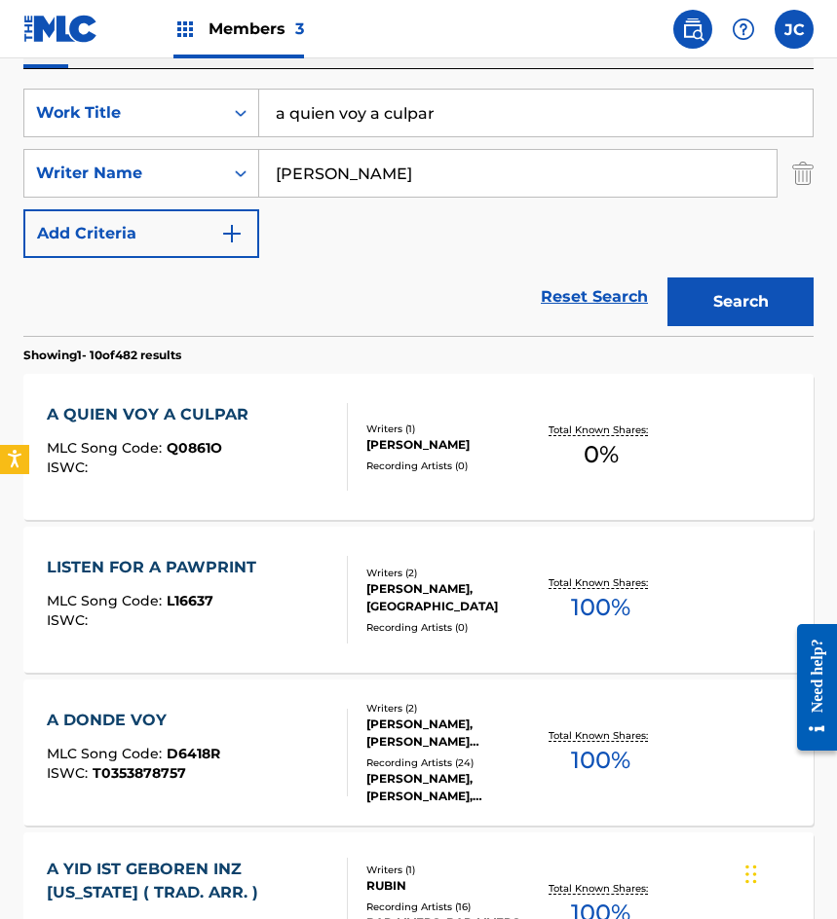
scroll to position [306, 0]
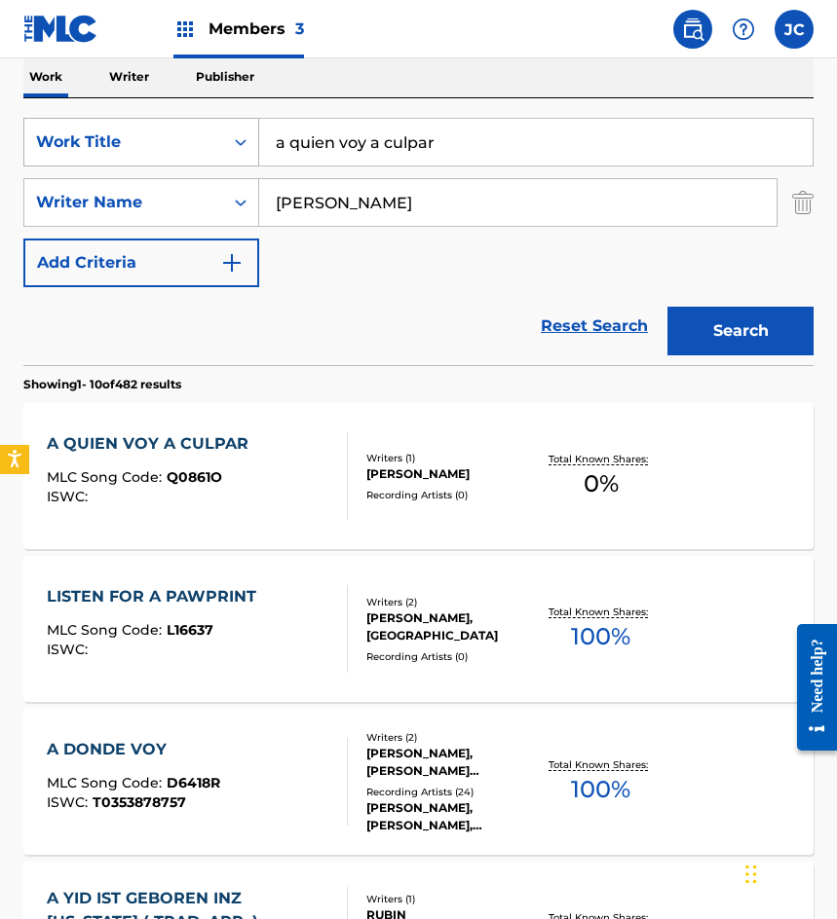
drag, startPoint x: 349, startPoint y: 148, endPoint x: 168, endPoint y: 151, distance: 181.2
click at [169, 150] on div "SearchWithCriteriab9b107e9-eb1b-43a6-9939-da351d890d93 Work Title a quien voy a…" at bounding box center [418, 142] width 790 height 49
type input "la acapulquena"
type input "a"
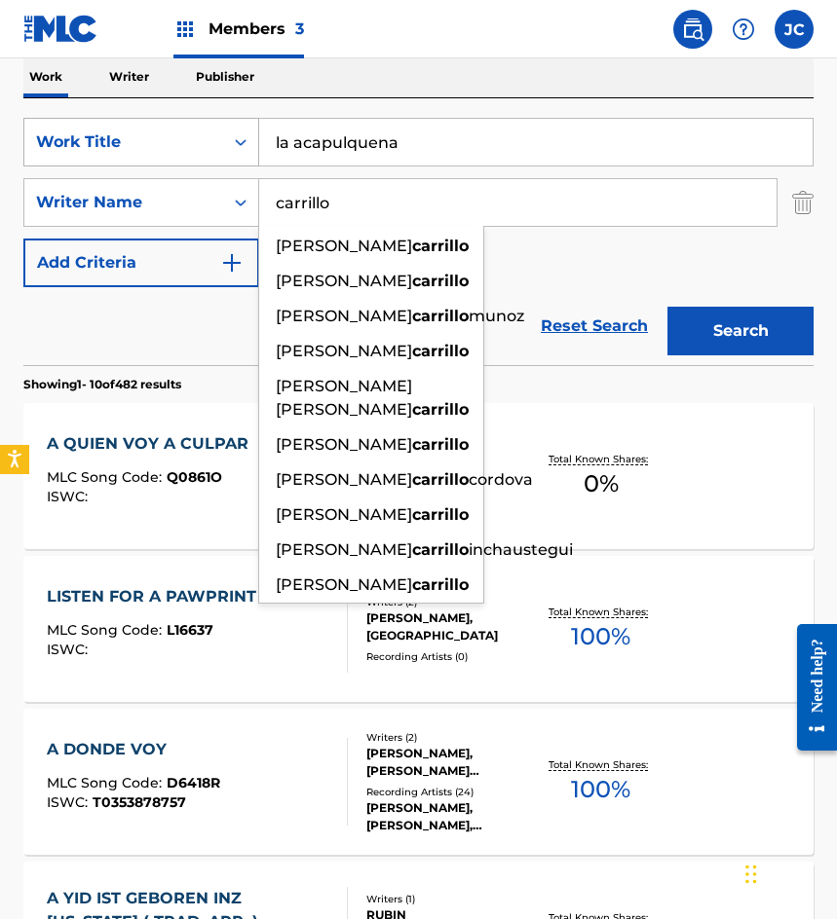
type input "carrillo"
click at [667, 307] on button "Search" at bounding box center [740, 331] width 146 height 49
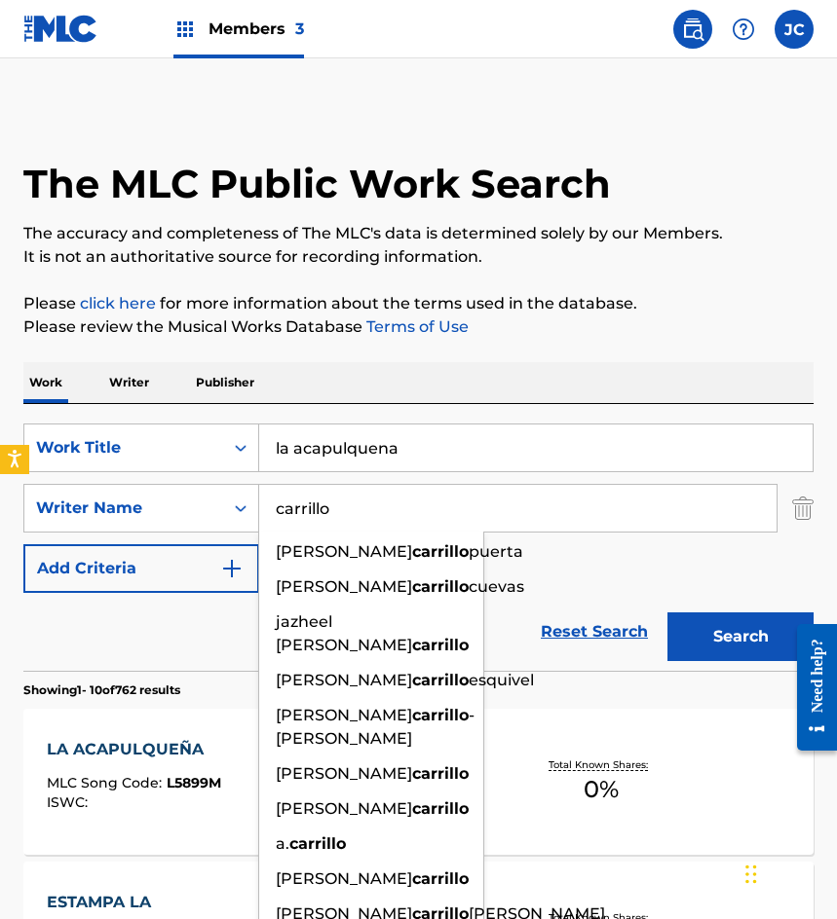
click at [540, 570] on div "SearchWithCriteriab9b107e9-eb1b-43a6-9939-da351d890d93 Work Title la acapulquen…" at bounding box center [418, 508] width 790 height 169
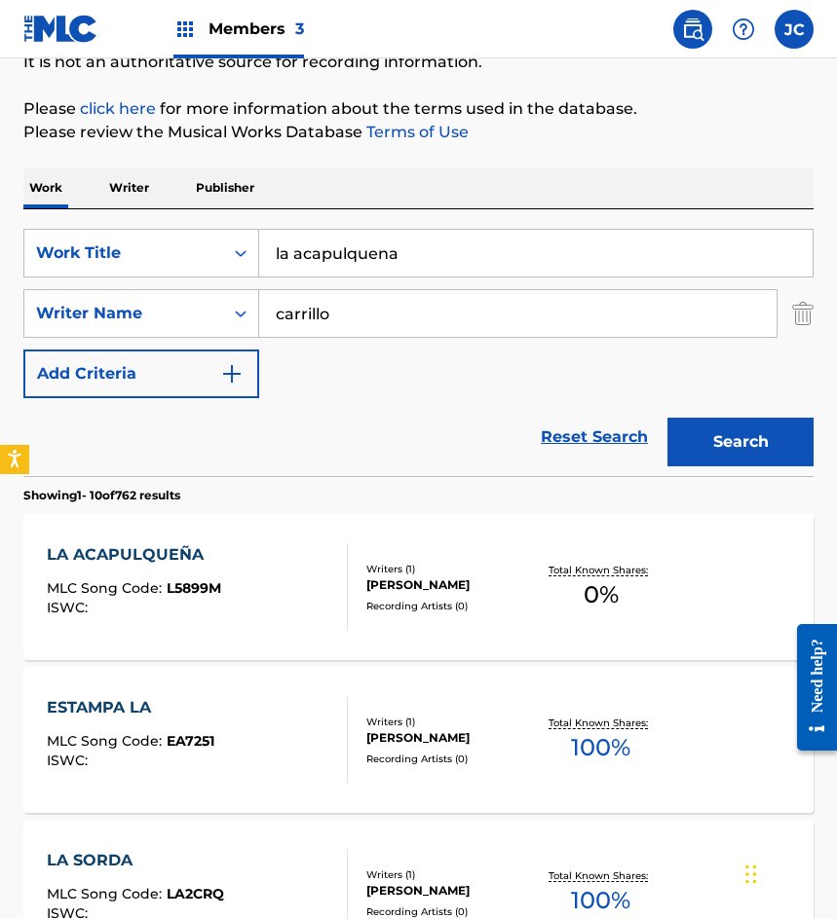
scroll to position [292, 0]
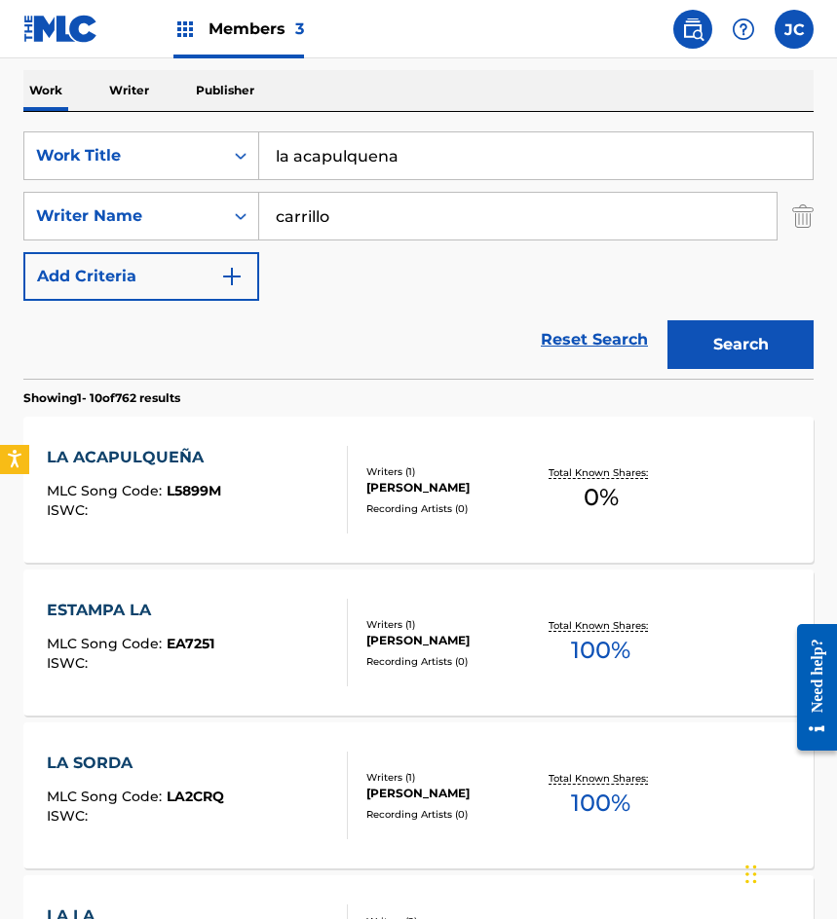
click at [158, 471] on div "LA ACAPULQUEÑA MLC Song Code : L5899M ISWC :" at bounding box center [134, 490] width 174 height 88
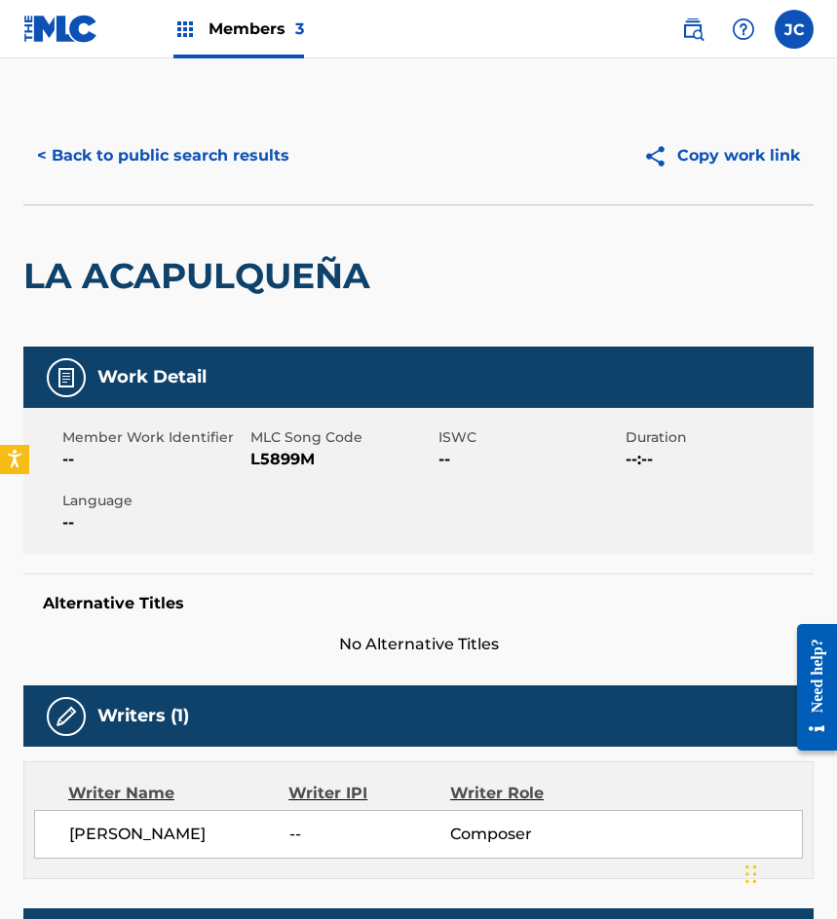
click at [268, 449] on span "L5899M" at bounding box center [341, 459] width 183 height 23
click at [132, 233] on div "LA ACAPULQUEÑA" at bounding box center [201, 275] width 356 height 141
click at [170, 165] on button "< Back to public search results" at bounding box center [163, 155] width 280 height 49
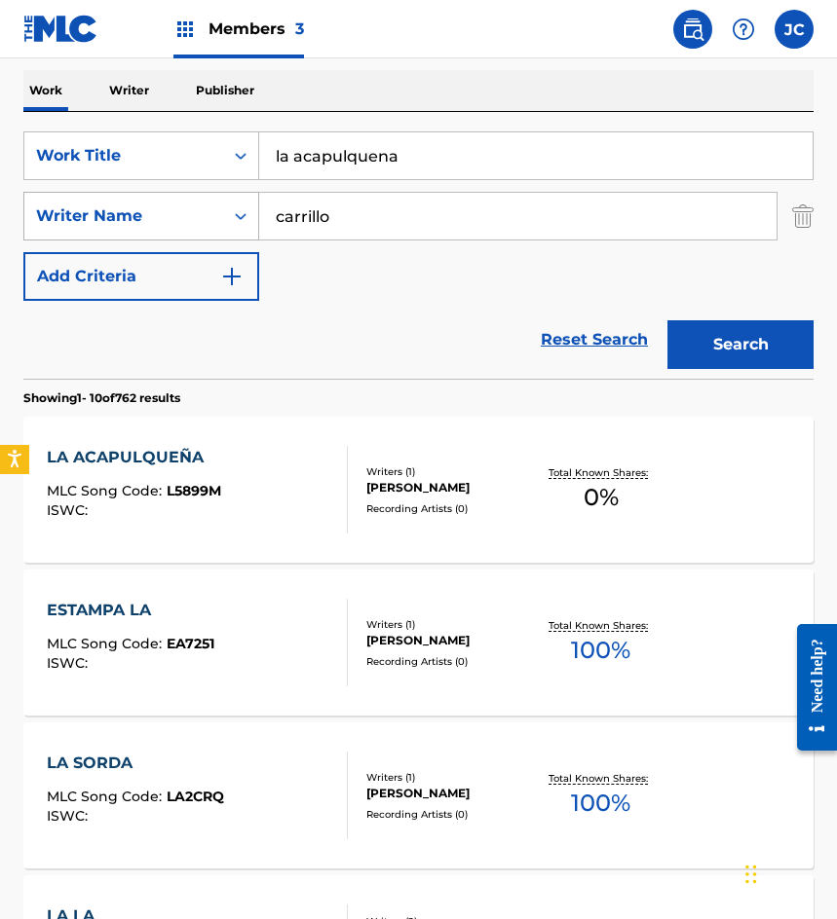
drag, startPoint x: 466, startPoint y: 165, endPoint x: 148, endPoint y: 199, distance: 320.3
click at [177, 191] on div "SearchWithCriteriab9b107e9-eb1b-43a6-9939-da351d890d93 Work Title la acapulquen…" at bounding box center [418, 215] width 790 height 169
type input "la calentura"
click at [667, 320] on button "Search" at bounding box center [740, 344] width 146 height 49
click at [159, 456] on div "LA CALENTURA" at bounding box center [131, 457] width 169 height 23
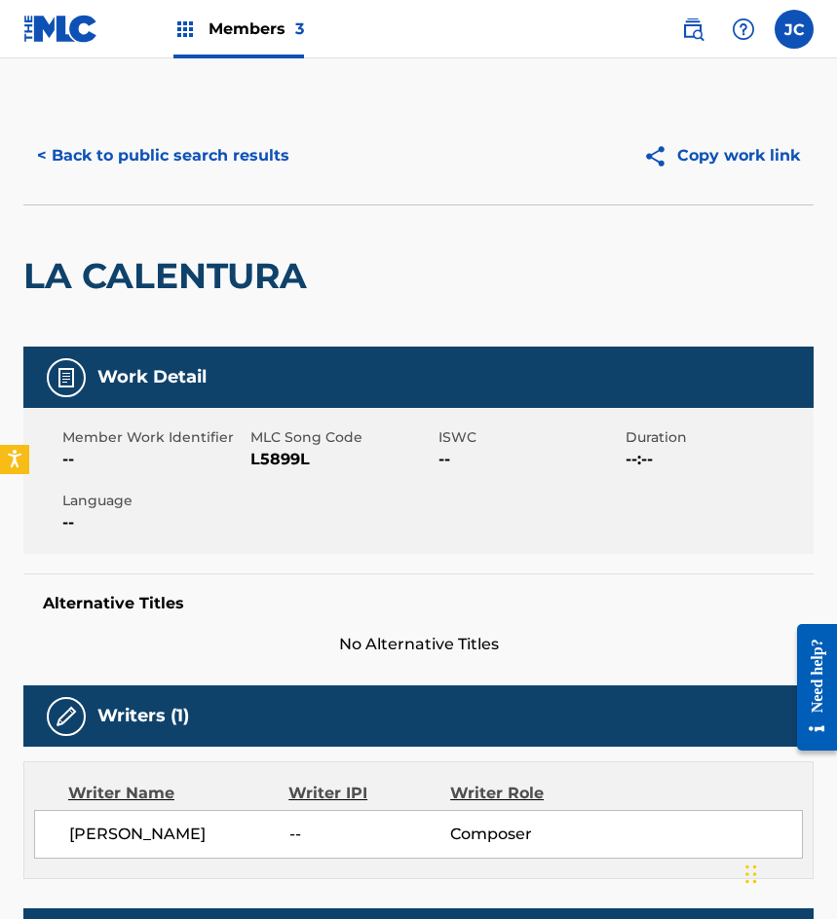
click at [297, 454] on span "L5899L" at bounding box center [341, 459] width 183 height 23
click at [106, 171] on button "< Back to public search results" at bounding box center [163, 155] width 280 height 49
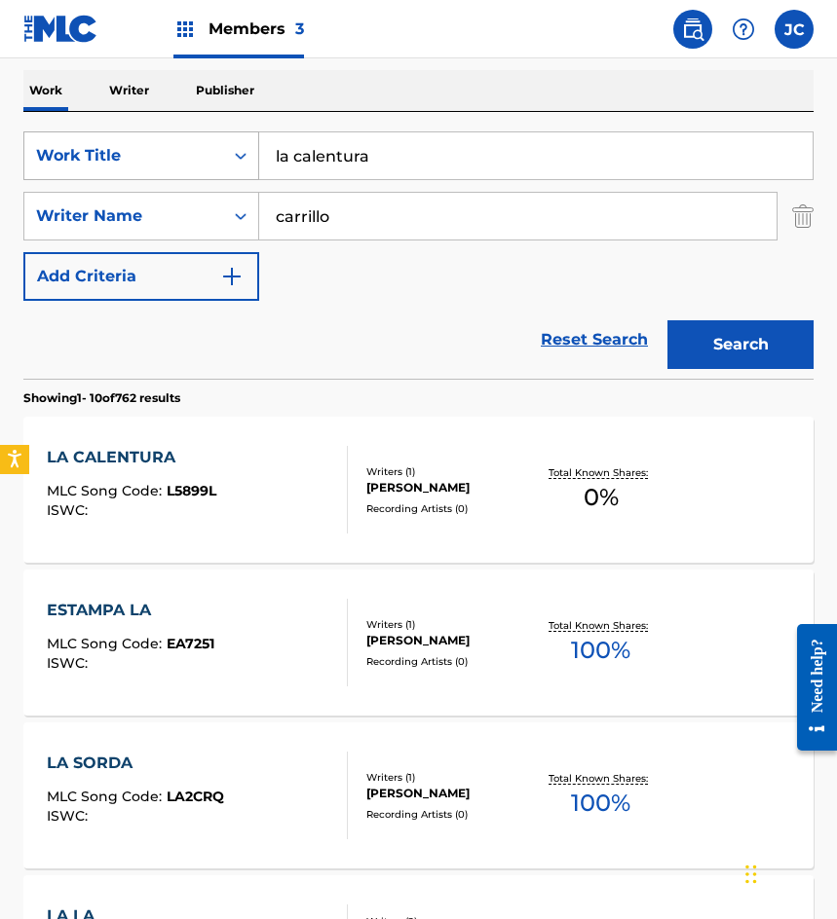
drag, startPoint x: 422, startPoint y: 154, endPoint x: 217, endPoint y: 153, distance: 204.5
click at [218, 157] on div "SearchWithCriteriab9b107e9-eb1b-43a6-9939-da351d890d93 Work Title la calentura" at bounding box center [418, 155] width 790 height 49
type input "una triste llamada"
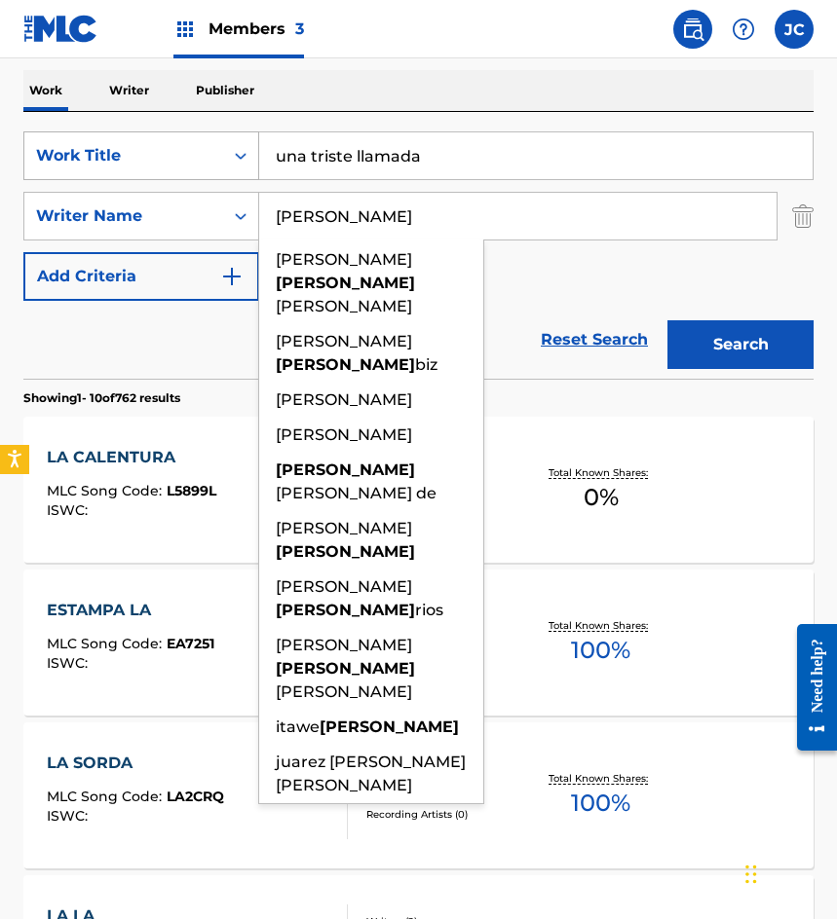
type input "correa"
click at [667, 320] on button "Search" at bounding box center [740, 344] width 146 height 49
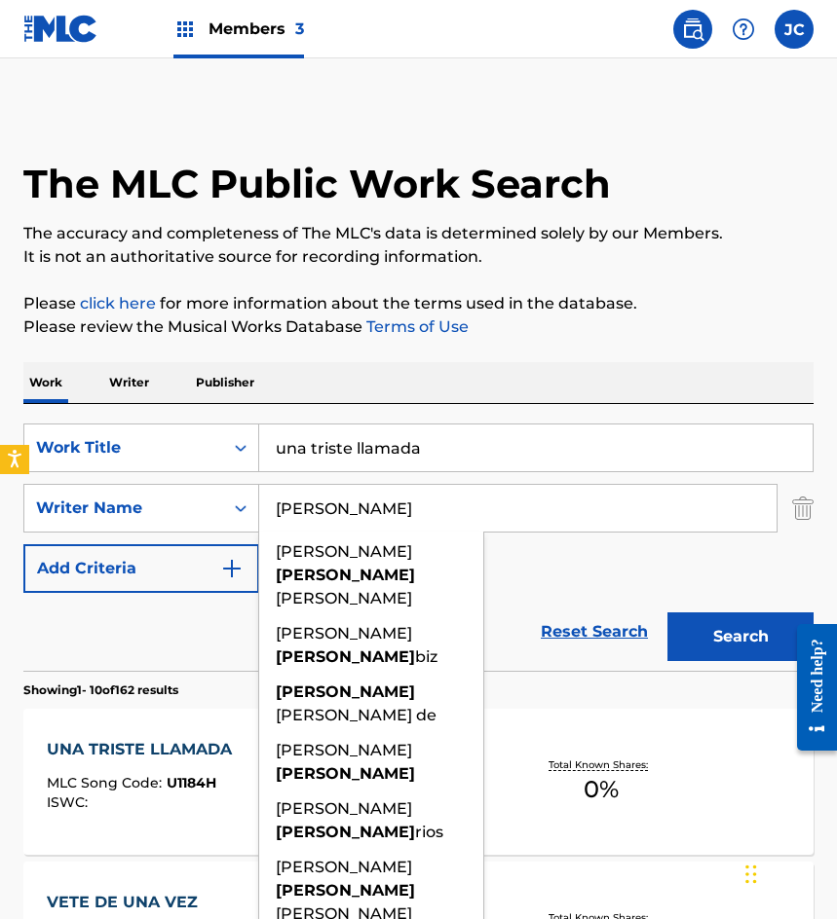
click at [564, 556] on div "SearchWithCriteriab9b107e9-eb1b-43a6-9939-da351d890d93 Work Title una triste ll…" at bounding box center [418, 508] width 790 height 169
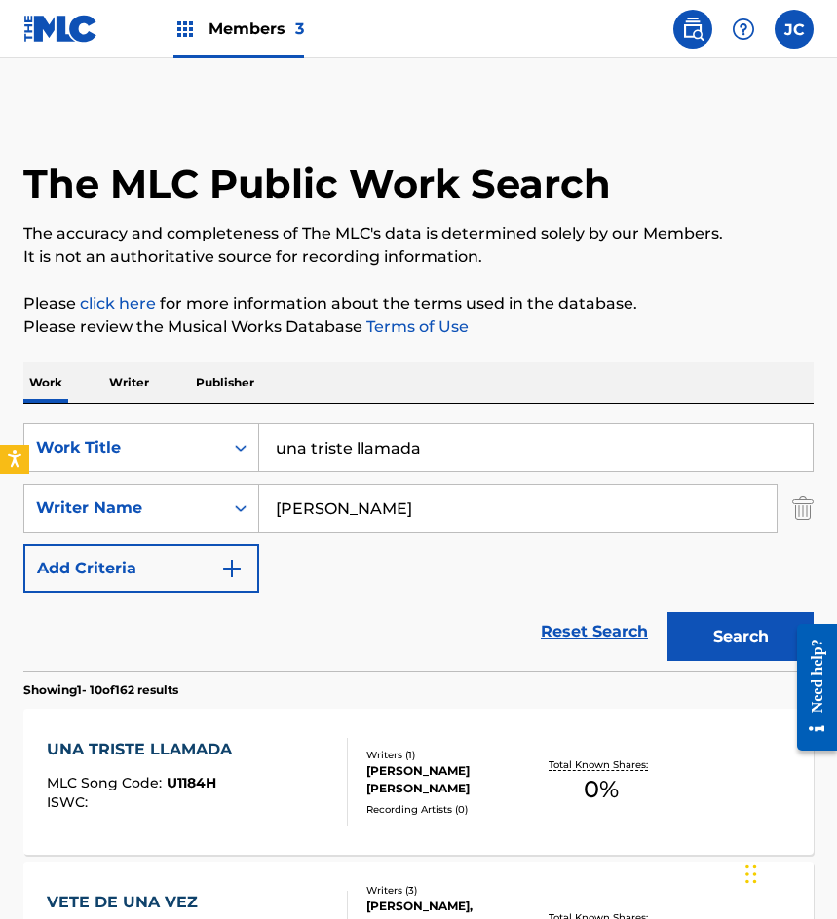
scroll to position [390, 0]
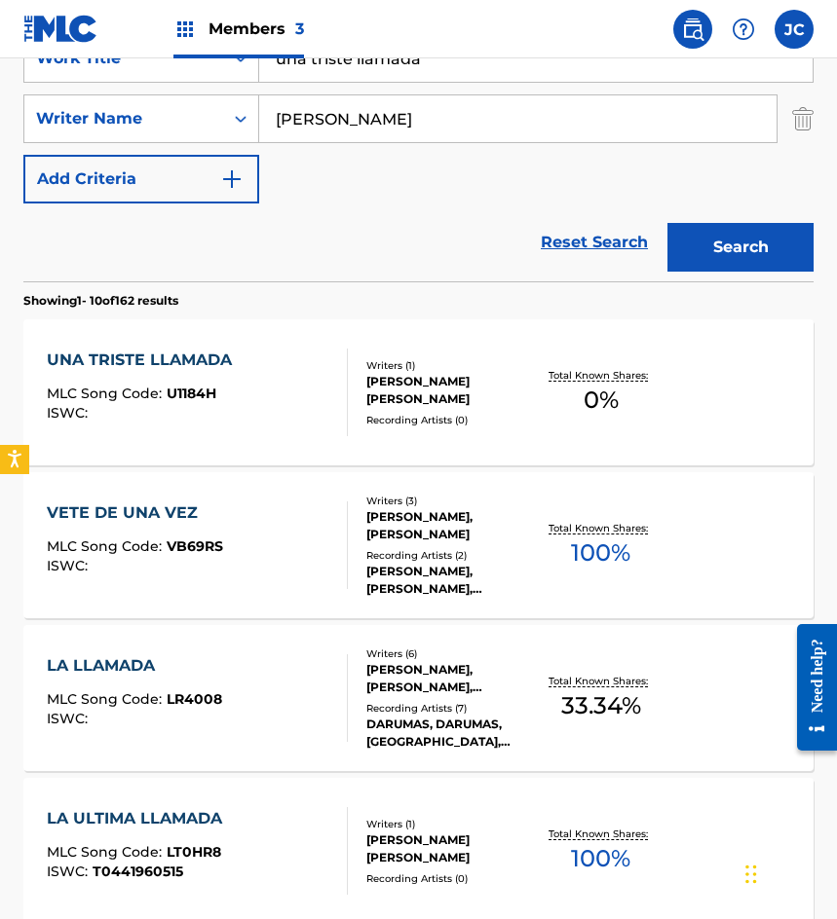
click at [329, 382] on div "UNA TRISTE LLAMADA MLC Song Code : U1184H ISWC :" at bounding box center [197, 393] width 300 height 88
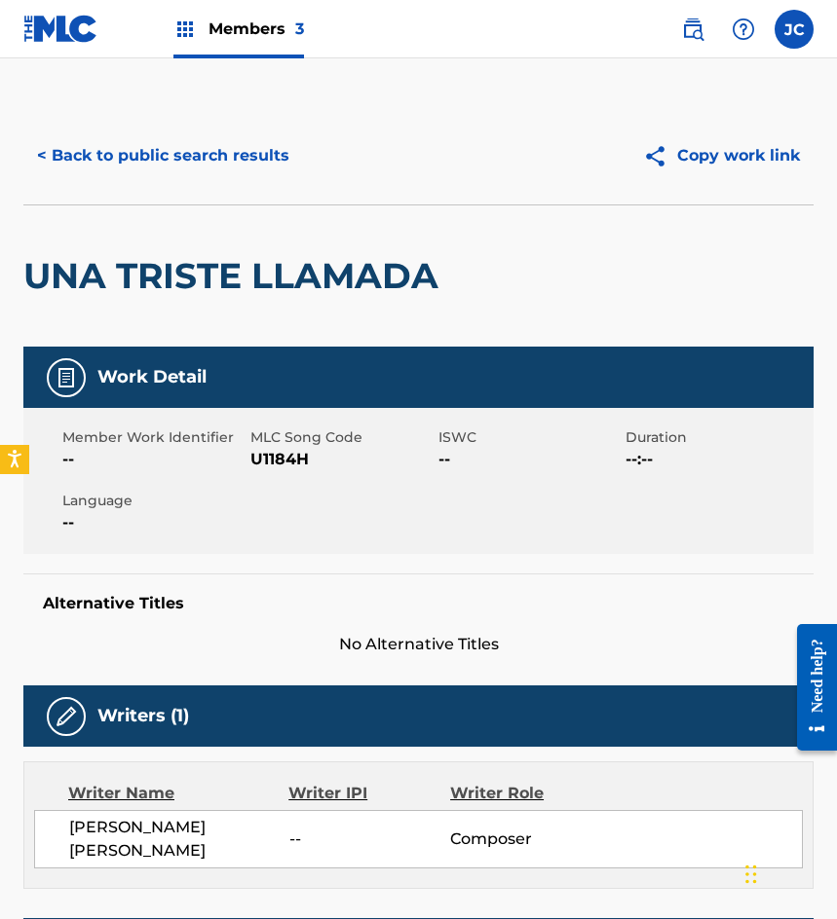
click at [257, 450] on span "U1184H" at bounding box center [341, 459] width 183 height 23
click at [259, 453] on span "U1184H" at bounding box center [341, 459] width 183 height 23
click at [299, 459] on span "U1184H" at bounding box center [341, 459] width 183 height 23
click at [169, 156] on button "< Back to public search results" at bounding box center [163, 155] width 280 height 49
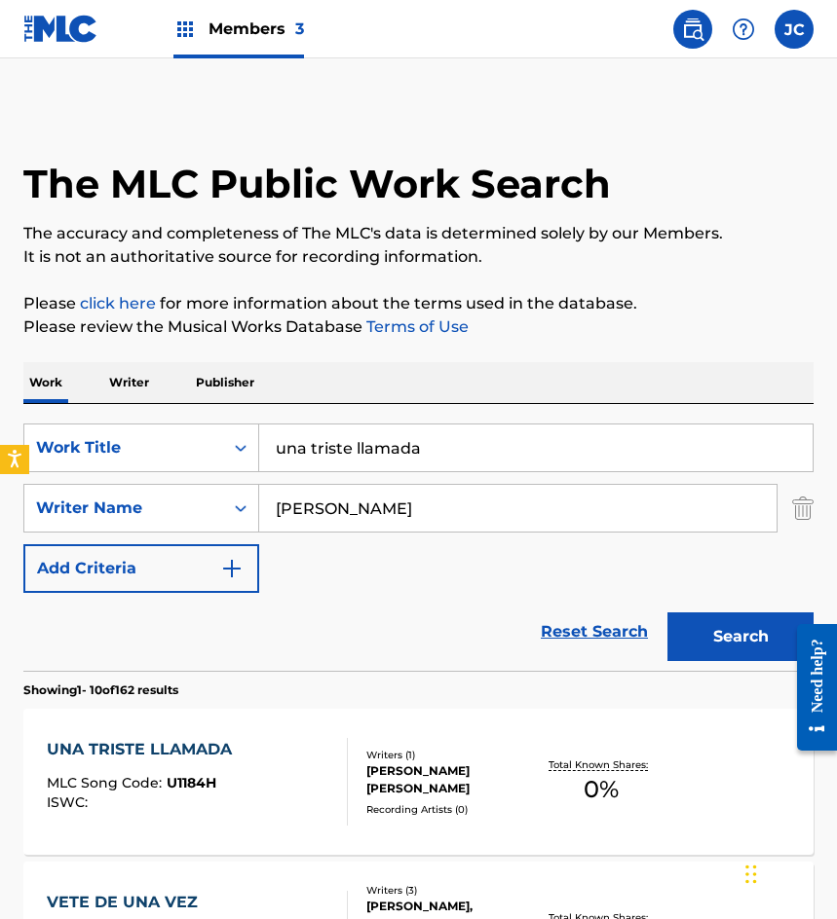
scroll to position [390, 0]
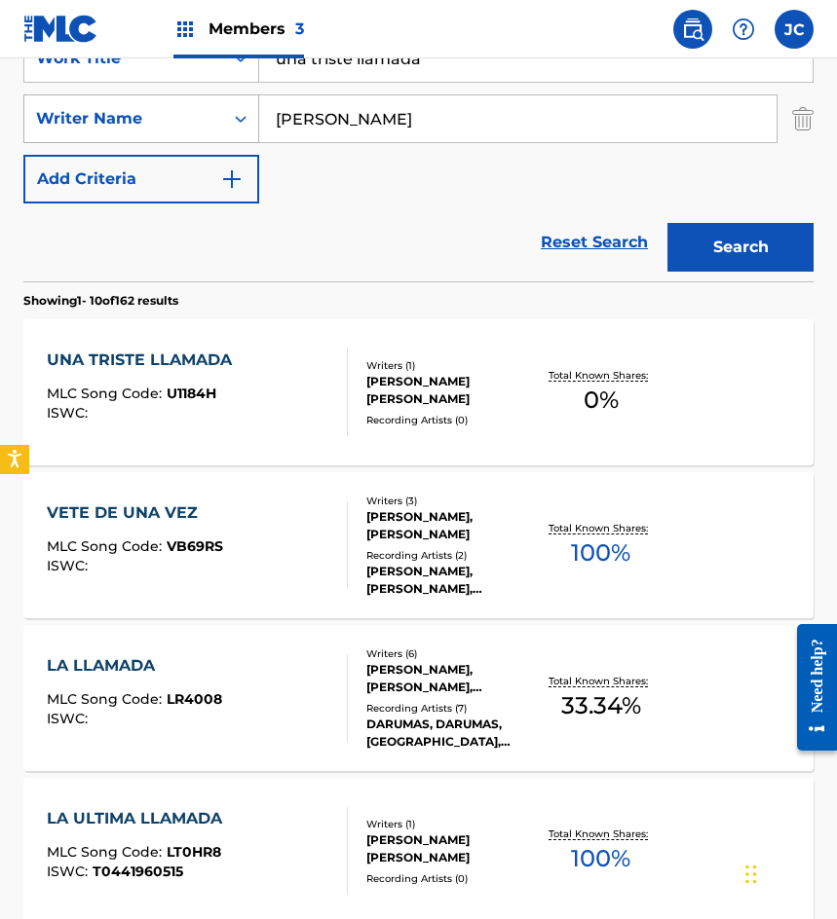
drag, startPoint x: 278, startPoint y: 94, endPoint x: 89, endPoint y: 104, distance: 189.2
click at [89, 104] on div "SearchWithCriteriab9b107e9-eb1b-43a6-9939-da351d890d93 Work Title una triste ll…" at bounding box center [418, 118] width 790 height 169
type input "te extrano tanto"
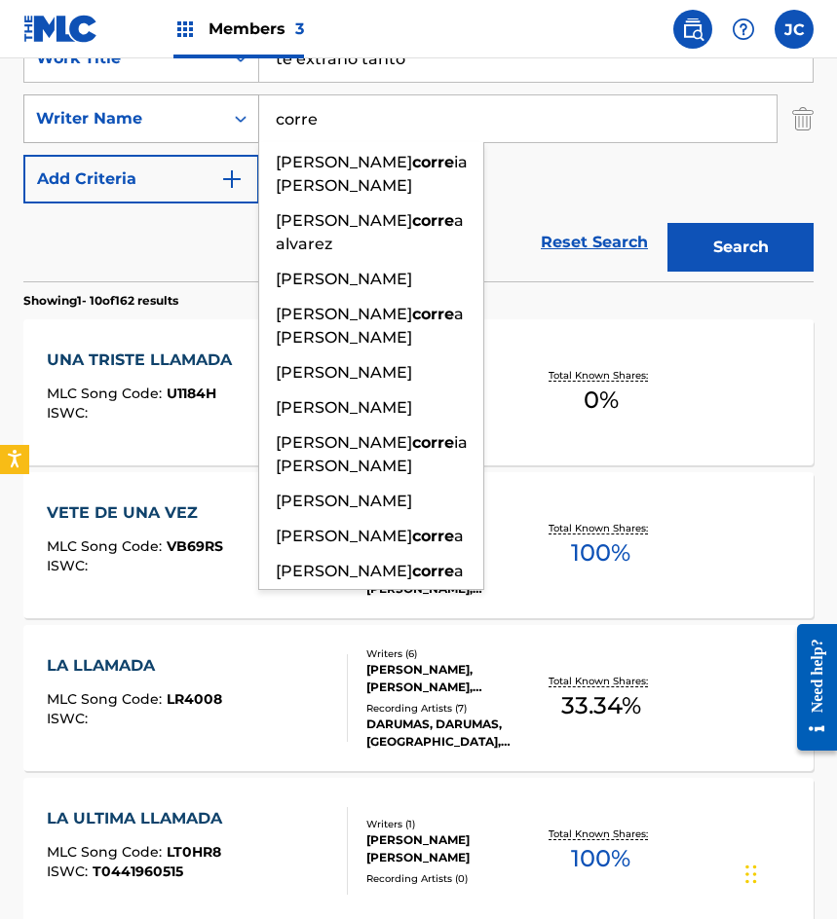
type input "correa"
click at [667, 223] on button "Search" at bounding box center [740, 247] width 146 height 49
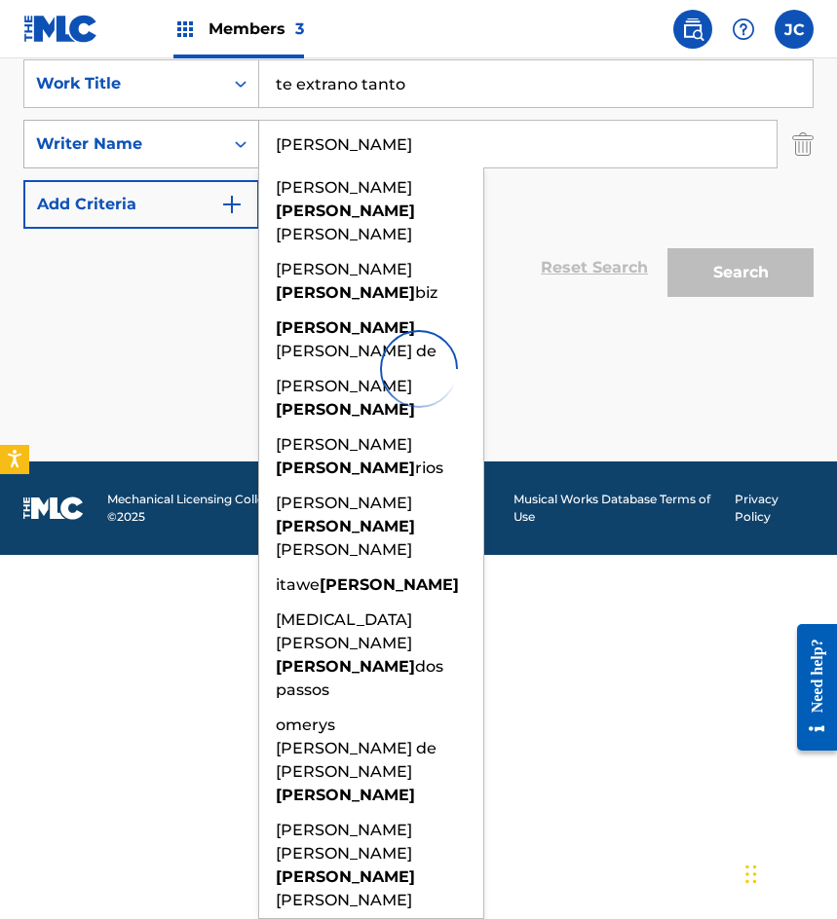
scroll to position [0, 0]
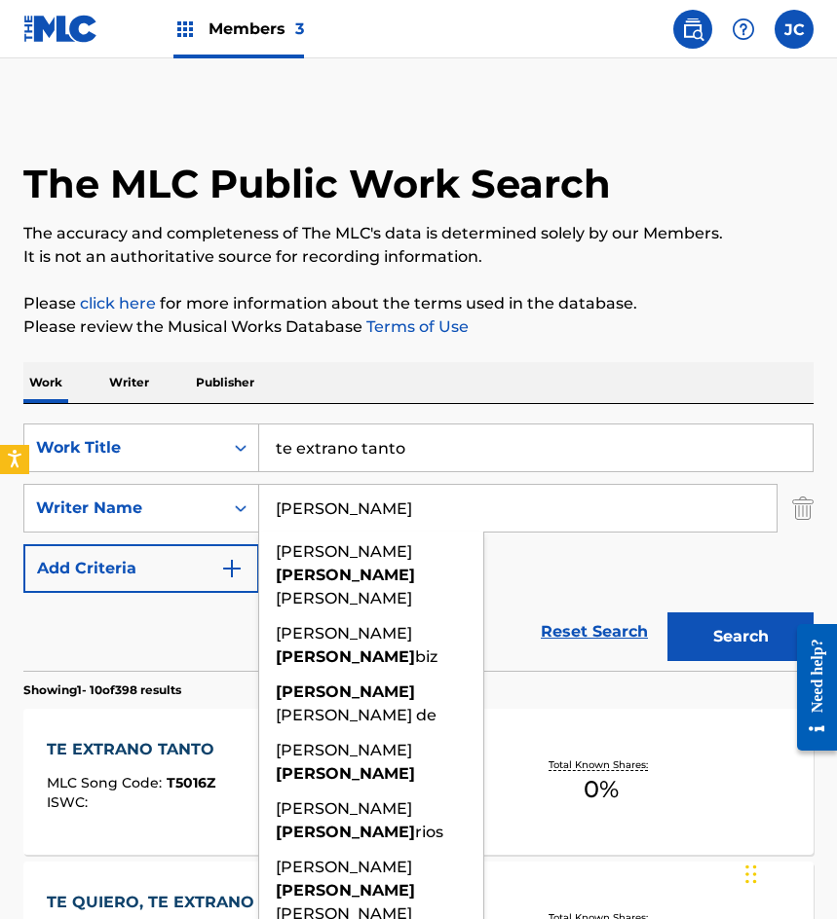
click at [552, 571] on div "SearchWithCriteriab9b107e9-eb1b-43a6-9939-da351d890d93 Work Title te extrano ta…" at bounding box center [418, 508] width 790 height 169
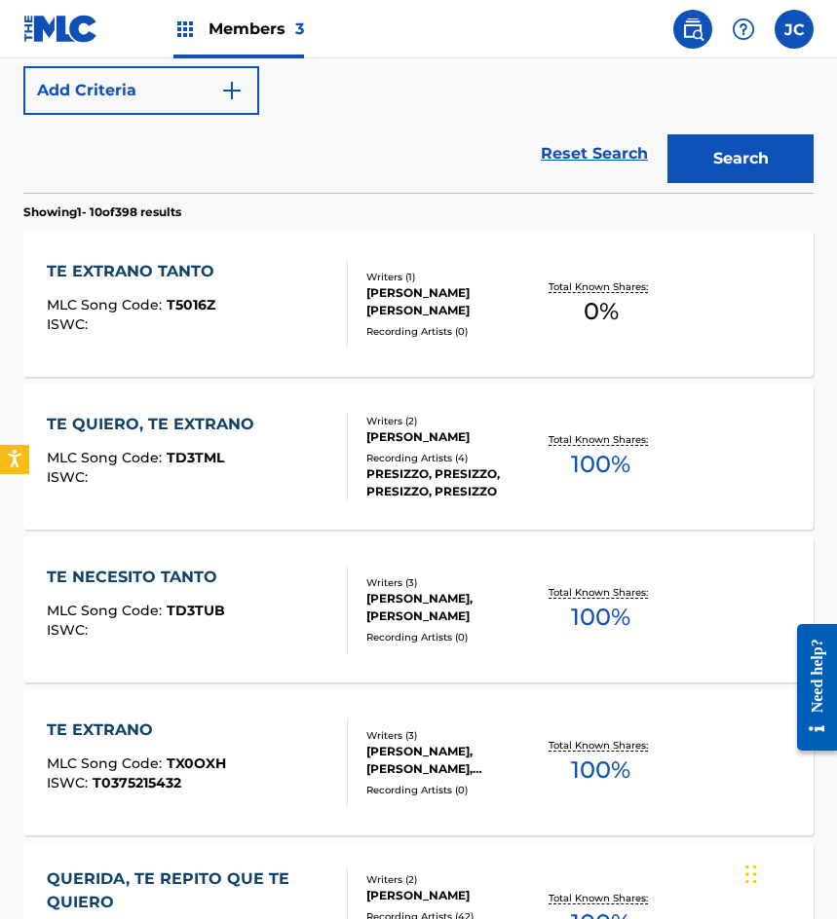
scroll to position [487, 0]
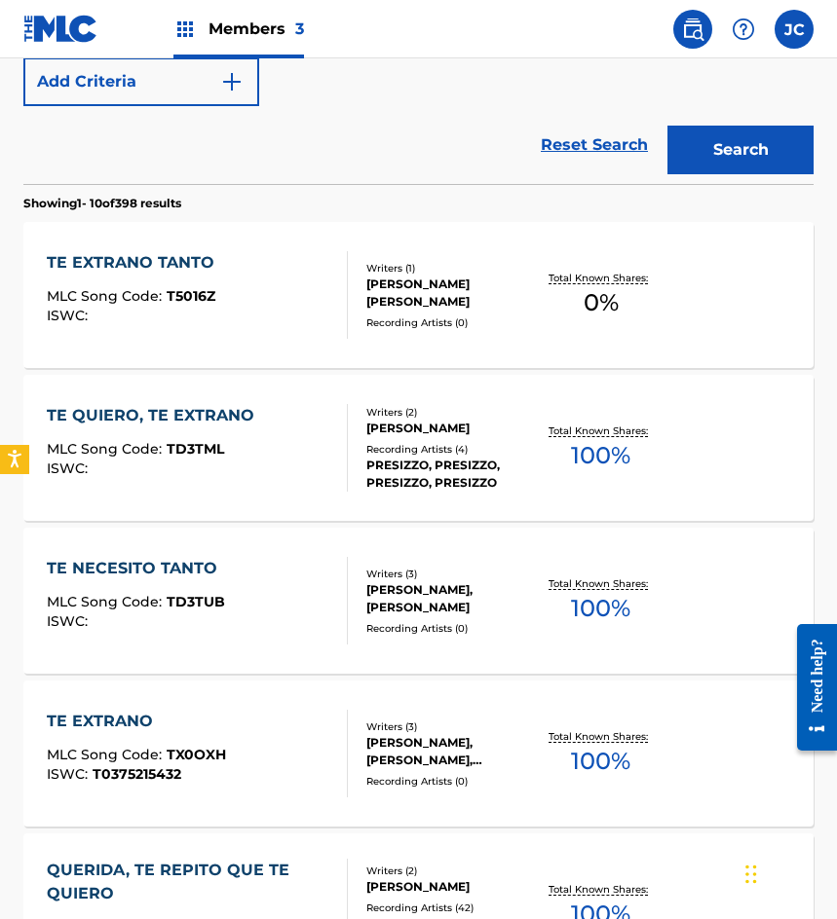
click at [384, 280] on div "ENRIQUE ALEJANDRO CORREA PEREZ DE LEON" at bounding box center [450, 293] width 169 height 35
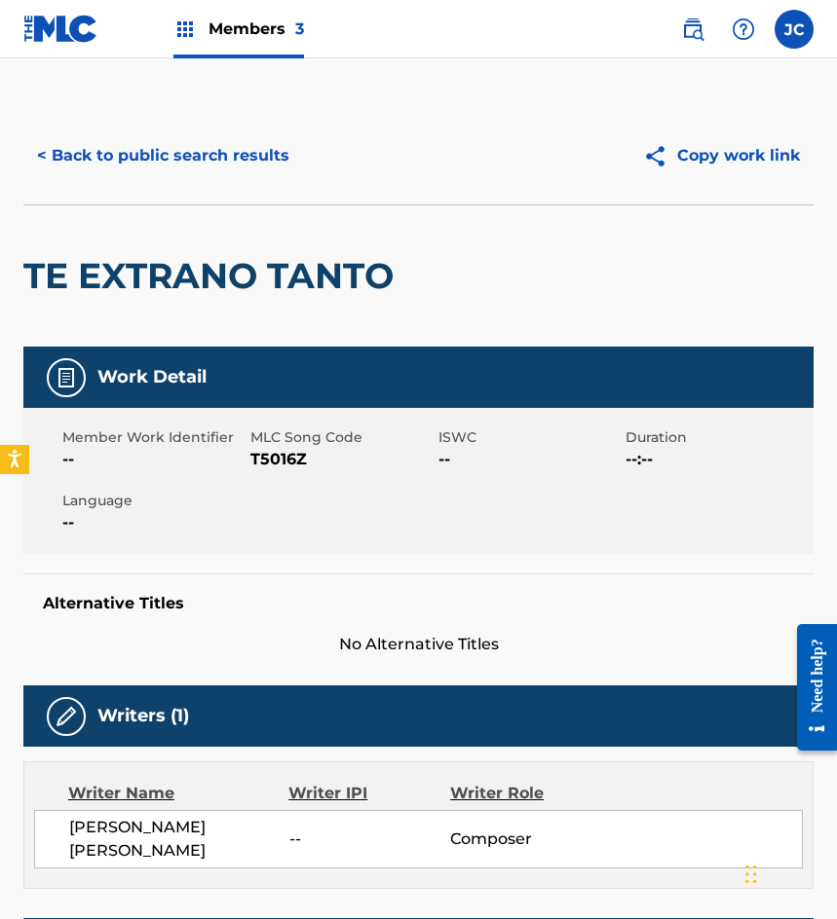
click at [265, 464] on span "T5016Z" at bounding box center [341, 459] width 183 height 23
drag, startPoint x: 122, startPoint y: 212, endPoint x: 176, endPoint y: 157, distance: 77.8
click at [122, 212] on div "TE EXTRANO TANTO" at bounding box center [213, 275] width 380 height 141
click at [176, 156] on button "< Back to public search results" at bounding box center [163, 155] width 280 height 49
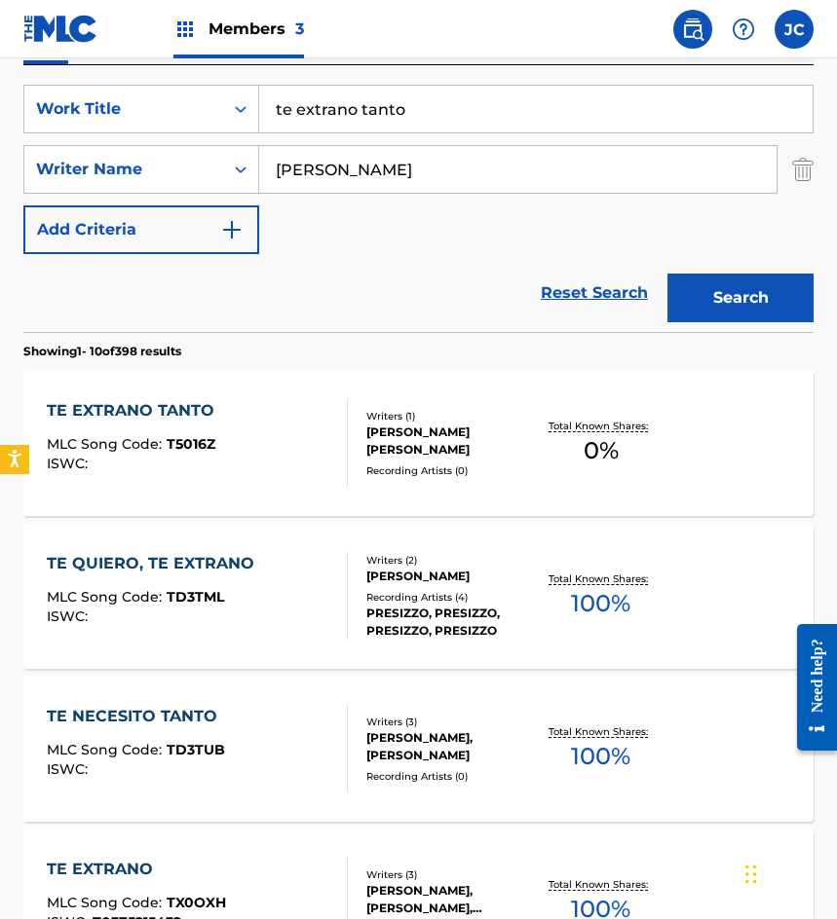
scroll to position [306, 0]
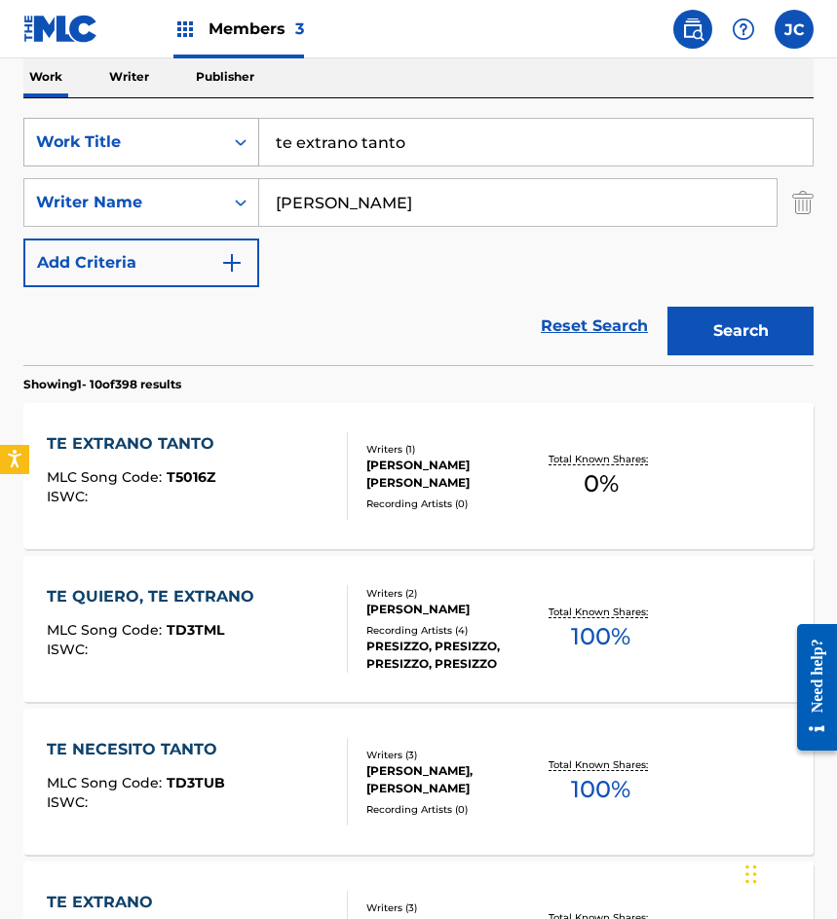
drag, startPoint x: 404, startPoint y: 140, endPoint x: 205, endPoint y: 145, distance: 198.7
click at [205, 145] on div "SearchWithCriteriab9b107e9-eb1b-43a6-9939-da351d890d93 Work Title te extrano ta…" at bounding box center [418, 142] width 790 height 49
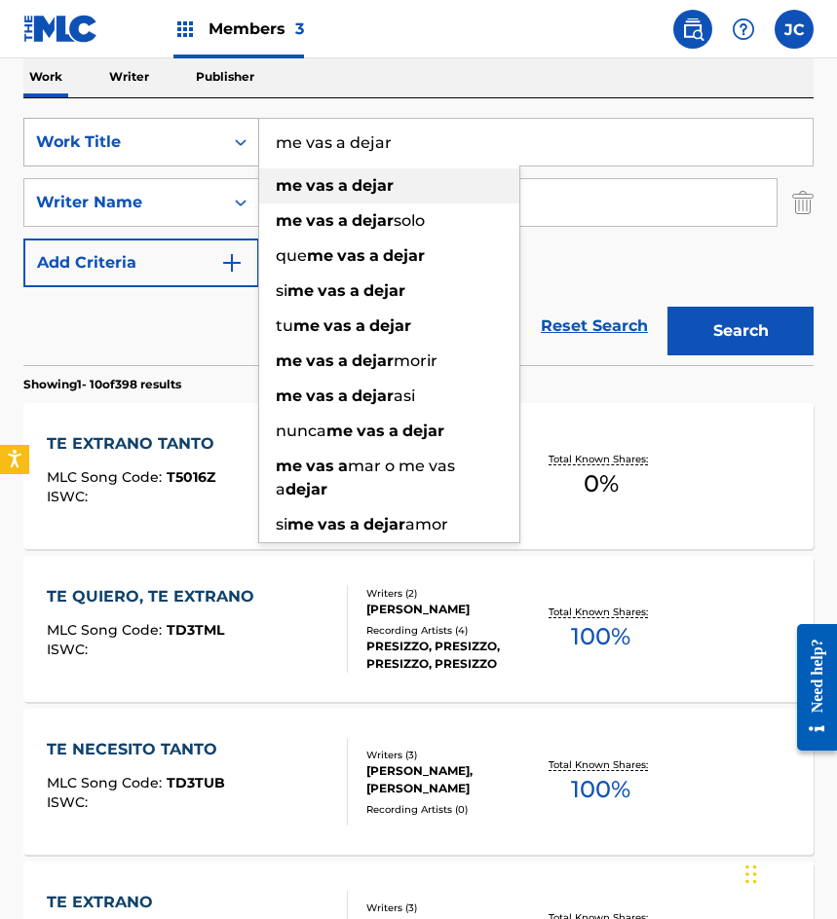
type input "me vas a dejar"
click at [667, 307] on button "Search" at bounding box center [740, 331] width 146 height 49
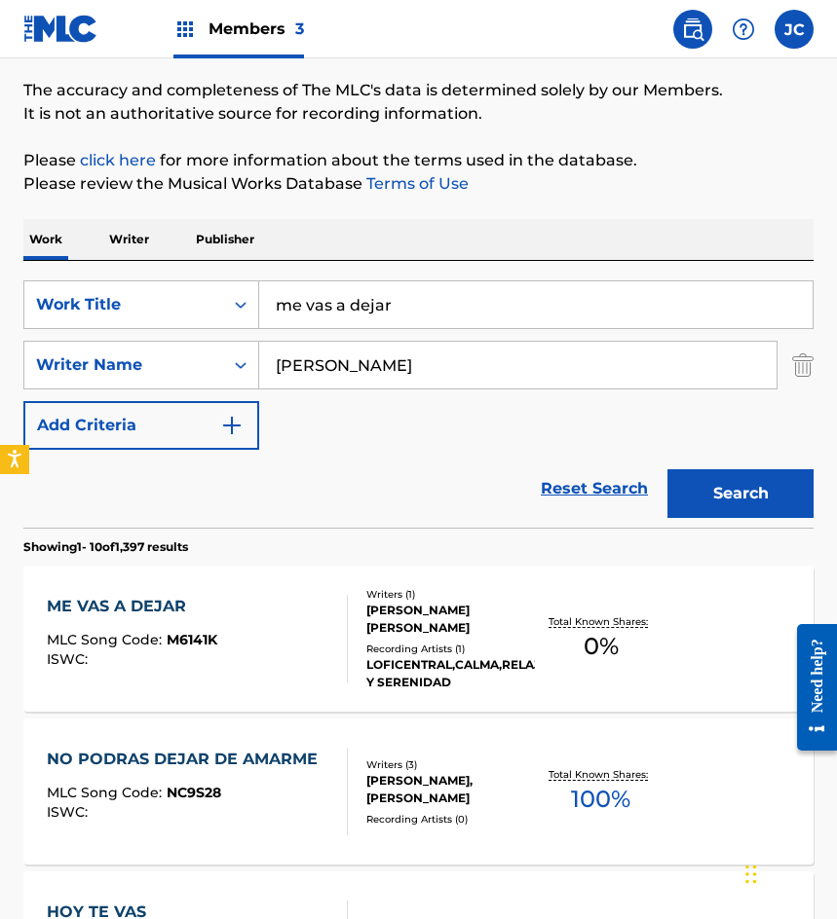
scroll to position [292, 0]
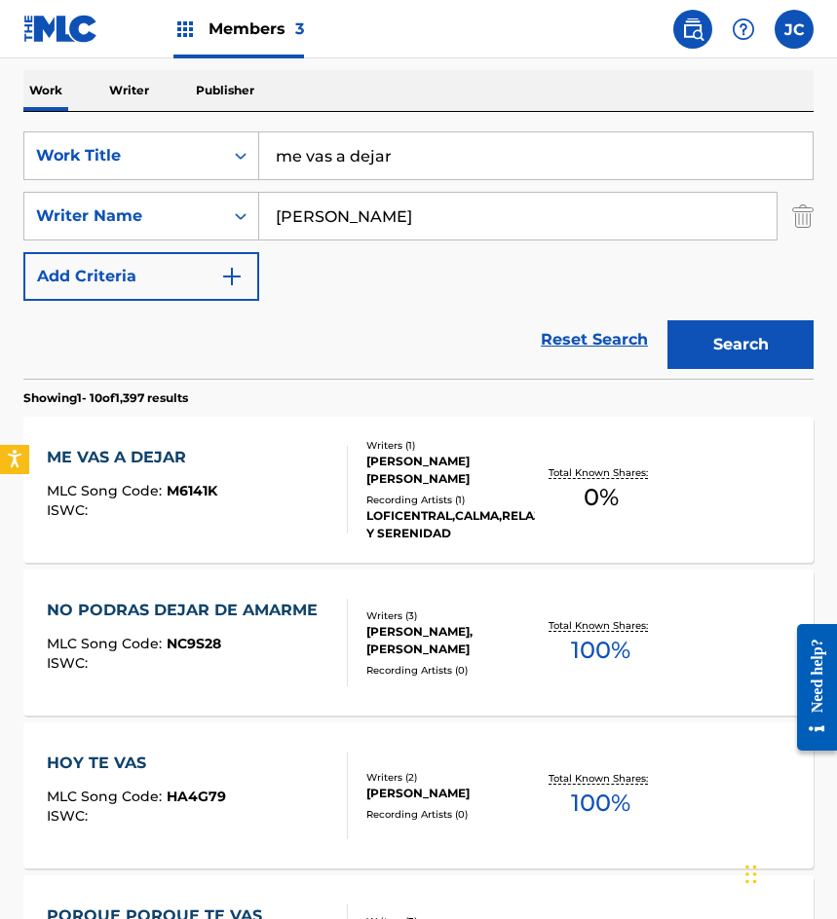
click at [248, 482] on div "ME VAS A DEJAR MLC Song Code : M6141K ISWC :" at bounding box center [197, 490] width 300 height 88
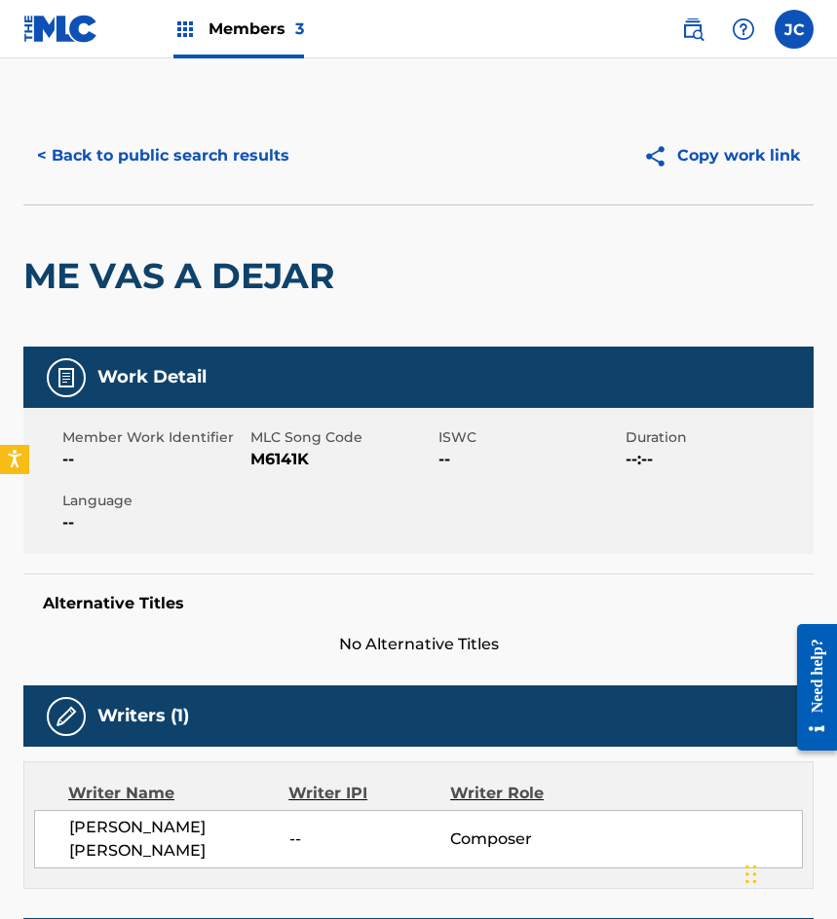
click at [307, 462] on span "M6141K" at bounding box center [341, 459] width 183 height 23
click at [278, 462] on span "M6141K" at bounding box center [341, 459] width 183 height 23
click at [102, 160] on button "< Back to public search results" at bounding box center [163, 155] width 280 height 49
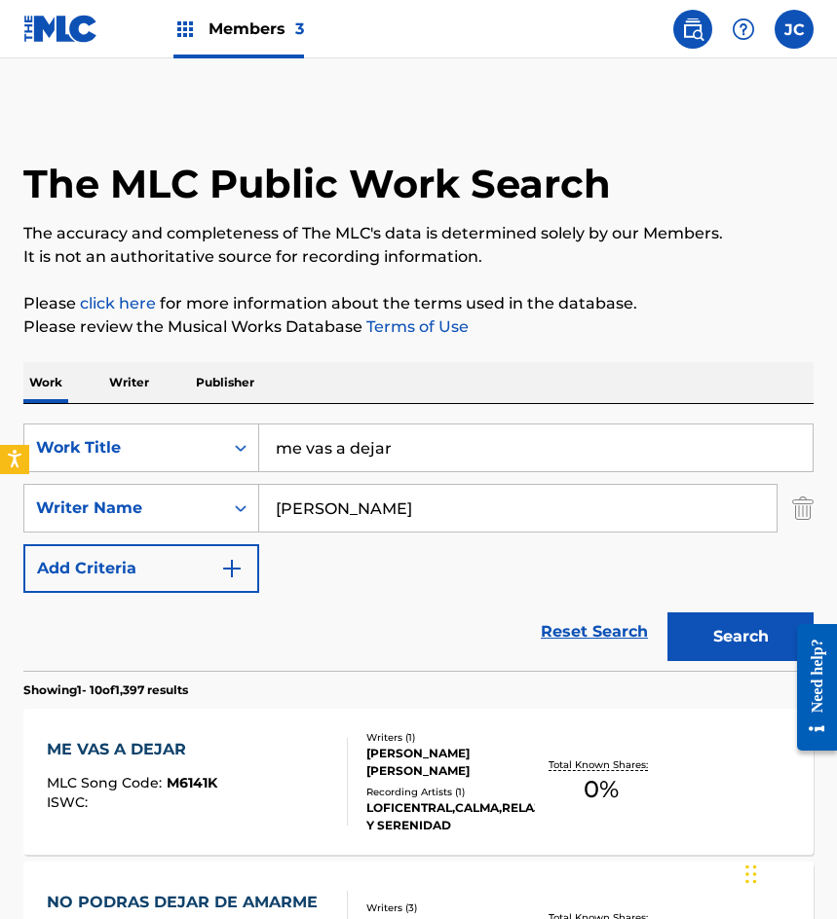
scroll to position [292, 0]
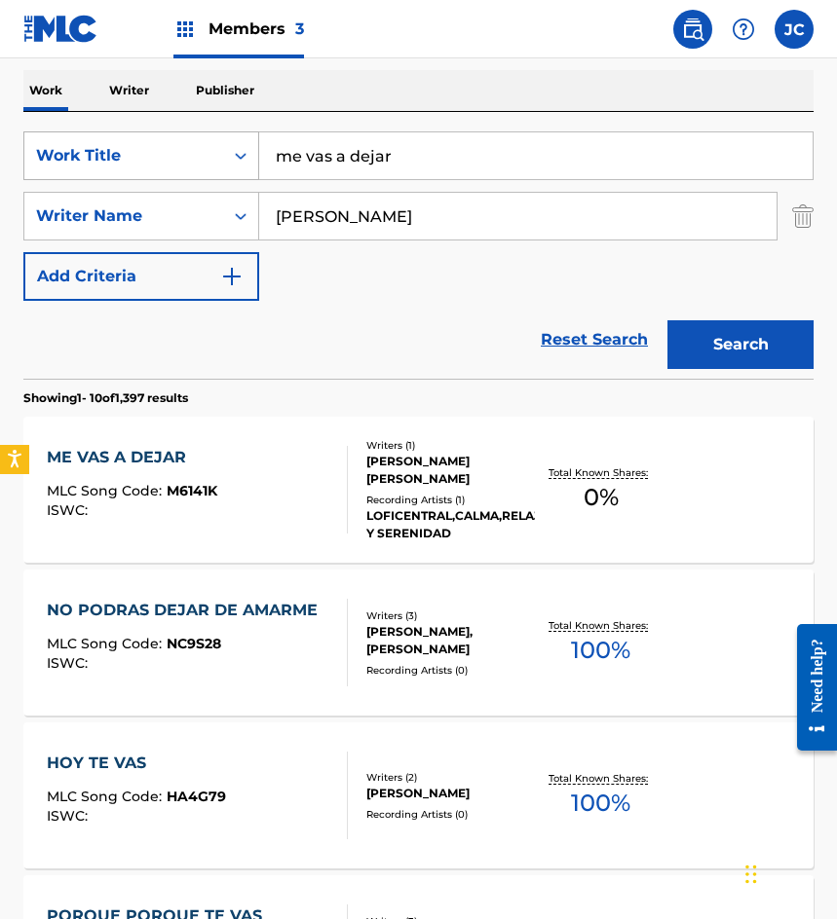
drag, startPoint x: 292, startPoint y: 159, endPoint x: 250, endPoint y: 160, distance: 41.9
click at [257, 160] on div "SearchWithCriteriab9b107e9-eb1b-43a6-9939-da351d890d93 Work Title me vas a dejar" at bounding box center [418, 155] width 790 height 49
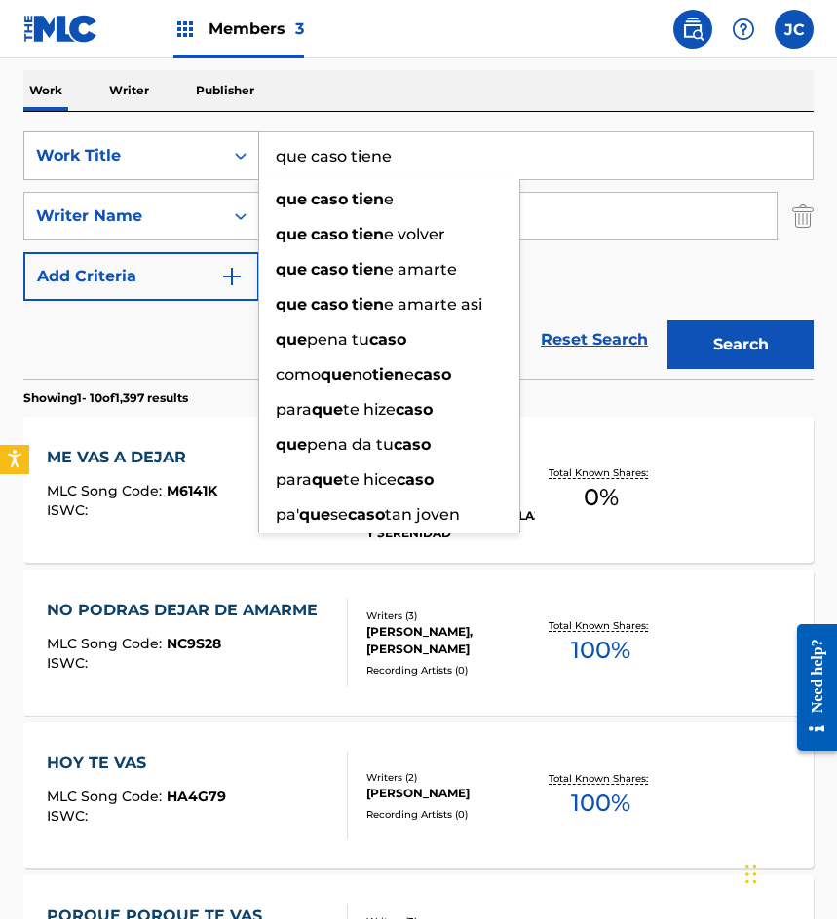
type input "que caso tiene"
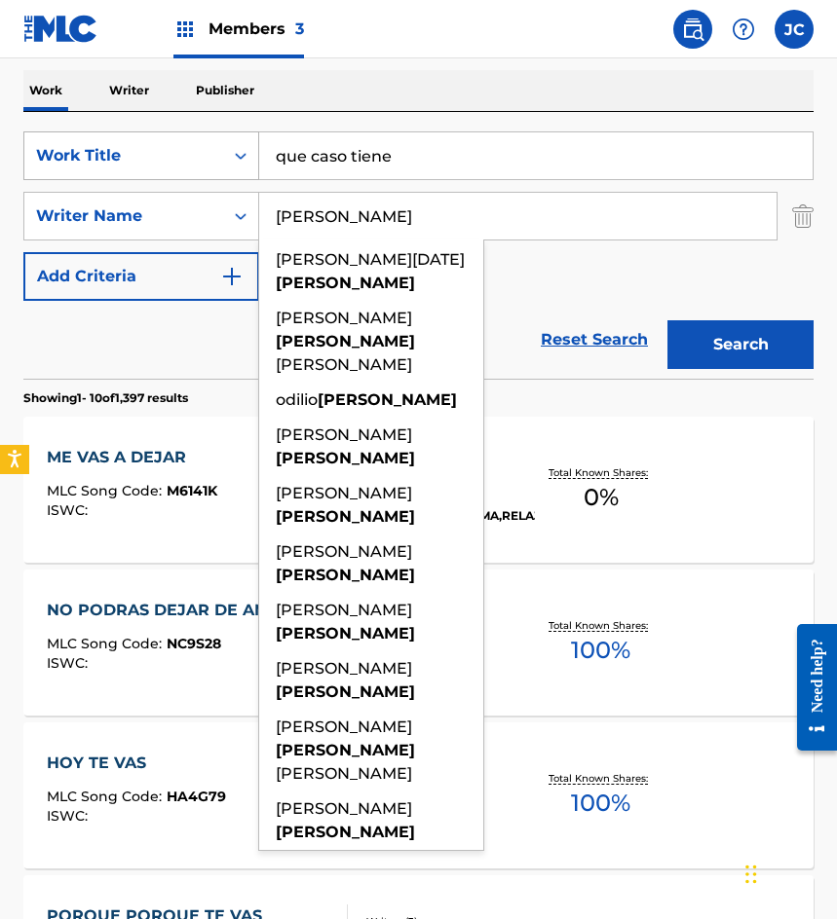
type input "gonzalez"
click at [667, 320] on button "Search" at bounding box center [740, 344] width 146 height 49
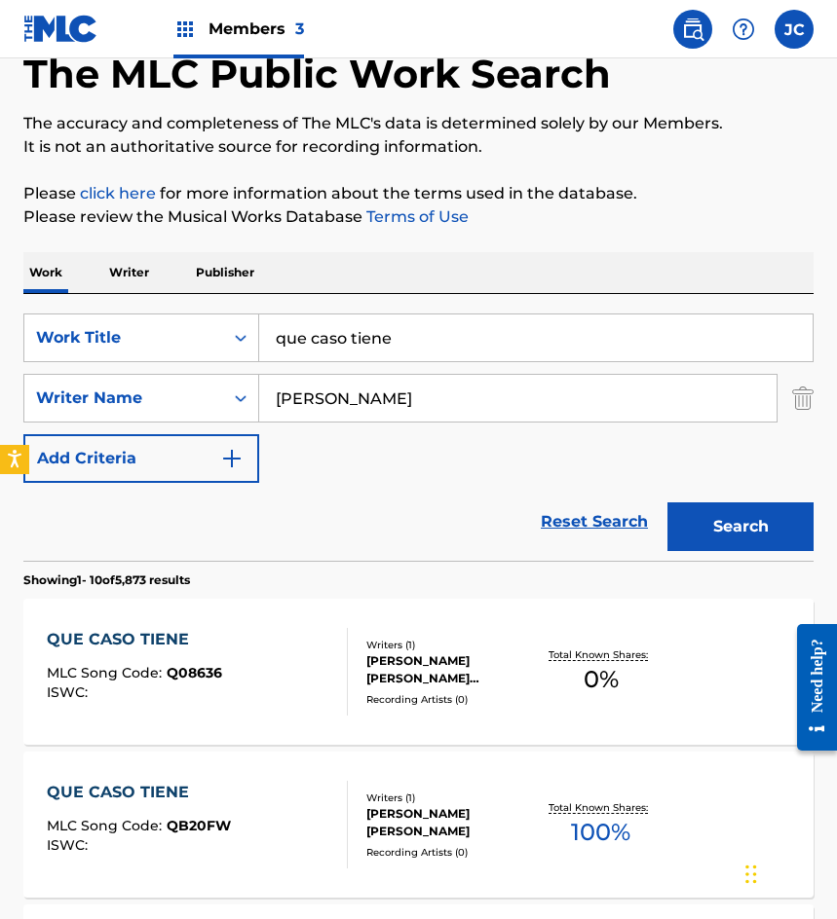
scroll to position [195, 0]
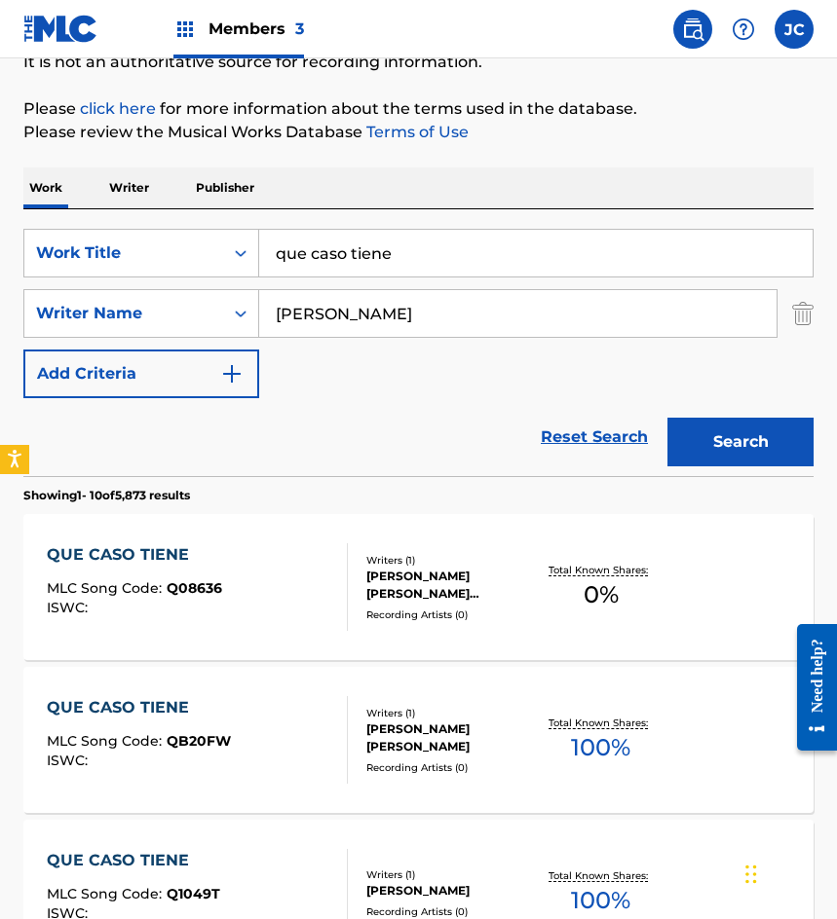
click at [431, 619] on div "Recording Artists ( 0 )" at bounding box center [450, 615] width 169 height 15
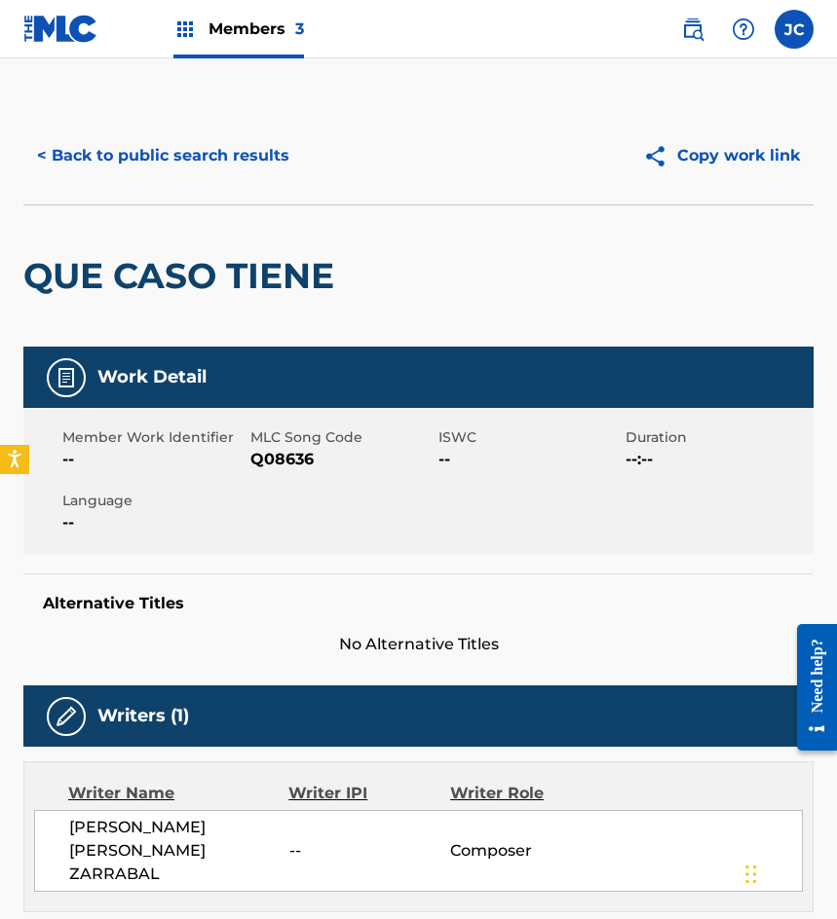
click at [185, 154] on button "< Back to public search results" at bounding box center [163, 155] width 280 height 49
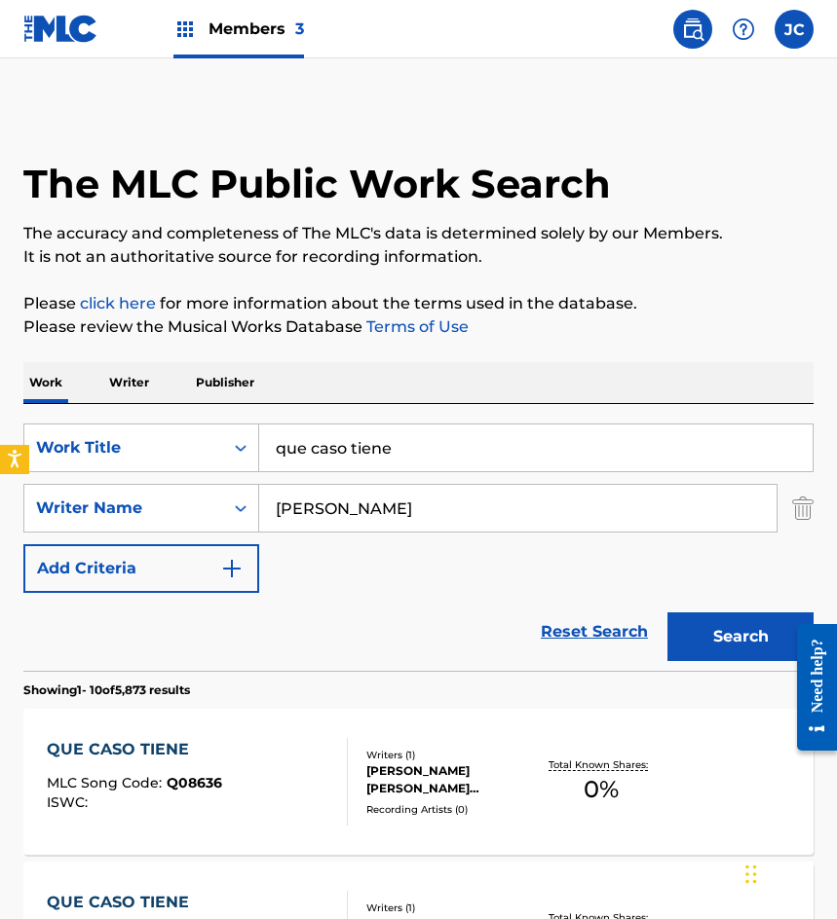
scroll to position [195, 0]
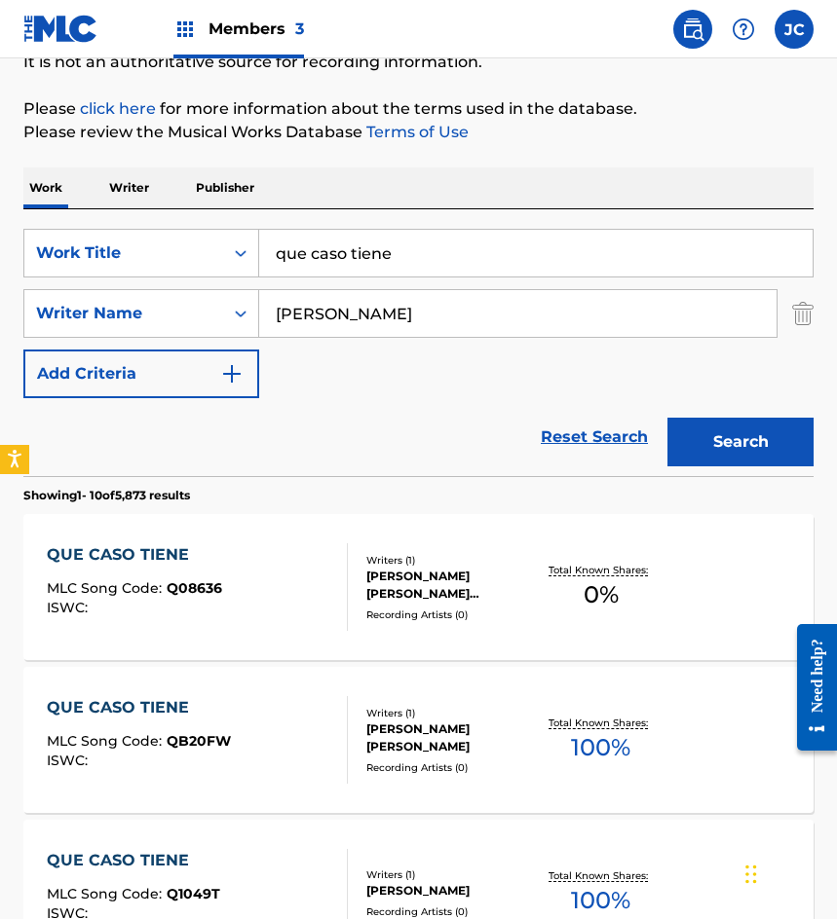
click at [411, 692] on div "QUE CASO TIENE MLC Song Code : QB20FW ISWC : Writers ( 1 ) CERVANTES GONZALEZ A…" at bounding box center [418, 740] width 790 height 146
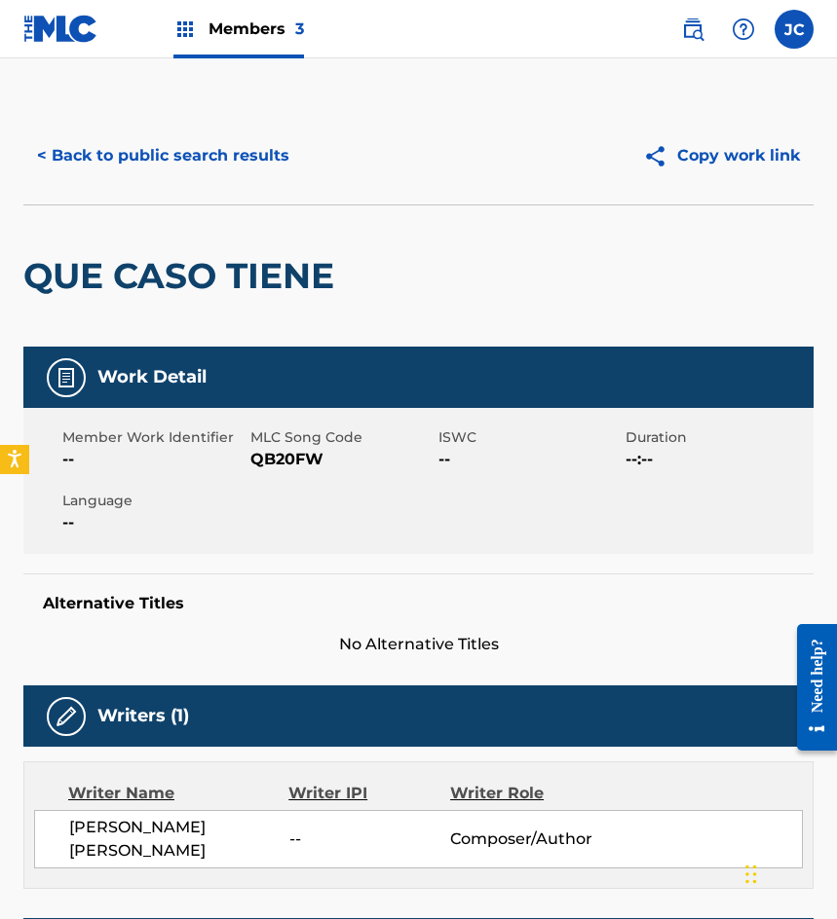
click at [134, 156] on button "< Back to public search results" at bounding box center [163, 155] width 280 height 49
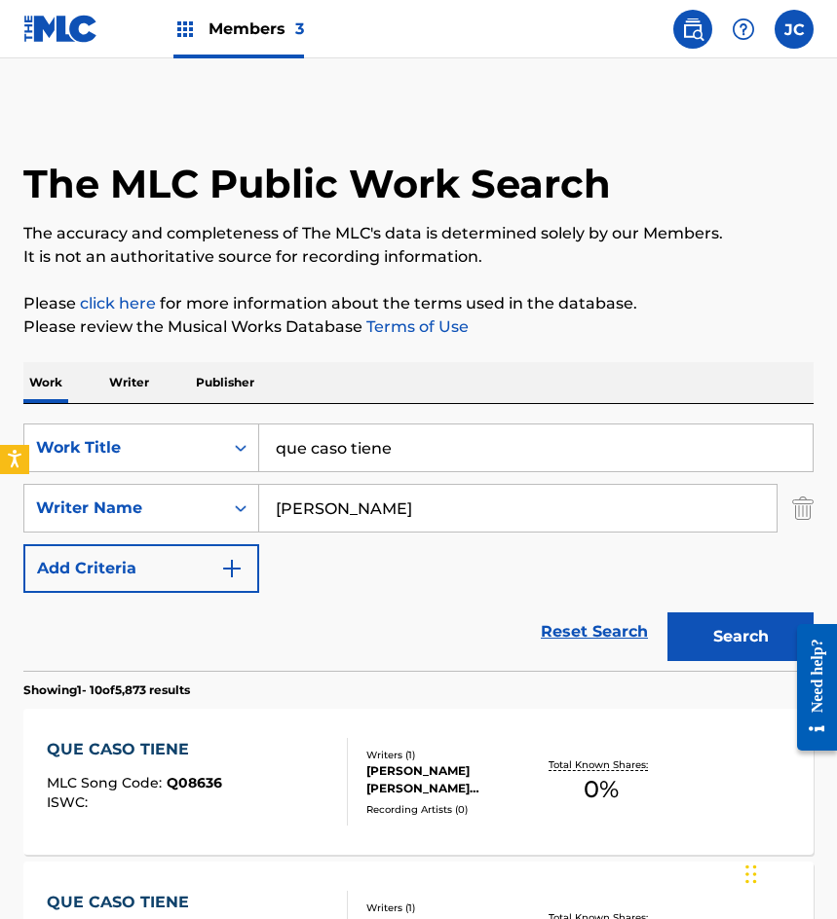
scroll to position [195, 0]
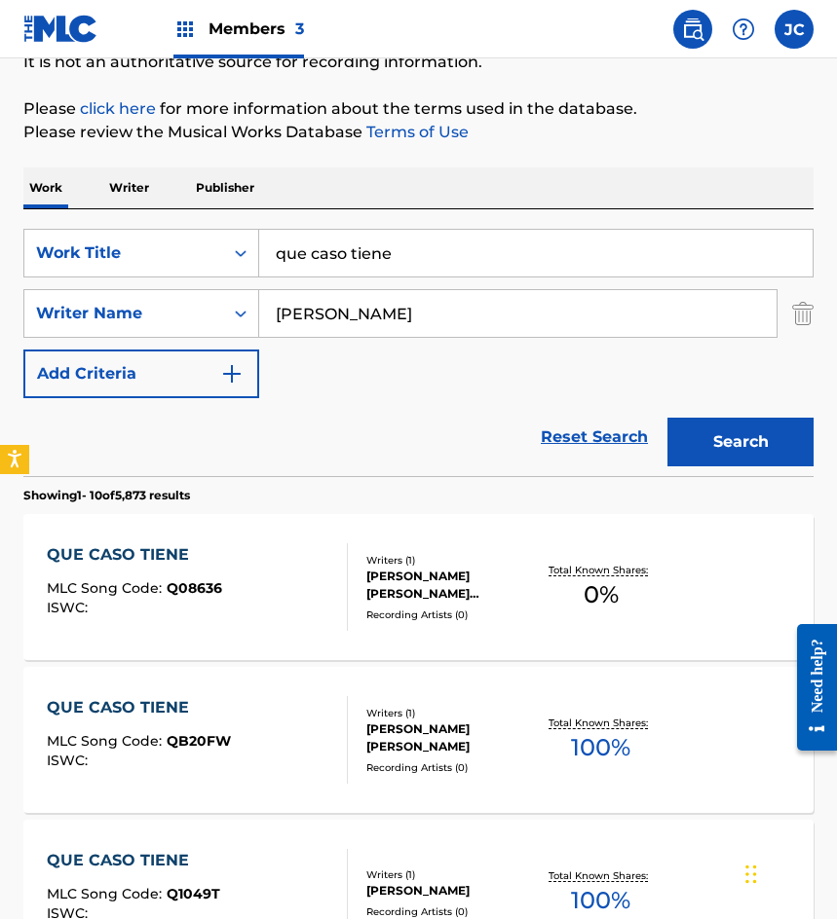
click at [393, 593] on div "JUAN FRANCISCO GONZALEZ ZARRABAL" at bounding box center [450, 585] width 169 height 35
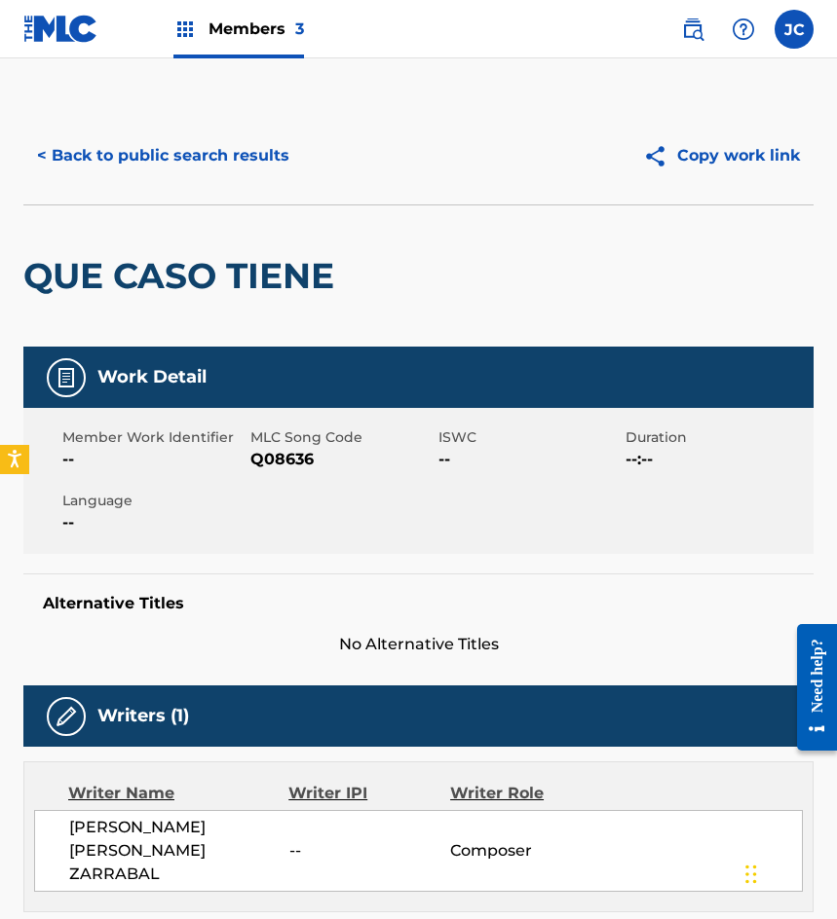
click at [305, 459] on span "Q08636" at bounding box center [341, 459] width 183 height 23
drag, startPoint x: 812, startPoint y: 507, endPoint x: 828, endPoint y: 498, distance: 18.4
click at [812, 507] on div "Member Work Identifier -- MLC Song Code Q08636 ISWC -- Duration --:-- Language …" at bounding box center [418, 481] width 790 height 146
click at [172, 219] on div "QUE CASO TIENE" at bounding box center [183, 275] width 320 height 141
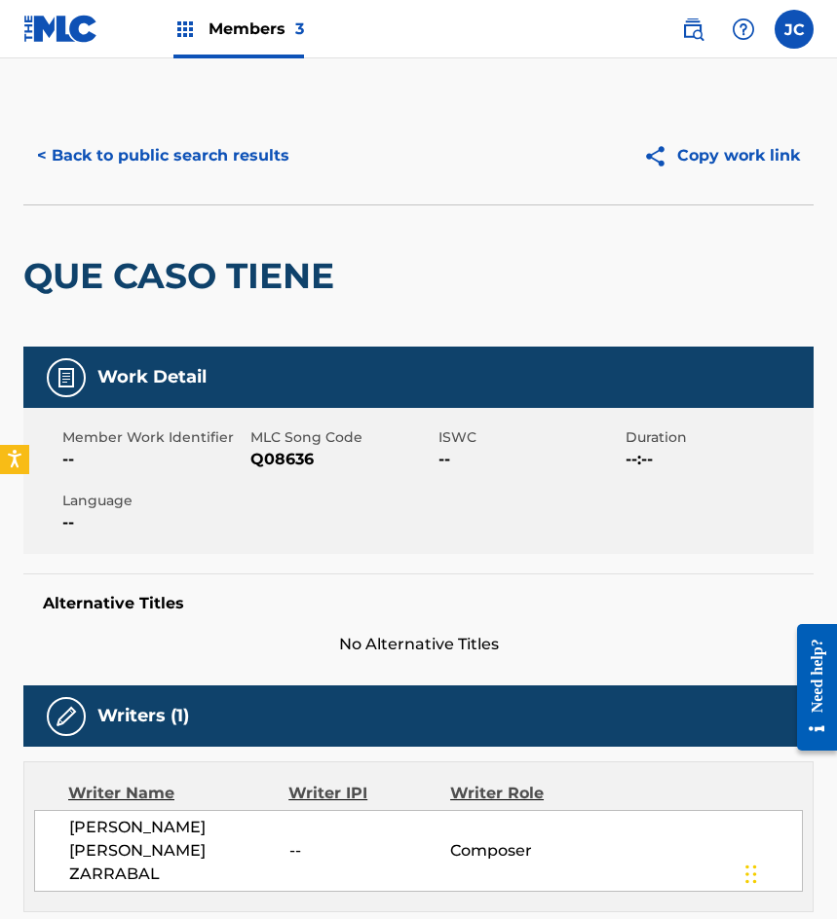
click at [146, 161] on button "< Back to public search results" at bounding box center [163, 155] width 280 height 49
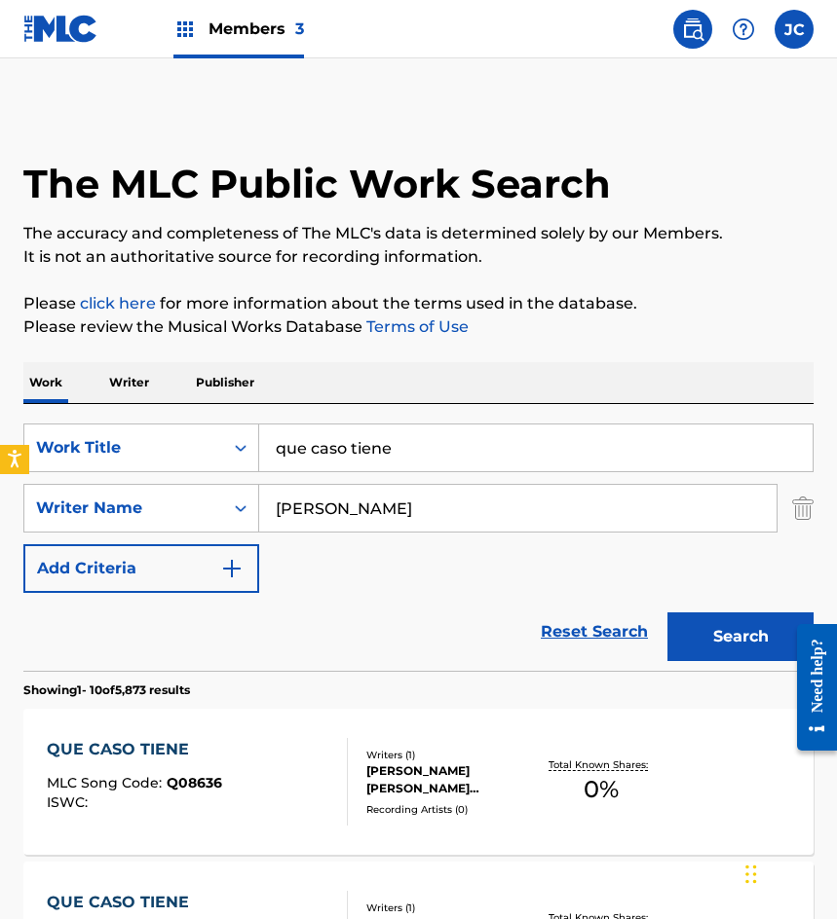
scroll to position [195, 0]
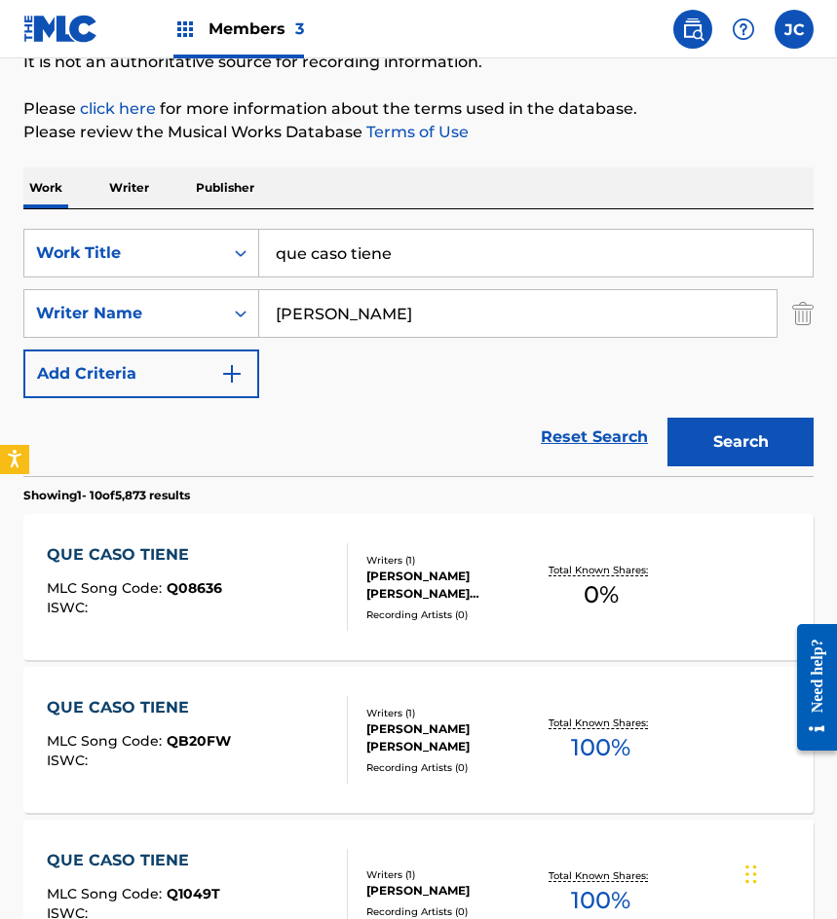
click at [339, 561] on div at bounding box center [339, 587] width 16 height 88
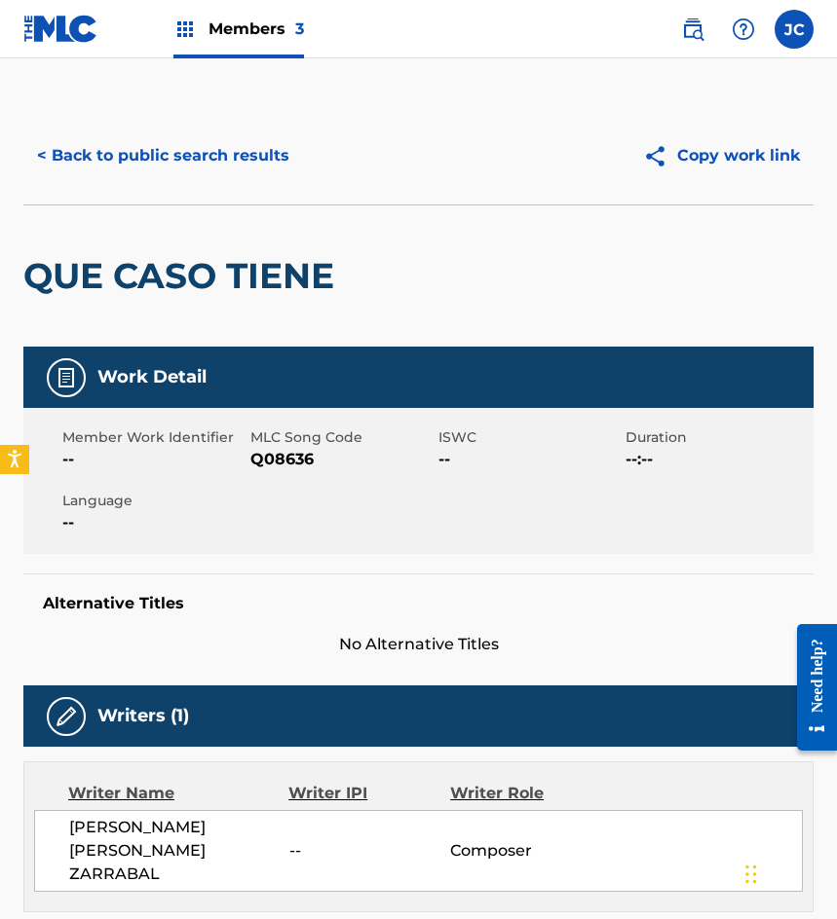
click at [303, 466] on span "Q08636" at bounding box center [341, 459] width 183 height 23
click at [127, 135] on button "< Back to public search results" at bounding box center [163, 155] width 280 height 49
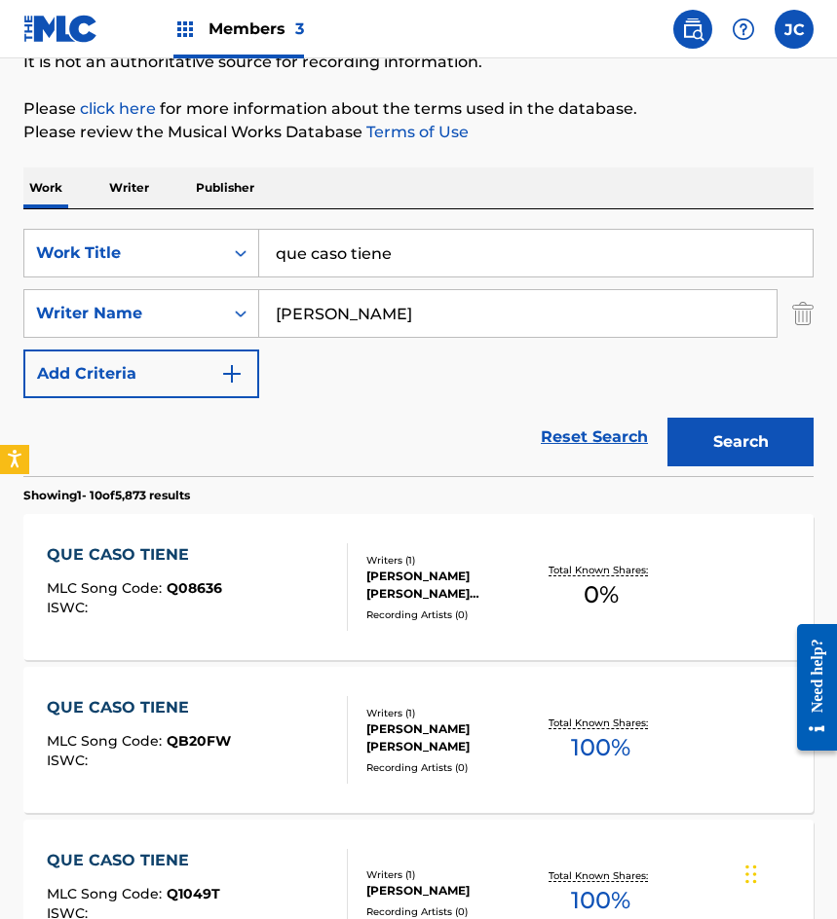
drag, startPoint x: 484, startPoint y: 238, endPoint x: 97, endPoint y: 286, distance: 389.7
click at [111, 281] on div "SearchWithCriteriab9b107e9-eb1b-43a6-9939-da351d890d93 Work Title que caso tien…" at bounding box center [418, 313] width 790 height 169
type input "por una mujer bonita"
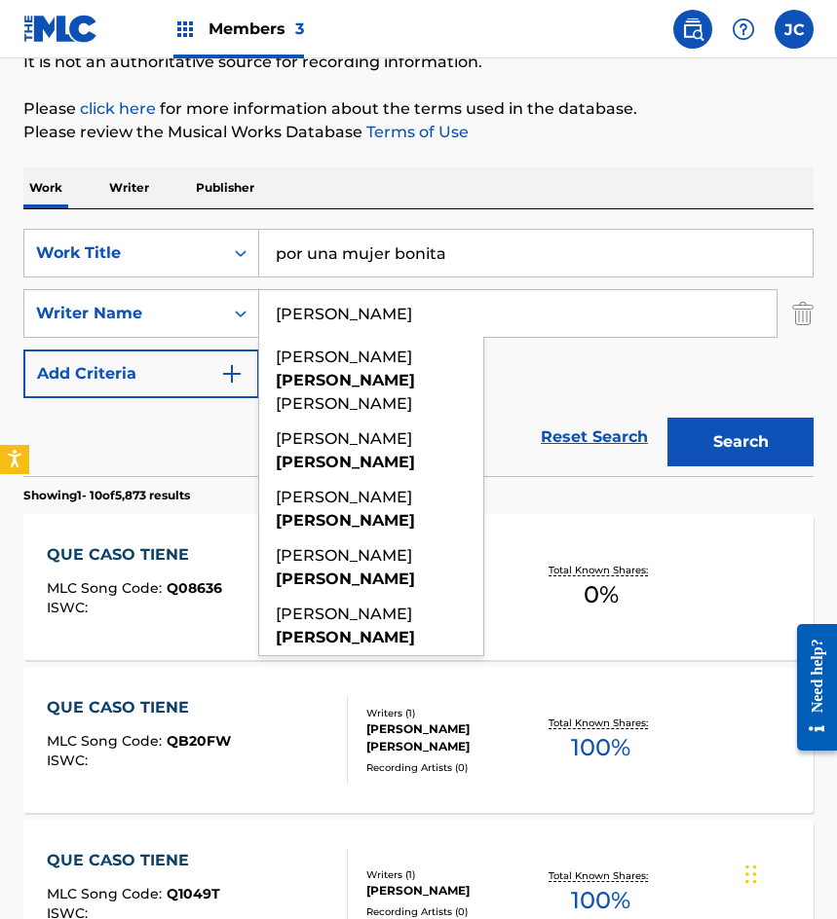
type input "penunuri"
click at [667, 418] on button "Search" at bounding box center [740, 442] width 146 height 49
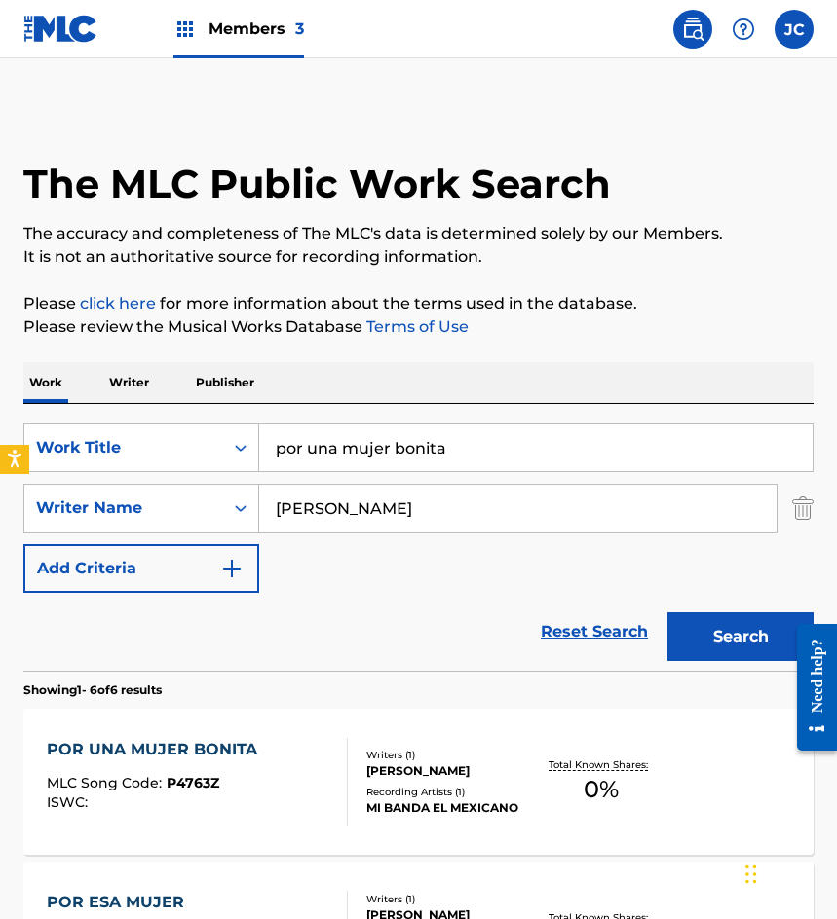
click at [730, 564] on div "SearchWithCriteriab9b107e9-eb1b-43a6-9939-da351d890d93 Work Title por una mujer…" at bounding box center [418, 508] width 790 height 169
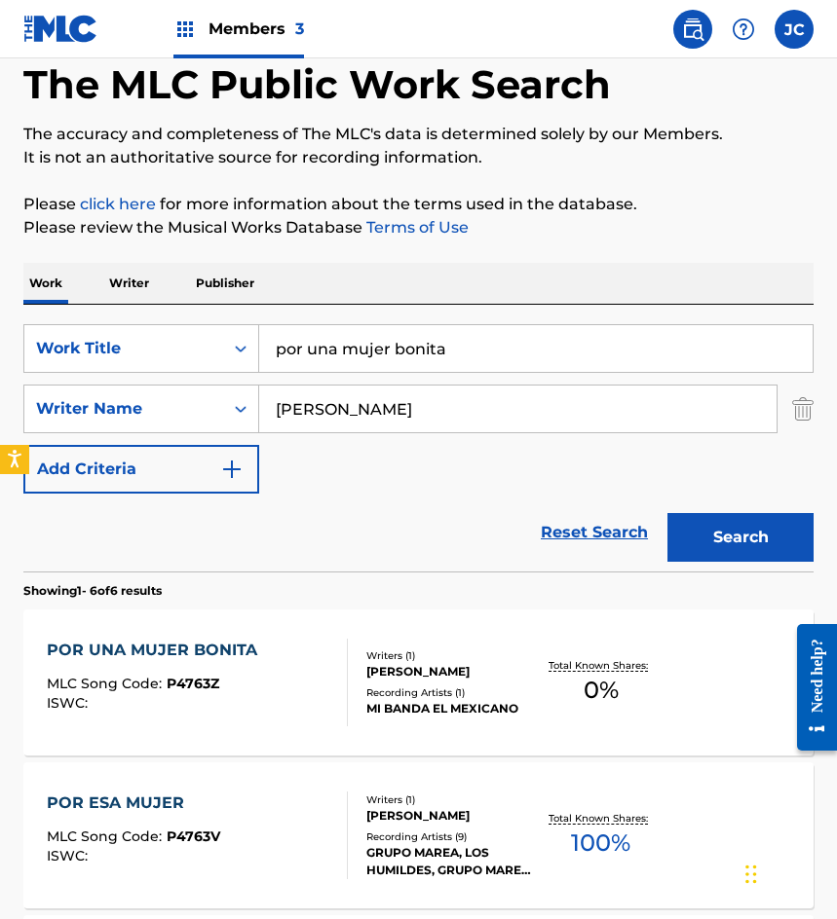
scroll to position [195, 0]
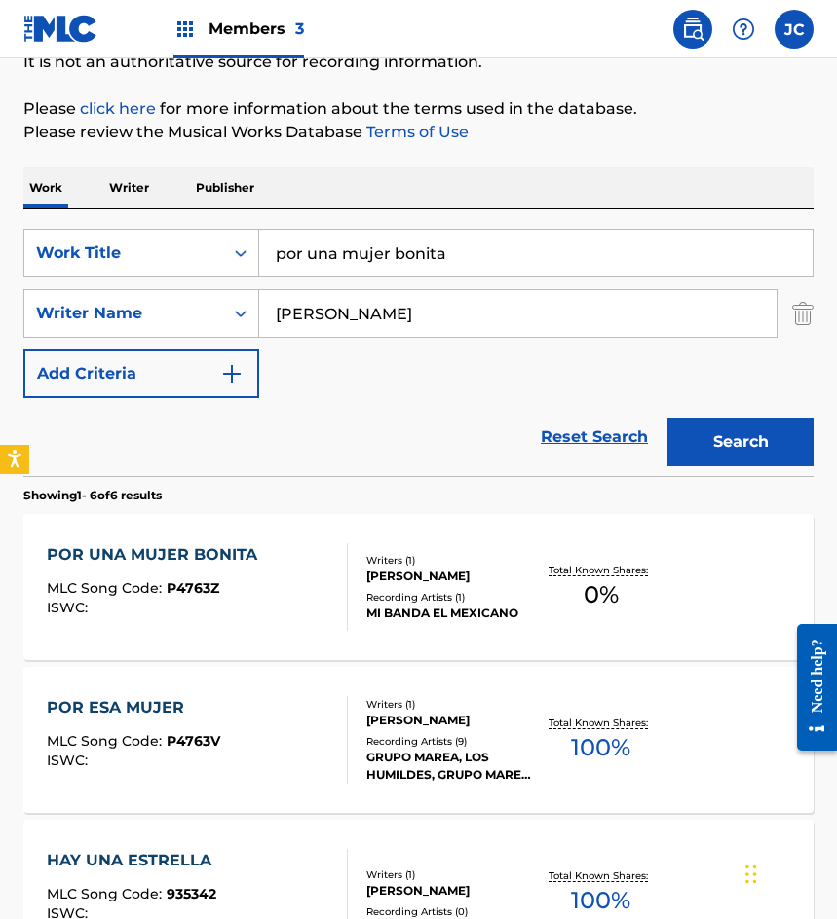
click at [442, 580] on div "IGNACIO PENUNURI JAIME" at bounding box center [450, 577] width 169 height 18
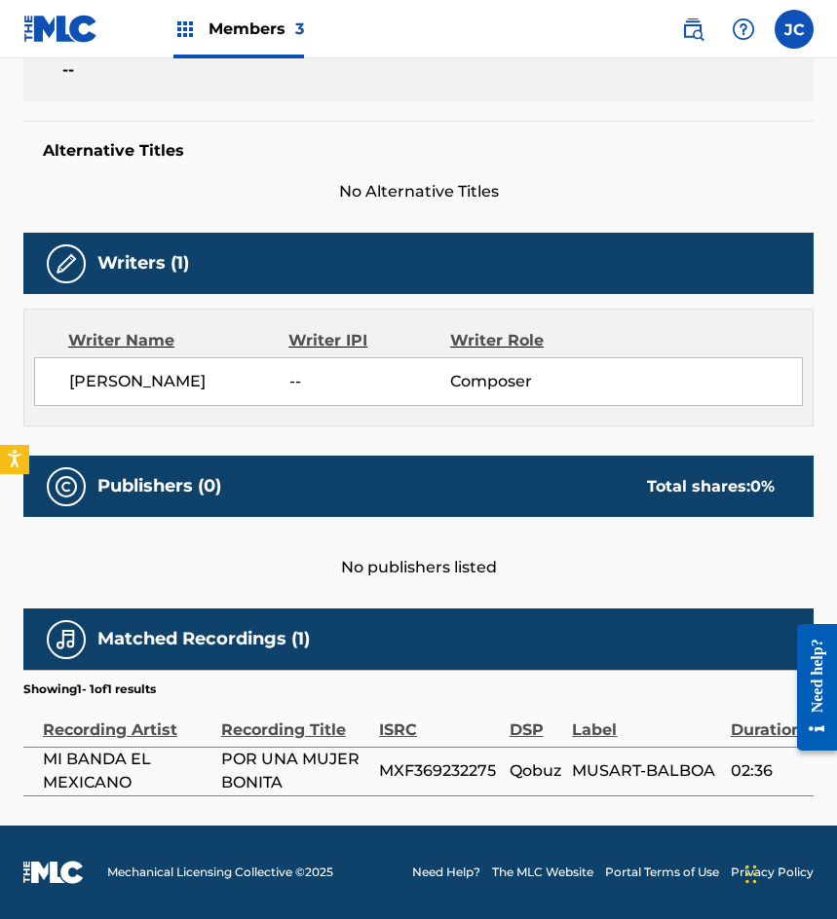
scroll to position [497, 0]
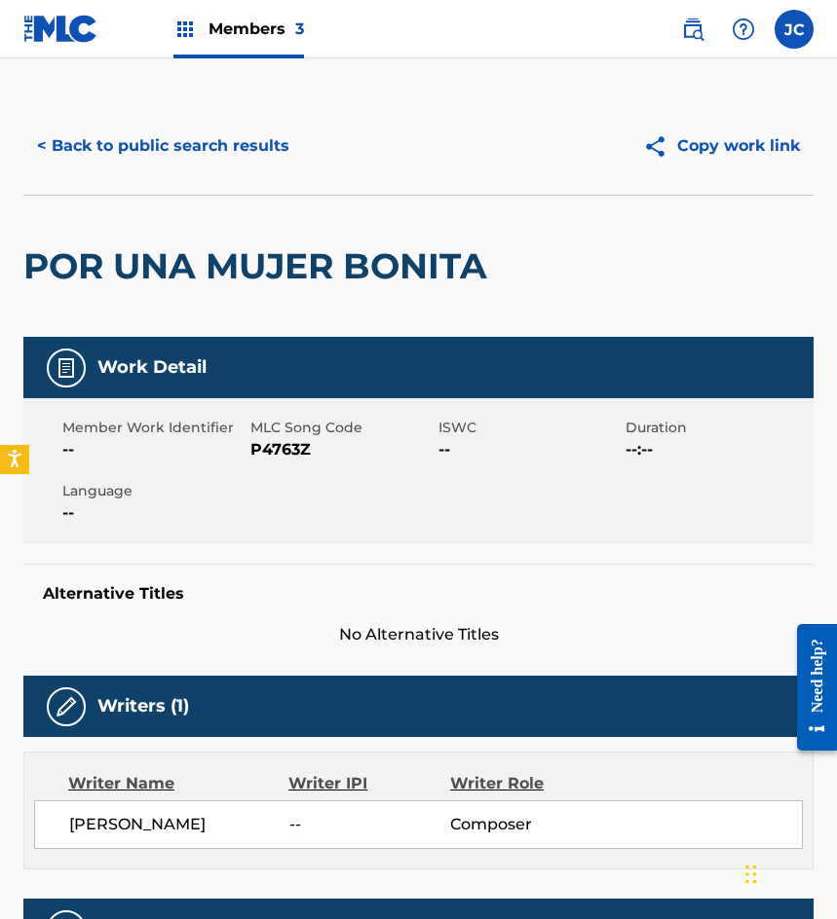
click at [261, 168] on button "< Back to public search results" at bounding box center [163, 146] width 280 height 49
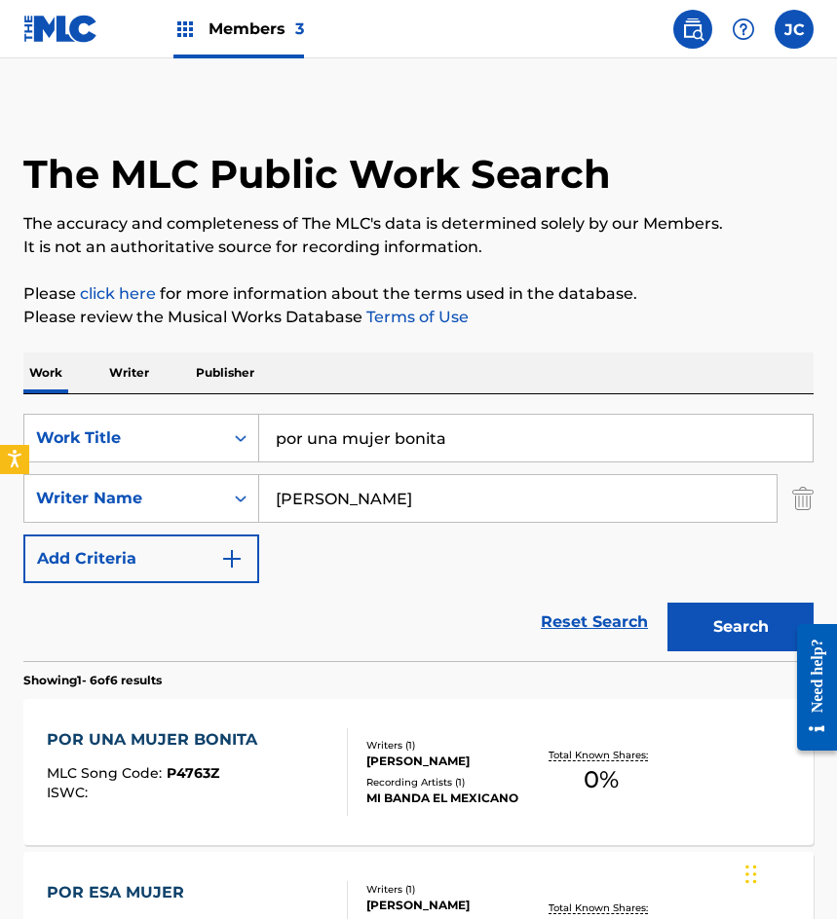
scroll to position [195, 0]
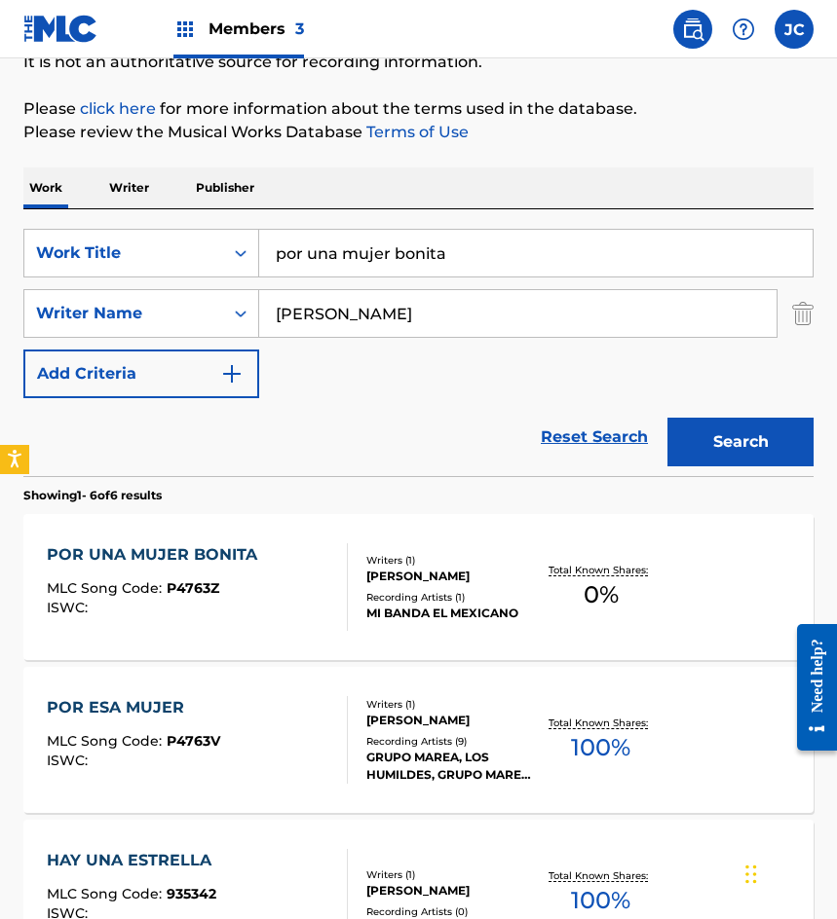
click at [188, 570] on div "POR UNA MUJER BONITA MLC Song Code : P4763Z ISWC :" at bounding box center [157, 587] width 220 height 88
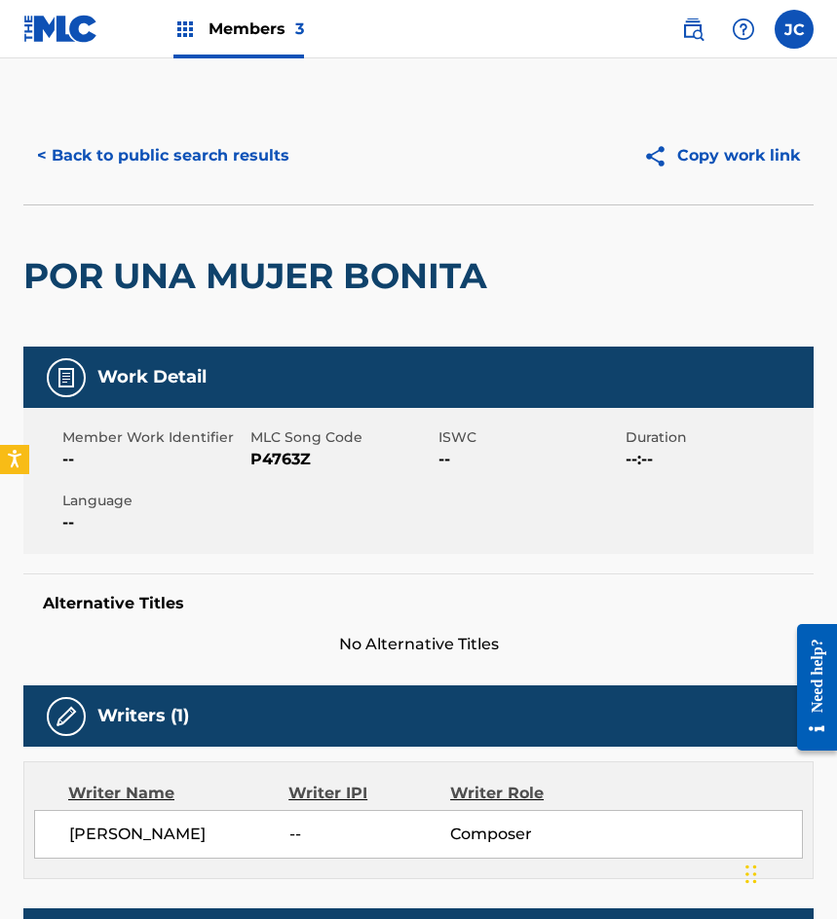
click at [268, 471] on span "P4763Z" at bounding box center [341, 459] width 183 height 23
click at [180, 131] on button "< Back to public search results" at bounding box center [163, 155] width 280 height 49
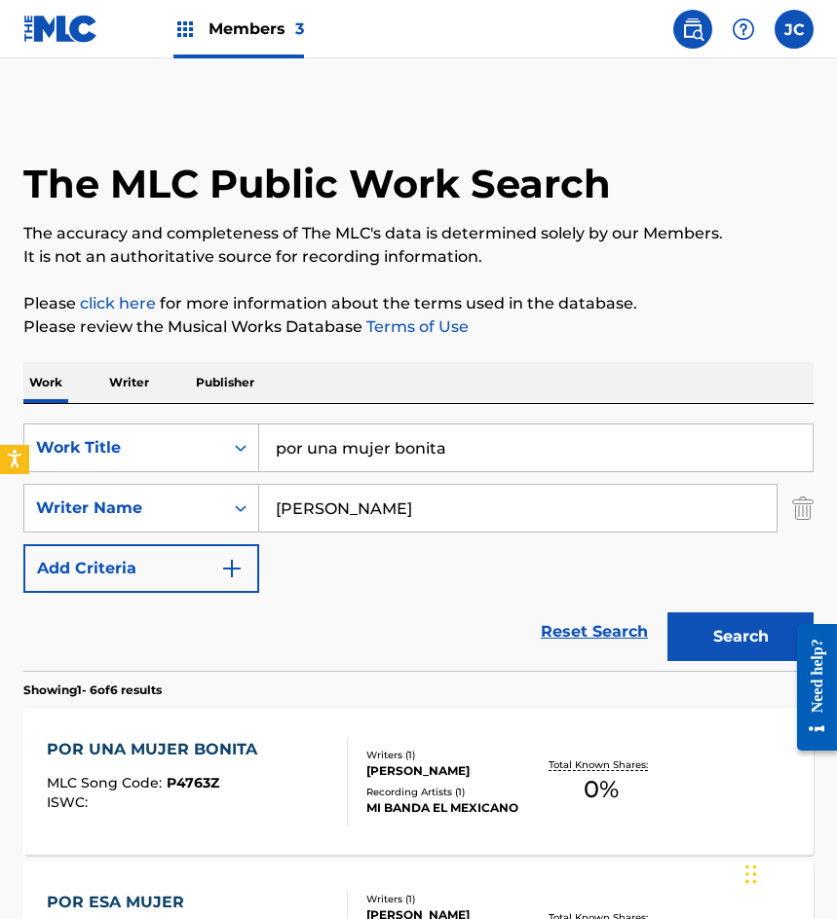
scroll to position [195, 0]
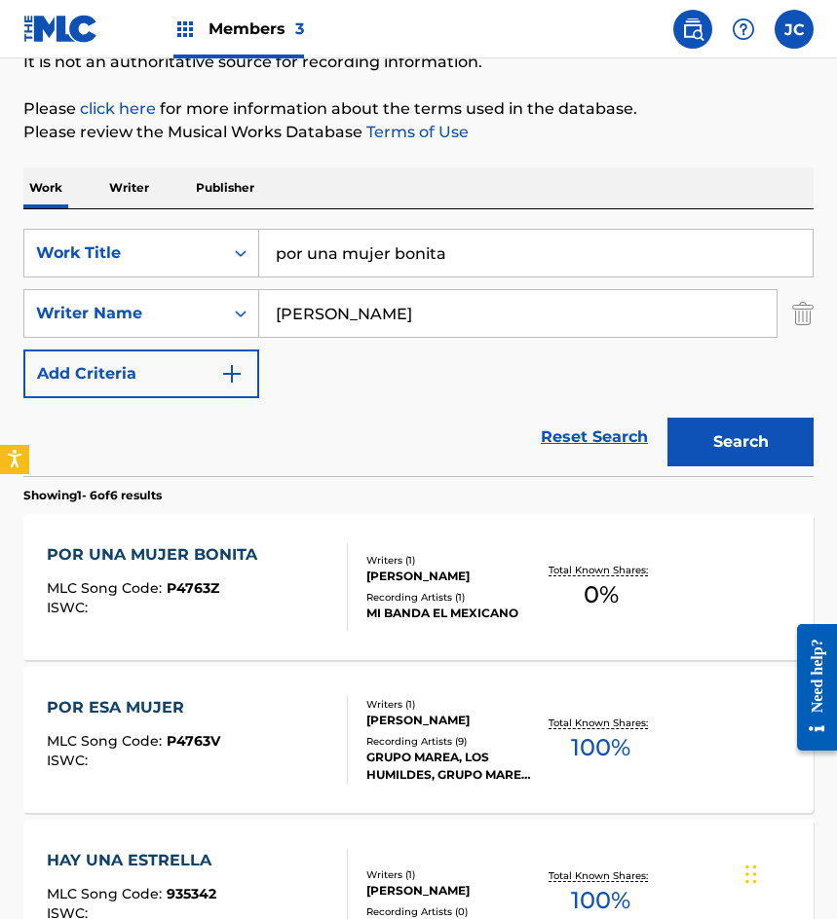
click at [287, 266] on input "por una mujer bonita" at bounding box center [535, 253] width 553 height 47
type input "por no estar conmigo"
click at [667, 418] on button "Search" at bounding box center [740, 442] width 146 height 49
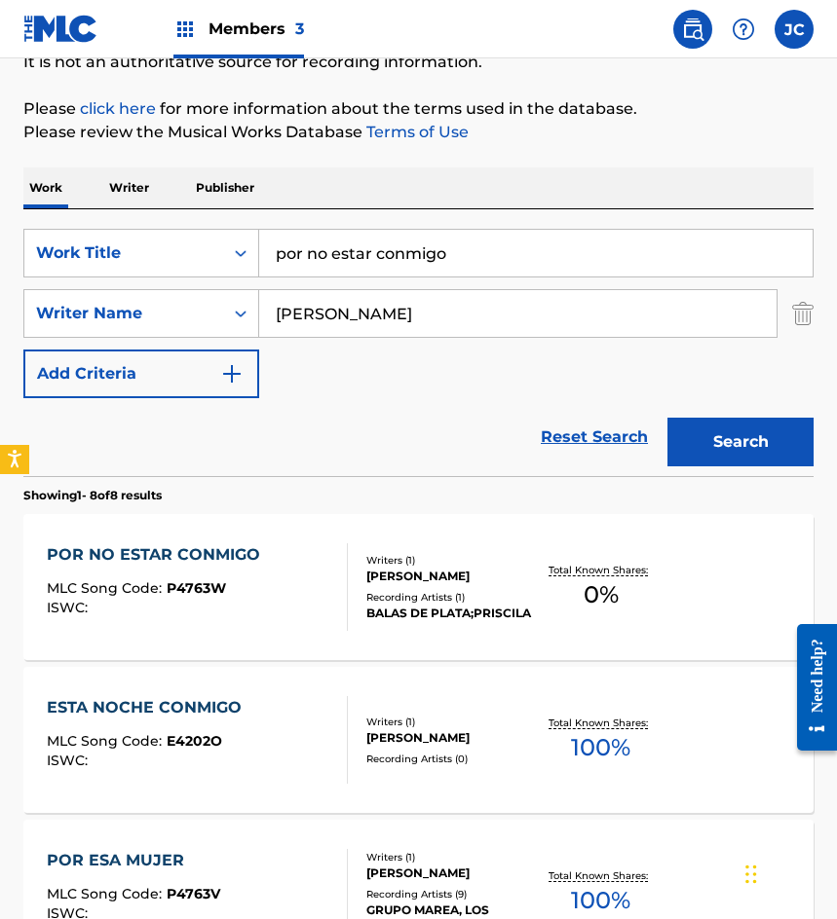
click at [401, 574] on div "IGNACIO PENUNURI JAIME" at bounding box center [450, 577] width 169 height 18
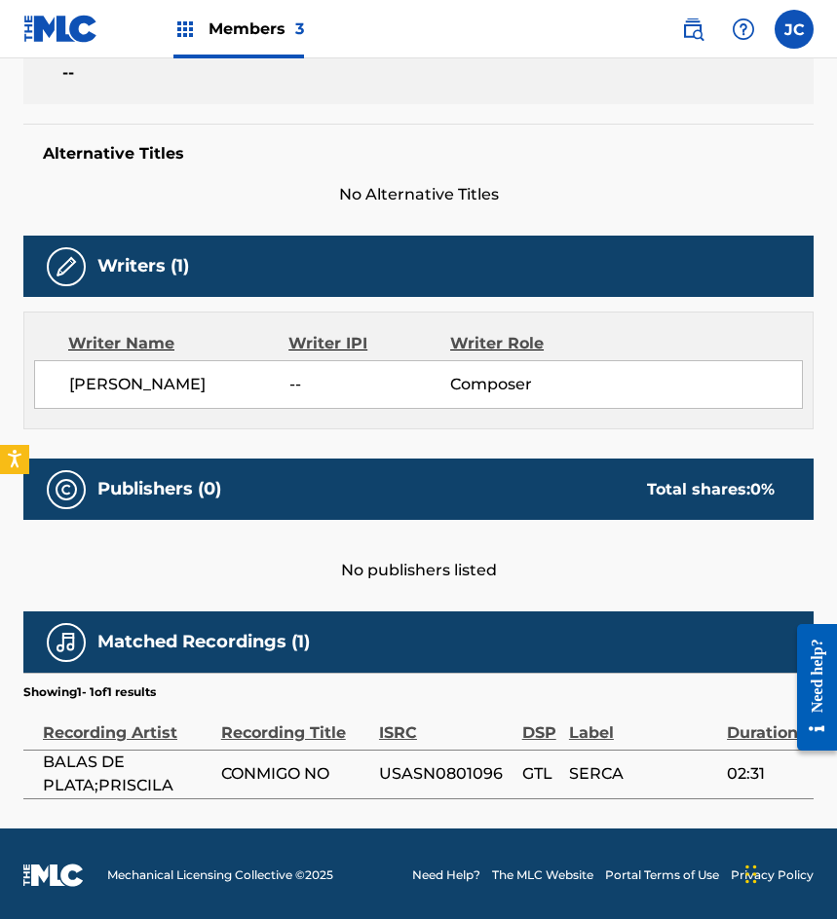
scroll to position [205, 0]
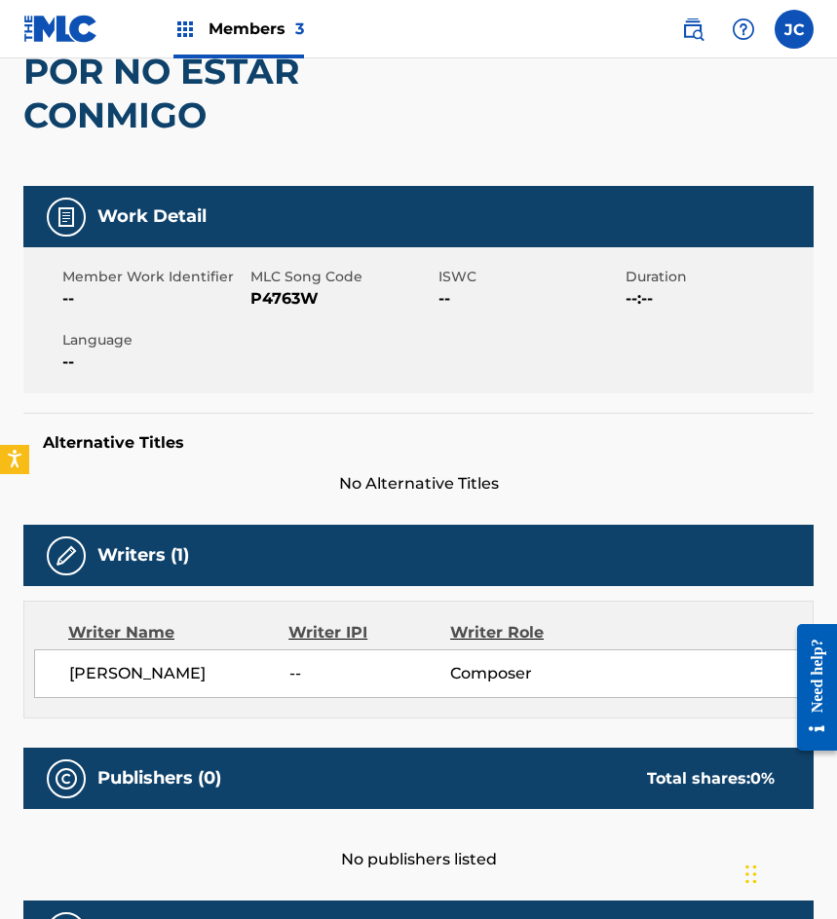
click at [284, 293] on span "P4763W" at bounding box center [341, 298] width 183 height 23
drag, startPoint x: 109, startPoint y: 270, endPoint x: 186, endPoint y: 197, distance: 106.1
click at [109, 270] on span "Member Work Identifier" at bounding box center [153, 277] width 183 height 20
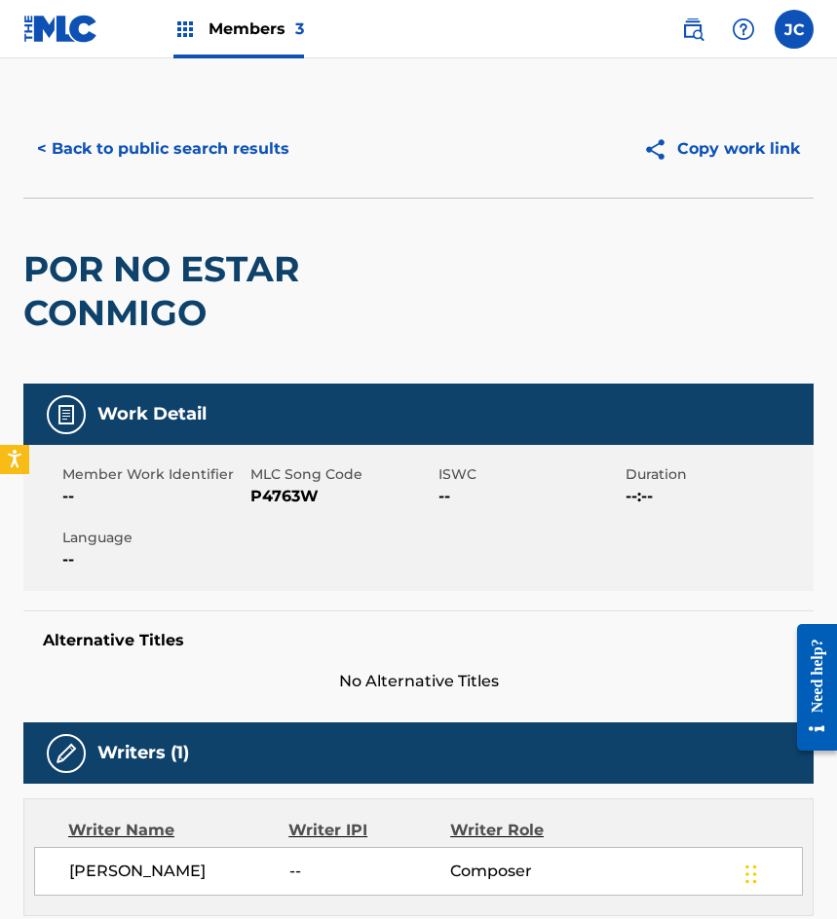
scroll to position [0, 0]
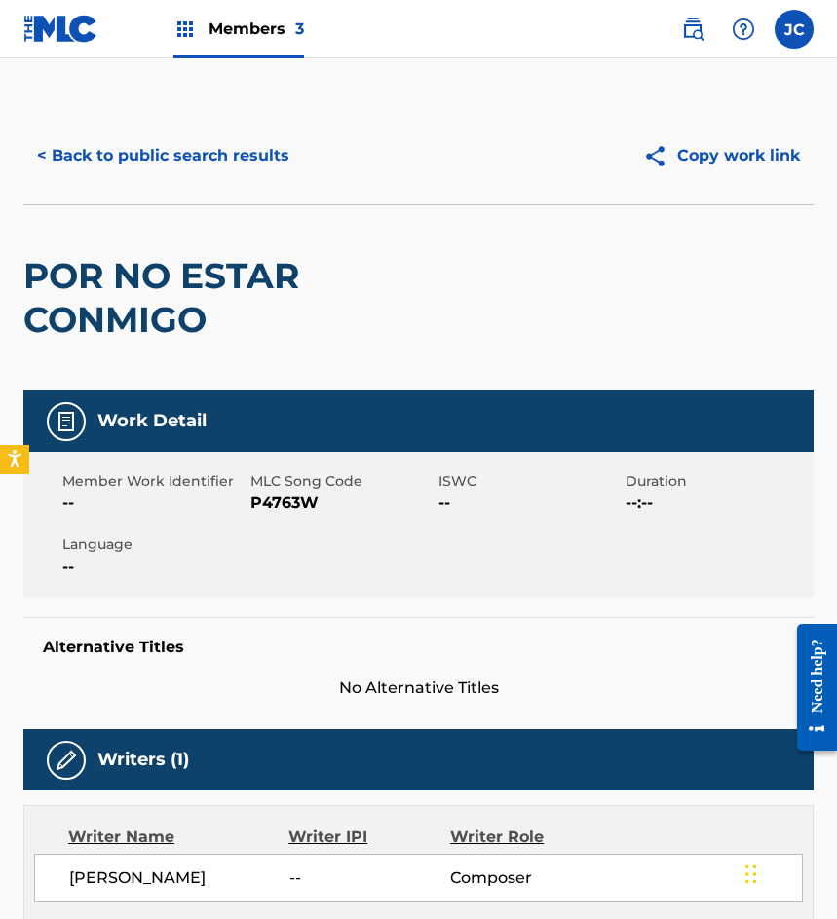
click at [235, 170] on button "< Back to public search results" at bounding box center [163, 155] width 280 height 49
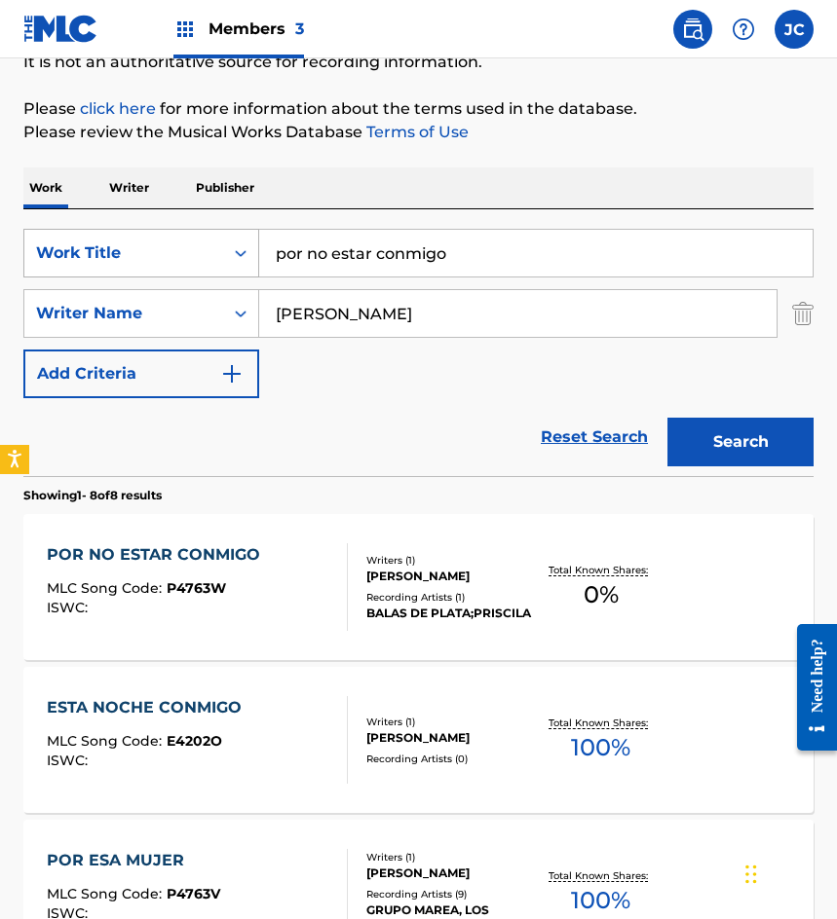
drag, startPoint x: 472, startPoint y: 249, endPoint x: 114, endPoint y: 276, distance: 359.4
click at [114, 277] on div "SearchWithCriteriab9b107e9-eb1b-43a6-9939-da351d890d93 Work Title por no estar …" at bounding box center [418, 253] width 790 height 49
type input "la incompleta"
click at [357, 323] on input "penunuri" at bounding box center [517, 313] width 517 height 47
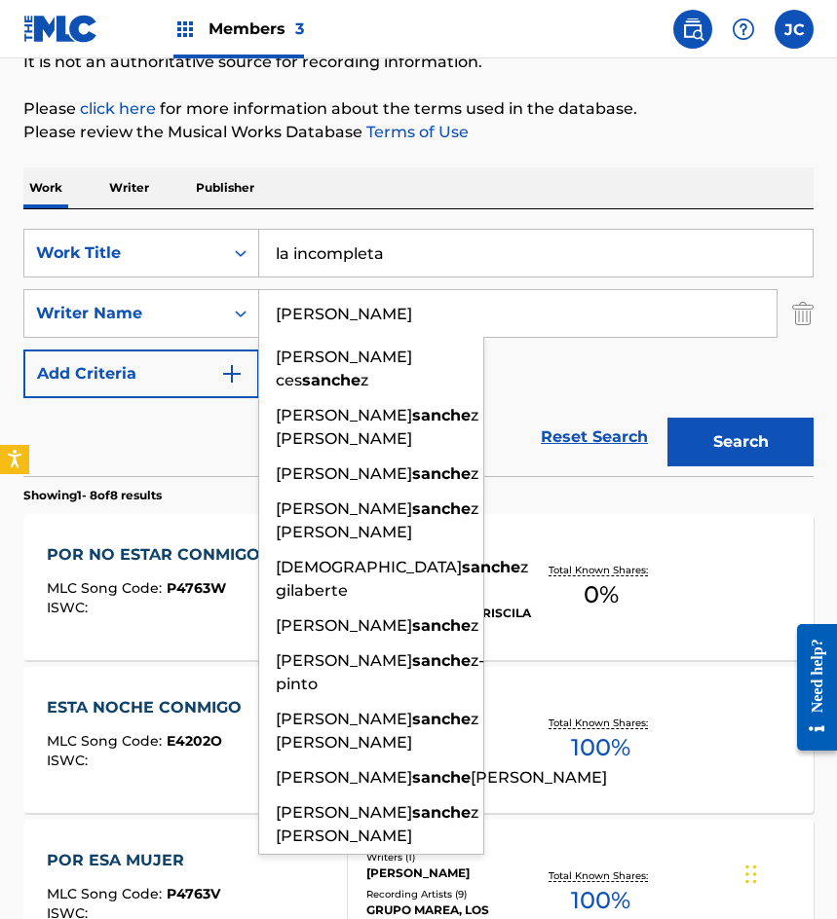
type input "sanchez"
click at [667, 418] on button "Search" at bounding box center [740, 442] width 146 height 49
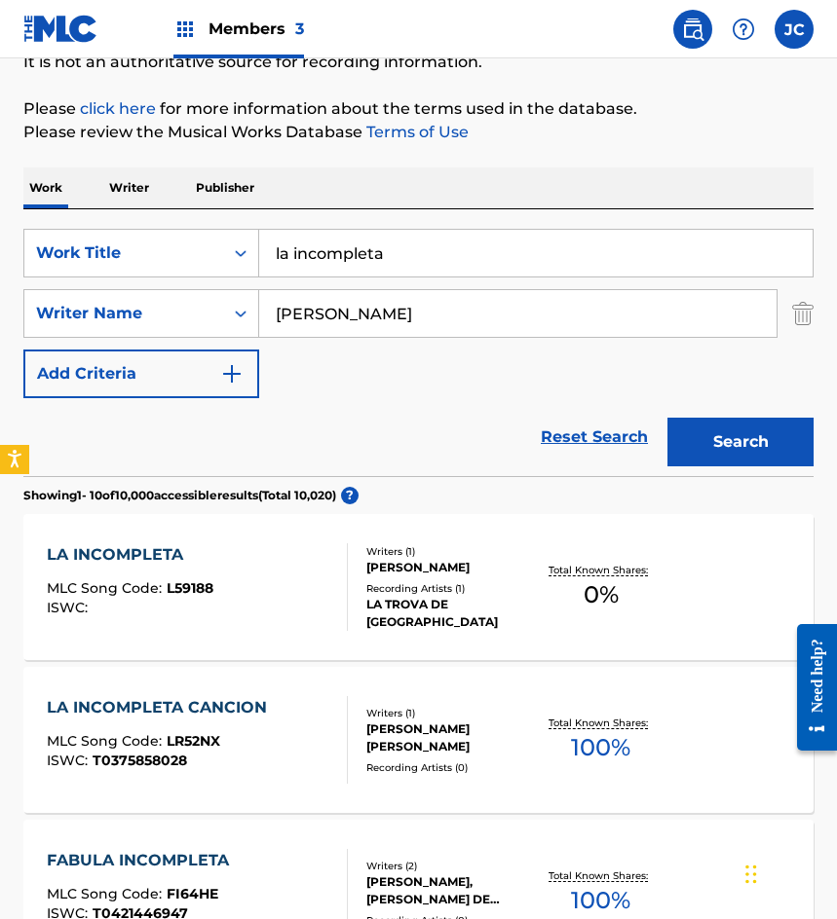
click at [417, 571] on div "ENRIQUE SANCHEZ ALONSO" at bounding box center [450, 568] width 169 height 18
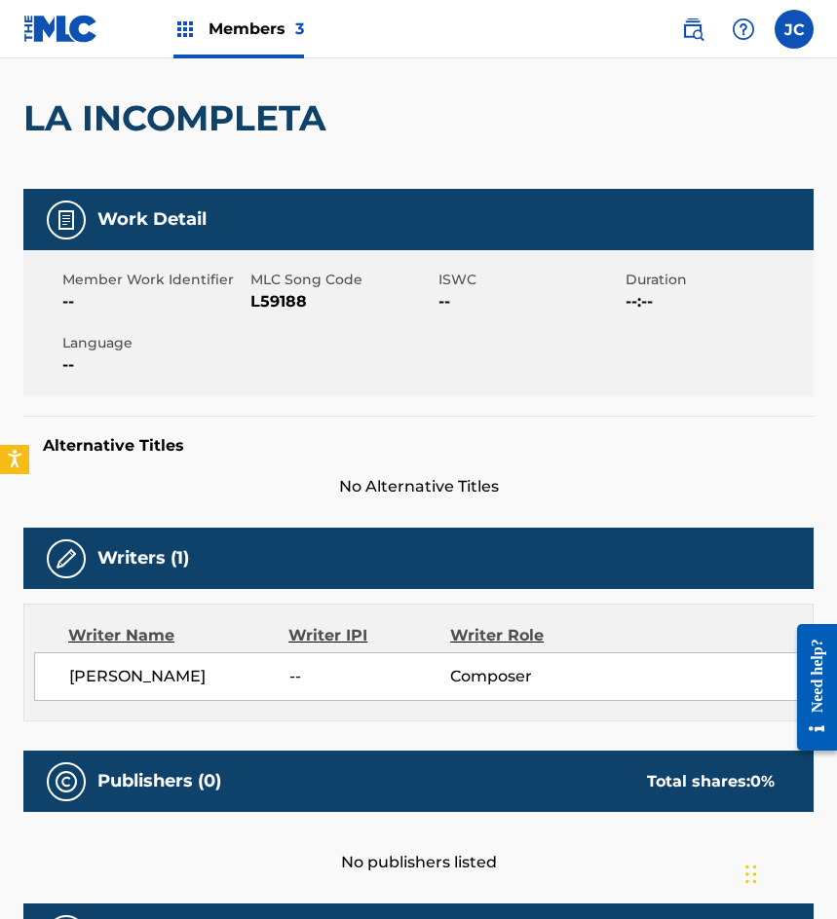
scroll to position [73, 0]
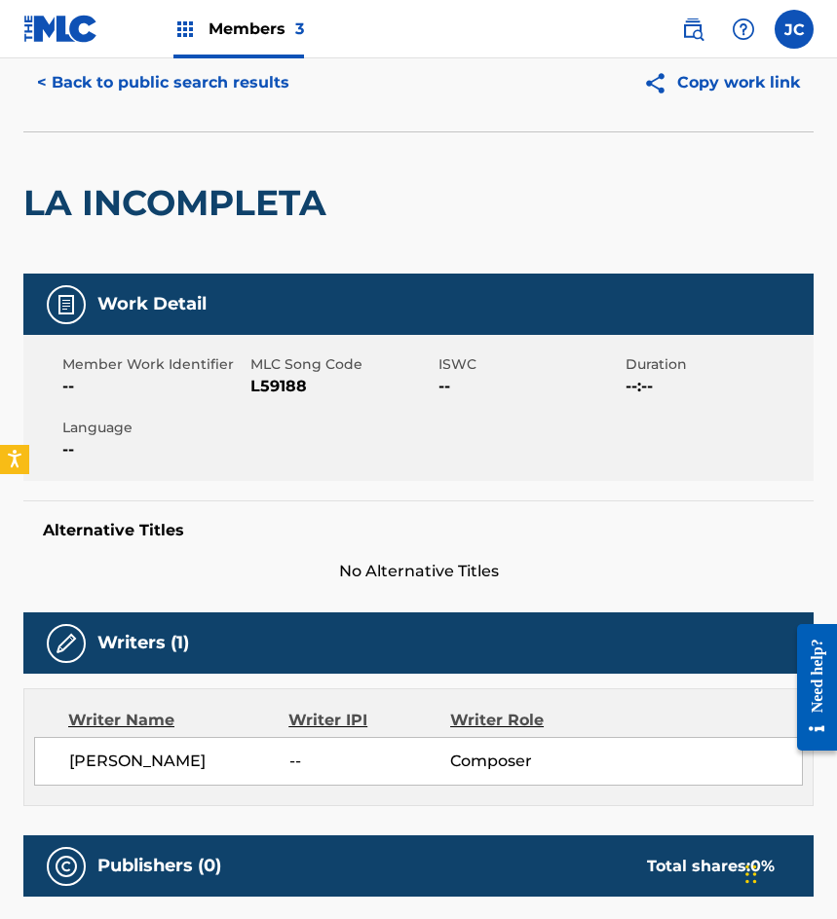
click at [266, 384] on span "L59188" at bounding box center [341, 386] width 183 height 23
drag, startPoint x: 149, startPoint y: 145, endPoint x: 166, endPoint y: 111, distance: 37.9
click at [149, 145] on div "LA INCOMPLETA" at bounding box center [179, 202] width 313 height 141
click at [166, 110] on div "< Back to public search results Copy work link" at bounding box center [418, 82] width 790 height 97
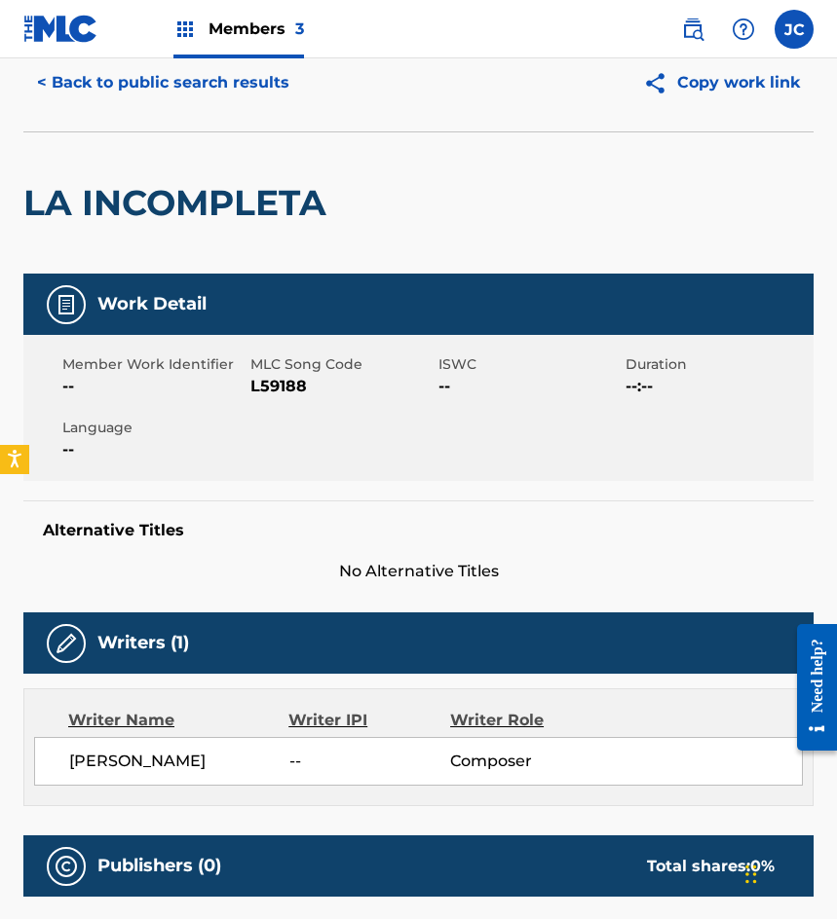
click at [190, 85] on button "< Back to public search results" at bounding box center [163, 82] width 280 height 49
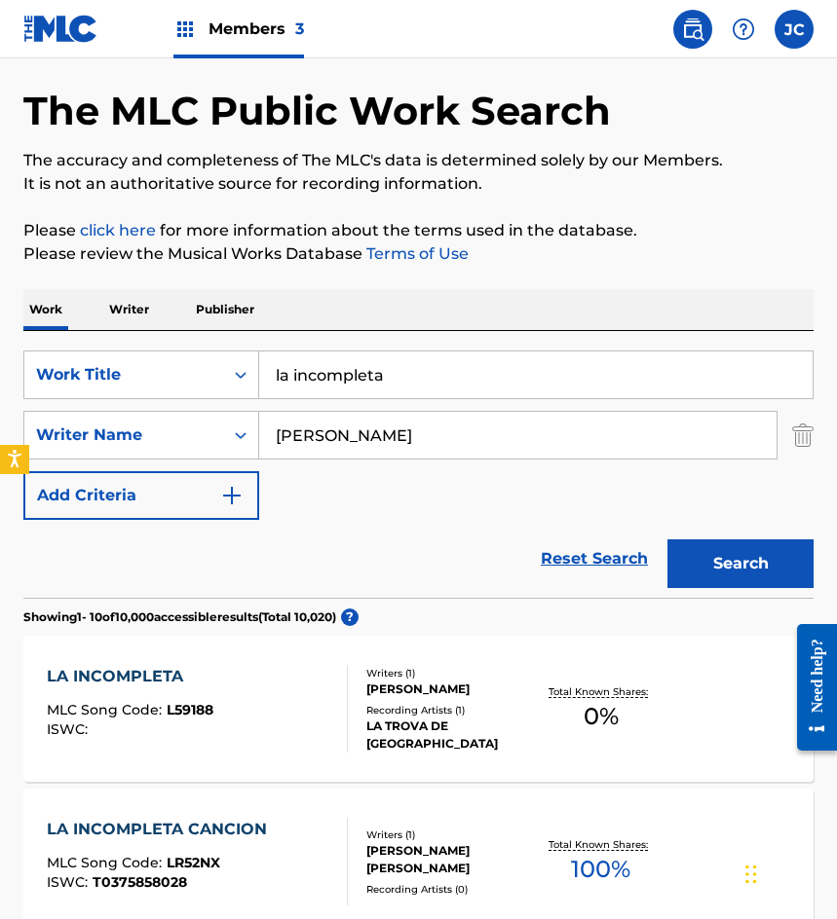
scroll to position [195, 0]
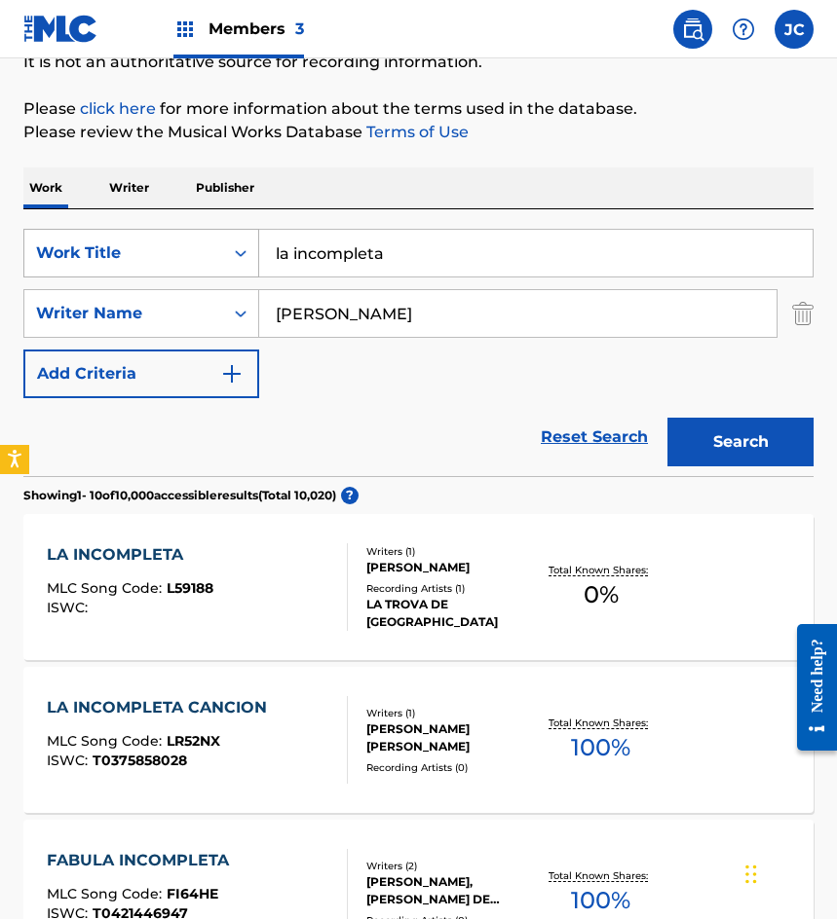
drag, startPoint x: 443, startPoint y: 255, endPoint x: 158, endPoint y: 242, distance: 285.6
click at [165, 247] on div "SearchWithCriteriab9b107e9-eb1b-43a6-9939-da351d890d93 Work Title la incompleta" at bounding box center [418, 253] width 790 height 49
type input "la feria sinaloense"
click at [667, 418] on button "Search" at bounding box center [740, 442] width 146 height 49
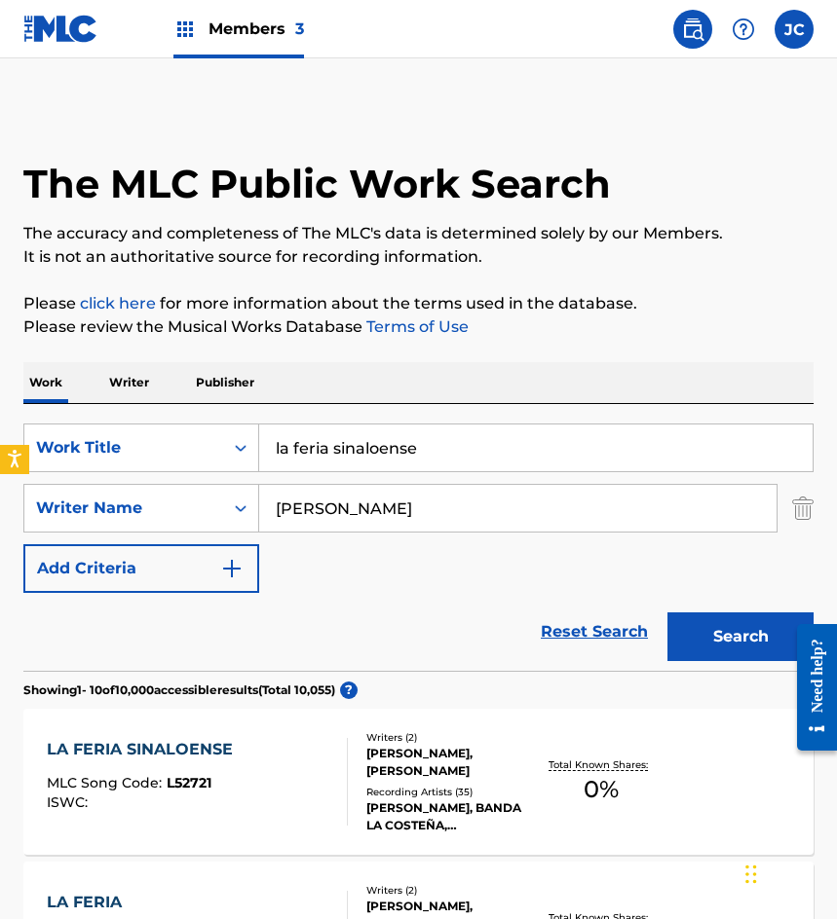
drag, startPoint x: 548, startPoint y: 576, endPoint x: 512, endPoint y: 522, distance: 64.6
click at [548, 576] on div "SearchWithCriteriab9b107e9-eb1b-43a6-9939-da351d890d93 Work Title la feria sina…" at bounding box center [418, 508] width 790 height 169
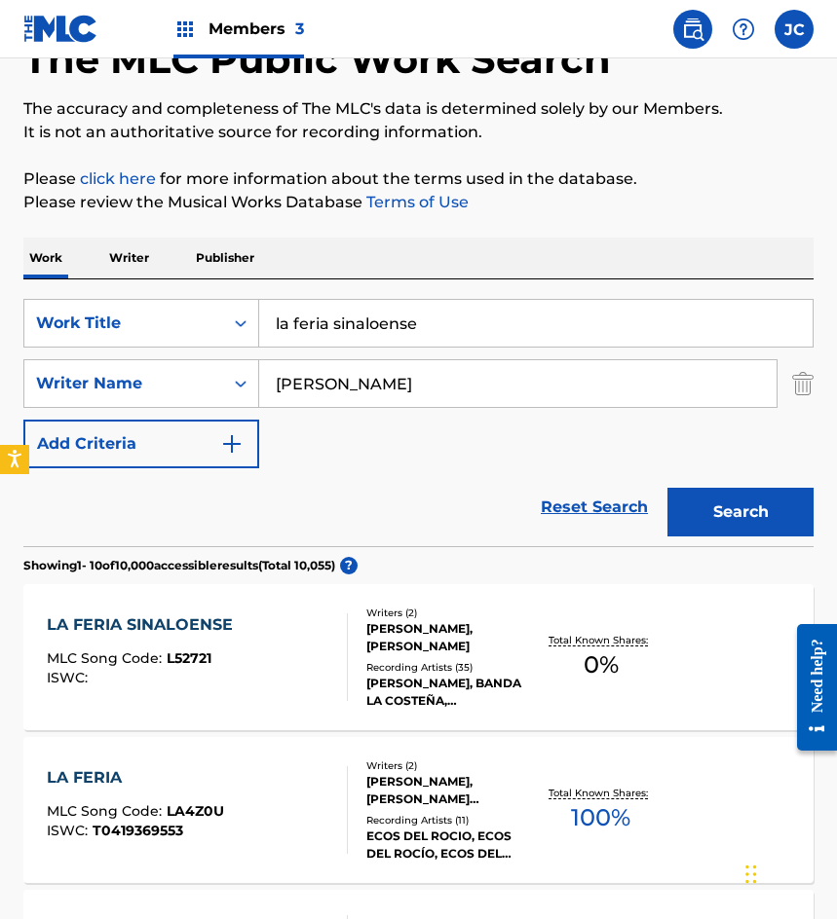
scroll to position [292, 0]
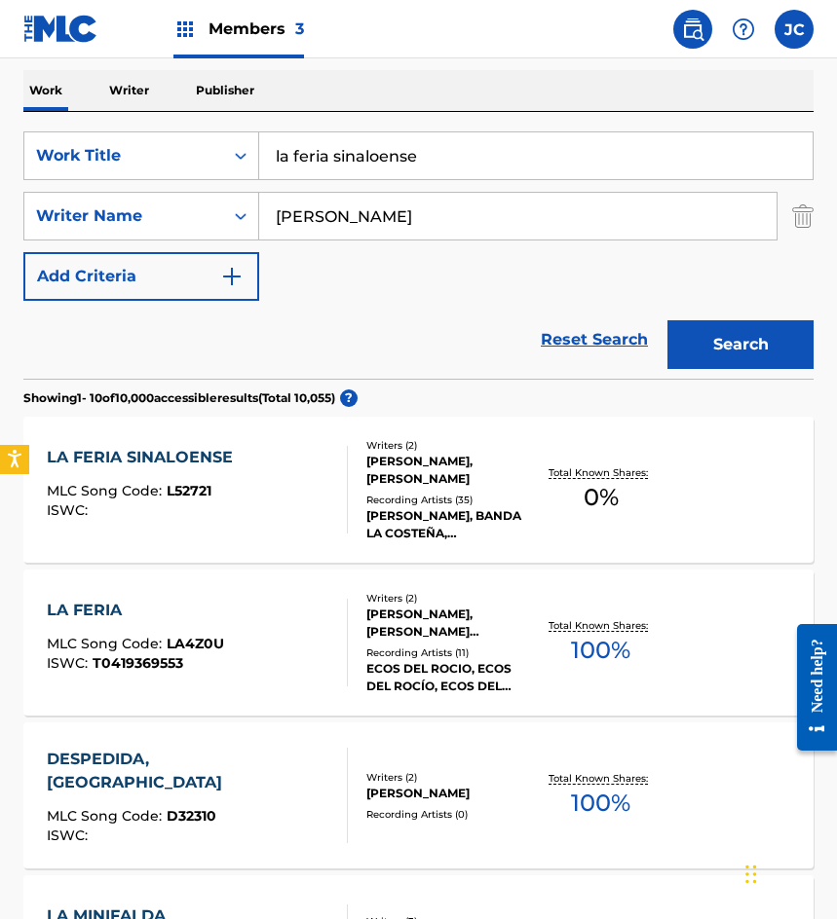
click at [102, 452] on div "LA FERIA SINALOENSE" at bounding box center [145, 457] width 196 height 23
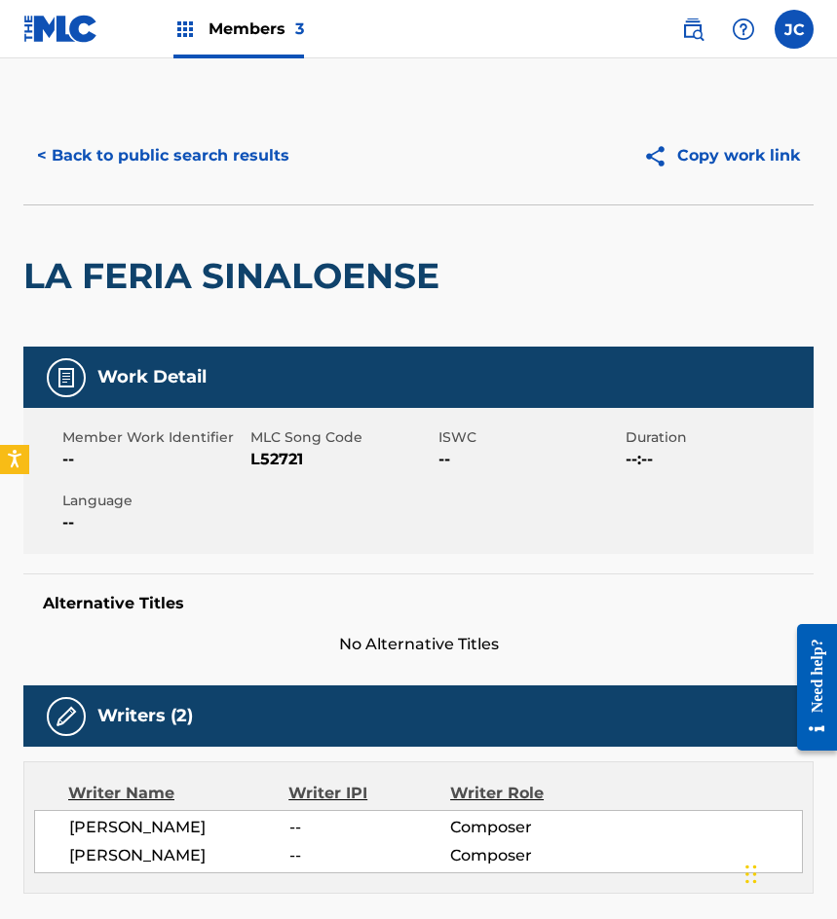
click at [256, 154] on button "< Back to public search results" at bounding box center [163, 155] width 280 height 49
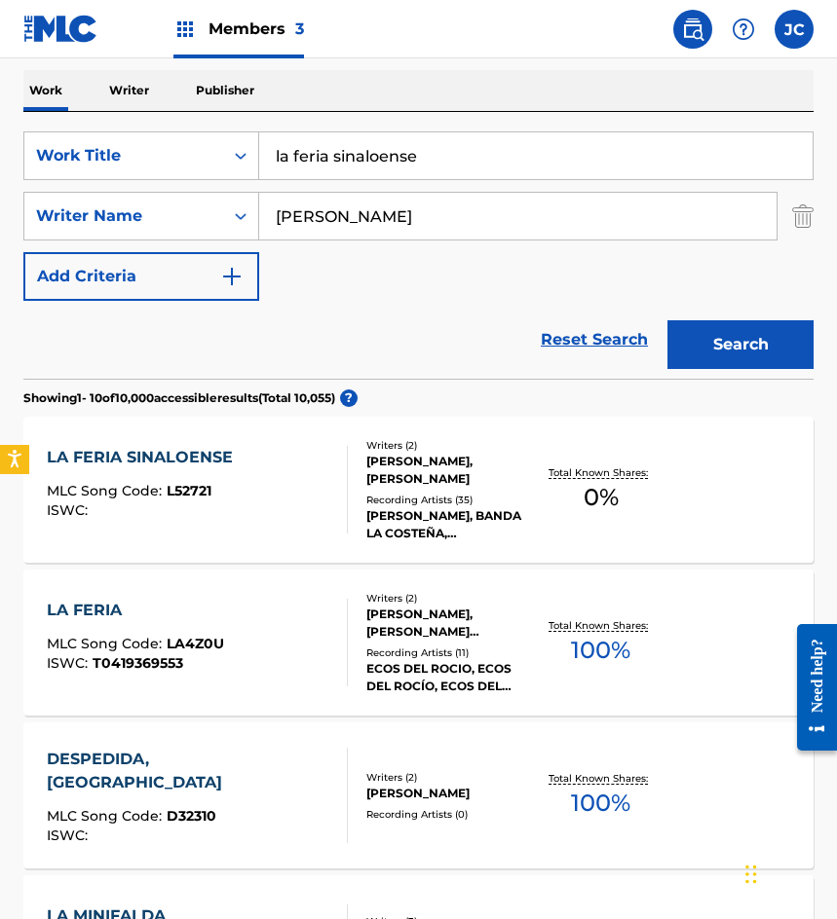
click at [363, 484] on div "Writers ( 2 ) ENRIQUE SANCHEZ, ENRIQUE SANCHEZ ALONSO Recording Artists ( 35 ) …" at bounding box center [442, 490] width 188 height 104
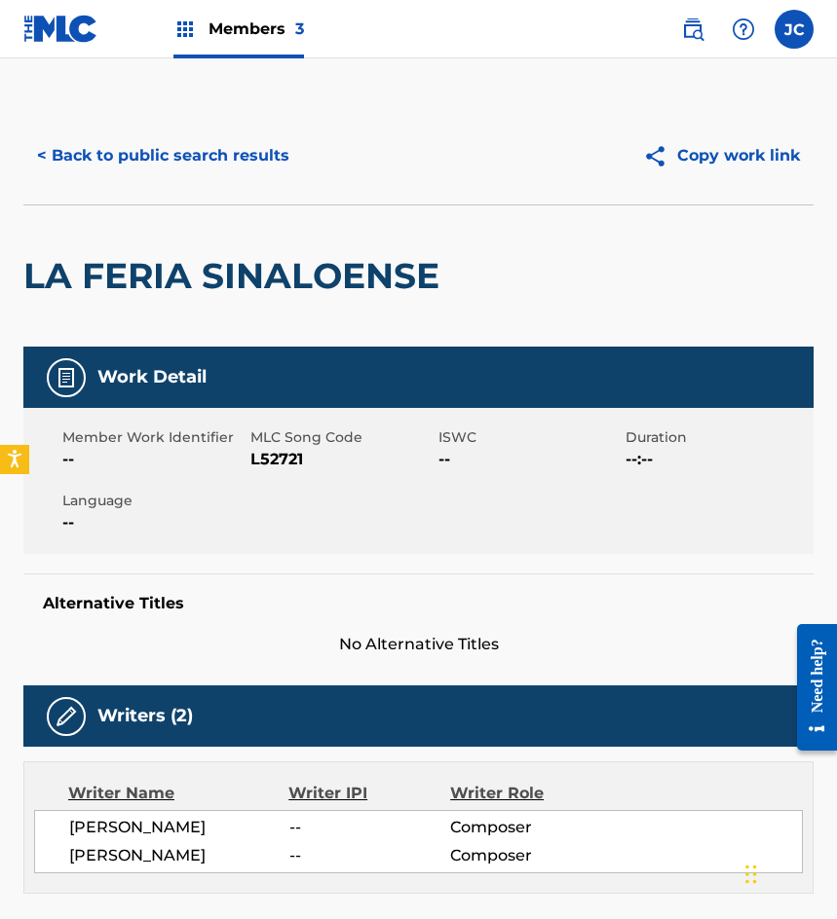
click at [262, 459] on span "L52721" at bounding box center [341, 459] width 183 height 23
click at [183, 230] on div "LA FERIA SINALOENSE" at bounding box center [236, 275] width 426 height 141
click at [242, 155] on button "< Back to public search results" at bounding box center [163, 155] width 280 height 49
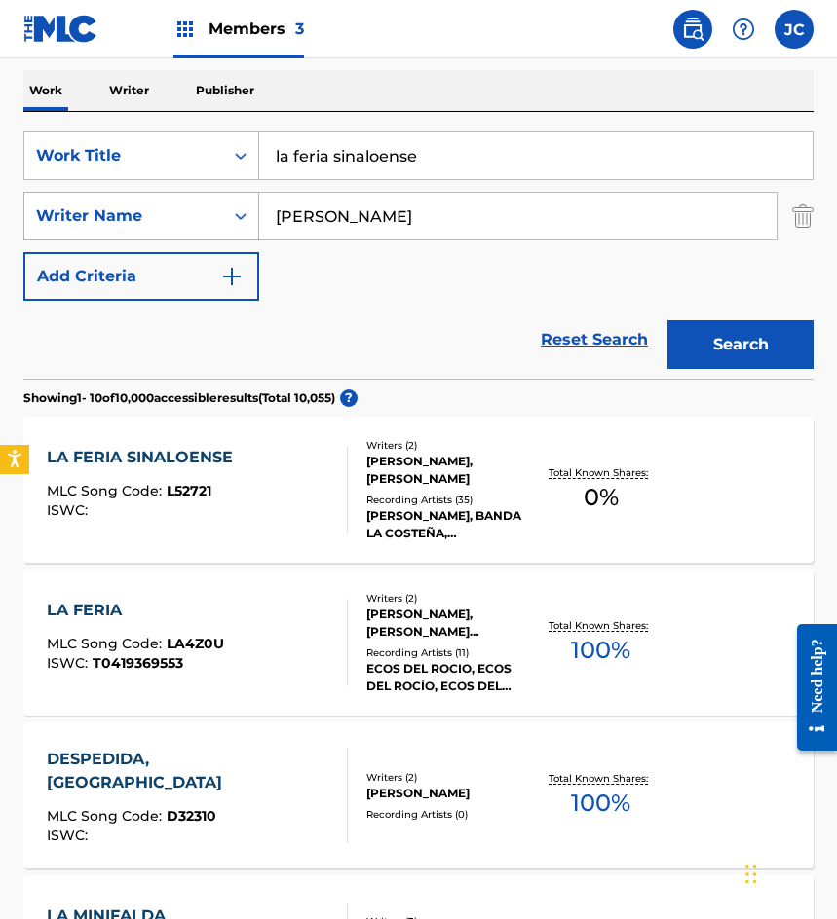
drag, startPoint x: 453, startPoint y: 155, endPoint x: 155, endPoint y: 201, distance: 301.5
click at [155, 201] on div "SearchWithCriteriab9b107e9-eb1b-43a6-9939-da351d890d93 Work Title la feria sina…" at bounding box center [418, 215] width 790 height 169
type input "vuelveme a mirar"
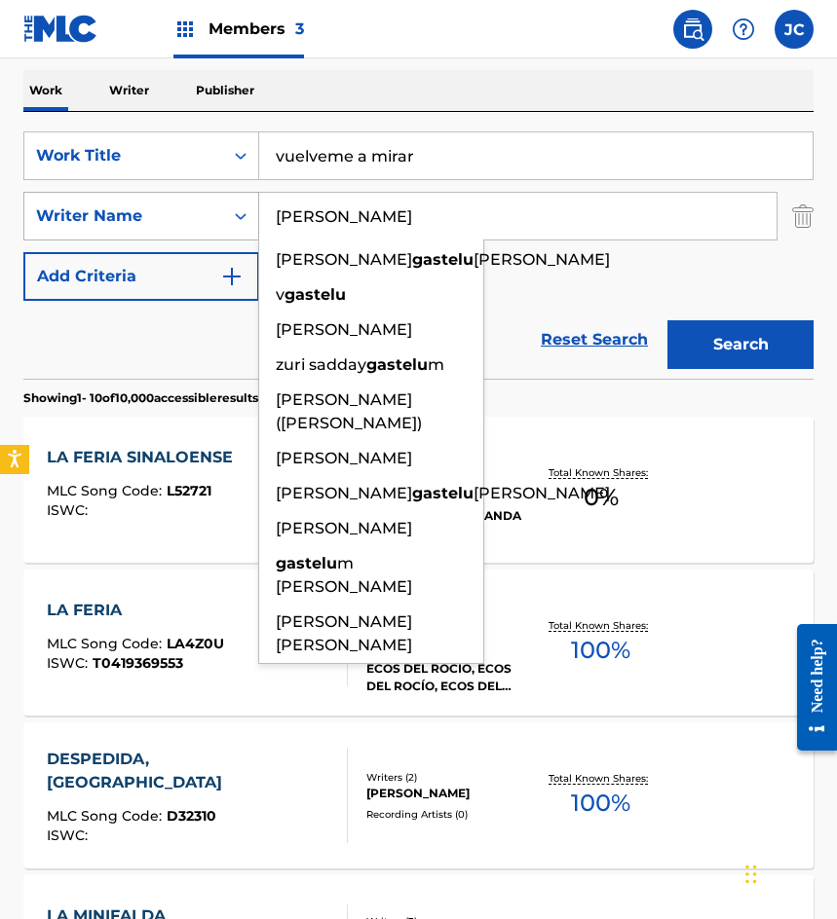
type input "gastelum"
click at [667, 320] on button "Search" at bounding box center [740, 344] width 146 height 49
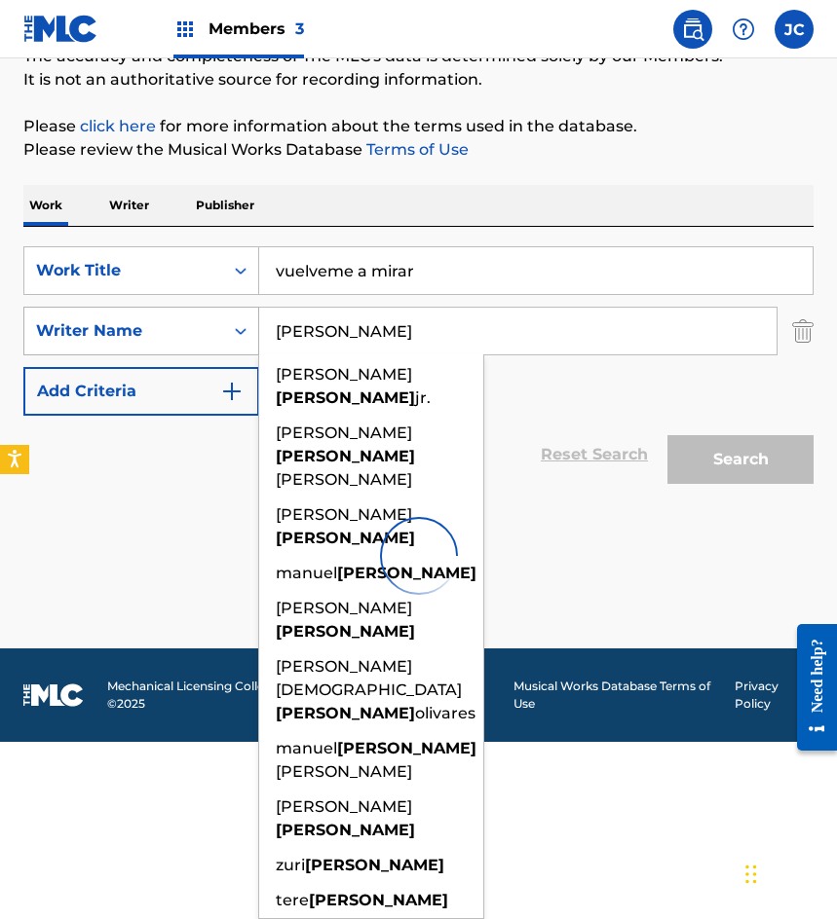
scroll to position [0, 0]
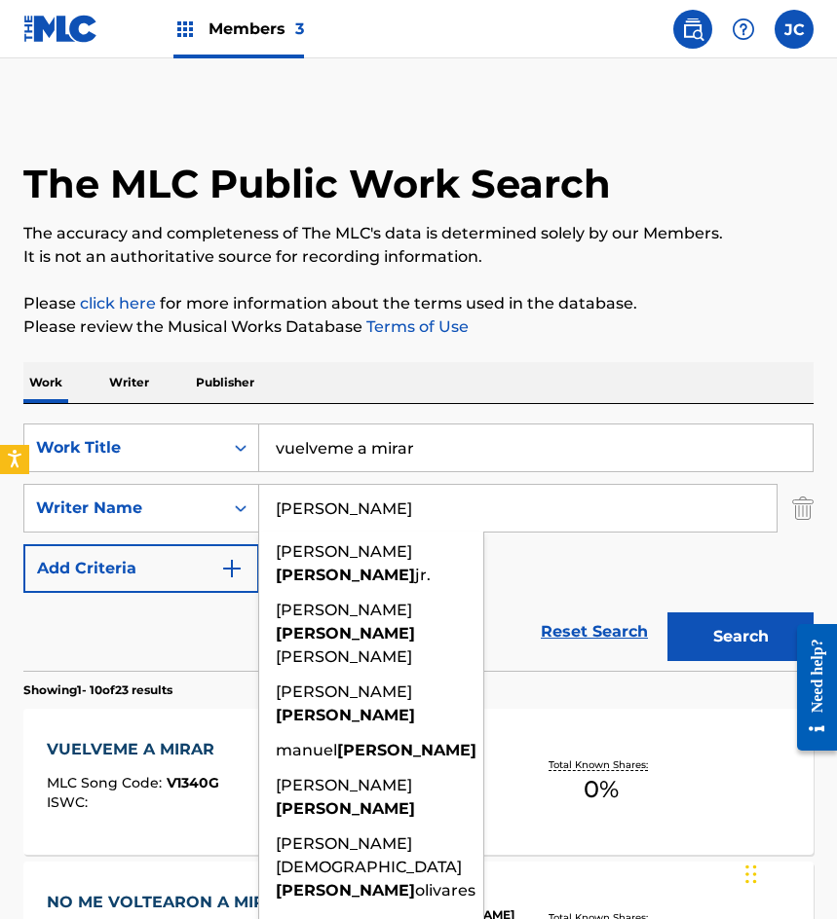
click at [534, 559] on div "SearchWithCriteriab9b107e9-eb1b-43a6-9939-da351d890d93 Work Title vuelveme a mi…" at bounding box center [418, 508] width 790 height 169
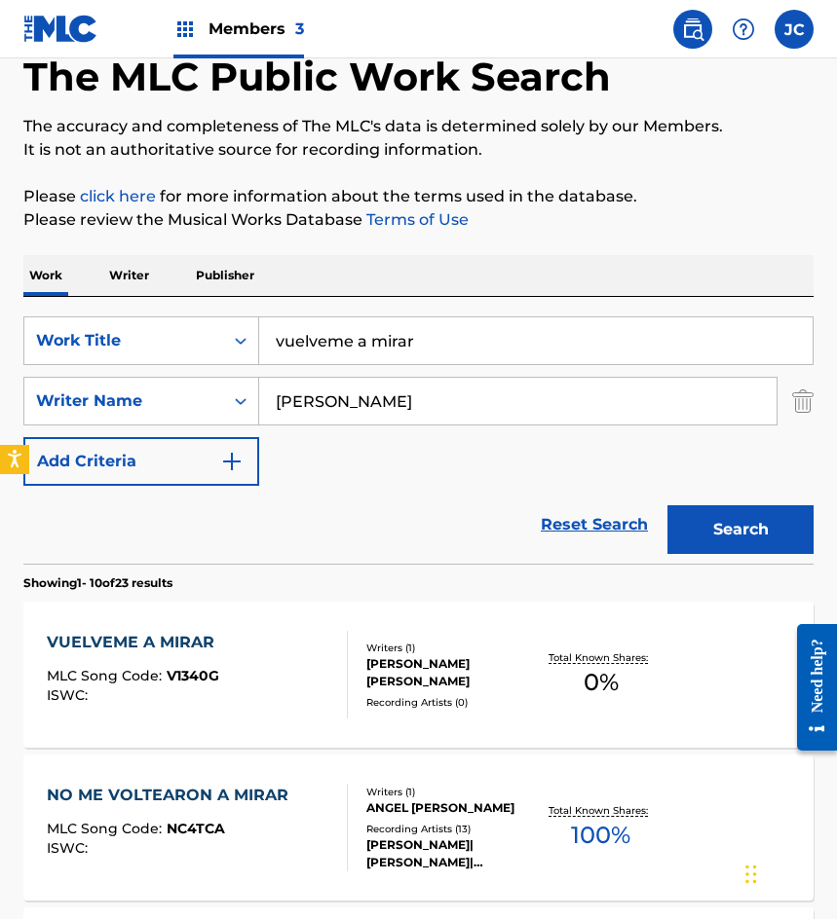
scroll to position [195, 0]
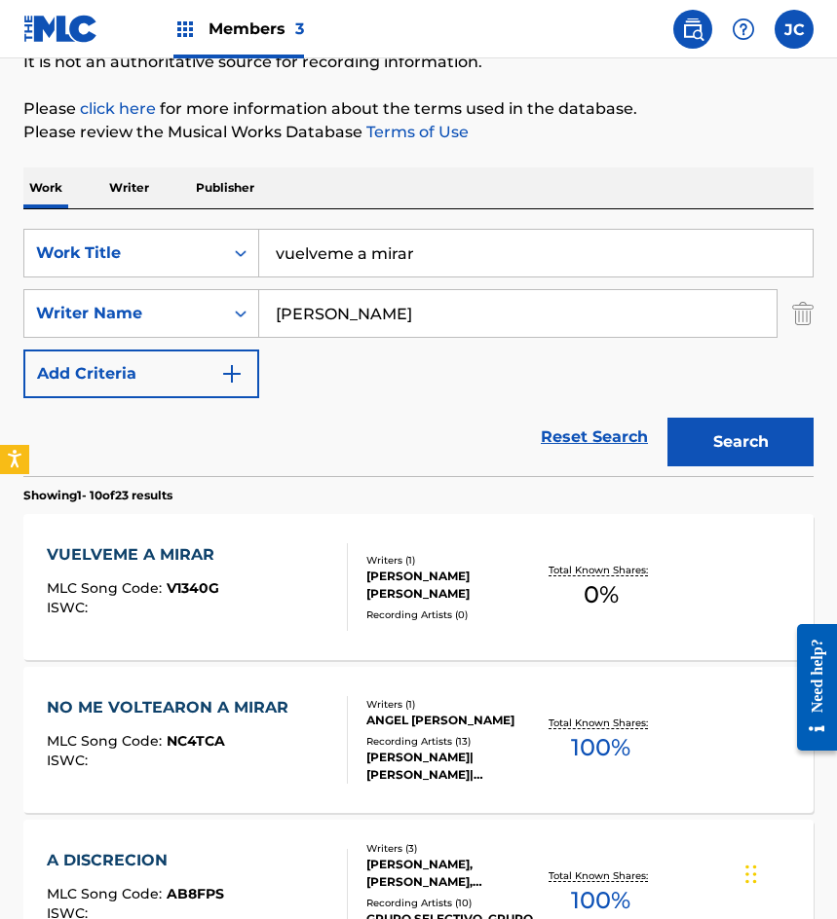
click at [324, 576] on div "VUELVEME A MIRAR MLC Song Code : V1340G ISWC :" at bounding box center [197, 587] width 300 height 88
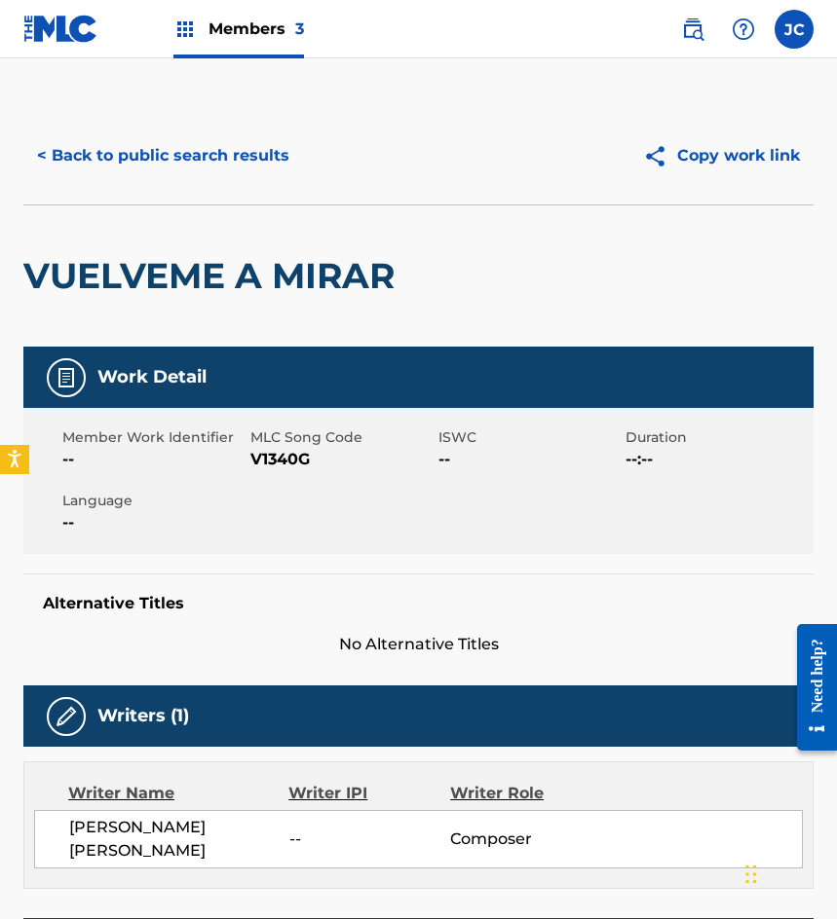
click at [287, 460] on span "V1340G" at bounding box center [341, 459] width 183 height 23
drag, startPoint x: 287, startPoint y: 460, endPoint x: 424, endPoint y: 467, distance: 136.6
click at [286, 460] on span "V1340G" at bounding box center [341, 459] width 183 height 23
click at [118, 170] on button "< Back to public search results" at bounding box center [163, 155] width 280 height 49
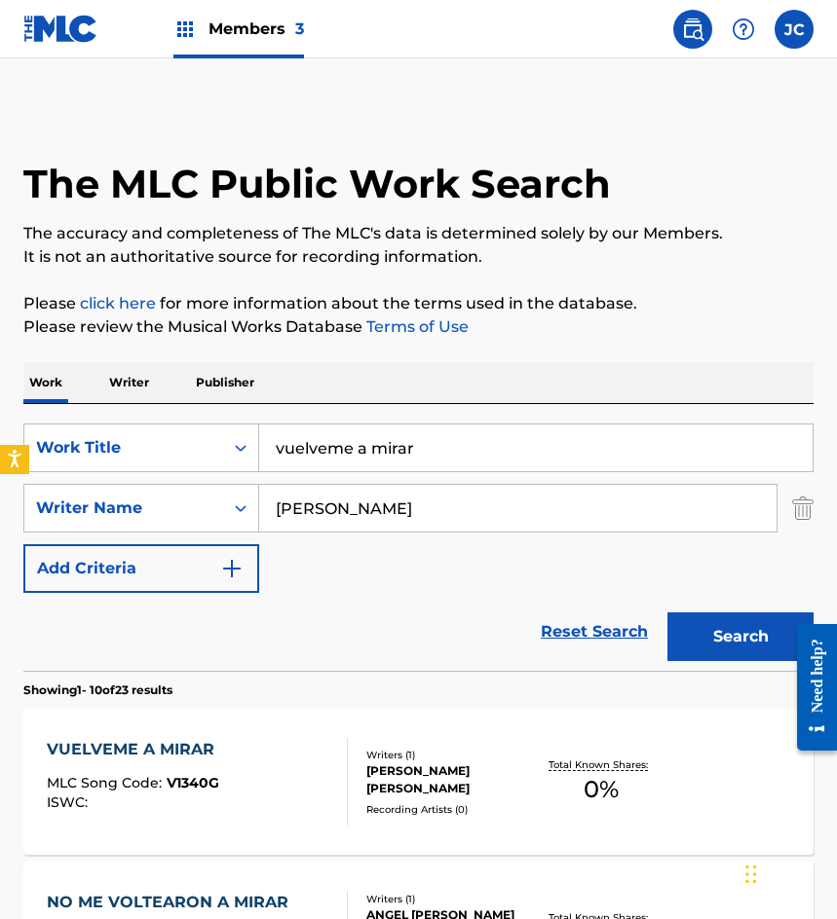
scroll to position [195, 0]
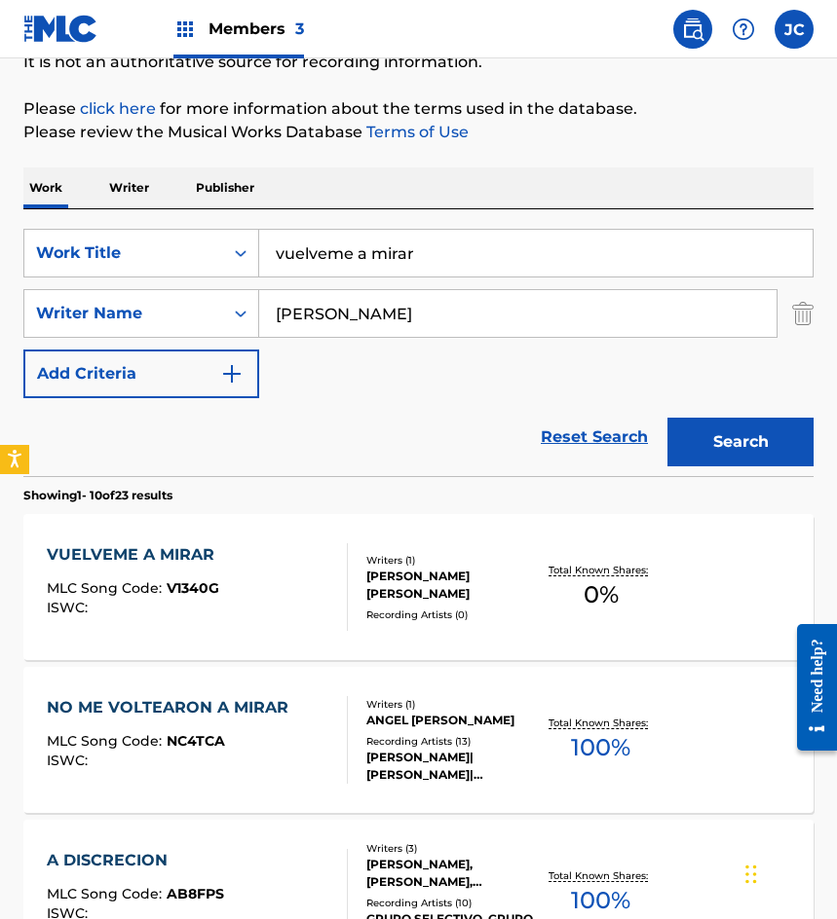
click at [483, 246] on input "vuelveme a mirar" at bounding box center [535, 253] width 553 height 47
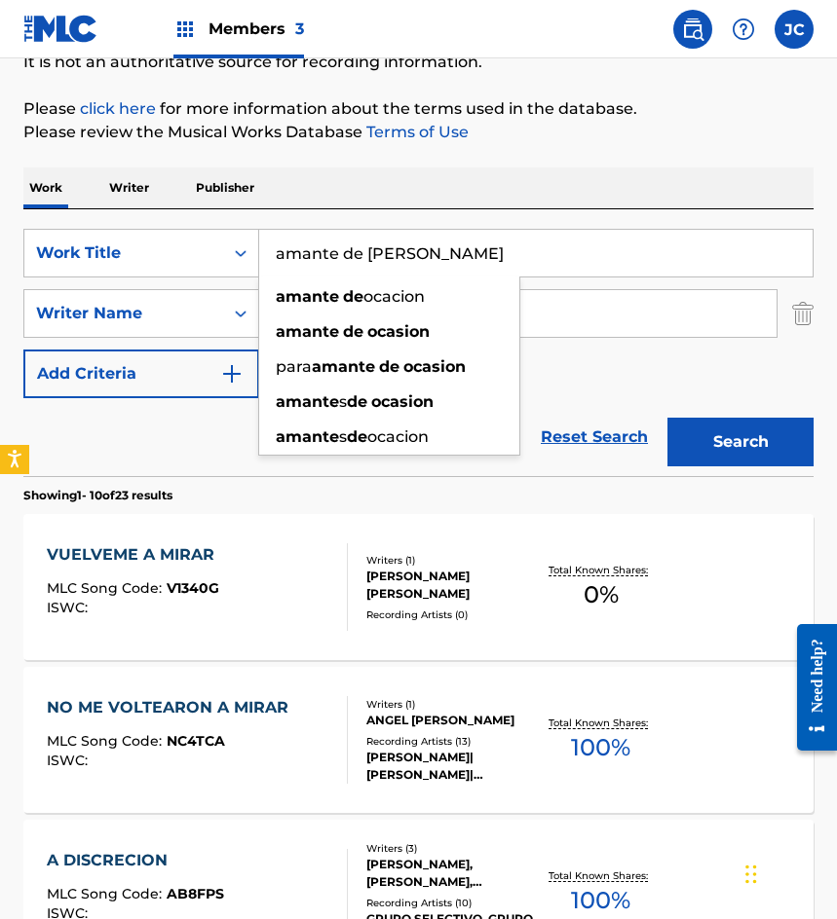
type input "amante de ocasion"
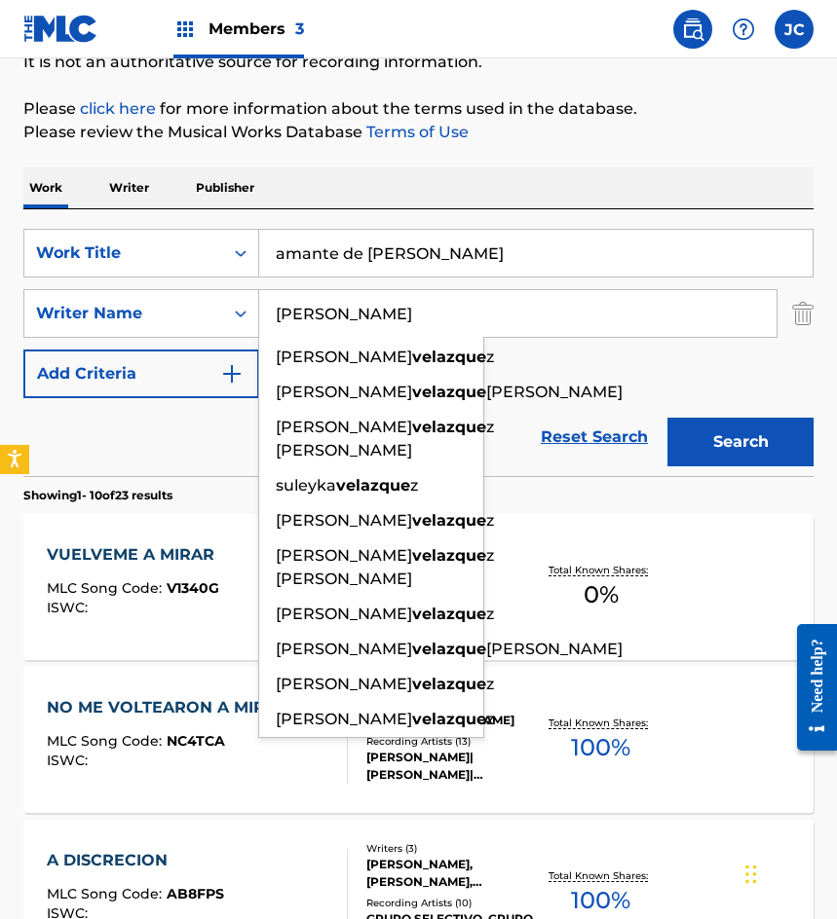
type input "velazquez"
click at [667, 418] on button "Search" at bounding box center [740, 442] width 146 height 49
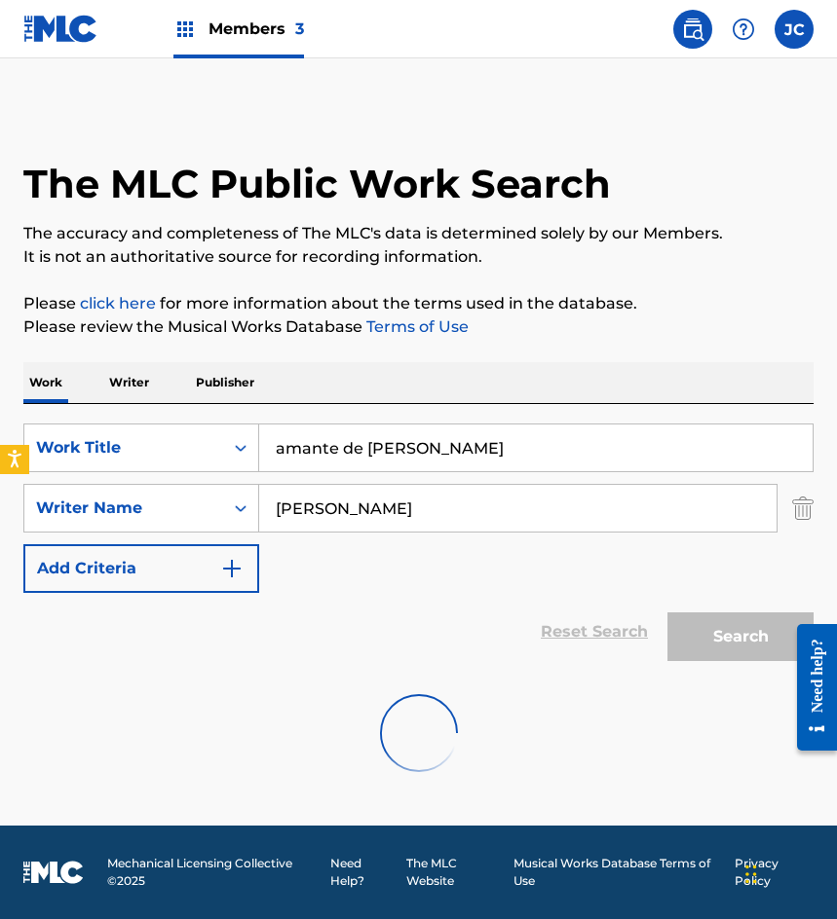
scroll to position [0, 0]
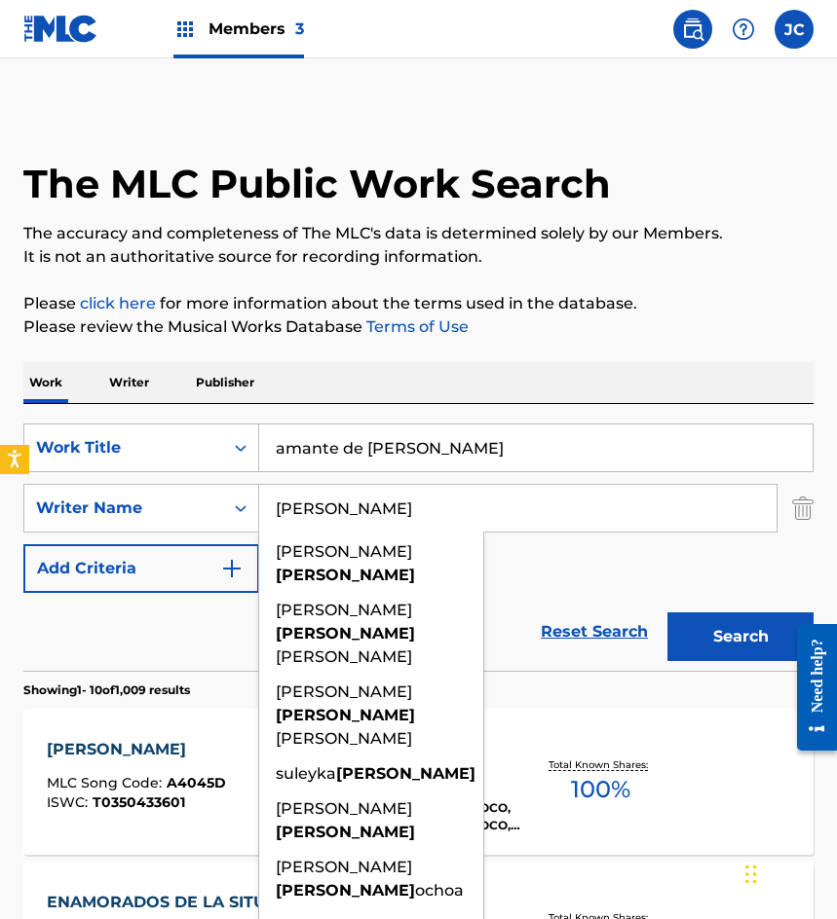
click at [636, 542] on div "SearchWithCriteriab9b107e9-eb1b-43a6-9939-da351d890d93 Work Title amante de oca…" at bounding box center [418, 508] width 790 height 169
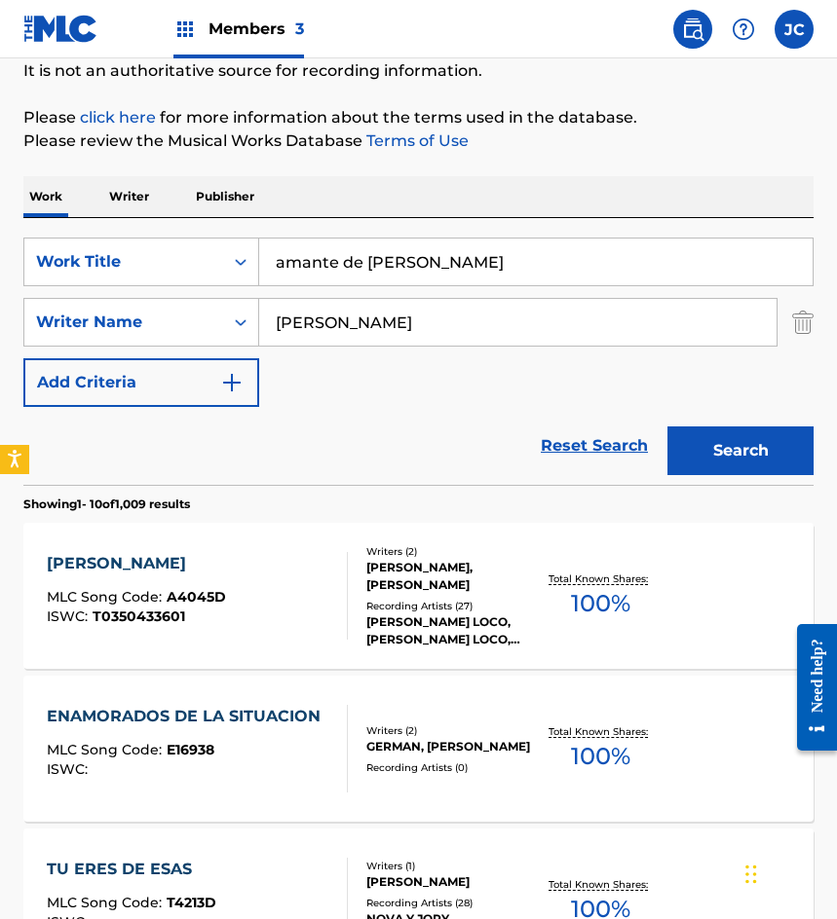
scroll to position [195, 0]
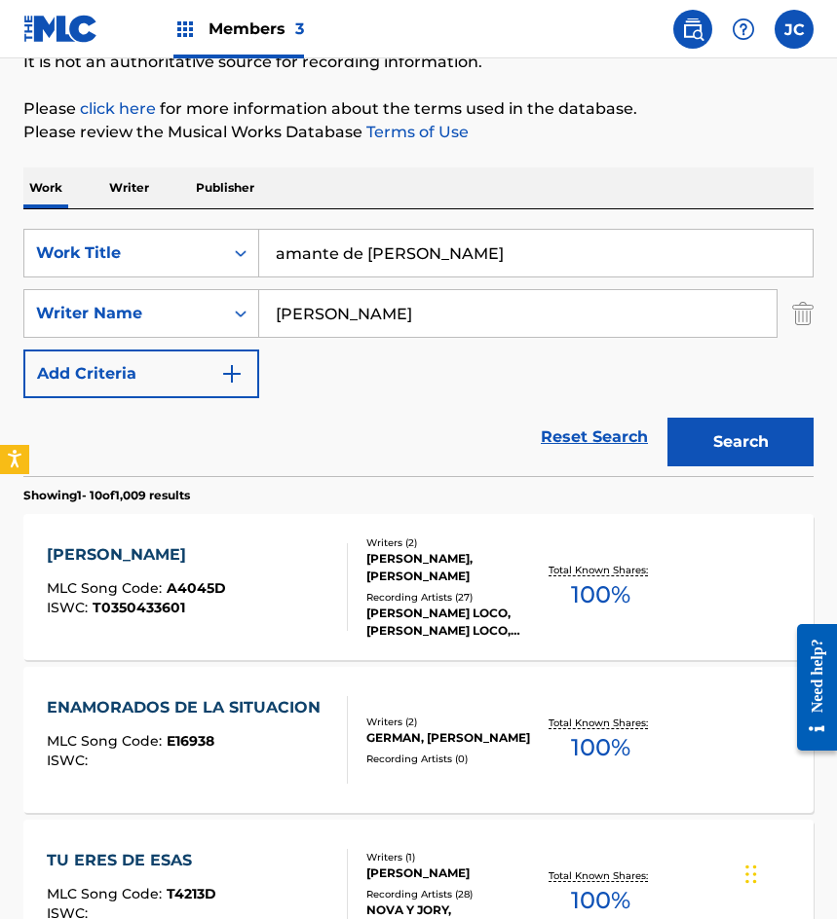
click at [451, 603] on div "Recording Artists ( 27 )" at bounding box center [450, 597] width 169 height 15
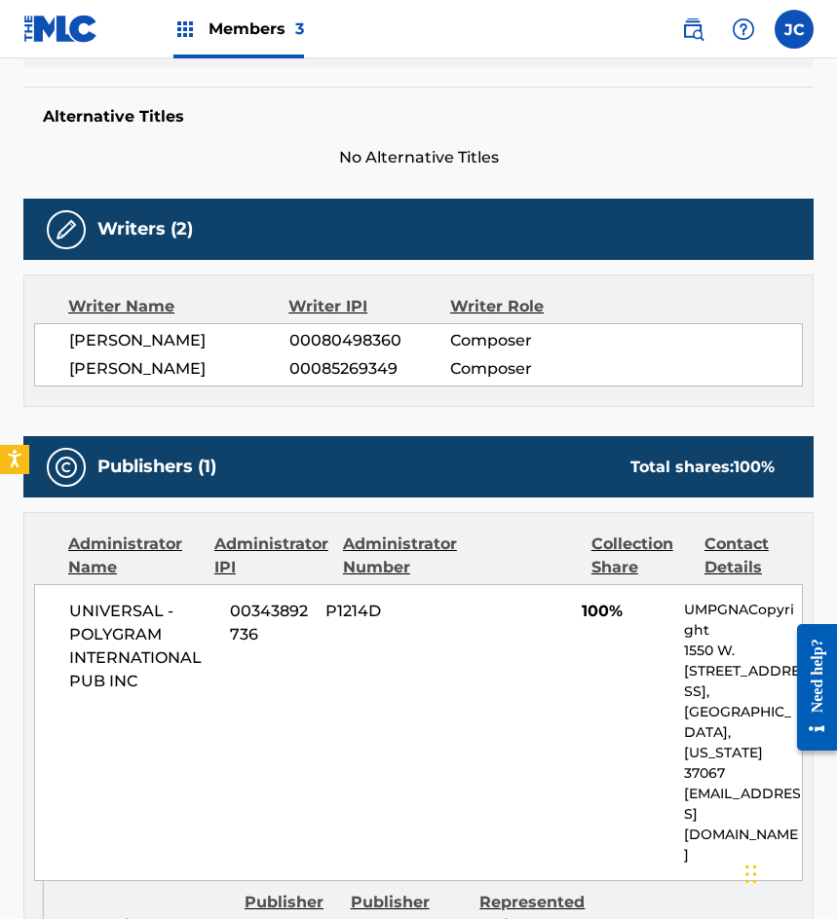
scroll to position [292, 0]
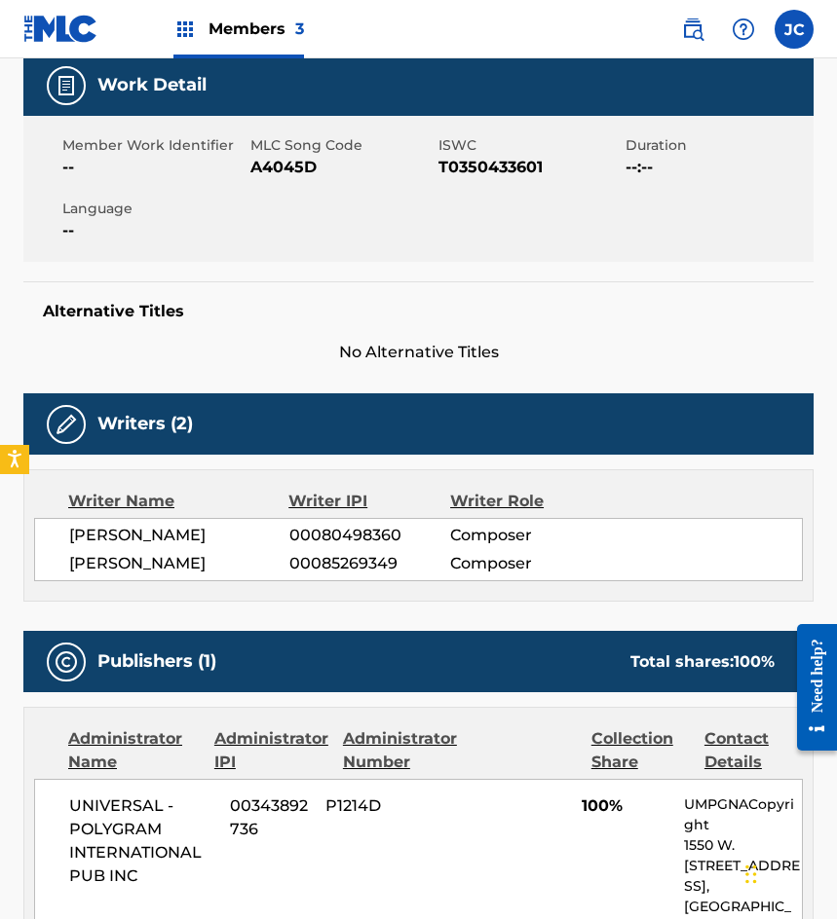
click at [273, 175] on span "A4045D" at bounding box center [341, 167] width 183 height 23
click at [273, 174] on span "A4045D" at bounding box center [341, 167] width 183 height 23
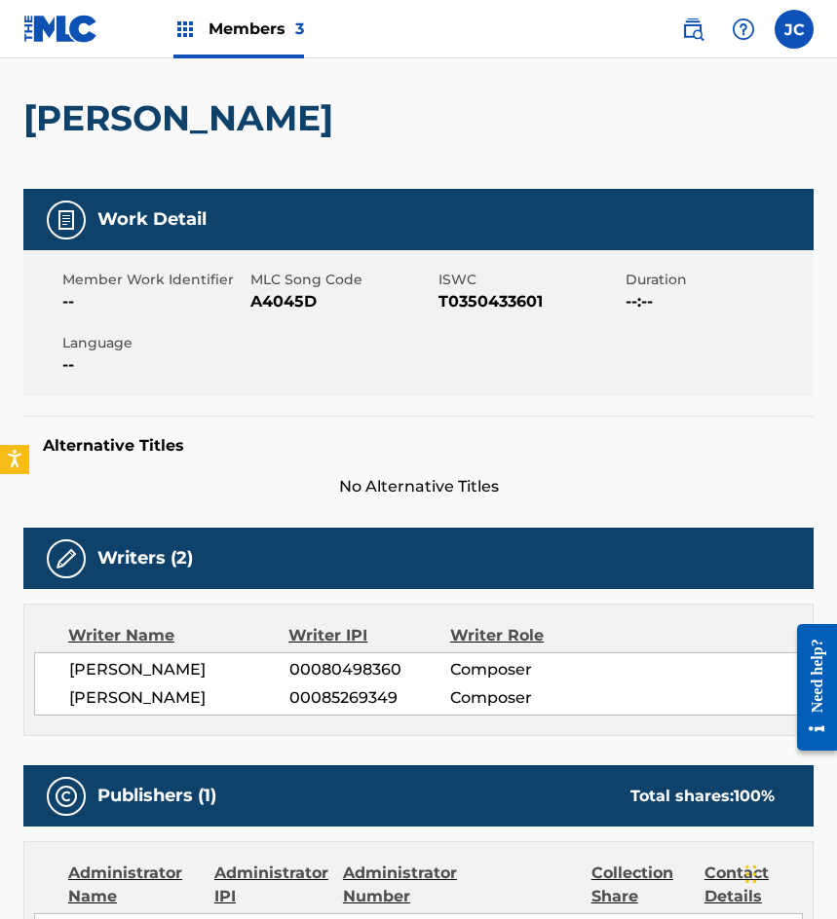
scroll to position [0, 0]
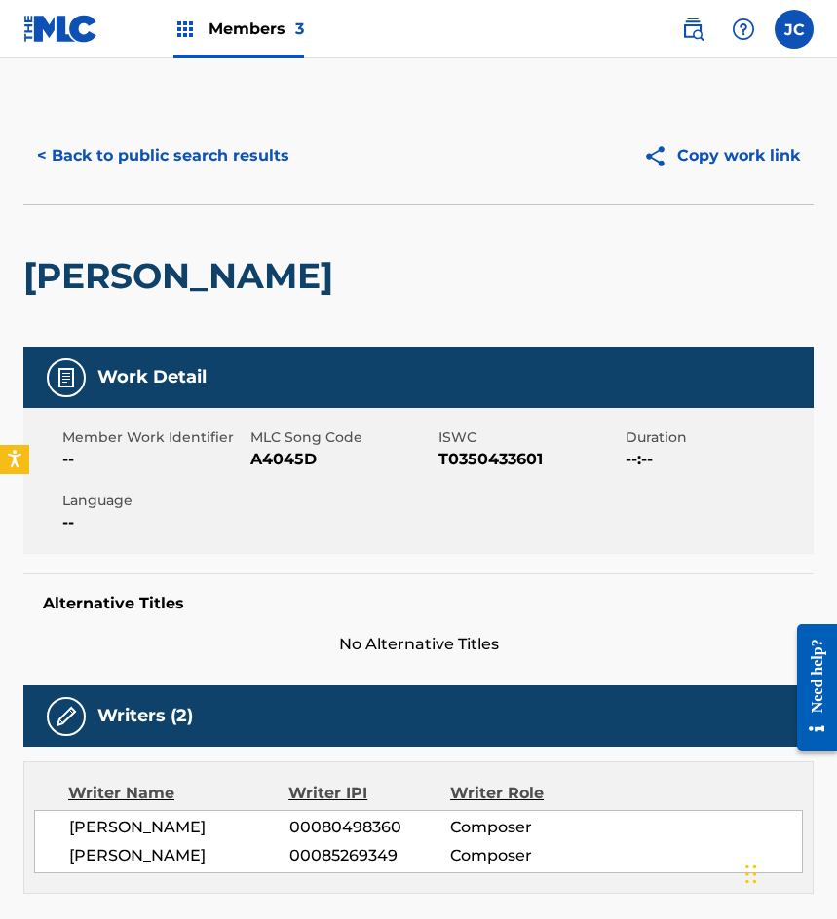
click at [208, 159] on button "< Back to public search results" at bounding box center [163, 155] width 280 height 49
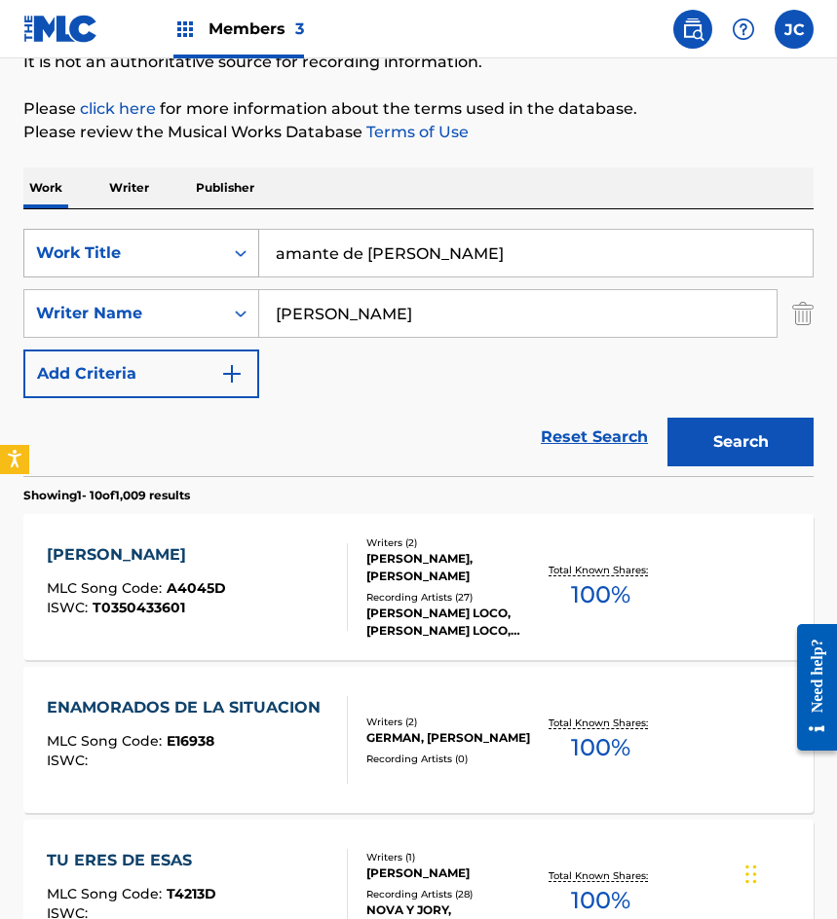
drag, startPoint x: 465, startPoint y: 249, endPoint x: 174, endPoint y: 235, distance: 290.6
click at [174, 235] on div "SearchWithCriteriab9b107e9-eb1b-43a6-9939-da351d890d93 Work Title amante de oca…" at bounding box center [418, 253] width 790 height 49
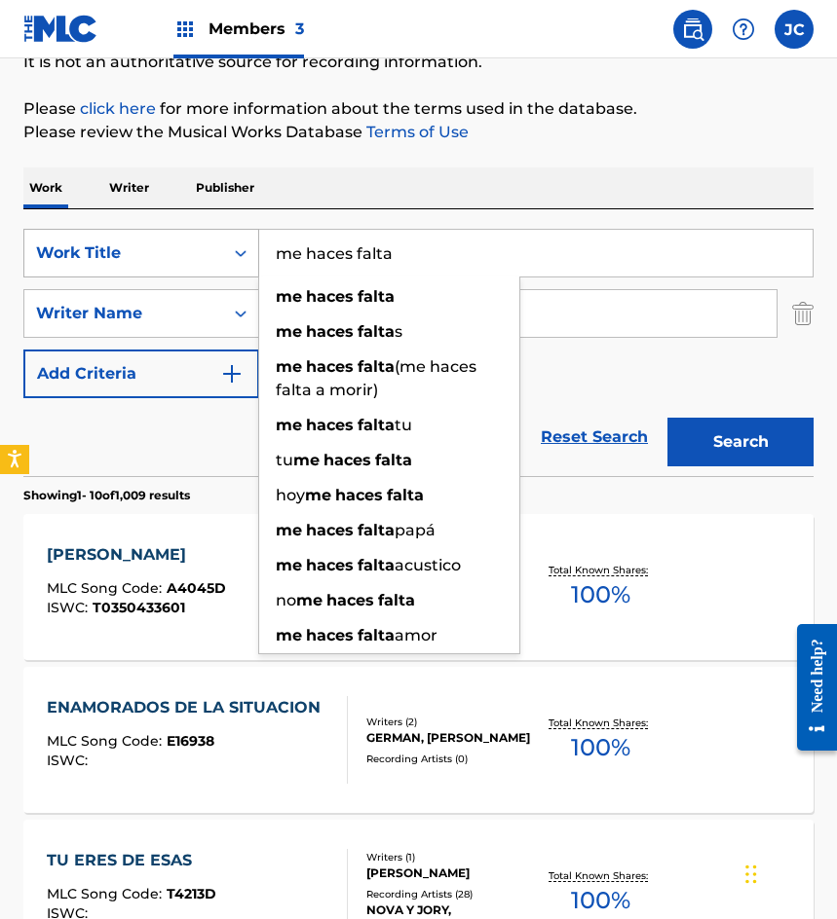
type input "me haces falta"
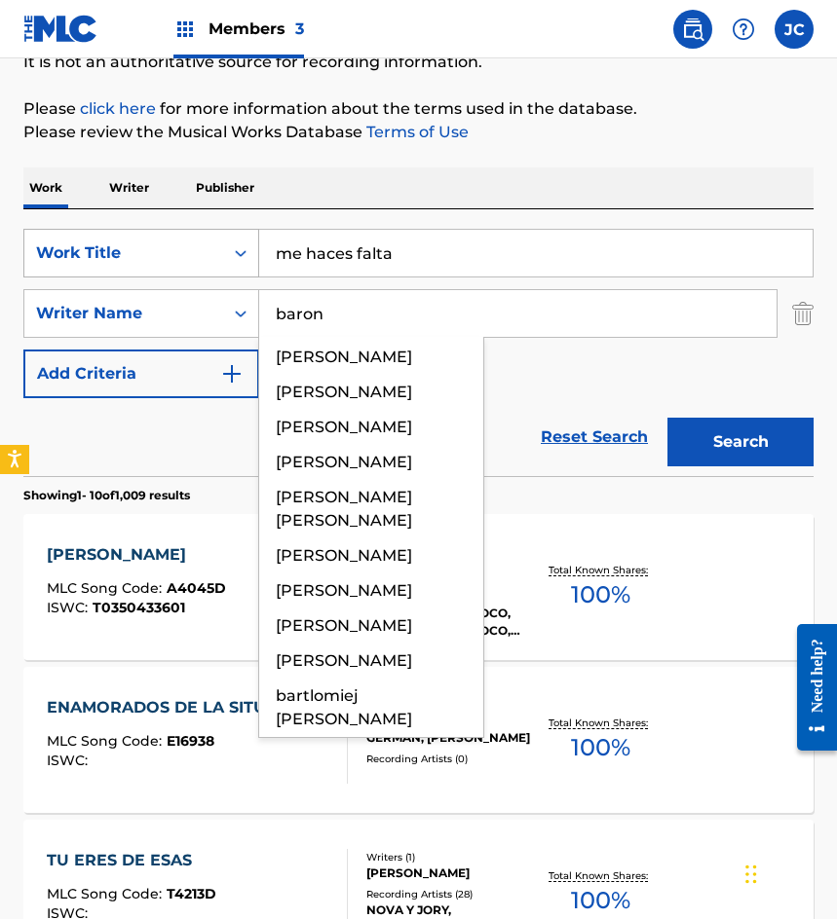
type input "baron"
click at [667, 418] on button "Search" at bounding box center [740, 442] width 146 height 49
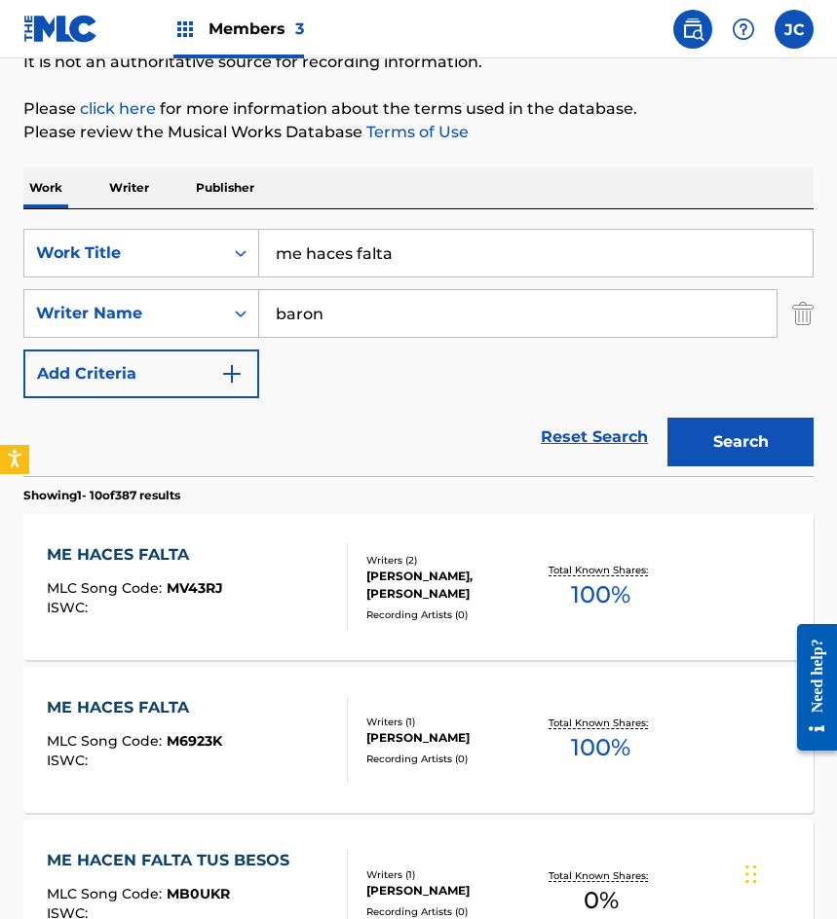
click at [381, 588] on div "MARIO BARON FUENTES, GIL RIVERA PEREZ" at bounding box center [450, 585] width 169 height 35
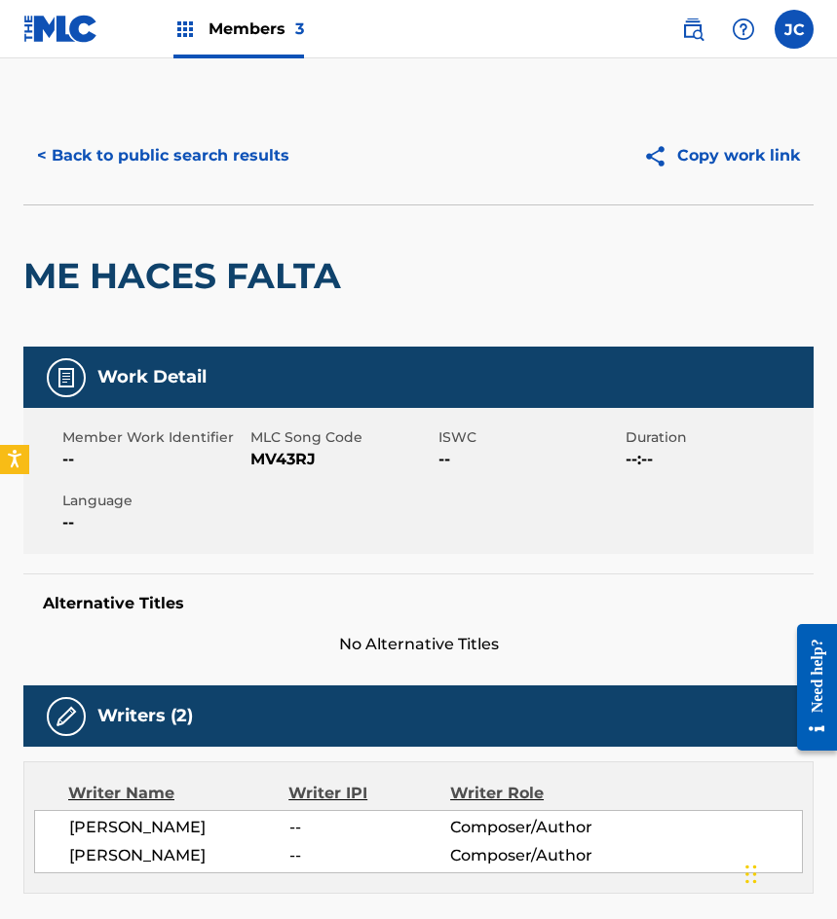
click at [268, 450] on span "MV43RJ" at bounding box center [341, 459] width 183 height 23
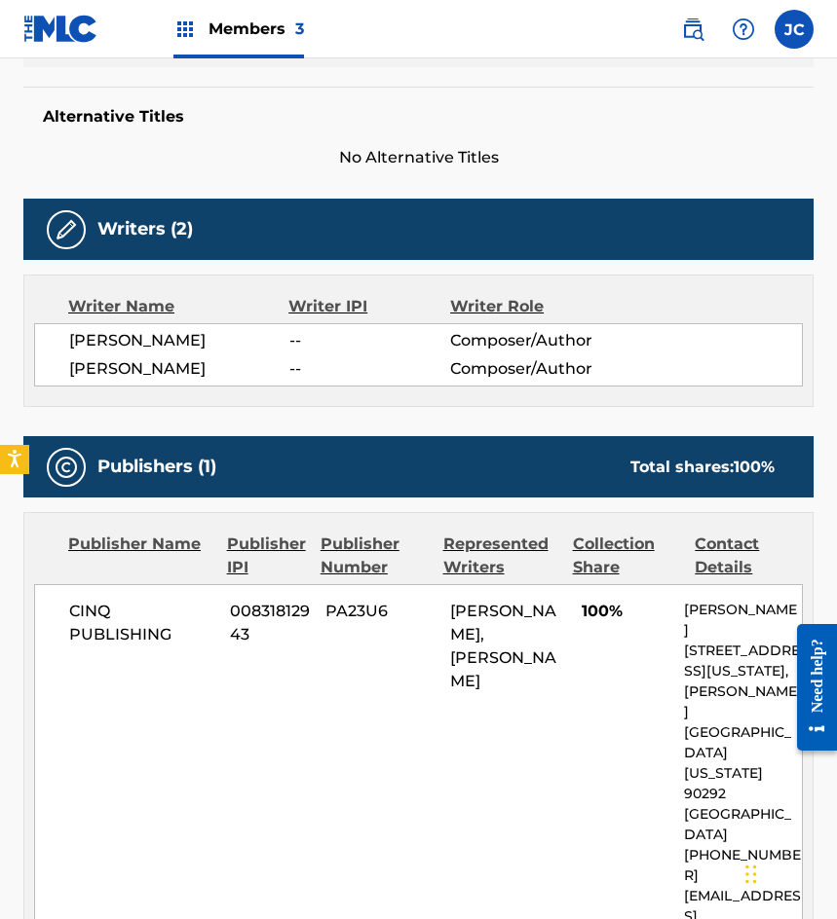
scroll to position [663, 0]
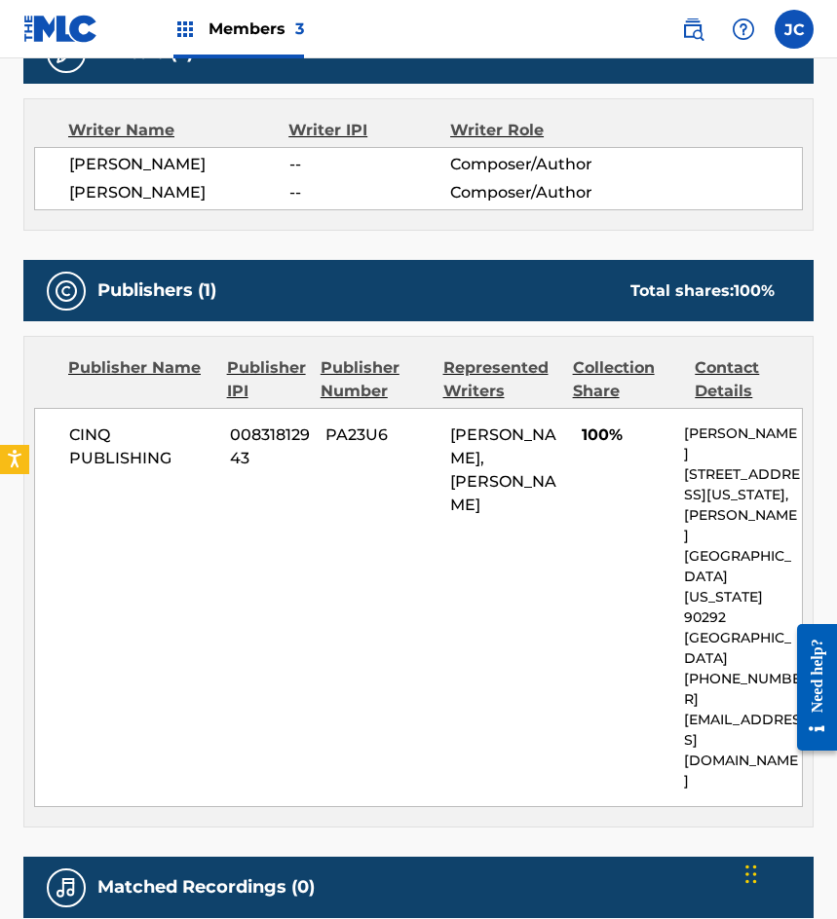
drag, startPoint x: 156, startPoint y: 420, endPoint x: 218, endPoint y: 434, distance: 64.0
click at [156, 420] on div "CINQ PUBLISHING 00831812943 PA23U6 MARIO BARON FUENTES, GIL RIVERA PEREZ 100% S…" at bounding box center [418, 607] width 768 height 399
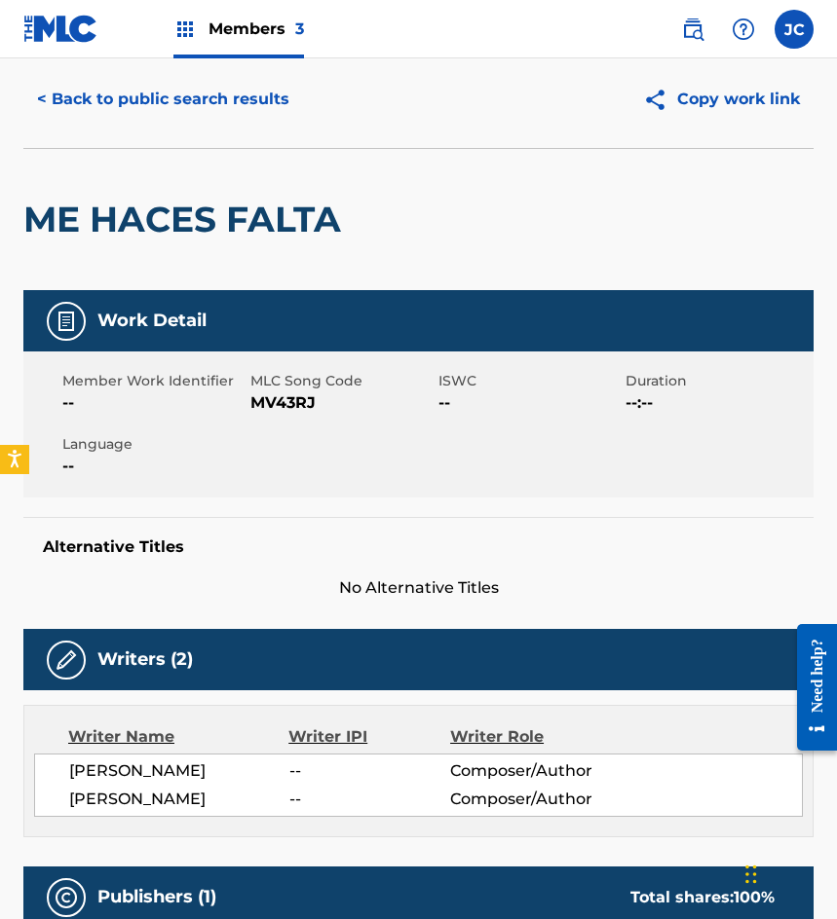
scroll to position [0, 0]
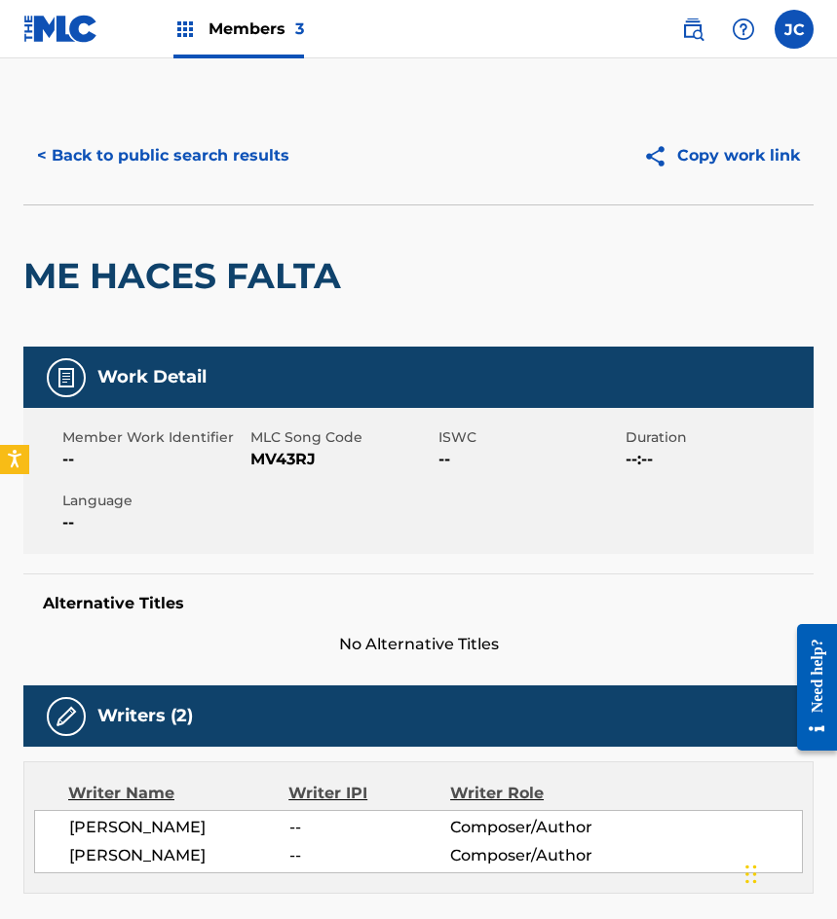
click at [220, 174] on button "< Back to public search results" at bounding box center [163, 155] width 280 height 49
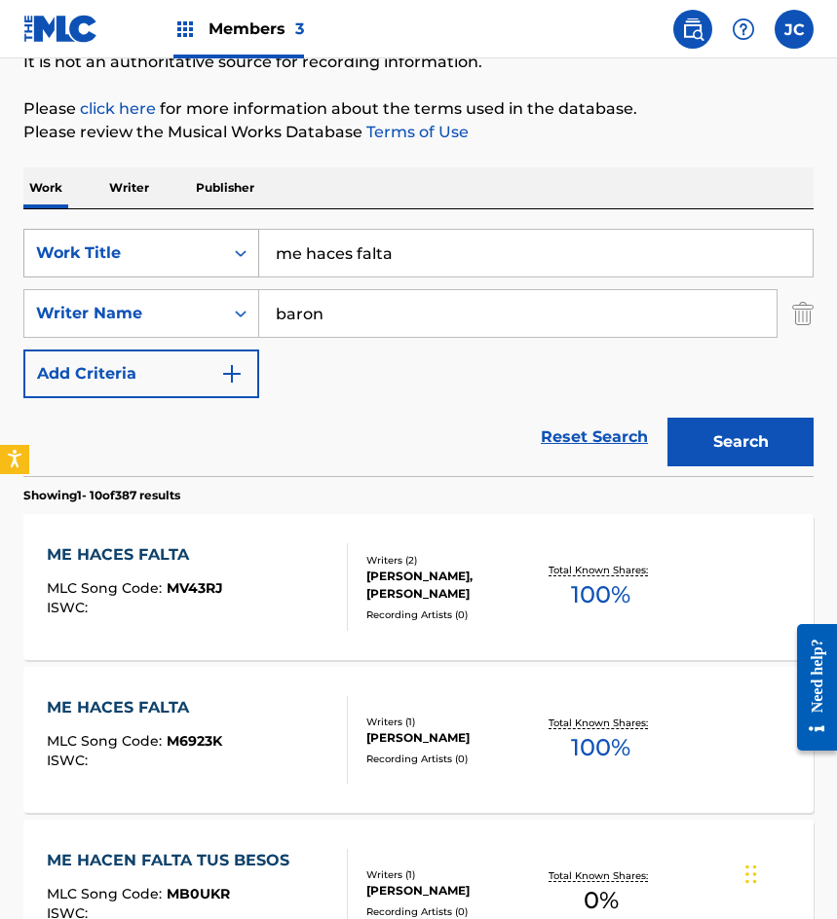
drag, startPoint x: 418, startPoint y: 257, endPoint x: 150, endPoint y: 233, distance: 268.9
click at [165, 242] on div "SearchWithCriteriab9b107e9-eb1b-43a6-9939-da351d890d93 Work Title me haces falta" at bounding box center [418, 253] width 790 height 49
type input "contigo o sin ti"
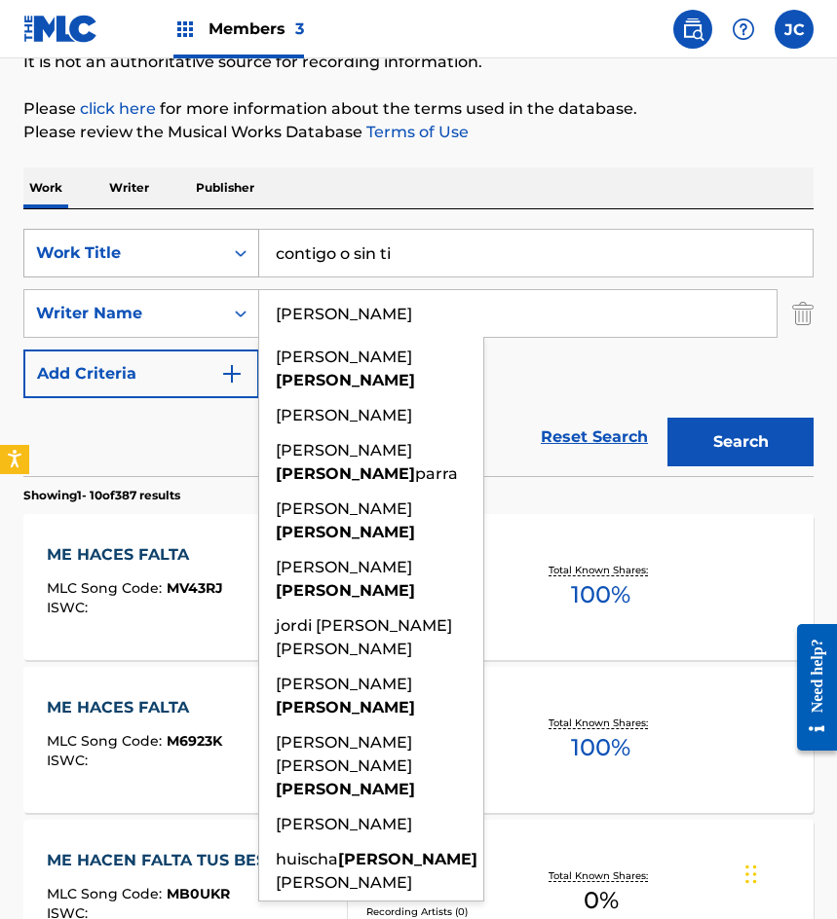
type input "figueroa"
click at [667, 418] on button "Search" at bounding box center [740, 442] width 146 height 49
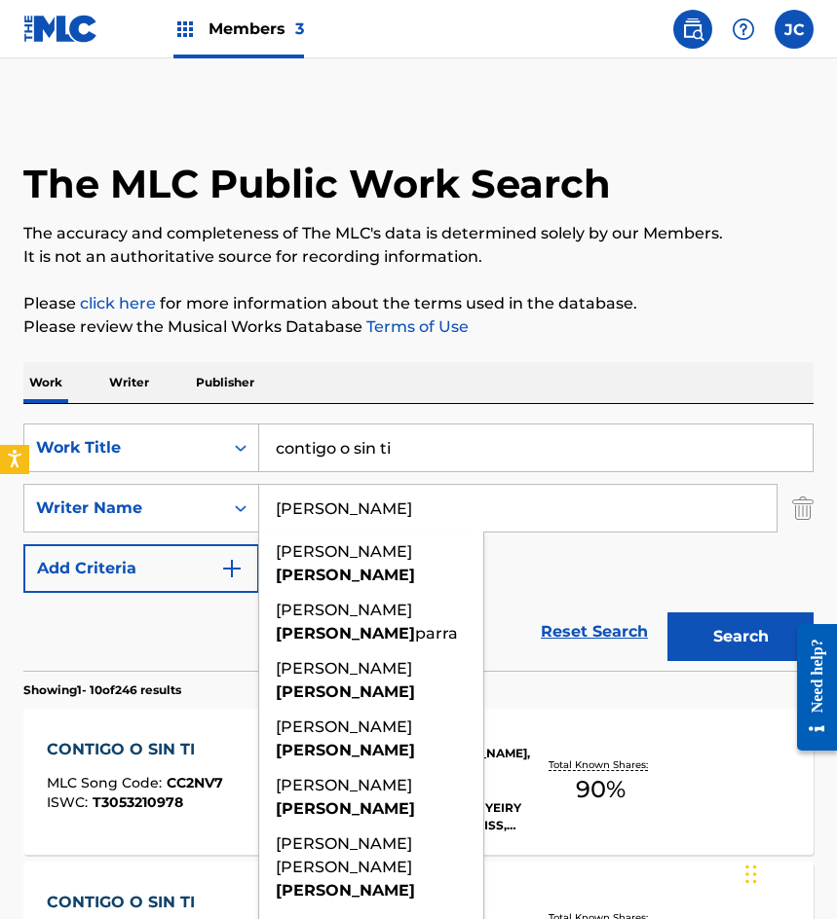
click at [579, 576] on div "SearchWithCriteriab9b107e9-eb1b-43a6-9939-da351d890d93 Work Title contigo o sin…" at bounding box center [418, 508] width 790 height 169
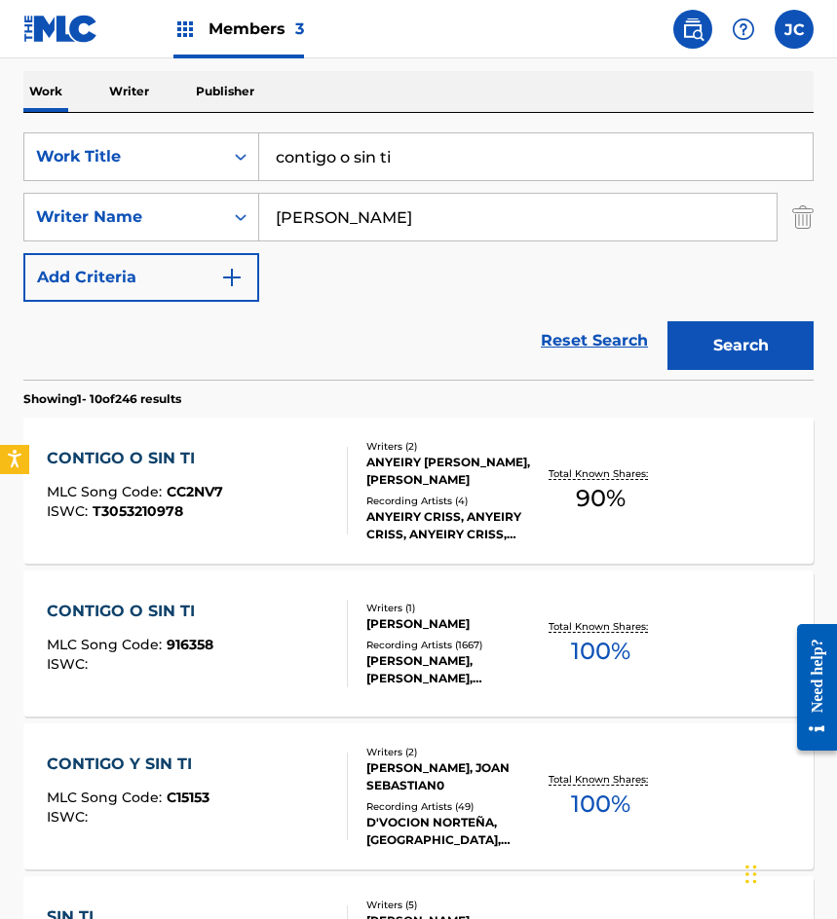
scroll to position [292, 0]
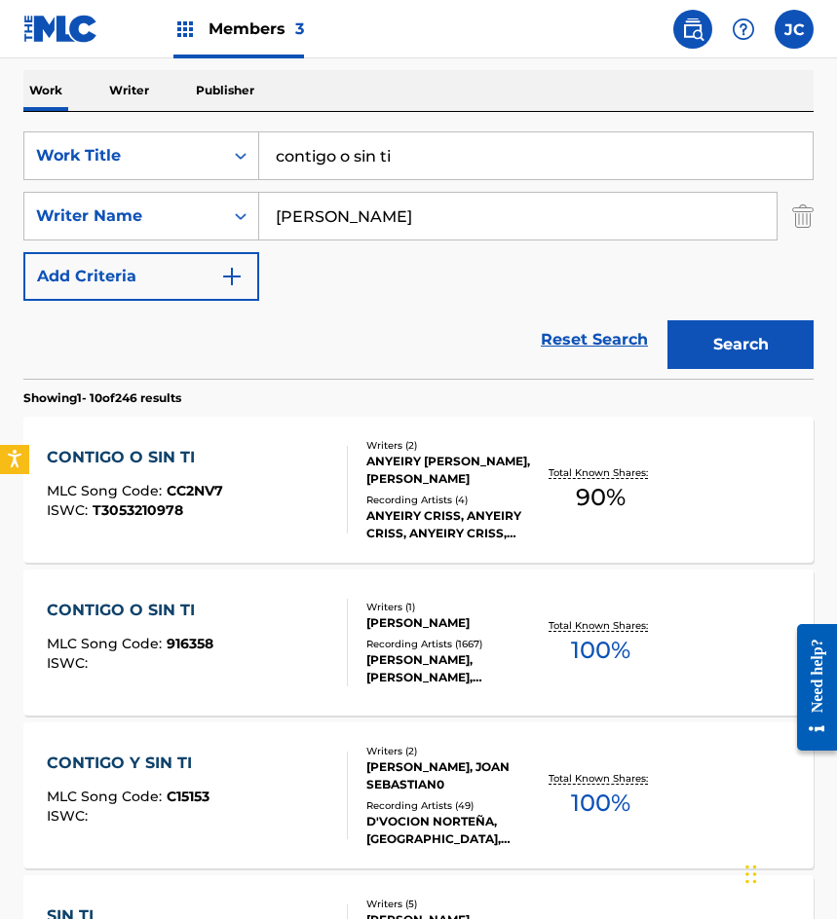
click at [329, 498] on div "CONTIGO O SIN TI MLC Song Code : CC2NV7 ISWC : T3053210978" at bounding box center [197, 490] width 300 height 88
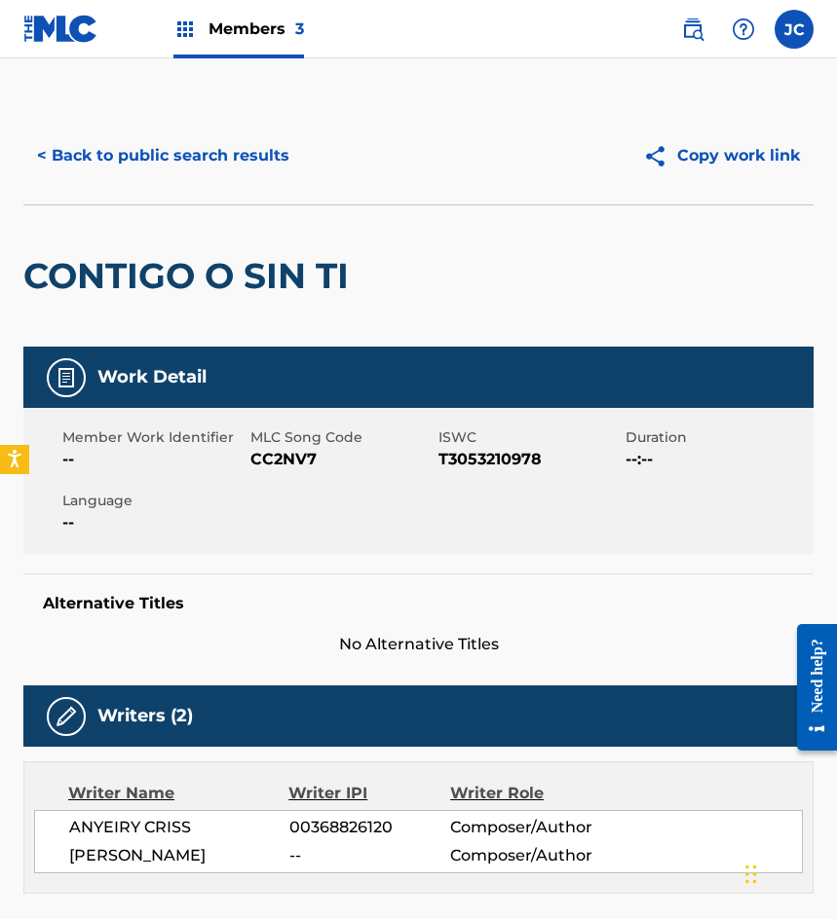
click at [122, 154] on button "< Back to public search results" at bounding box center [163, 155] width 280 height 49
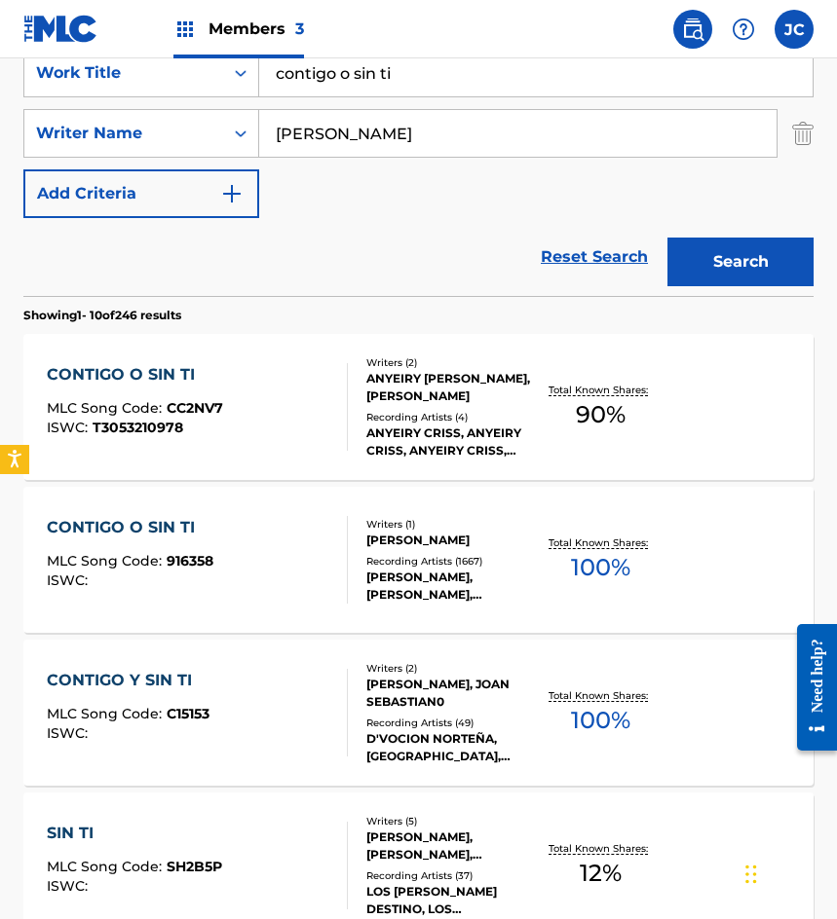
scroll to position [487, 0]
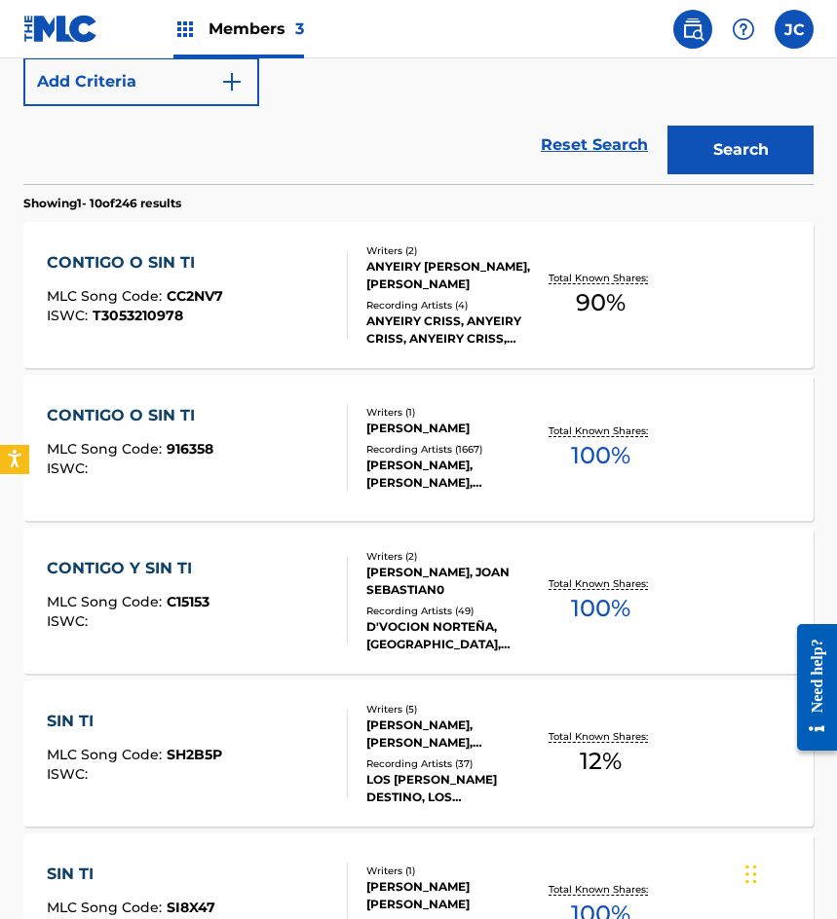
click at [277, 448] on div "CONTIGO O SIN TI MLC Song Code : 916358 ISWC :" at bounding box center [197, 448] width 300 height 88
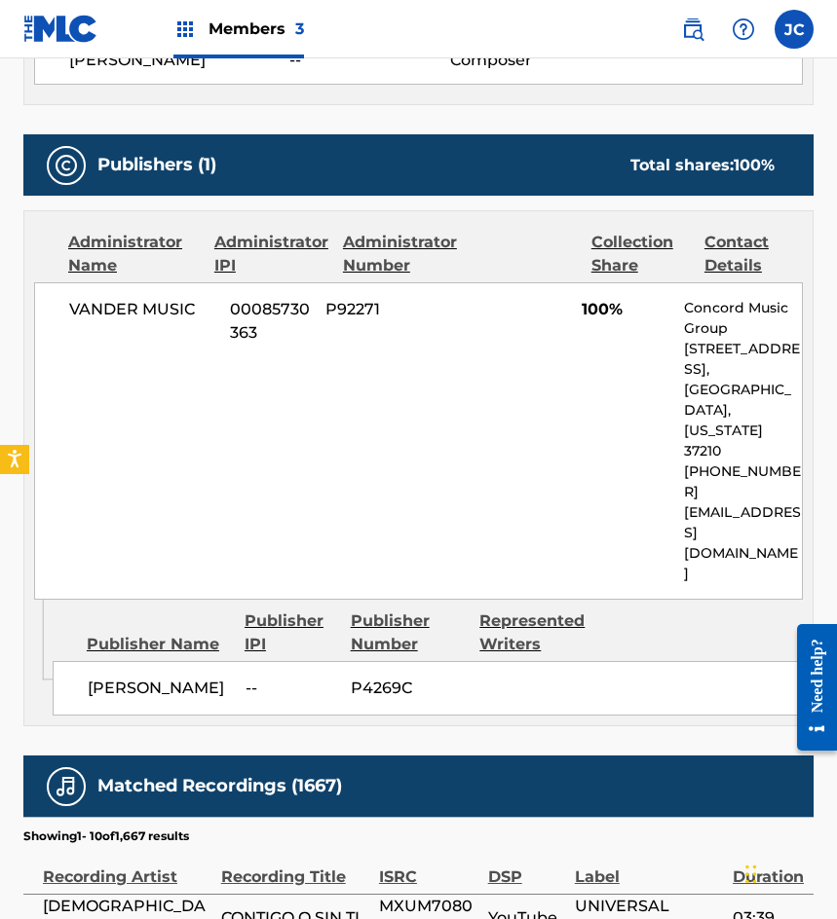
scroll to position [779, 0]
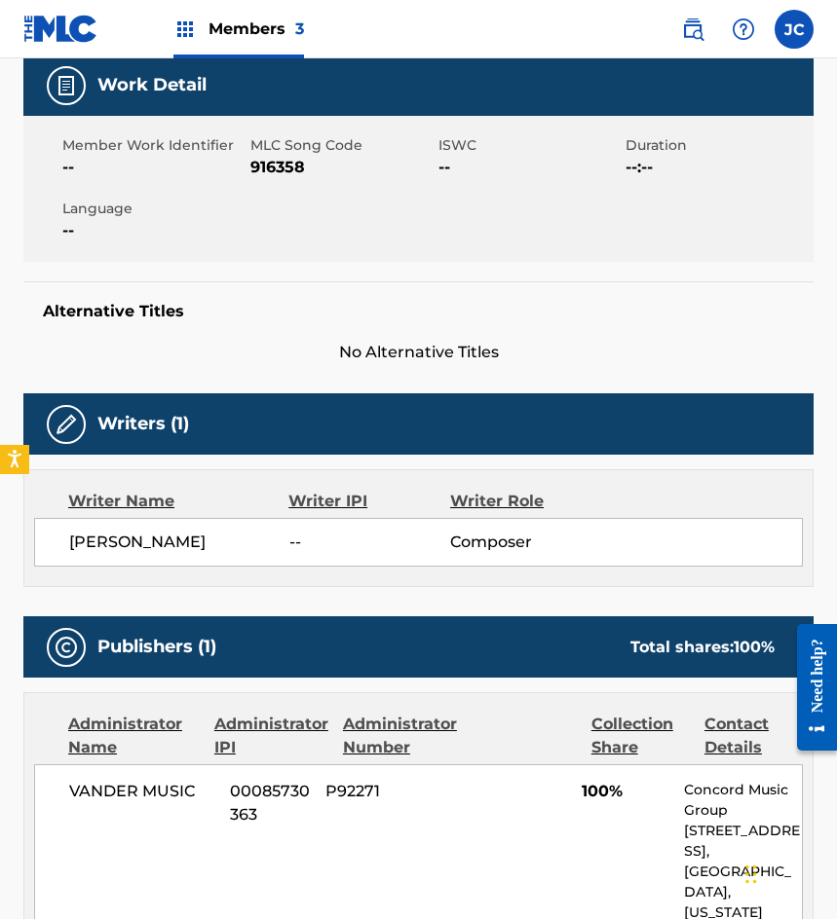
click at [268, 171] on span "916358" at bounding box center [341, 167] width 183 height 23
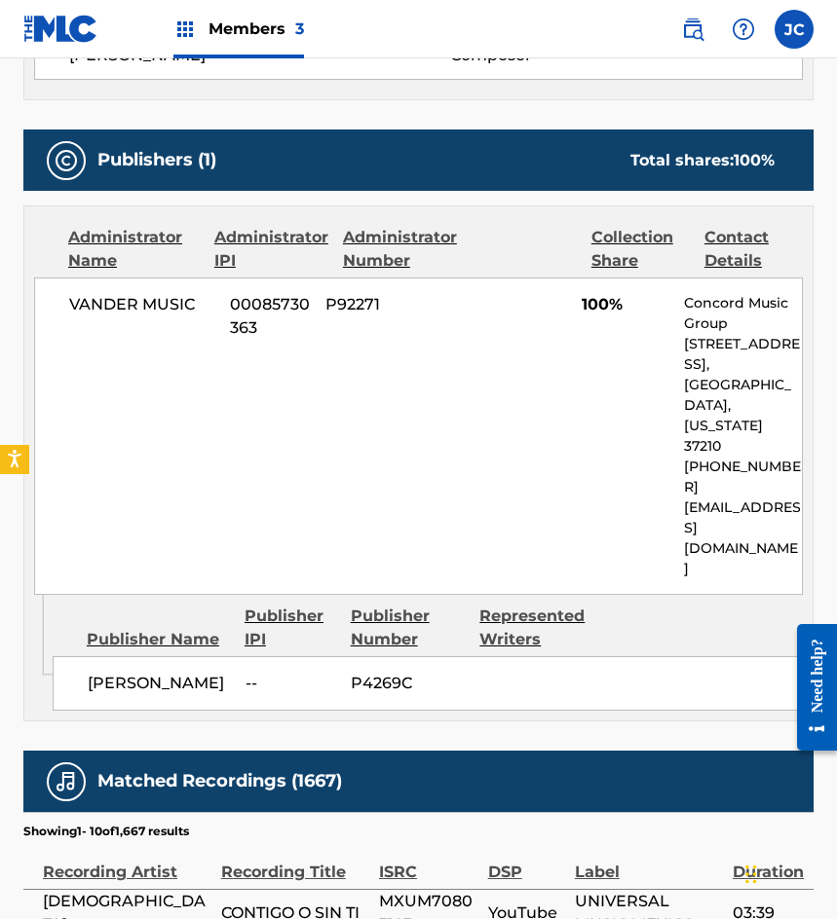
click at [110, 356] on div "VANDER MUSIC 00085730363 P92271 100% Concord Music Group 10 Lea Ave, Unit 300, …" at bounding box center [418, 436] width 768 height 317
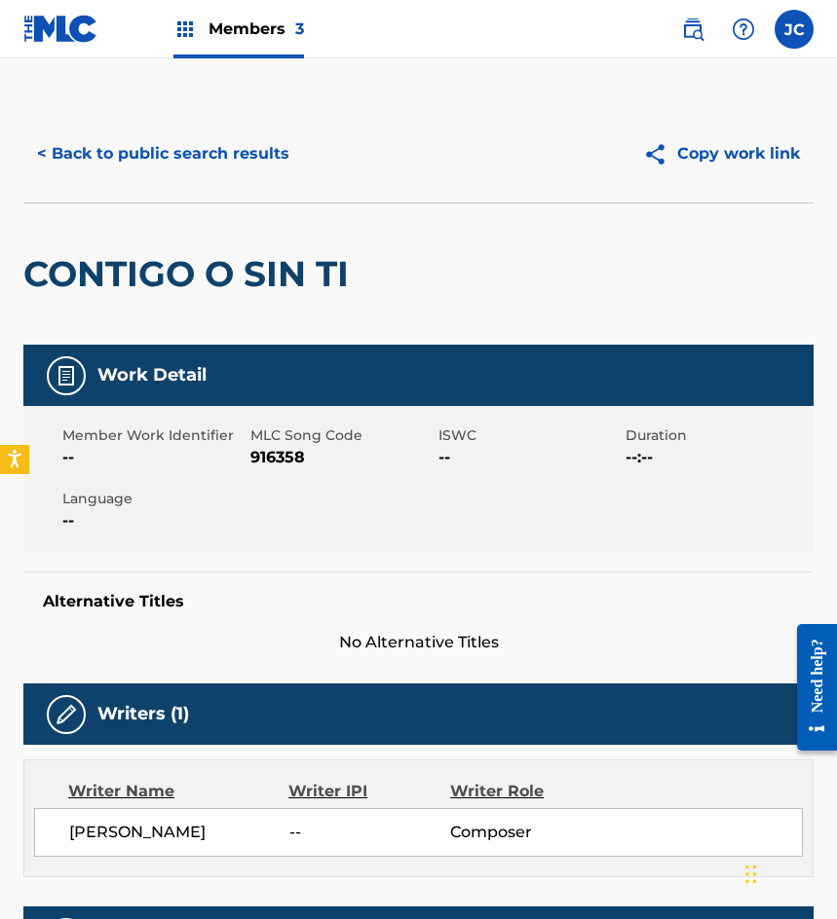
scroll to position [0, 0]
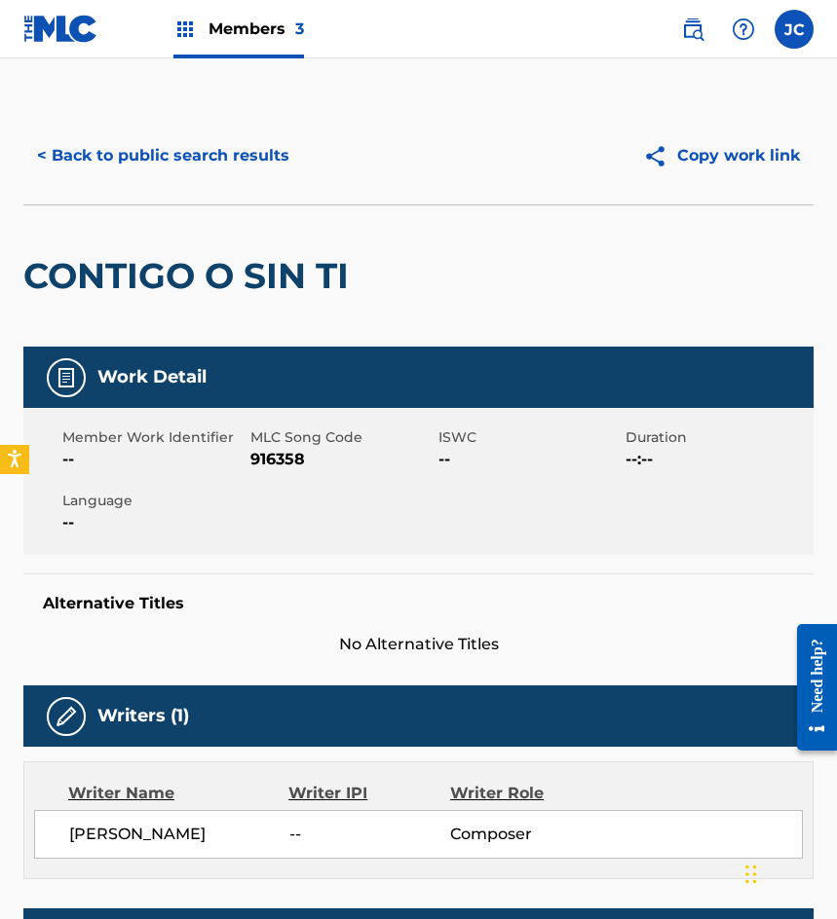
click at [222, 171] on button "< Back to public search results" at bounding box center [163, 155] width 280 height 49
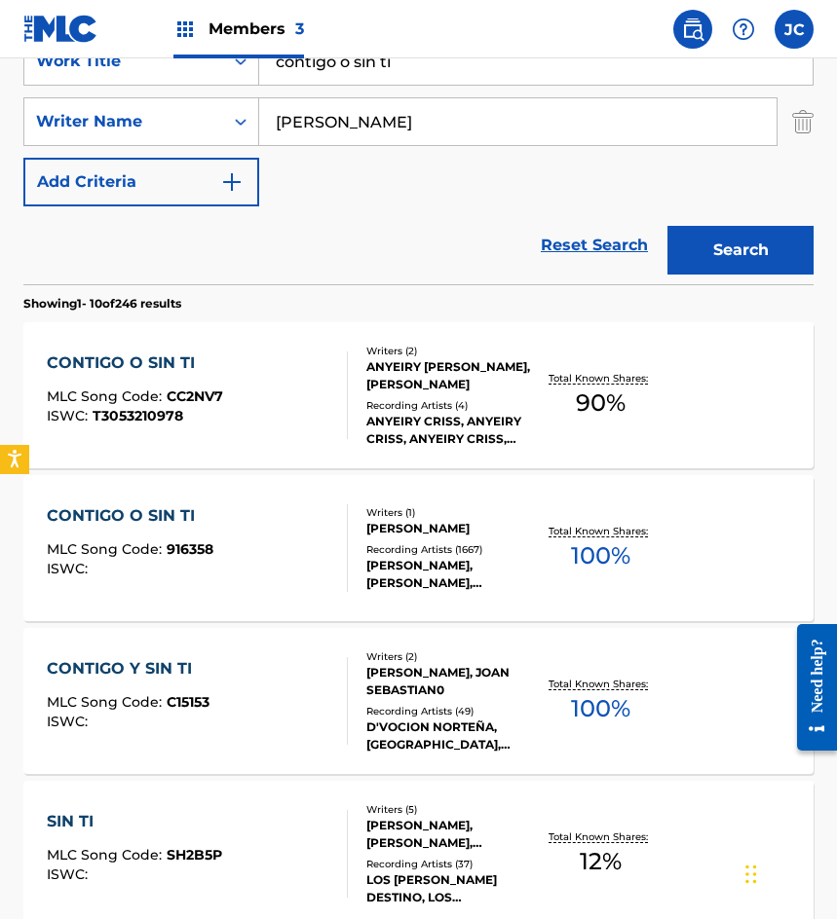
scroll to position [306, 0]
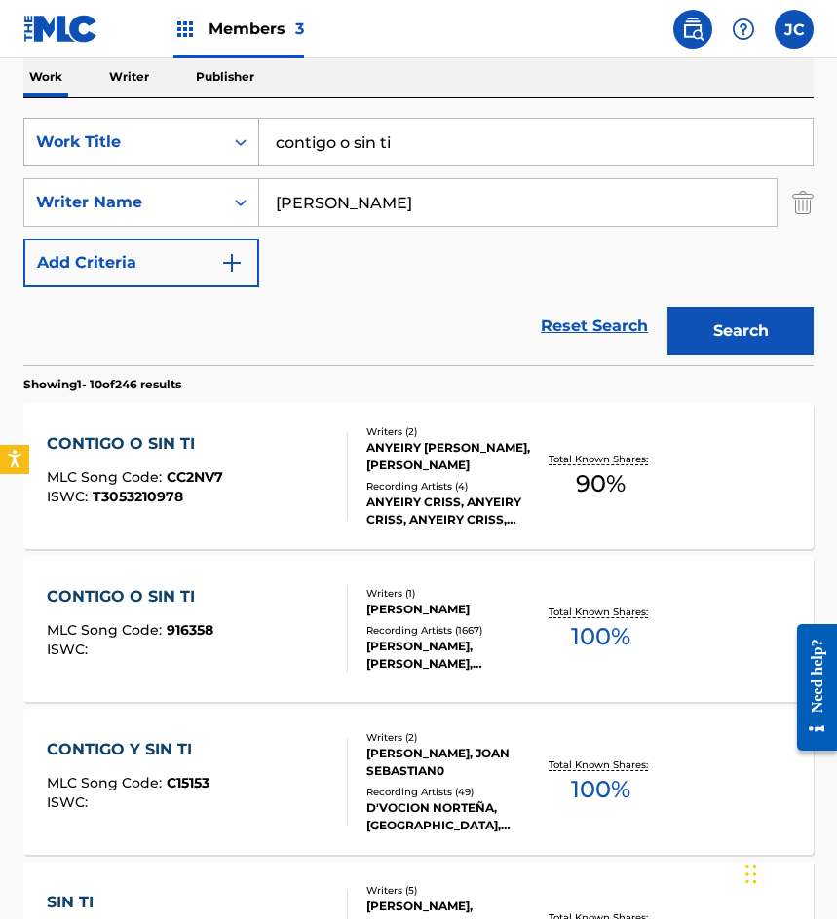
drag, startPoint x: 464, startPoint y: 150, endPoint x: 61, endPoint y: 166, distance: 402.5
click at [61, 166] on div "SearchWithCriteriab9b107e9-eb1b-43a6-9939-da351d890d93 Work Title contigo o sin…" at bounding box center [418, 142] width 790 height 49
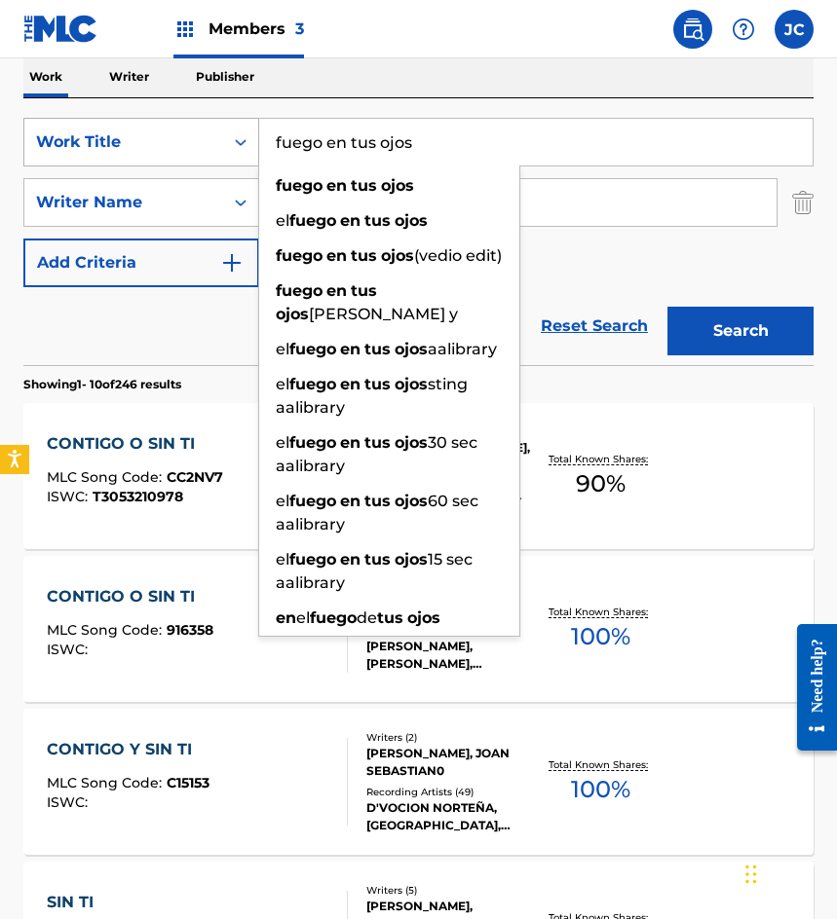
type input "fuego en tus ojos"
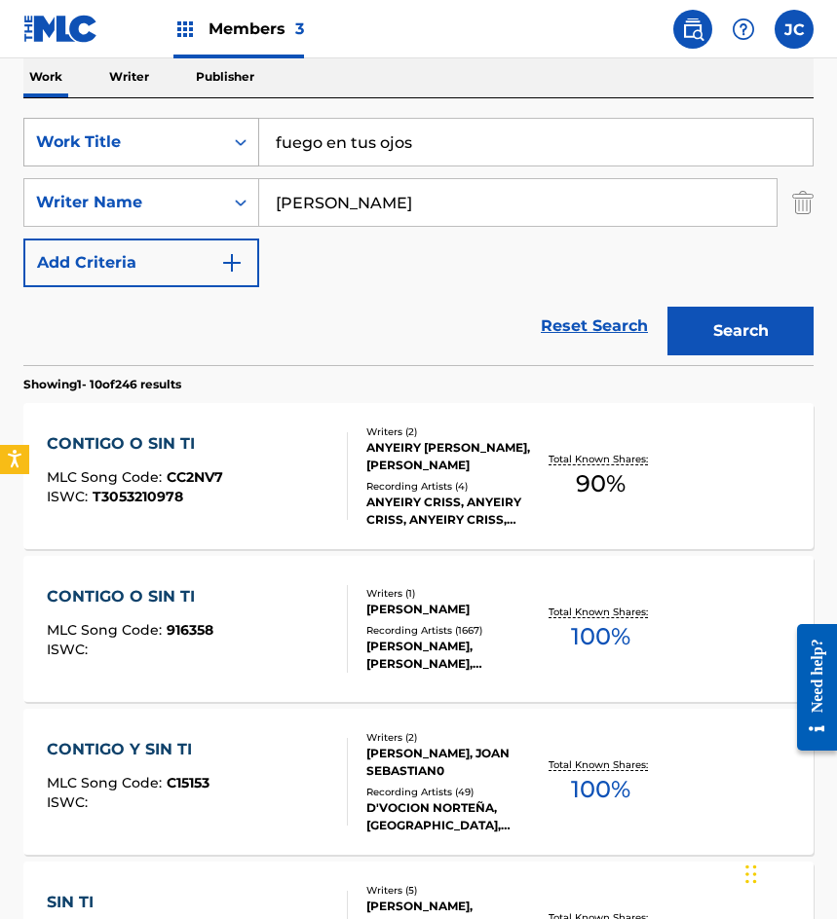
type input "abullarade"
click at [667, 307] on button "Search" at bounding box center [740, 331] width 146 height 49
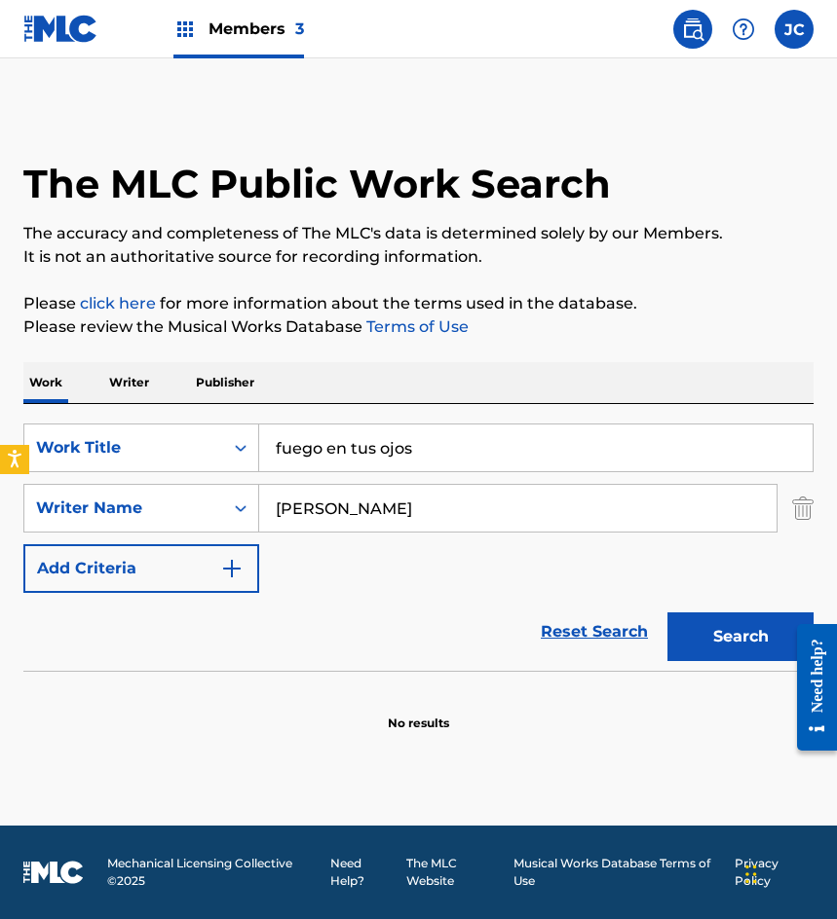
click at [359, 510] on input "abullarade" at bounding box center [517, 508] width 517 height 47
click at [93, 102] on main "The MLC Public Work Search The accuracy and completeness of The MLC's data is d…" at bounding box center [418, 441] width 837 height 767
click at [396, 494] on input "abu" at bounding box center [517, 508] width 517 height 47
type input "abulladare"
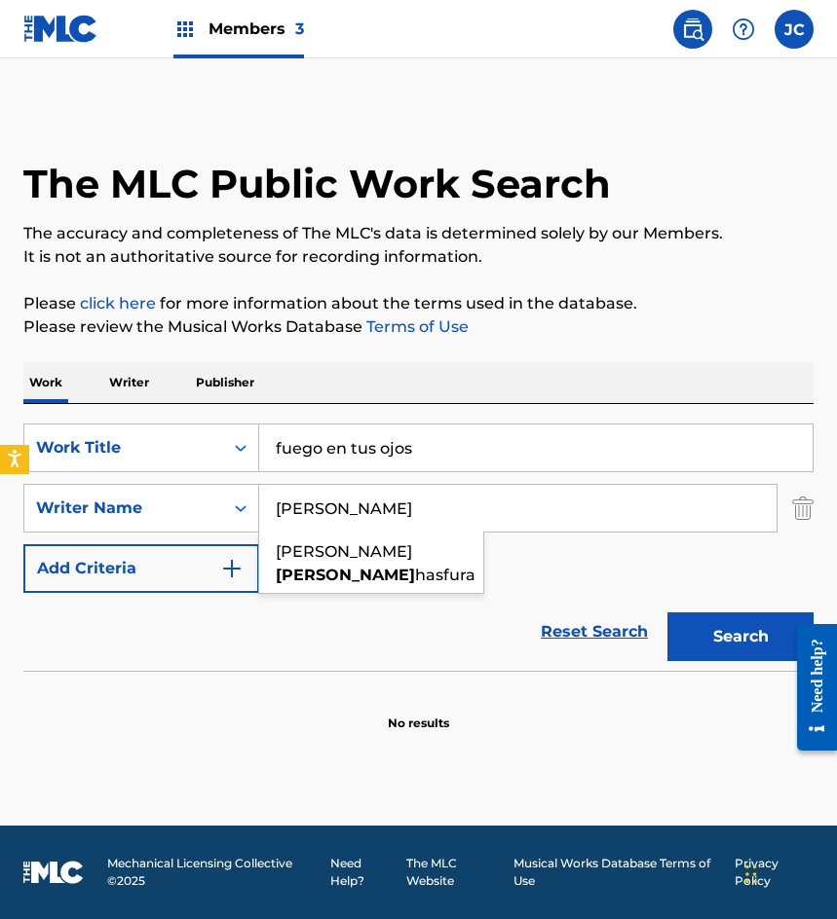
click at [667, 613] on button "Search" at bounding box center [740, 637] width 146 height 49
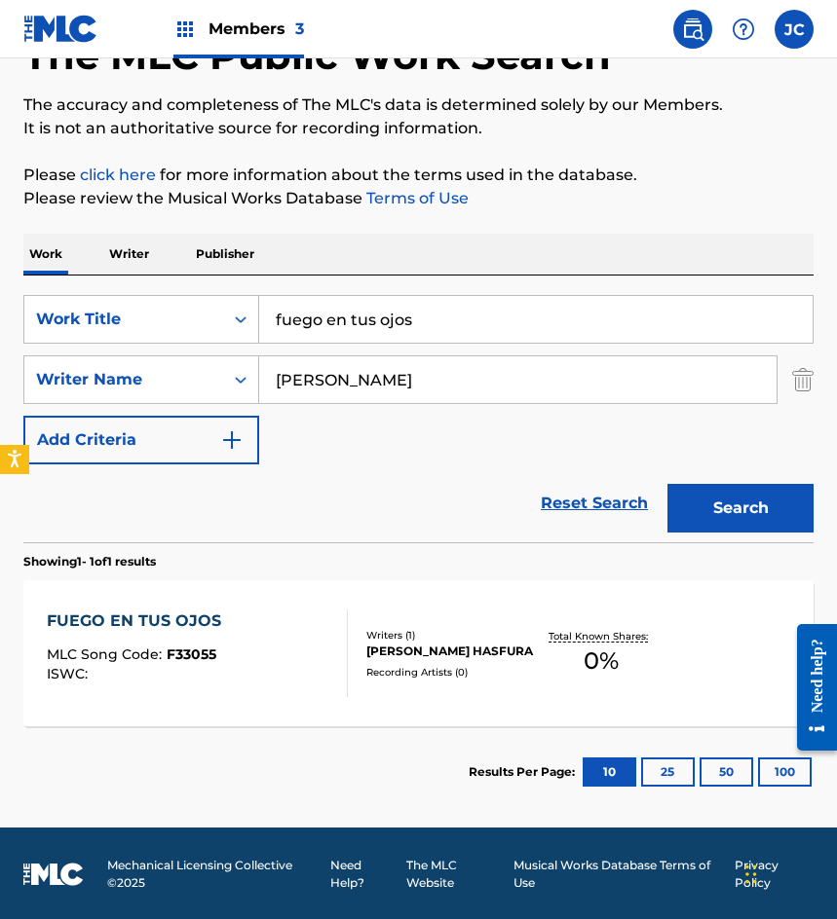
scroll to position [130, 0]
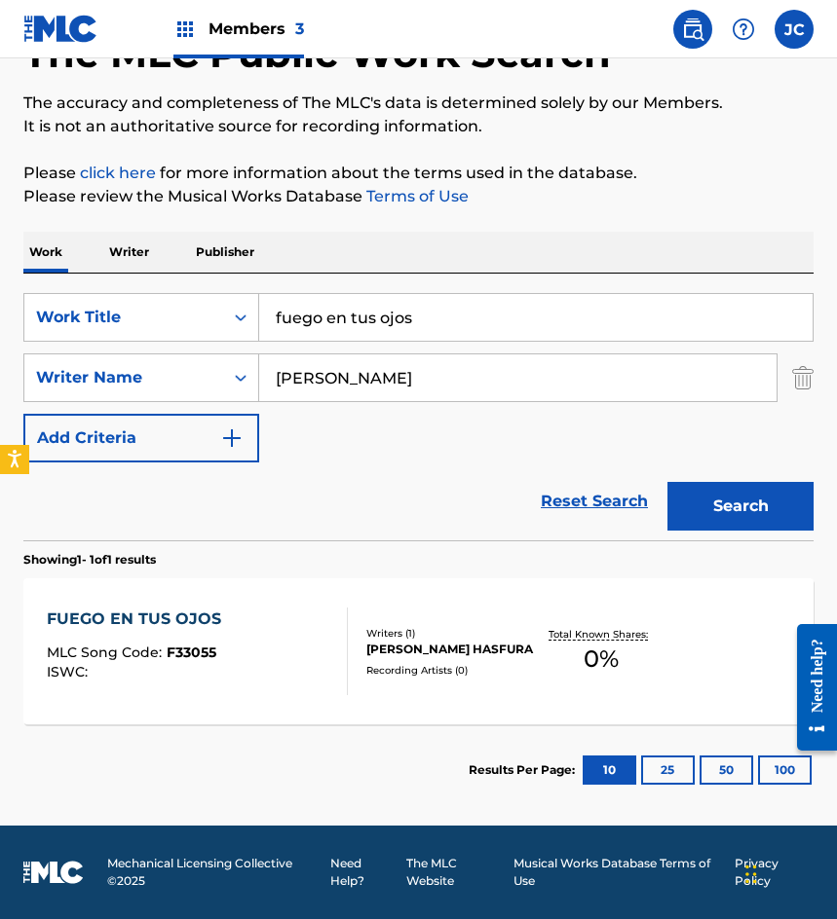
click at [356, 669] on div "Writers ( 1 ) JORGE ABULLADARE HASFURA Recording Artists ( 0 )" at bounding box center [442, 652] width 188 height 52
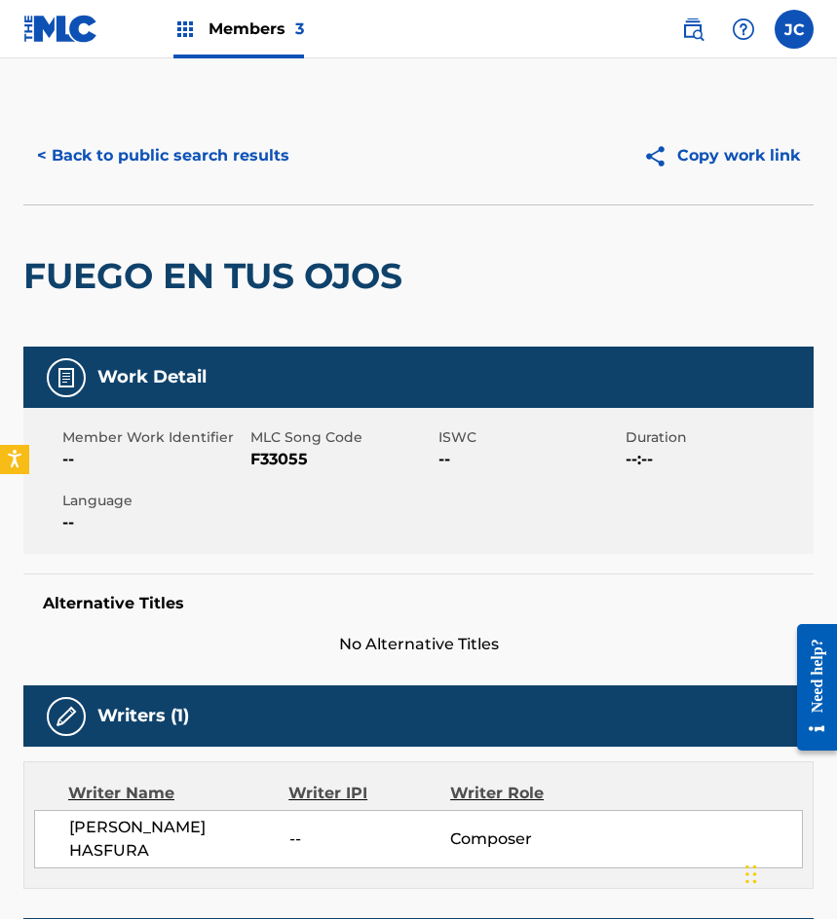
click at [288, 458] on span "F33055" at bounding box center [341, 459] width 183 height 23
click at [235, 149] on button "< Back to public search results" at bounding box center [163, 155] width 280 height 49
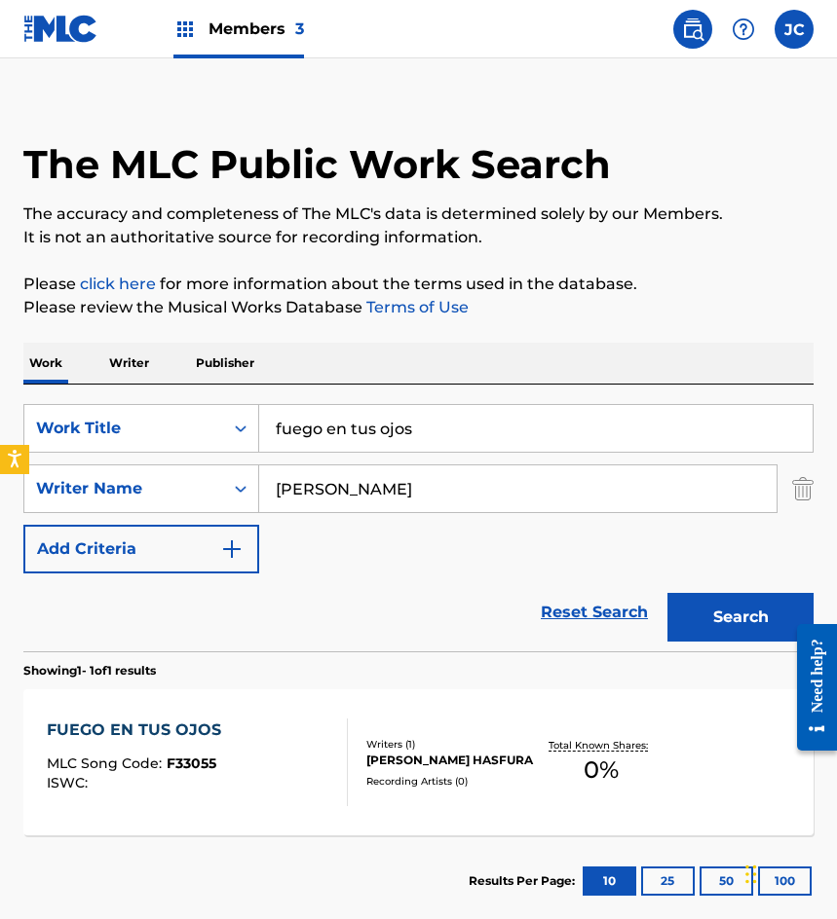
drag, startPoint x: 217, startPoint y: 407, endPoint x: 188, endPoint y: 393, distance: 32.2
click at [100, 403] on div "SearchWithCriteriab9b107e9-eb1b-43a6-9939-da351d890d93 Work Title fuego en tus …" at bounding box center [418, 518] width 790 height 267
type input "amigo maricahi"
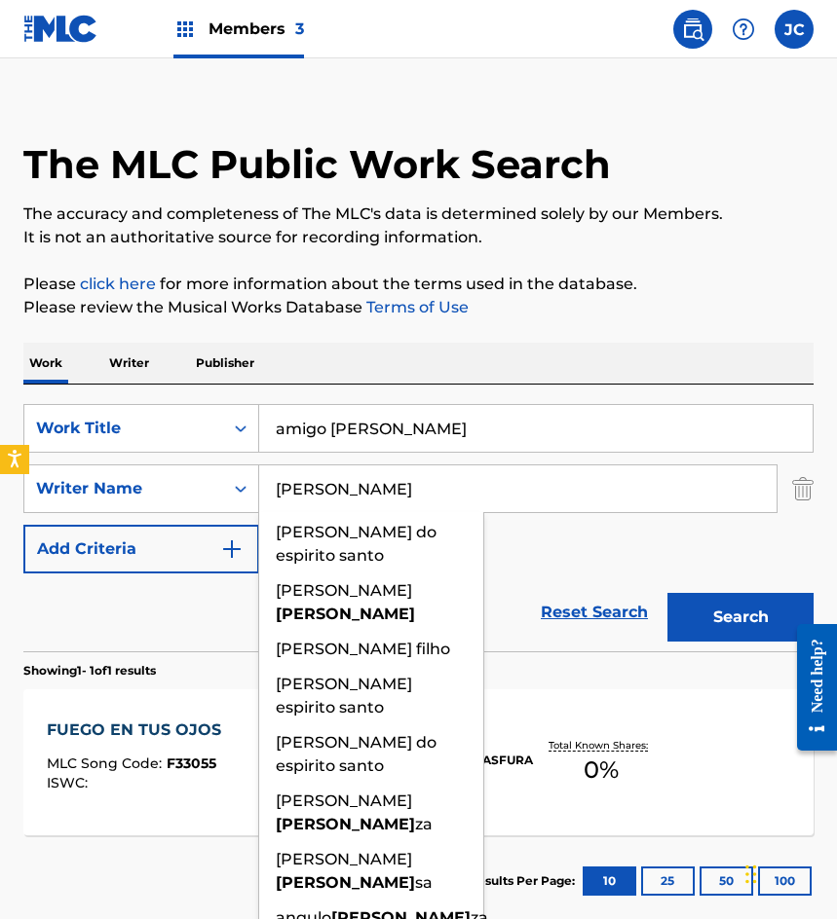
type input "espinoza"
click at [667, 593] on button "Search" at bounding box center [740, 617] width 146 height 49
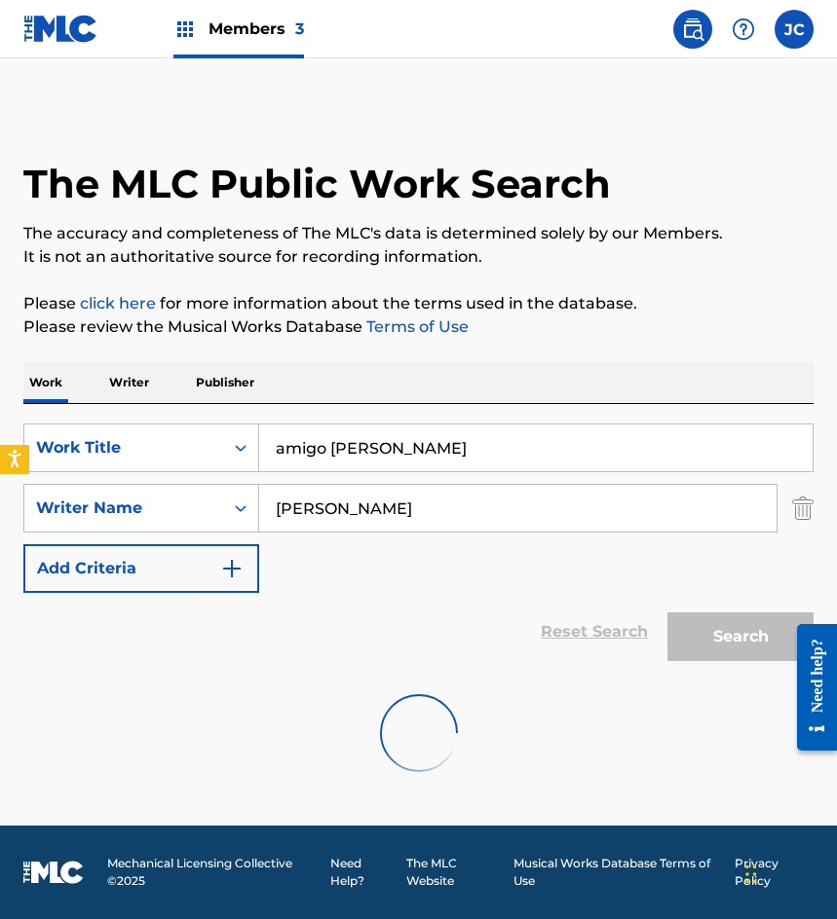
scroll to position [0, 0]
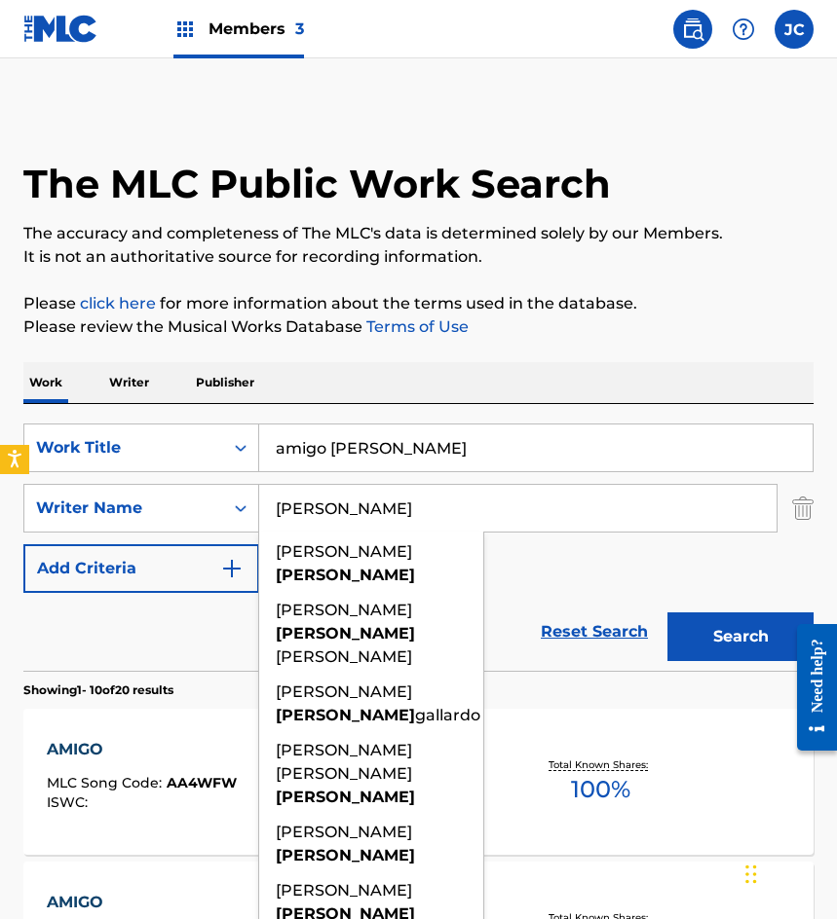
click at [568, 559] on div "SearchWithCriteriab9b107e9-eb1b-43a6-9939-da351d890d93 Work Title amigo maricah…" at bounding box center [418, 508] width 790 height 169
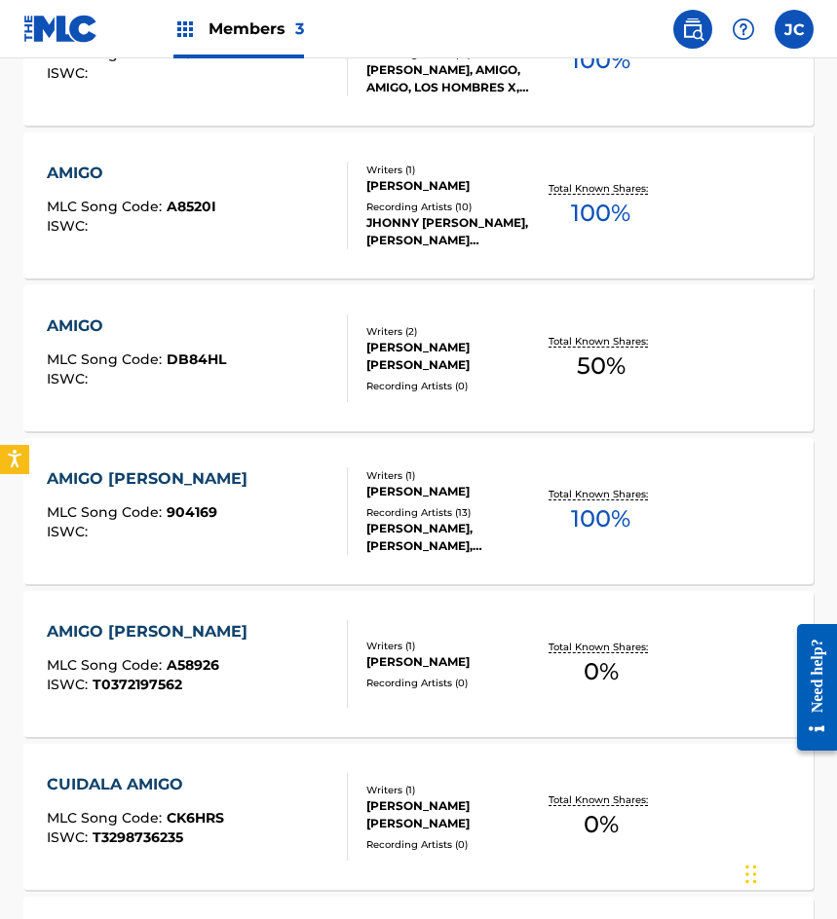
scroll to position [974, 0]
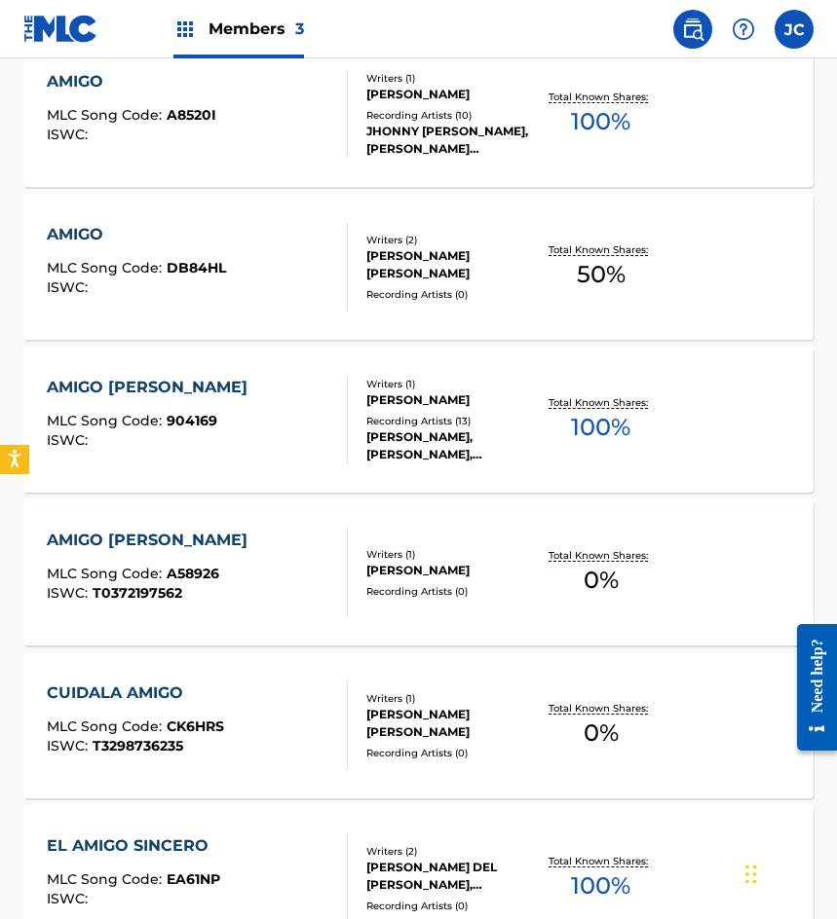
click at [445, 409] on div "JOSE ANGEL ESPINOZA FERRUSQUILLA" at bounding box center [450, 400] width 169 height 18
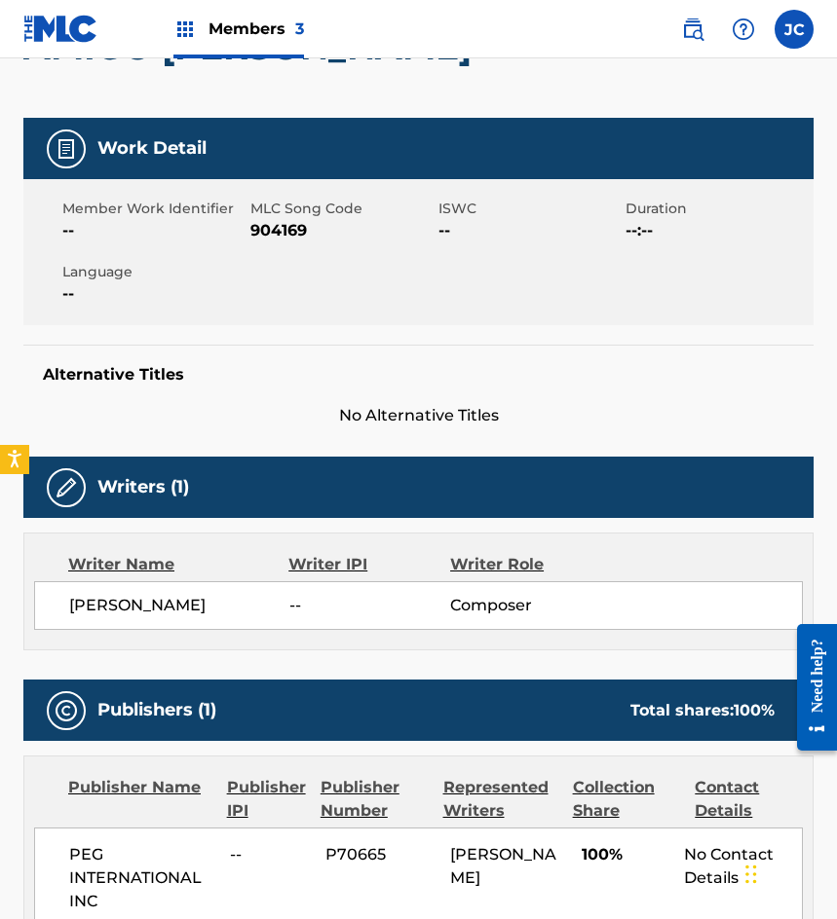
scroll to position [195, 0]
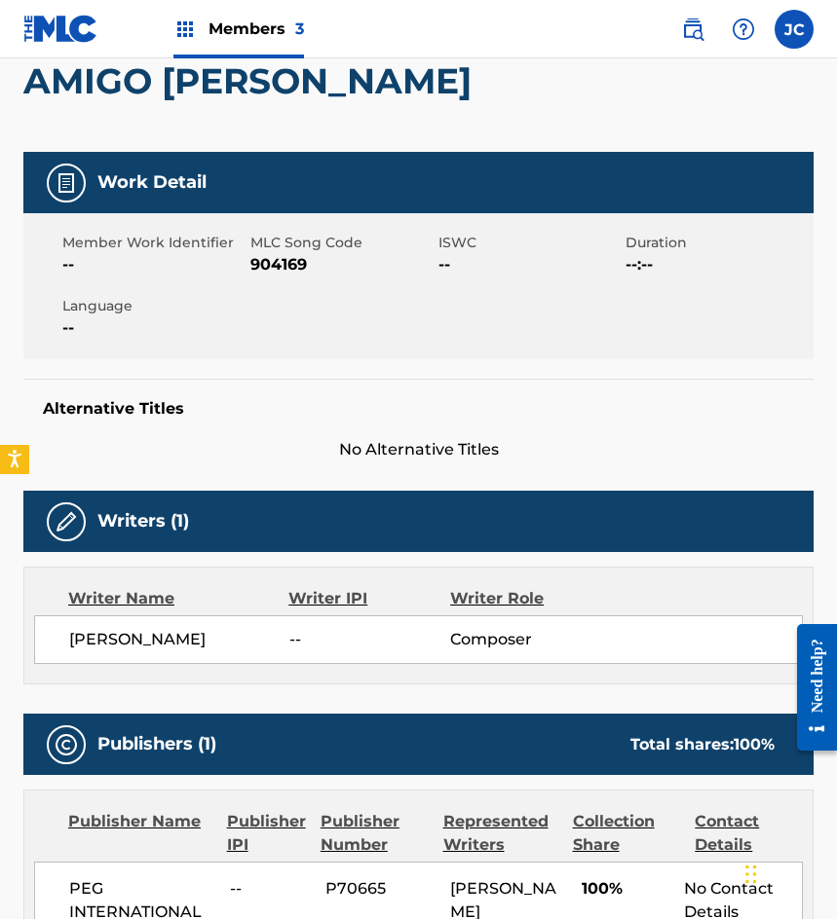
click at [277, 269] on span "904169" at bounding box center [341, 264] width 183 height 23
drag, startPoint x: 60, startPoint y: 358, endPoint x: 243, endPoint y: 379, distance: 184.2
click at [61, 358] on div "Member Work Identifier -- MLC Song Code 904169 ISWC -- Duration --:-- Language …" at bounding box center [418, 286] width 790 height 146
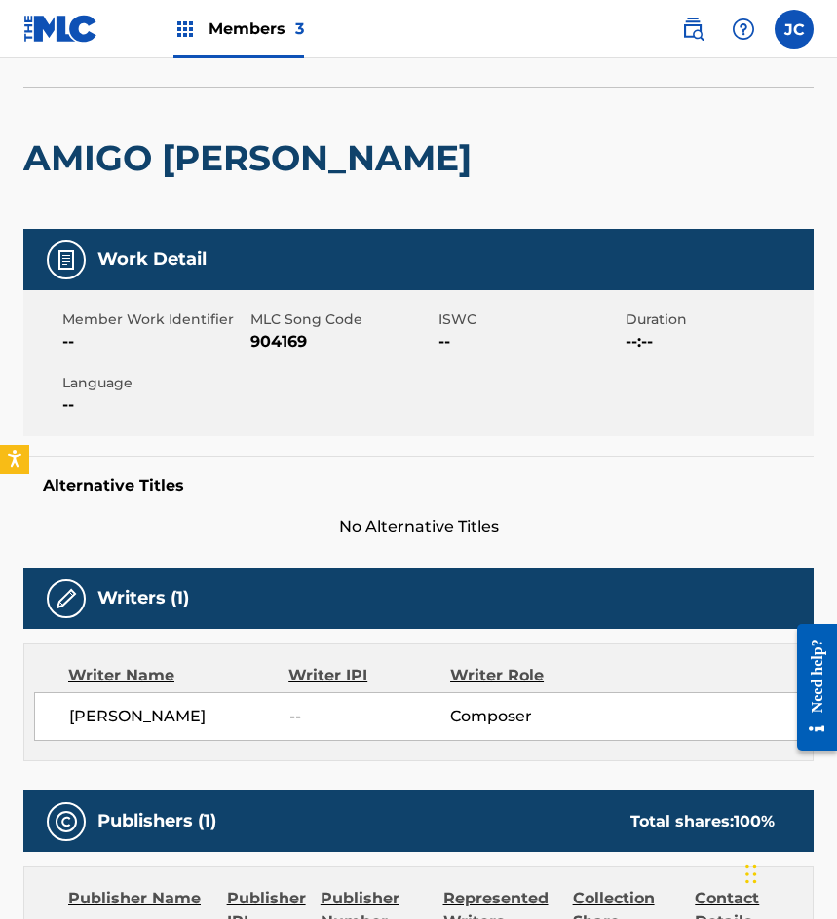
scroll to position [0, 0]
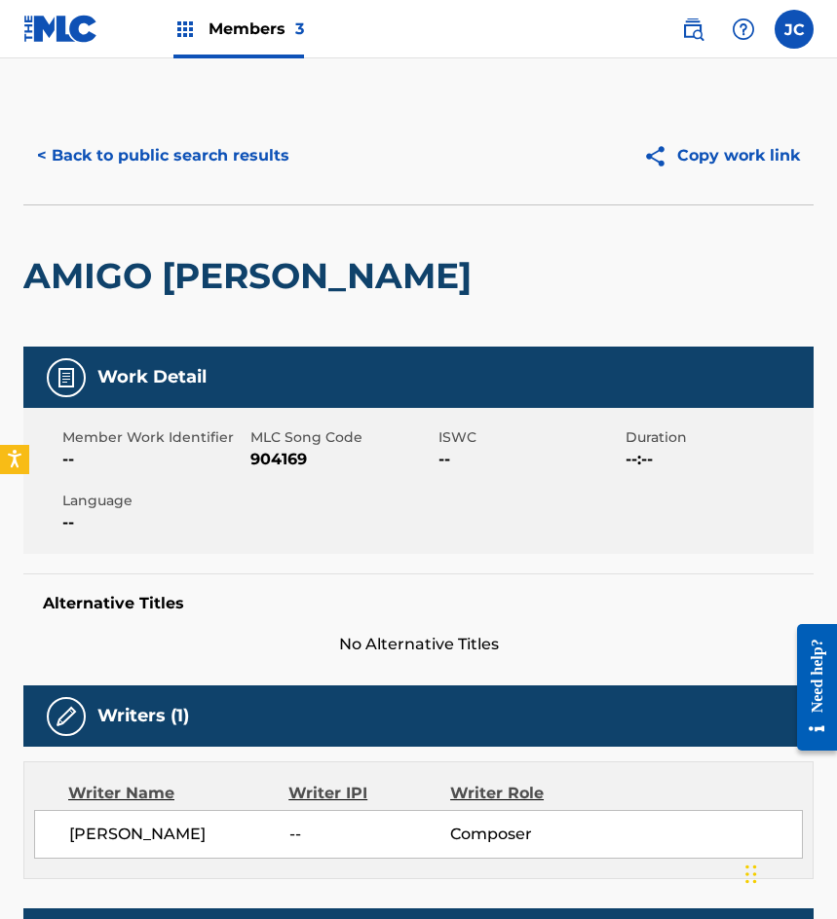
click at [219, 153] on button "< Back to public search results" at bounding box center [163, 155] width 280 height 49
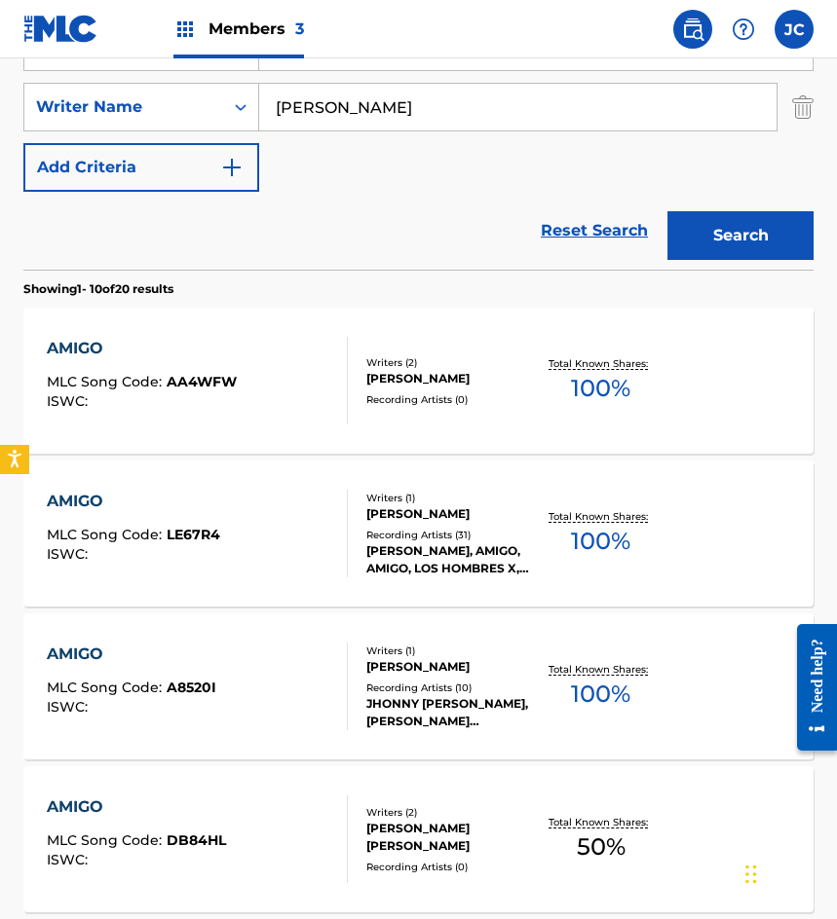
scroll to position [306, 0]
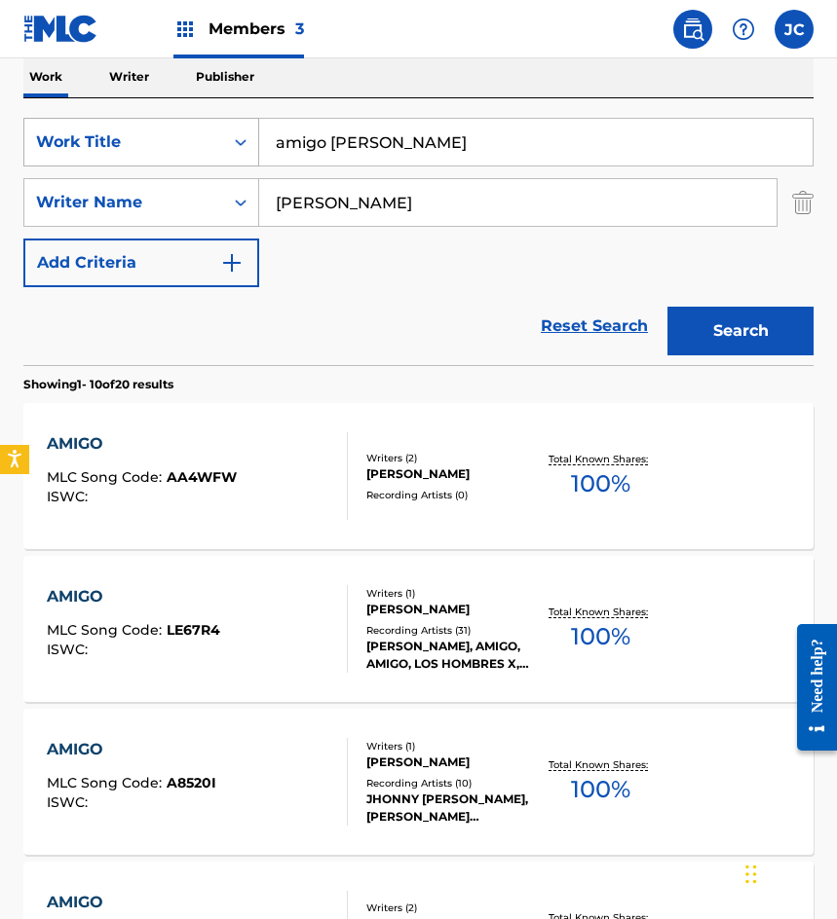
drag, startPoint x: 434, startPoint y: 131, endPoint x: 93, endPoint y: 164, distance: 343.3
click at [93, 164] on div "SearchWithCriteriab9b107e9-eb1b-43a6-9939-da351d890d93 Work Title amigo maricahi" at bounding box center [418, 142] width 790 height 49
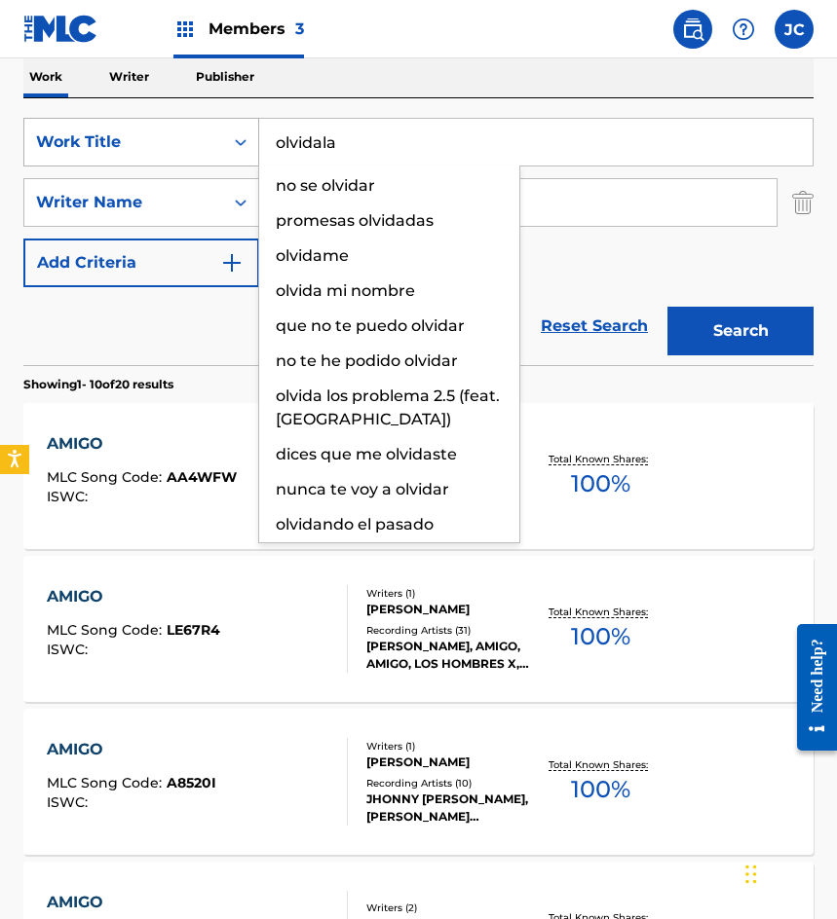
type input "olvidala"
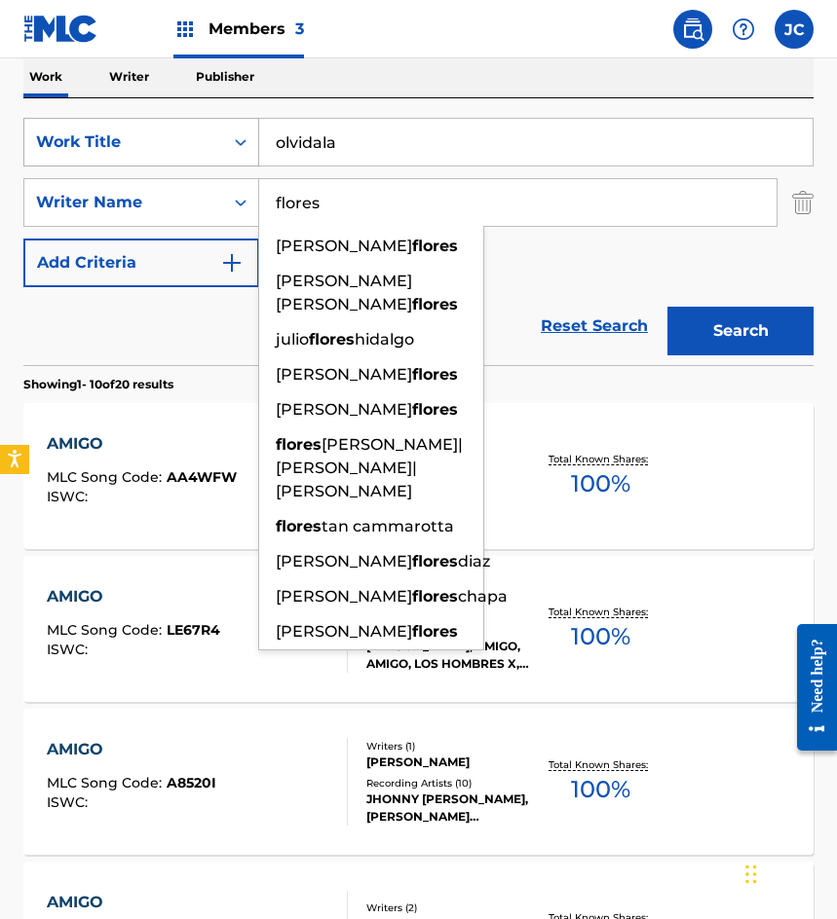
type input "flores"
click at [667, 307] on button "Search" at bounding box center [740, 331] width 146 height 49
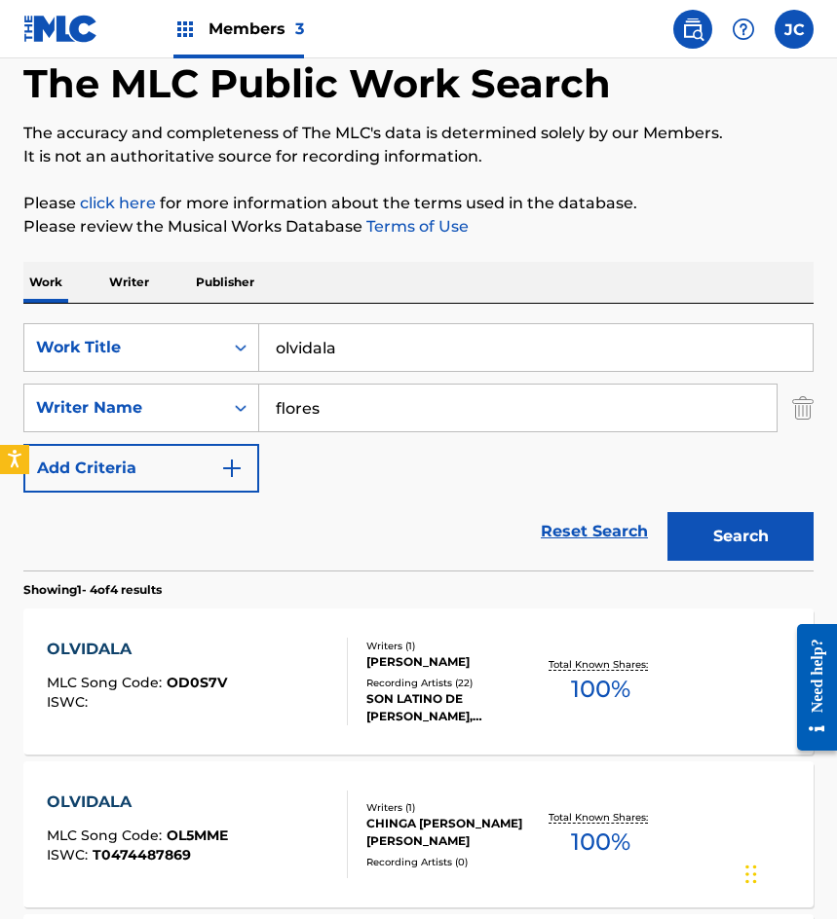
scroll to position [195, 0]
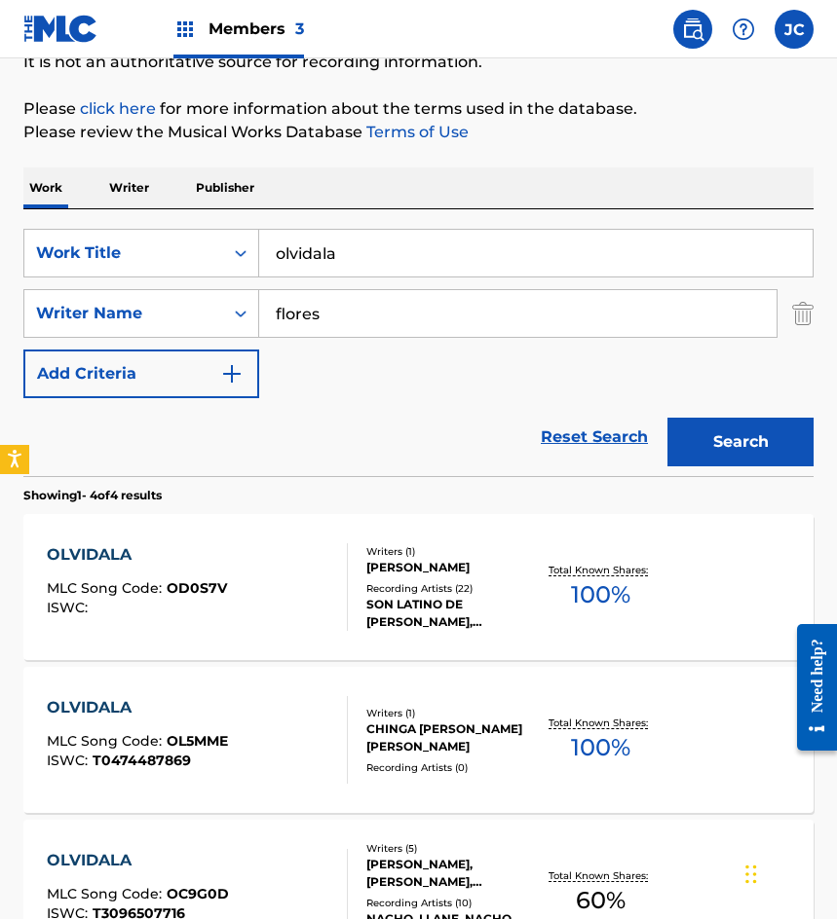
click at [371, 581] on div "Recording Artists ( 22 )" at bounding box center [450, 588] width 169 height 15
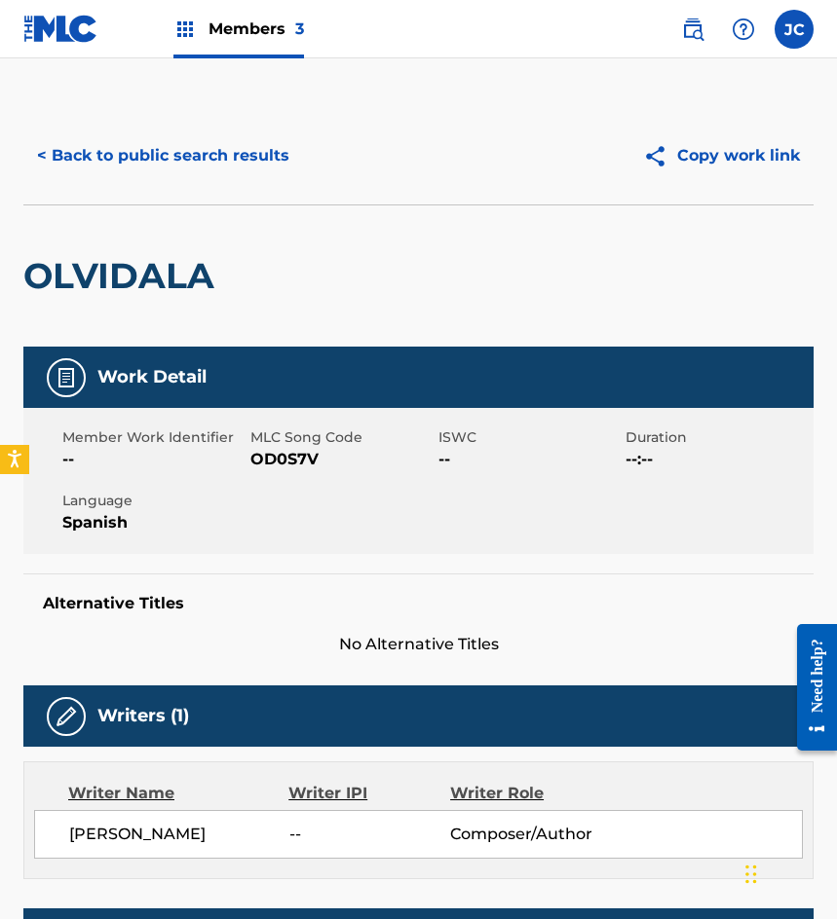
click at [197, 176] on button "< Back to public search results" at bounding box center [163, 155] width 280 height 49
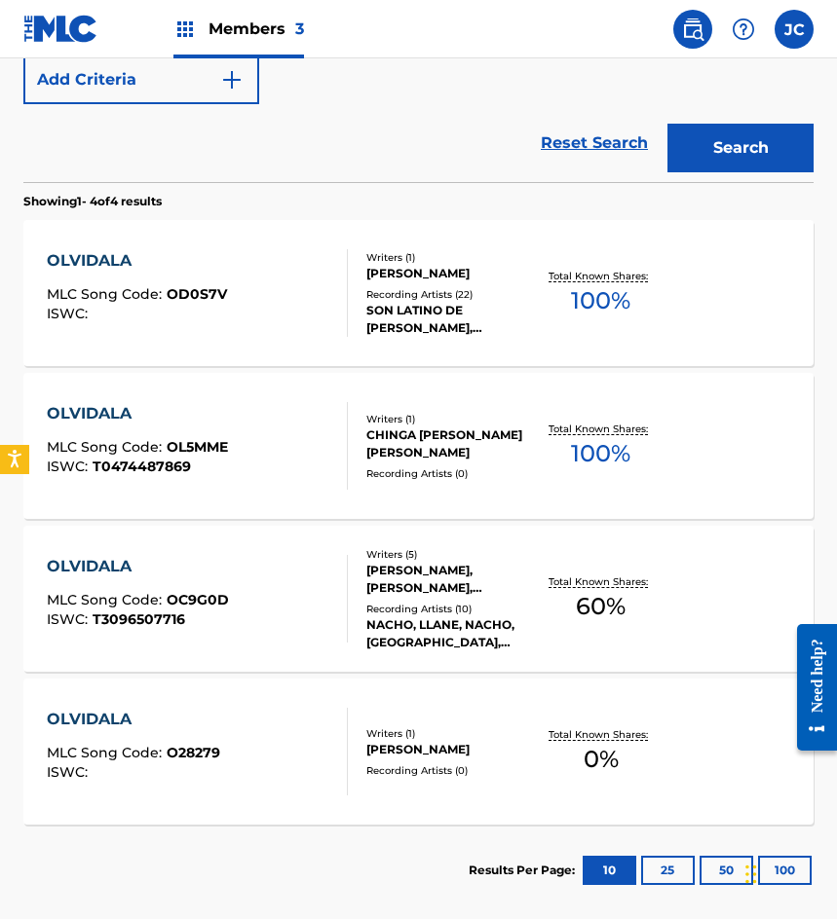
scroll to position [584, 0]
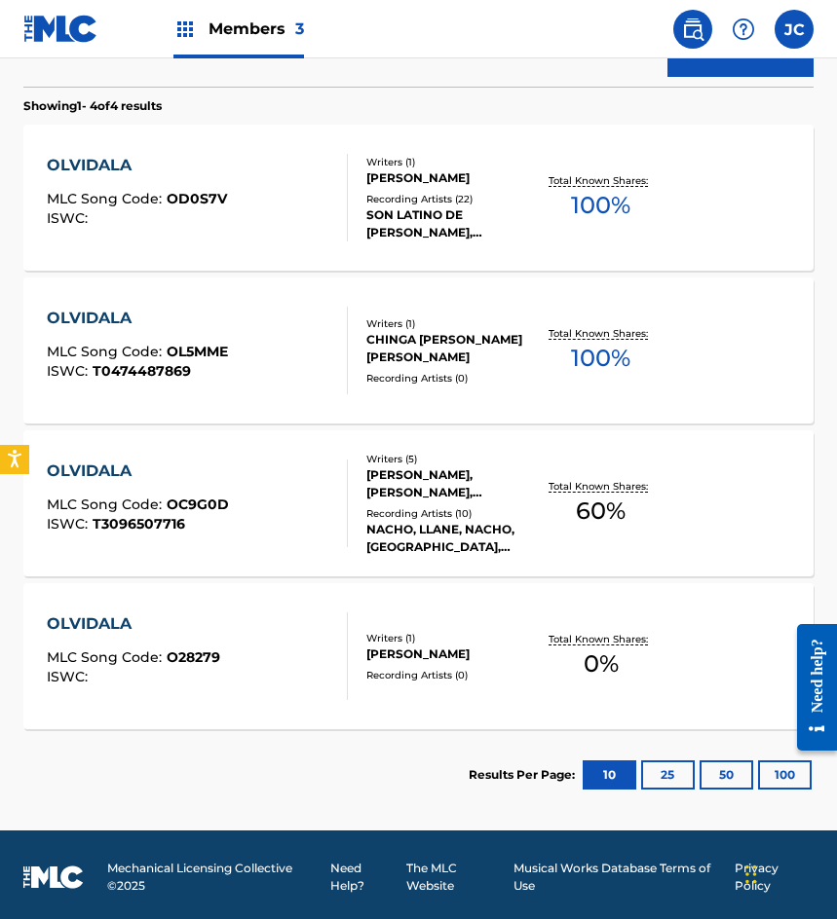
click at [317, 654] on div "OLVIDALA MLC Song Code : O28279 ISWC :" at bounding box center [197, 657] width 300 height 88
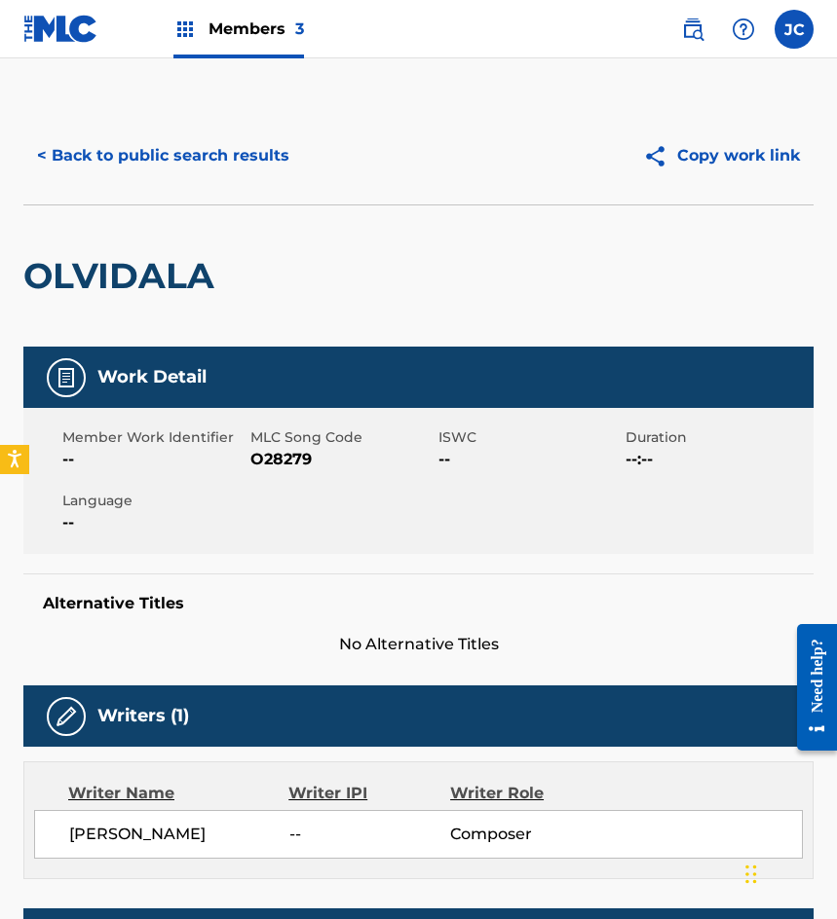
click at [292, 459] on span "O28279" at bounding box center [341, 459] width 183 height 23
click at [160, 151] on button "< Back to public search results" at bounding box center [163, 155] width 280 height 49
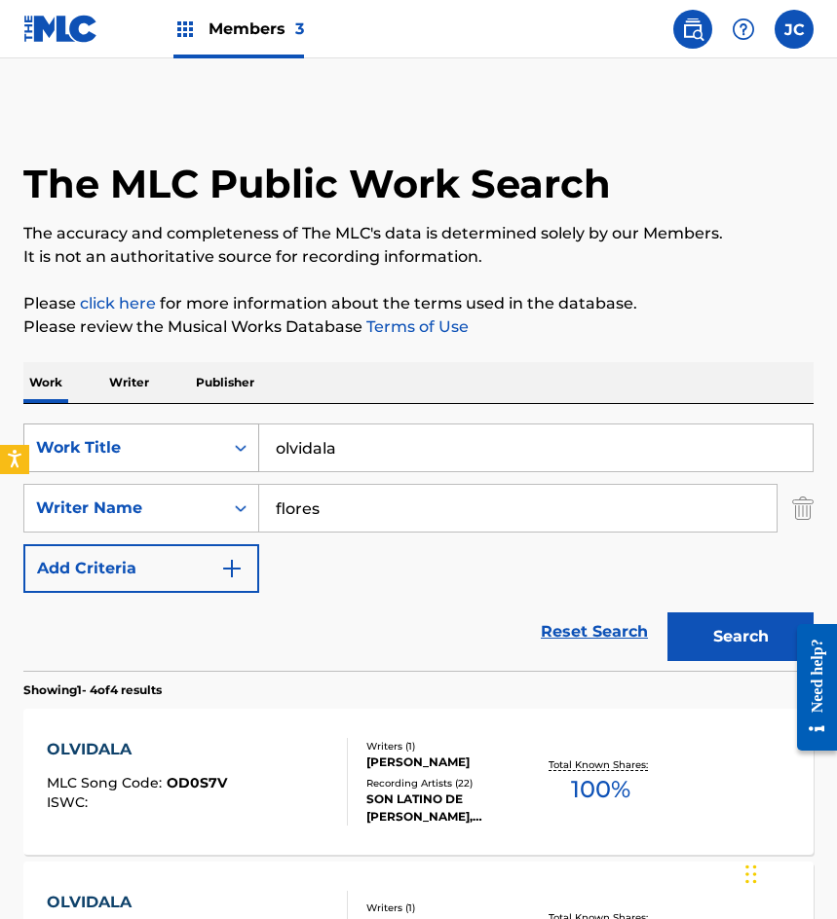
drag, startPoint x: 229, startPoint y: 461, endPoint x: 136, endPoint y: 463, distance: 92.5
click at [166, 463] on div "SearchWithCriteriab9b107e9-eb1b-43a6-9939-da351d890d93 Work Title olvidala" at bounding box center [418, 448] width 790 height 49
type input "sonando contigo"
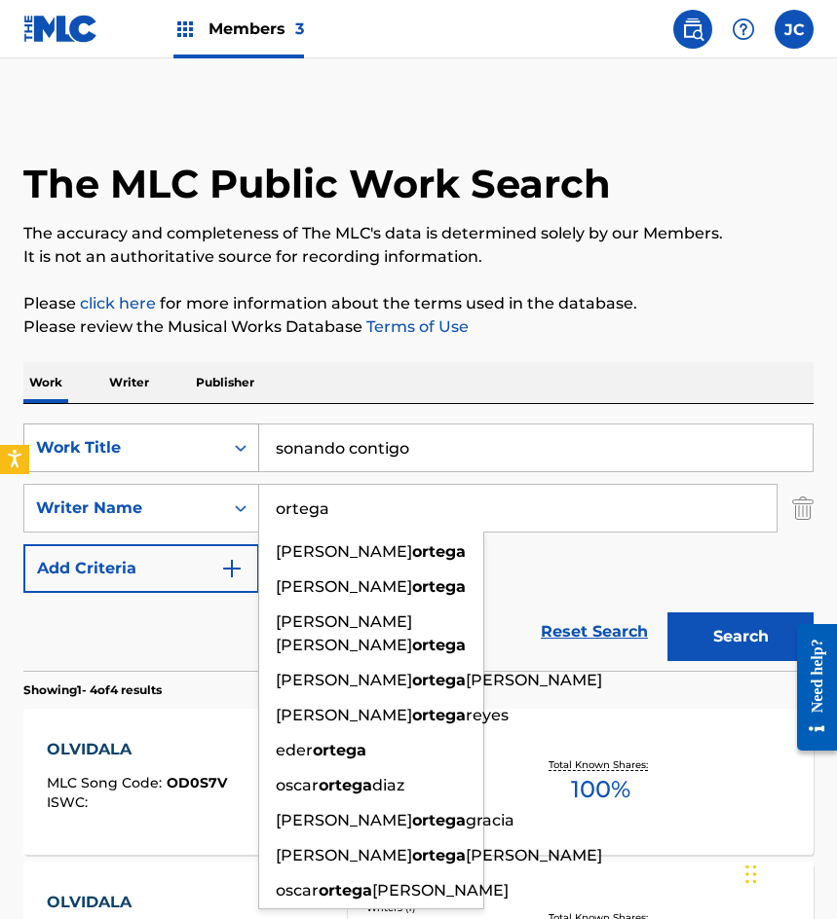
type input "ortega"
click at [667, 613] on button "Search" at bounding box center [740, 637] width 146 height 49
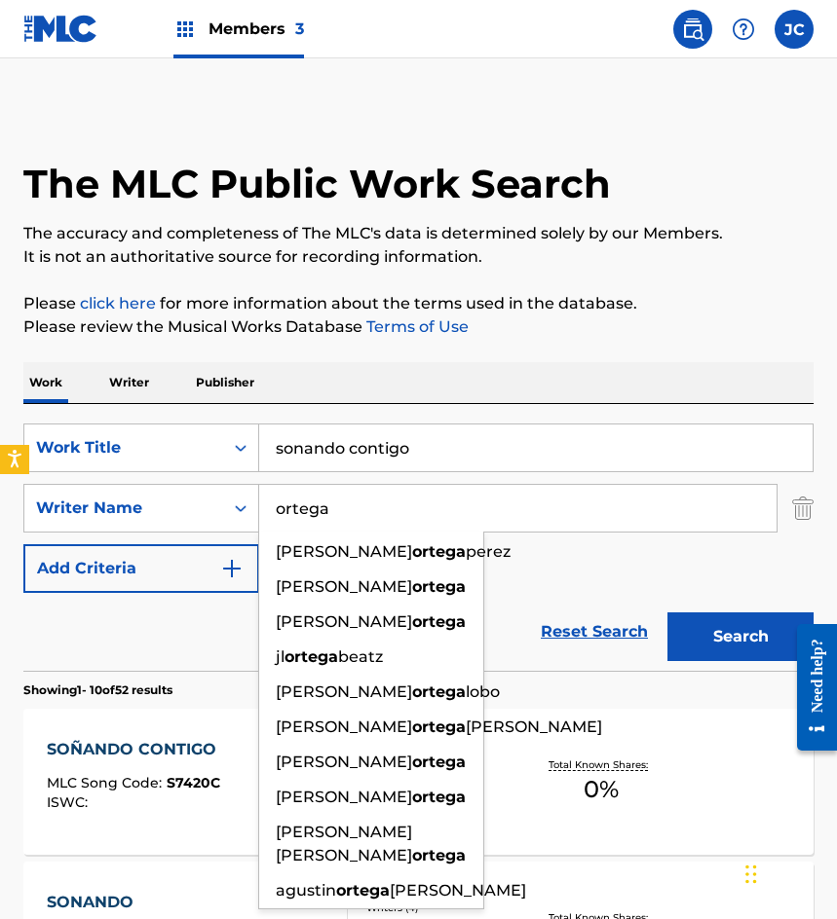
click at [532, 560] on div "SearchWithCriteriab9b107e9-eb1b-43a6-9939-da351d890d93 Work Title sonando conti…" at bounding box center [418, 508] width 790 height 169
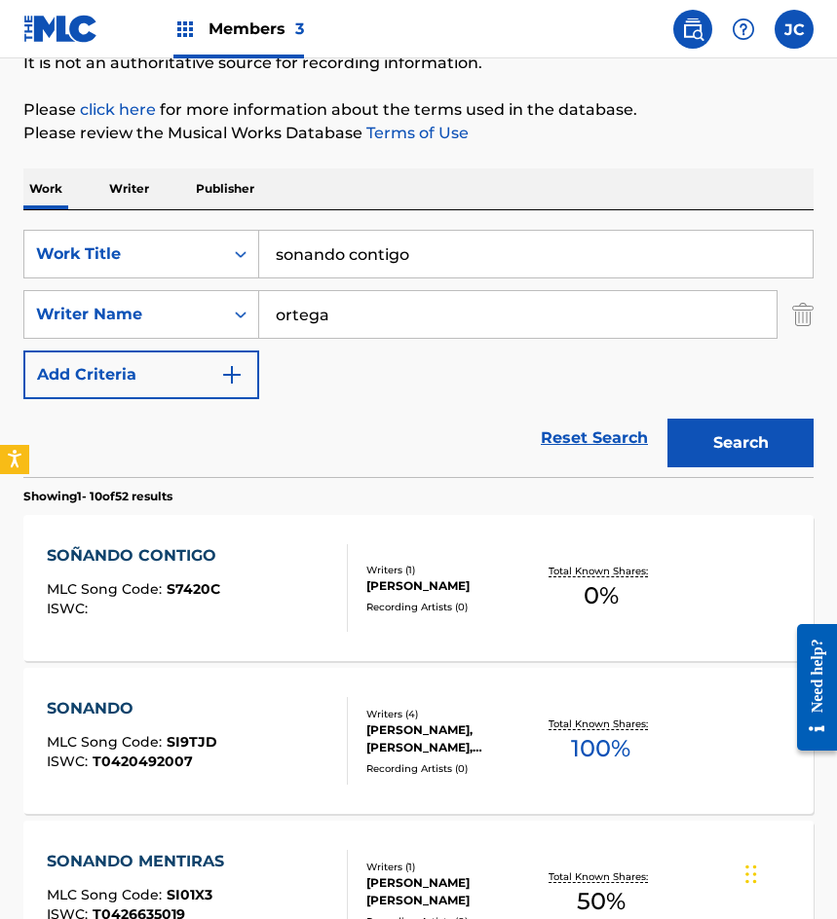
scroll to position [195, 0]
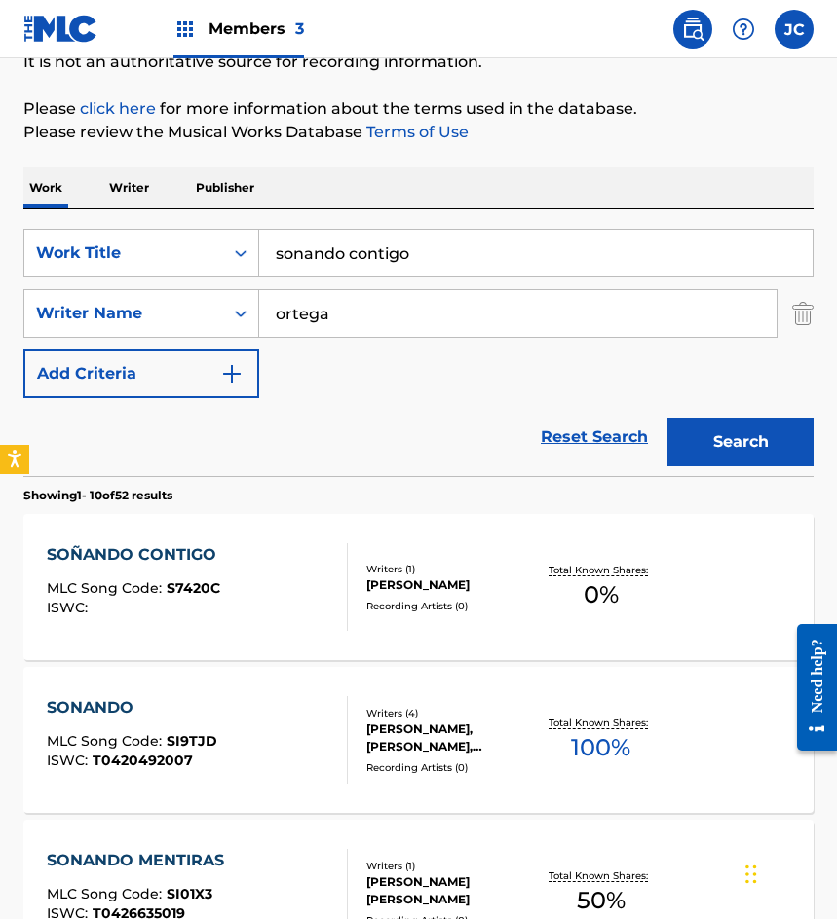
click at [350, 563] on div "Writers ( 1 ) ANTONIO ORTEGA VALENCIA Recording Artists ( 0 )" at bounding box center [442, 588] width 188 height 52
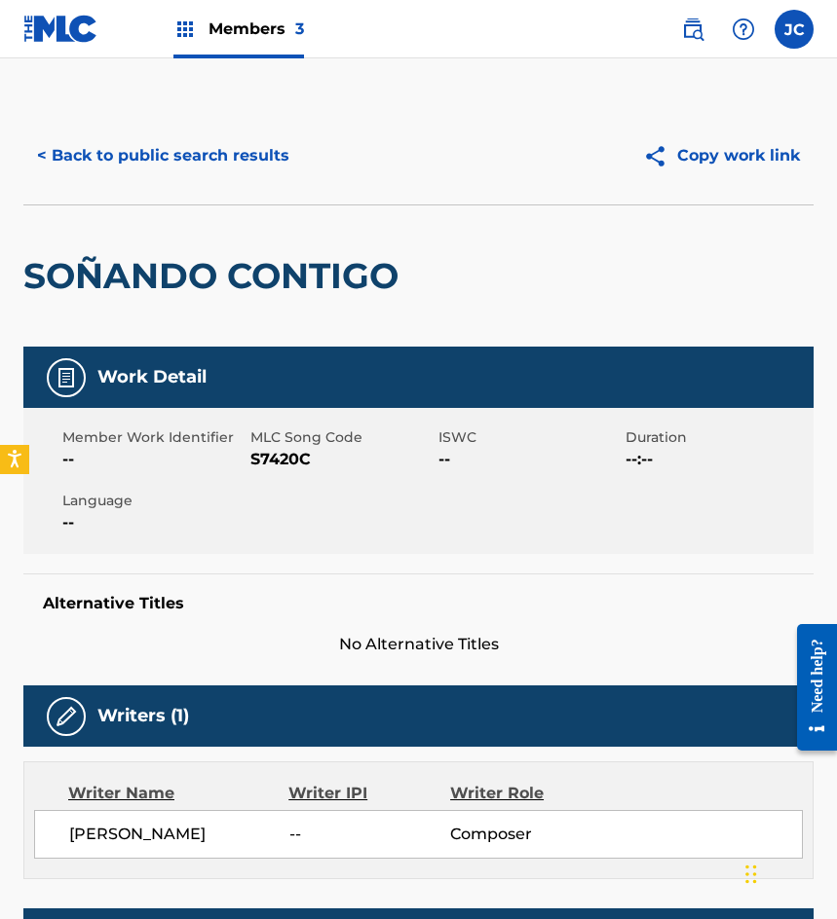
click at [271, 460] on span "S7420C" at bounding box center [341, 459] width 183 height 23
click at [119, 178] on button "< Back to public search results" at bounding box center [163, 155] width 280 height 49
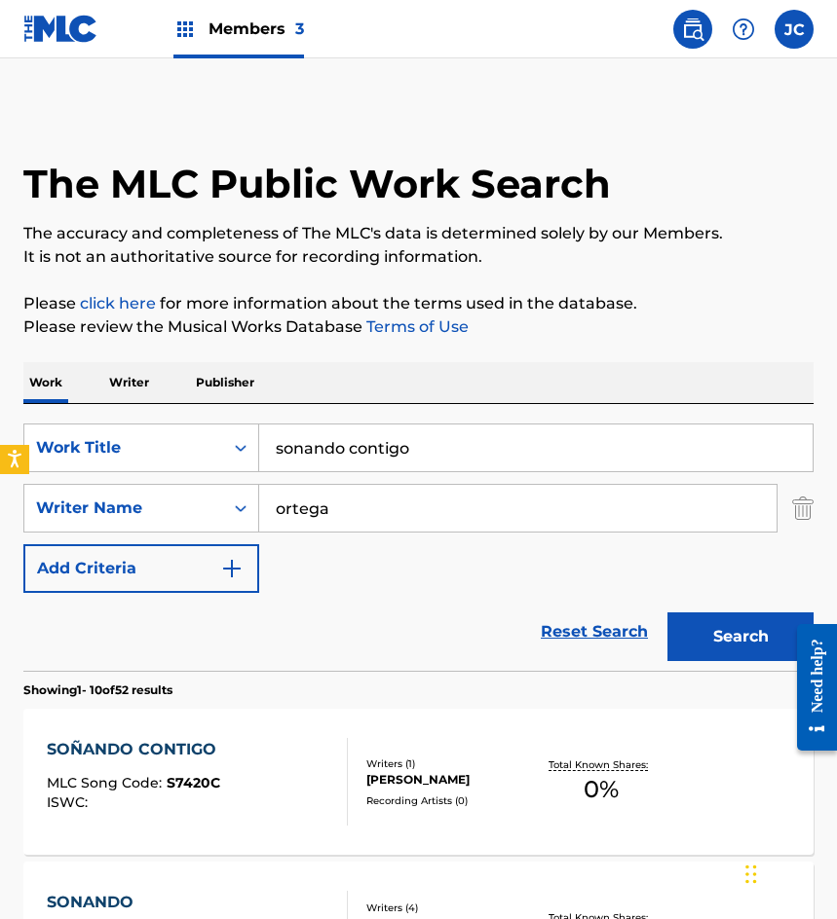
scroll to position [195, 0]
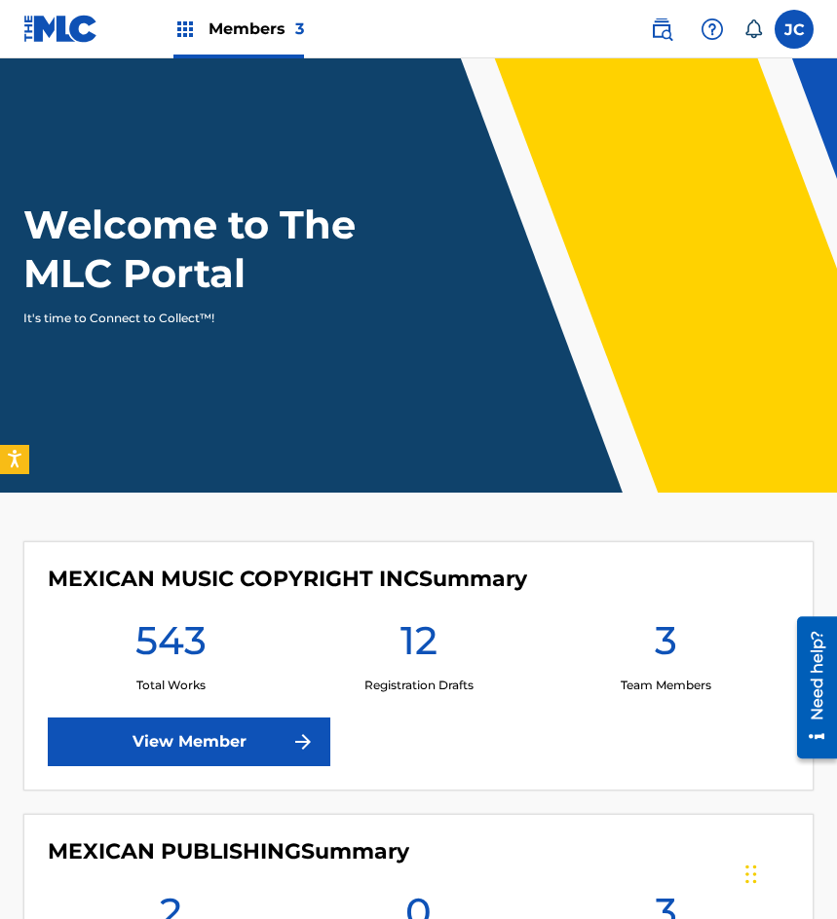
click at [254, 720] on link "View Member" at bounding box center [189, 742] width 282 height 49
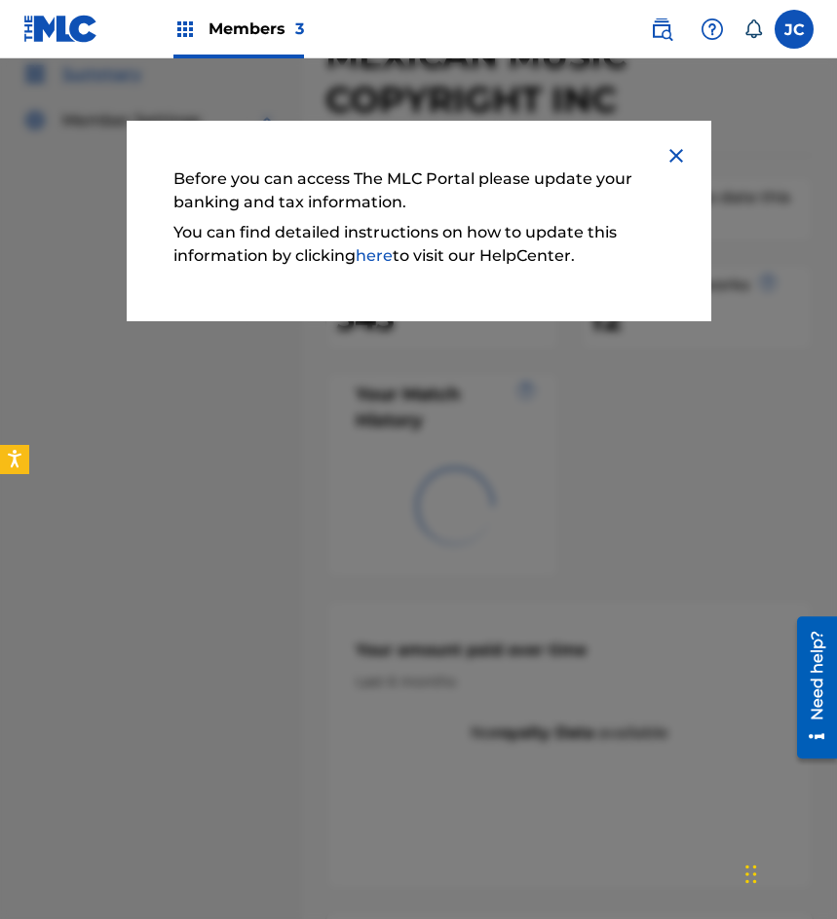
scroll to position [195, 0]
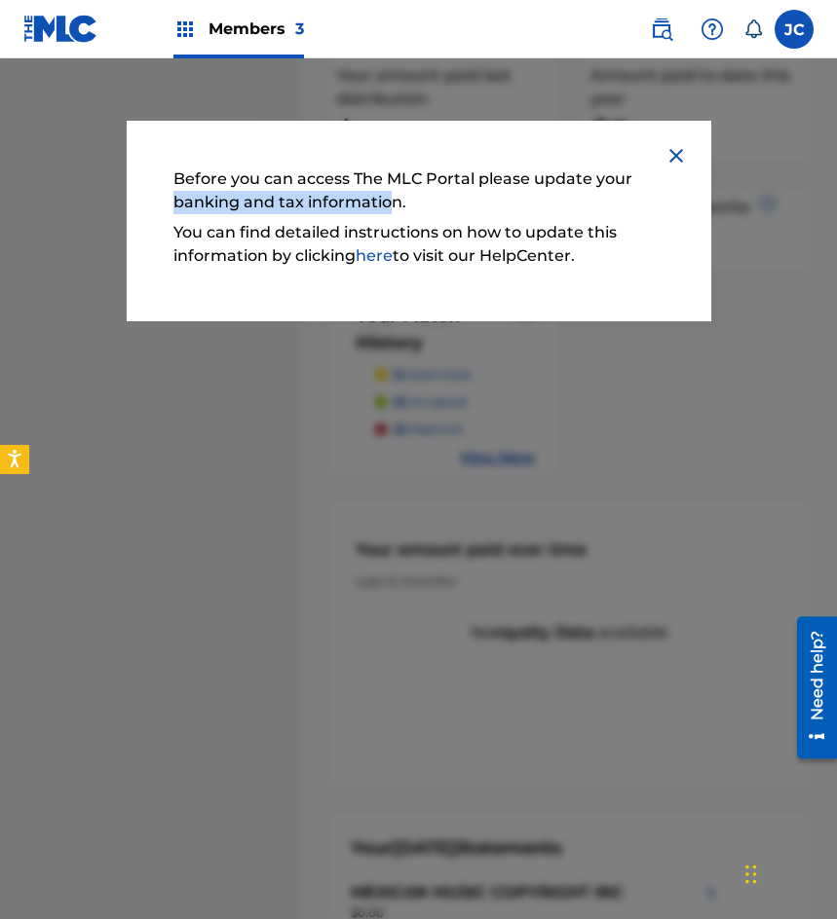
drag, startPoint x: 168, startPoint y: 197, endPoint x: 385, endPoint y: 206, distance: 217.4
click at [385, 206] on div "Before you can access The MLC Portal please update your banking and tax informa…" at bounding box center [419, 221] width 584 height 201
click at [472, 209] on p "Before you can access The MLC Portal please update your banking and tax informa…" at bounding box center [418, 191] width 491 height 47
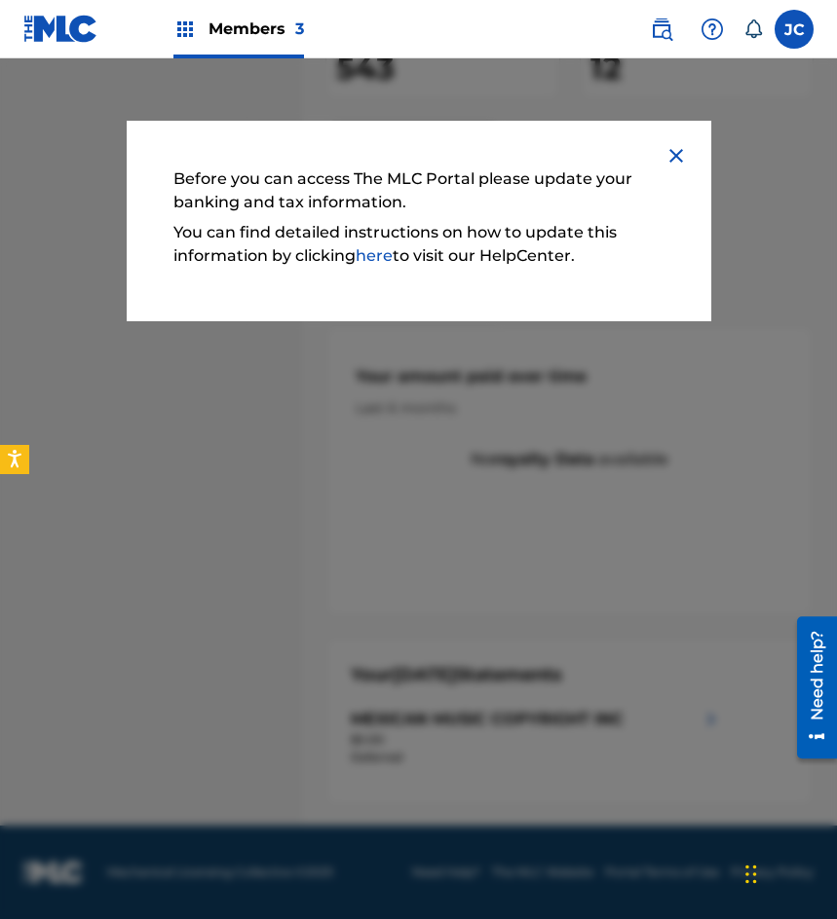
scroll to position [271, 0]
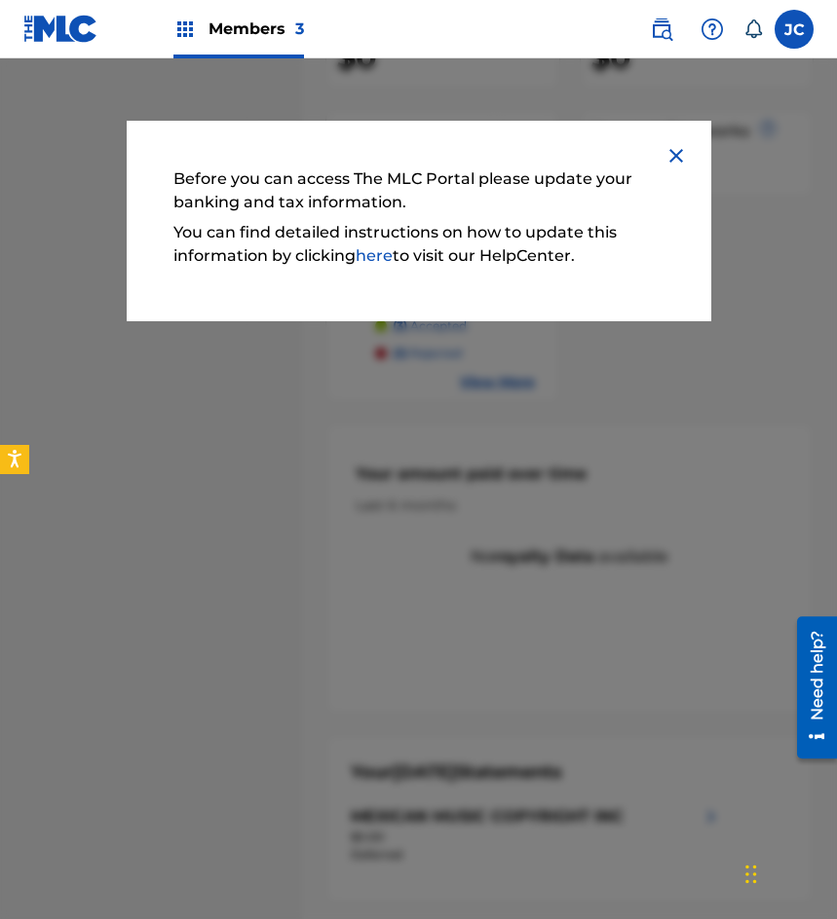
click at [673, 151] on img at bounding box center [675, 155] width 23 height 23
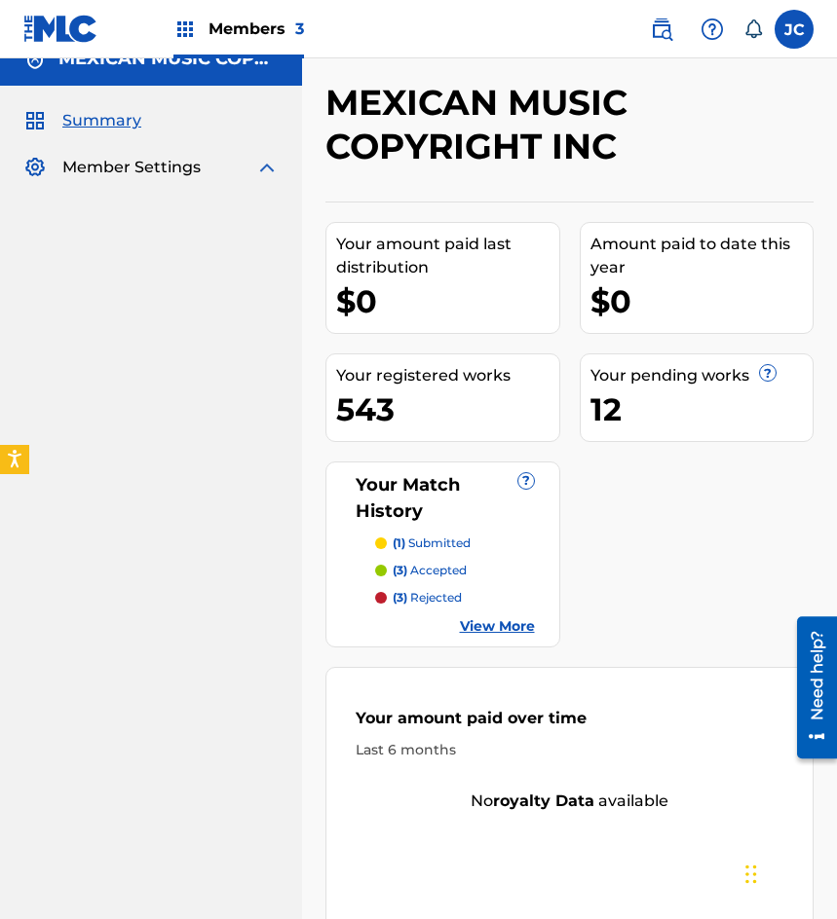
scroll to position [0, 0]
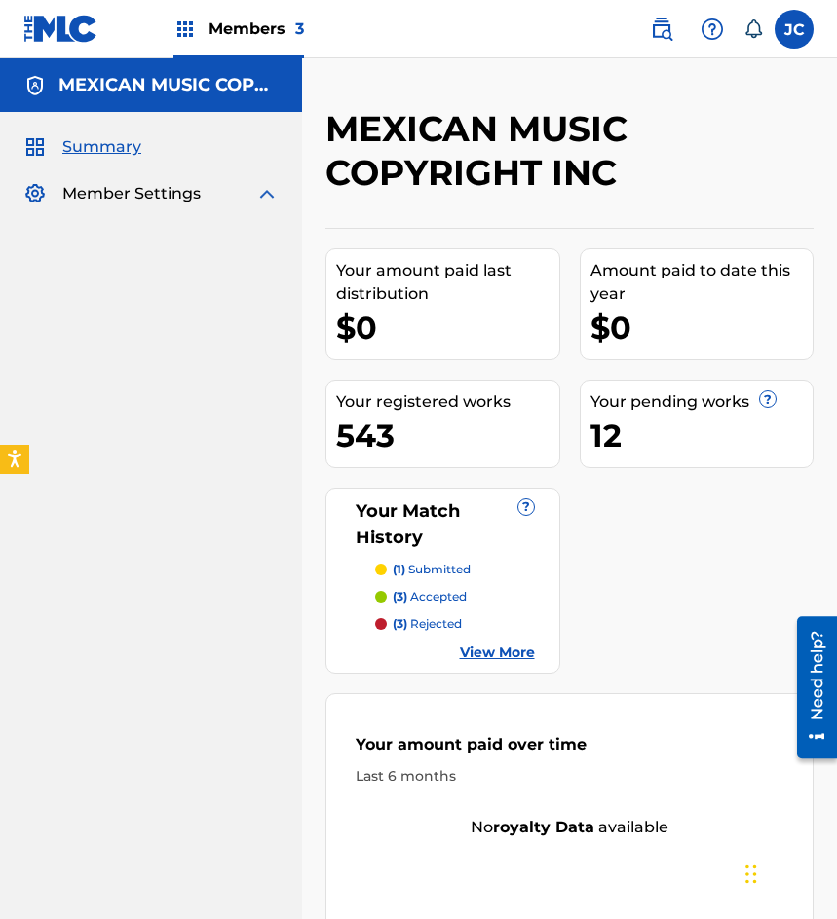
click at [62, 31] on img at bounding box center [60, 29] width 75 height 28
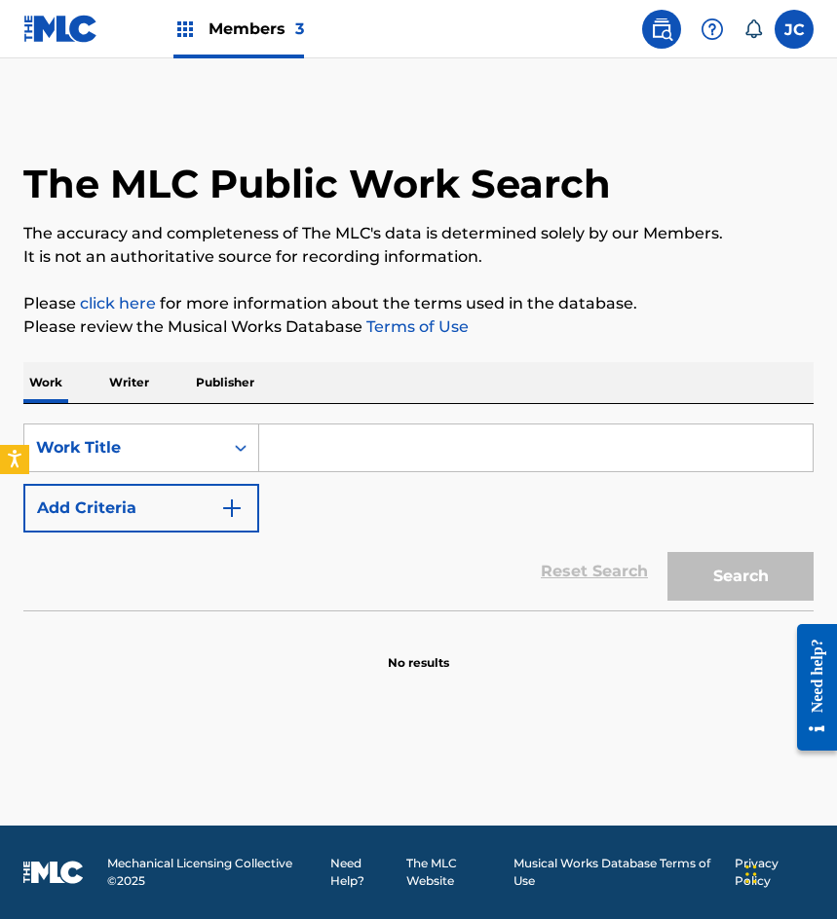
click at [40, 25] on img at bounding box center [60, 29] width 75 height 28
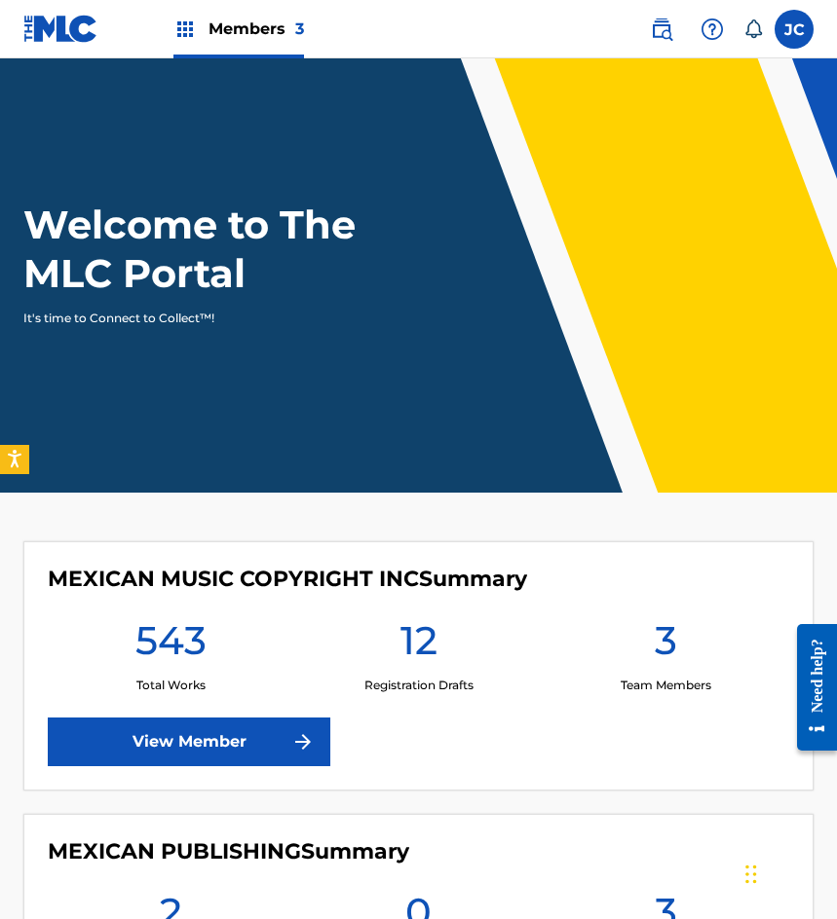
click at [286, 760] on link "View Member" at bounding box center [189, 742] width 282 height 49
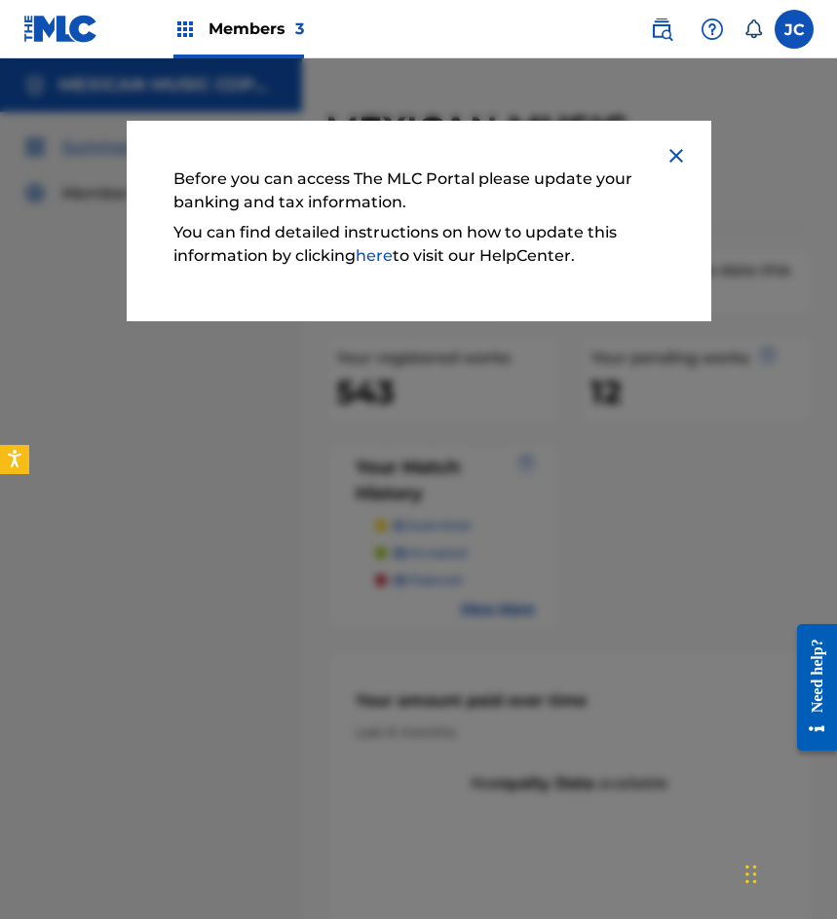
click at [676, 155] on img at bounding box center [675, 155] width 23 height 23
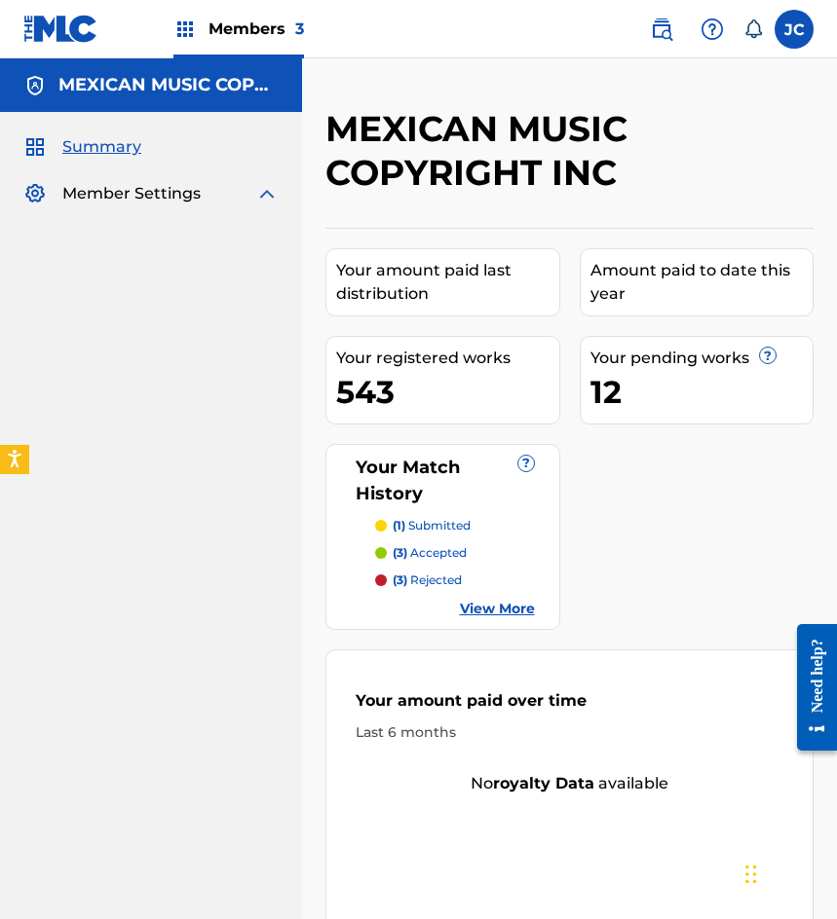
click at [148, 193] on span "Member Settings" at bounding box center [131, 193] width 138 height 23
click at [264, 193] on img at bounding box center [266, 193] width 23 height 23
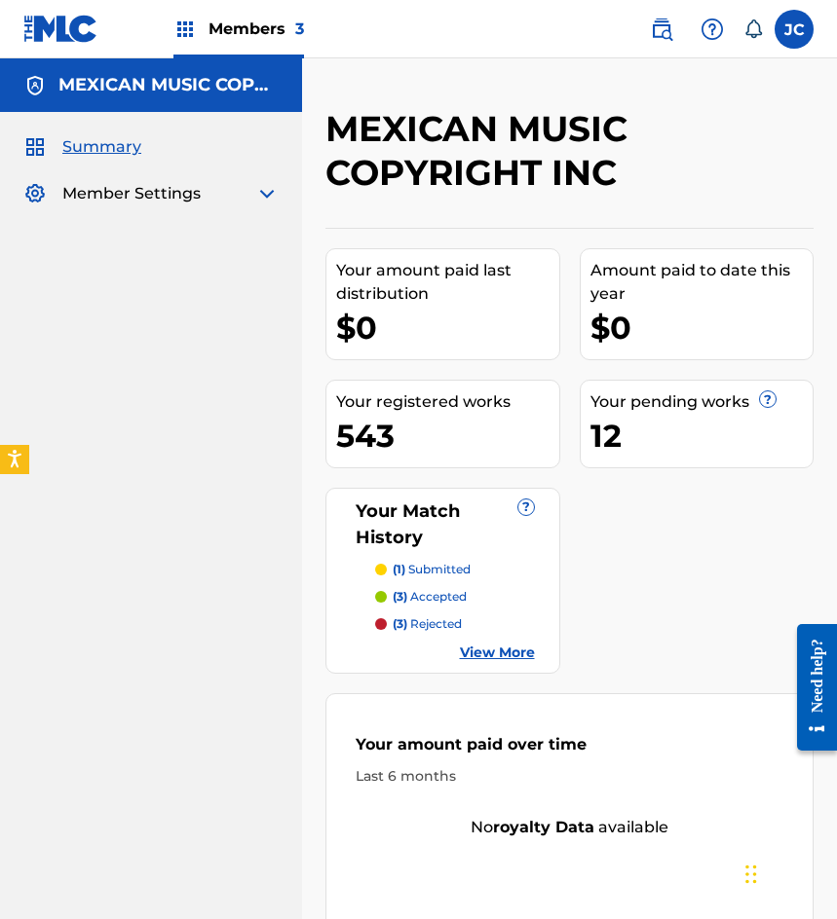
click at [115, 194] on span "Member Settings" at bounding box center [131, 193] width 138 height 23
click at [267, 201] on img at bounding box center [266, 193] width 23 height 23
click at [269, 196] on img at bounding box center [266, 193] width 23 height 23
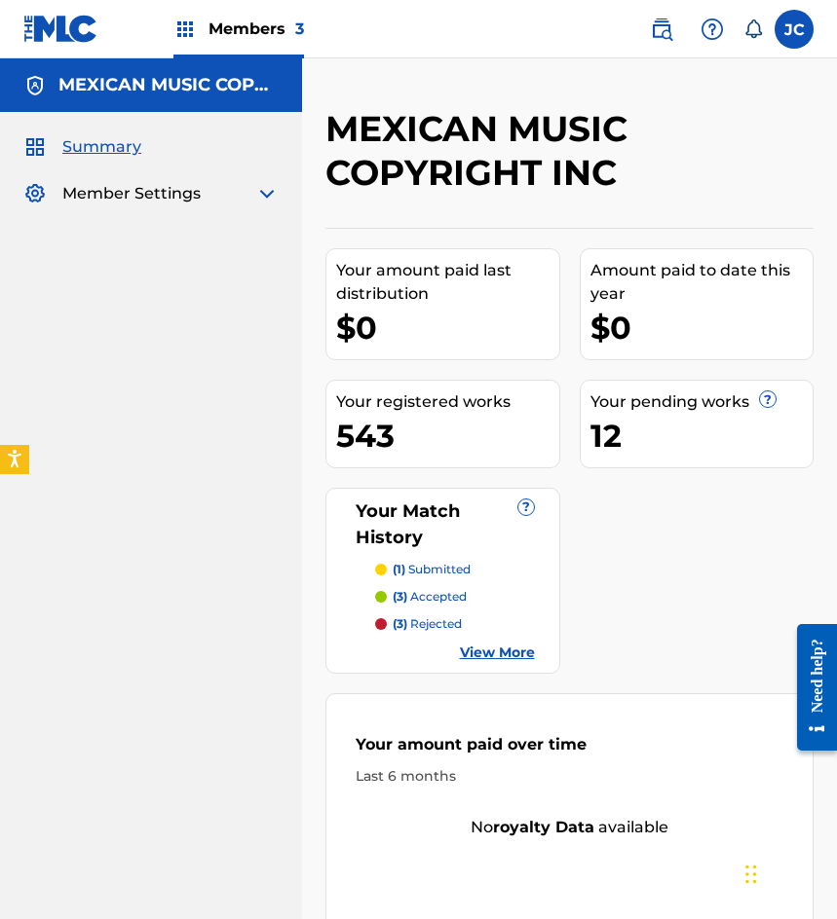
click at [269, 196] on img at bounding box center [266, 193] width 23 height 23
click at [106, 138] on span "Summary" at bounding box center [101, 146] width 79 height 23
click at [15, 18] on nav "Members 3 JC JC Jesús Cervantes auxint01@sacm.org.mx Notification Preferences P…" at bounding box center [418, 29] width 837 height 58
click at [33, 27] on img at bounding box center [60, 29] width 75 height 28
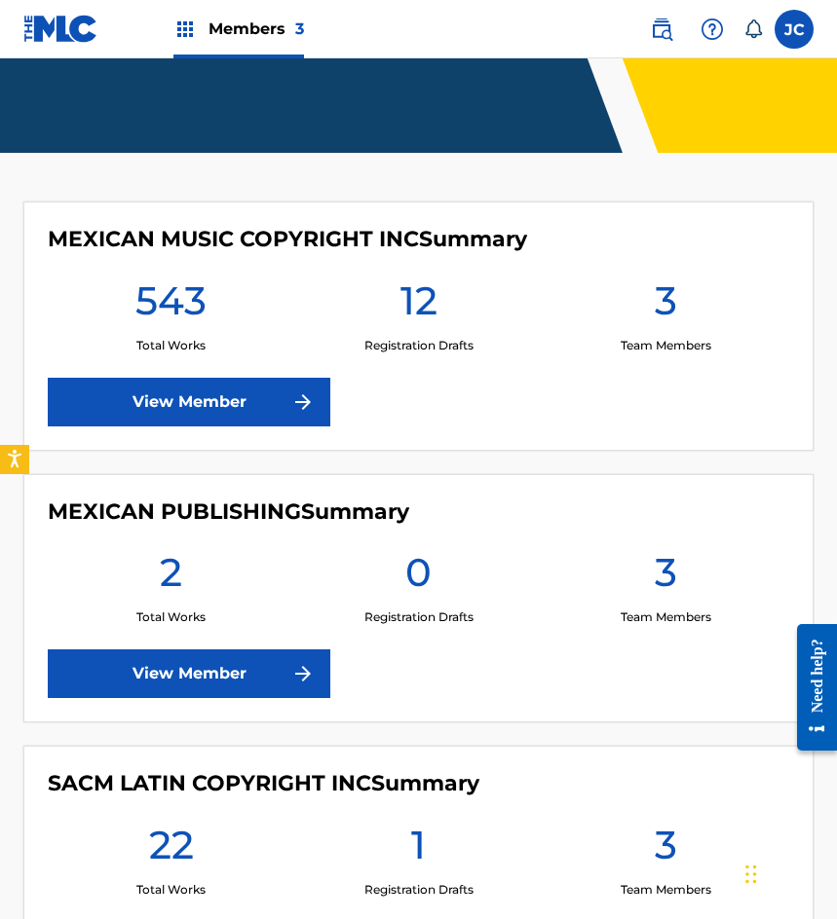
scroll to position [338, 0]
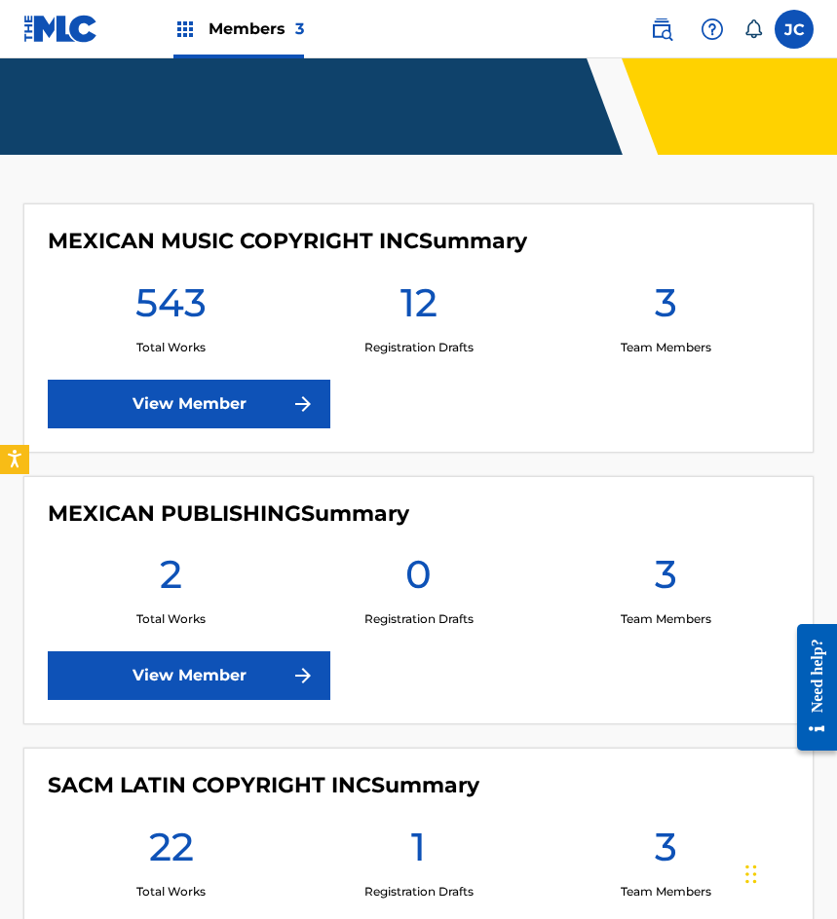
click at [210, 388] on link "View Member" at bounding box center [189, 404] width 282 height 49
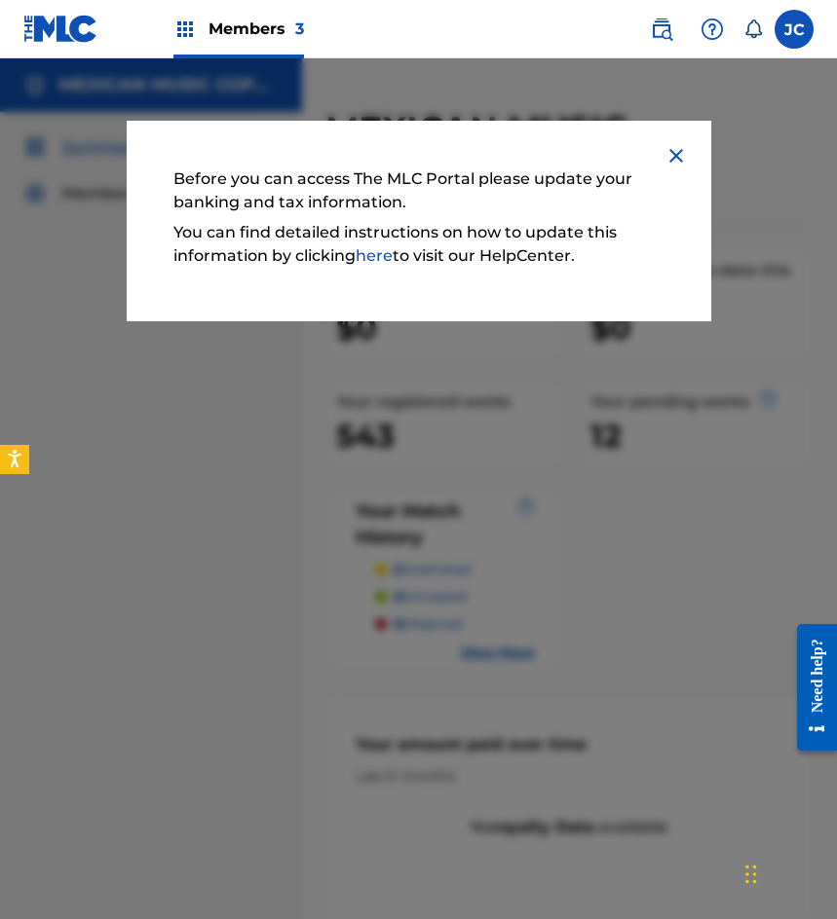
click at [372, 257] on link "here" at bounding box center [373, 255] width 37 height 19
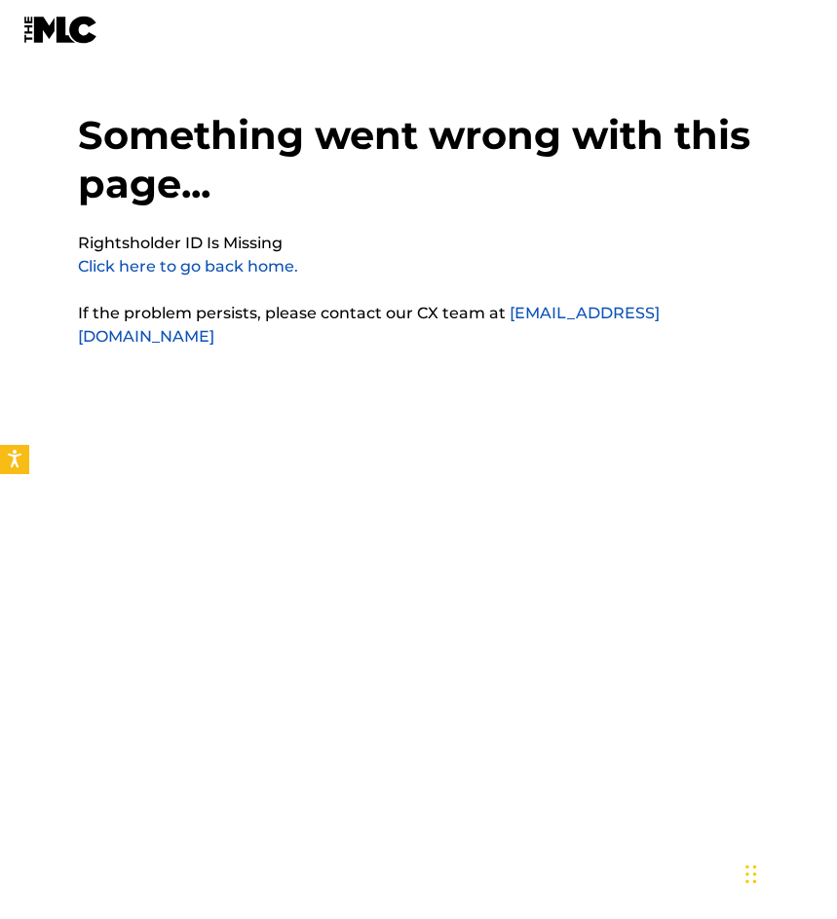
click at [79, 35] on img at bounding box center [60, 30] width 75 height 28
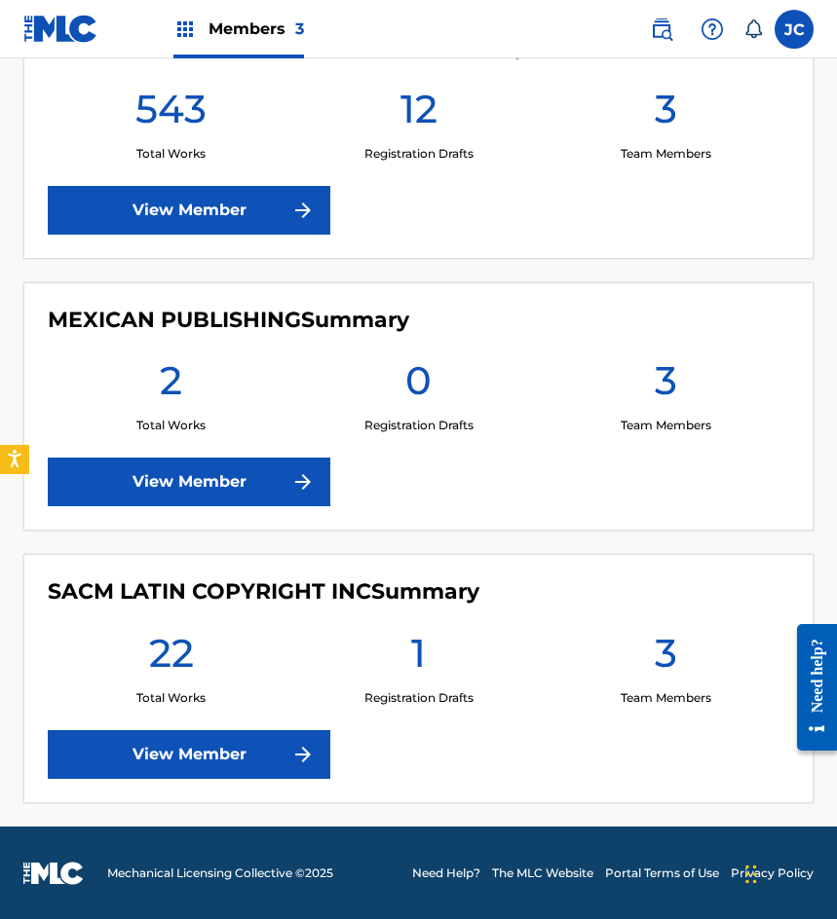
scroll to position [533, 0]
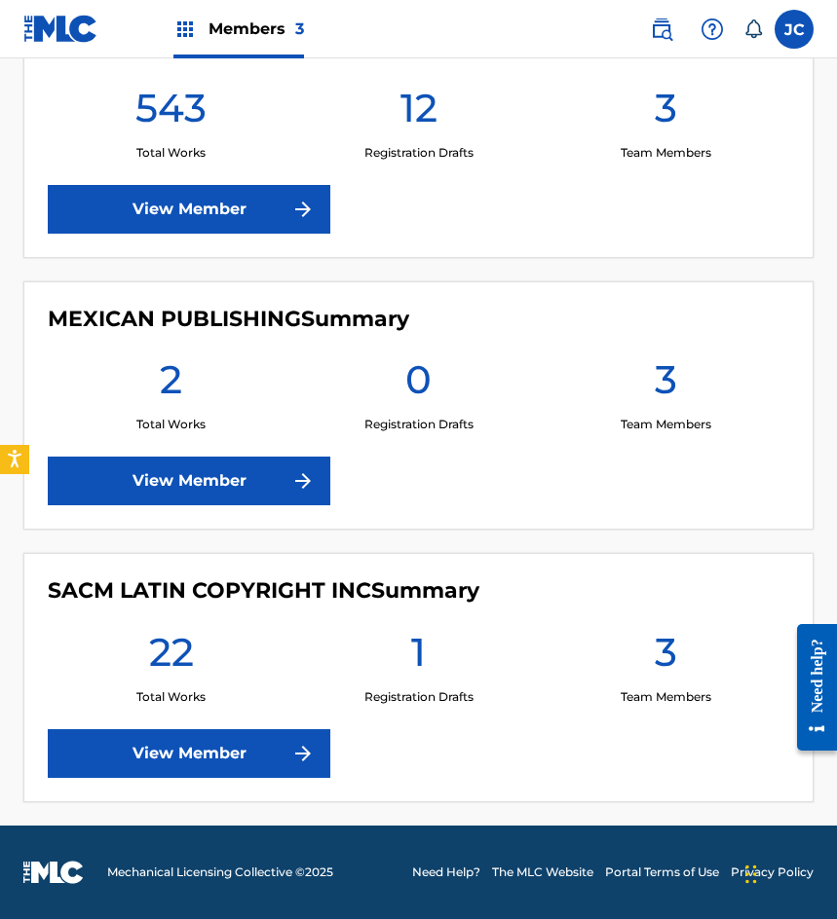
click at [225, 735] on link "View Member" at bounding box center [189, 753] width 282 height 49
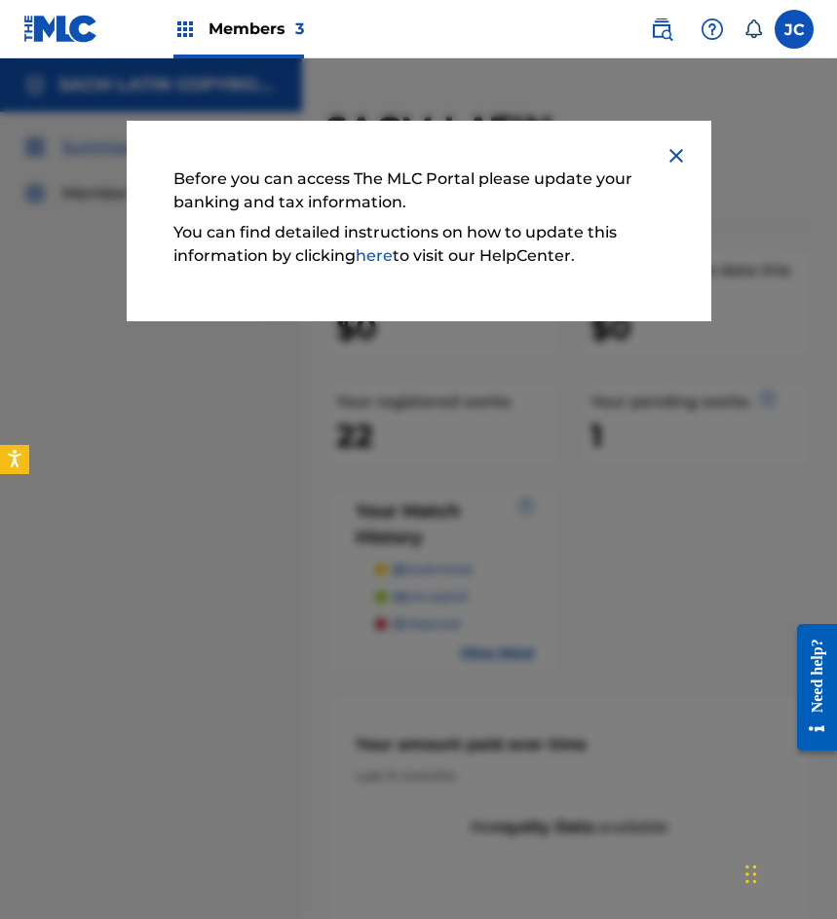
click at [665, 154] on img at bounding box center [675, 155] width 23 height 23
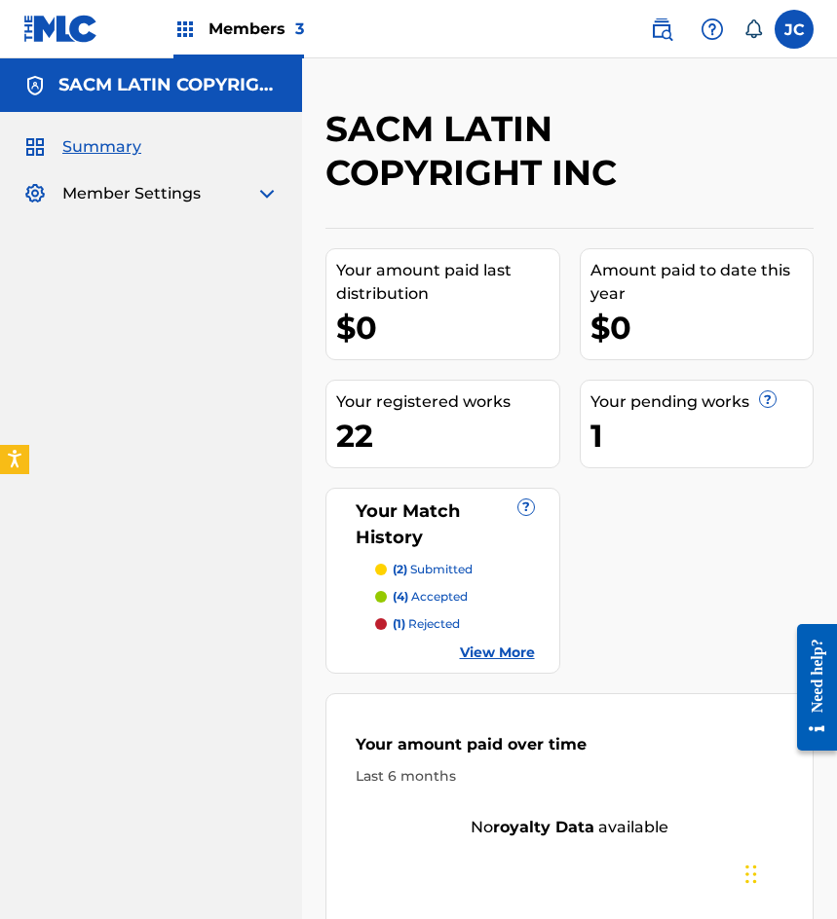
click at [107, 148] on span "Summary" at bounding box center [101, 146] width 79 height 23
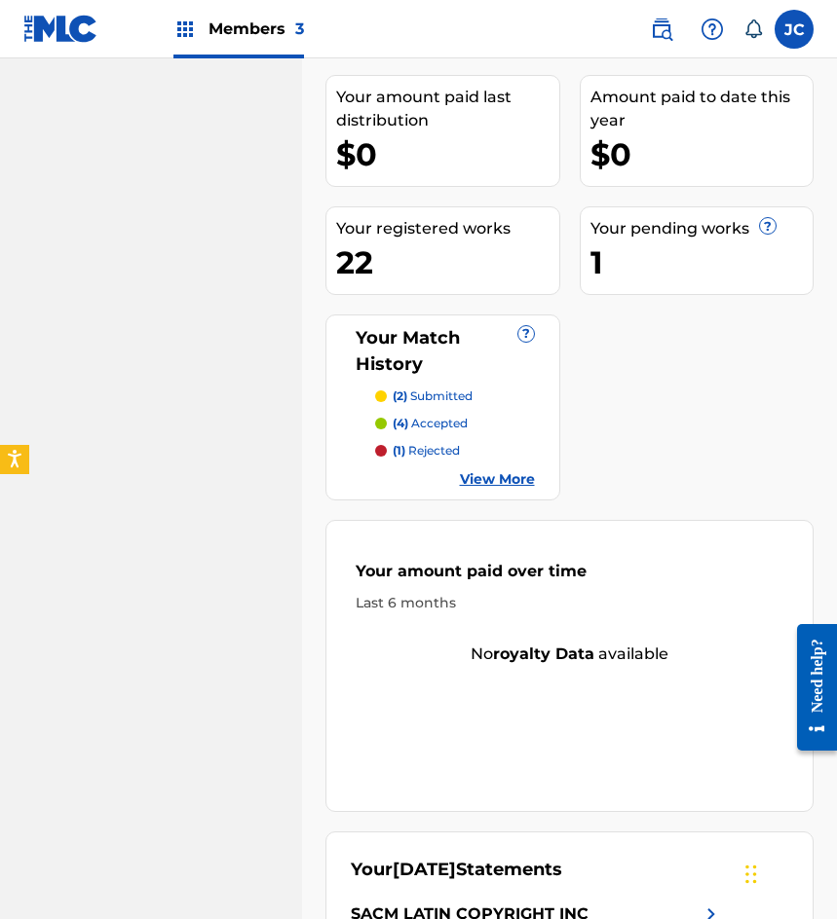
scroll to position [76, 0]
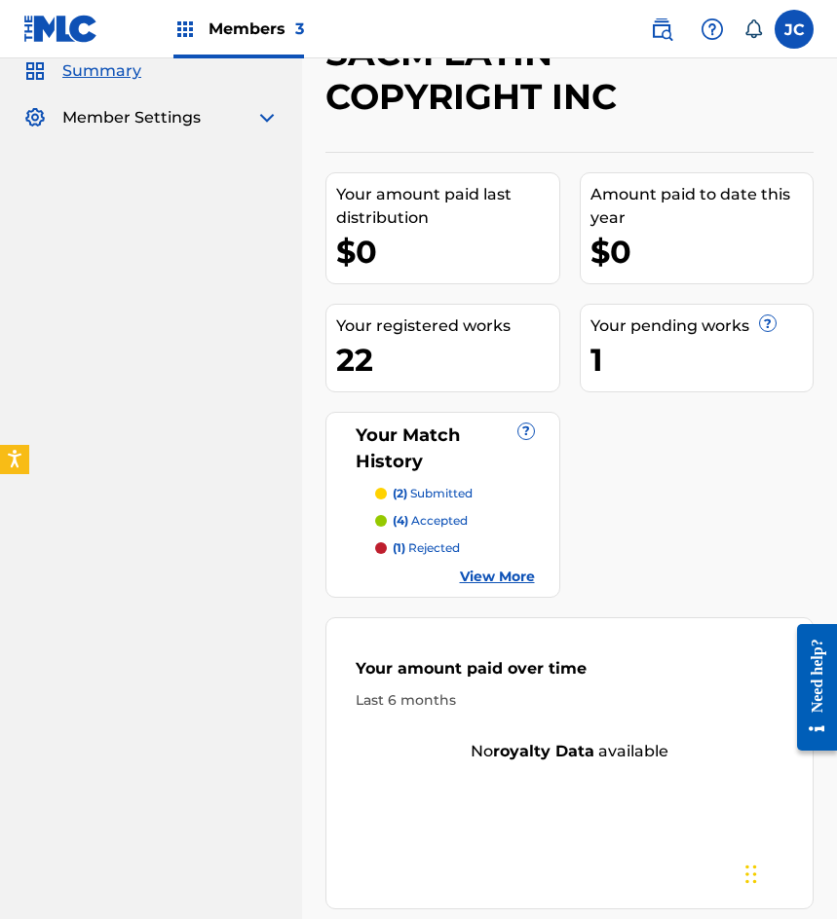
click at [488, 578] on link "View More" at bounding box center [497, 577] width 75 height 20
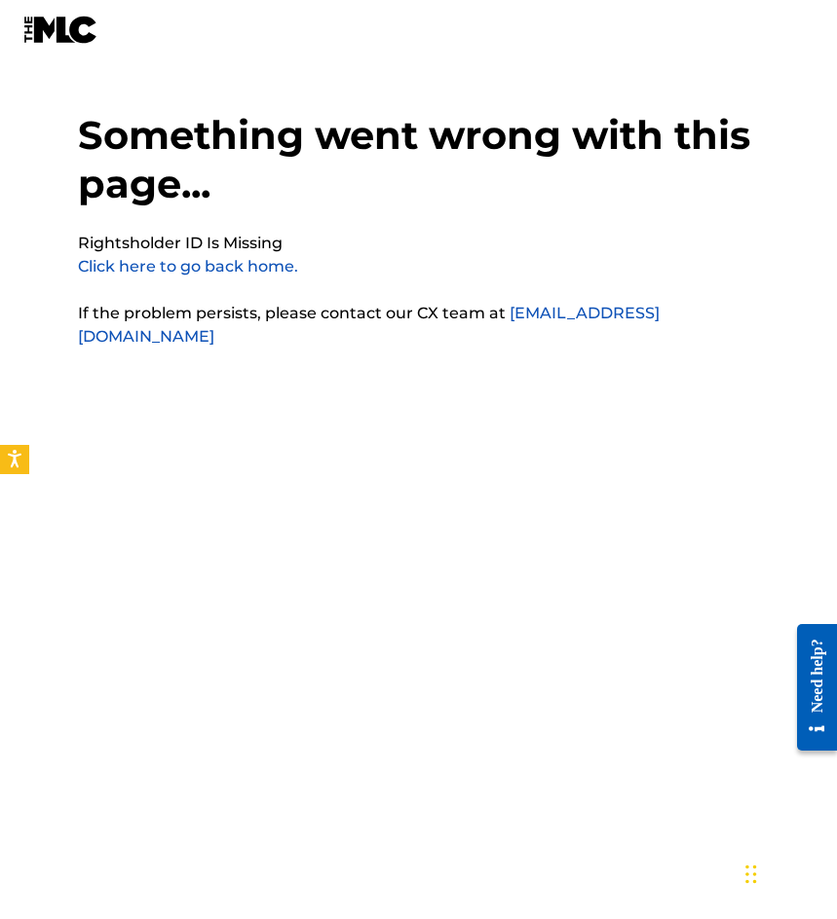
click at [67, 39] on img at bounding box center [60, 30] width 75 height 28
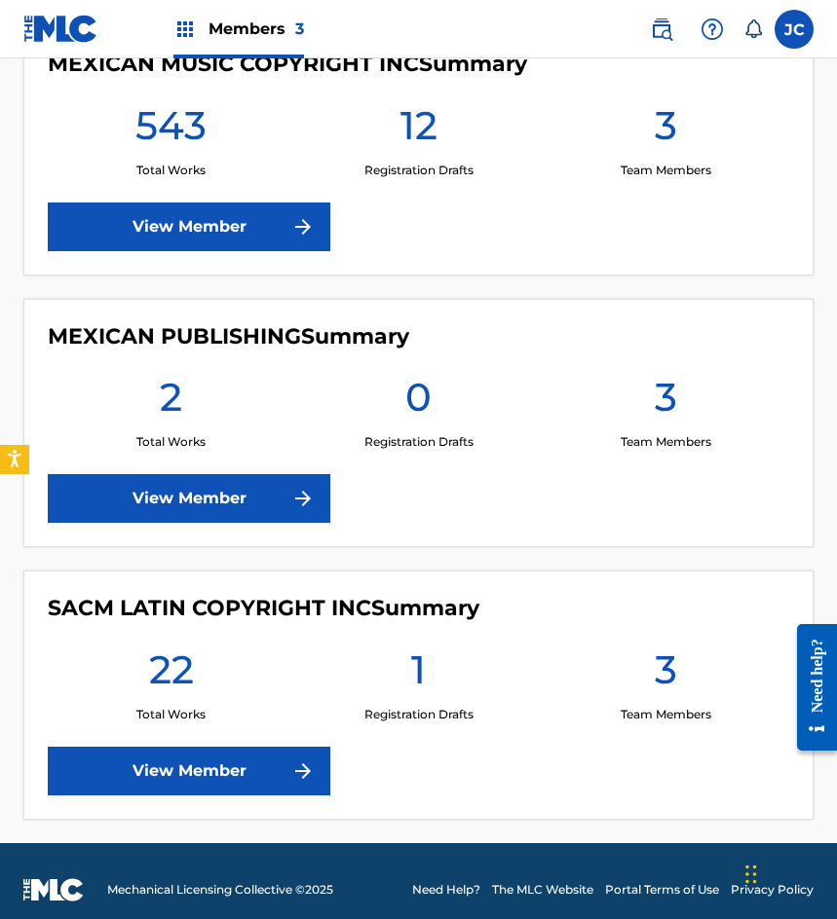
scroll to position [533, 0]
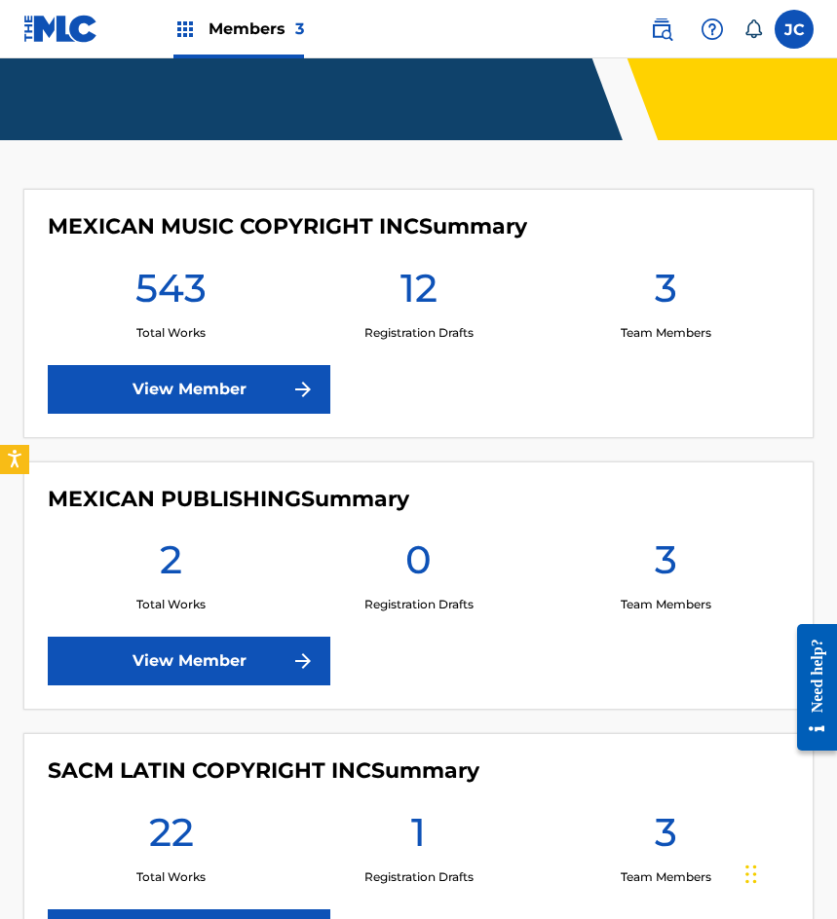
scroll to position [435, 0]
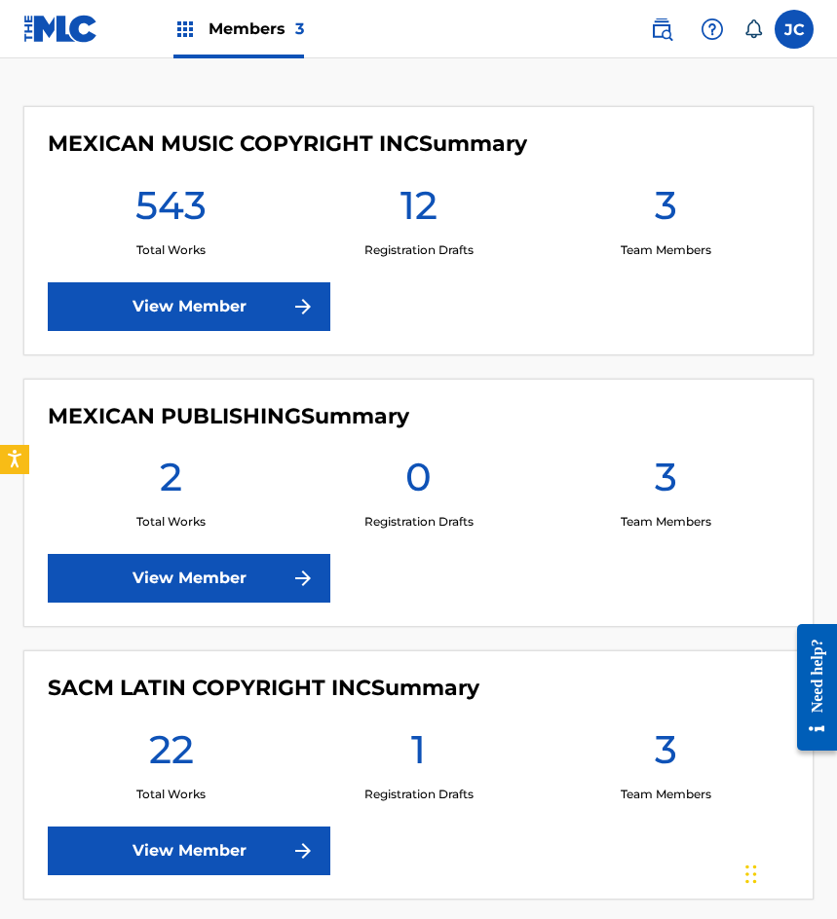
click at [261, 324] on link "View Member" at bounding box center [189, 306] width 282 height 49
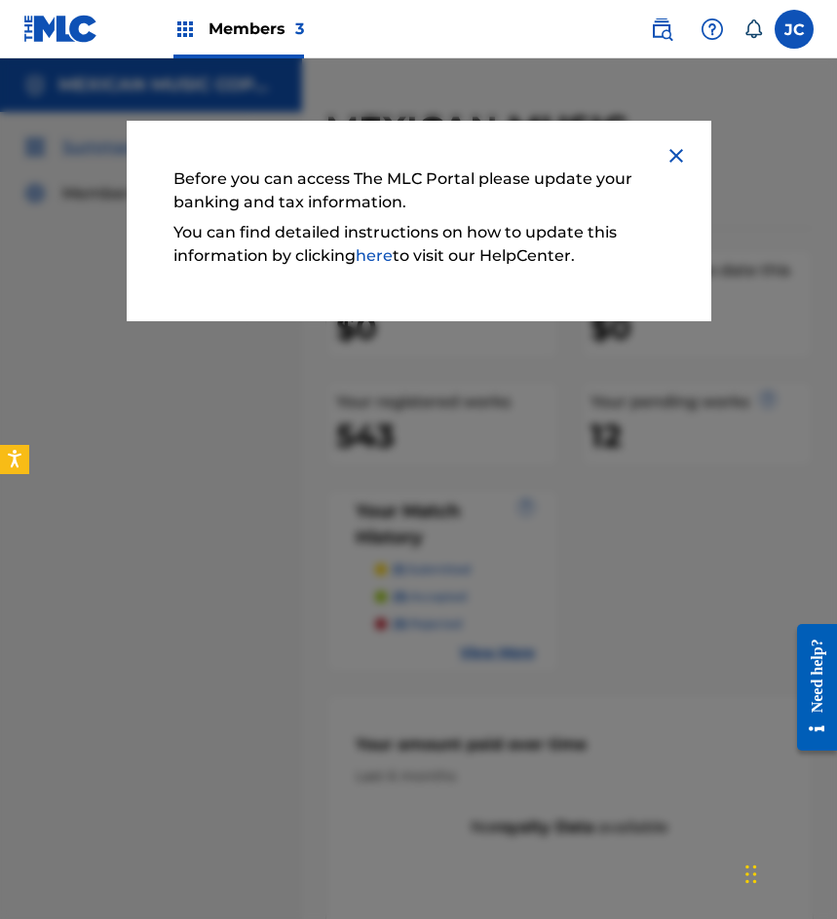
click at [678, 163] on img at bounding box center [675, 155] width 23 height 23
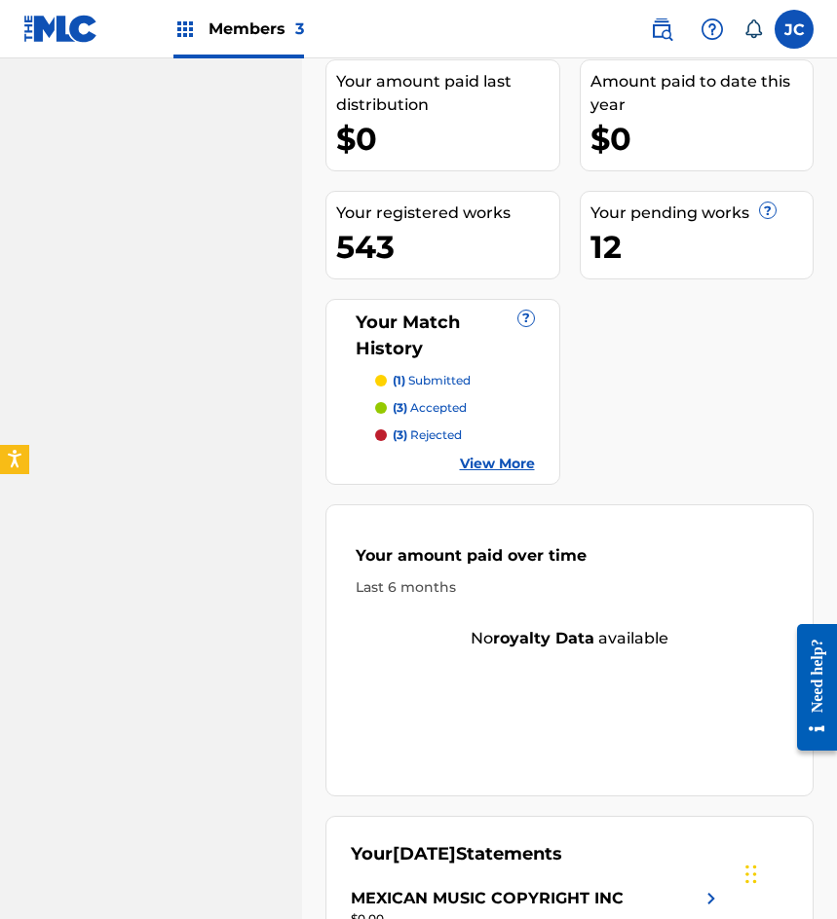
scroll to position [368, 0]
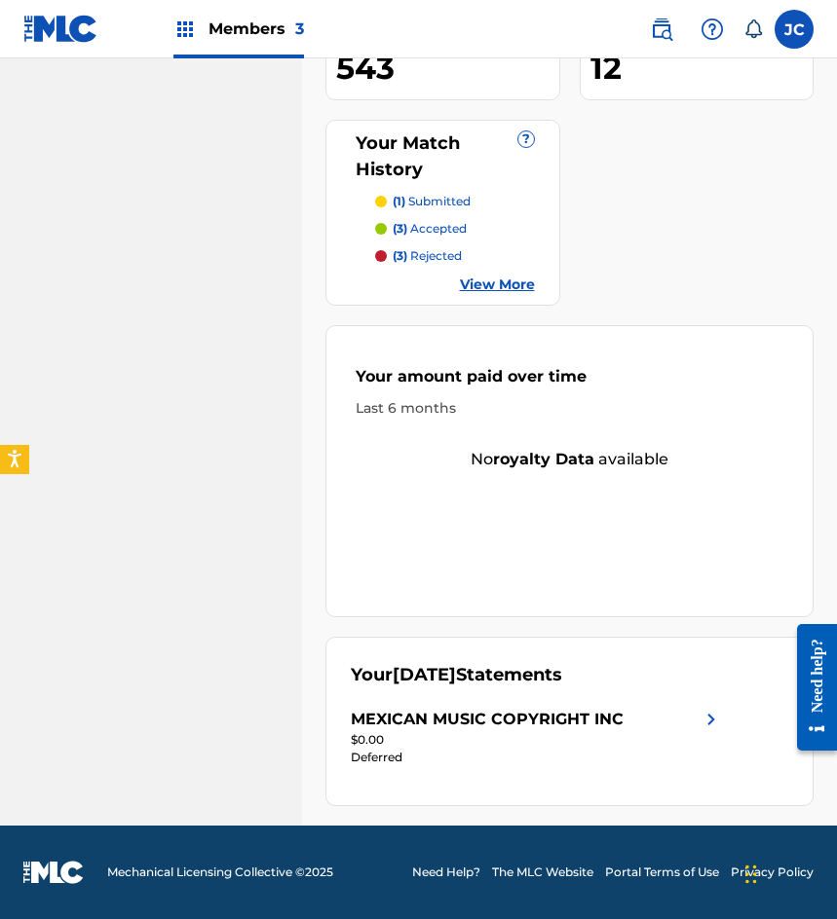
click at [52, 36] on img at bounding box center [60, 29] width 75 height 28
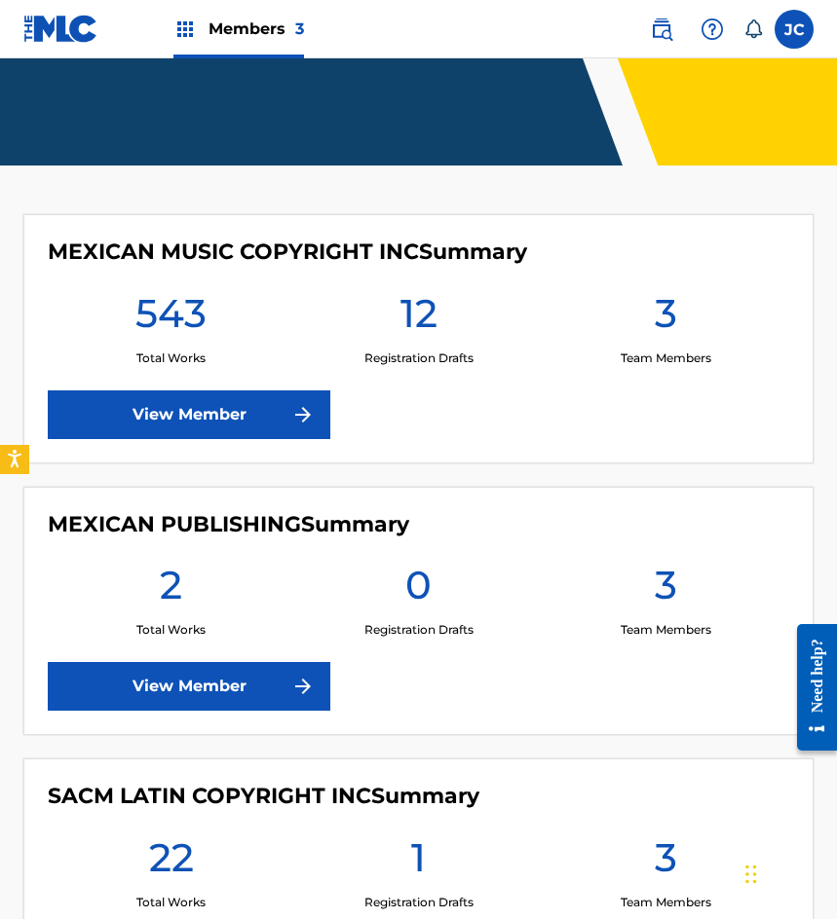
scroll to position [390, 0]
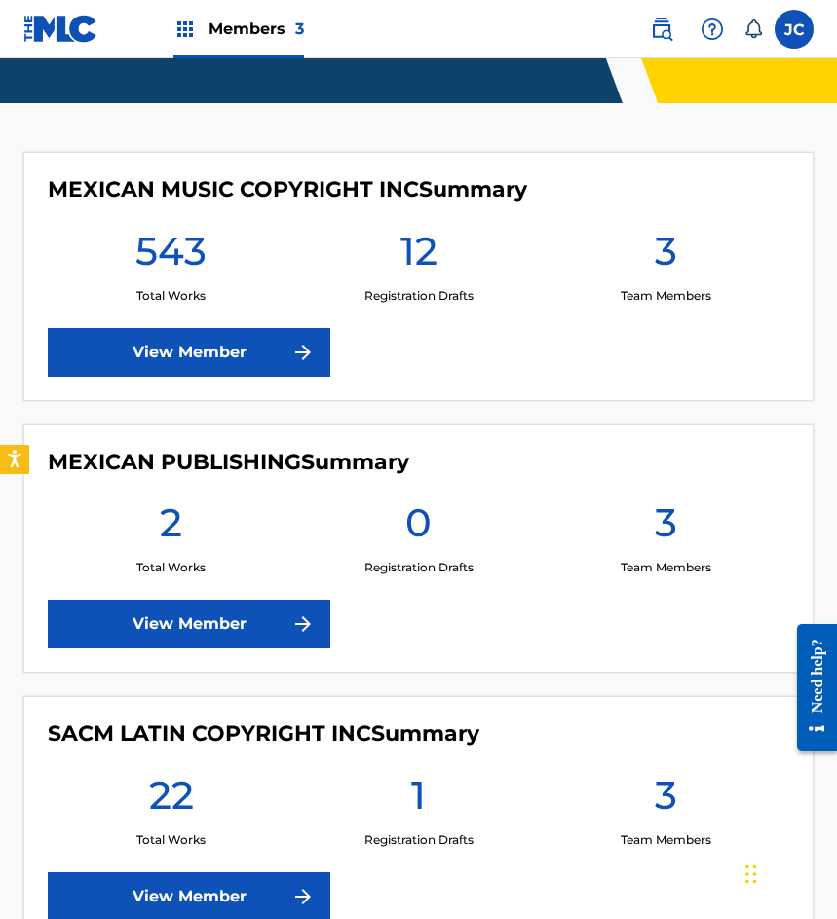
click at [804, 32] on label at bounding box center [793, 29] width 39 height 39
click at [794, 29] on input "[PERSON_NAME] [EMAIL_ADDRESS][DOMAIN_NAME] Notification Preferences Profile Log…" at bounding box center [794, 29] width 0 height 0
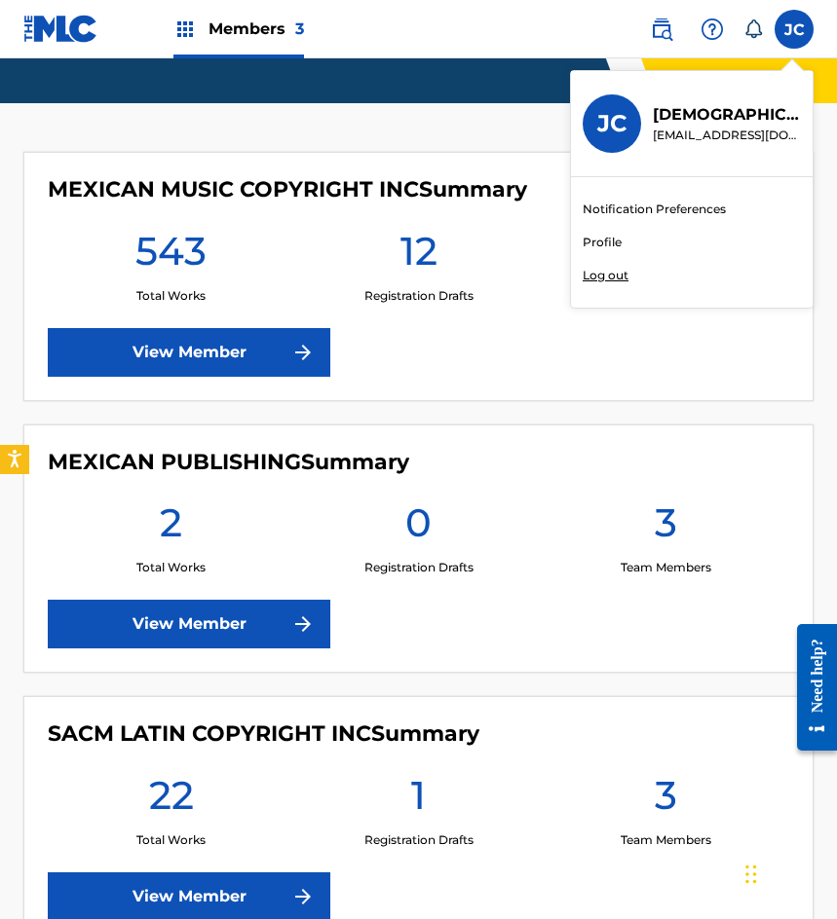
click at [615, 270] on p "Log out" at bounding box center [605, 276] width 46 height 18
click at [794, 29] on input "[PERSON_NAME] [EMAIL_ADDRESS][DOMAIN_NAME] Notification Preferences Profile Log…" at bounding box center [794, 29] width 0 height 0
